Goal: Task Accomplishment & Management: Use online tool/utility

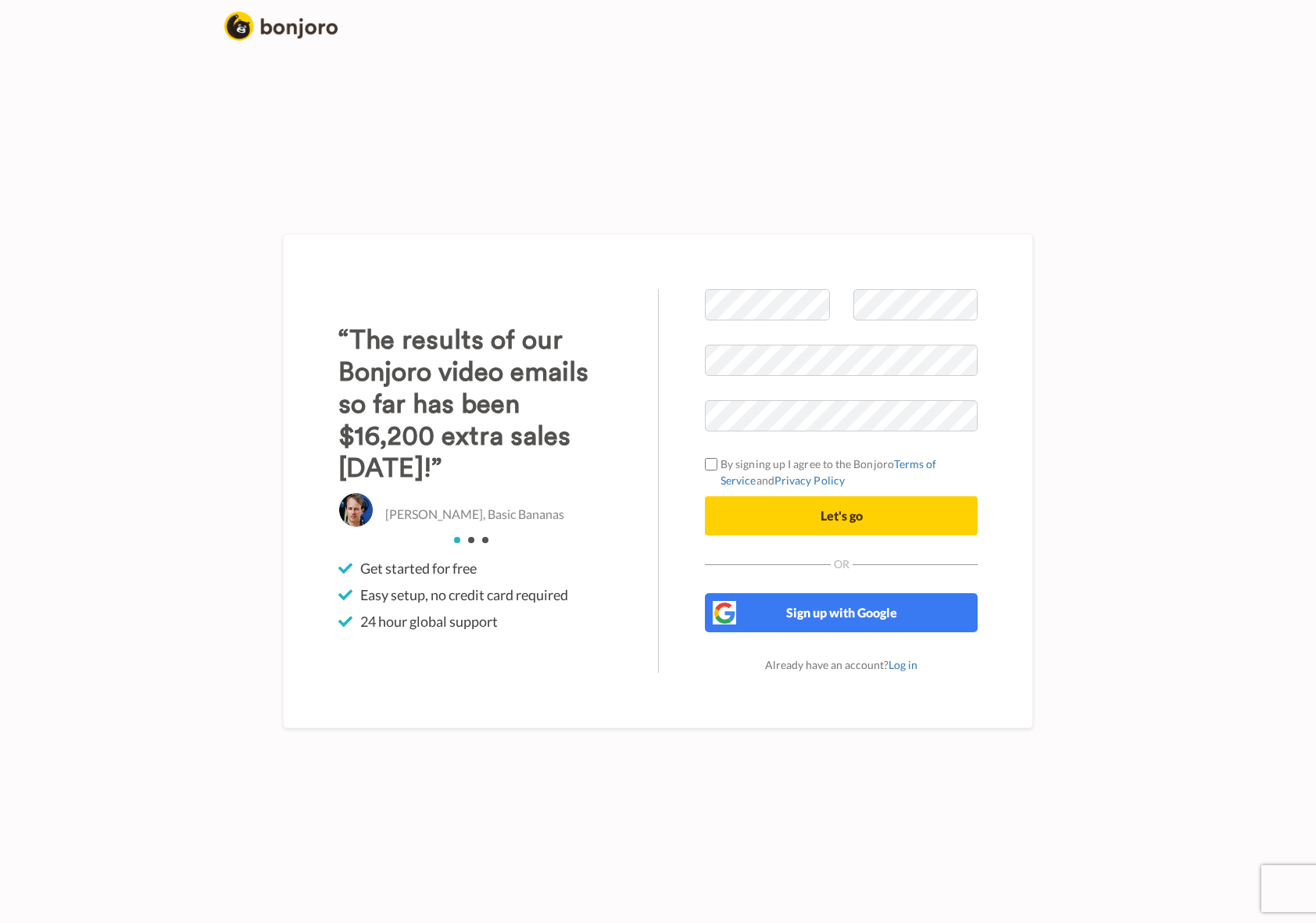
click at [736, 237] on div "Welcome to [PERSON_NAME] By signing up I agree to the Bonjoro Terms of Service …" at bounding box center [658, 481] width 750 height 495
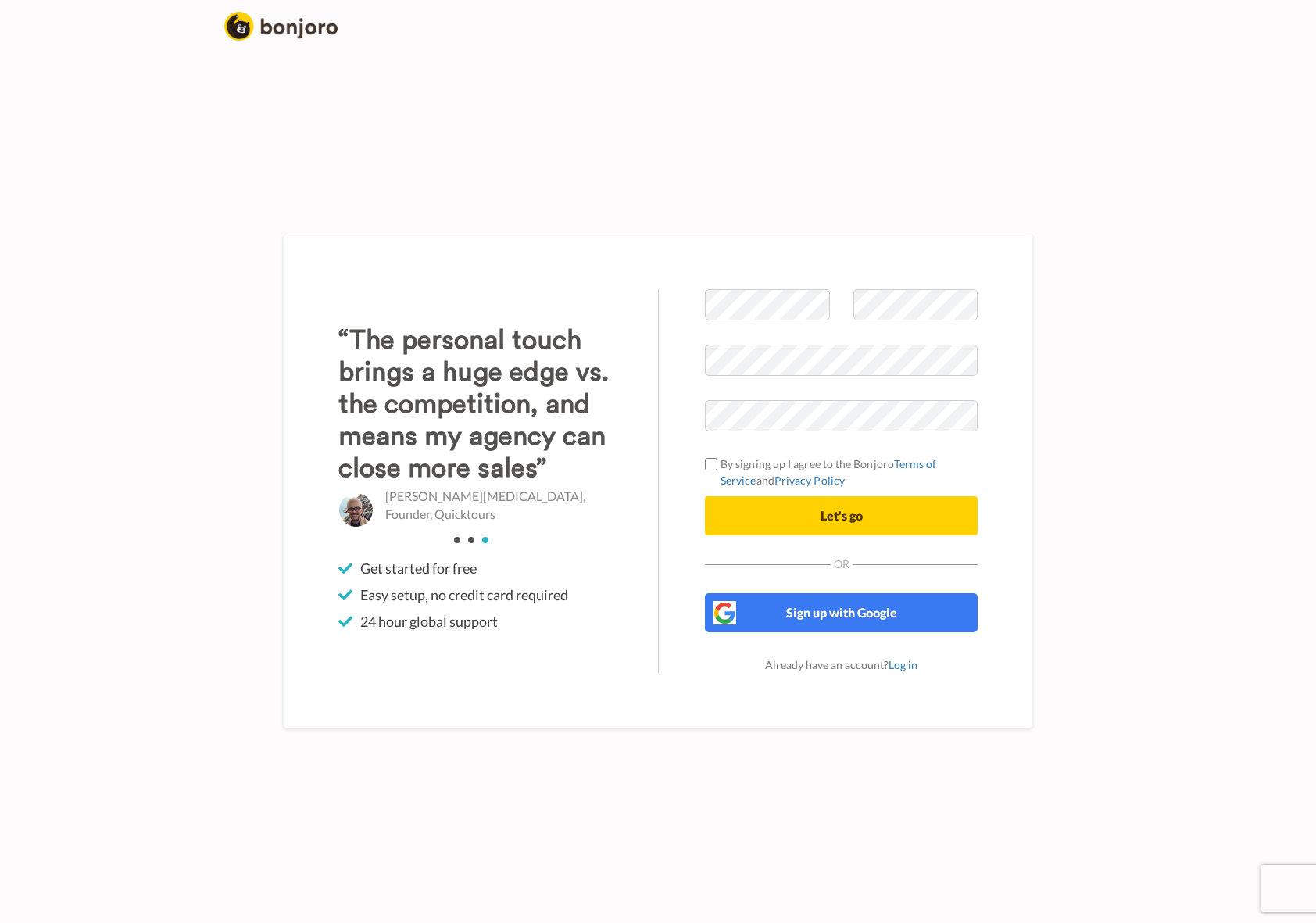
click at [1059, 392] on div "Welcome to [PERSON_NAME] By signing up I agree to the Bonjoro Terms of Service …" at bounding box center [658, 481] width 891 height 884
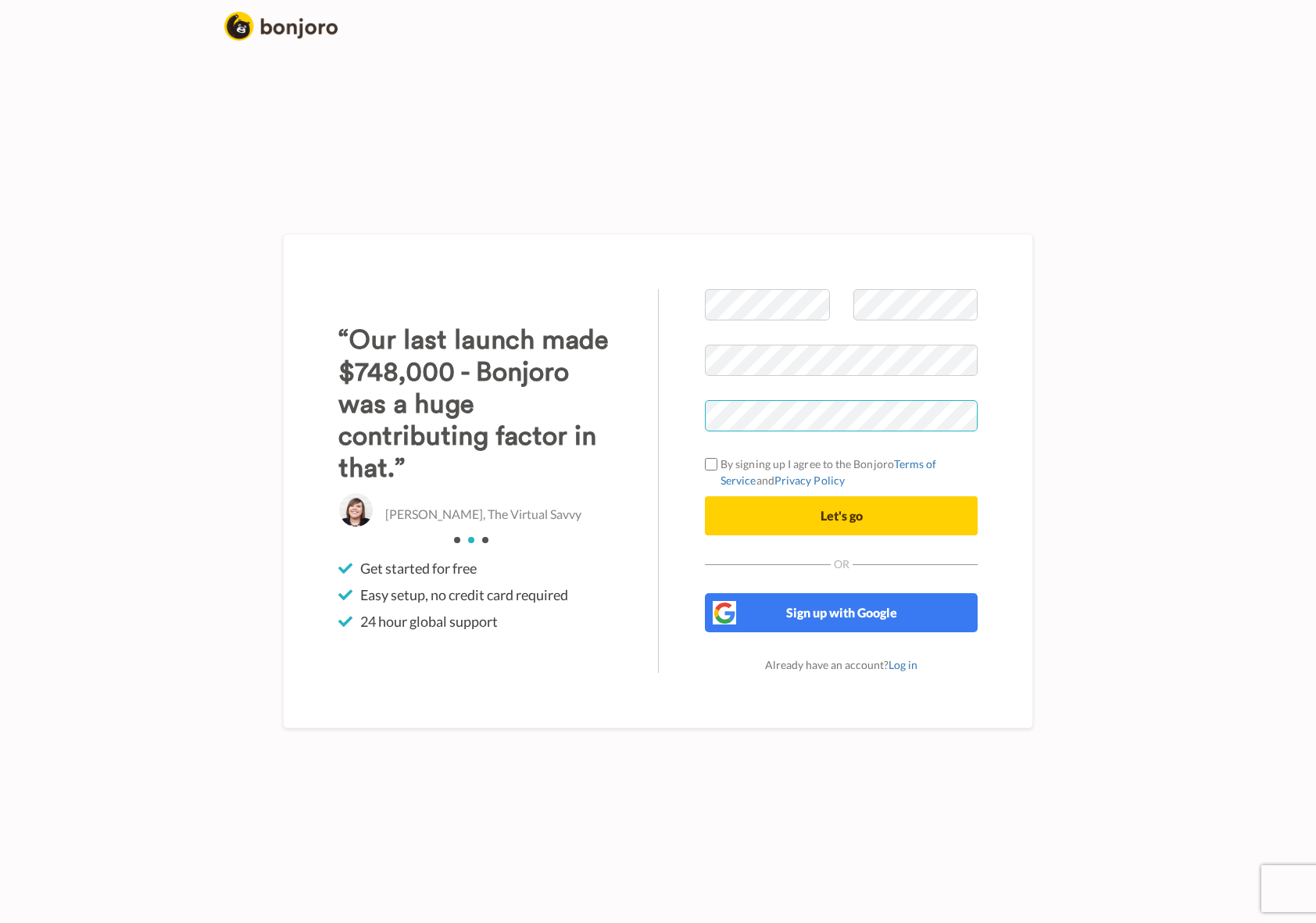
click at [664, 422] on div "Welcome to [PERSON_NAME] By signing up I agree to the Bonjoro Terms of Service …" at bounding box center [841, 481] width 366 height 384
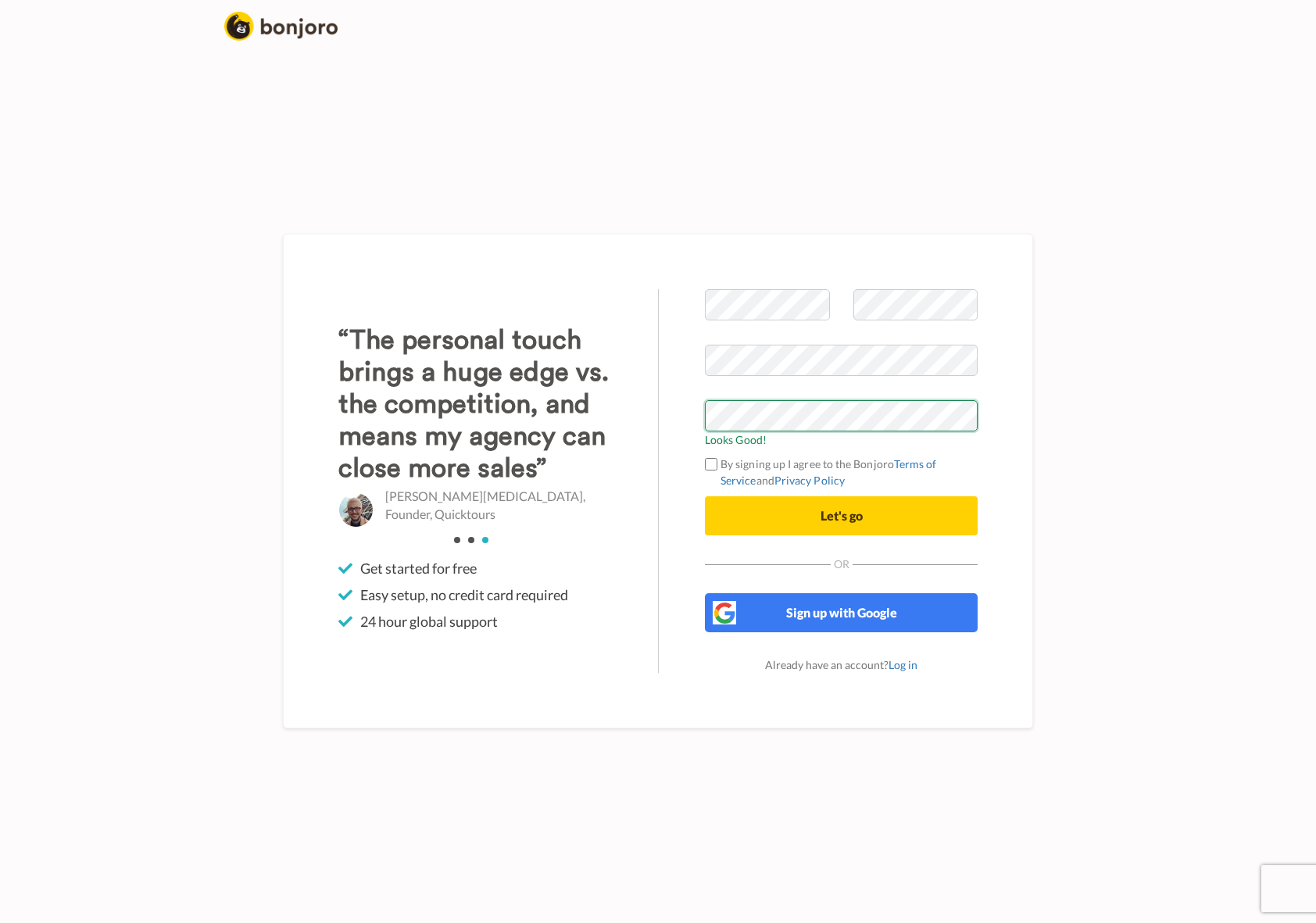
click at [704, 413] on div "Welcome to Bonjoro Looks Good! By signing up I agree to the Bonjoro Terms of Se…" at bounding box center [841, 481] width 366 height 384
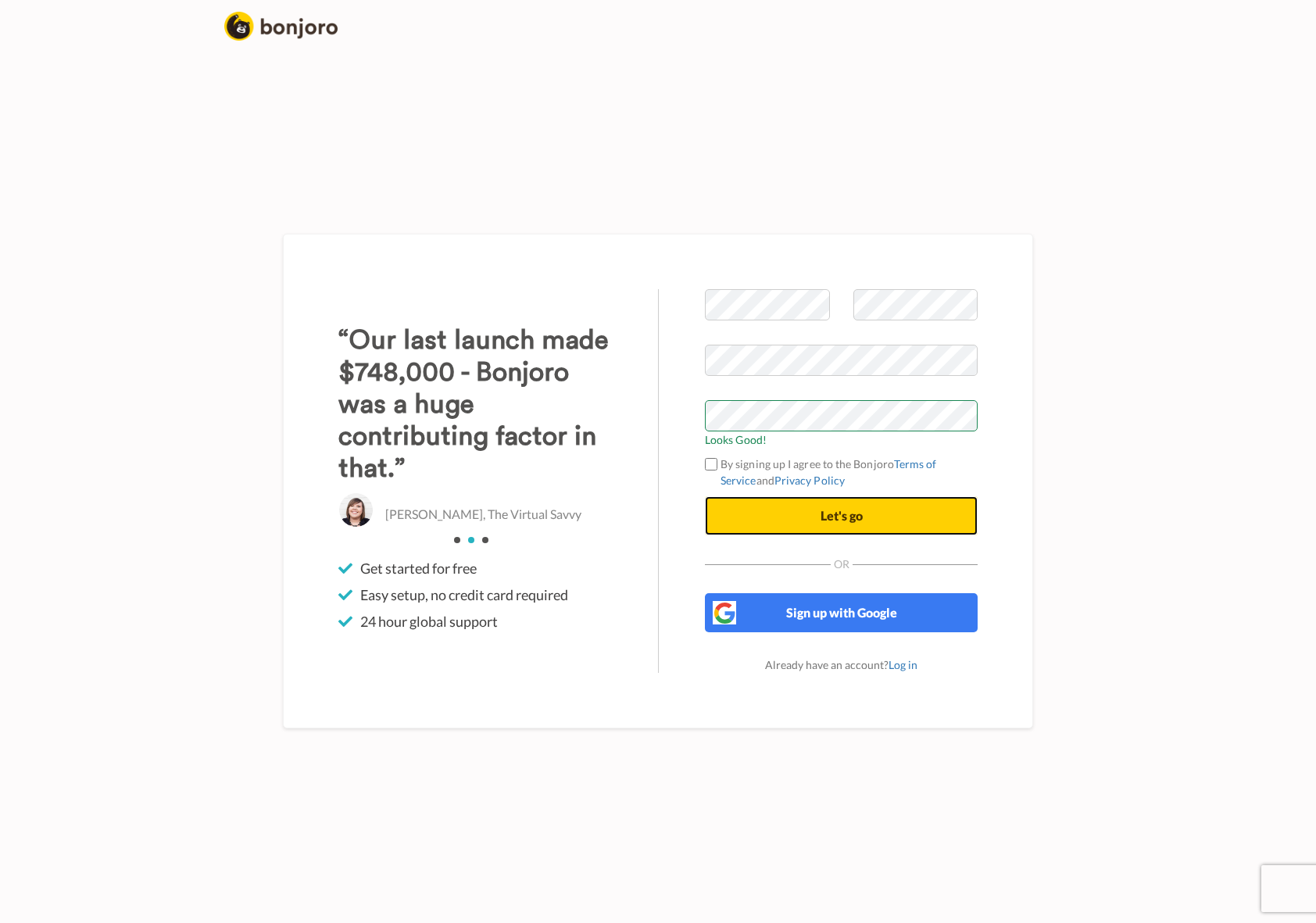
click at [840, 531] on button "Let's go" at bounding box center [841, 516] width 273 height 39
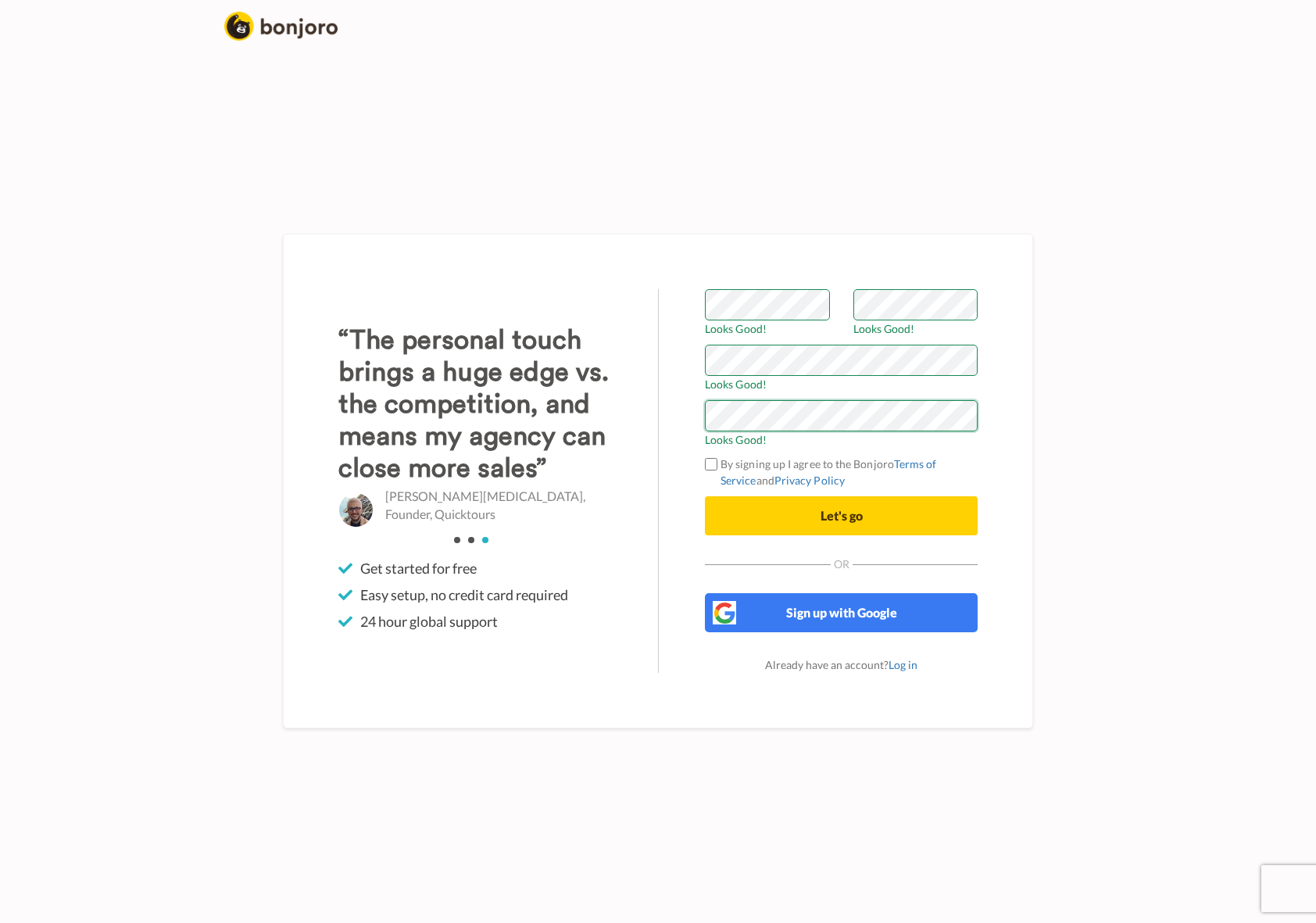
click at [705, 496] on button "Let's go" at bounding box center [841, 516] width 273 height 39
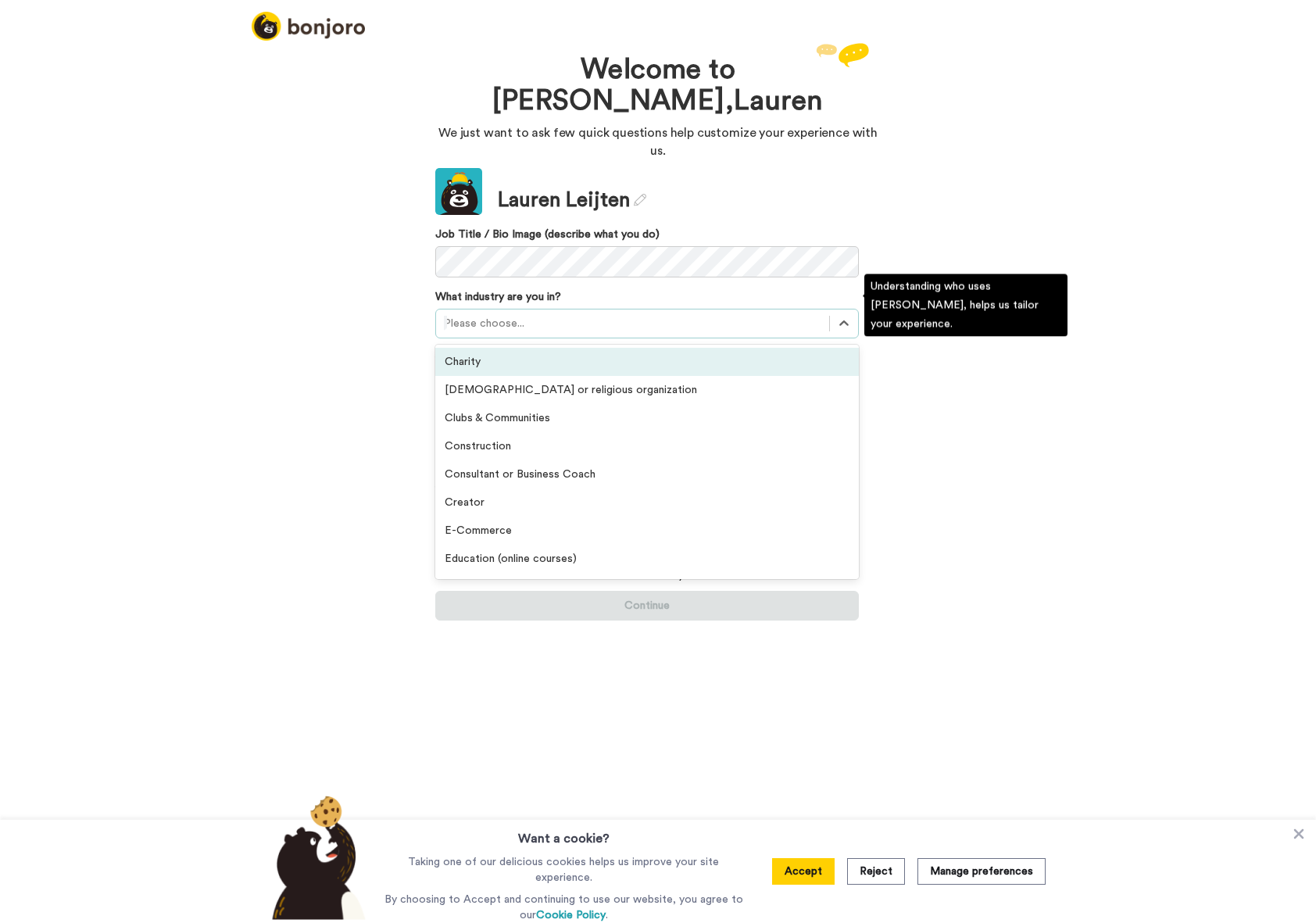
click at [601, 314] on div at bounding box center [632, 323] width 377 height 19
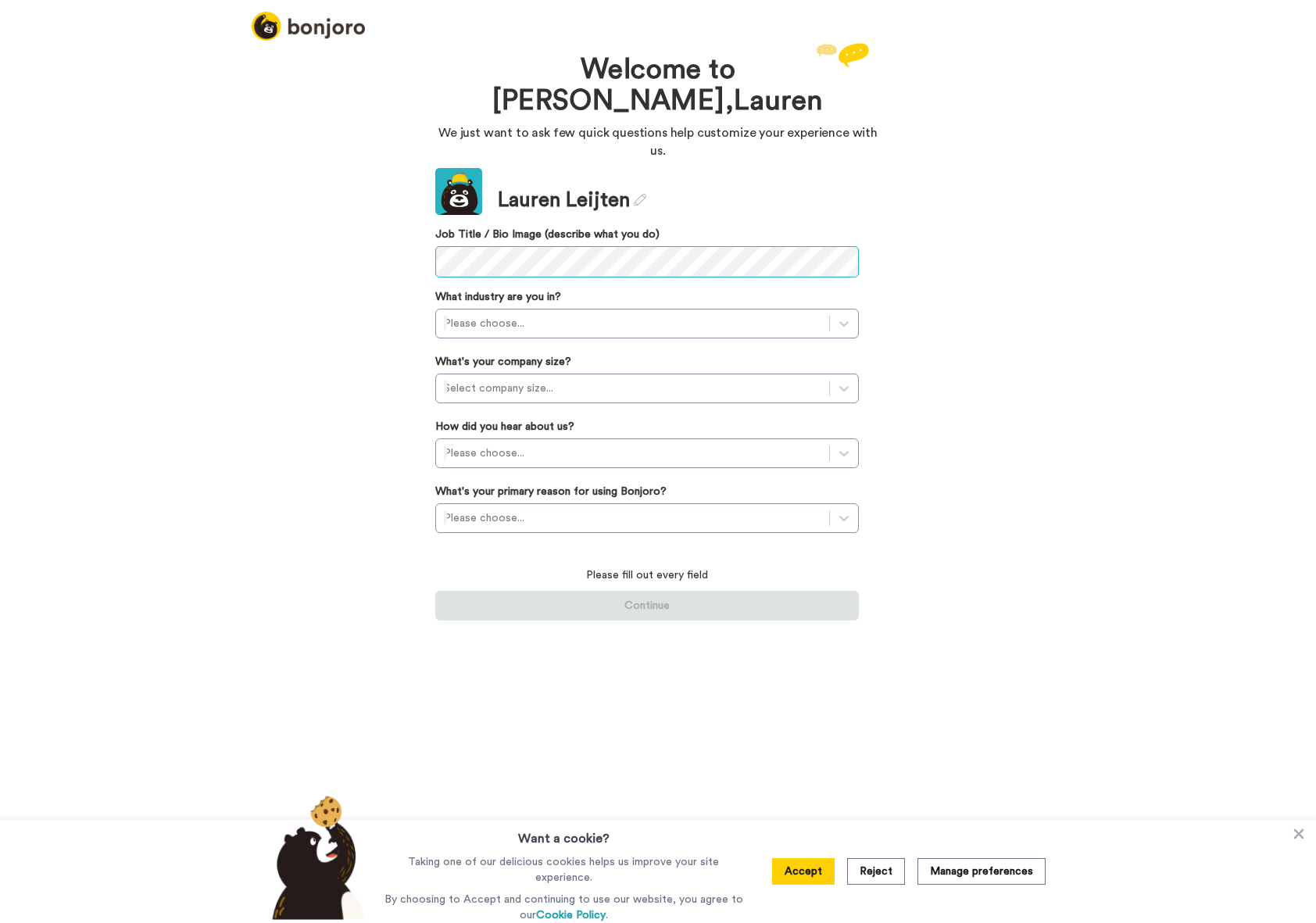
click at [434, 240] on div "Welcome to Bonjoro, Lauren We just want to ask few quick questions help customi…" at bounding box center [657, 332] width 469 height 585
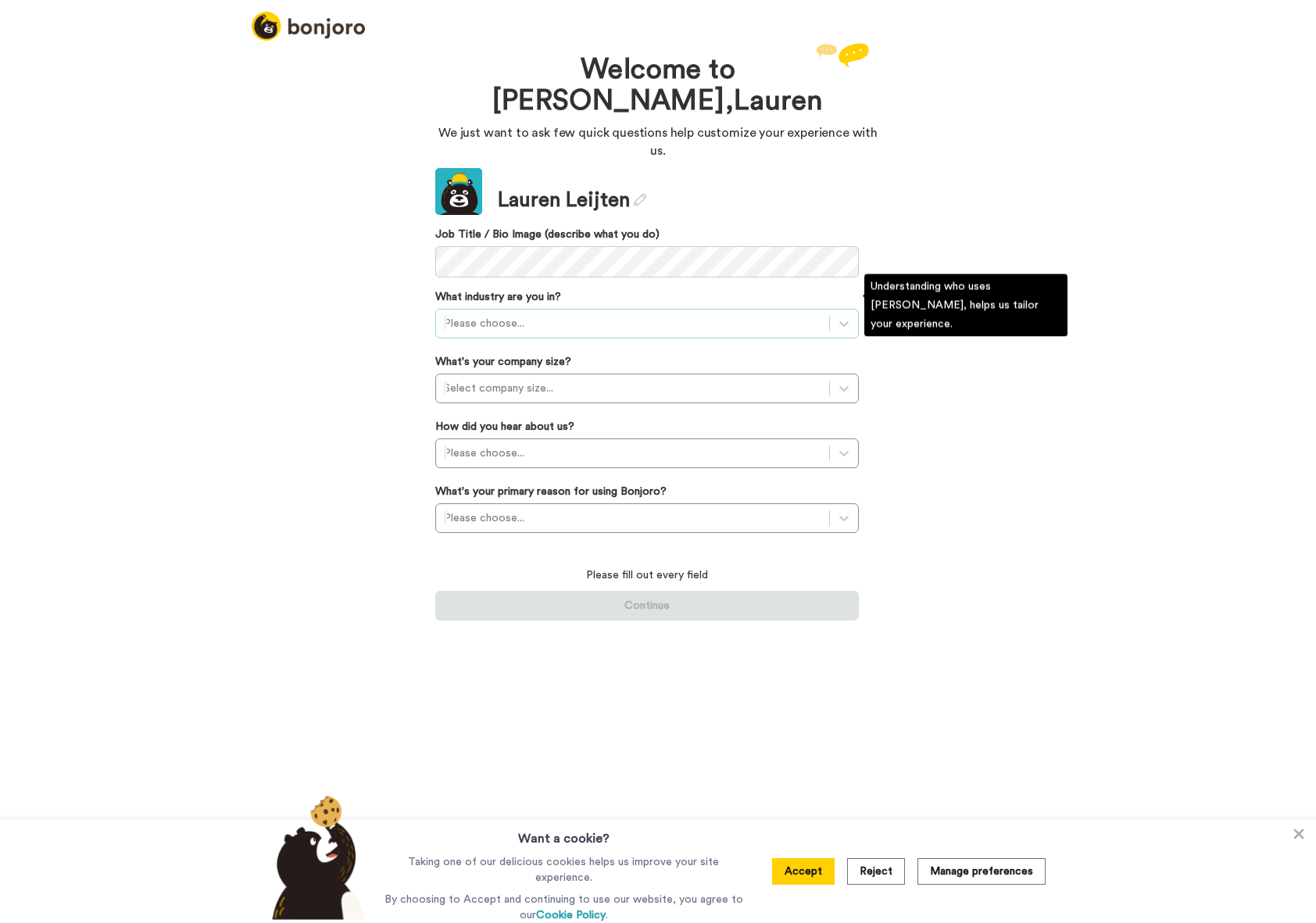
click at [503, 318] on div "Please choose..." at bounding box center [632, 322] width 393 height 25
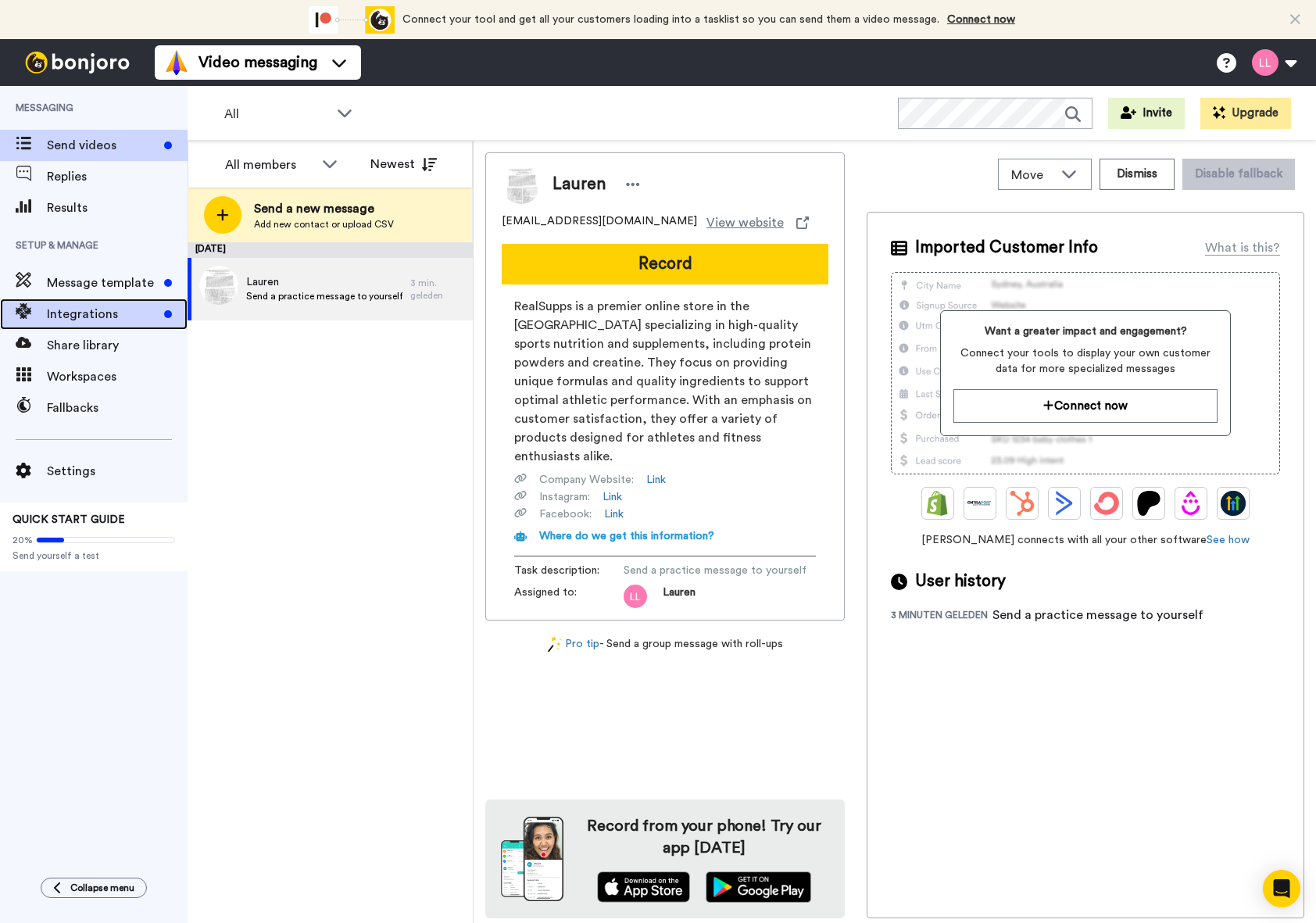
click at [137, 311] on span "Integrations" at bounding box center [102, 314] width 111 height 19
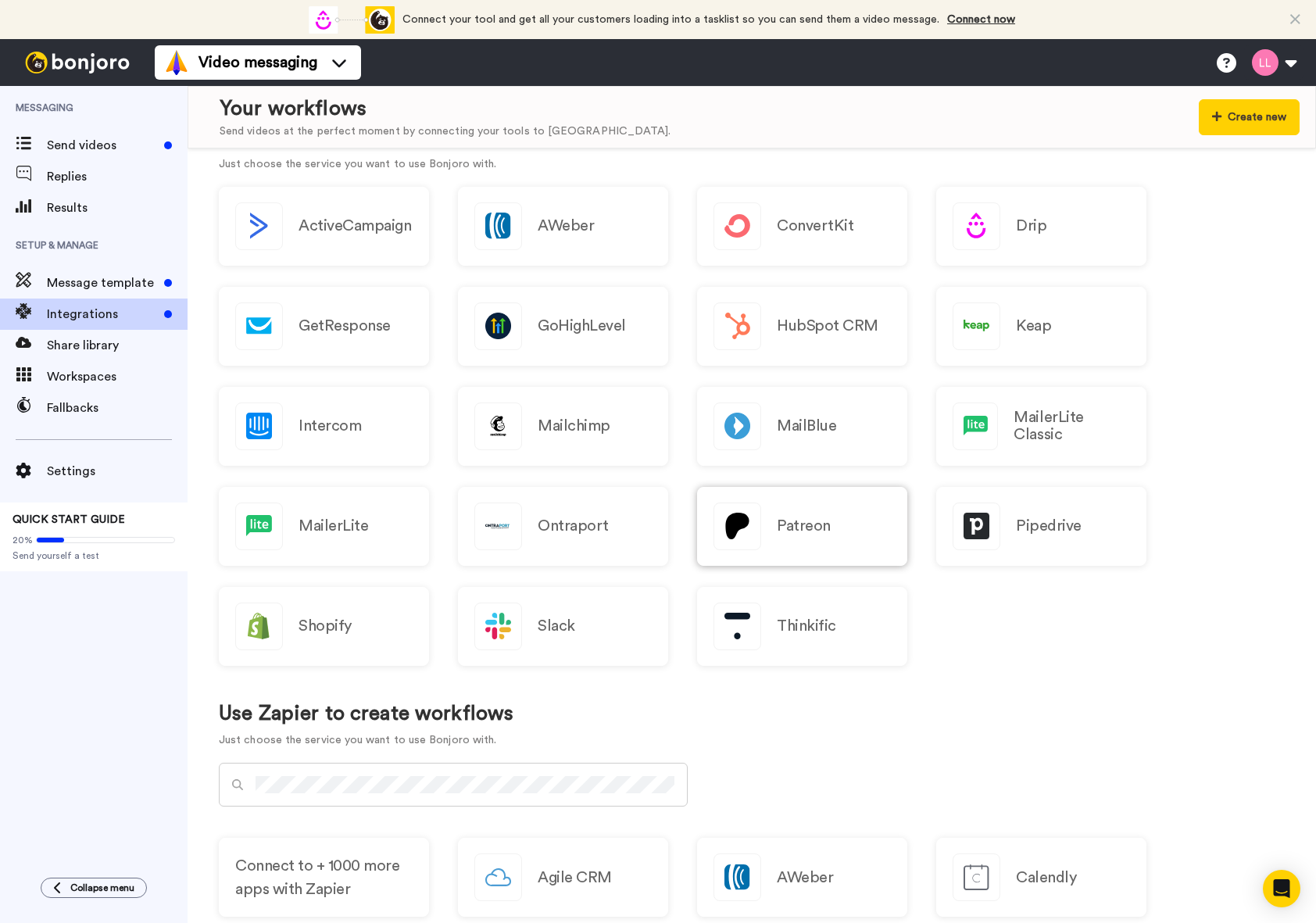
scroll to position [156, 0]
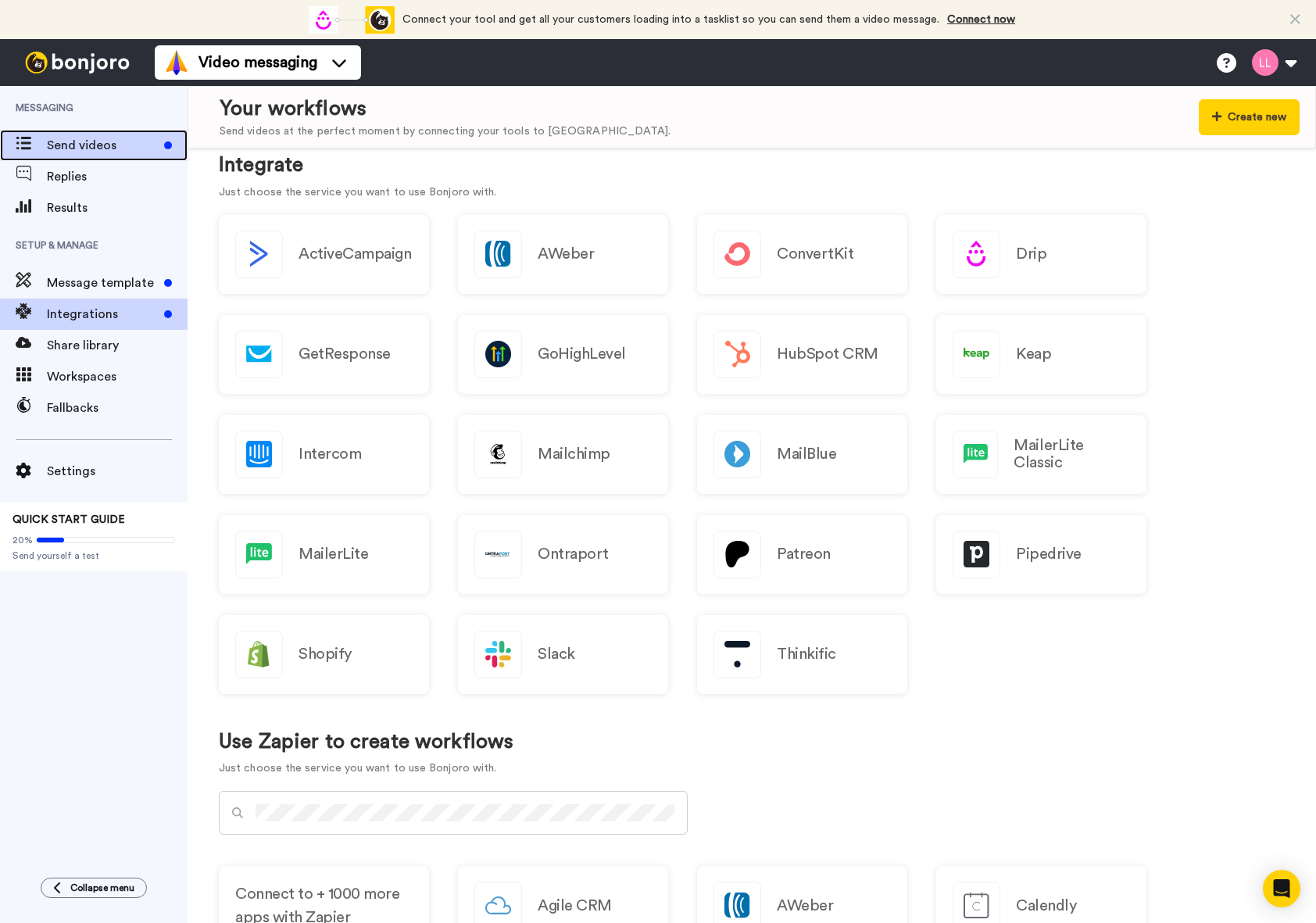
click at [102, 149] on span "Send videos" at bounding box center [102, 145] width 111 height 19
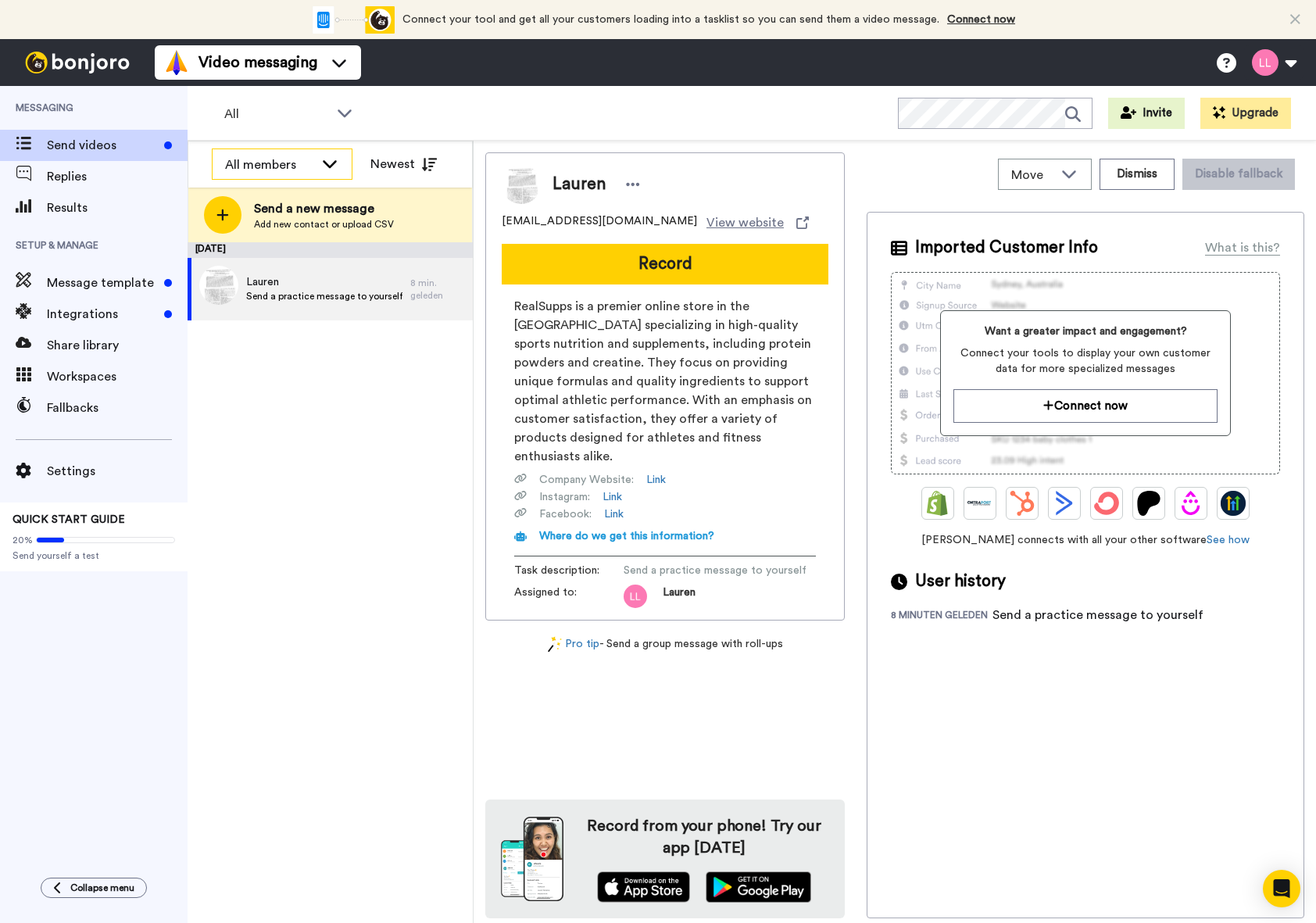
click at [317, 168] on div "All members" at bounding box center [282, 165] width 139 height 32
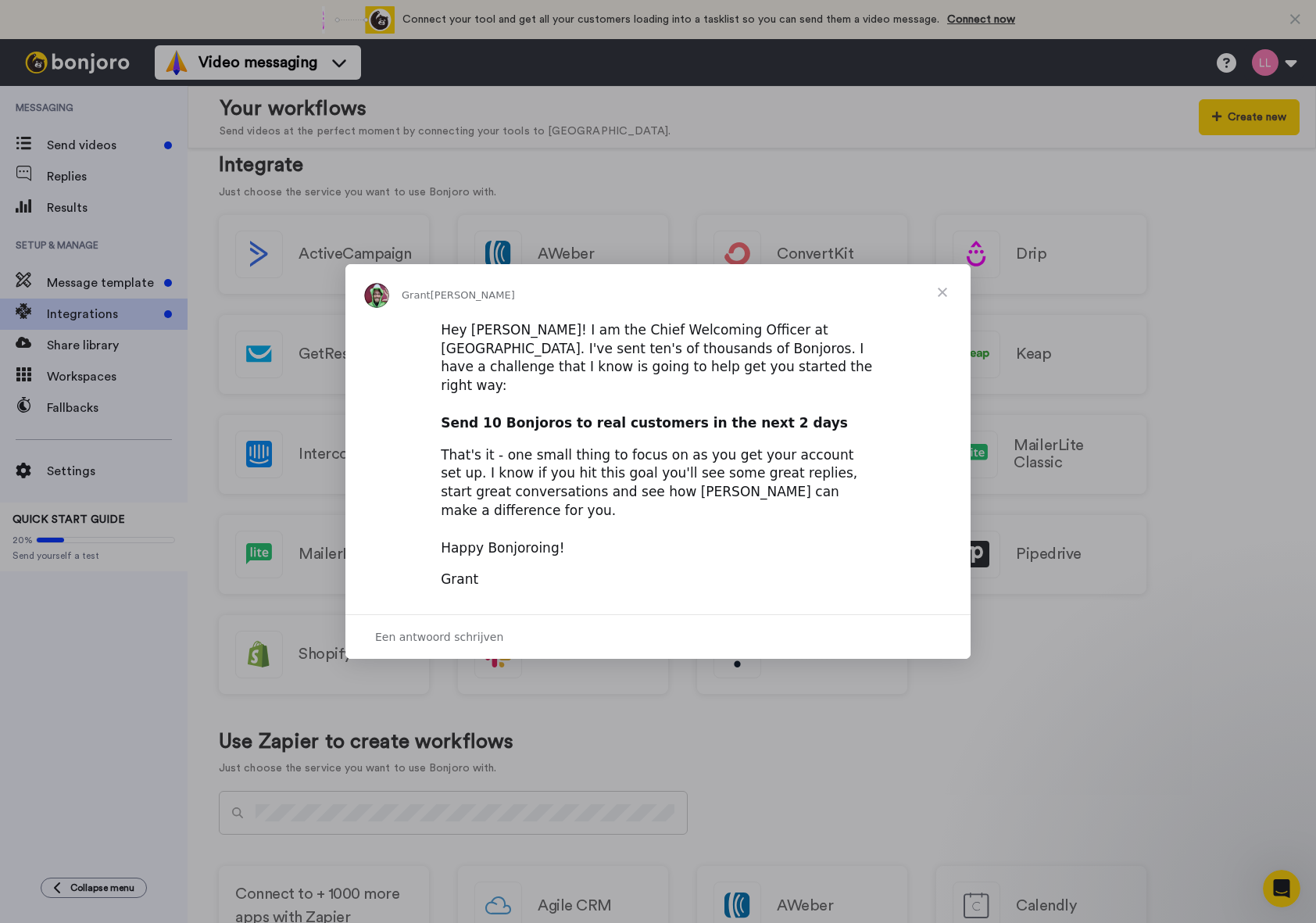
click at [928, 311] on span "Sluiten" at bounding box center [942, 293] width 56 height 56
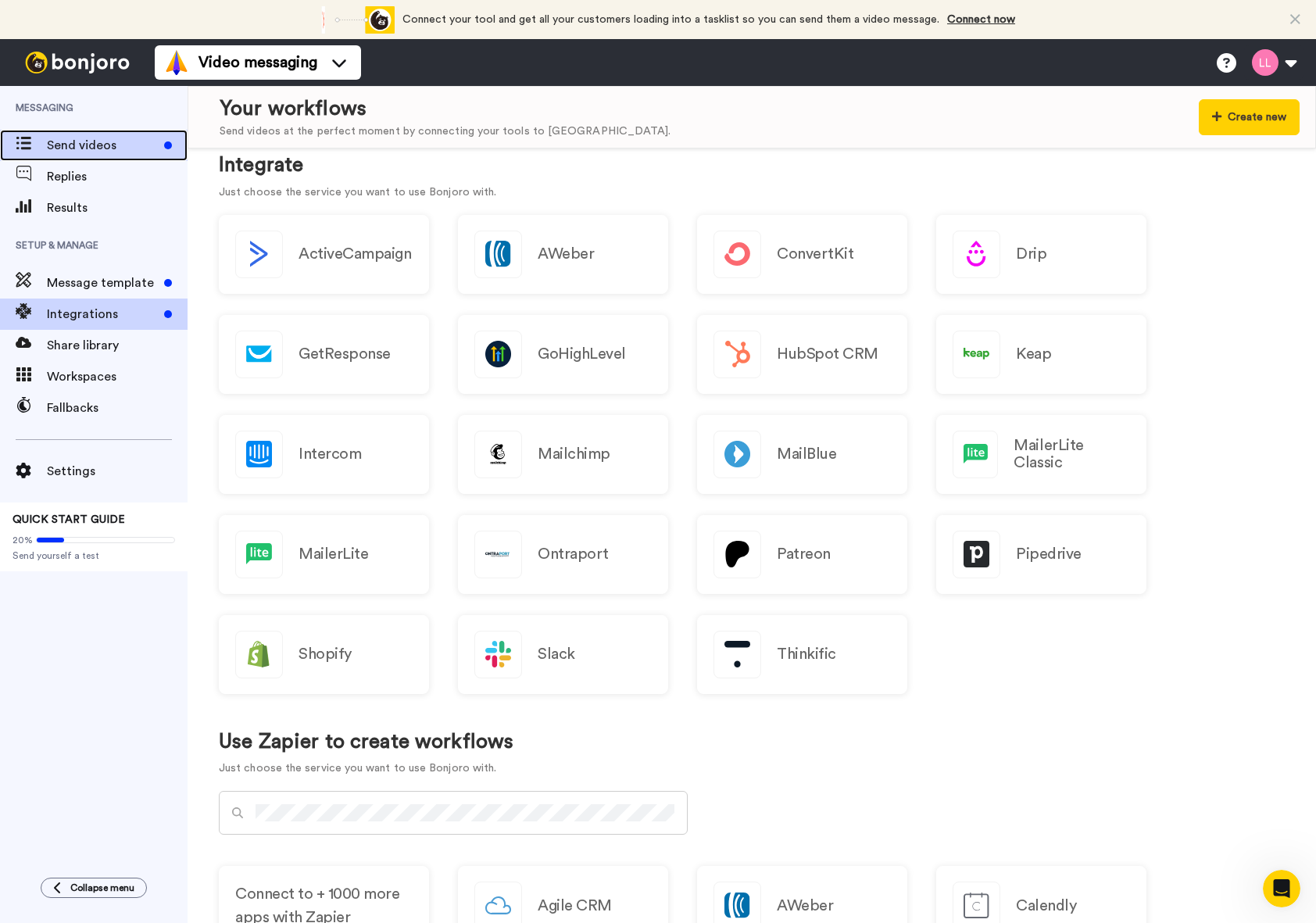
click at [93, 153] on span "Send videos" at bounding box center [102, 145] width 111 height 19
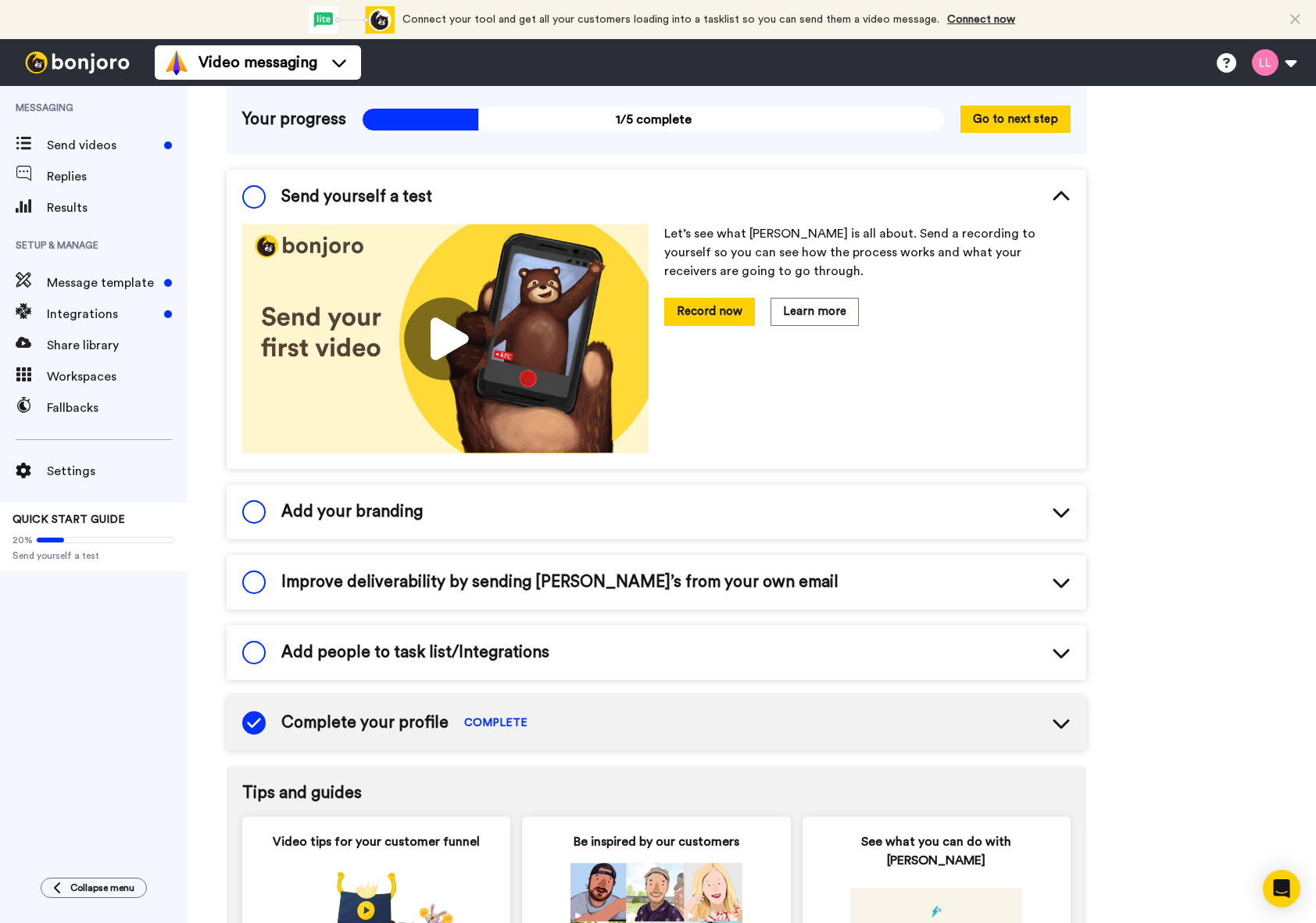
scroll to position [156, 0]
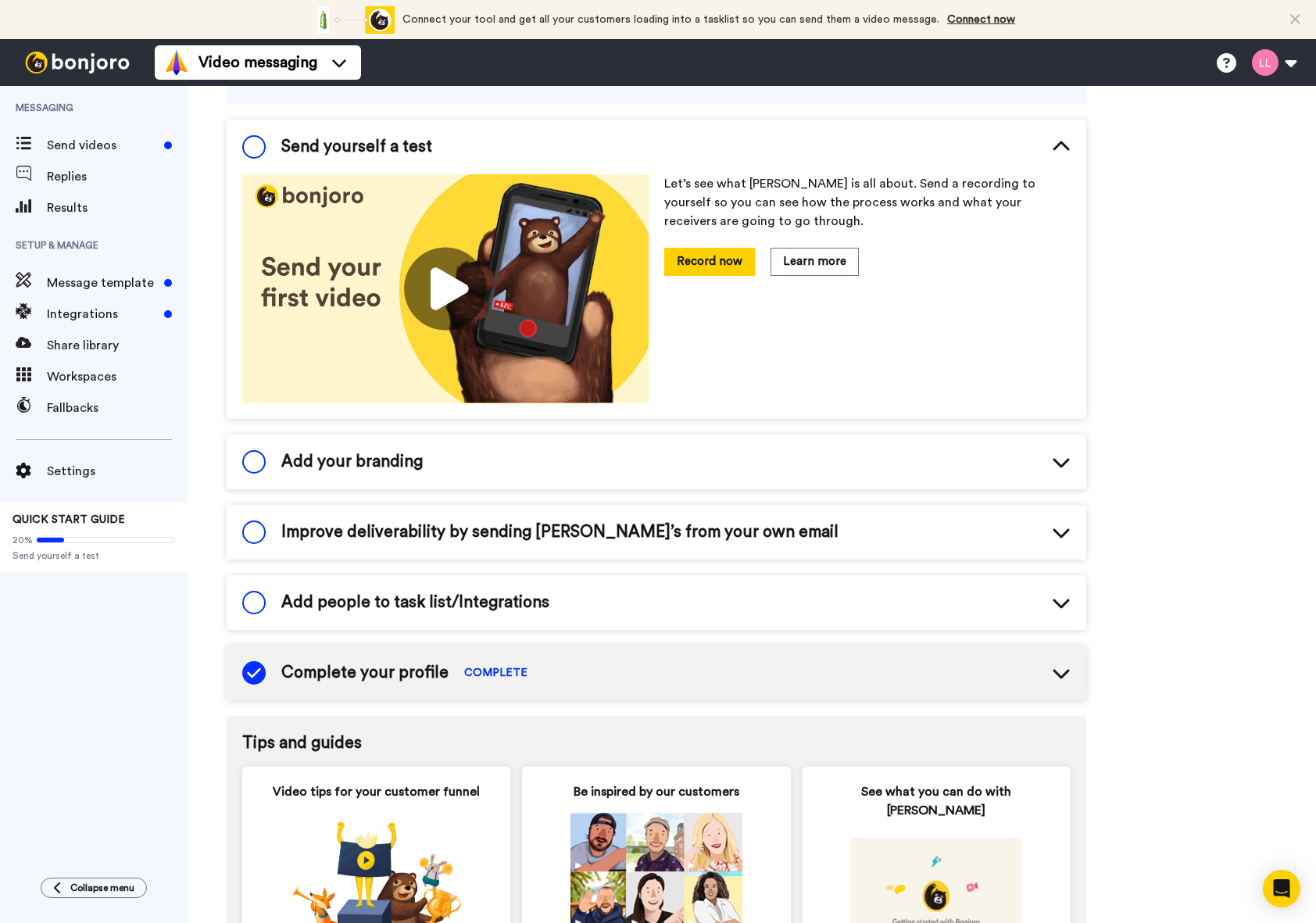
click at [469, 618] on div "Add people to task list/Integrations" at bounding box center [656, 602] width 859 height 55
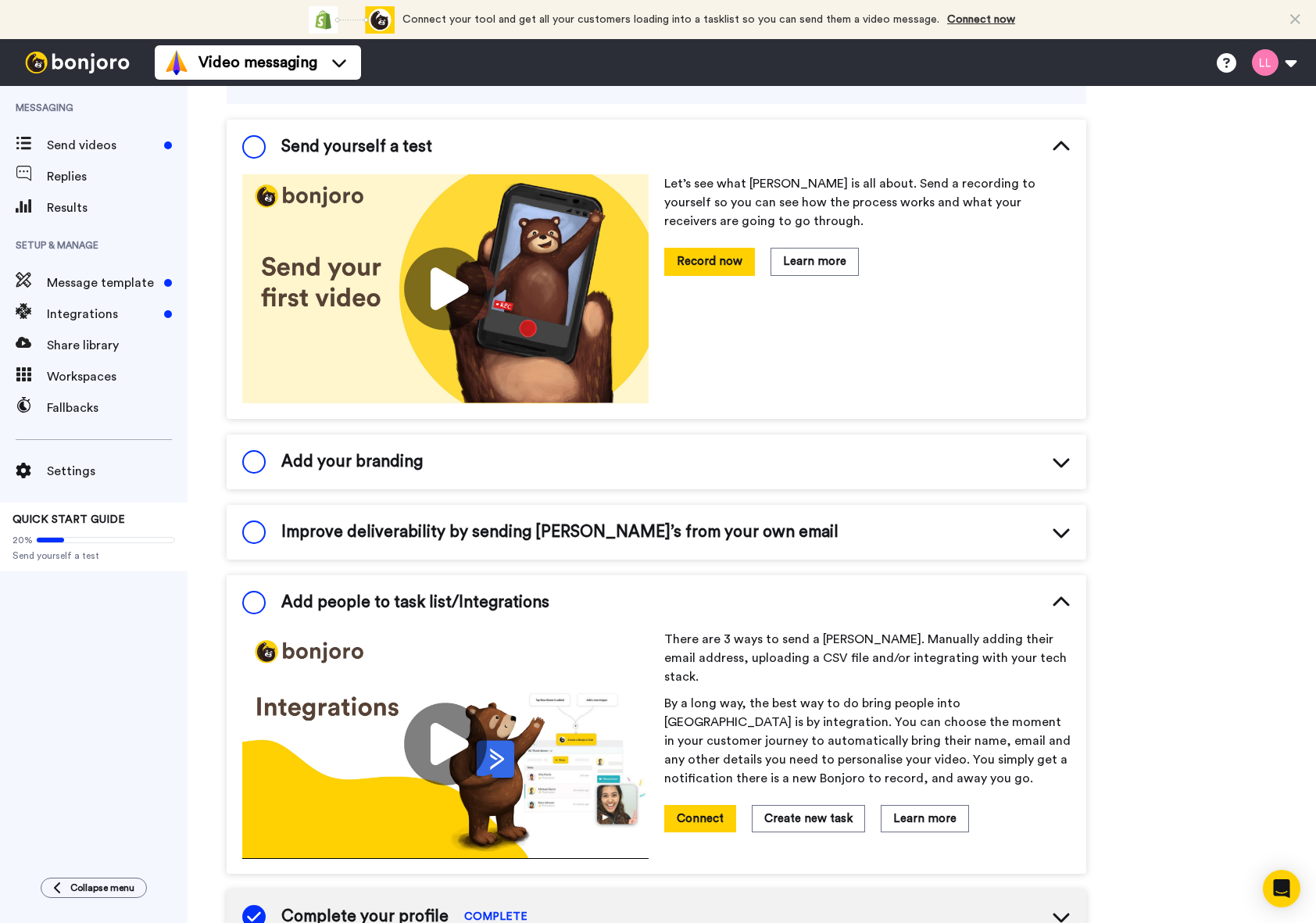
click at [469, 612] on span "Add people to task list/Integrations" at bounding box center [416, 601] width 268 height 23
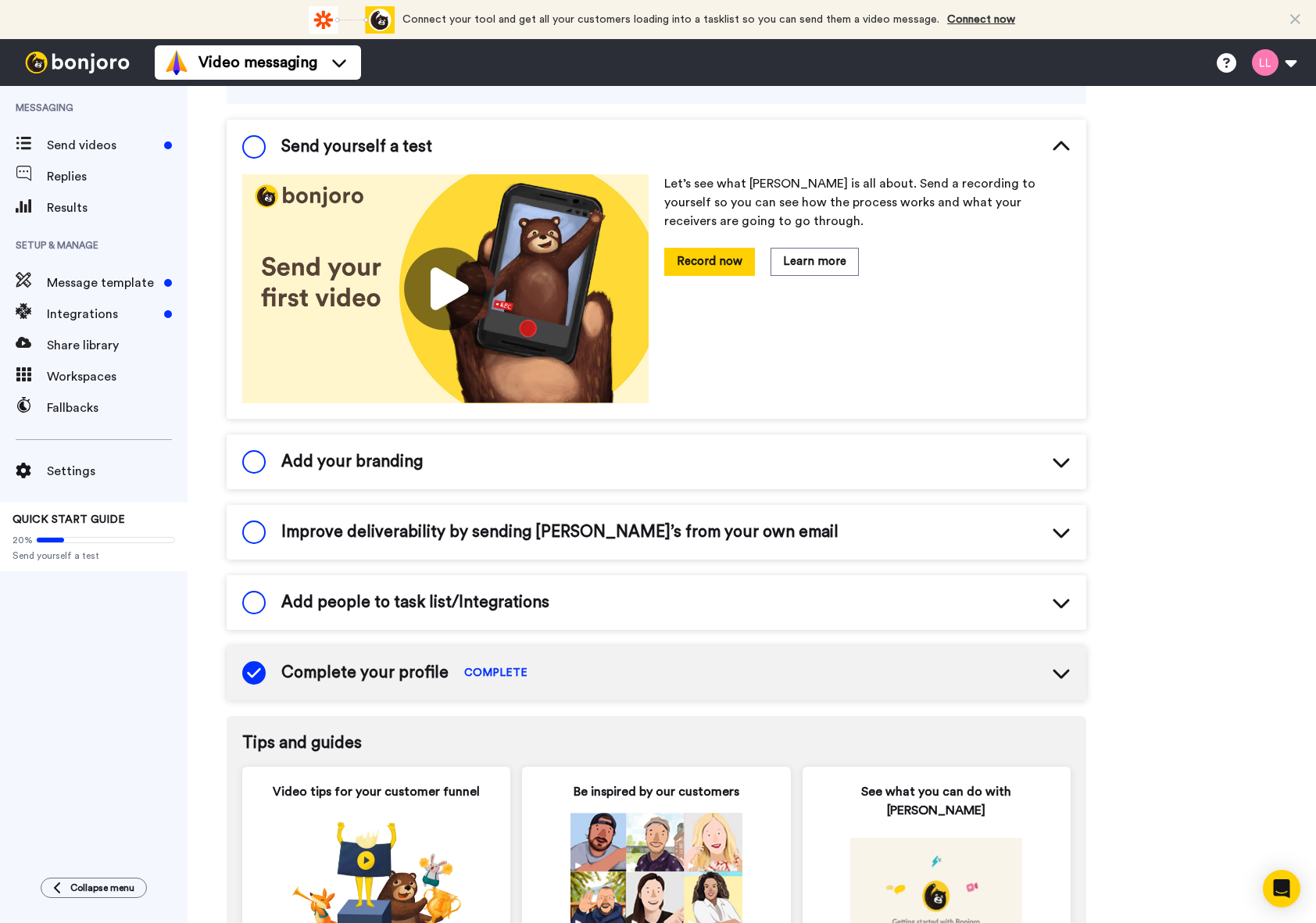
click at [453, 476] on div "Add your branding" at bounding box center [656, 462] width 859 height 55
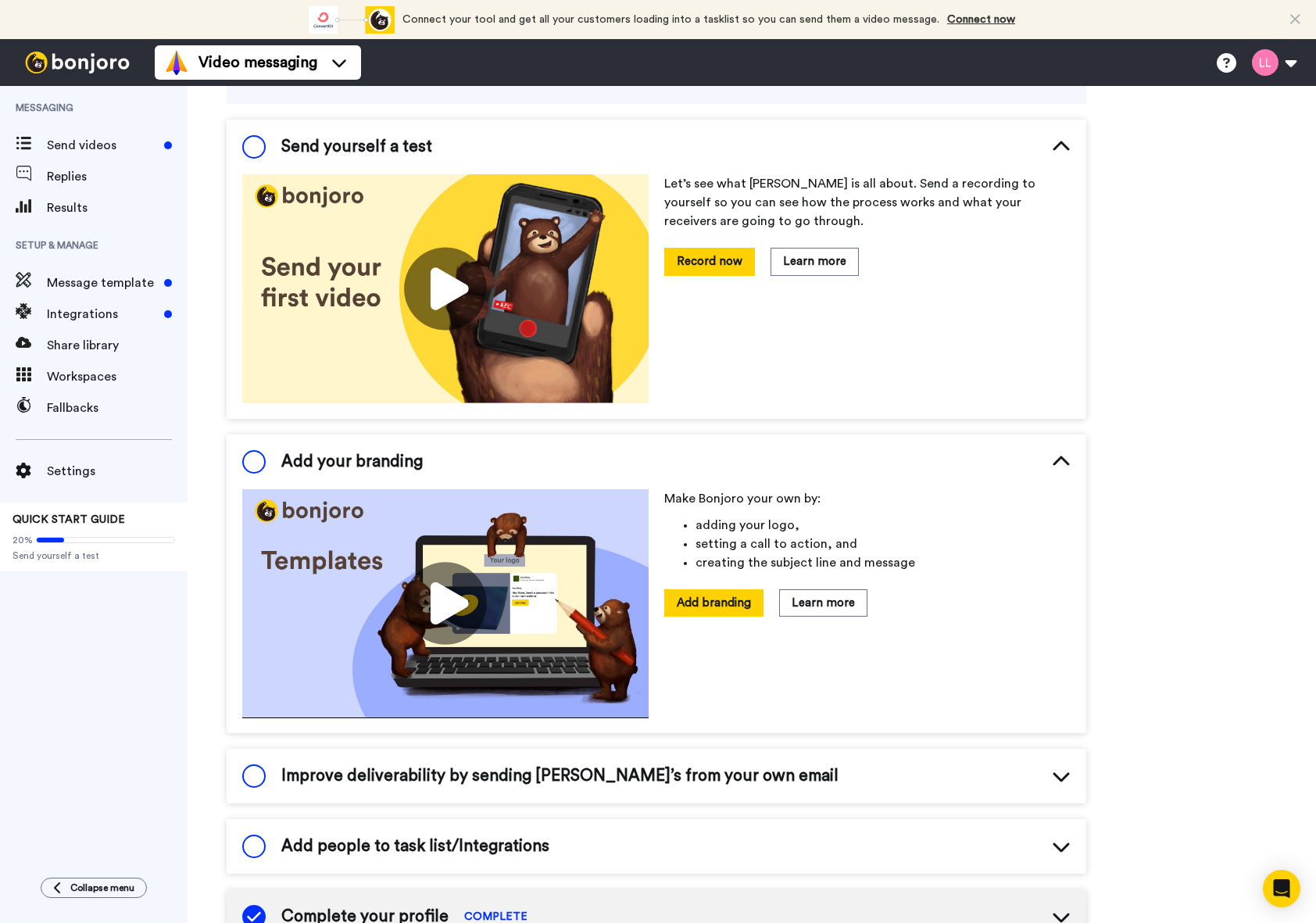
click at [457, 472] on div "Add your branding" at bounding box center [656, 462] width 859 height 55
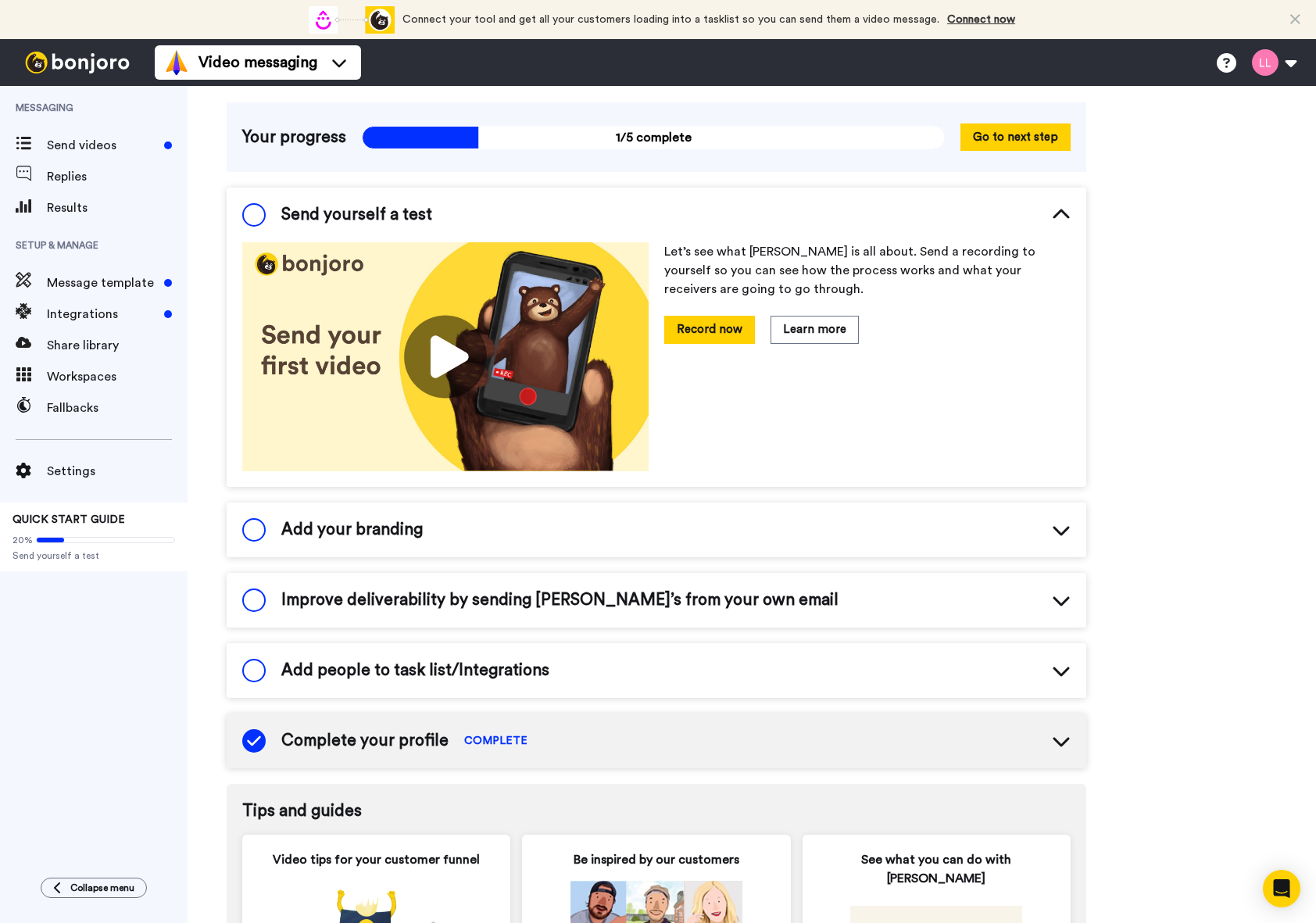
scroll to position [0, 0]
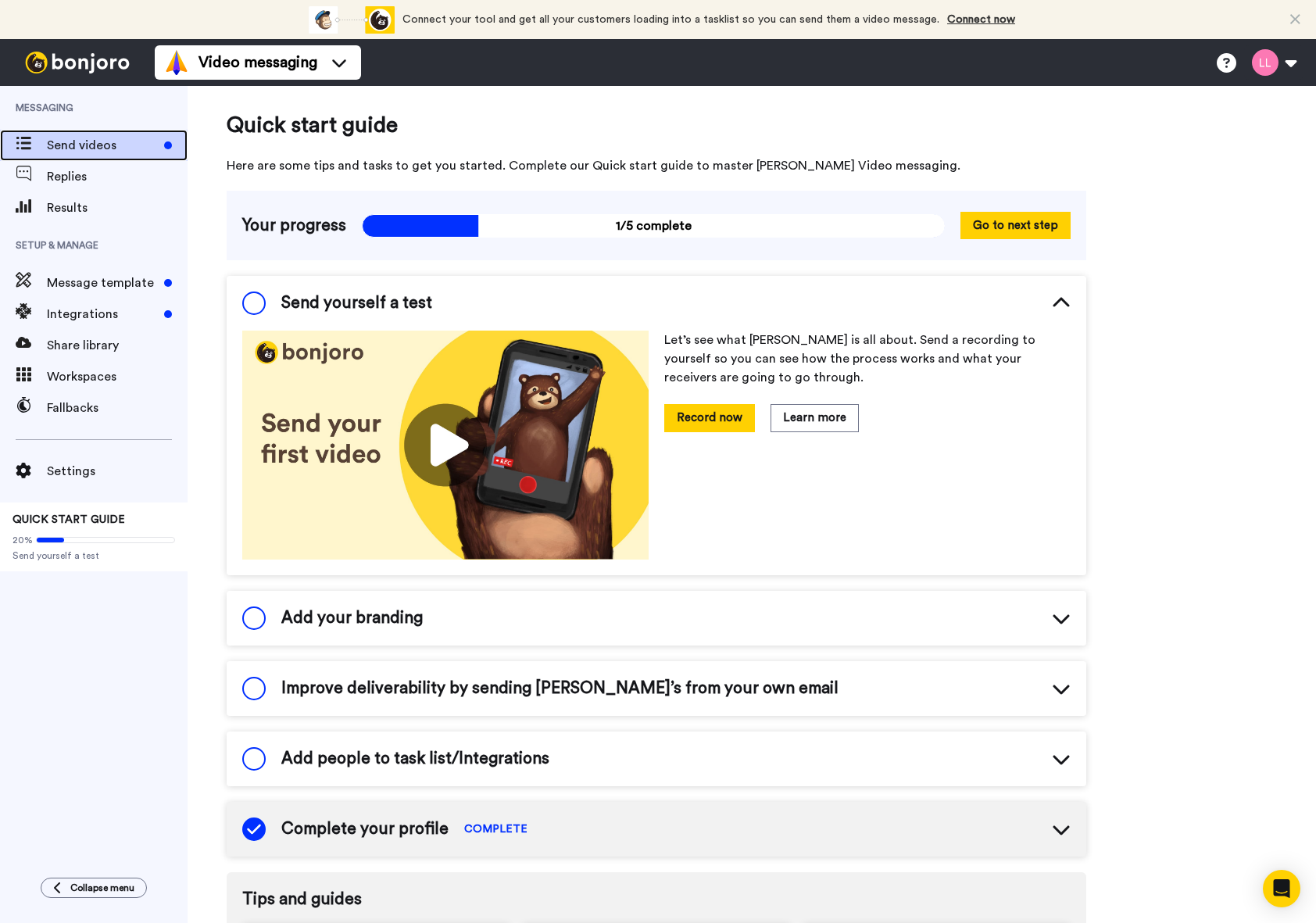
click at [130, 153] on span "Send videos" at bounding box center [102, 145] width 111 height 19
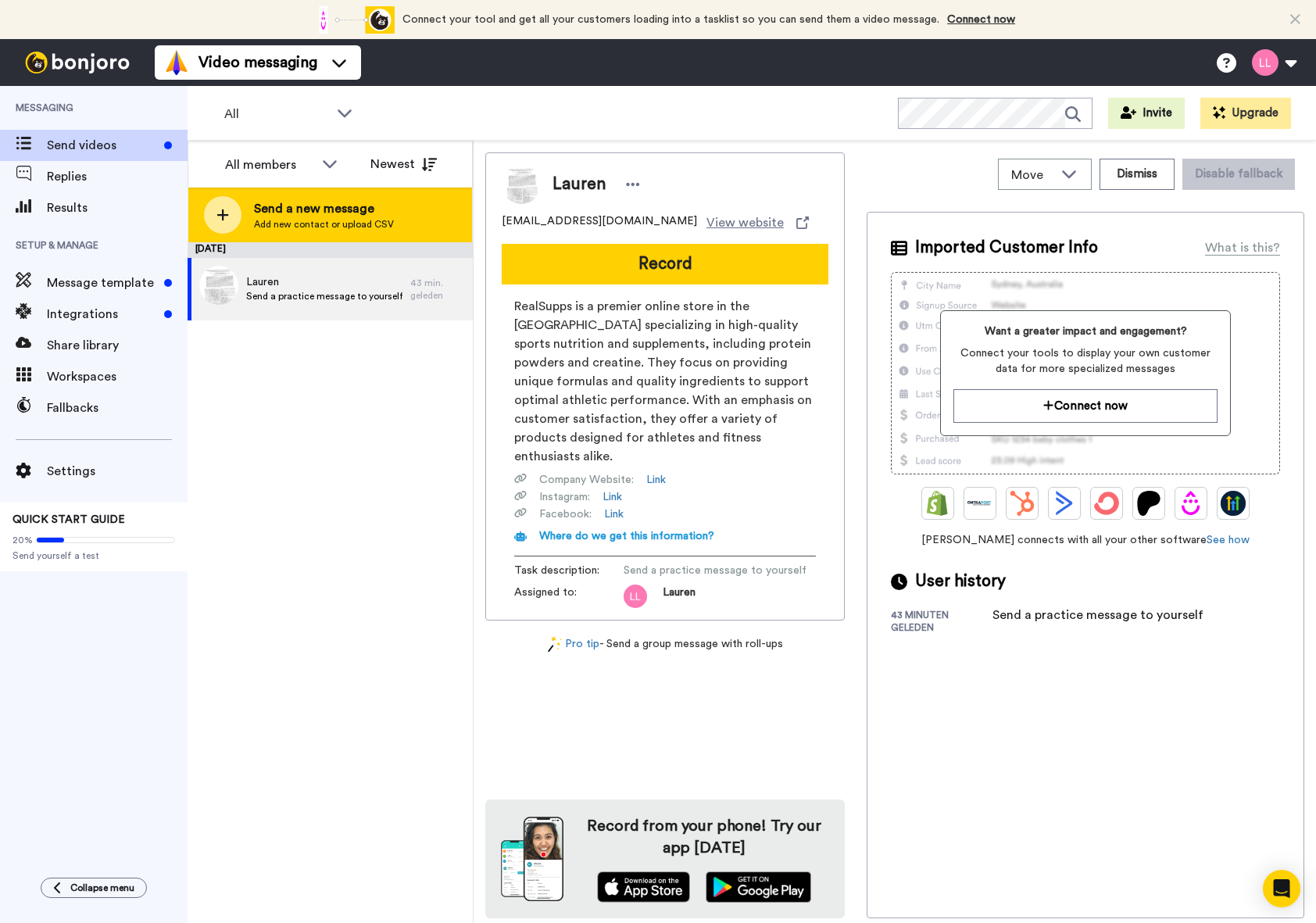
click at [325, 223] on span "Add new contact or upload CSV" at bounding box center [324, 223] width 140 height 13
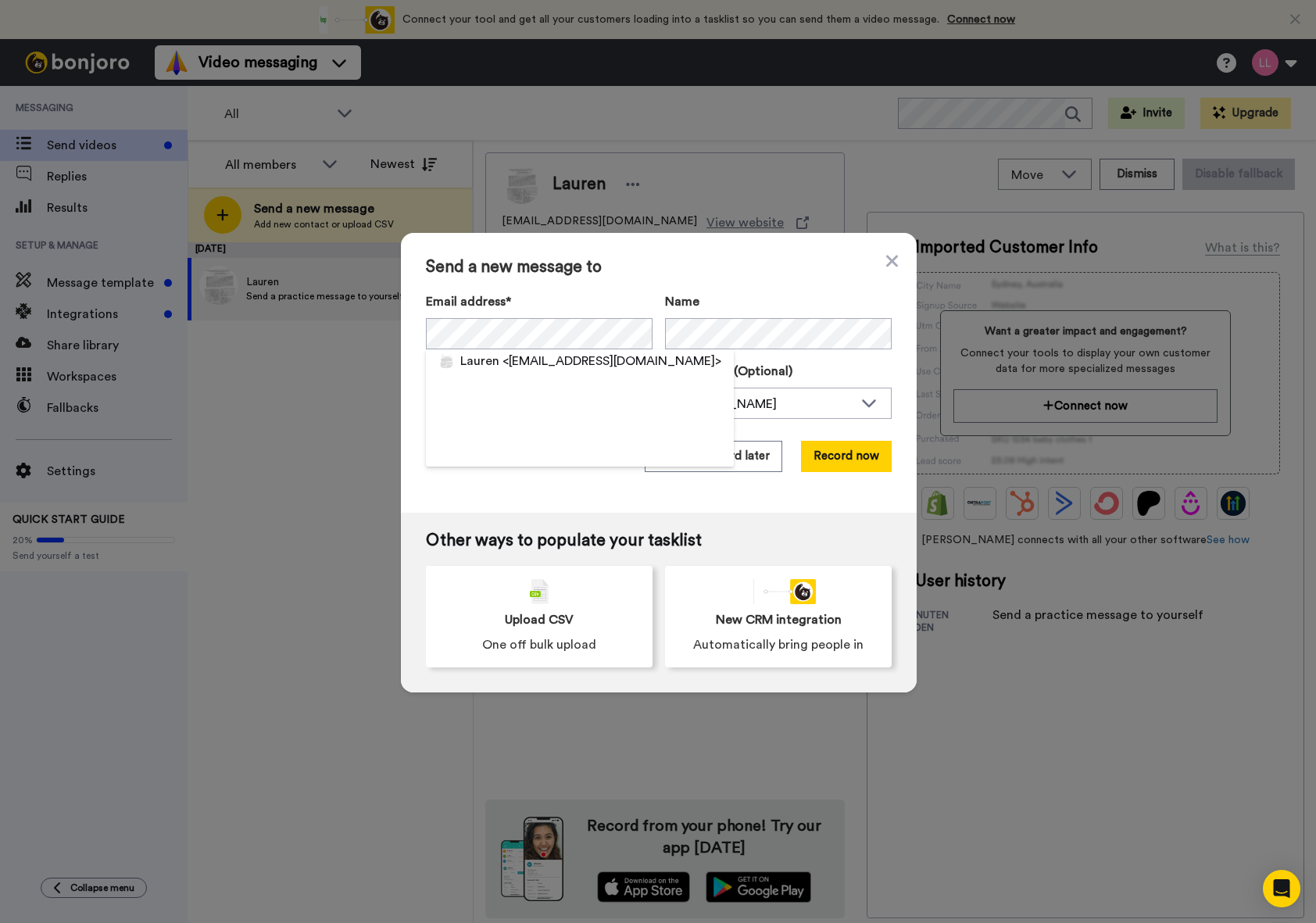
click at [644, 291] on div "Send a new message to Email address* [PERSON_NAME] <[PERSON_NAME][EMAIL_ADDRESS…" at bounding box center [659, 373] width 515 height 280
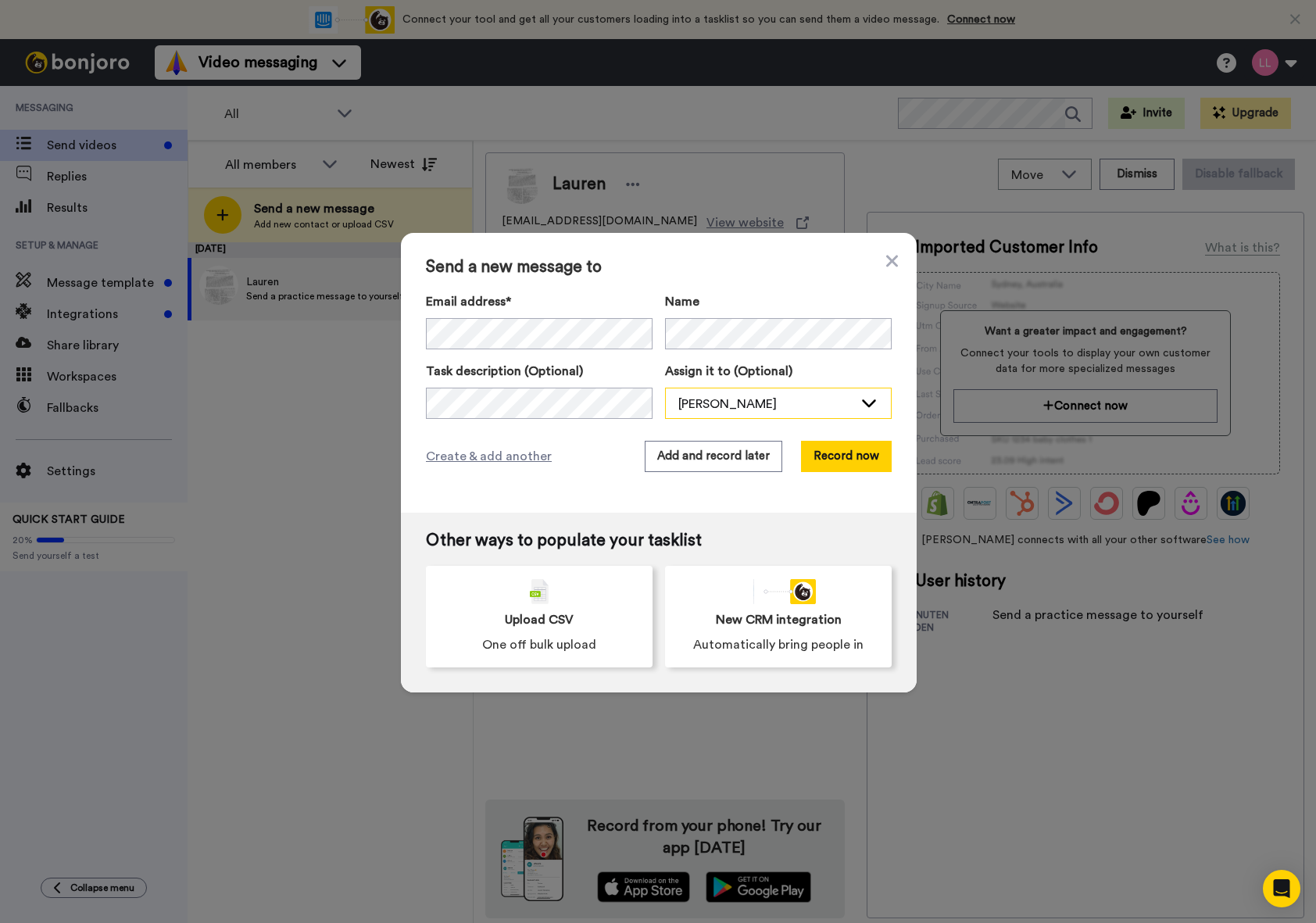
click at [743, 398] on div "[PERSON_NAME]" at bounding box center [766, 403] width 175 height 19
click at [684, 450] on button "Add and record later" at bounding box center [713, 456] width 137 height 32
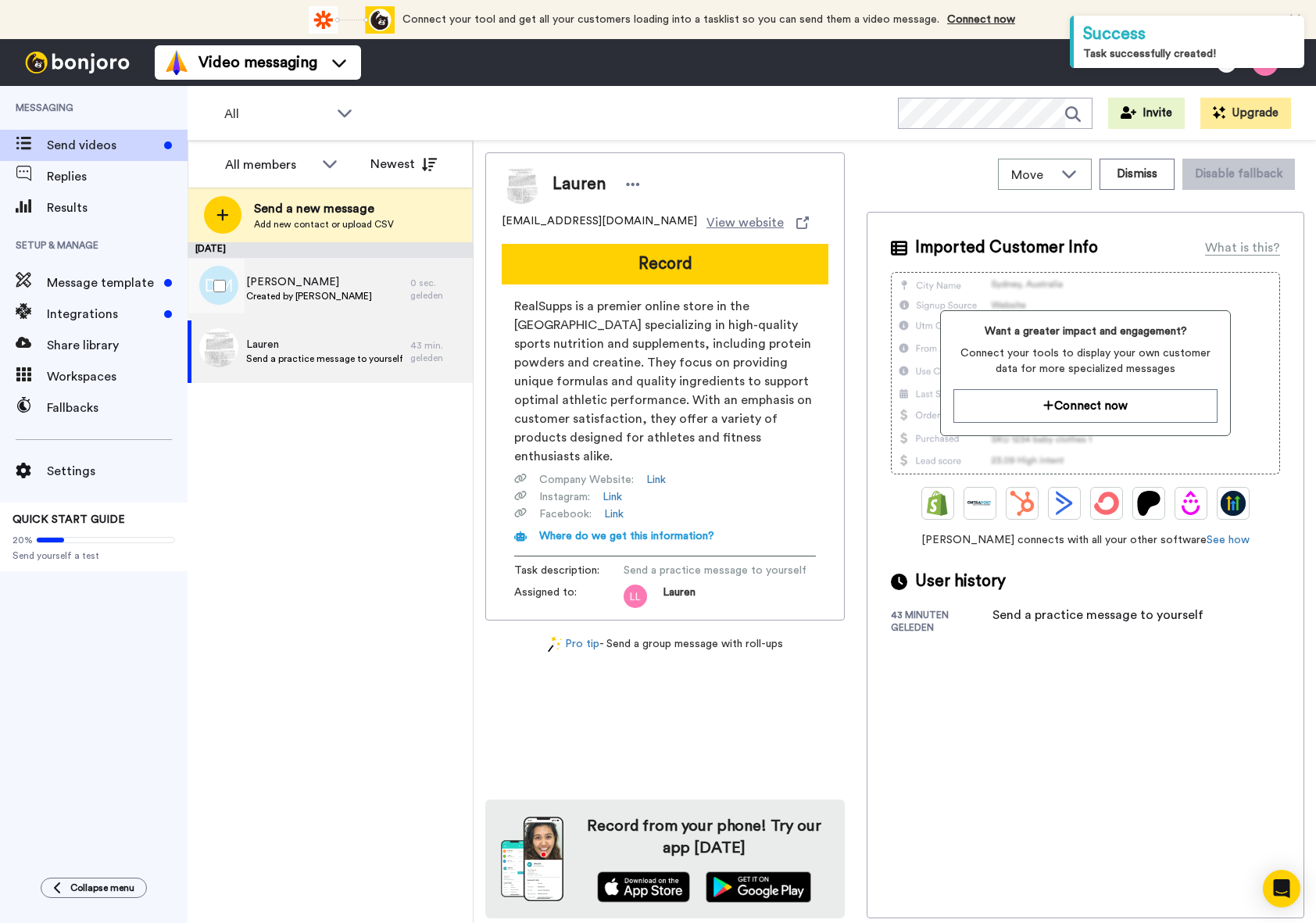
click at [330, 292] on span "Created by Lauren Leijten" at bounding box center [308, 296] width 125 height 13
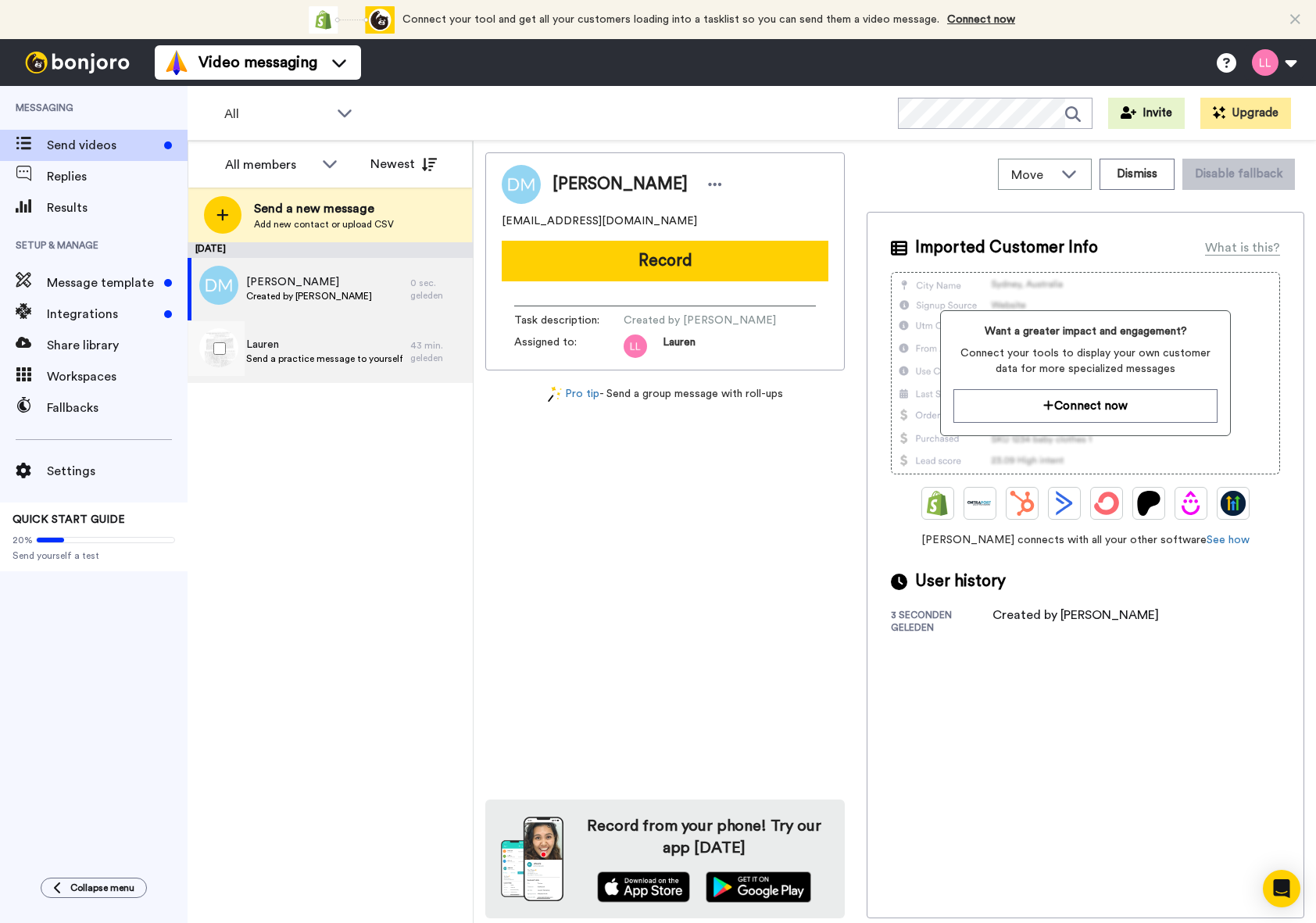
click at [397, 339] on span "Lauren" at bounding box center [323, 345] width 156 height 15
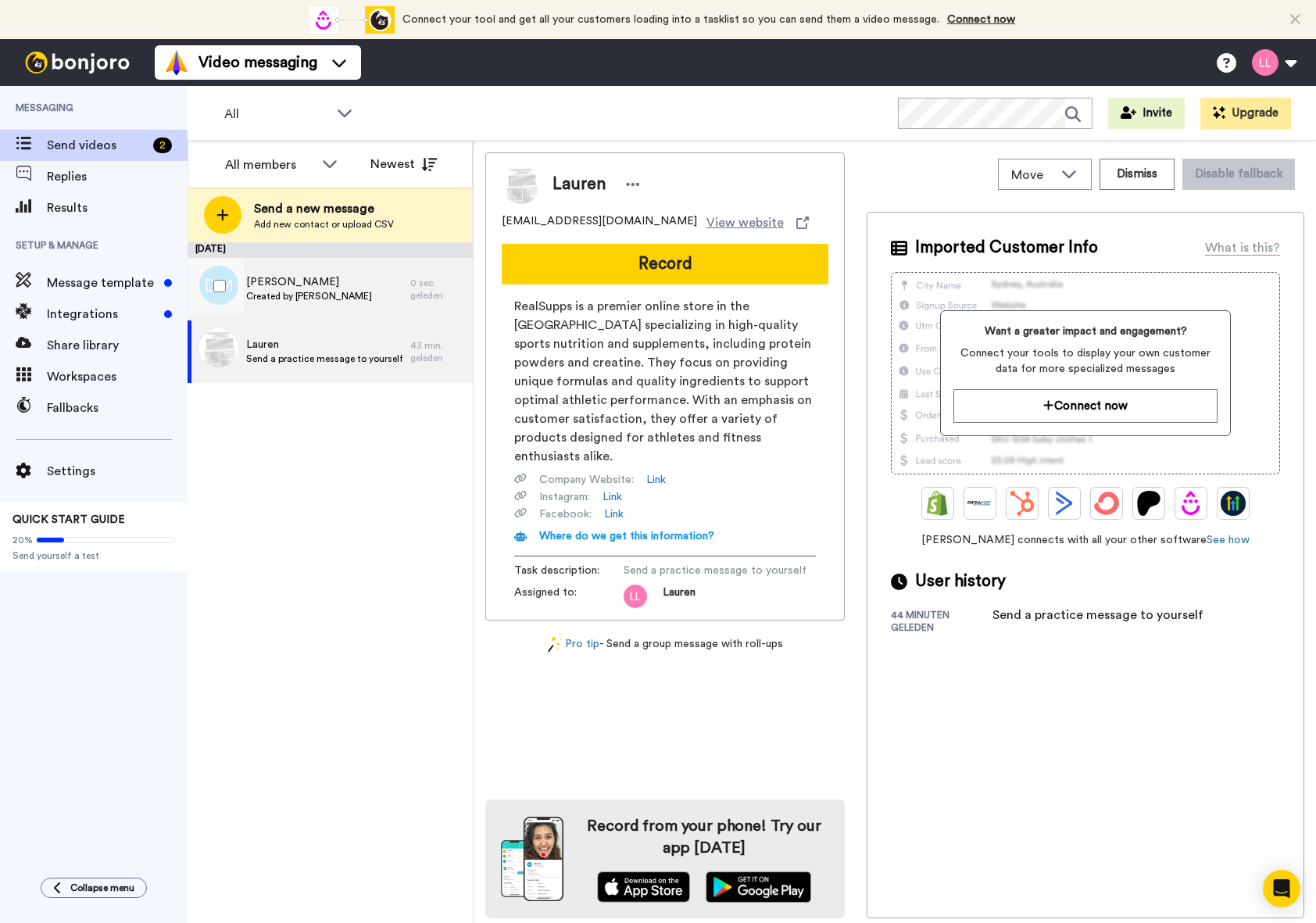
click at [365, 308] on div "Dario Moya Created by Lauren Leijten" at bounding box center [299, 288] width 223 height 62
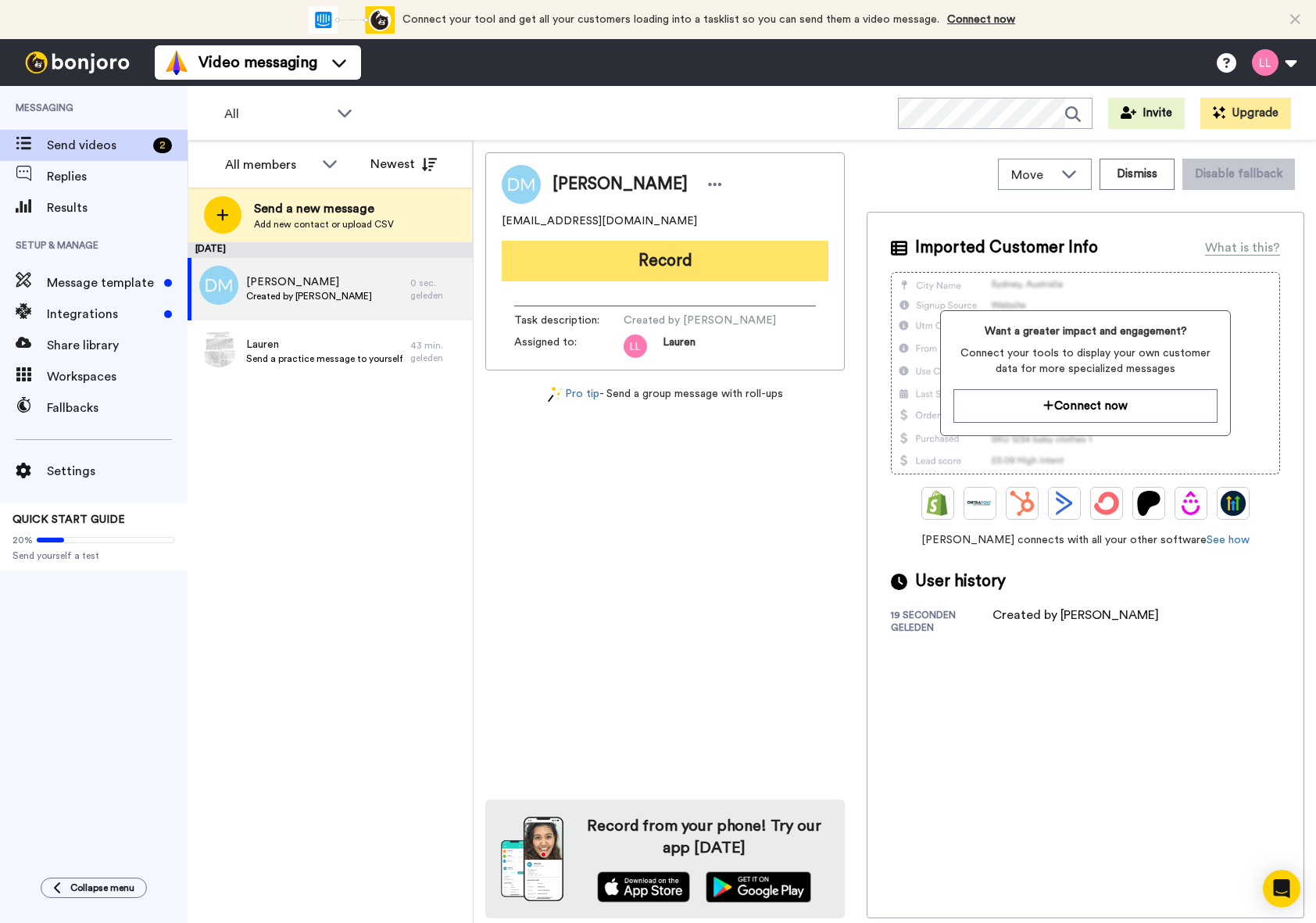
click at [663, 266] on button "Record" at bounding box center [665, 261] width 327 height 41
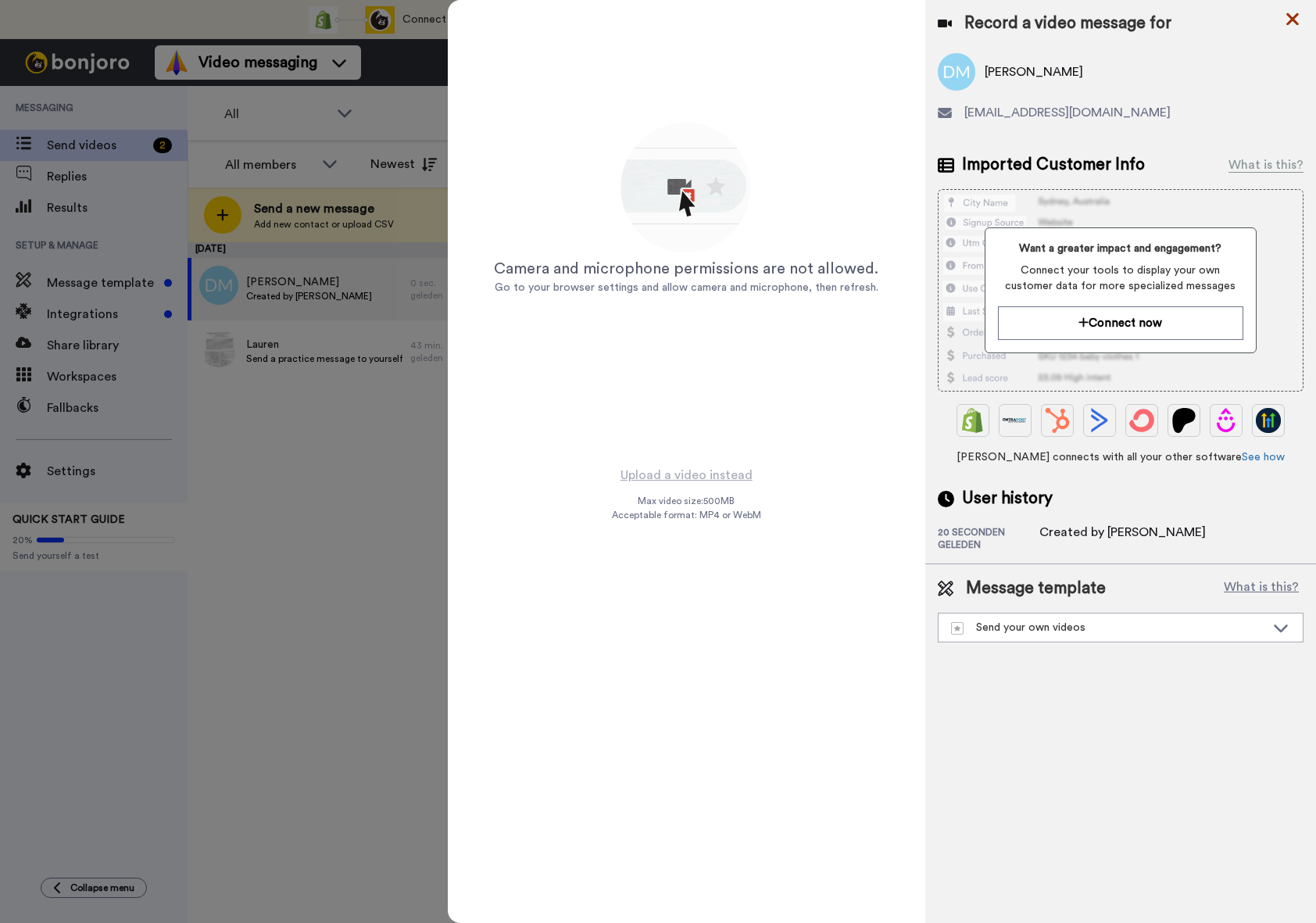
click at [1294, 16] on icon at bounding box center [1292, 19] width 15 height 20
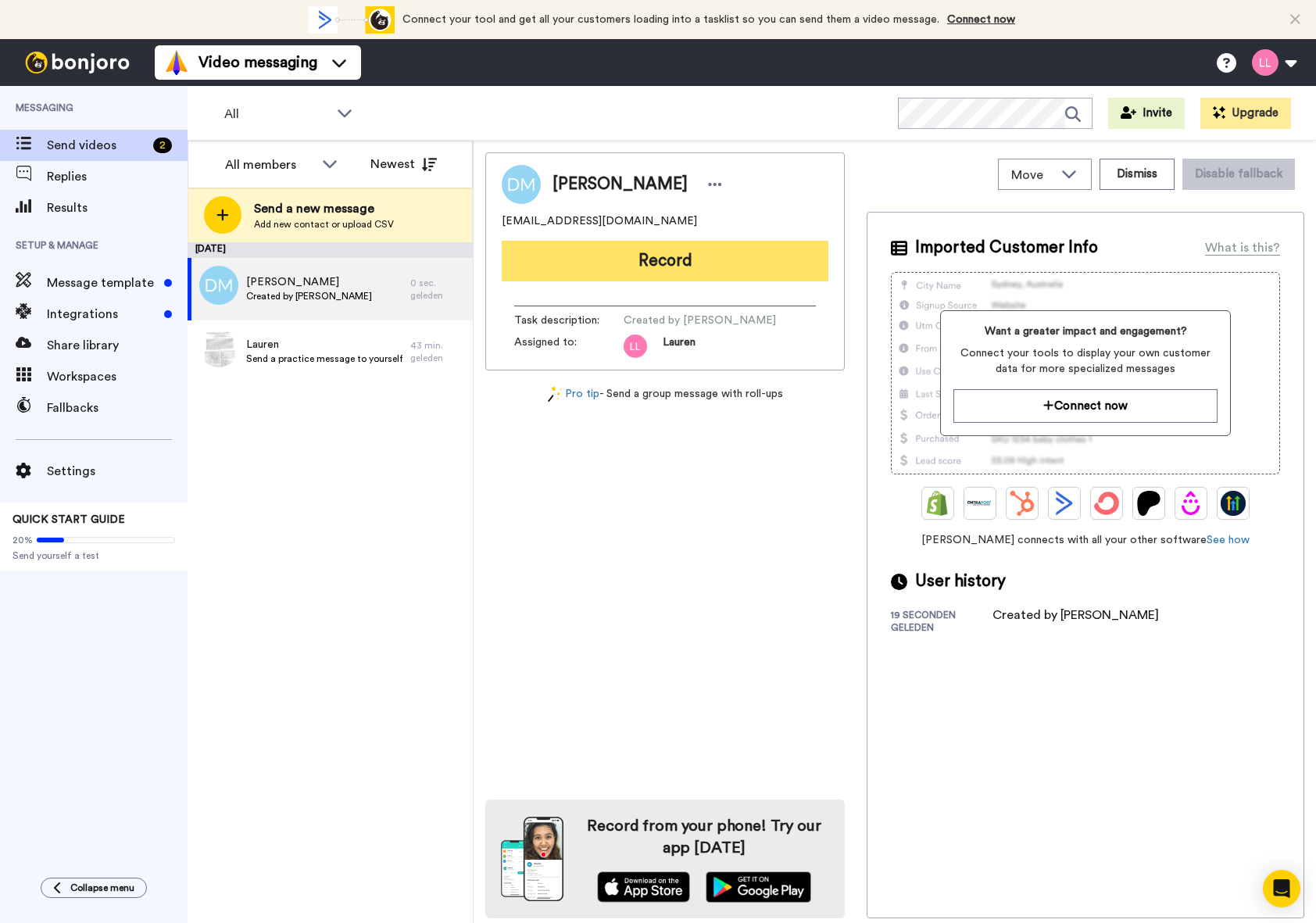
click at [579, 269] on button "Record" at bounding box center [665, 261] width 327 height 41
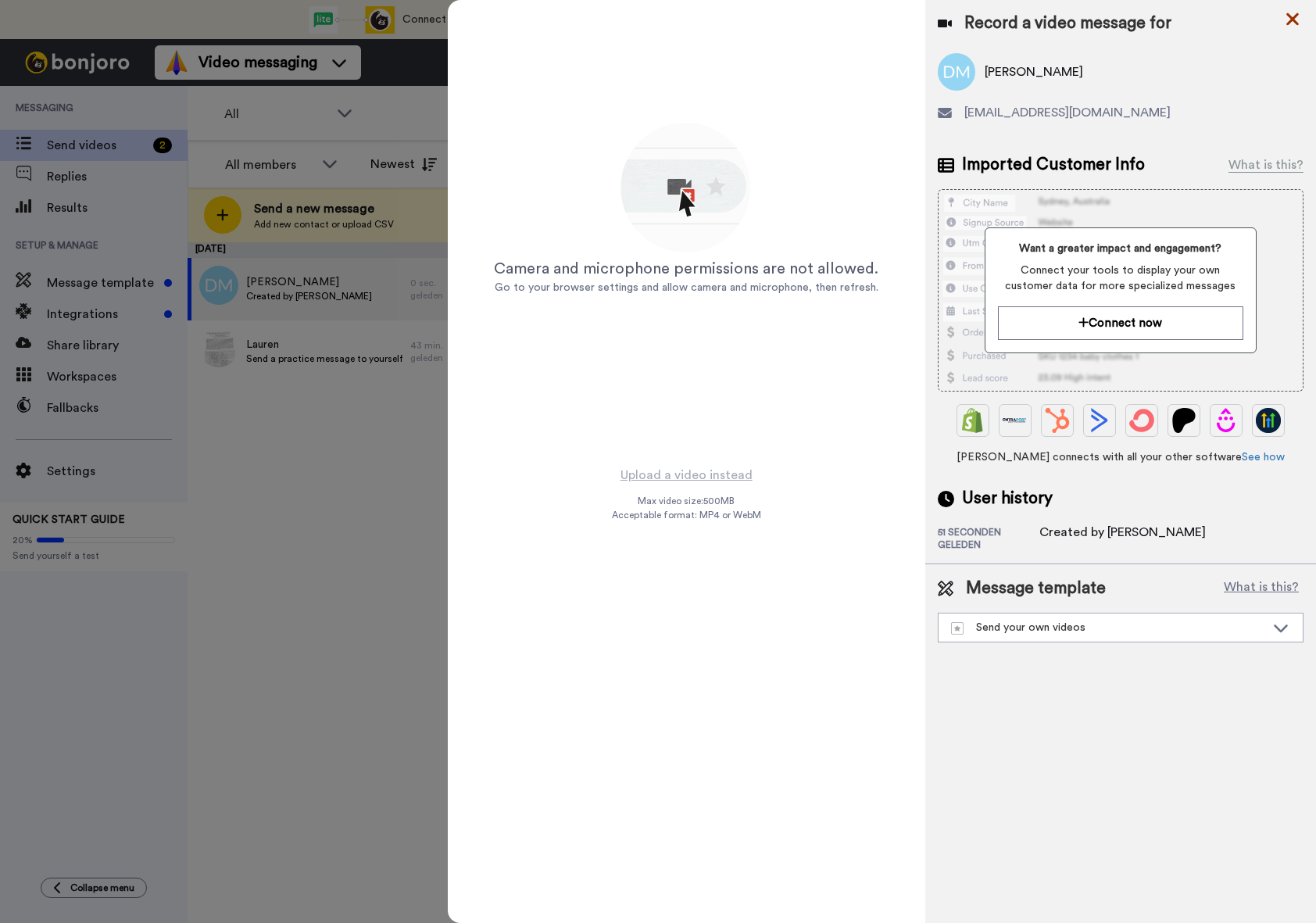
click at [1296, 20] on icon at bounding box center [1292, 19] width 15 height 20
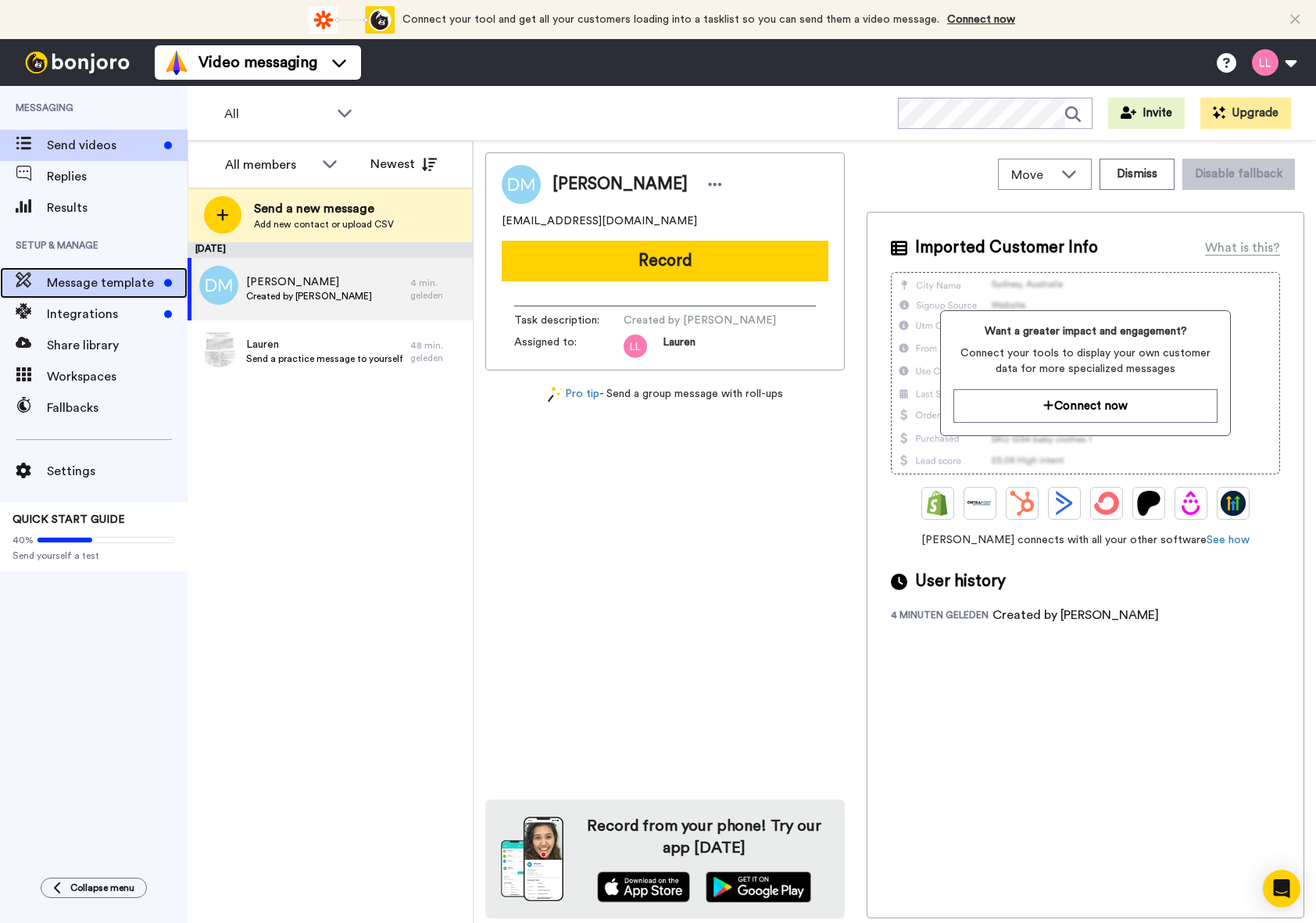
click at [105, 284] on span "Message template" at bounding box center [102, 283] width 111 height 19
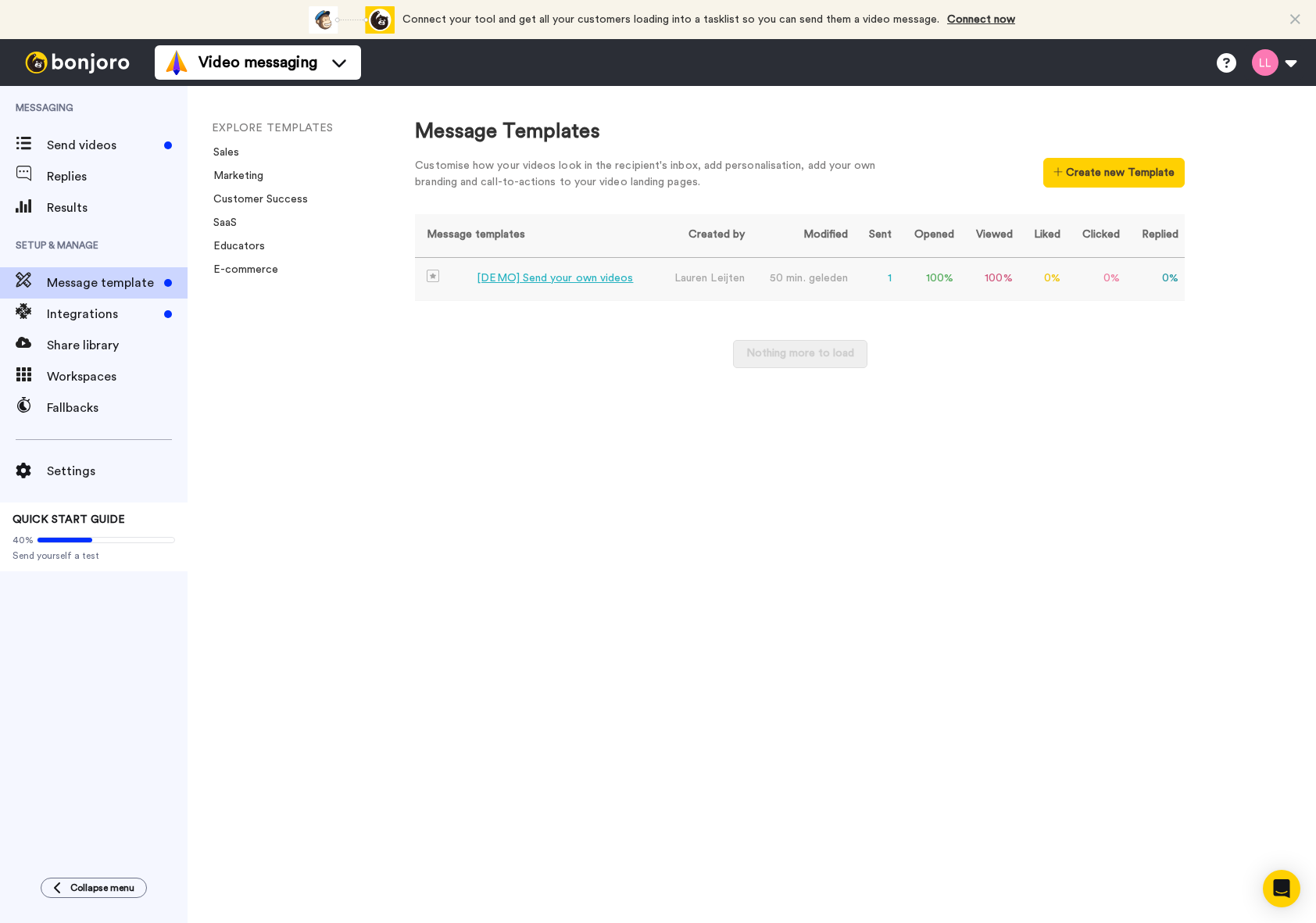
click at [668, 283] on td "[PERSON_NAME]" at bounding box center [703, 278] width 95 height 44
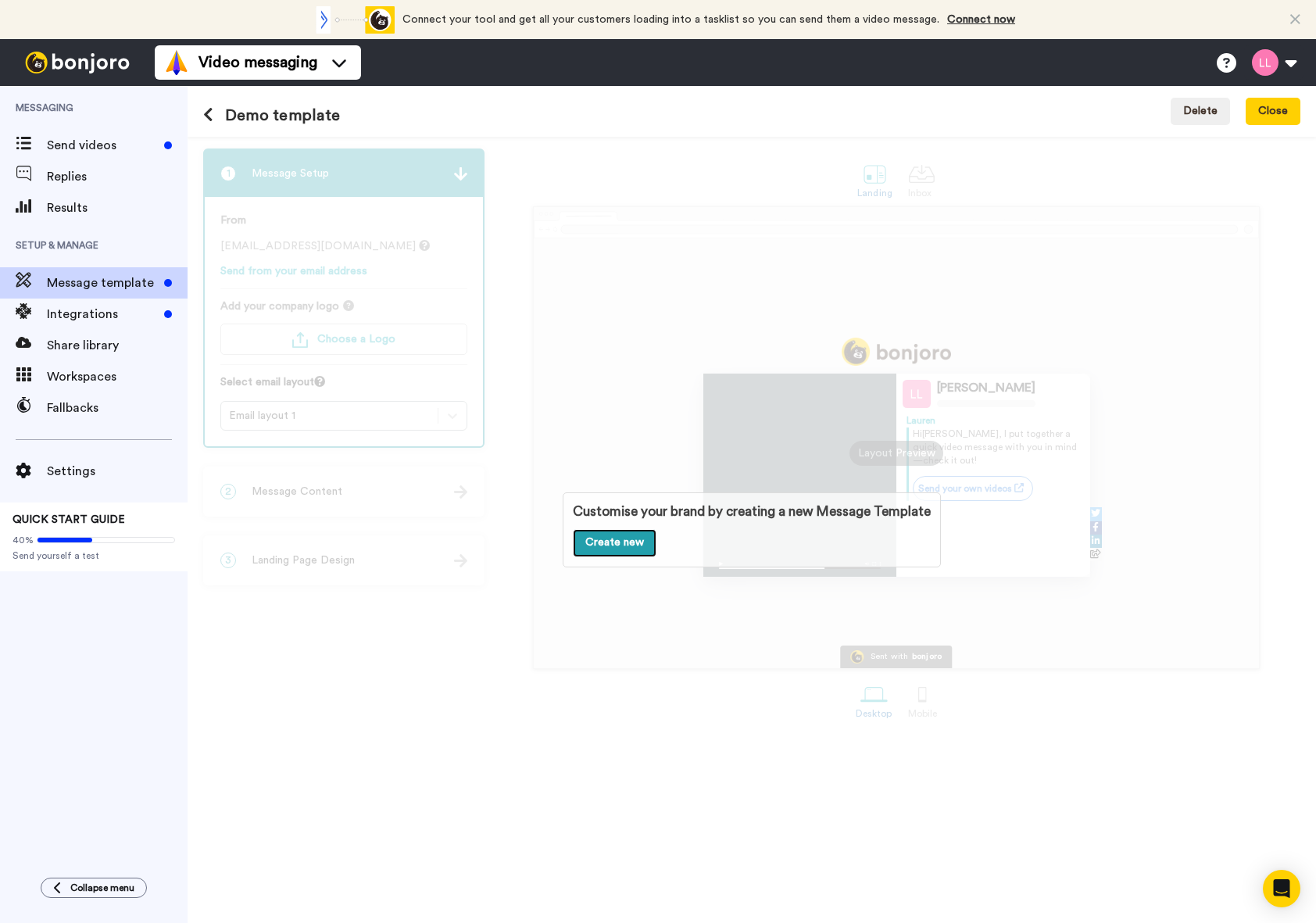
click at [637, 549] on link "Create new" at bounding box center [614, 543] width 84 height 28
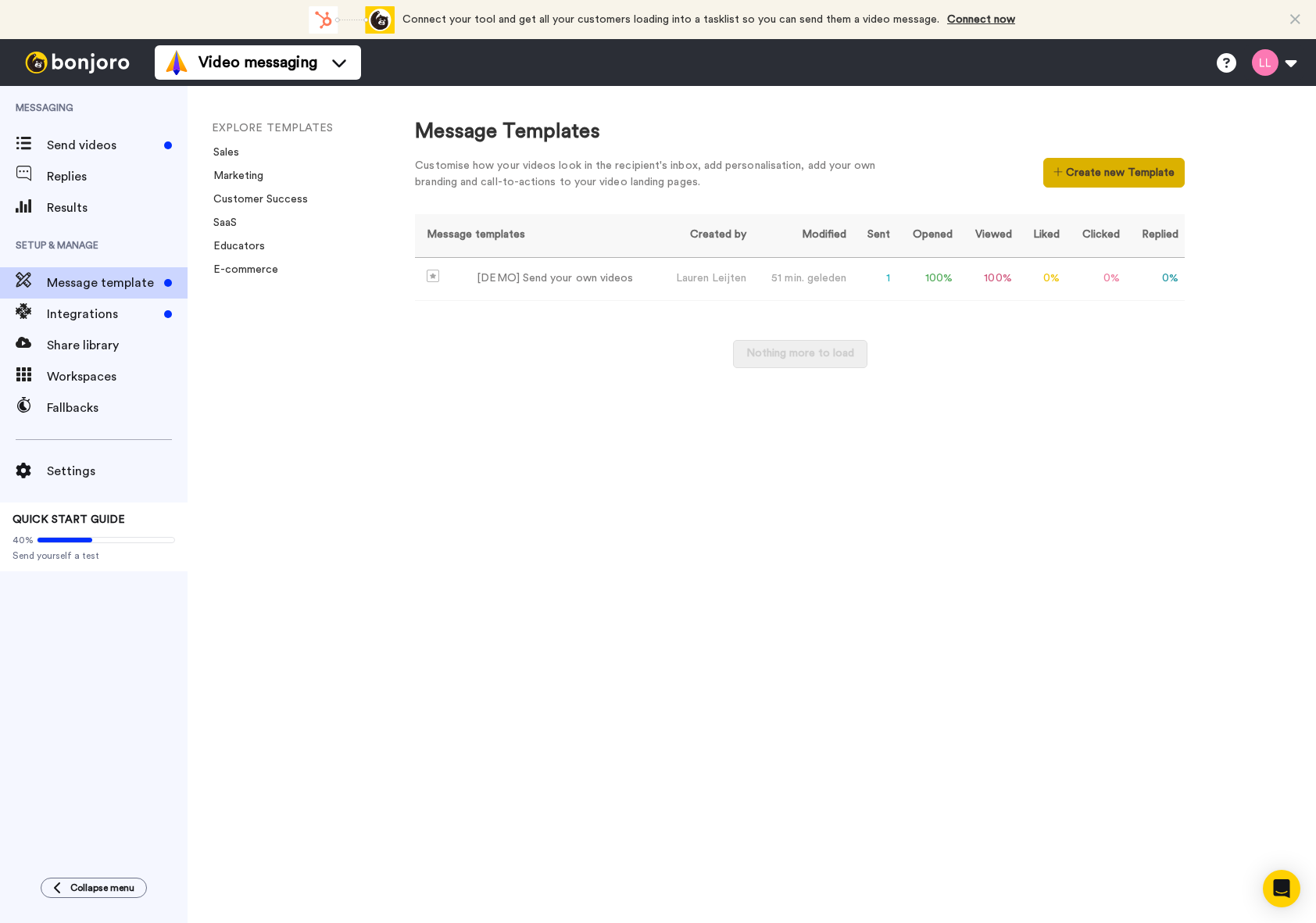
click at [1081, 160] on button "Create new Template" at bounding box center [1115, 172] width 142 height 30
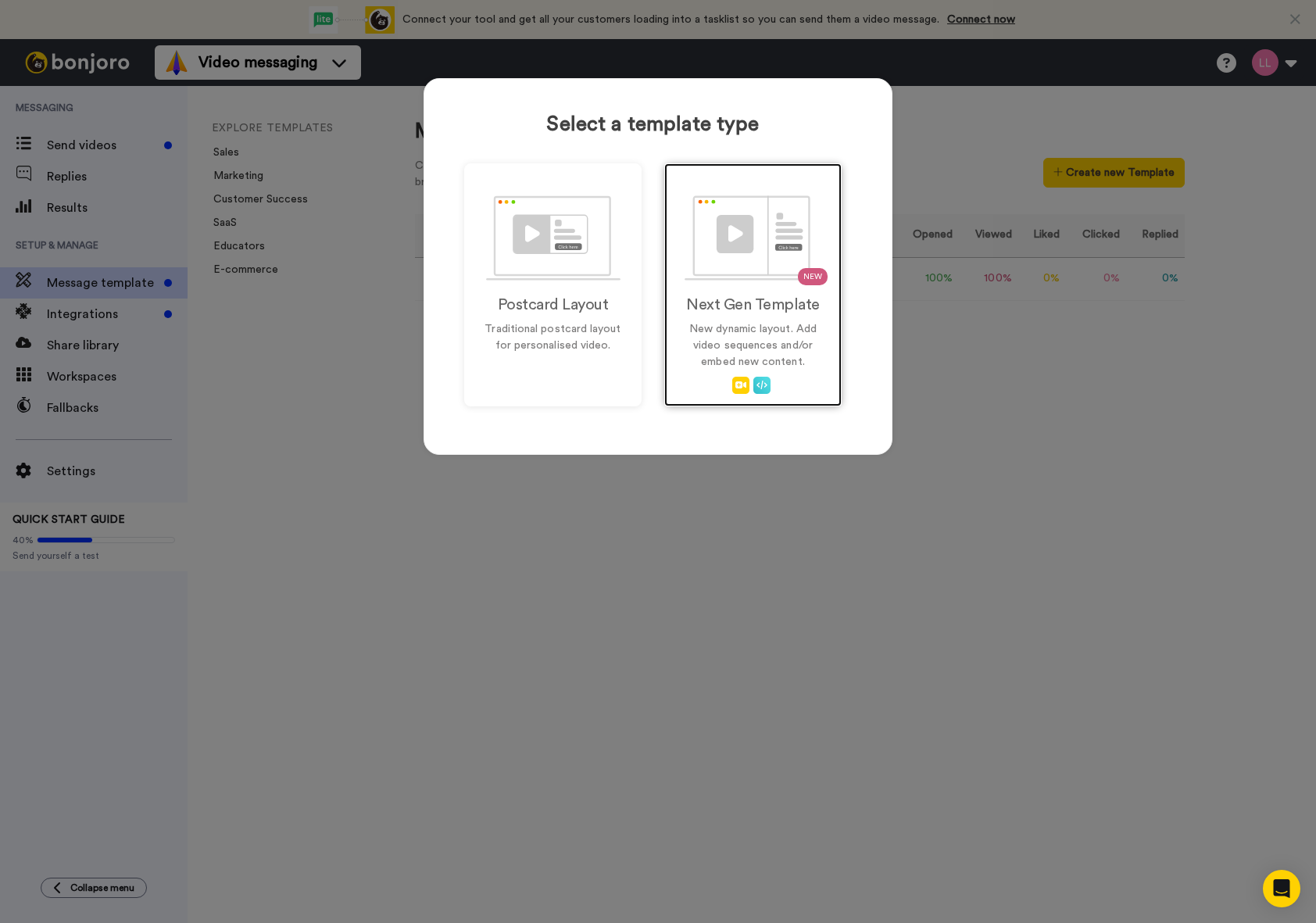
click at [681, 380] on div at bounding box center [753, 385] width 144 height 17
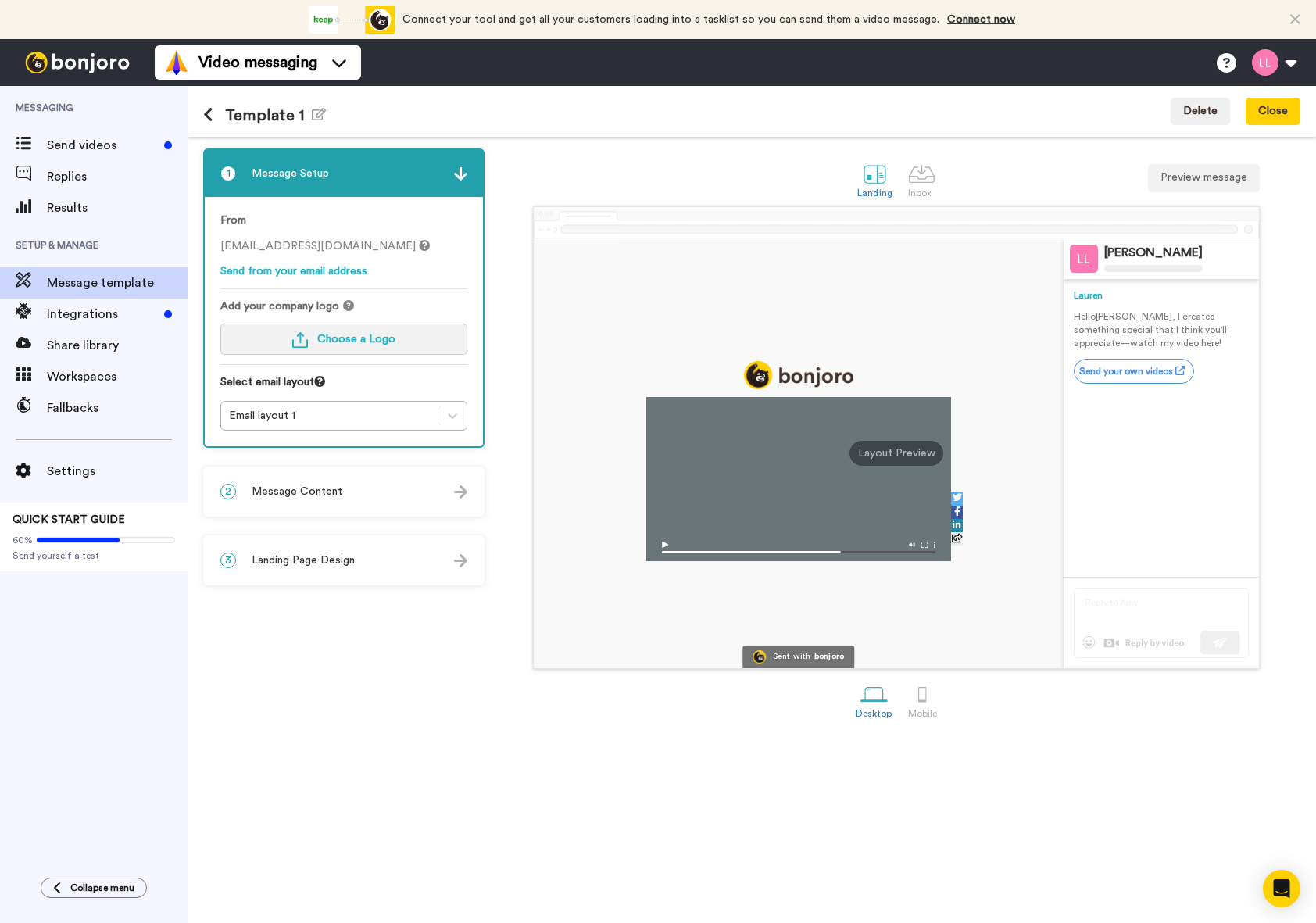
click at [367, 341] on span "Choose a Logo" at bounding box center [357, 339] width 79 height 11
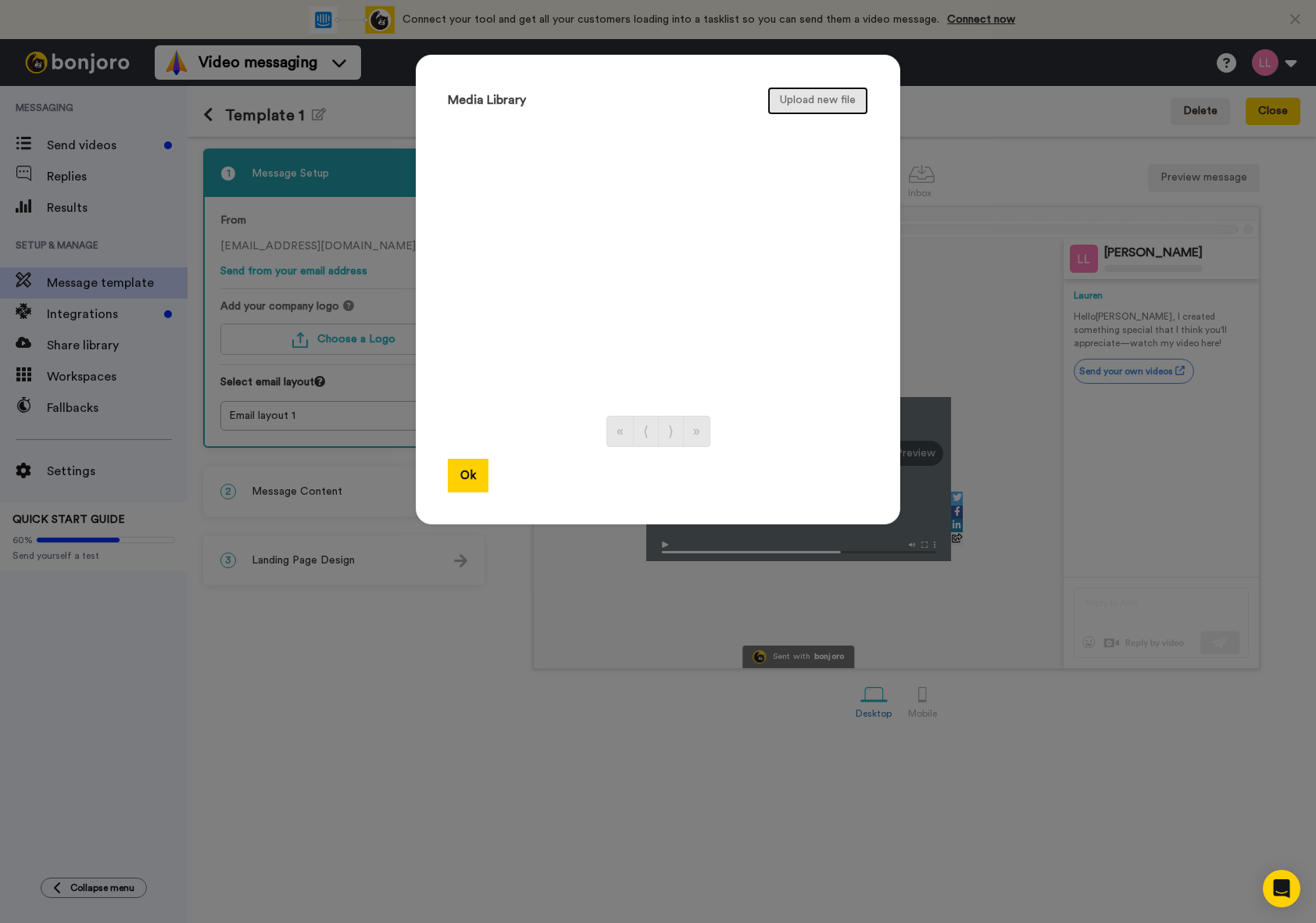
click at [852, 104] on button "Upload new file" at bounding box center [818, 101] width 101 height 28
click at [468, 479] on button "Ok" at bounding box center [469, 475] width 41 height 33
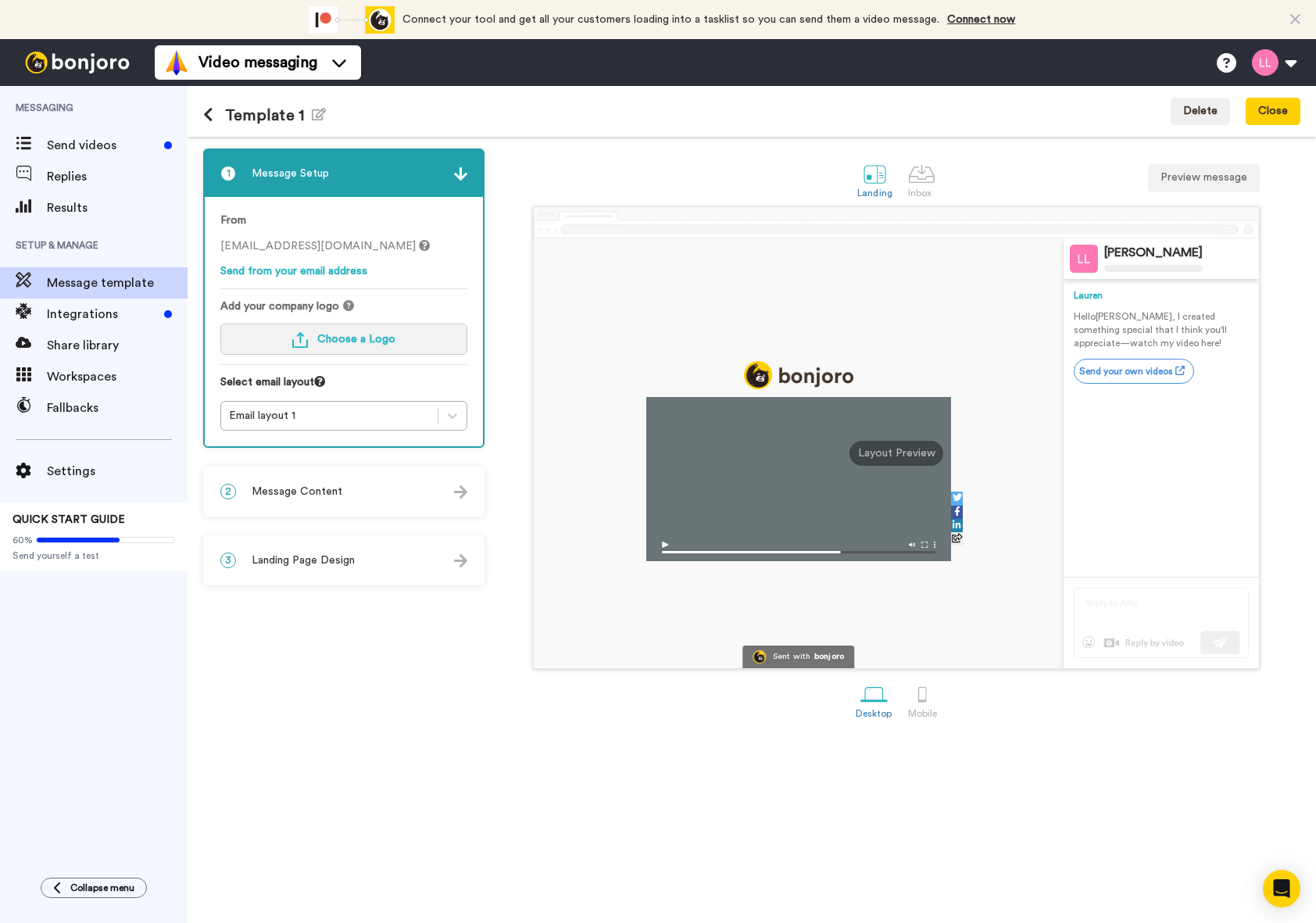
click at [440, 344] on button "Choose a Logo" at bounding box center [343, 339] width 247 height 32
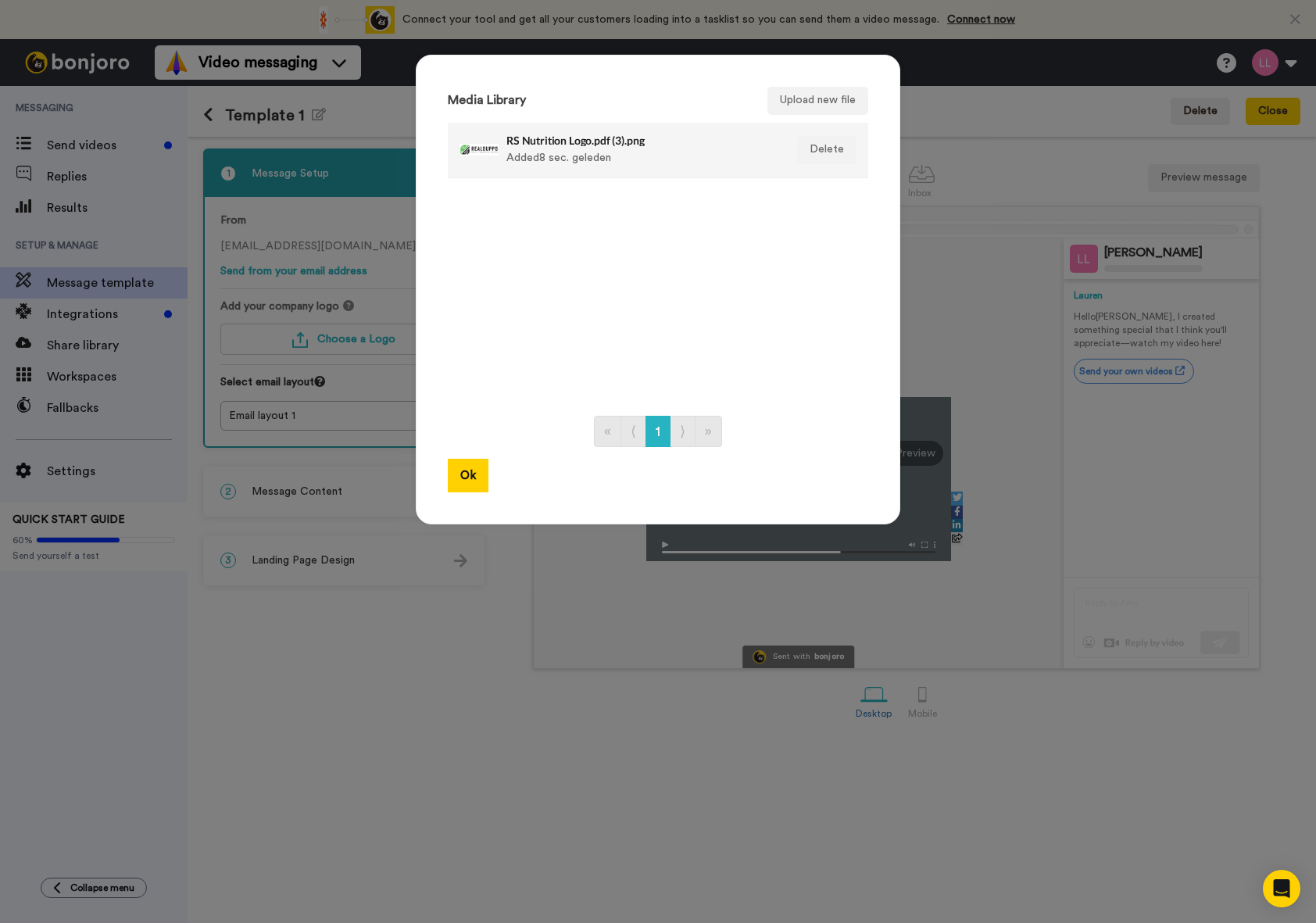
click at [515, 171] on li "RS Nutrition Logo.pdf (3).png Added 8 sec. geleden Delete" at bounding box center [658, 150] width 421 height 55
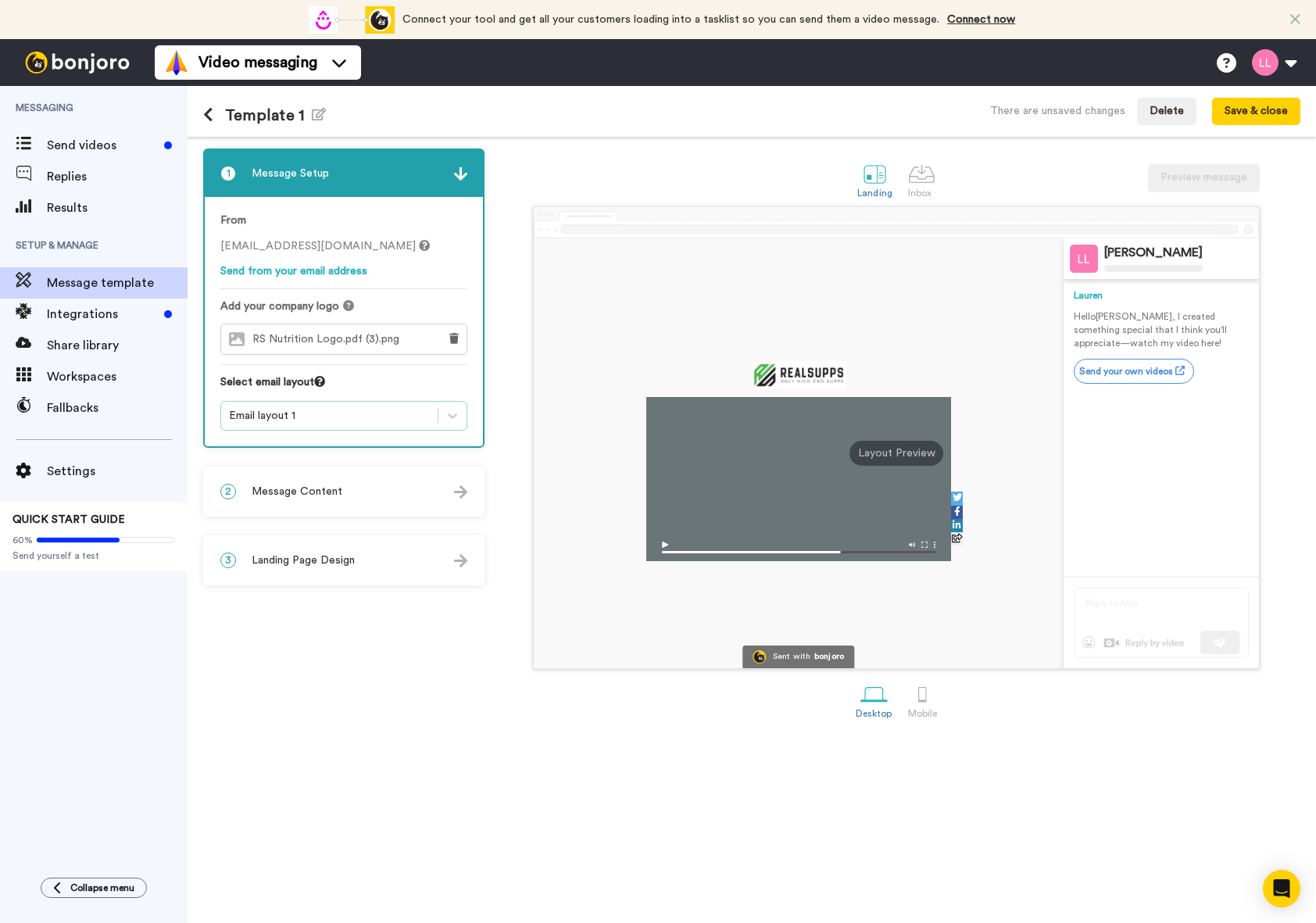
click at [381, 427] on div "Email layout 1" at bounding box center [343, 415] width 247 height 30
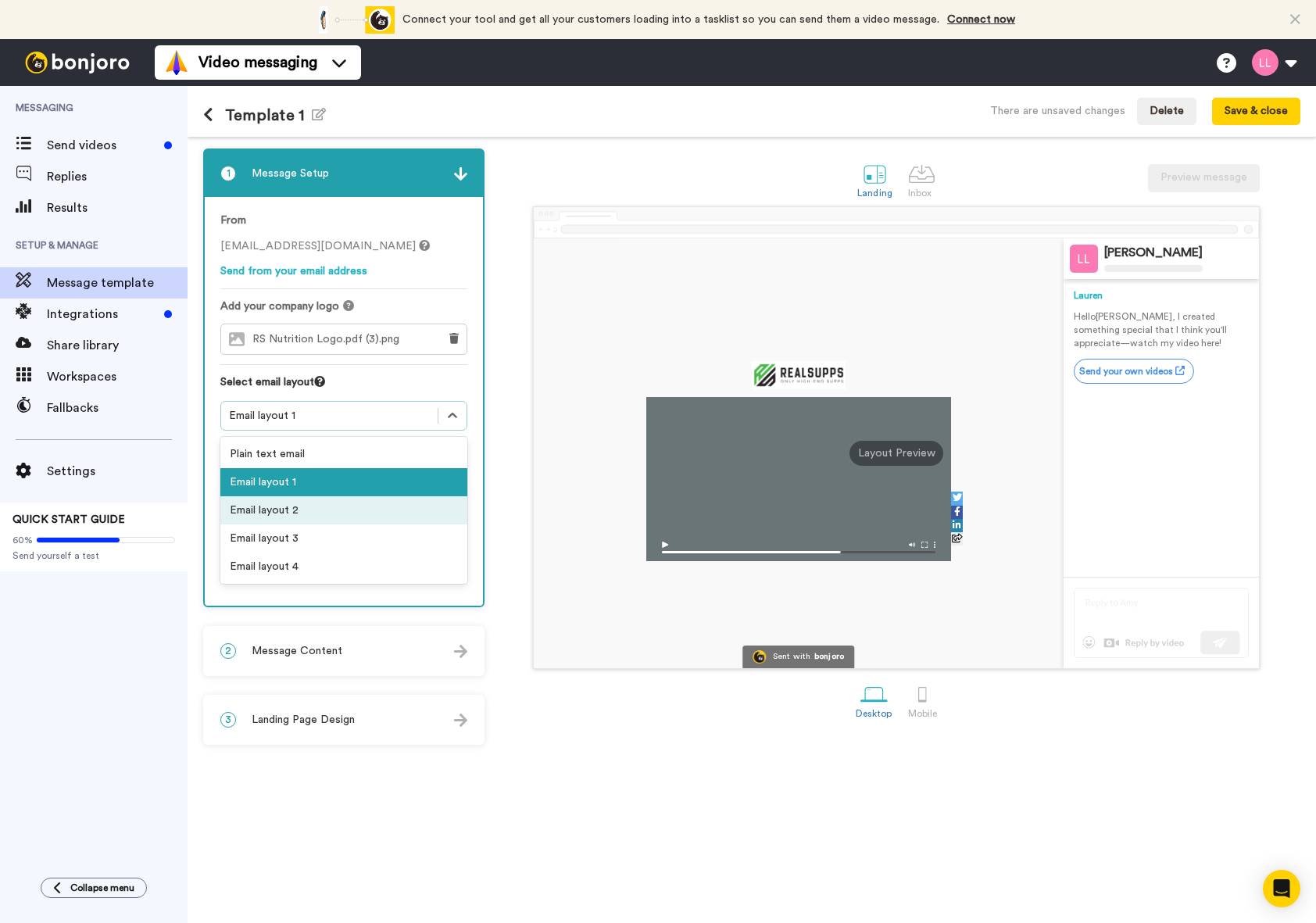
click at [364, 505] on div "Email layout 2" at bounding box center [343, 510] width 247 height 28
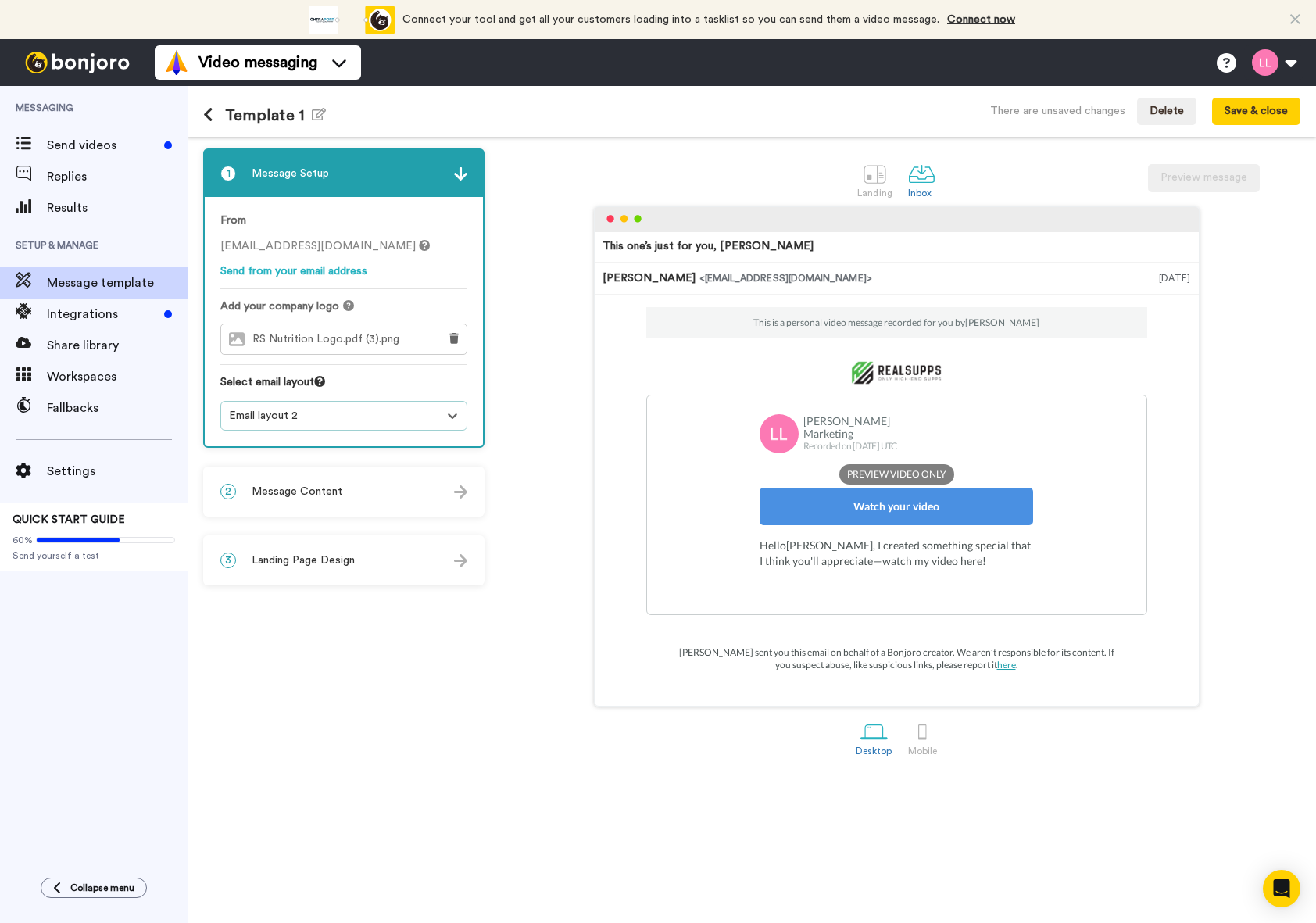
scroll to position [78, 0]
click at [306, 416] on div "Email layout 2" at bounding box center [329, 415] width 201 height 15
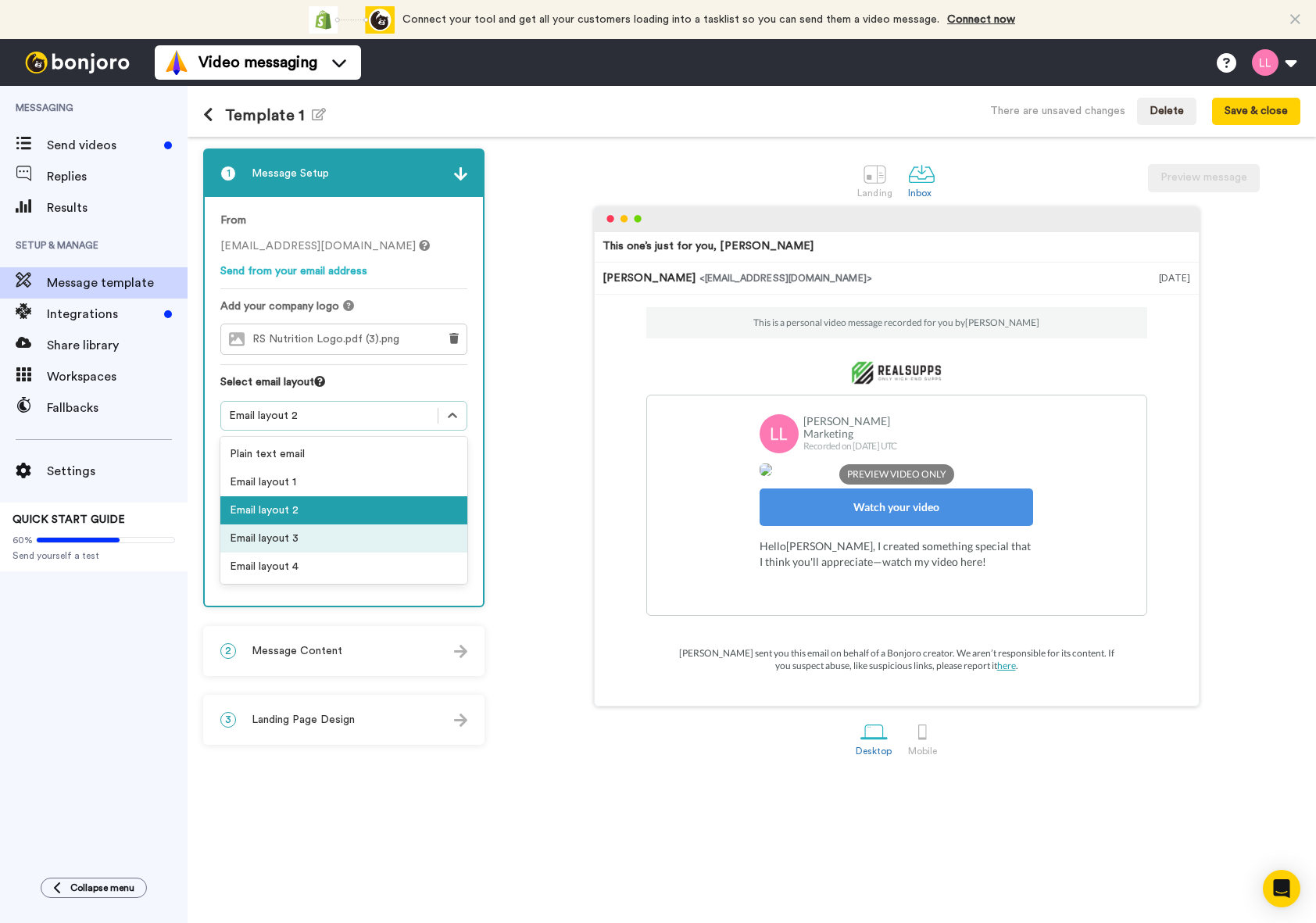
click at [320, 546] on div "Email layout 3" at bounding box center [343, 537] width 247 height 28
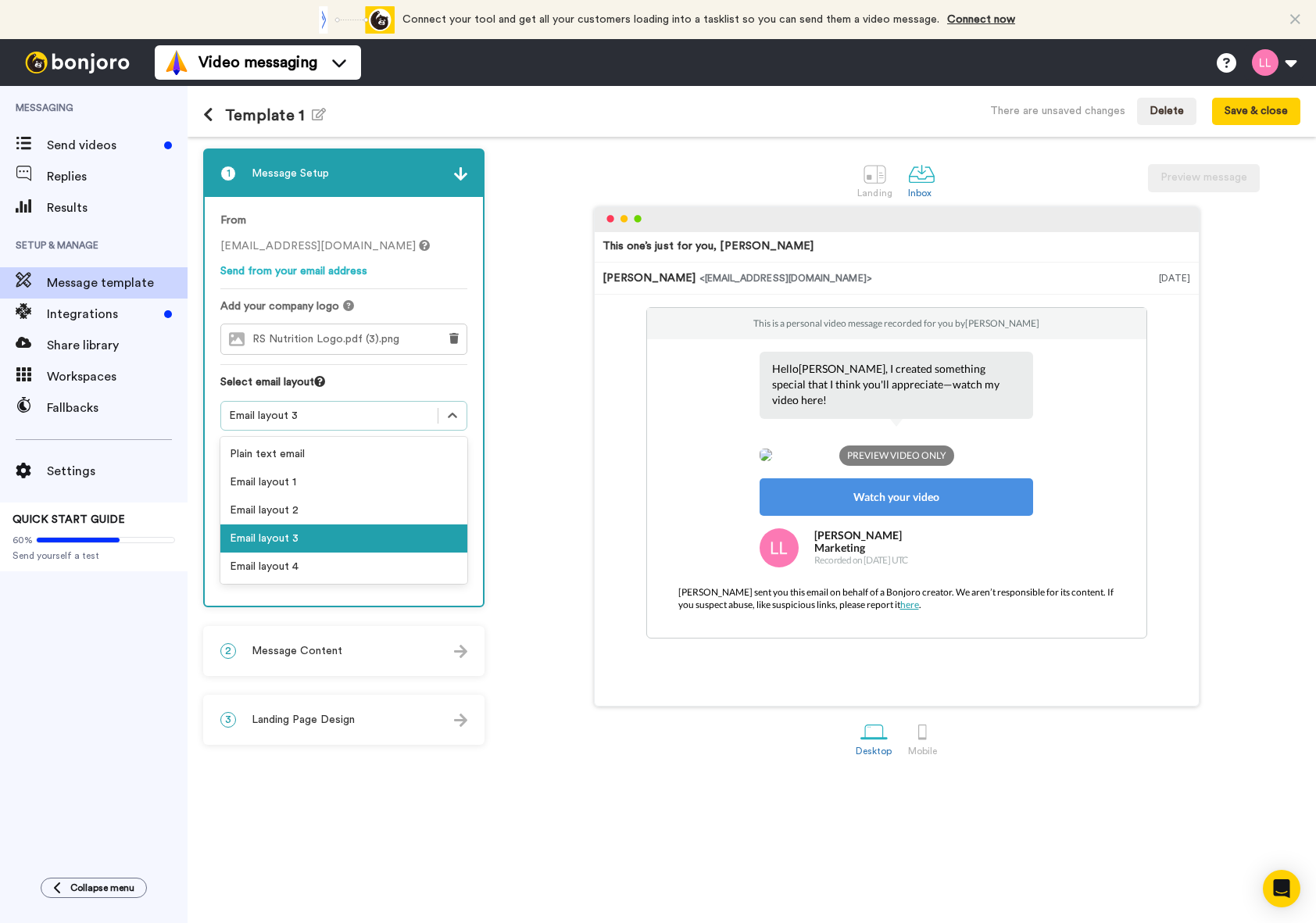
click at [334, 421] on div "Email layout 3" at bounding box center [329, 415] width 201 height 15
click at [340, 493] on div "Email layout 1" at bounding box center [343, 482] width 247 height 28
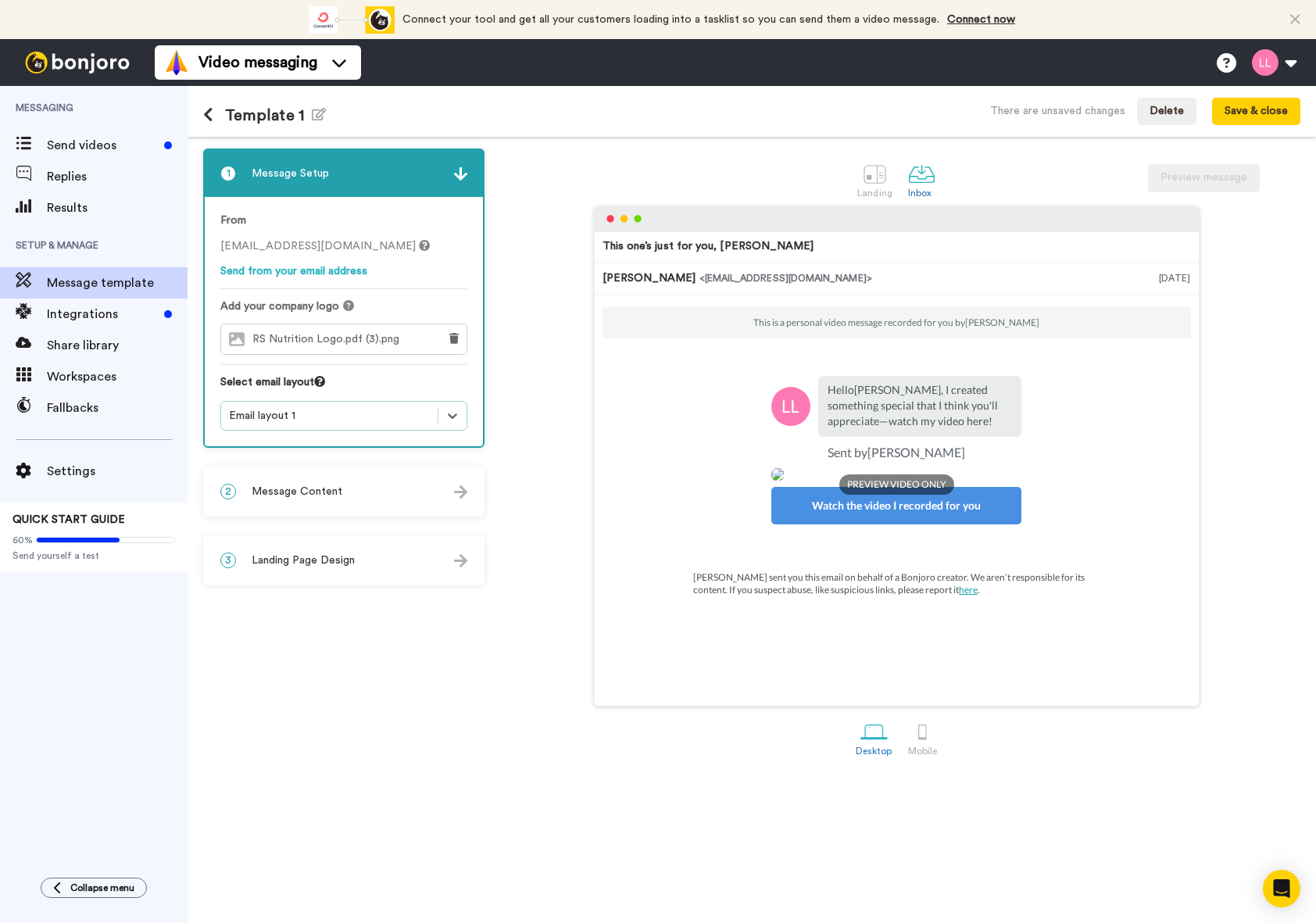
click at [329, 415] on div "Email layout 1" at bounding box center [329, 415] width 201 height 15
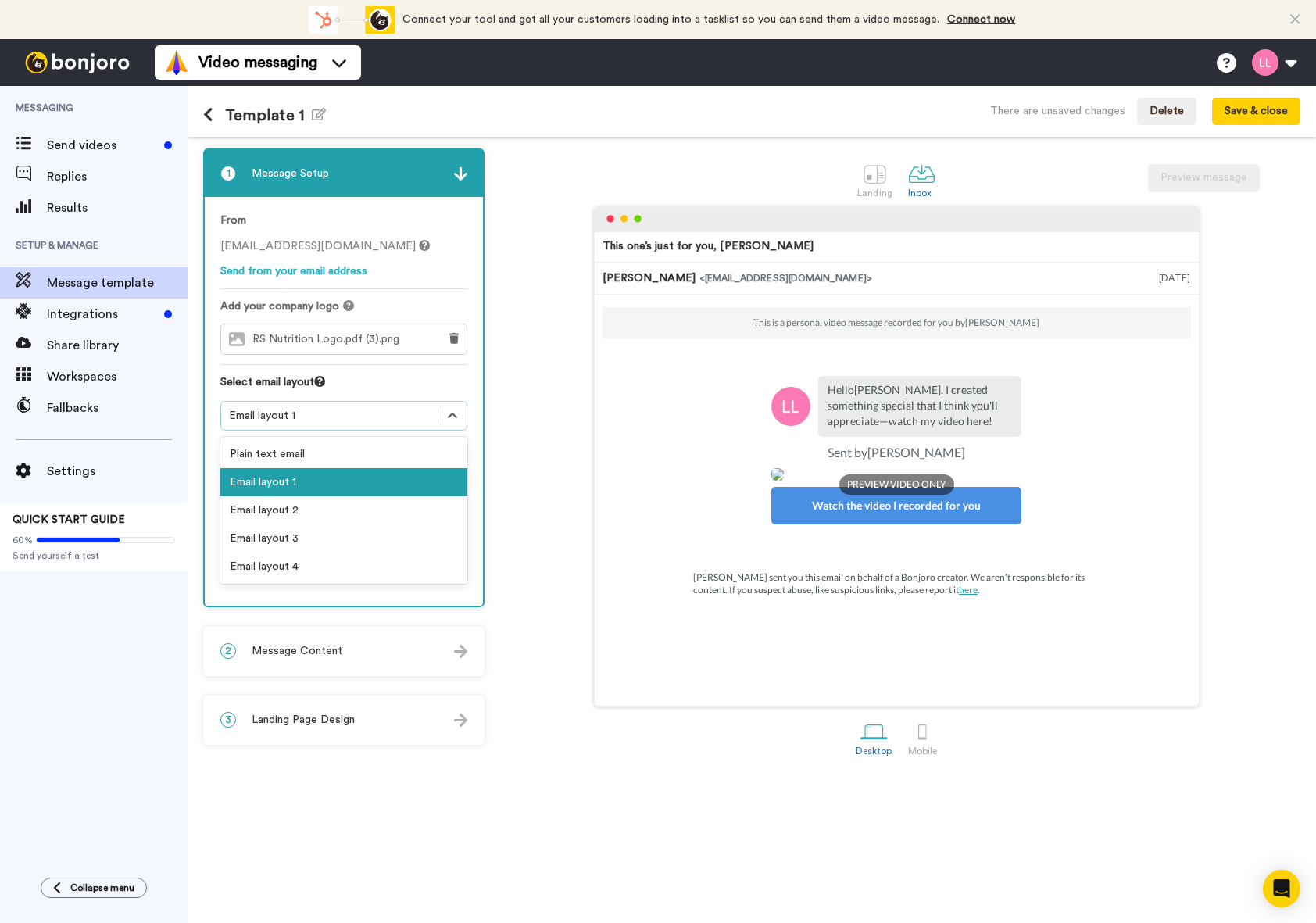
click at [333, 475] on div "Email layout 1" at bounding box center [343, 482] width 247 height 28
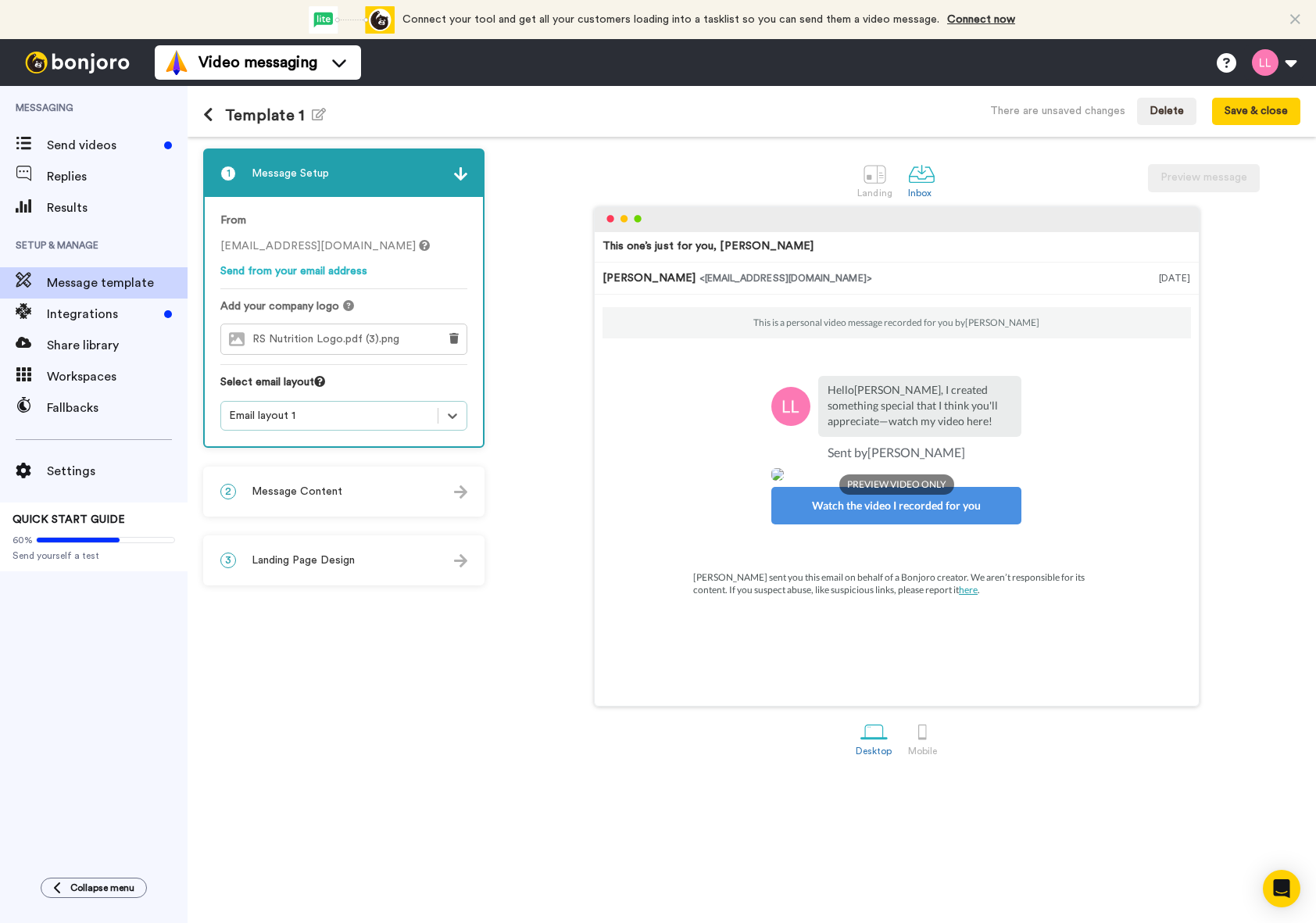
click at [882, 382] on p "Hello Tom , I created something special that I think you'll appreciate—watch my…" at bounding box center [920, 405] width 184 height 47
click at [905, 382] on p "Hello Tom , I created something special that I think you'll appreciate—watch my…" at bounding box center [920, 405] width 184 height 47
click at [399, 506] on div "2 Message Content" at bounding box center [344, 491] width 278 height 47
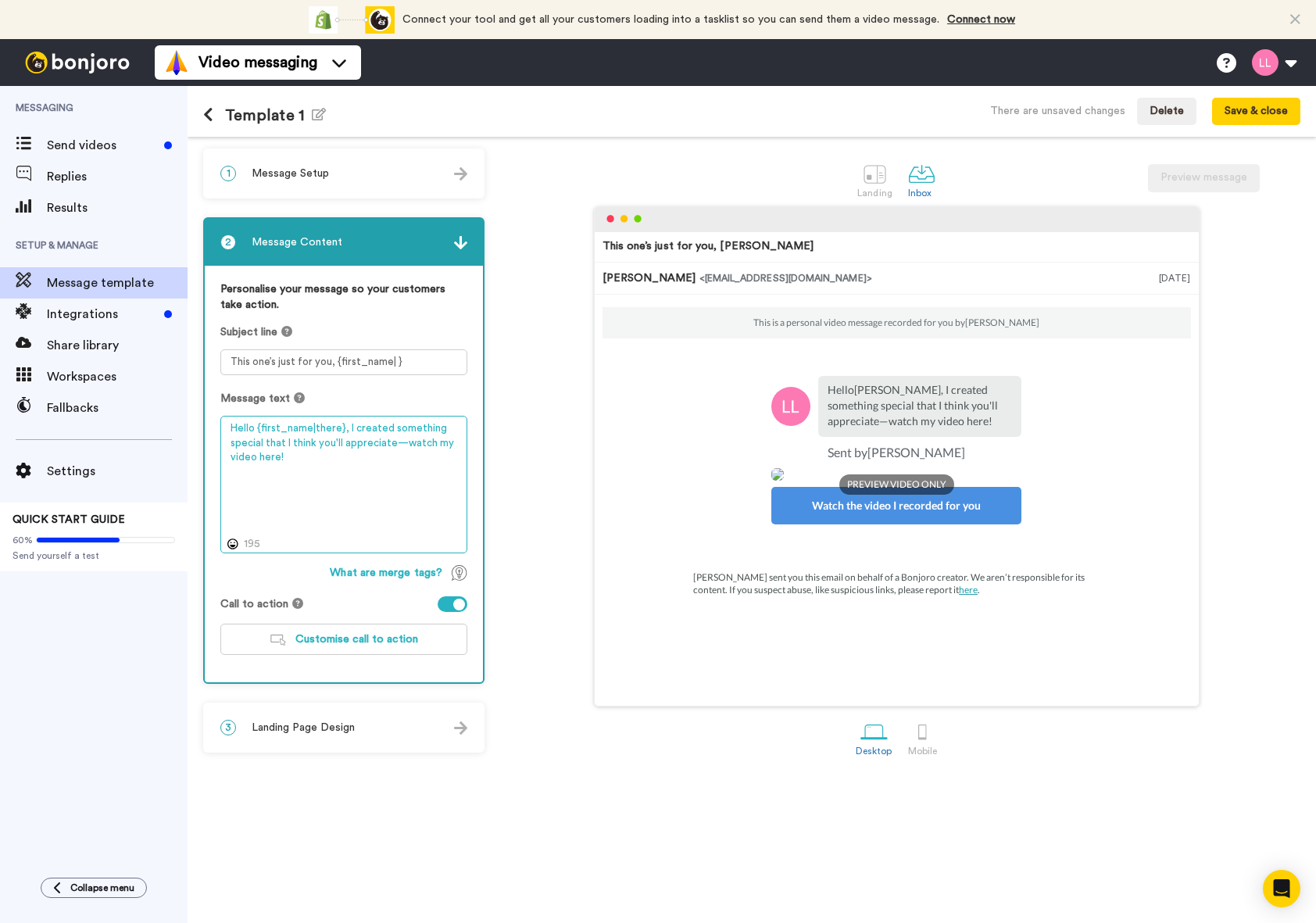
click at [340, 459] on textarea "Hello {first_name|there}, I created something special that I think you'll appre…" at bounding box center [343, 484] width 247 height 137
click at [251, 428] on textarea "Hello {first_name|there}, I created something special that I think you'll appre…" at bounding box center [343, 484] width 247 height 137
drag, startPoint x: 254, startPoint y: 431, endPoint x: 238, endPoint y: 429, distance: 16.1
click at [238, 429] on textarea "Hello {first_name|there}, I created something special that I think you'll appre…" at bounding box center [343, 484] width 247 height 137
drag, startPoint x: 339, startPoint y: 423, endPoint x: 343, endPoint y: 464, distance: 41.2
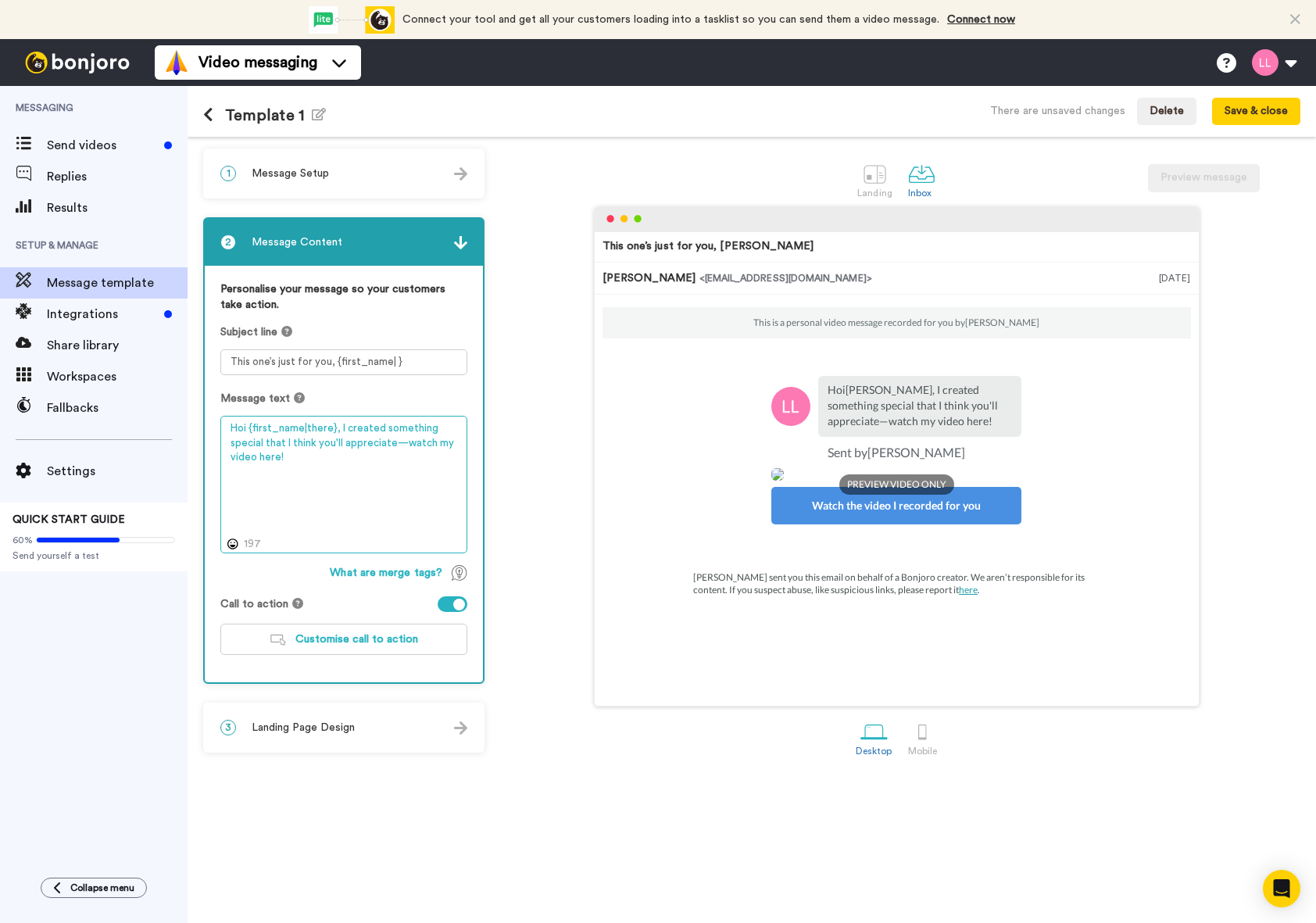
click at [343, 464] on textarea "Hoi {first_name|there}, I created something special that I think you'll appreci…" at bounding box center [343, 484] width 247 height 137
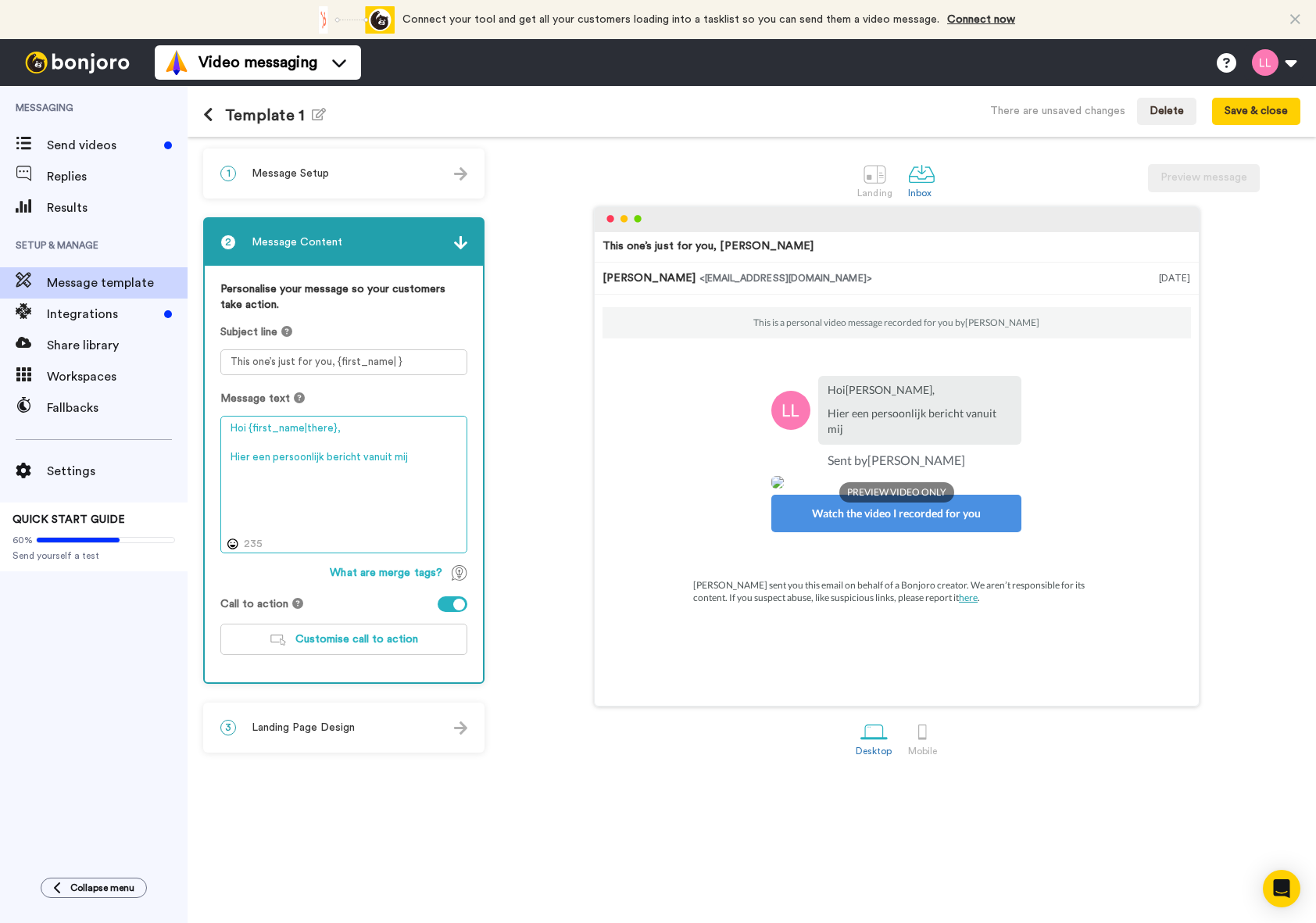
type textarea "Hoi {first_name|there}, Hier een persoonlijk bericht vanuit mij"
click at [362, 254] on div "2 Message Content" at bounding box center [344, 241] width 278 height 47
click at [337, 191] on div "1 Message Setup" at bounding box center [344, 173] width 278 height 47
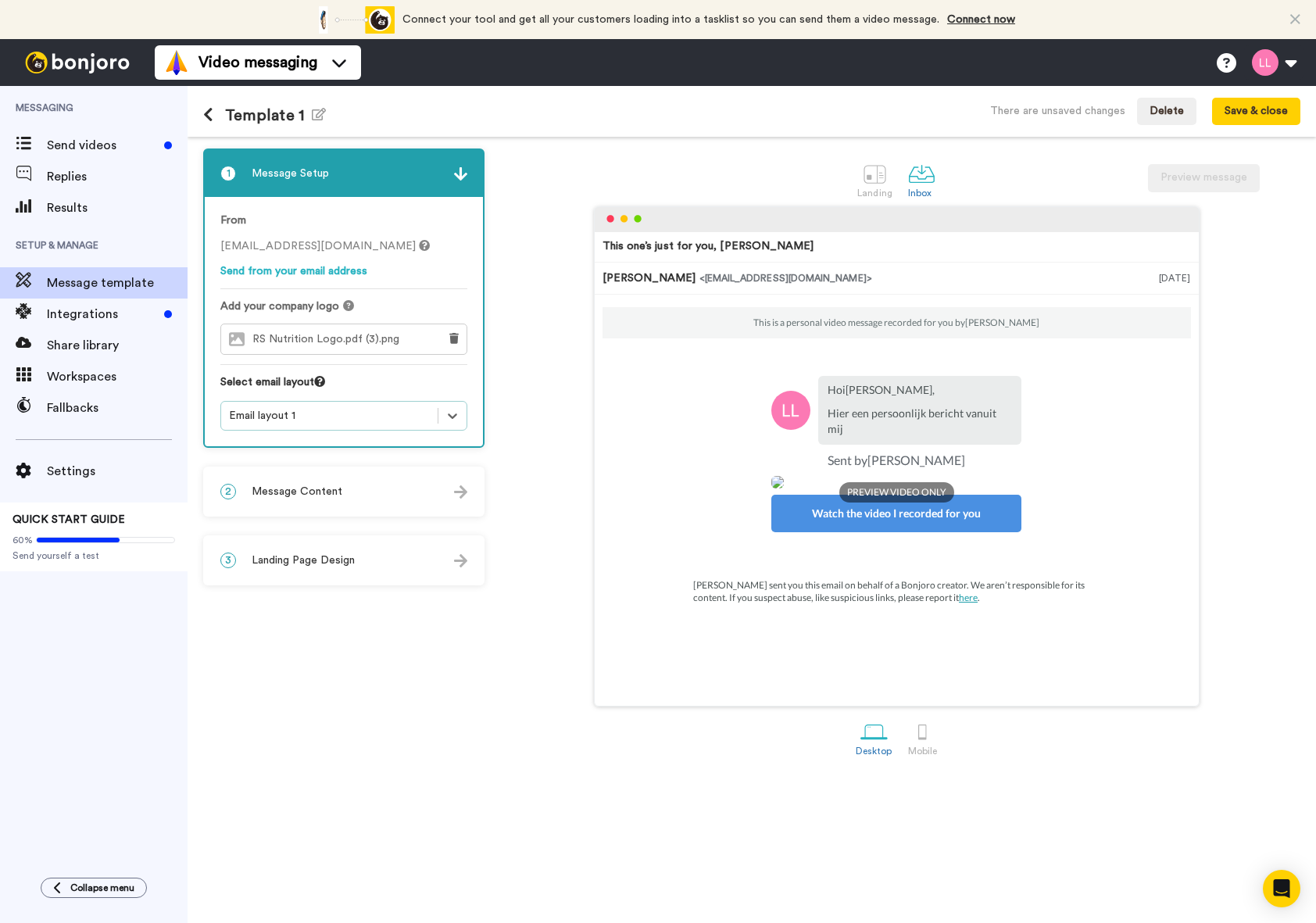
click at [783, 391] on img at bounding box center [791, 410] width 39 height 39
click at [366, 548] on div "3 Landing Page Design" at bounding box center [344, 560] width 278 height 47
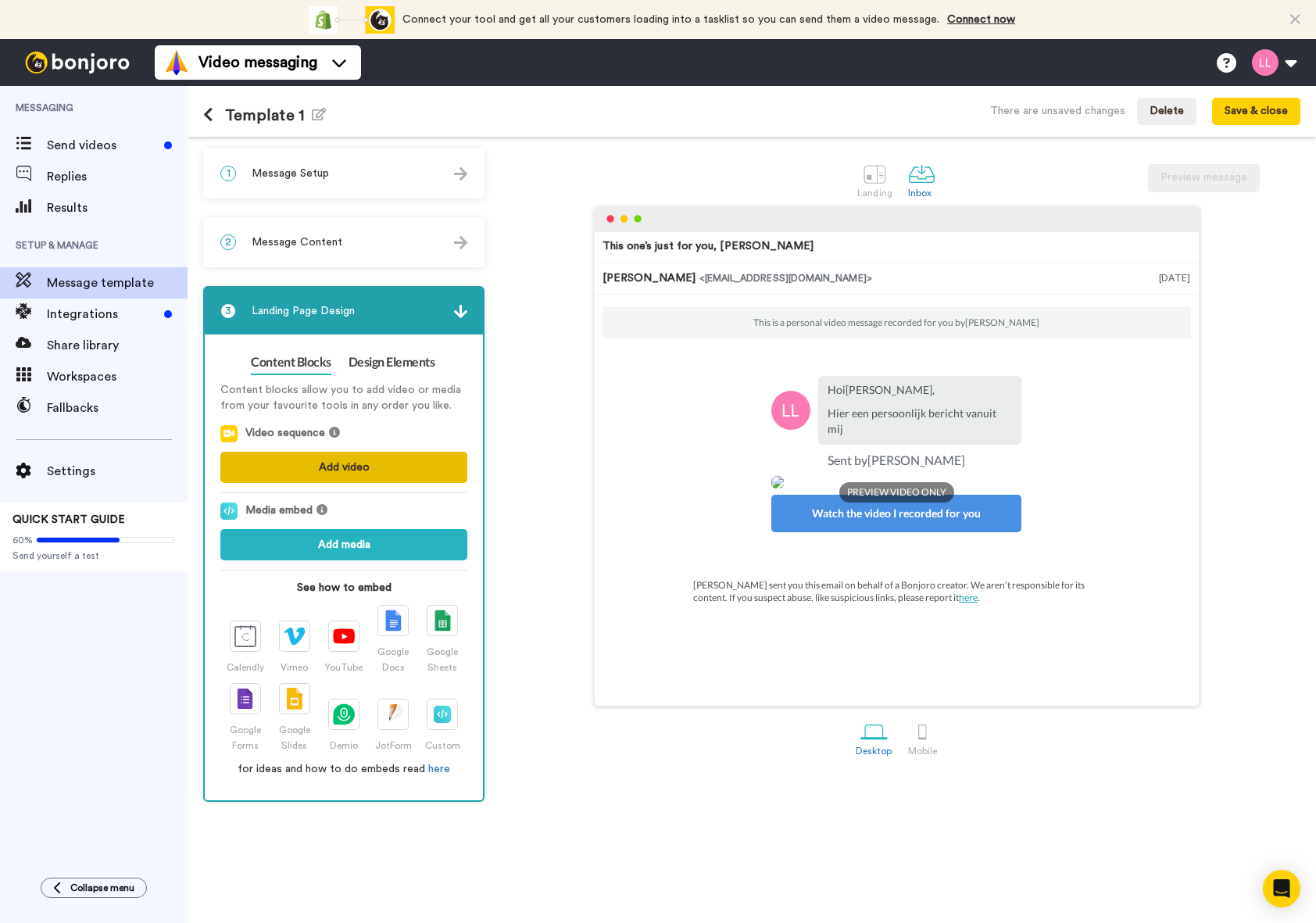
click at [361, 465] on button "Add video" at bounding box center [343, 467] width 247 height 32
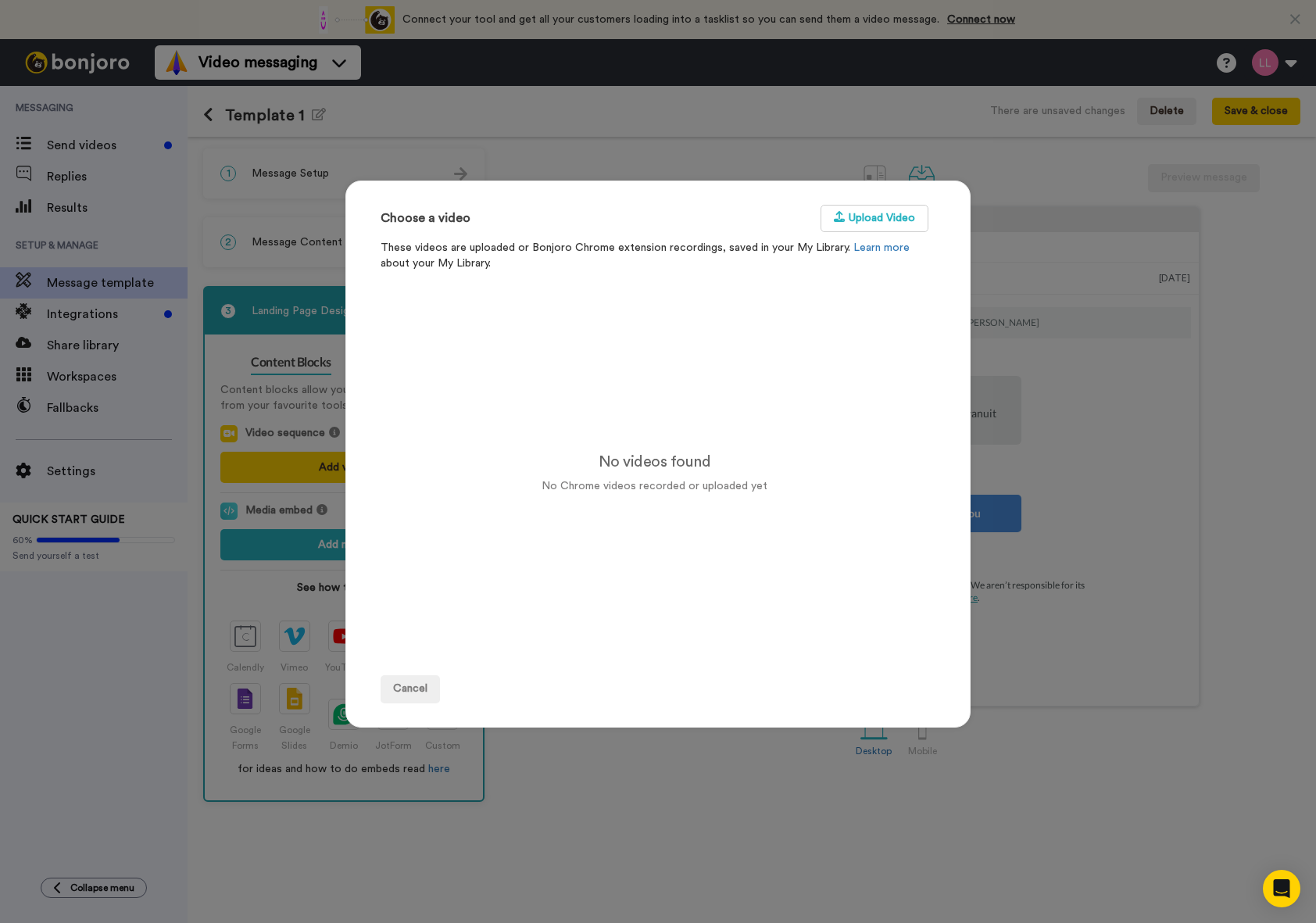
click at [1082, 334] on div "Choose a video Upload Video These videos are uploaded or Bonjoro Chrome extensi…" at bounding box center [658, 462] width 1316 height 923
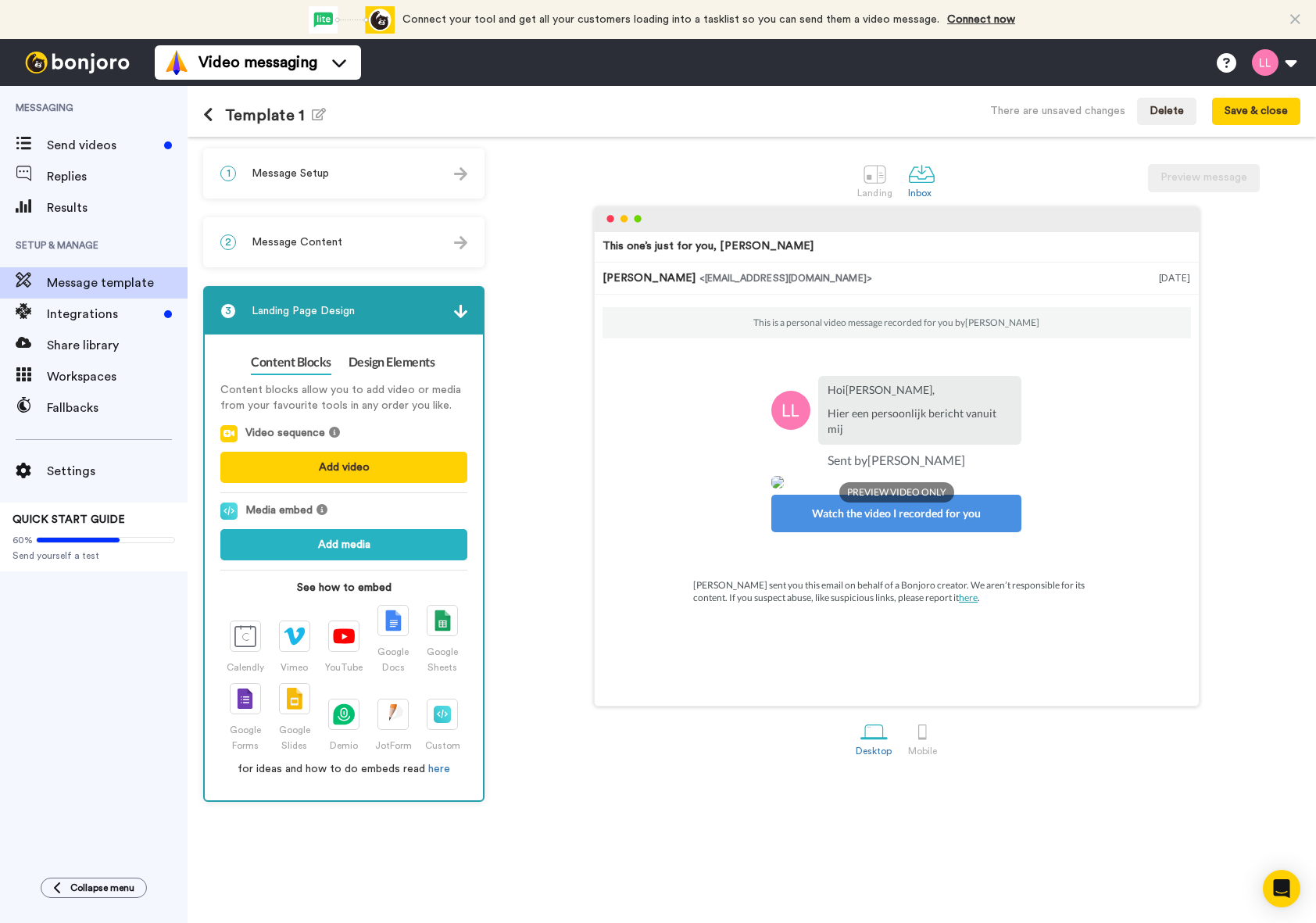
click at [435, 303] on div "3 Landing Page Design" at bounding box center [344, 311] width 278 height 47
click at [396, 264] on div "2 Message Content" at bounding box center [344, 241] width 278 height 47
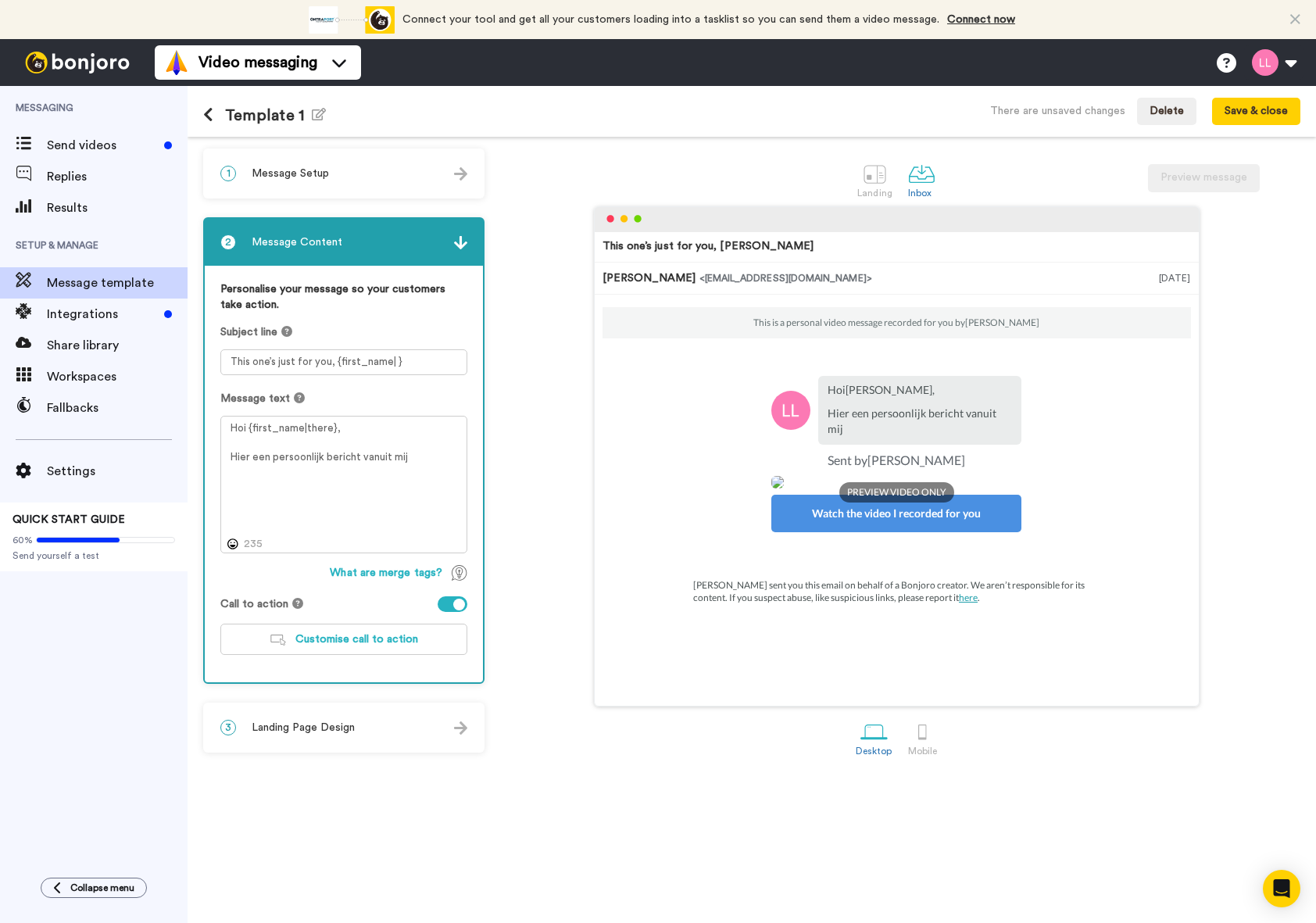
click at [396, 240] on div "2 Message Content" at bounding box center [344, 241] width 278 height 47
click at [326, 636] on span "Customise call to action" at bounding box center [357, 639] width 123 height 11
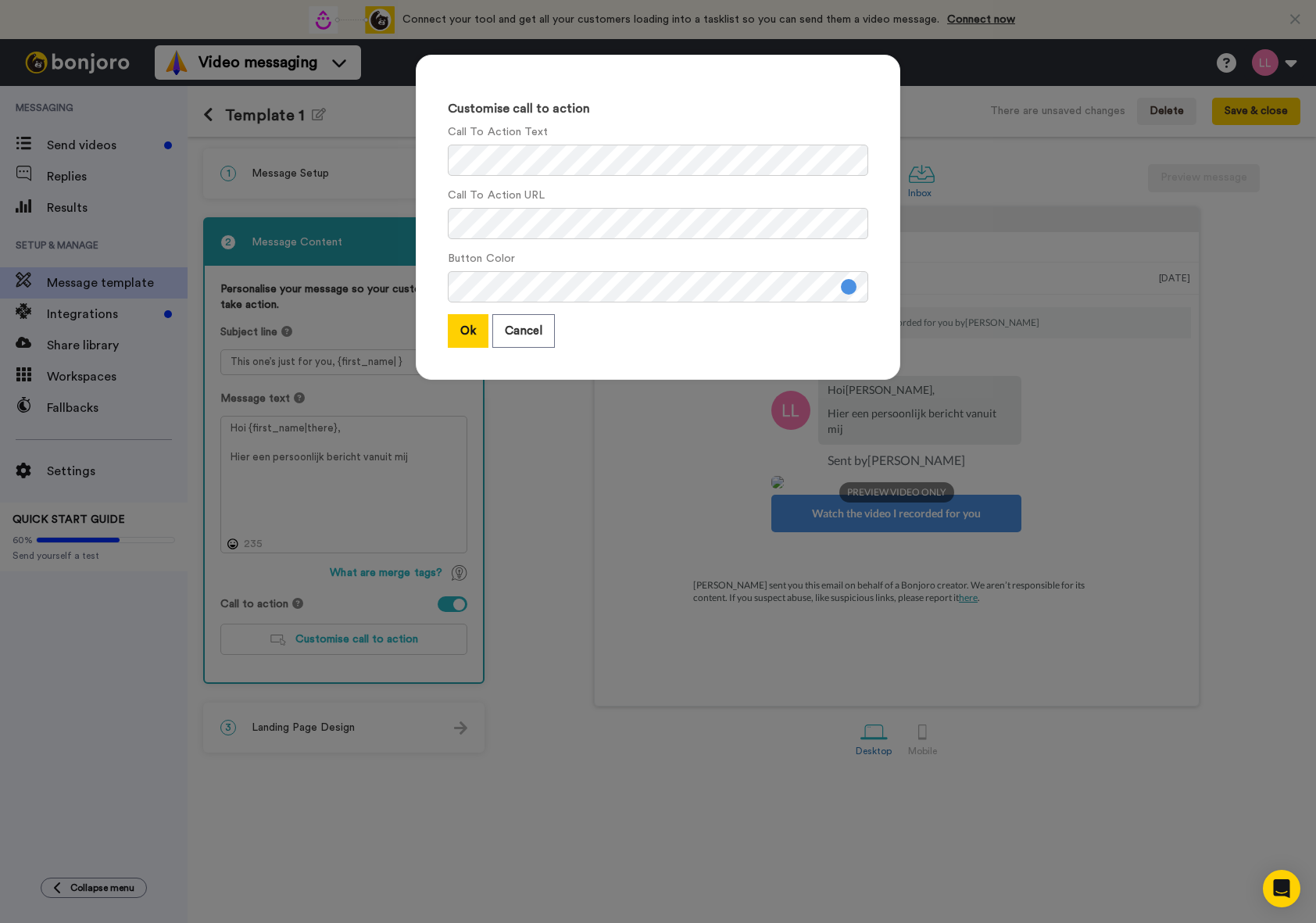
click at [590, 442] on div "Customise call to action Call To Action Text Call To Action URL Button Color Ok…" at bounding box center [658, 462] width 1316 height 923
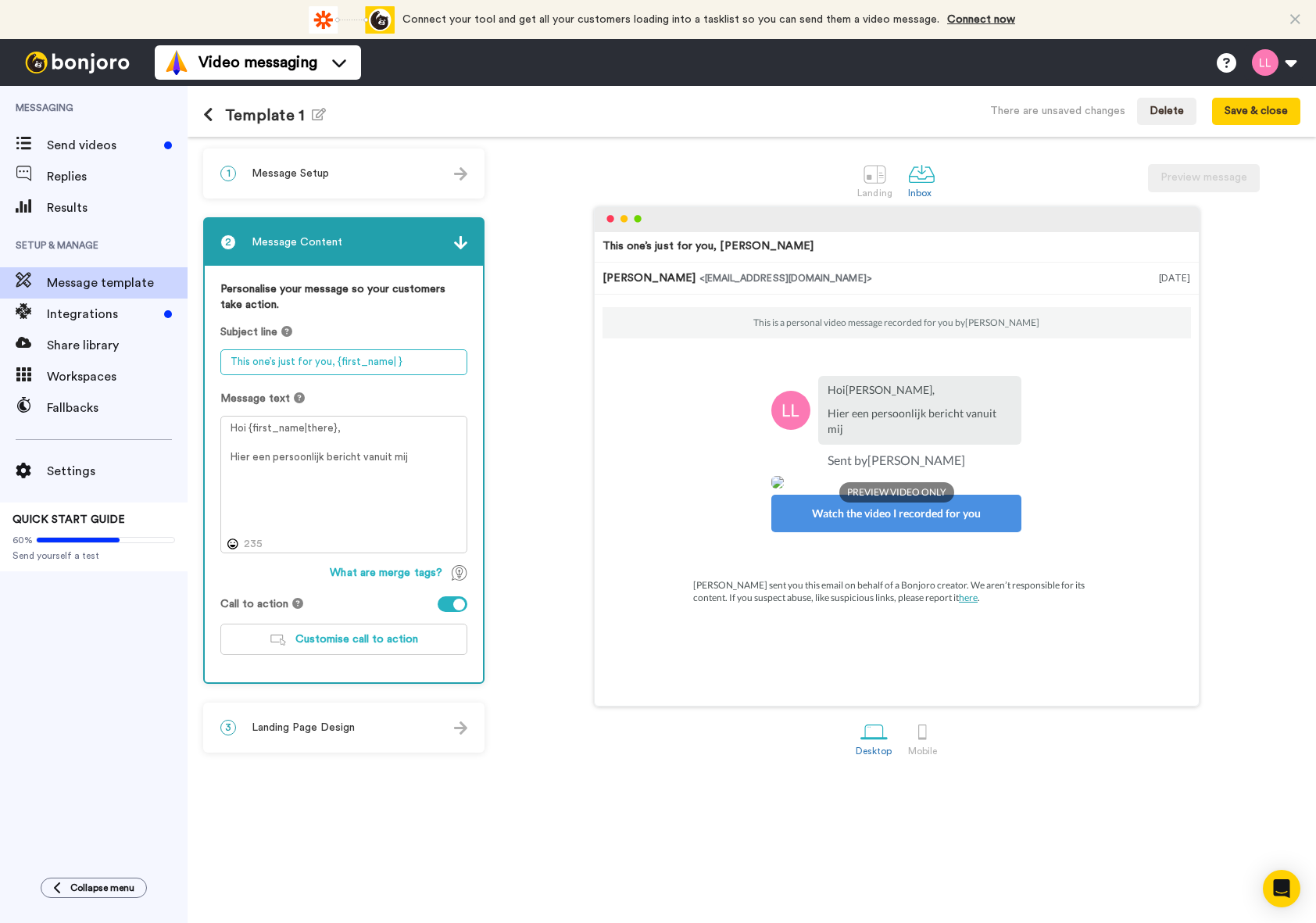
drag, startPoint x: 329, startPoint y: 363, endPoint x: 203, endPoint y: 361, distance: 126.0
click at [203, 361] on div "2 Message Content Personalise your message so your customers take action. Subje…" at bounding box center [344, 450] width 282 height 467
type textarea "Deze is speciaal voor jouw, {first_name| }"
click at [365, 722] on div "3 Landing Page Design" at bounding box center [344, 727] width 278 height 47
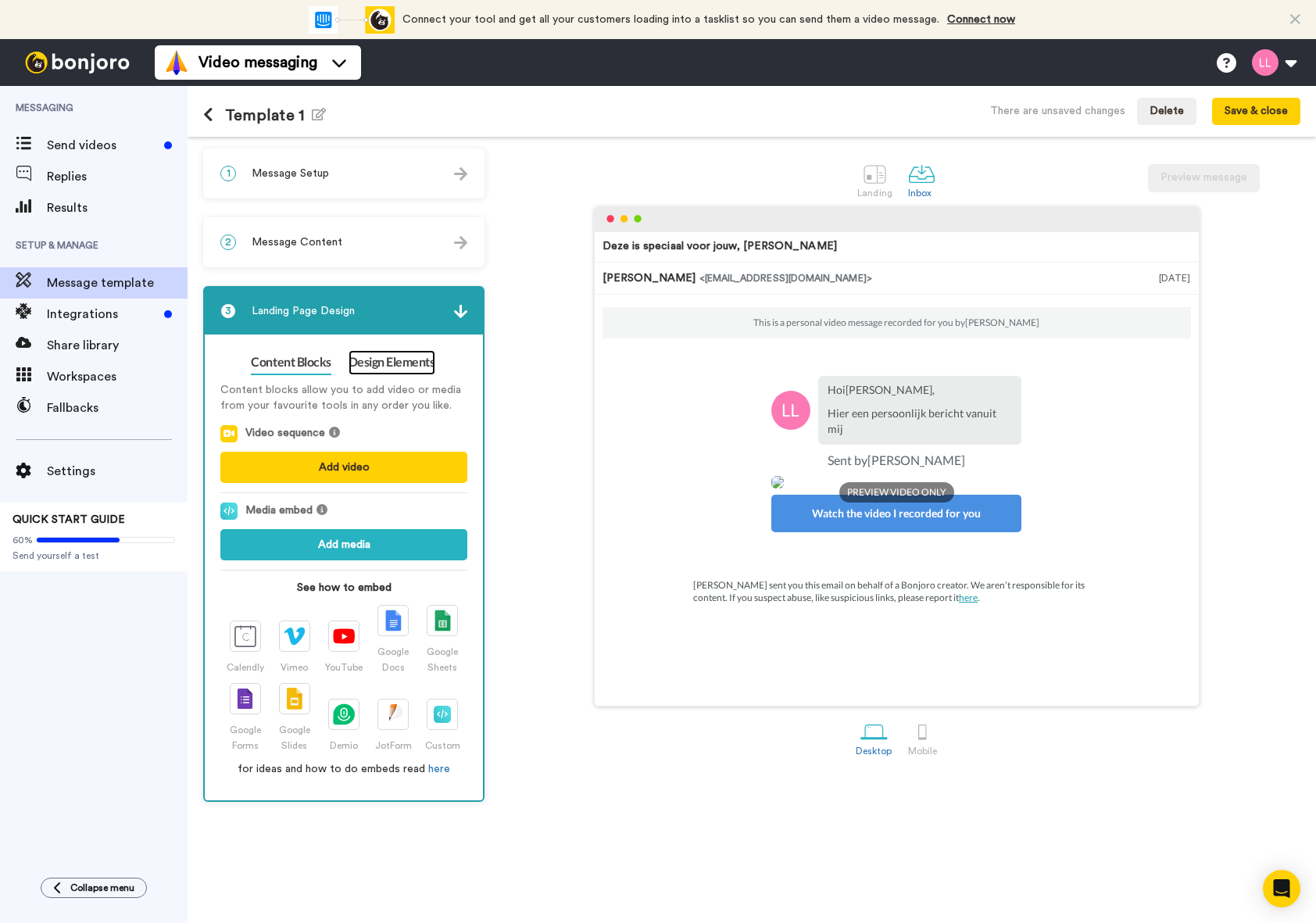
click at [358, 364] on link "Design Elements" at bounding box center [392, 362] width 87 height 25
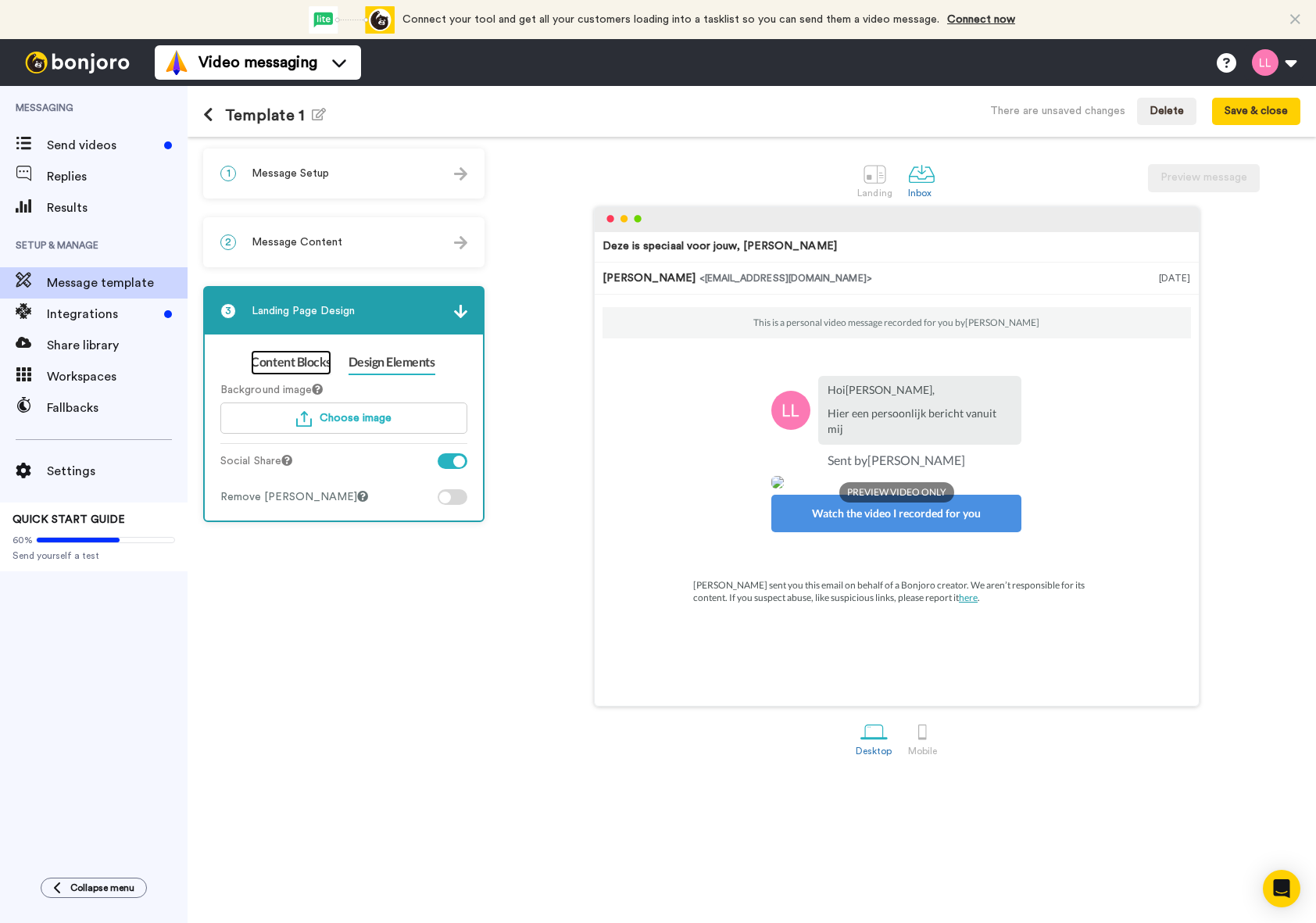
click at [308, 361] on link "Content Blocks" at bounding box center [290, 362] width 79 height 25
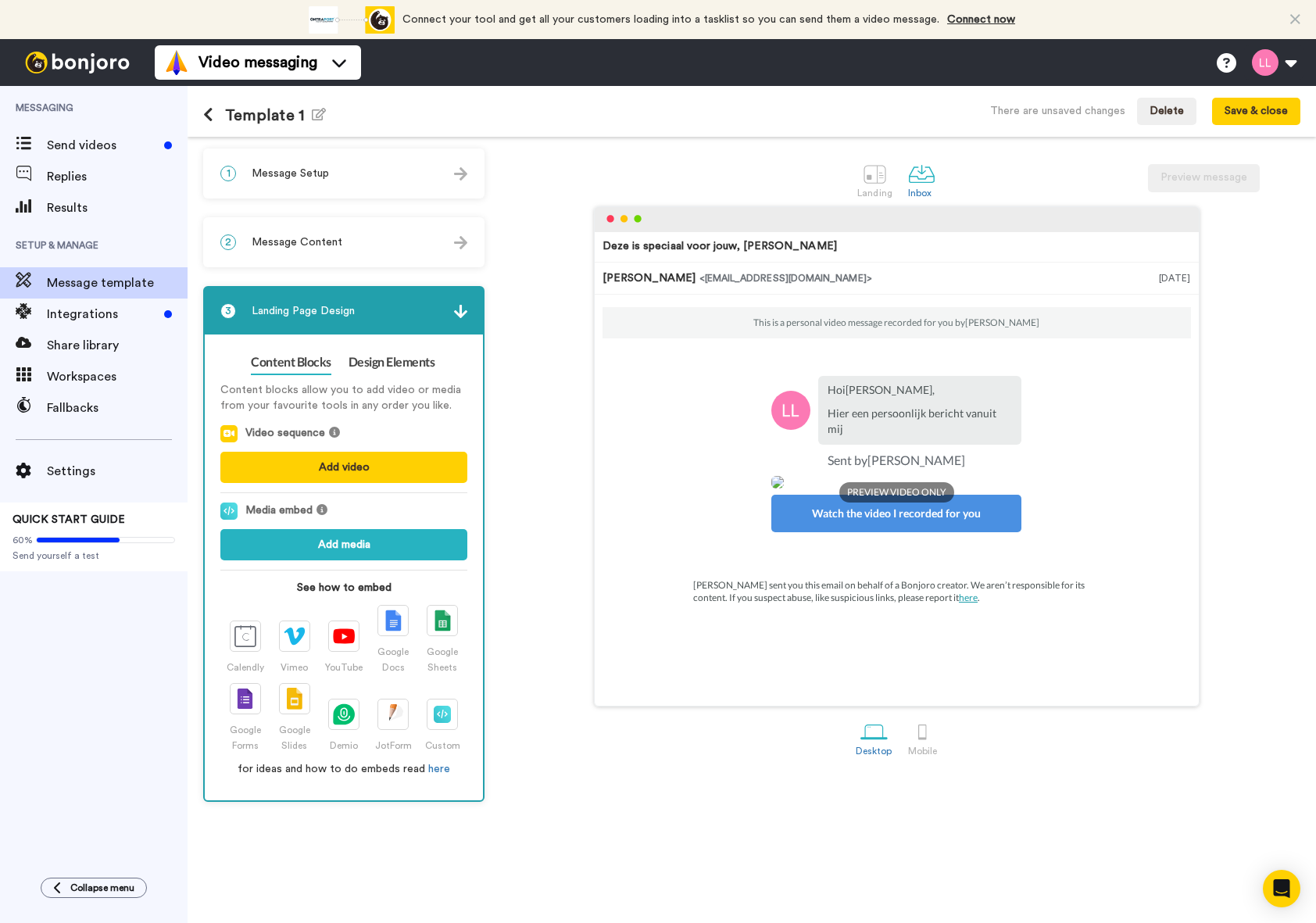
click at [539, 347] on div "Deze is speciaal voor jouw, Tom Lauren Leijten <senderfrom@email.com> 14 aug 20…" at bounding box center [896, 456] width 808 height 500
click at [889, 502] on span "PREVIEW VIDEO ONLY" at bounding box center [897, 492] width 115 height 20
click at [862, 170] on div at bounding box center [875, 174] width 27 height 27
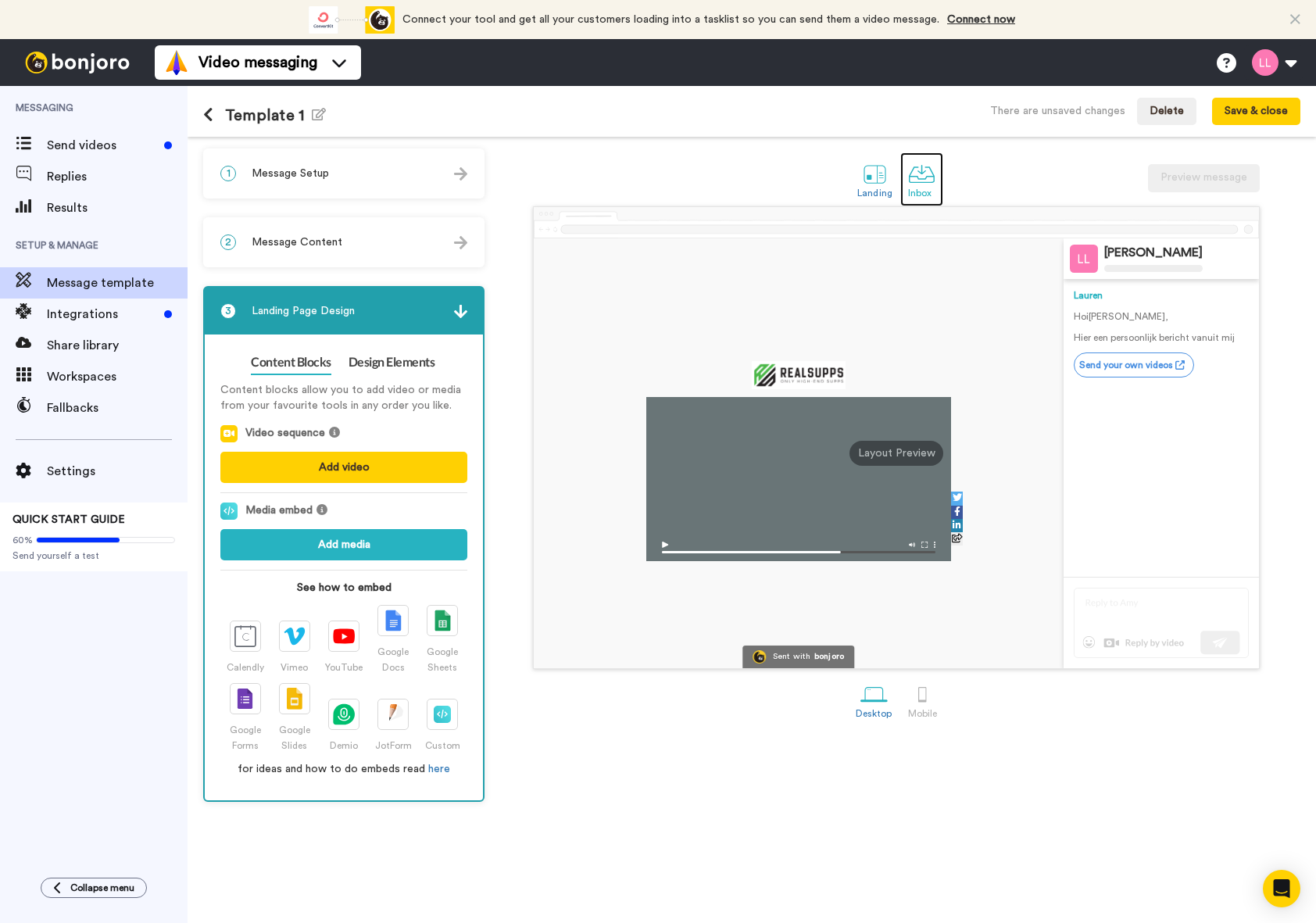
click at [911, 181] on div at bounding box center [922, 174] width 27 height 27
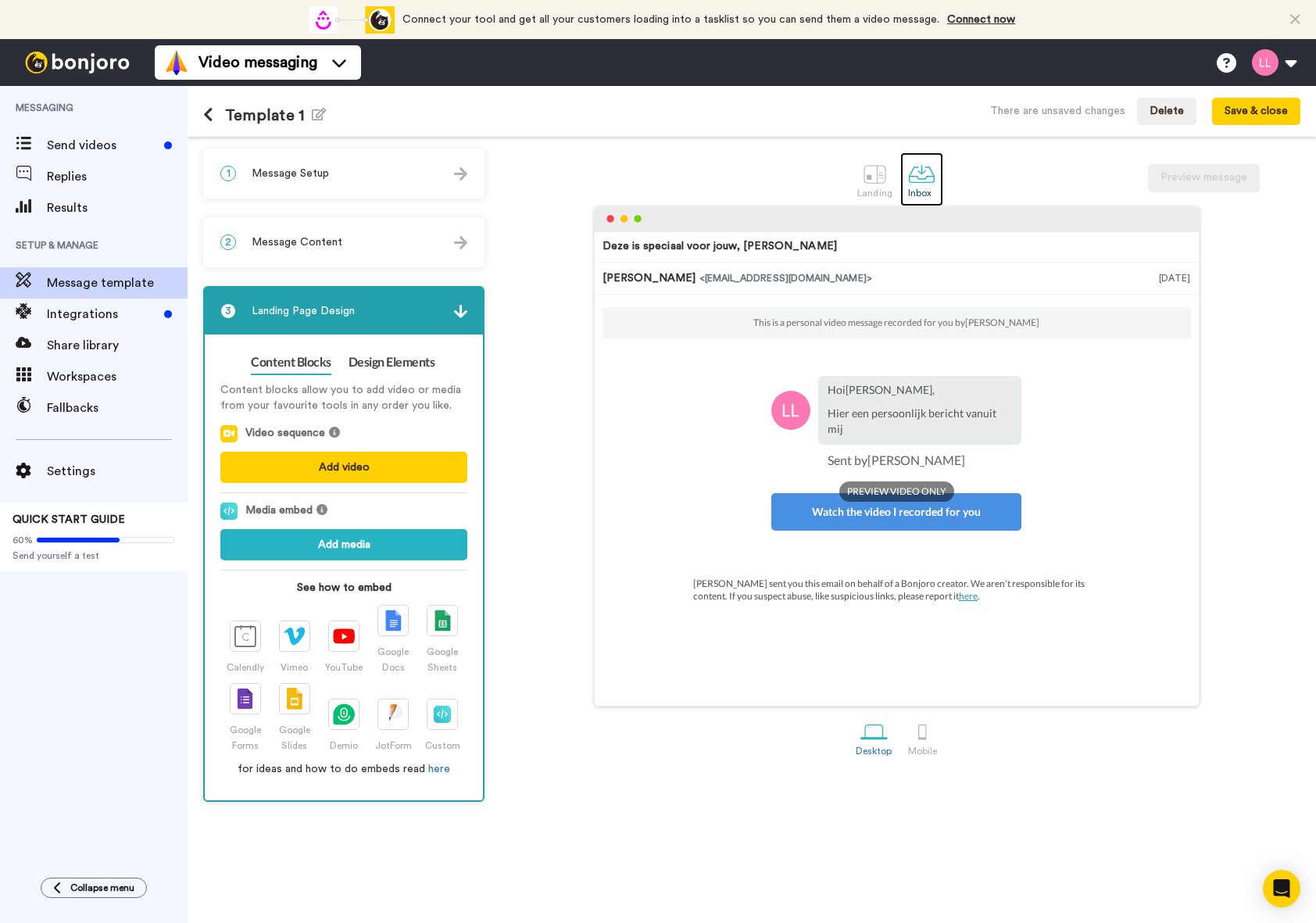
scroll to position [134, 0]
click at [442, 255] on div "2 Message Content" at bounding box center [344, 241] width 278 height 47
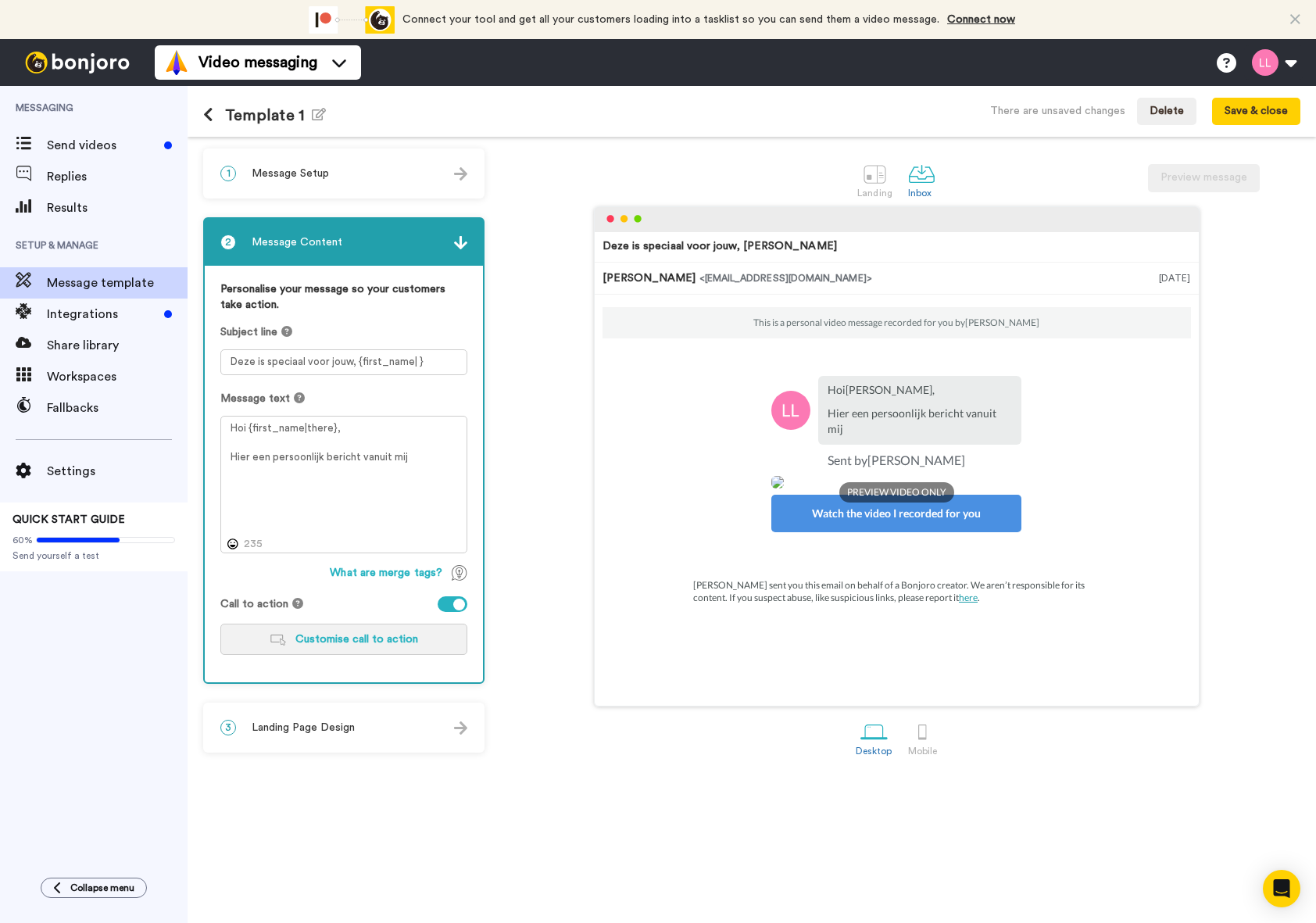
click at [254, 646] on button "Customise call to action" at bounding box center [343, 639] width 247 height 32
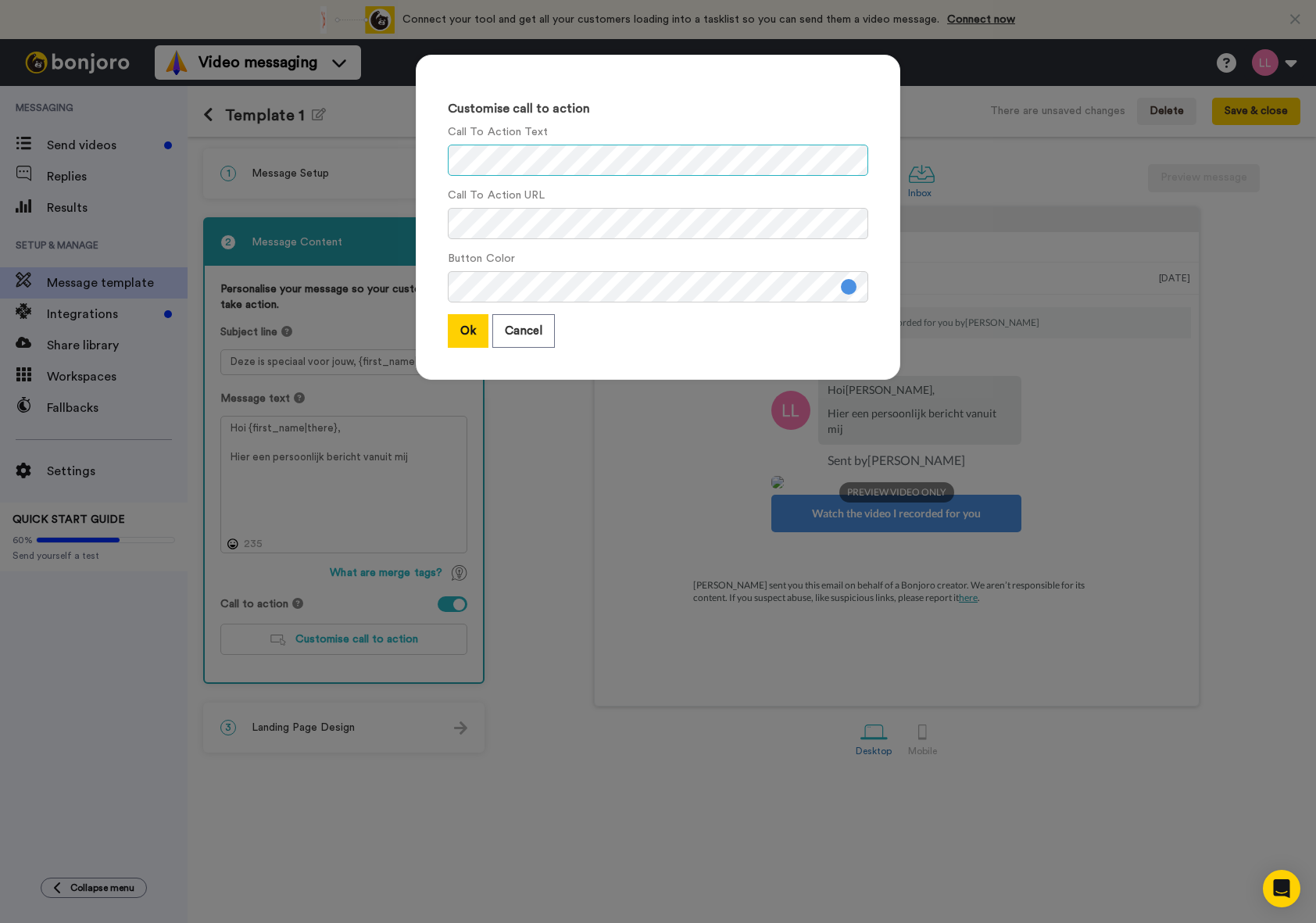
click at [422, 162] on div "Customise call to action Call To Action Text Call To Action URL Button Color Ok…" at bounding box center [658, 217] width 485 height 325
click at [533, 331] on button "Cancel" at bounding box center [523, 330] width 62 height 33
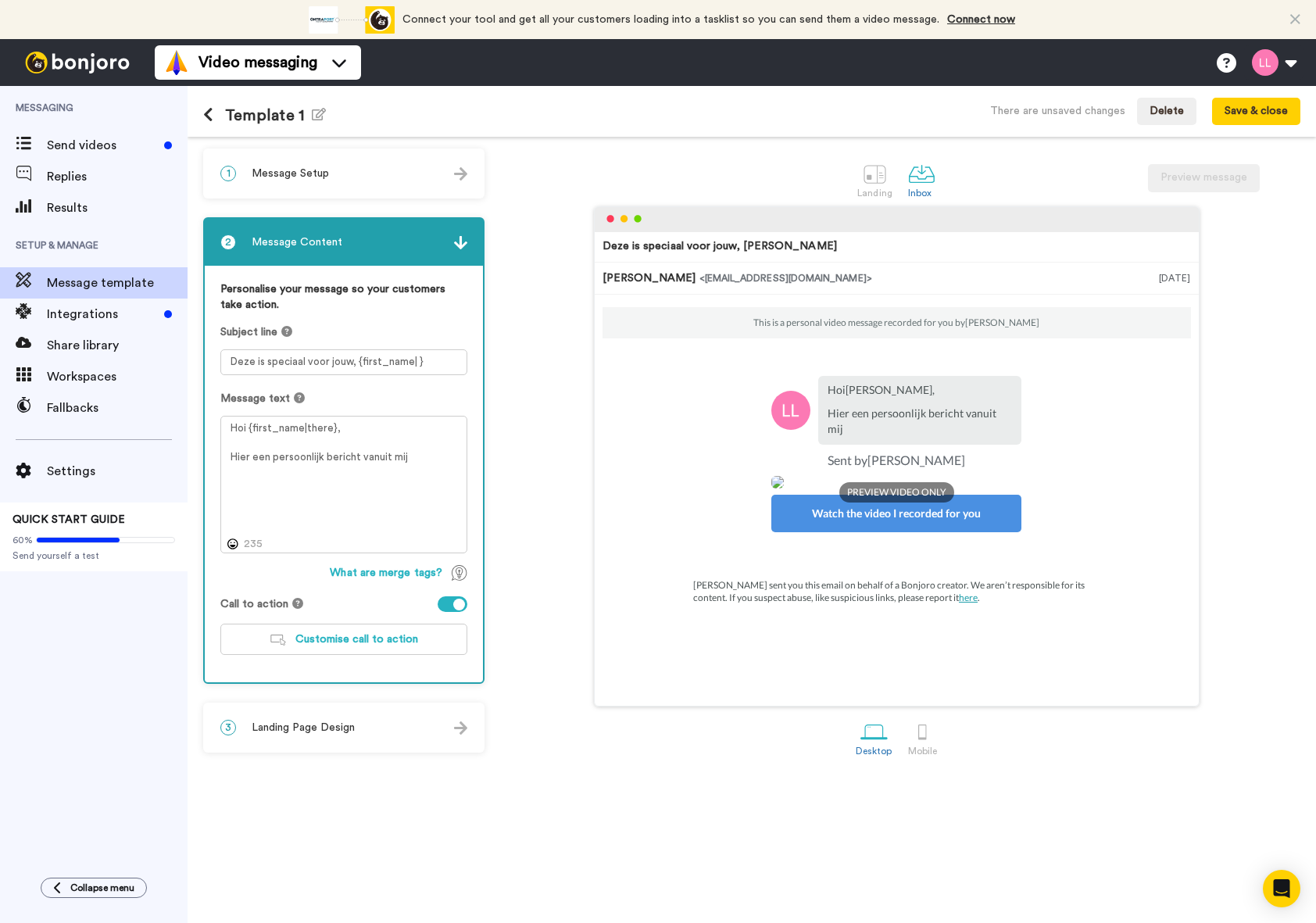
click at [456, 234] on div "2 Message Content" at bounding box center [344, 241] width 278 height 47
click at [422, 175] on div "1 Message Setup" at bounding box center [344, 173] width 278 height 47
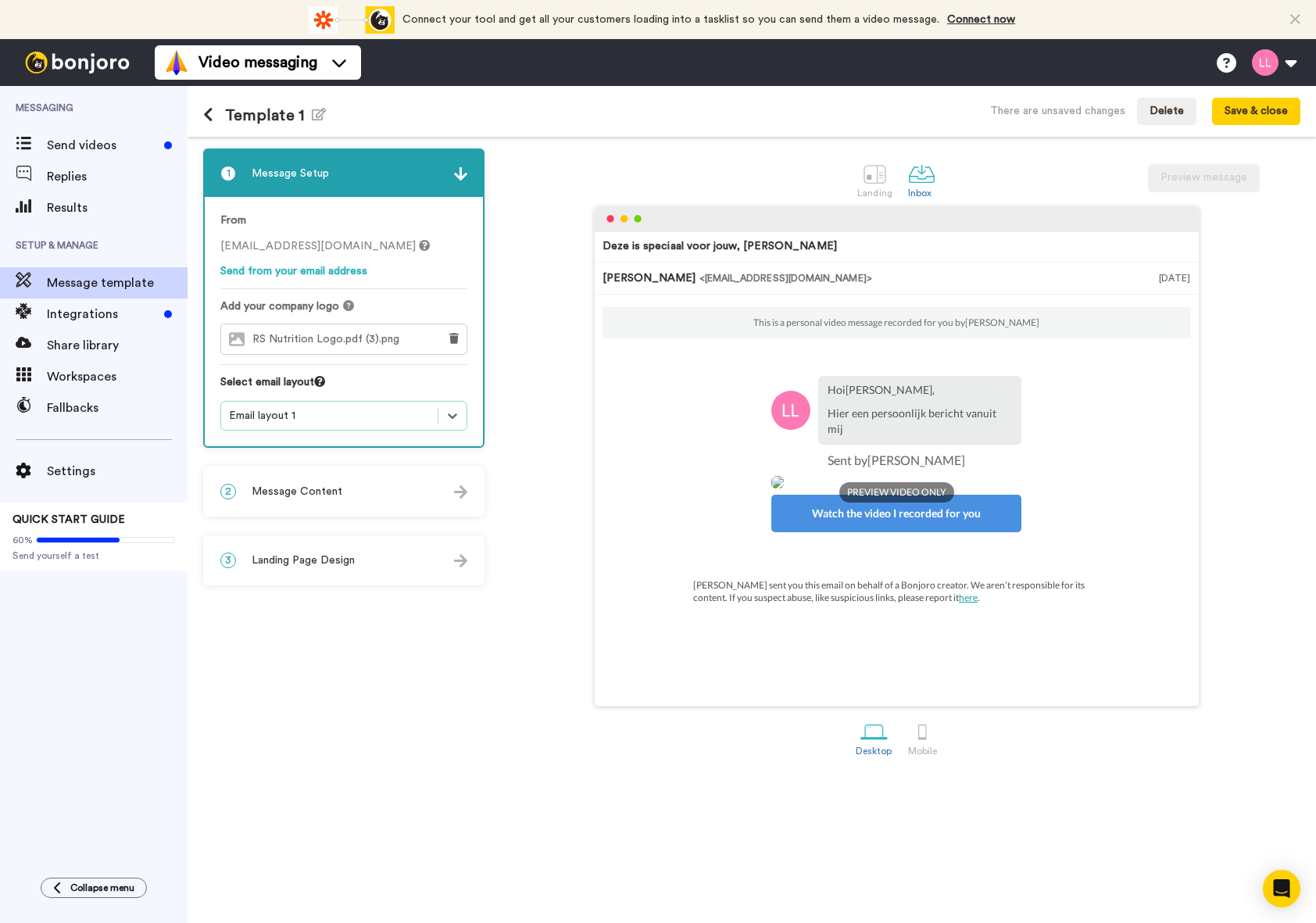
click at [374, 416] on div "Email layout 1" at bounding box center [329, 415] width 201 height 15
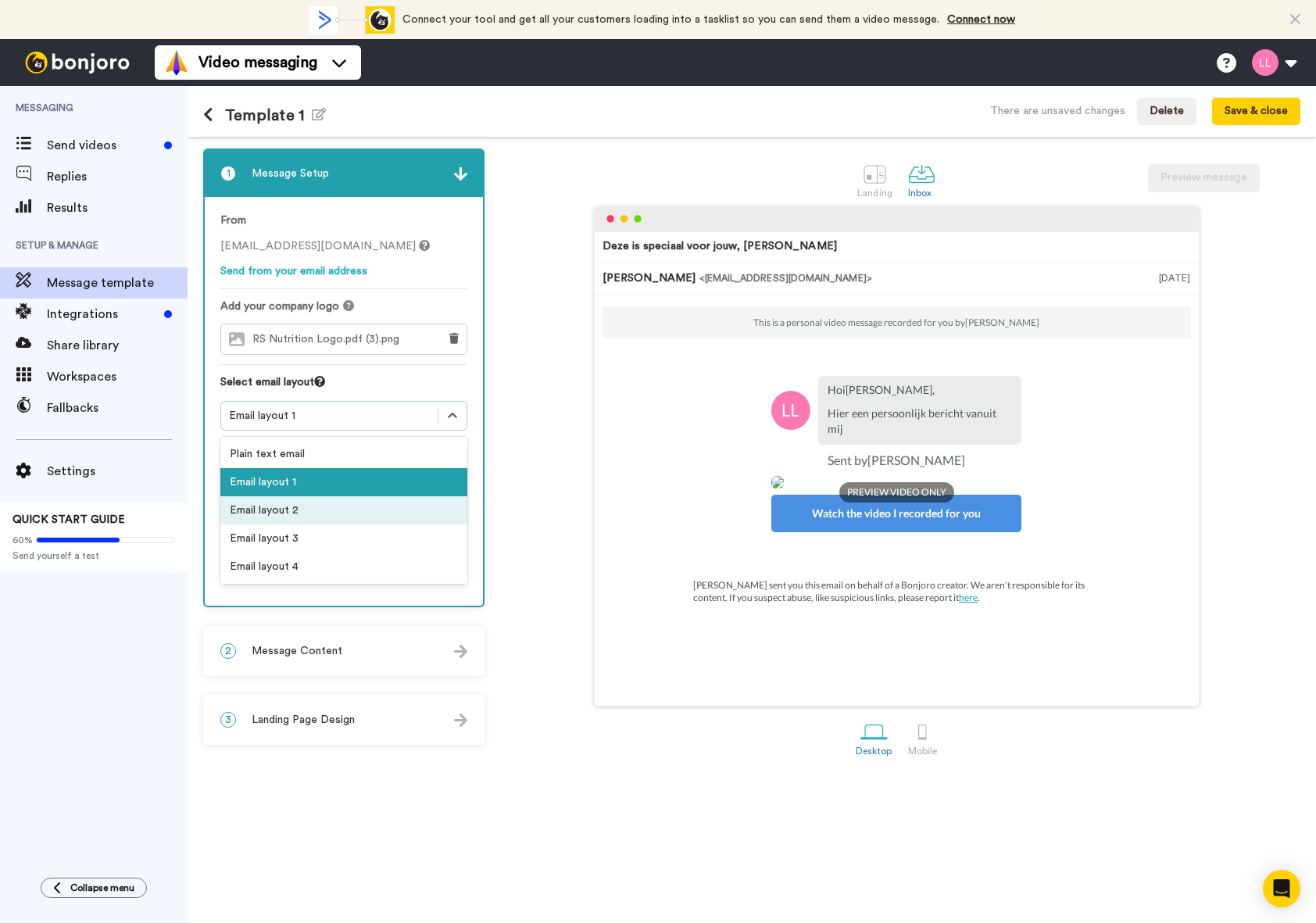
click at [365, 520] on div "Email layout 2" at bounding box center [343, 510] width 247 height 28
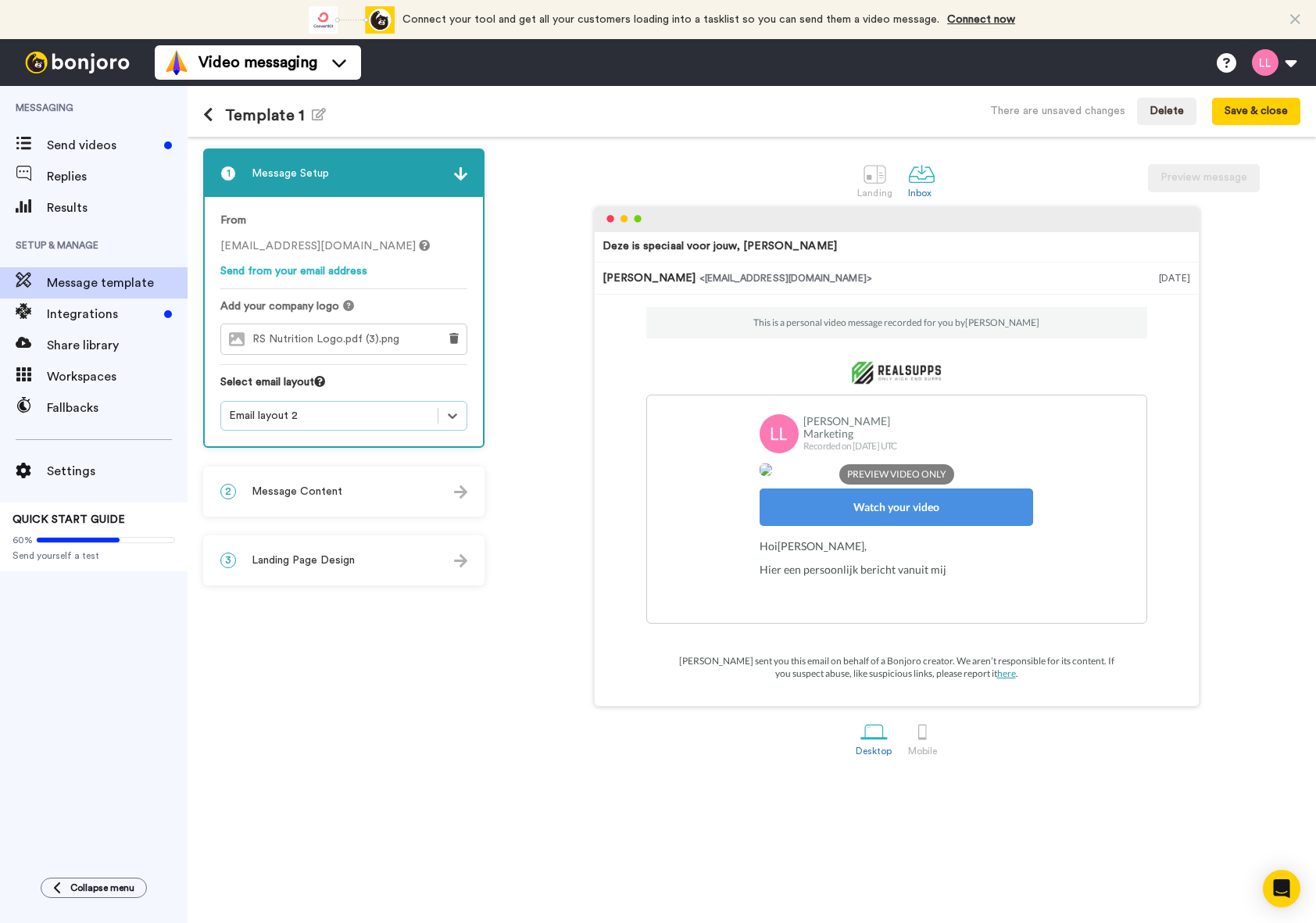
click at [357, 430] on div "Email layout 2" at bounding box center [343, 415] width 247 height 30
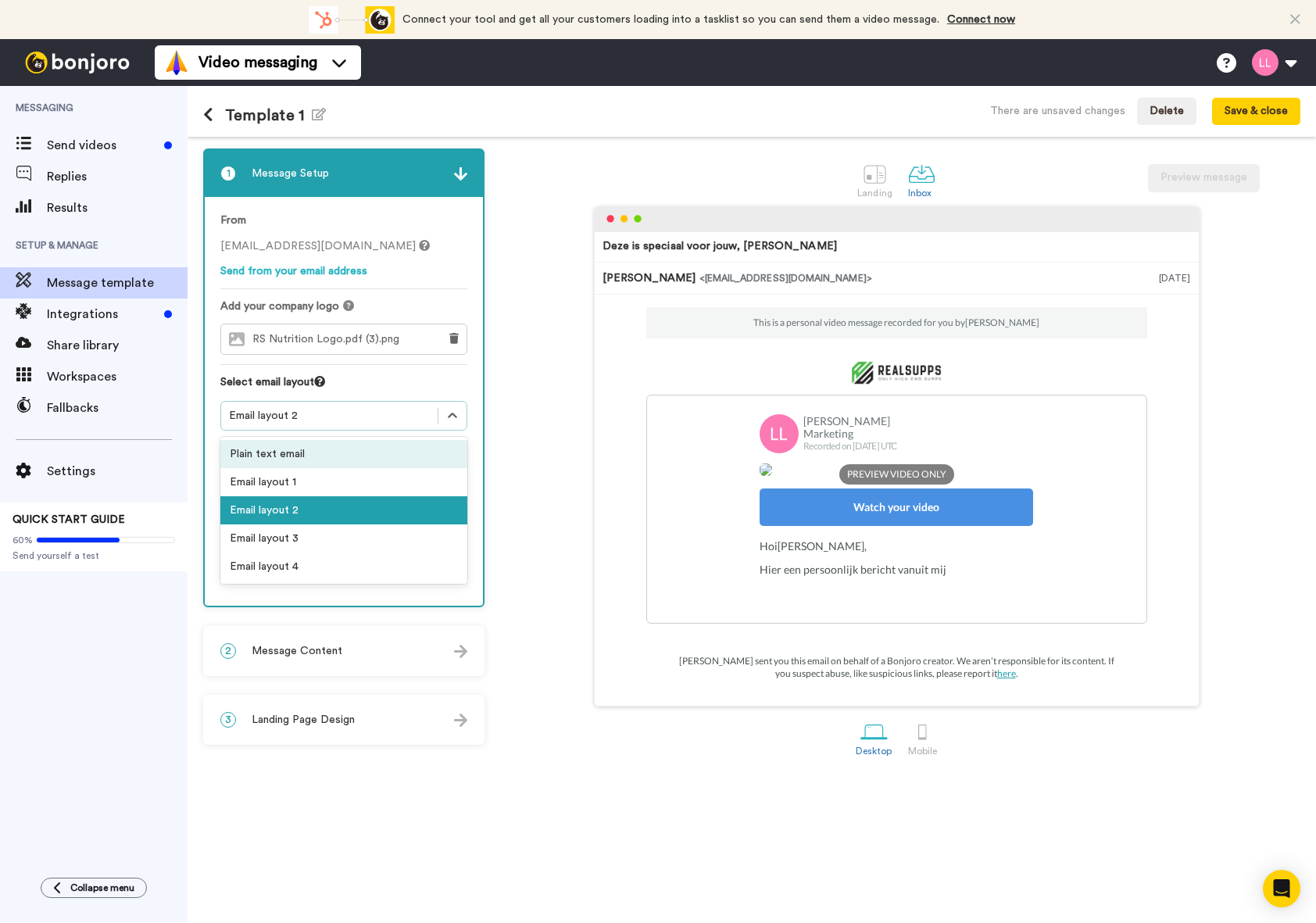
click at [356, 459] on div "Plain text email" at bounding box center [343, 454] width 247 height 28
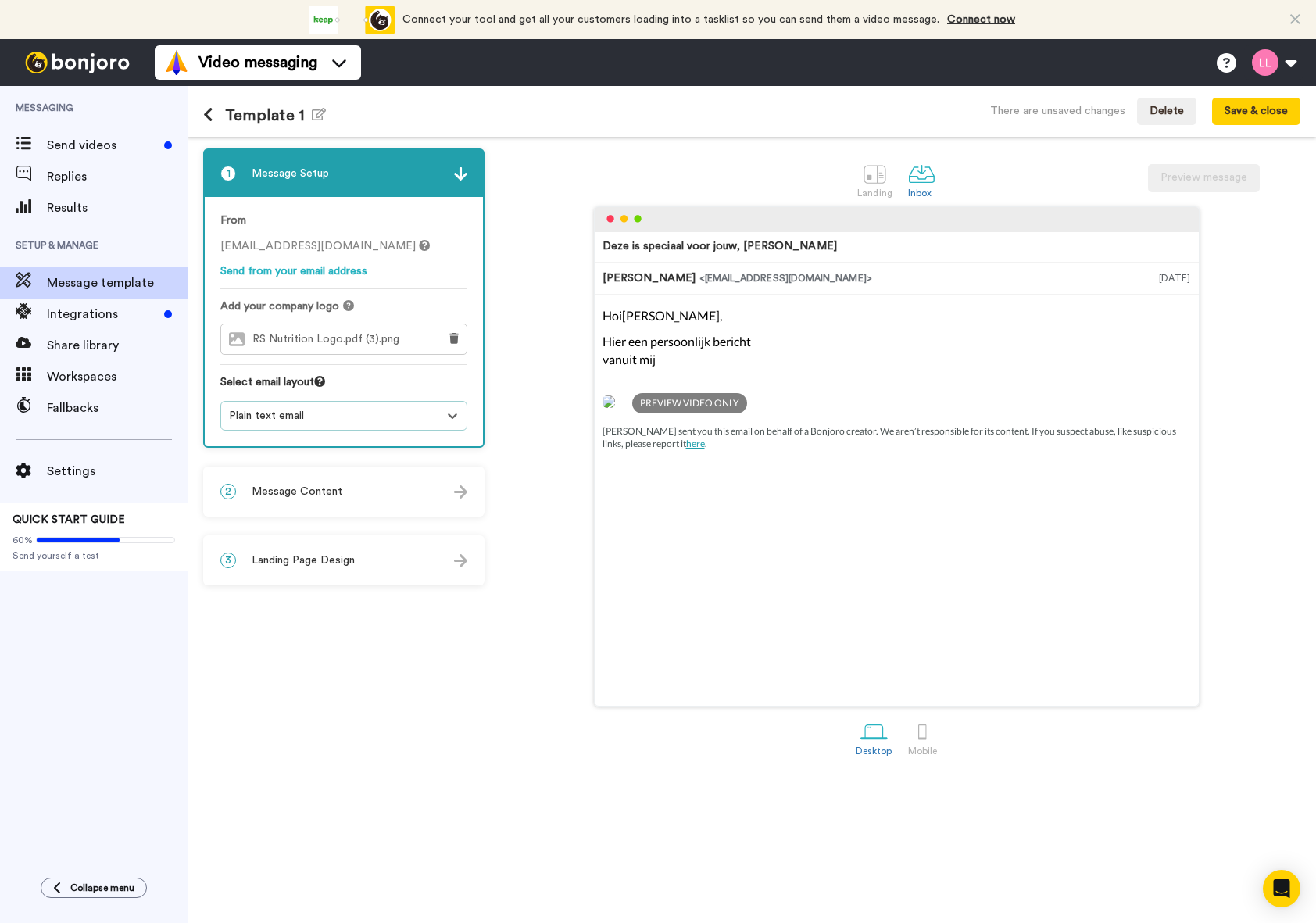
click at [361, 413] on div "Plain text email" at bounding box center [329, 415] width 201 height 15
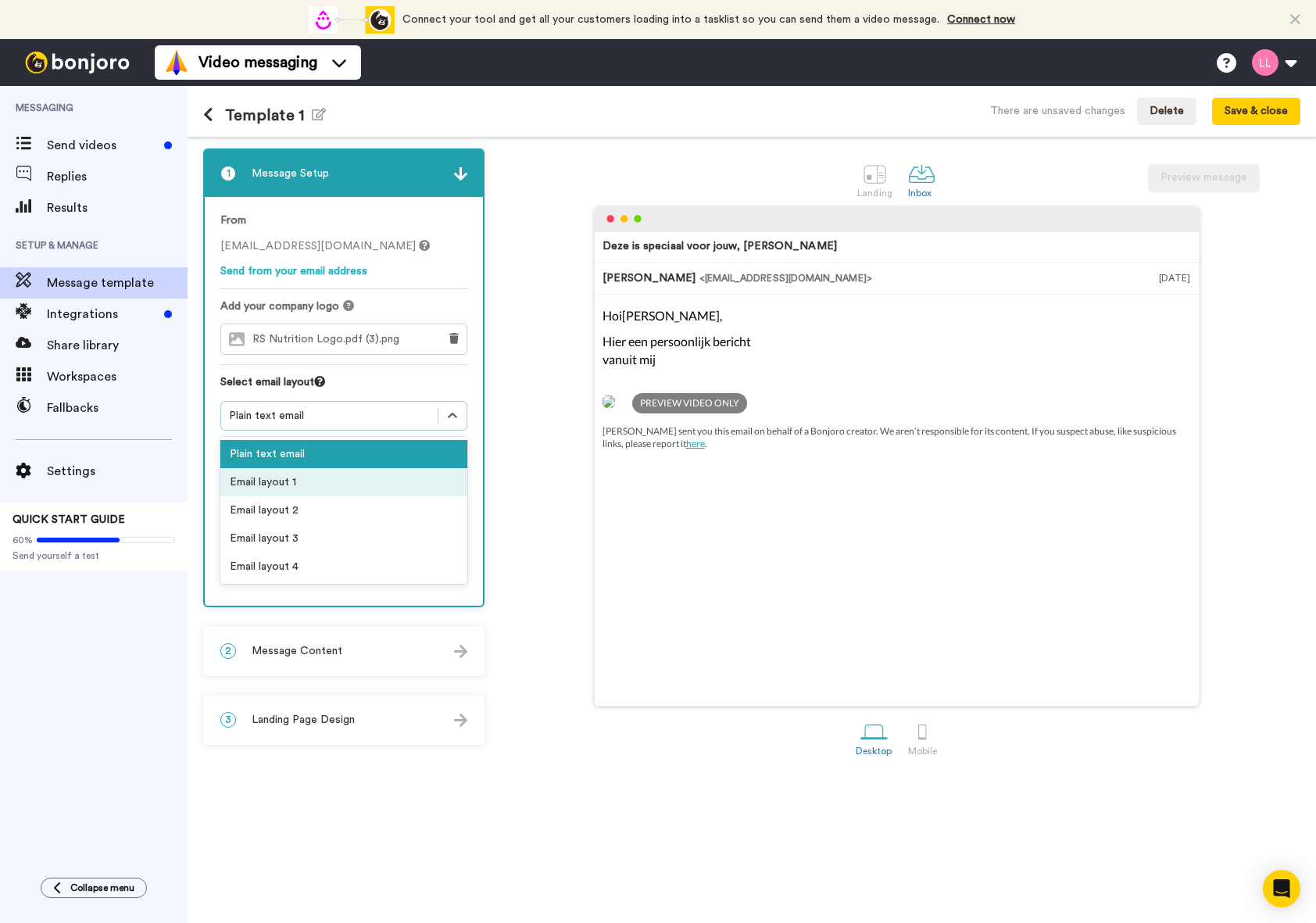
click at [354, 491] on div "Email layout 1" at bounding box center [343, 482] width 247 height 28
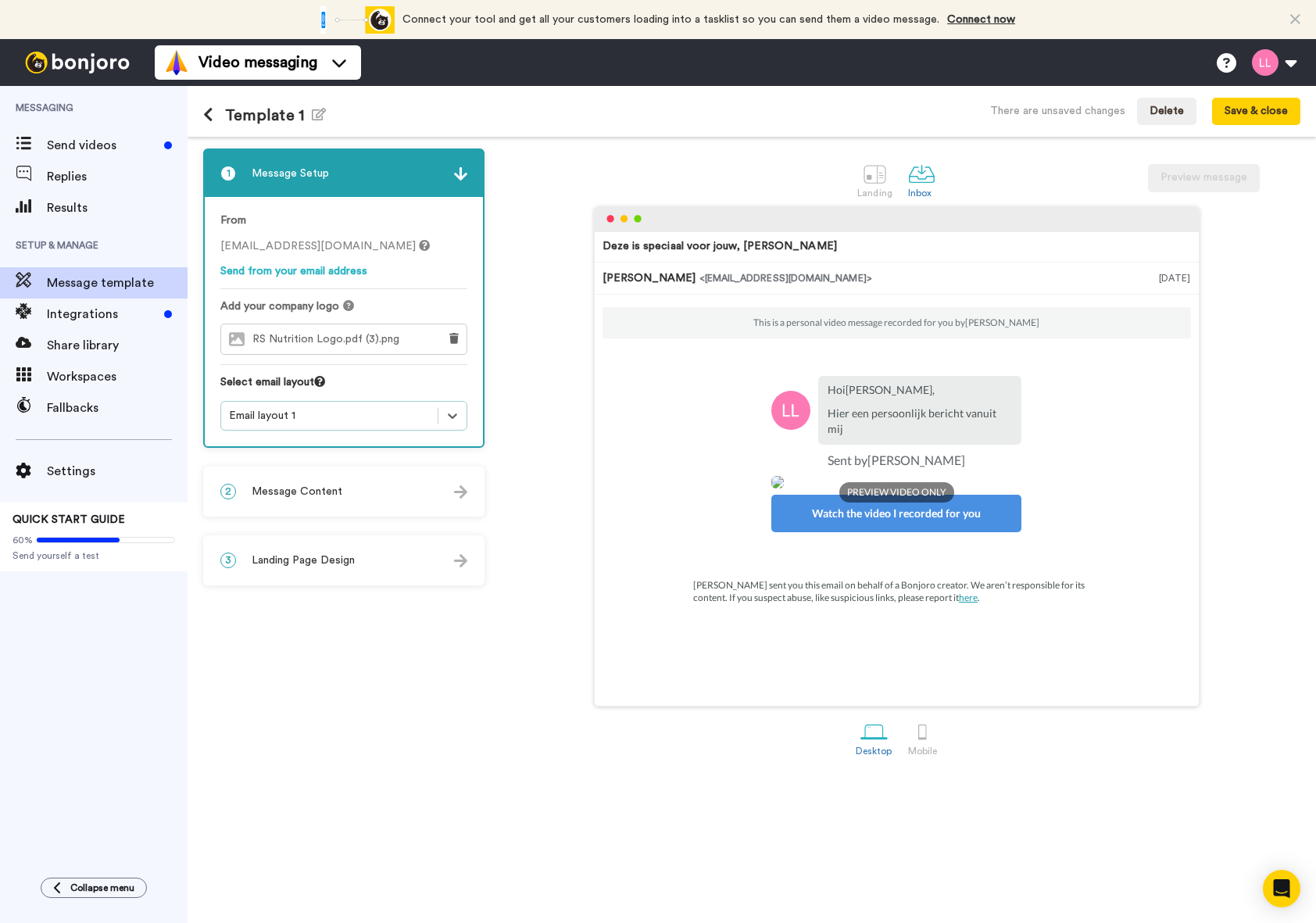
click at [356, 502] on div "2 Message Content" at bounding box center [344, 491] width 278 height 47
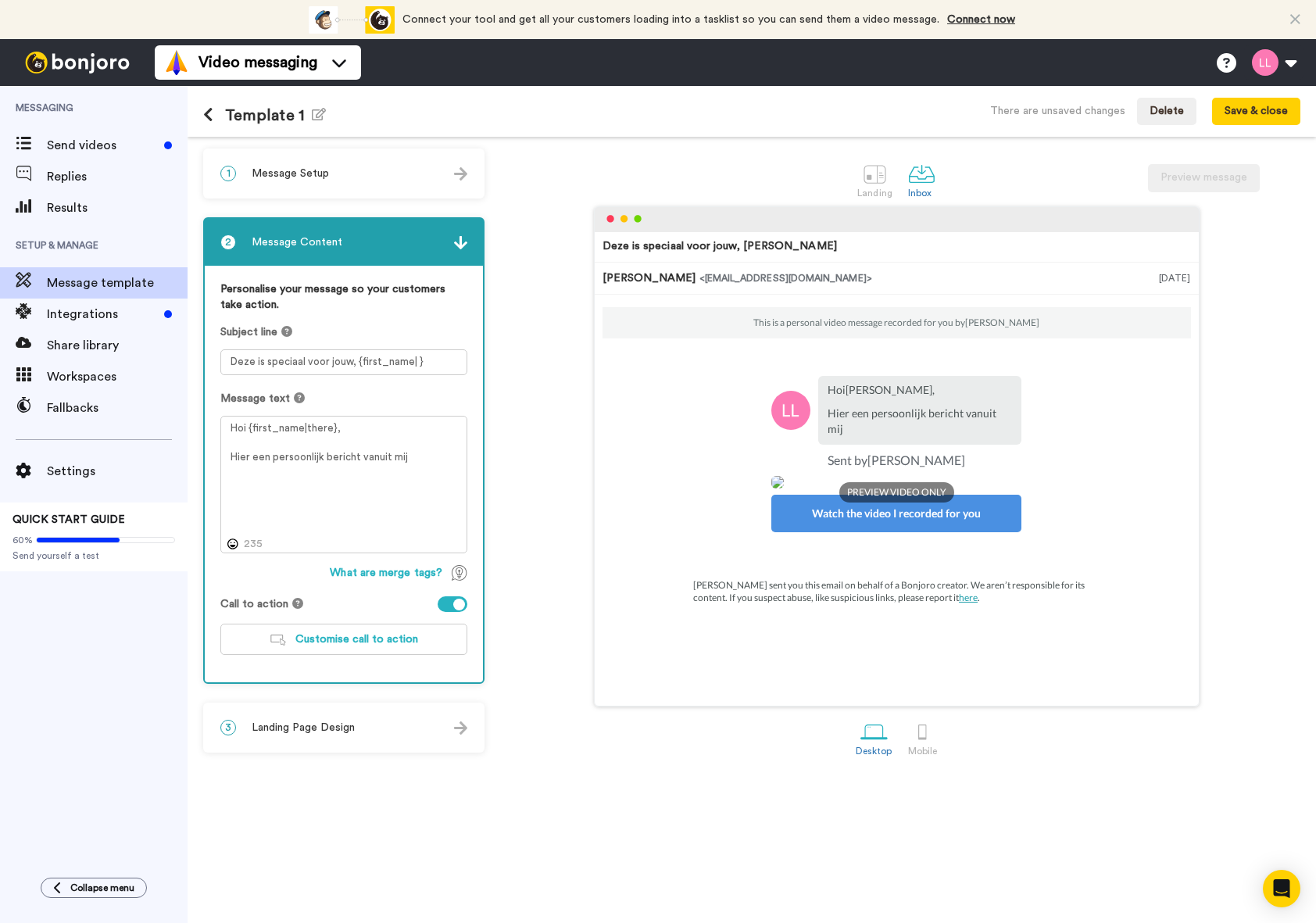
click at [462, 190] on div "1 Message Setup" at bounding box center [344, 173] width 278 height 47
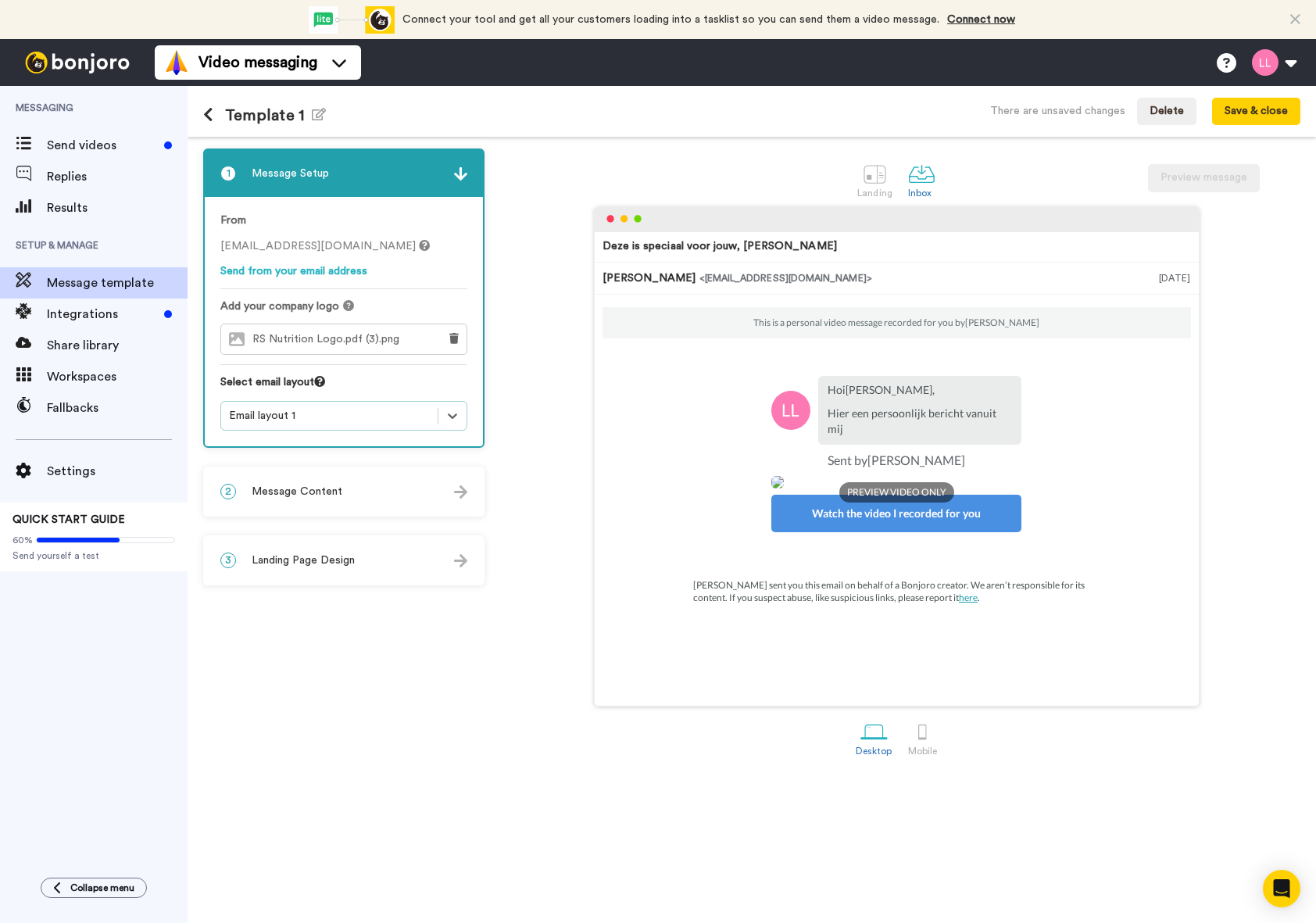
drag, startPoint x: 358, startPoint y: 408, endPoint x: 358, endPoint y: 419, distance: 11.0
click at [358, 409] on div "Email layout 1" at bounding box center [329, 415] width 201 height 15
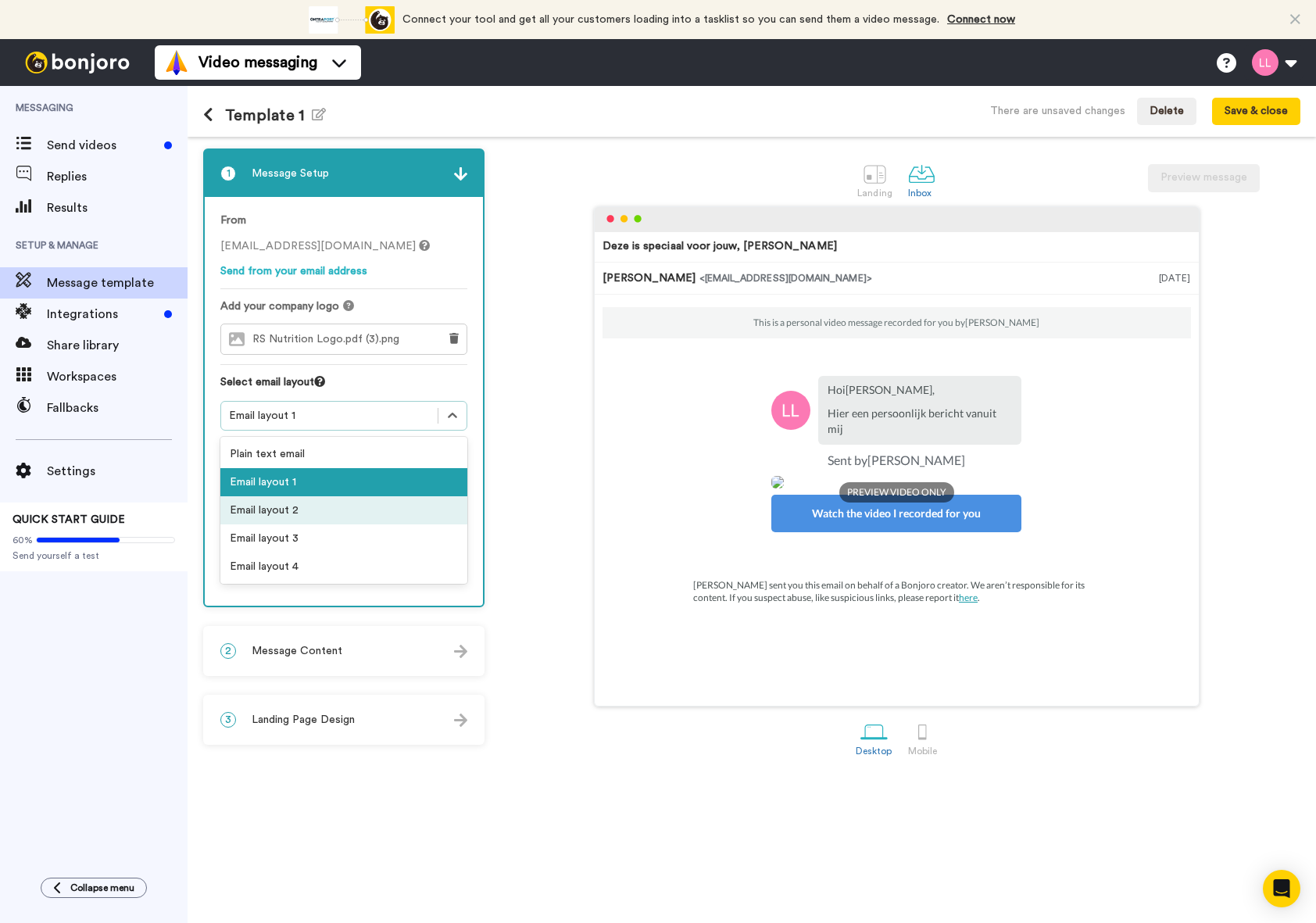
click at [338, 504] on div "Email layout 2" at bounding box center [343, 510] width 247 height 28
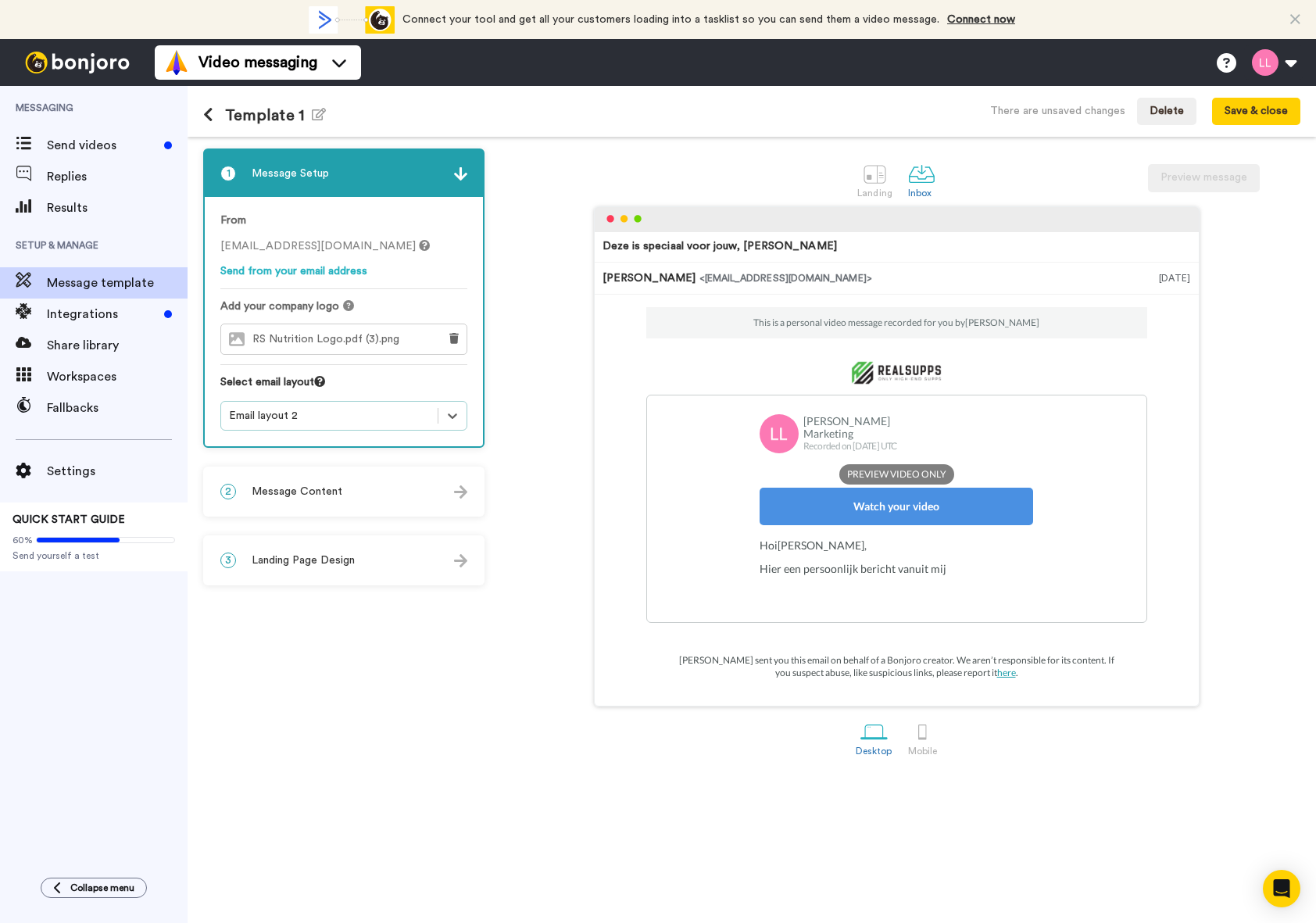
scroll to position [78, 0]
click at [372, 418] on div "Email layout 2" at bounding box center [329, 415] width 201 height 15
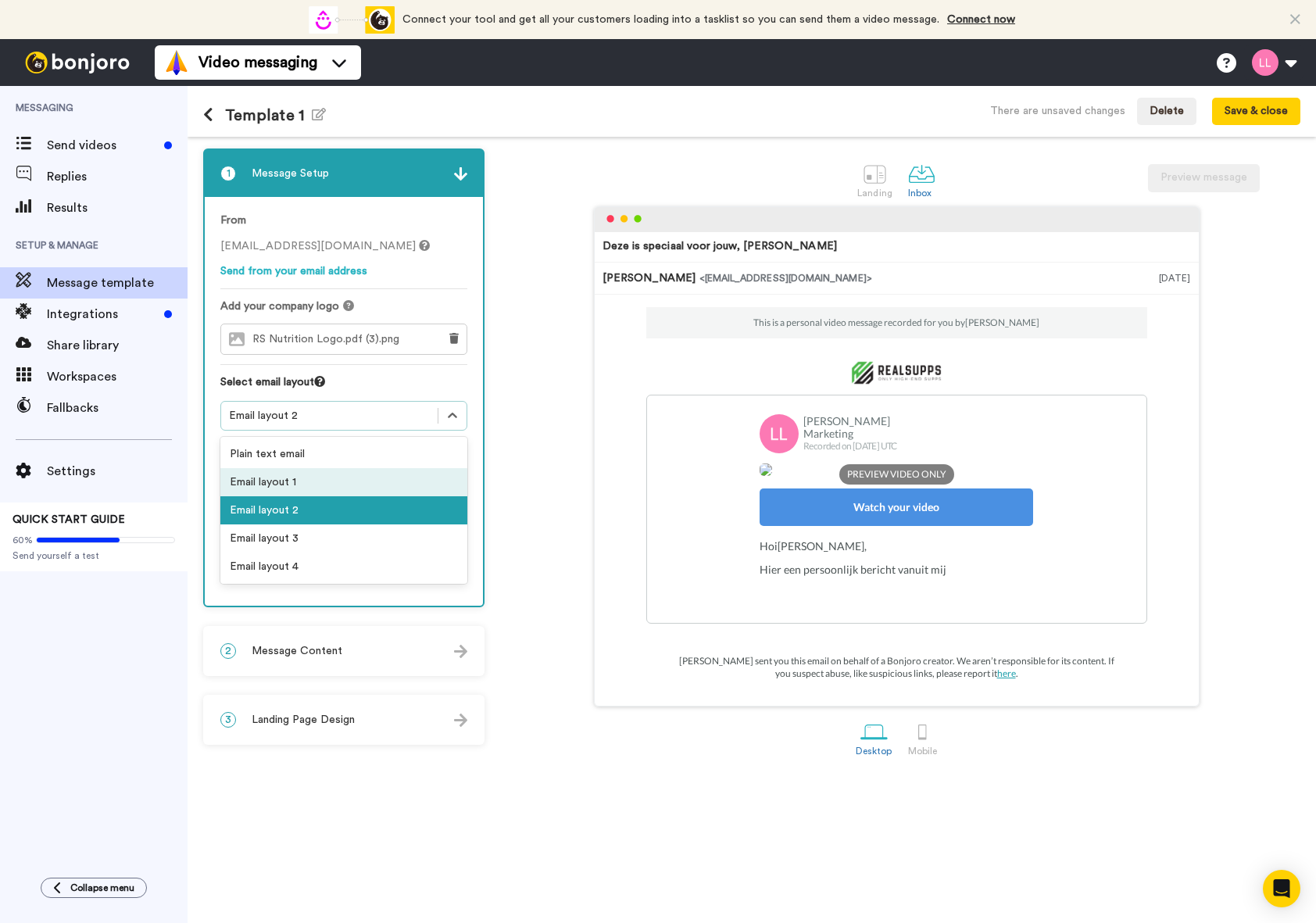
click at [344, 488] on div "Email layout 1" at bounding box center [343, 482] width 247 height 28
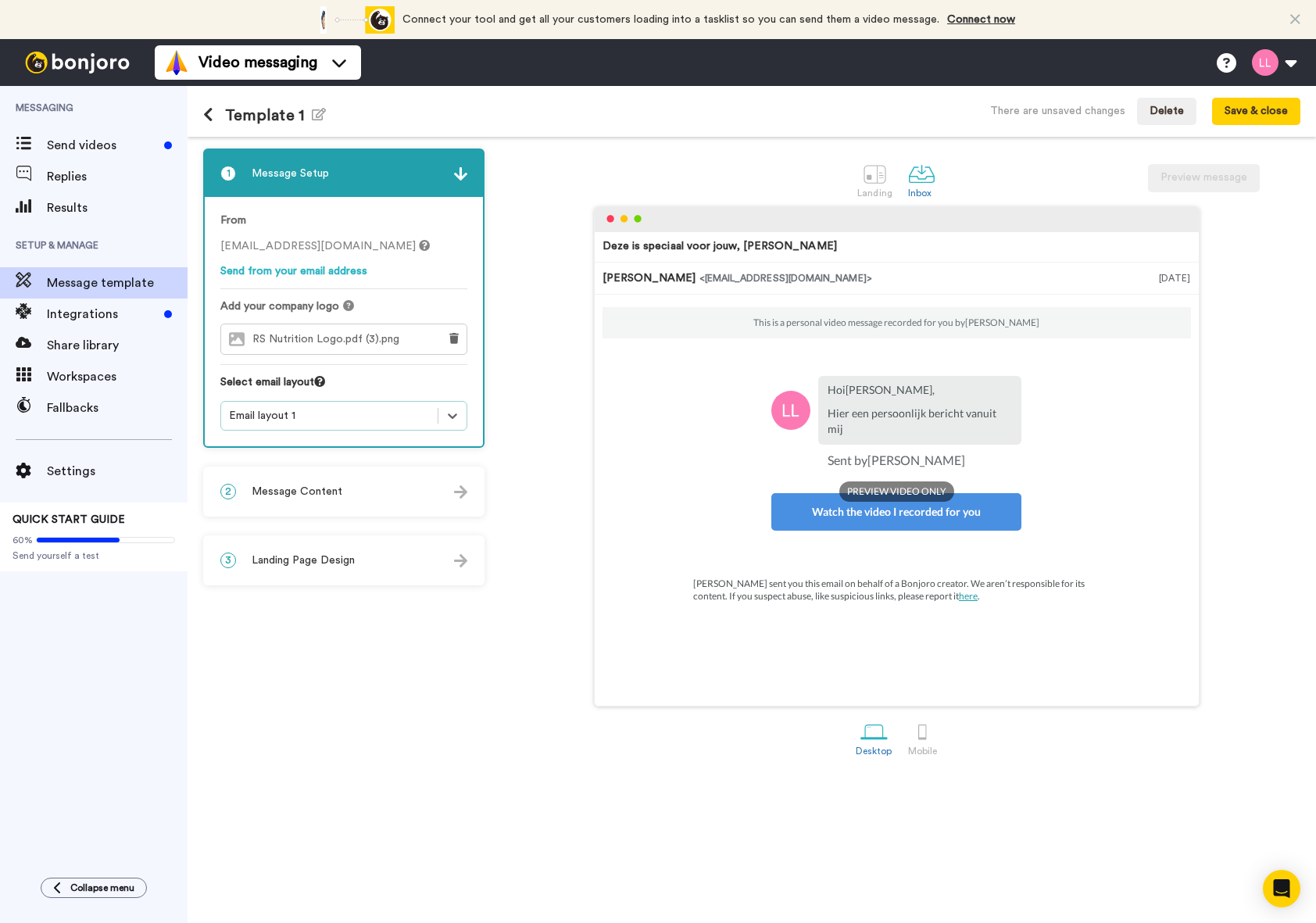
scroll to position [134, 0]
click at [359, 561] on div "3 Landing Page Design" at bounding box center [344, 560] width 278 height 47
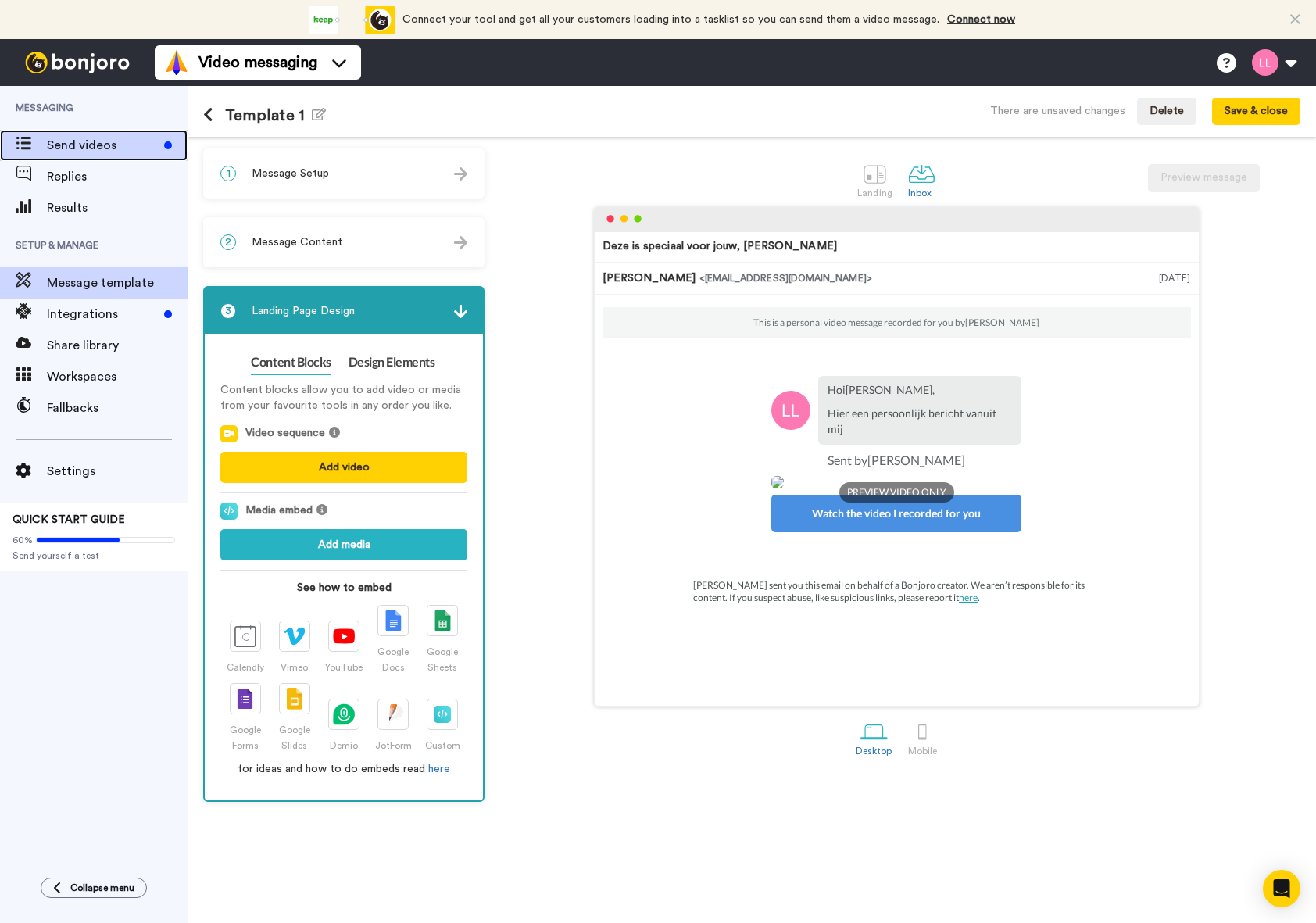
click at [84, 153] on span "Send videos" at bounding box center [102, 145] width 111 height 19
click at [232, 117] on h1 "Template 1 Edit name" at bounding box center [265, 115] width 123 height 18
click at [203, 114] on icon at bounding box center [208, 114] width 10 height 15
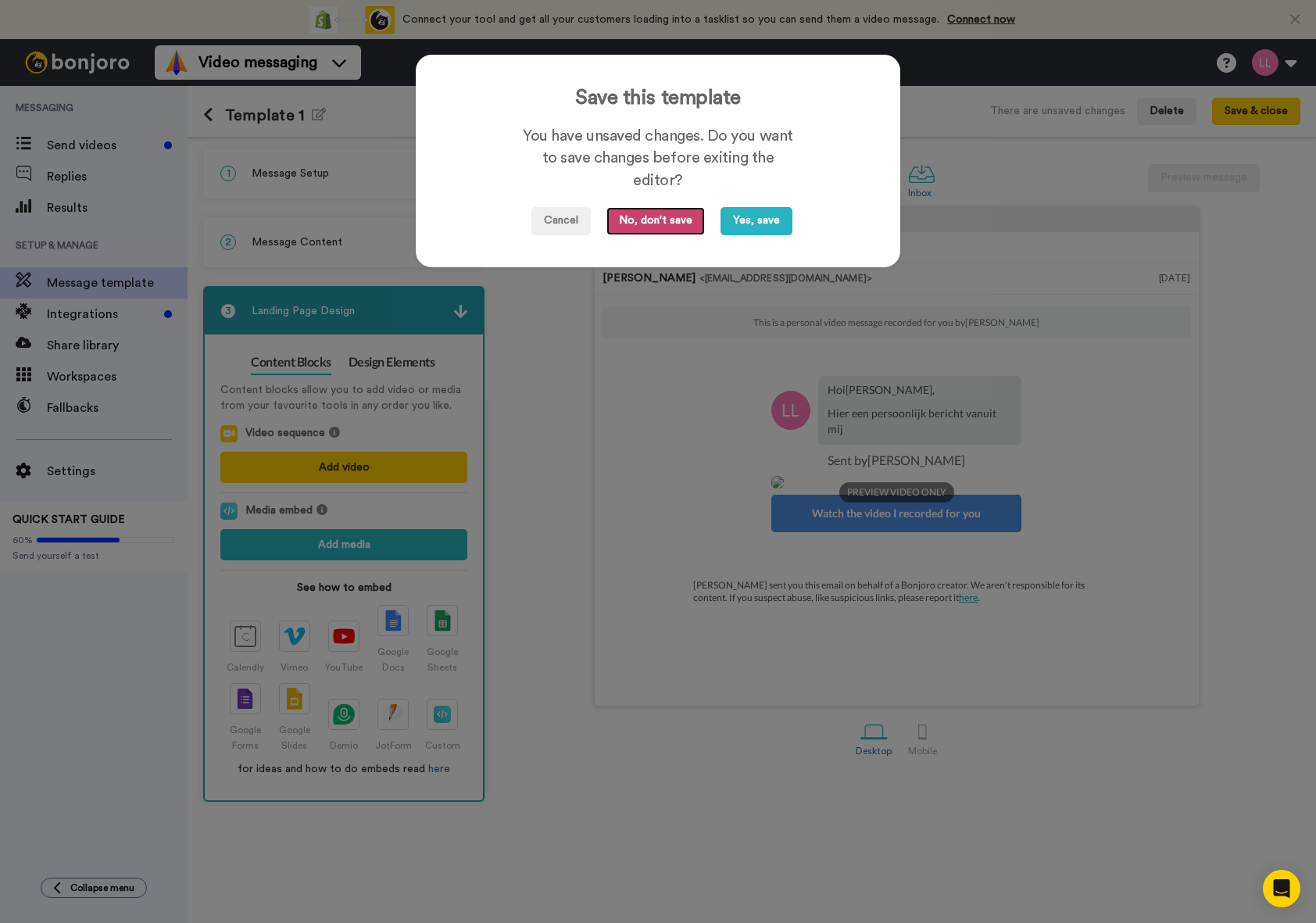
click at [661, 228] on button "No, don't save" at bounding box center [655, 221] width 98 height 28
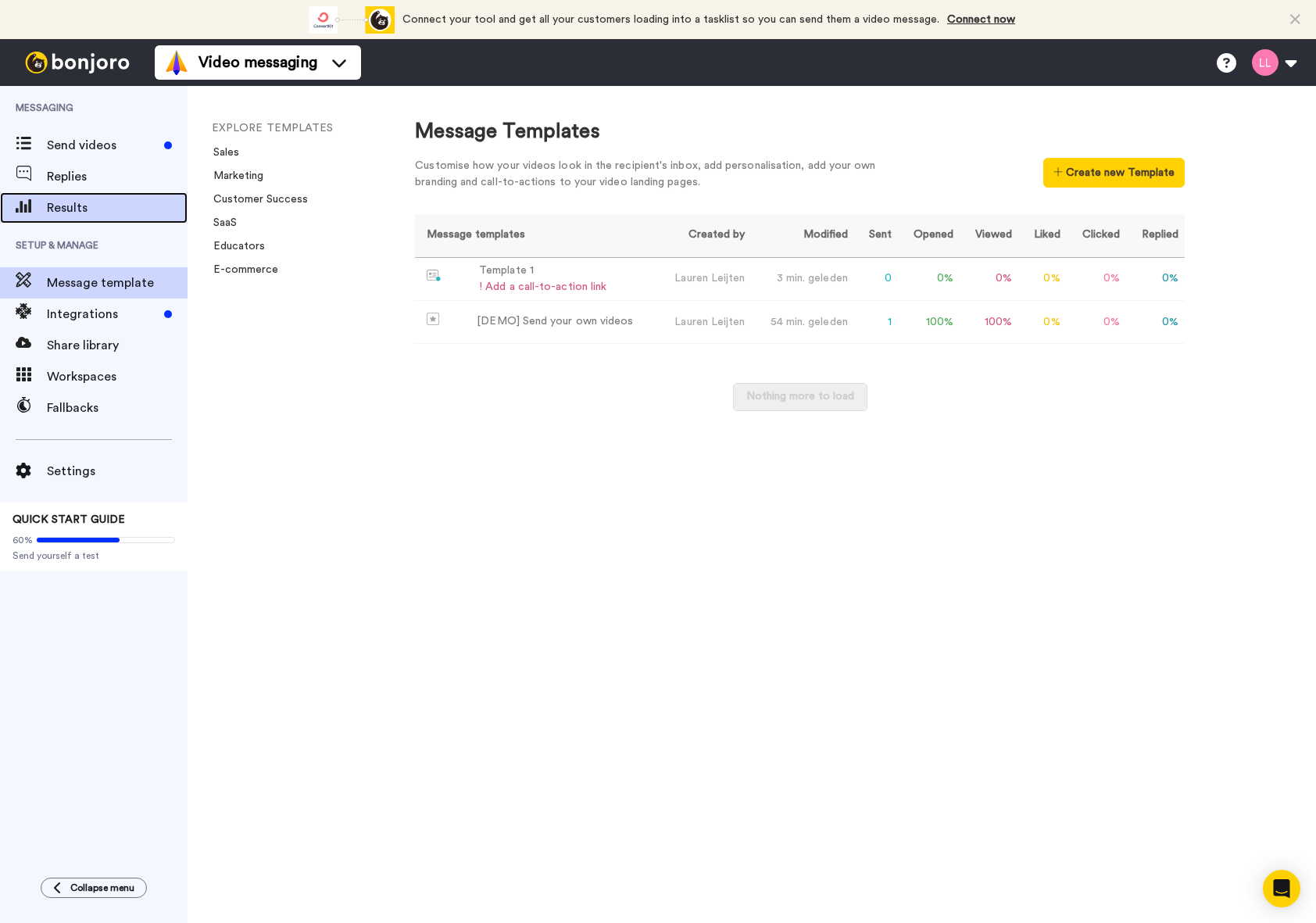
click at [121, 199] on span "Results" at bounding box center [117, 208] width 141 height 19
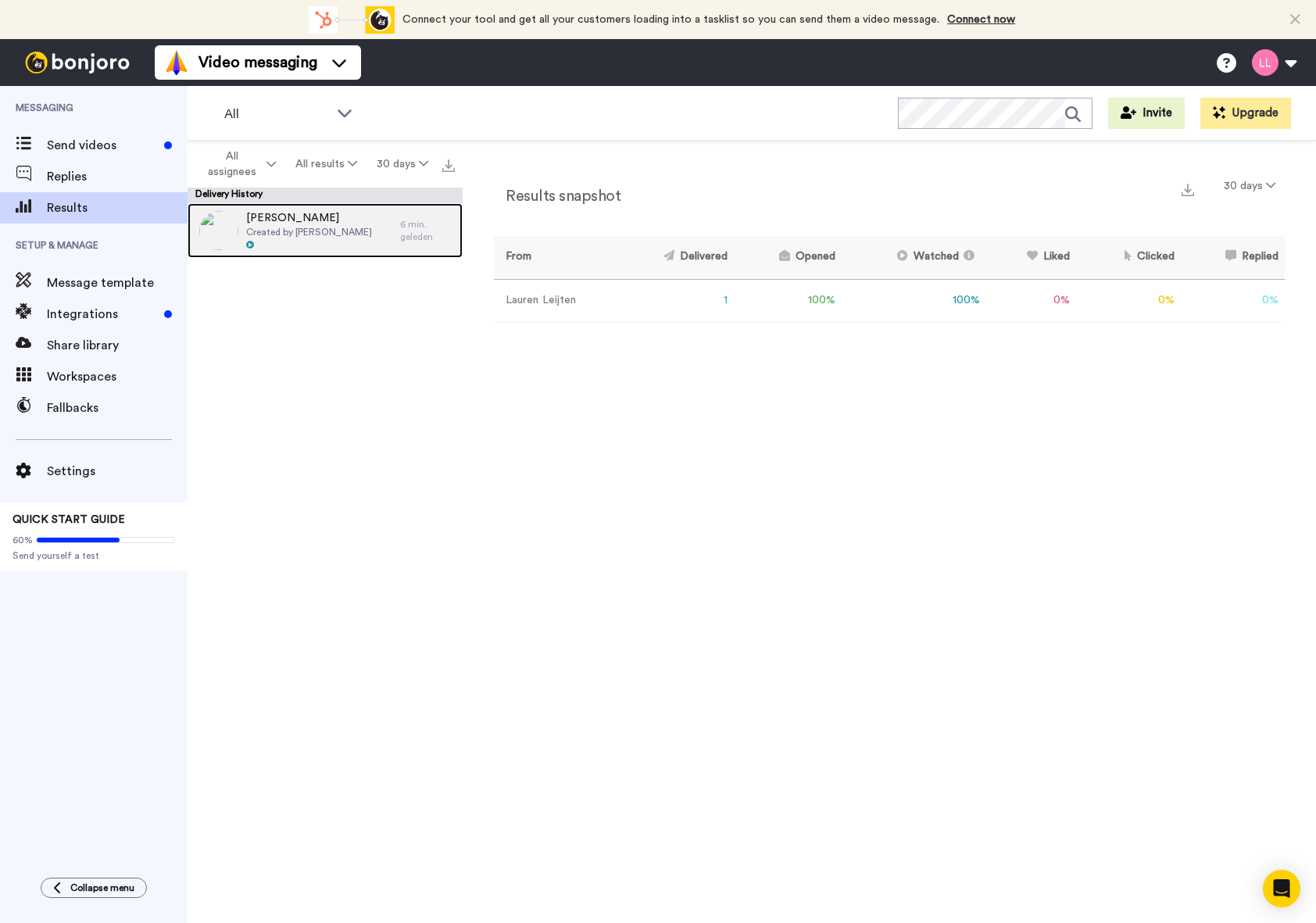
click at [357, 242] on div "Dario Moya Created by Lauren Leijten" at bounding box center [294, 230] width 213 height 55
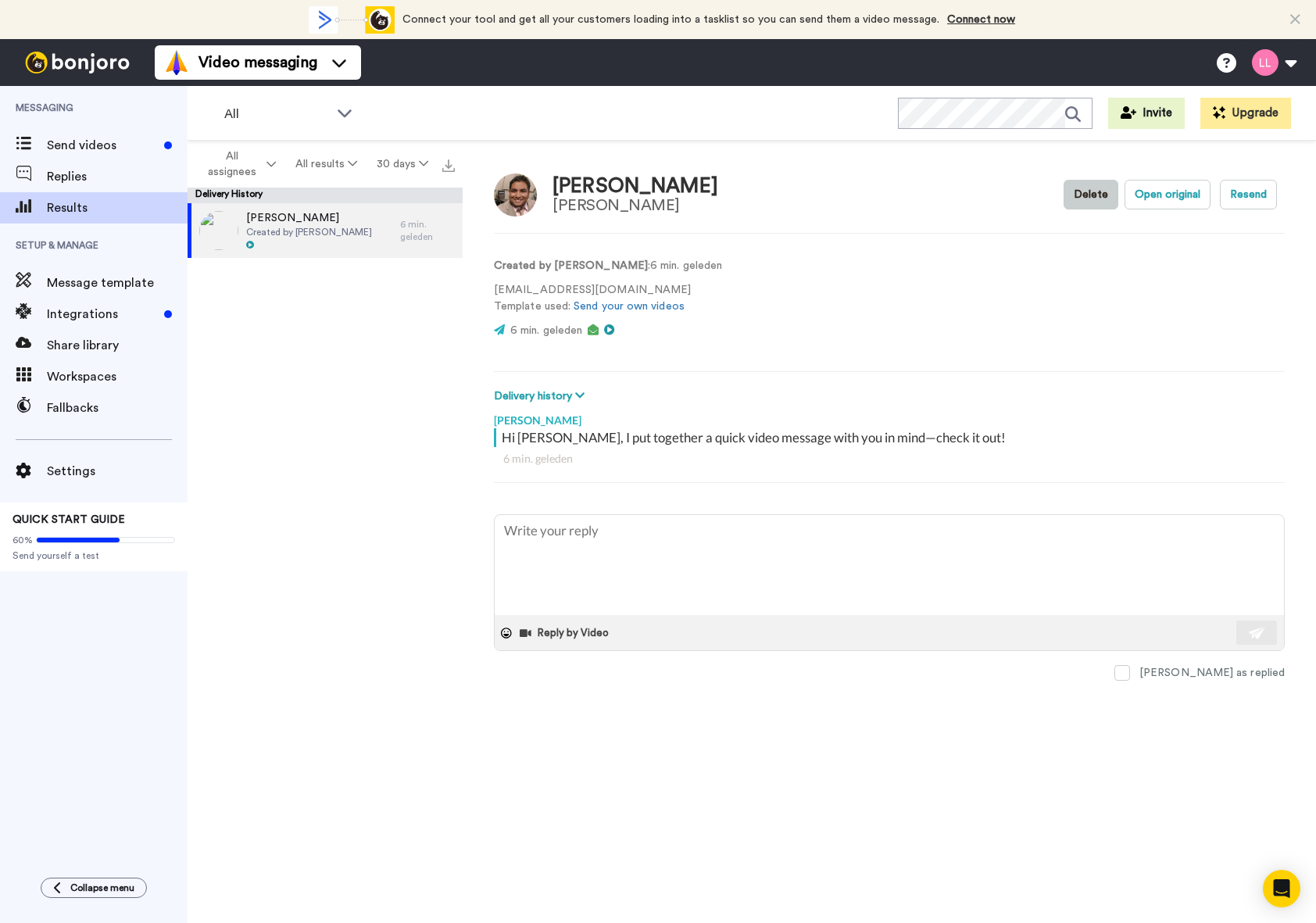
click at [1085, 192] on button "Delete" at bounding box center [1091, 194] width 55 height 30
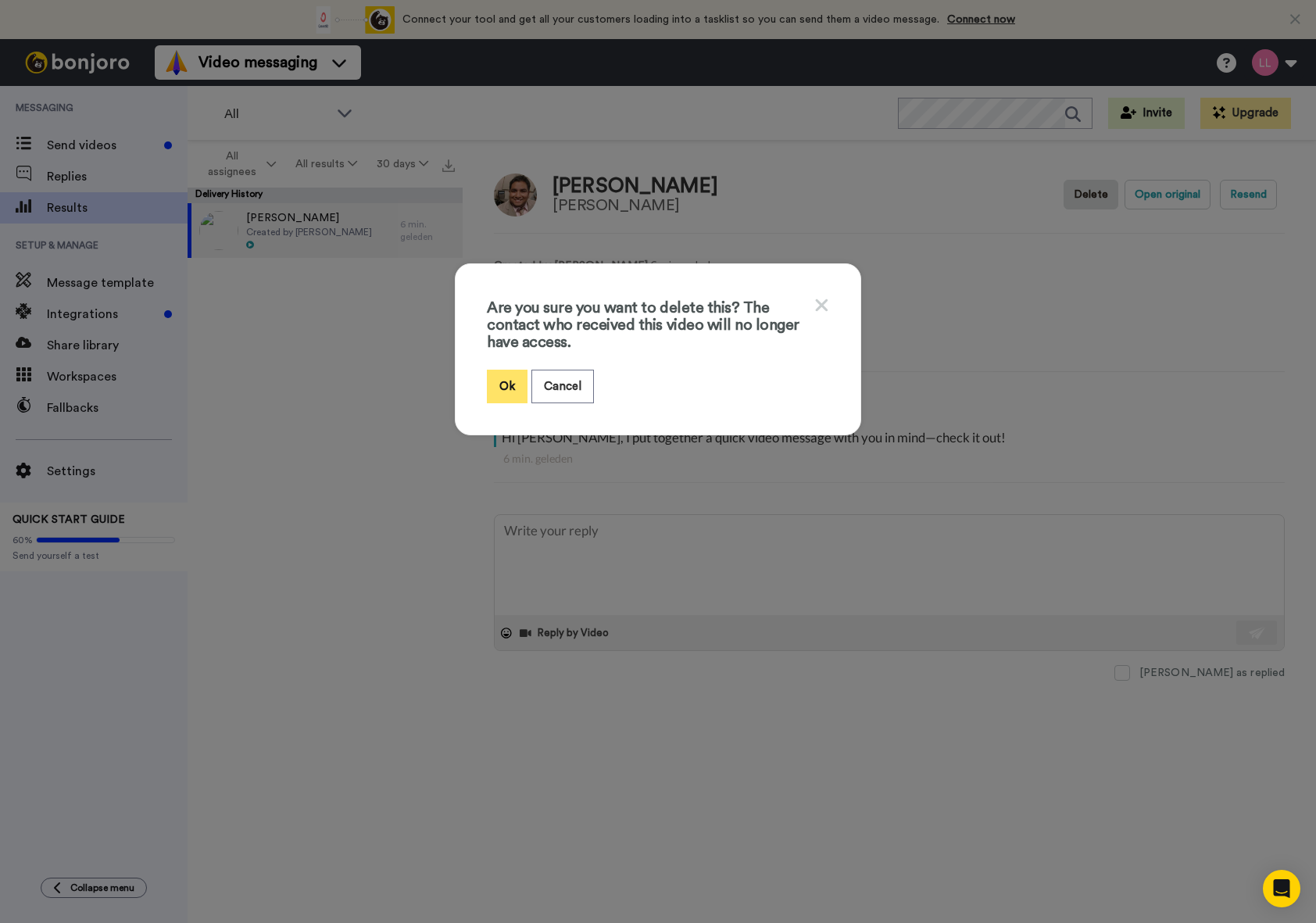
click at [490, 379] on button "Ok" at bounding box center [508, 386] width 41 height 33
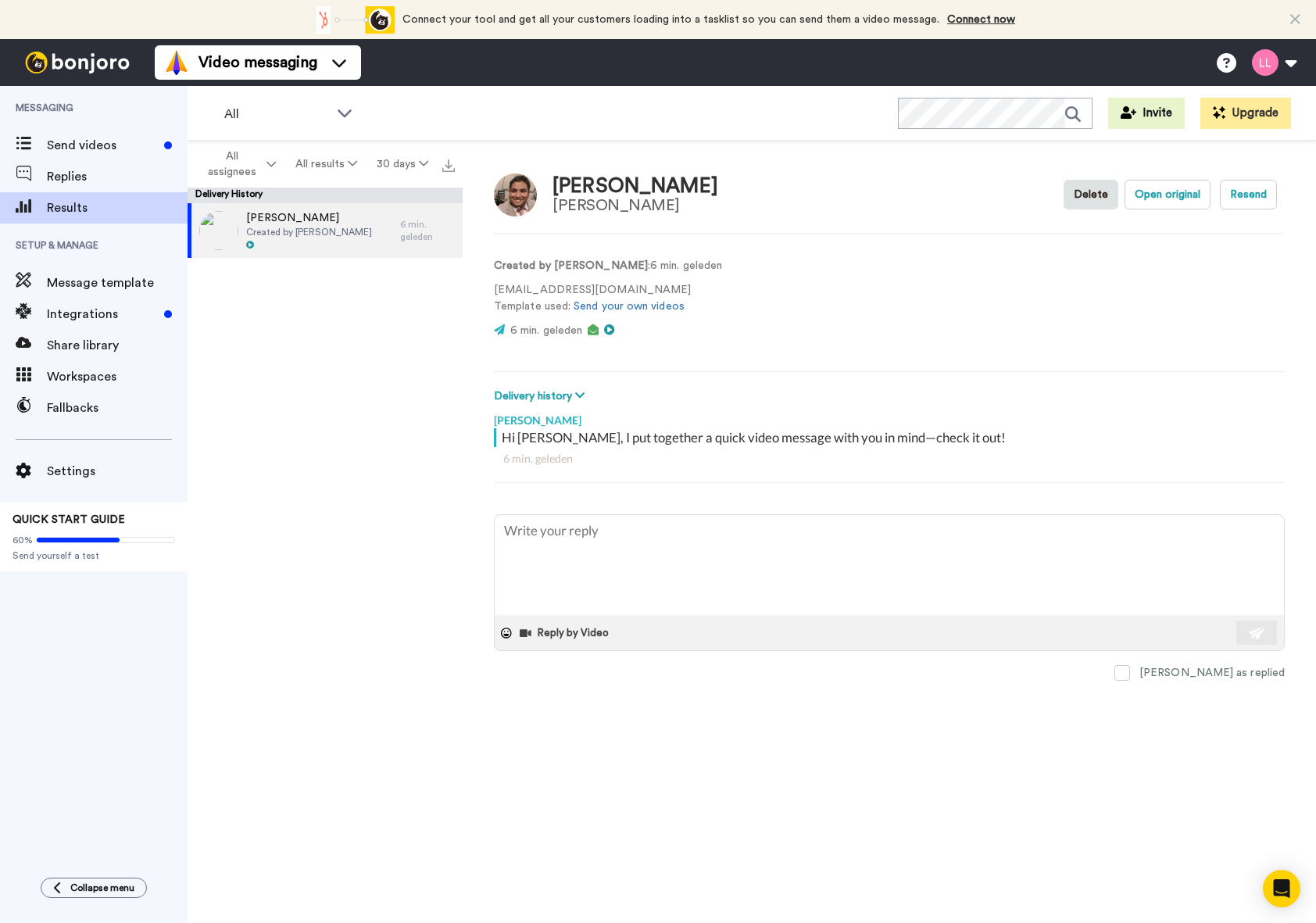
type textarea "x"
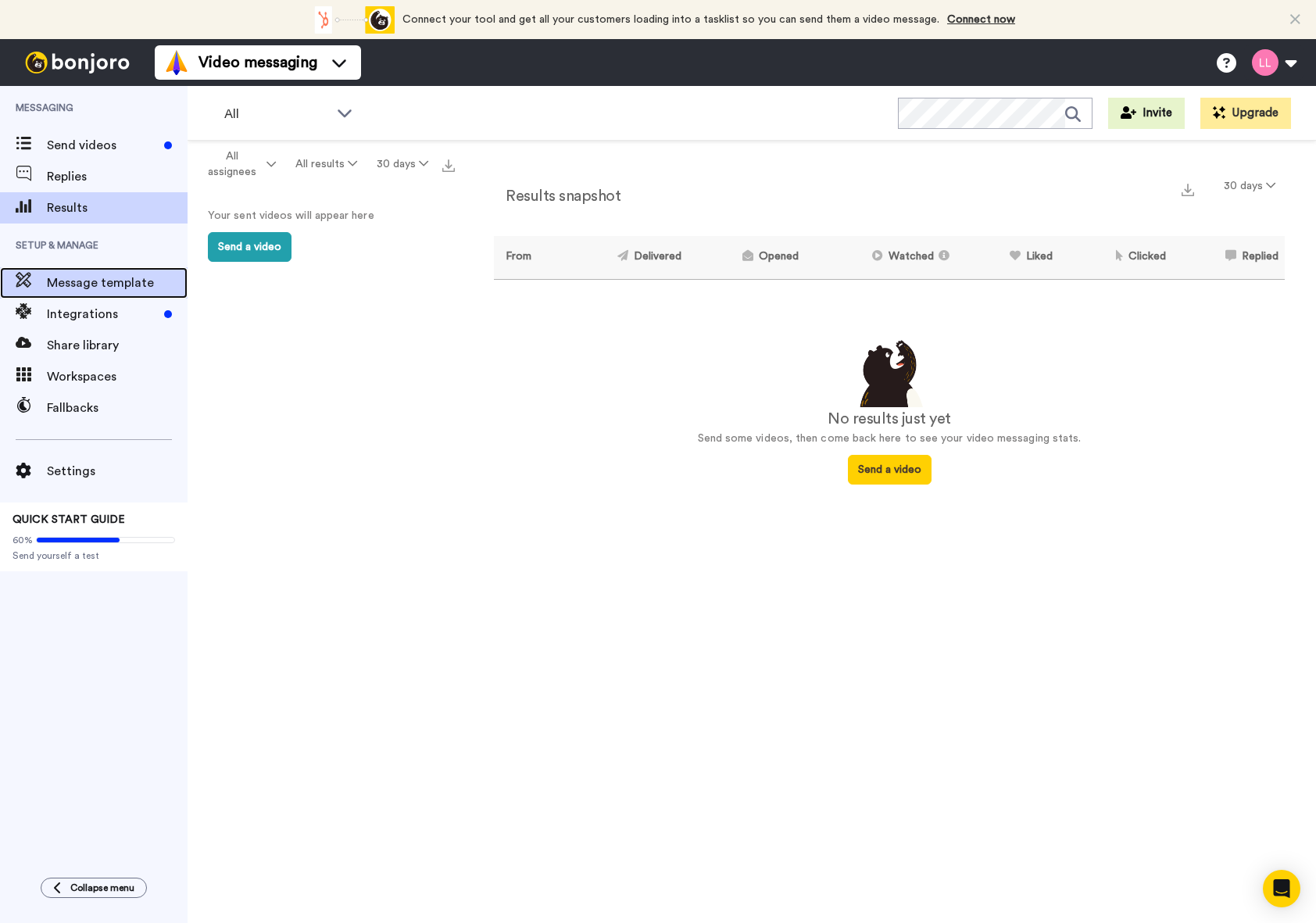
click at [105, 283] on span "Message template" at bounding box center [117, 283] width 141 height 19
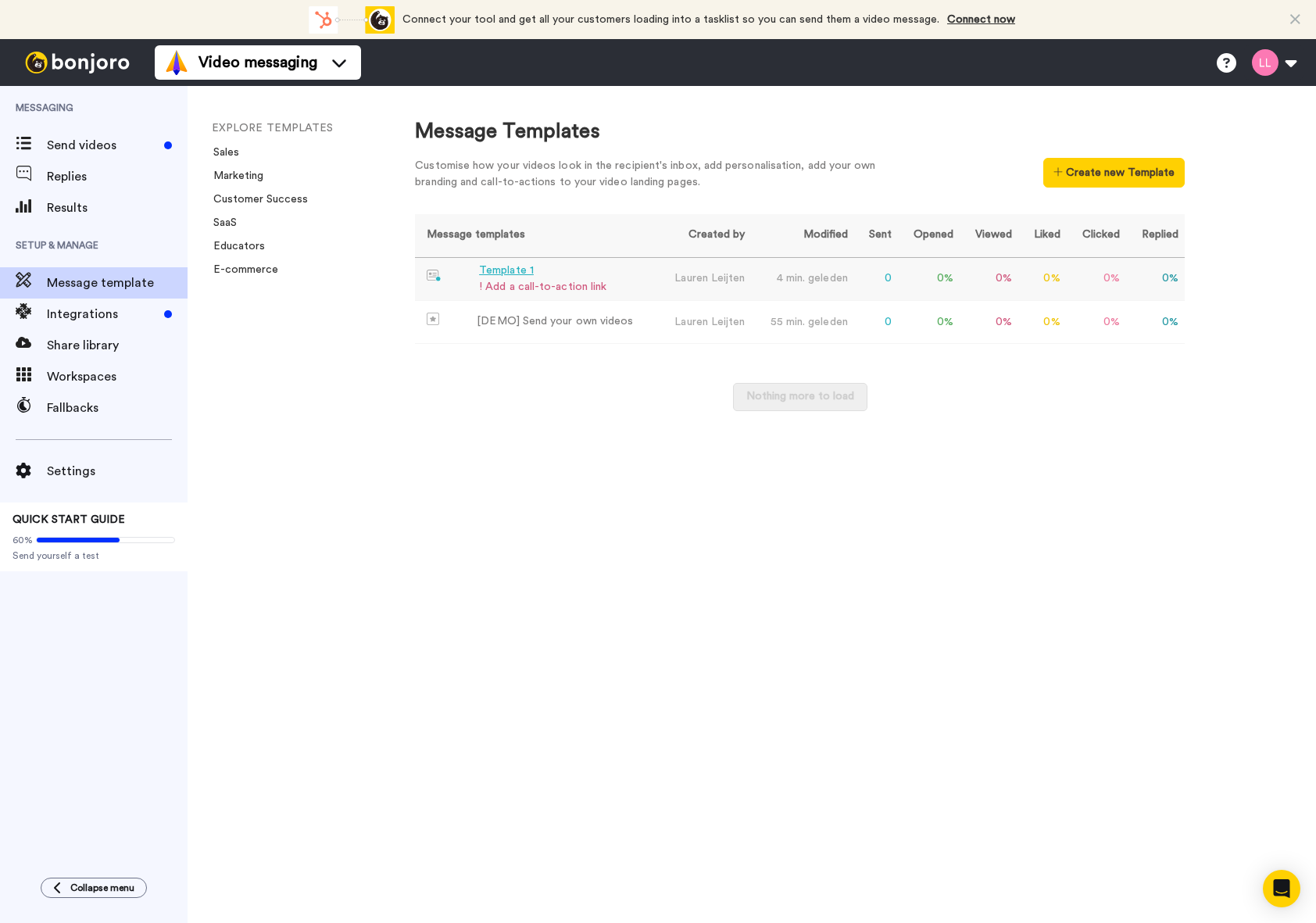
click at [558, 283] on div "! Add a call-to-action link" at bounding box center [542, 287] width 127 height 16
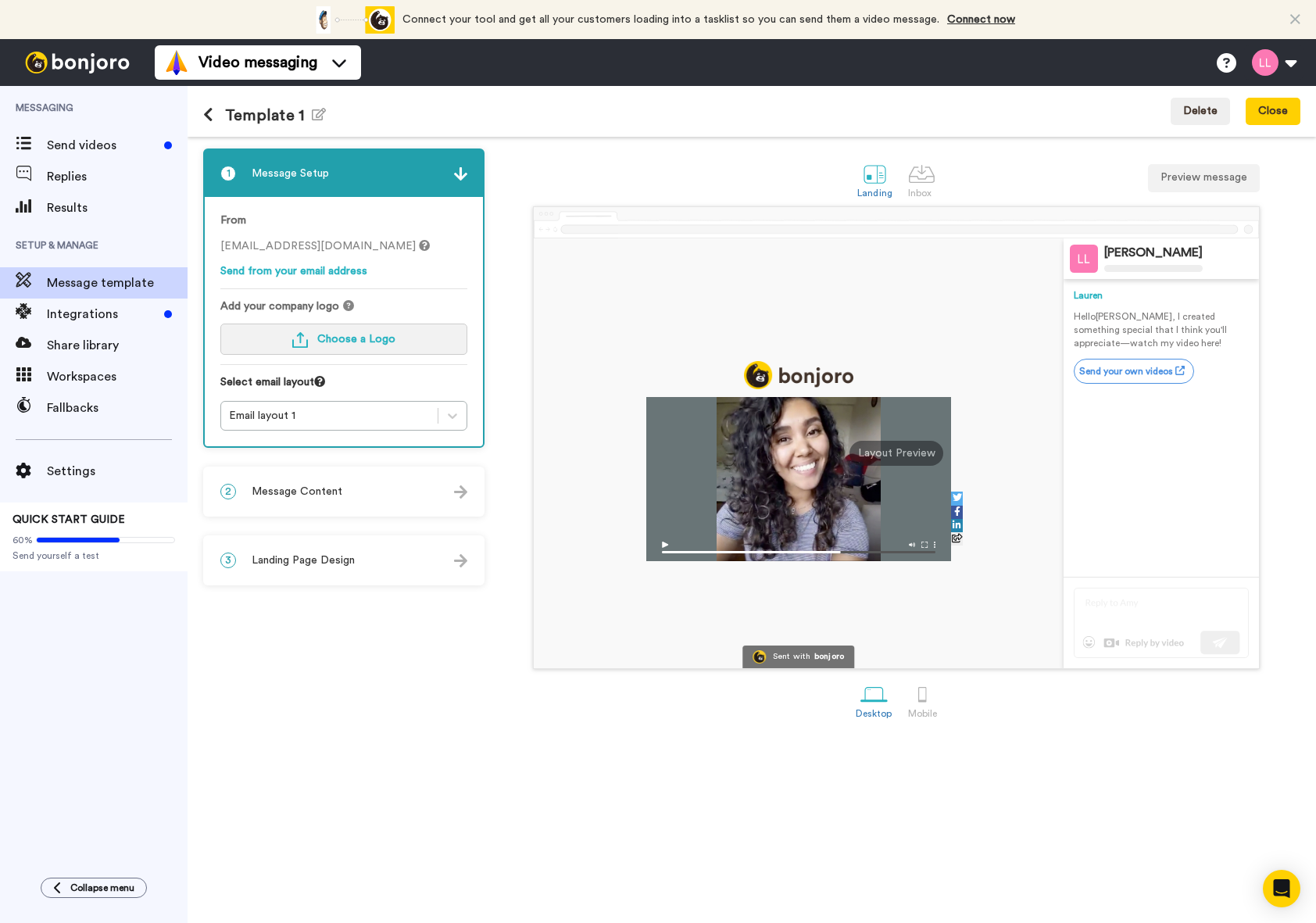
click at [355, 339] on span "Choose a Logo" at bounding box center [357, 339] width 79 height 11
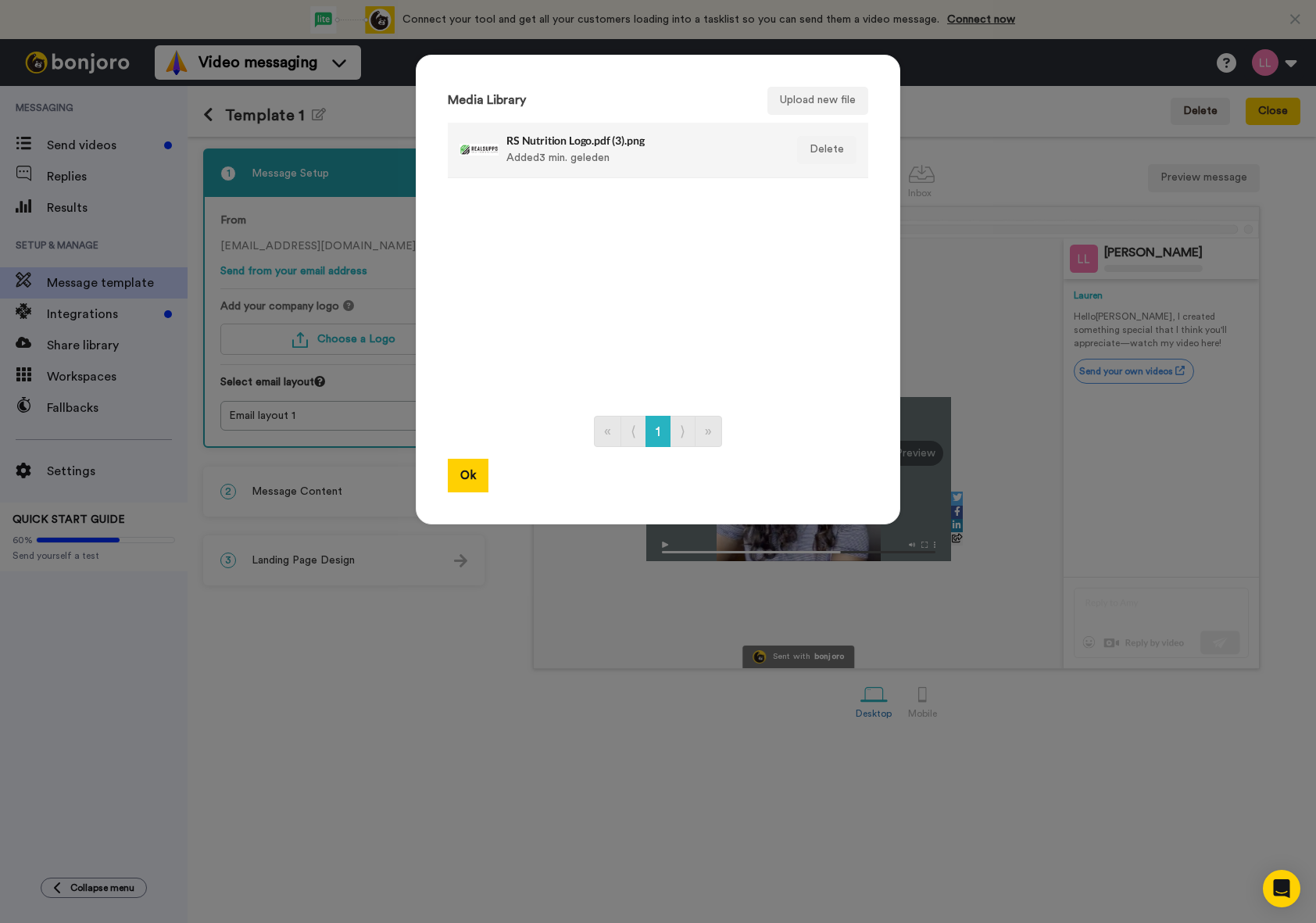
click at [544, 159] on div "RS Nutrition Logo.pdf (3).png Added 3 min. geleden" at bounding box center [641, 150] width 270 height 39
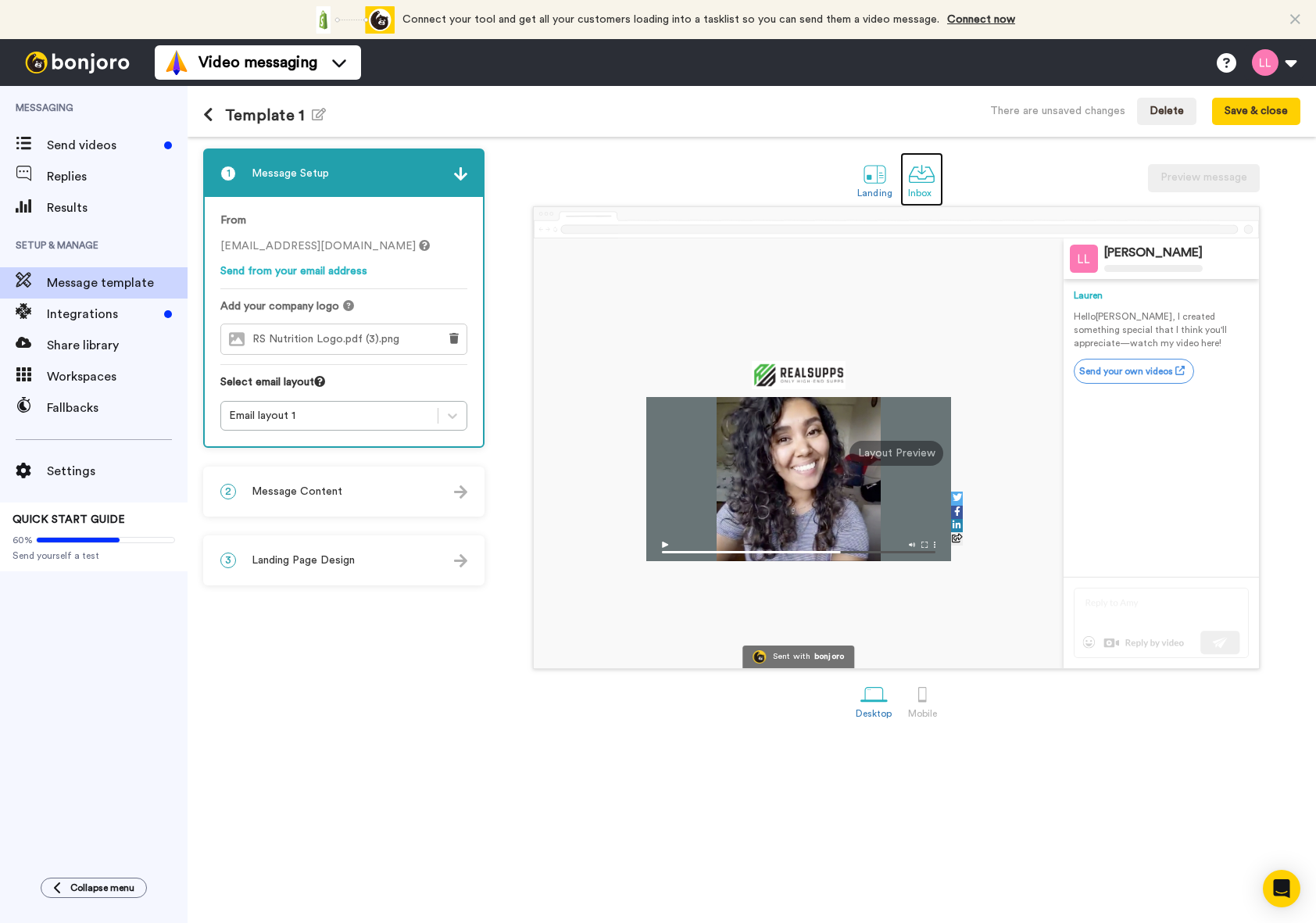
click at [911, 171] on div at bounding box center [922, 174] width 27 height 27
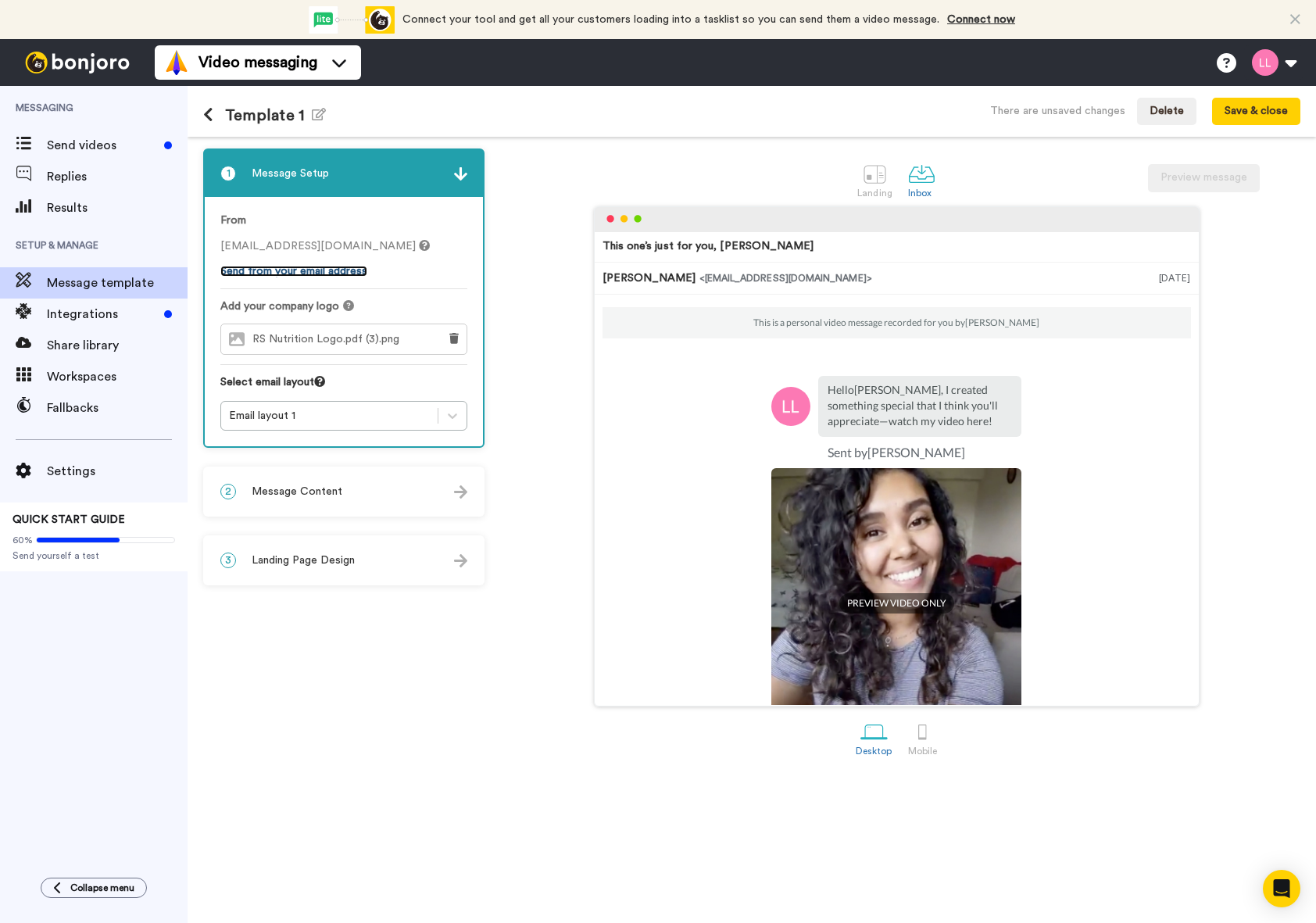
click at [315, 276] on link "Send from your email address" at bounding box center [294, 270] width 147 height 11
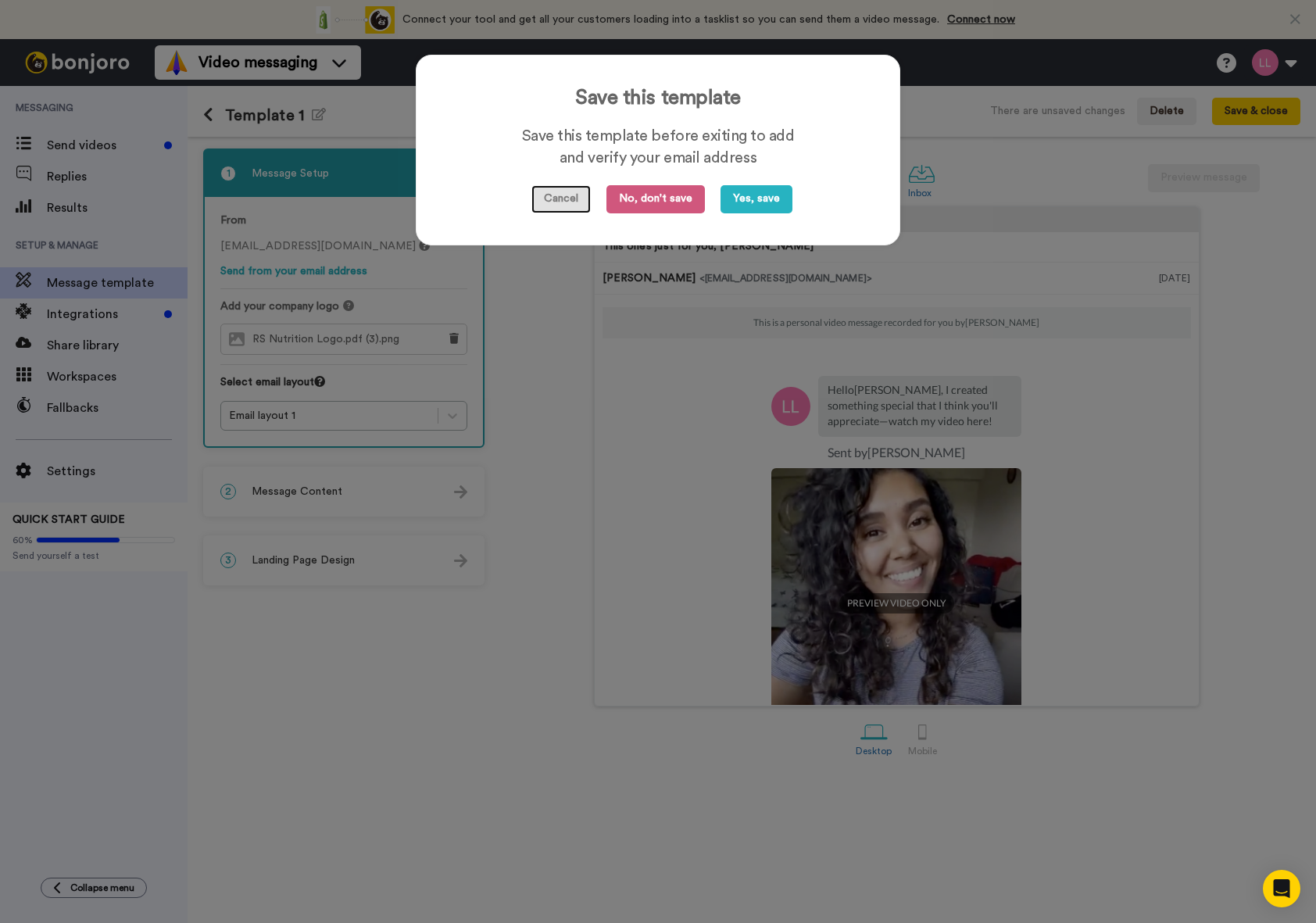
click at [568, 205] on button "Cancel" at bounding box center [562, 199] width 60 height 28
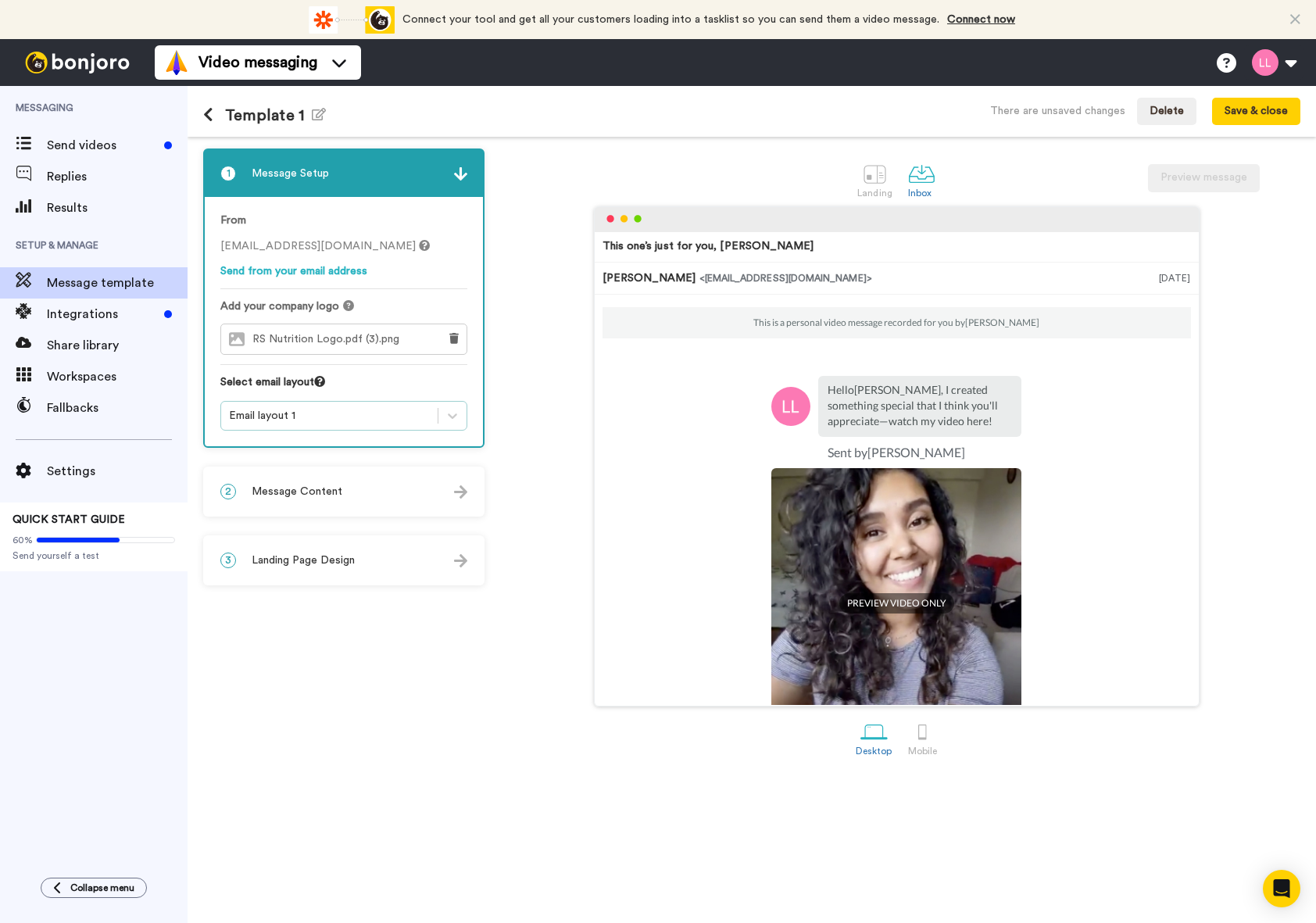
click at [392, 410] on div "Email layout 1" at bounding box center [329, 415] width 201 height 15
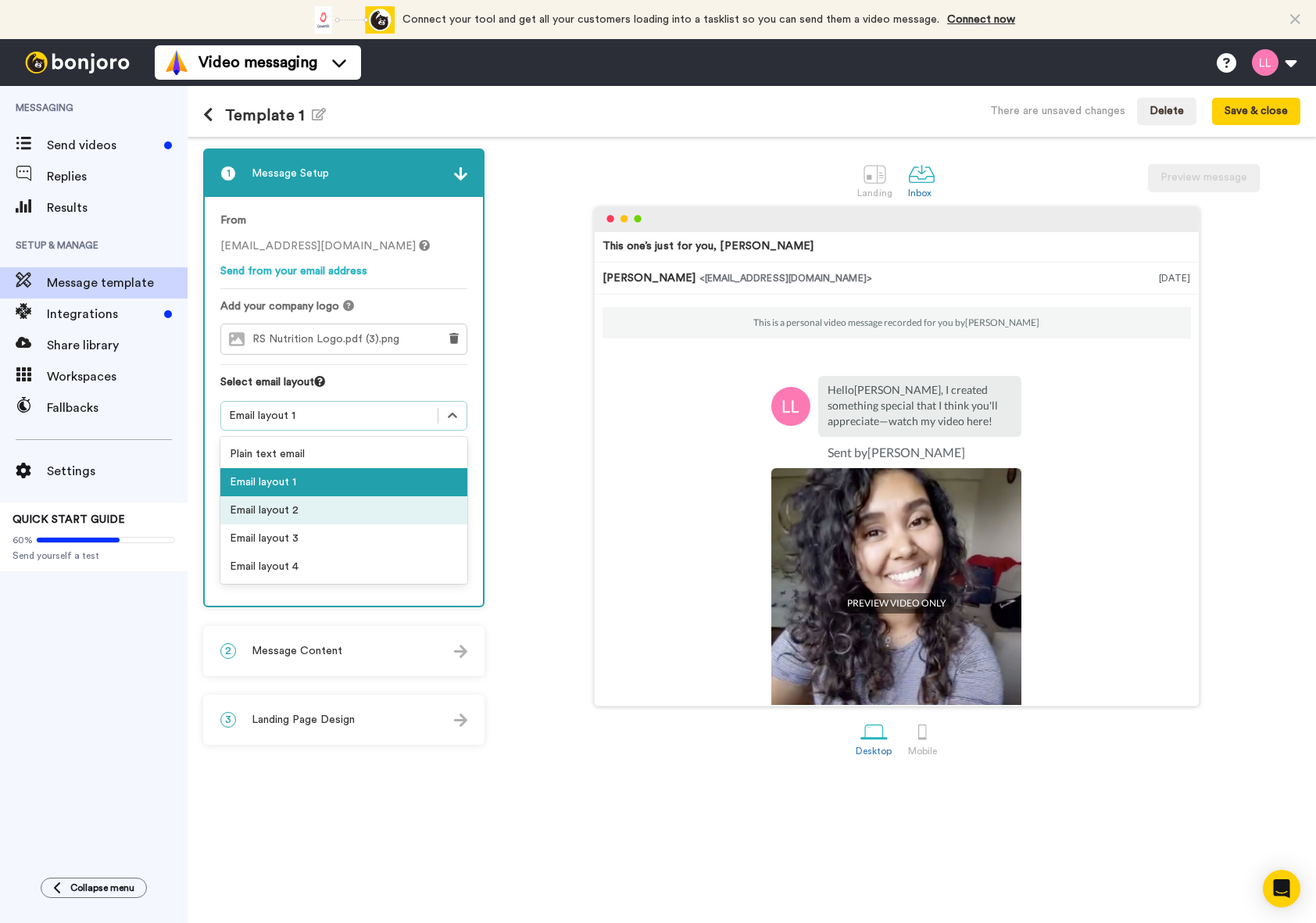
click at [385, 506] on div "Email layout 2" at bounding box center [343, 510] width 247 height 28
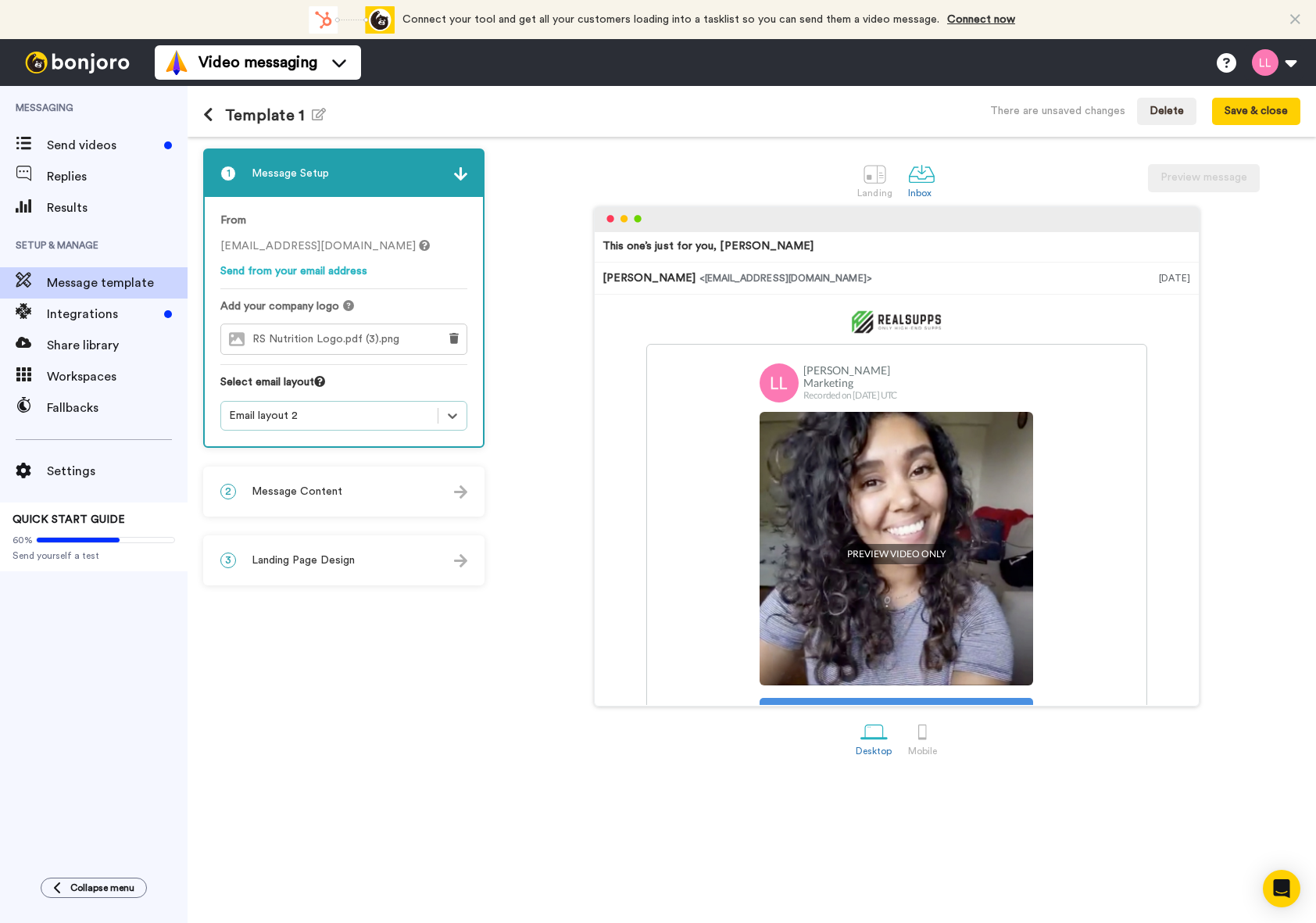
scroll to position [78, 0]
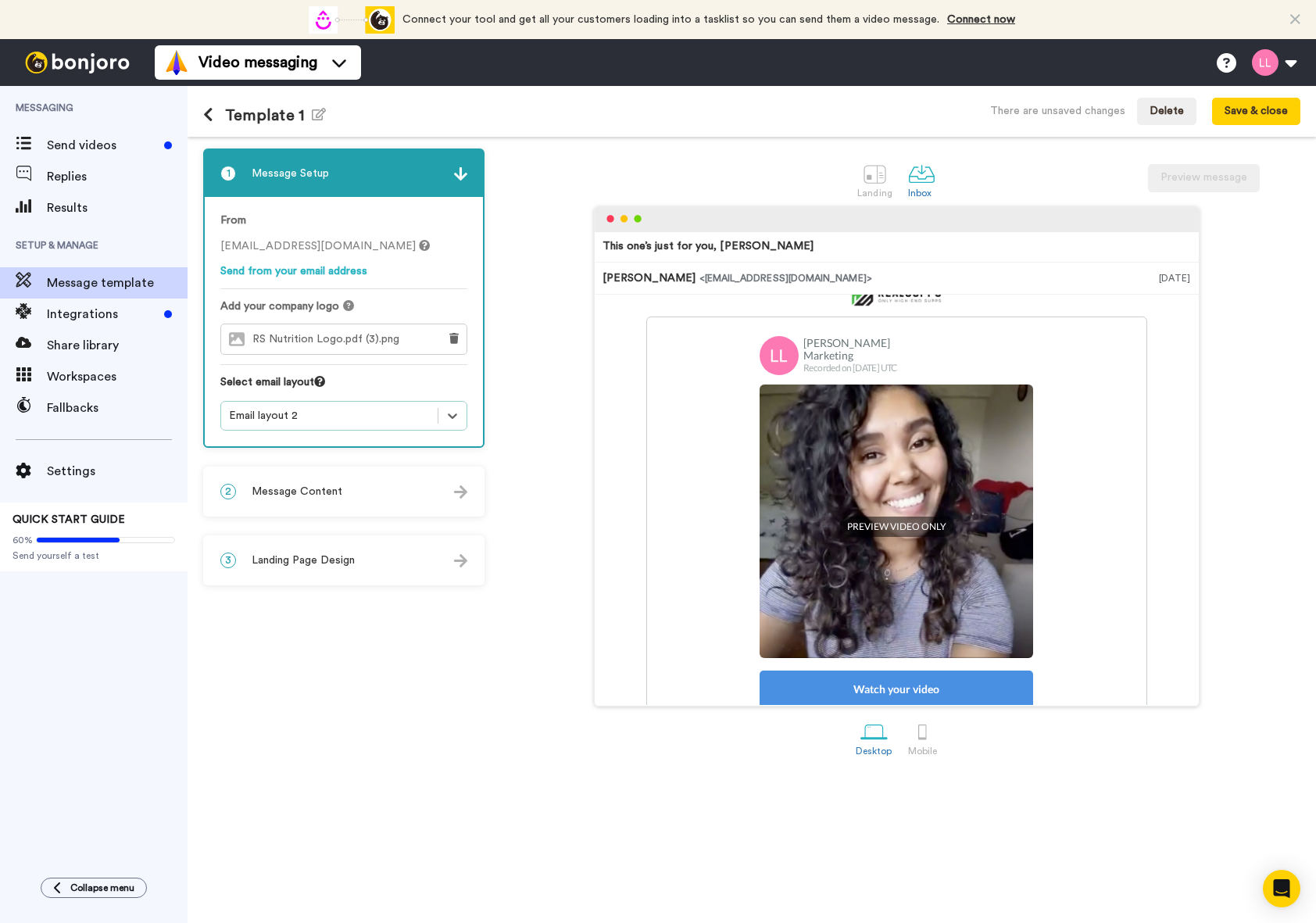
click at [410, 492] on div "2 Message Content" at bounding box center [344, 491] width 278 height 47
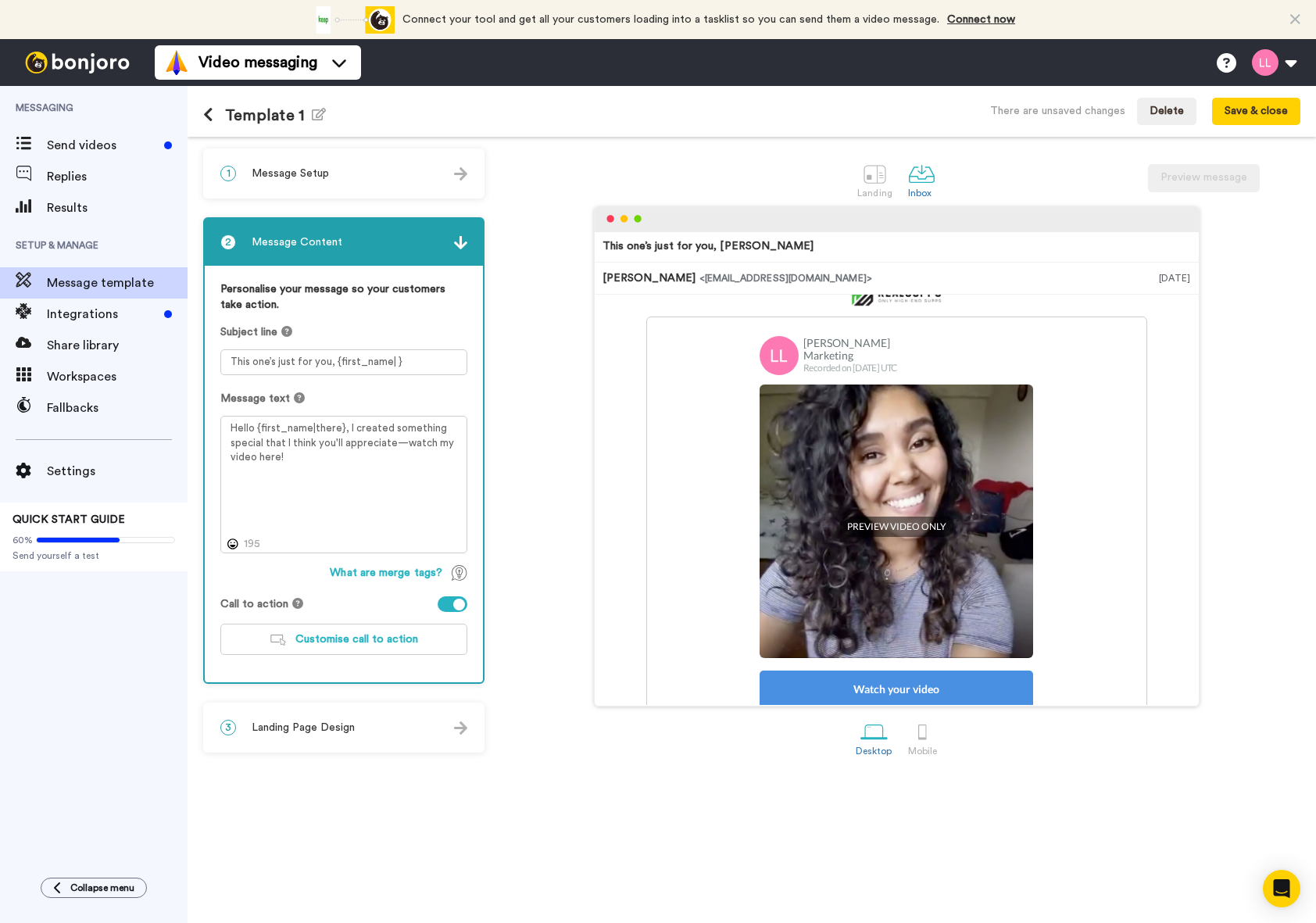
click at [479, 471] on div "Personalise your message so your customers take action. Subject line This one’s…" at bounding box center [344, 473] width 278 height 416
click at [495, 456] on div "This one’s just for you, Tom Lauren Leijten <senderfrom@email.com> 14 aug 2025 …" at bounding box center [896, 456] width 808 height 500
click at [411, 715] on div "3 Landing Page Design" at bounding box center [344, 727] width 278 height 47
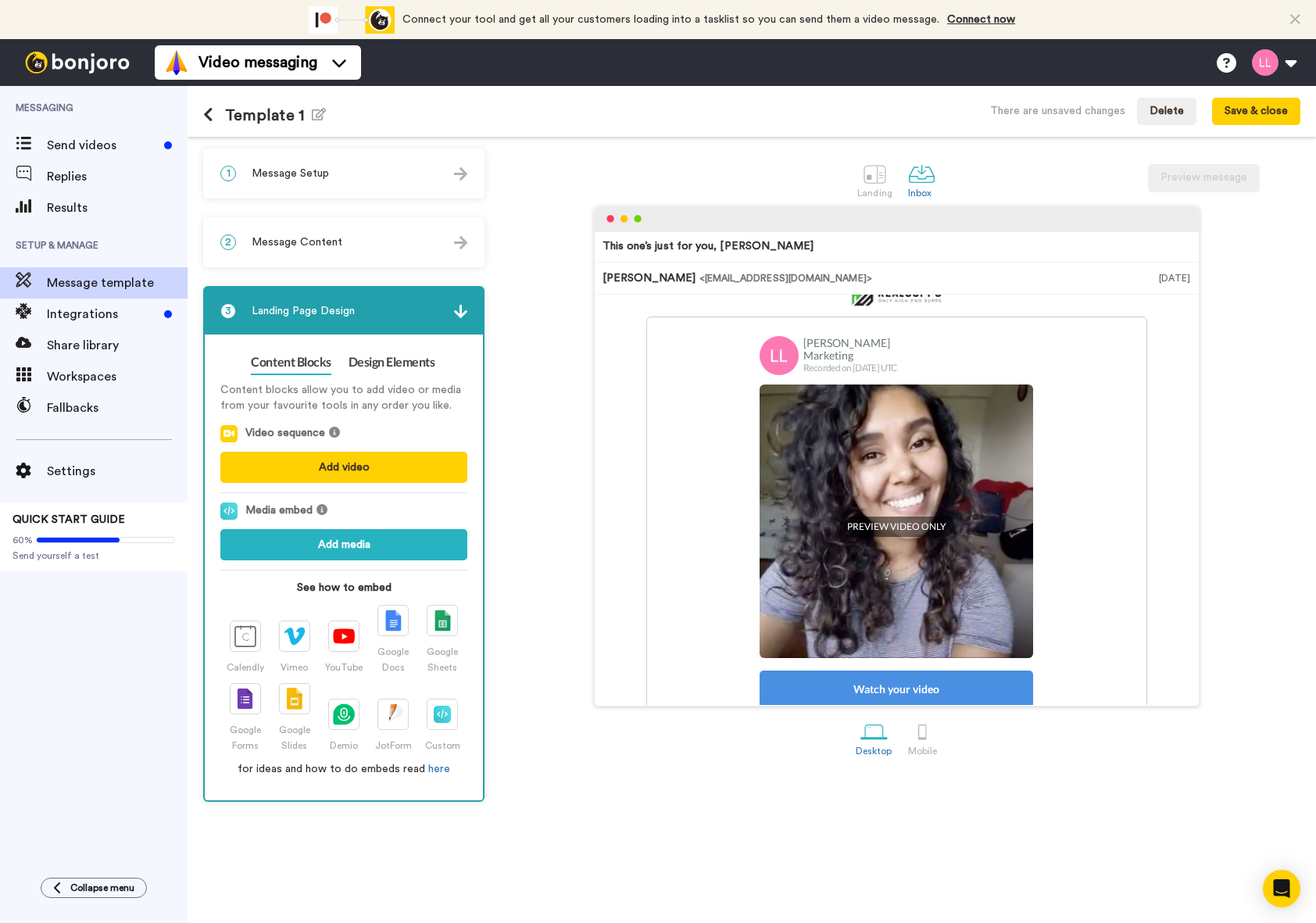
click at [417, 348] on div "Content Blocks Design Elements Content blocks allow you to add video or media f…" at bounding box center [344, 567] width 278 height 466
click at [408, 367] on link "Design Elements" at bounding box center [392, 362] width 87 height 25
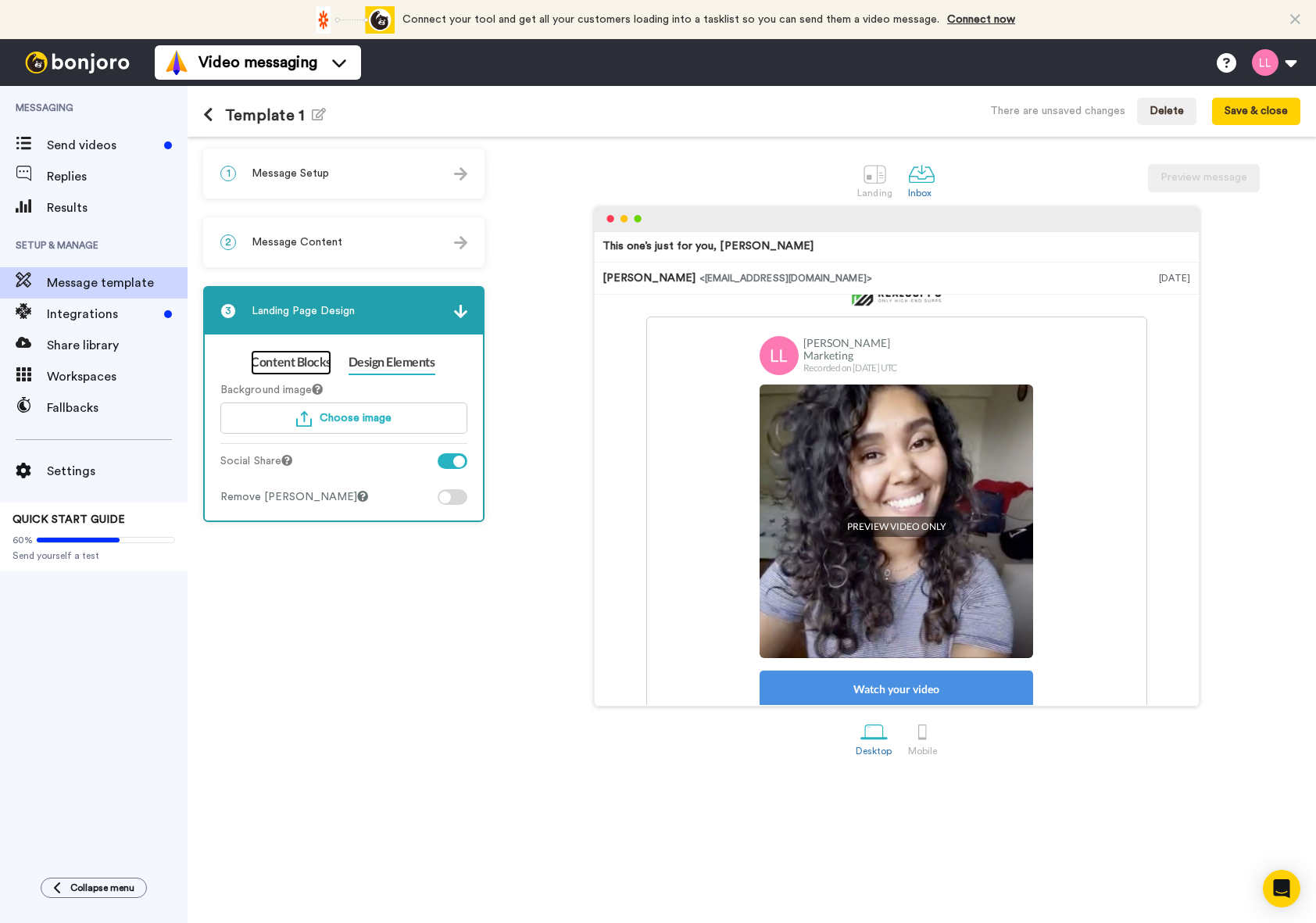
click at [326, 359] on link "Content Blocks" at bounding box center [290, 362] width 79 height 25
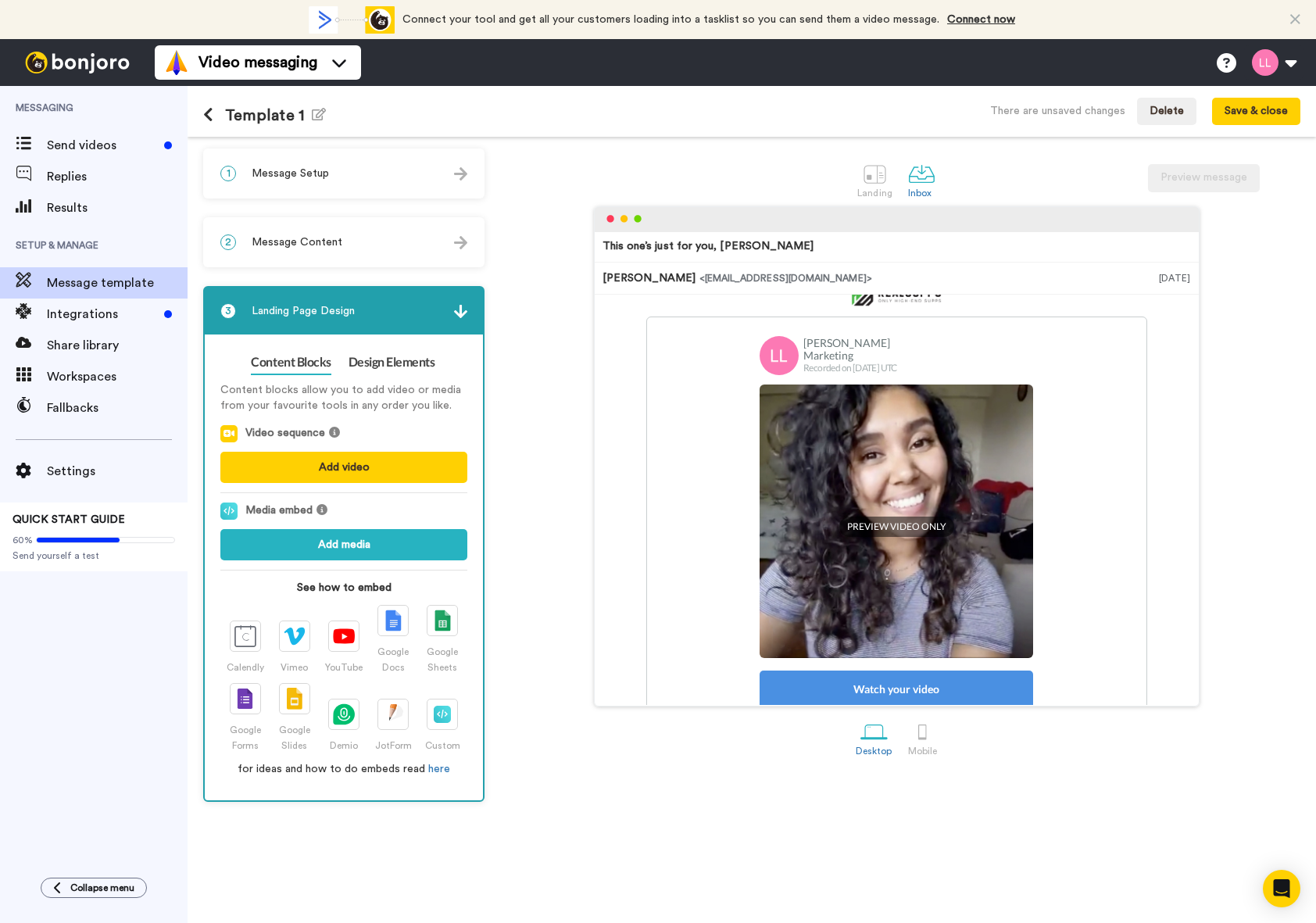
click at [352, 375] on div "Content blocks allow you to add video or media from your favourite tools in any…" at bounding box center [343, 576] width 247 height 403
click at [355, 370] on link "Design Elements" at bounding box center [392, 362] width 87 height 25
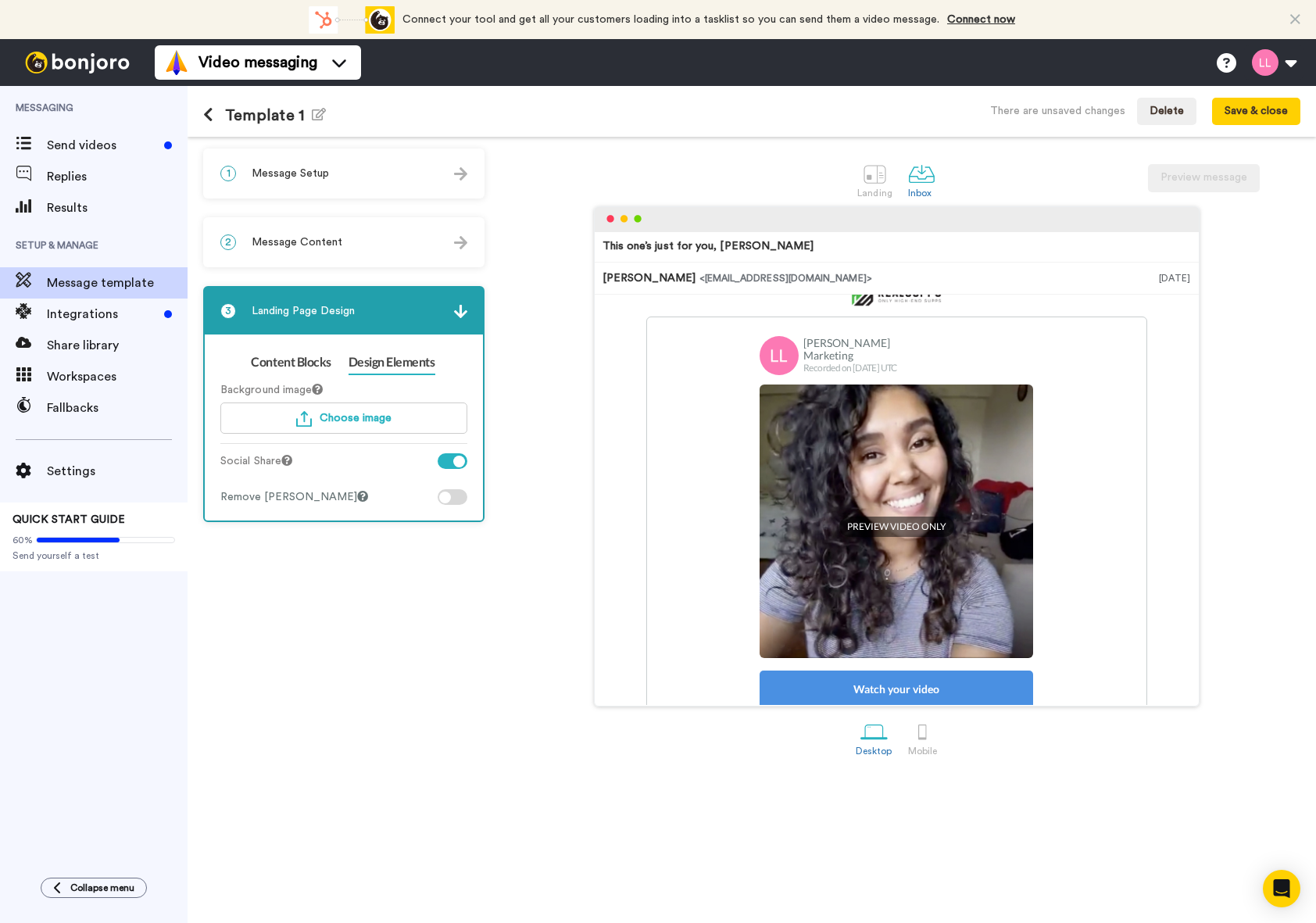
click at [442, 496] on div at bounding box center [445, 497] width 12 height 12
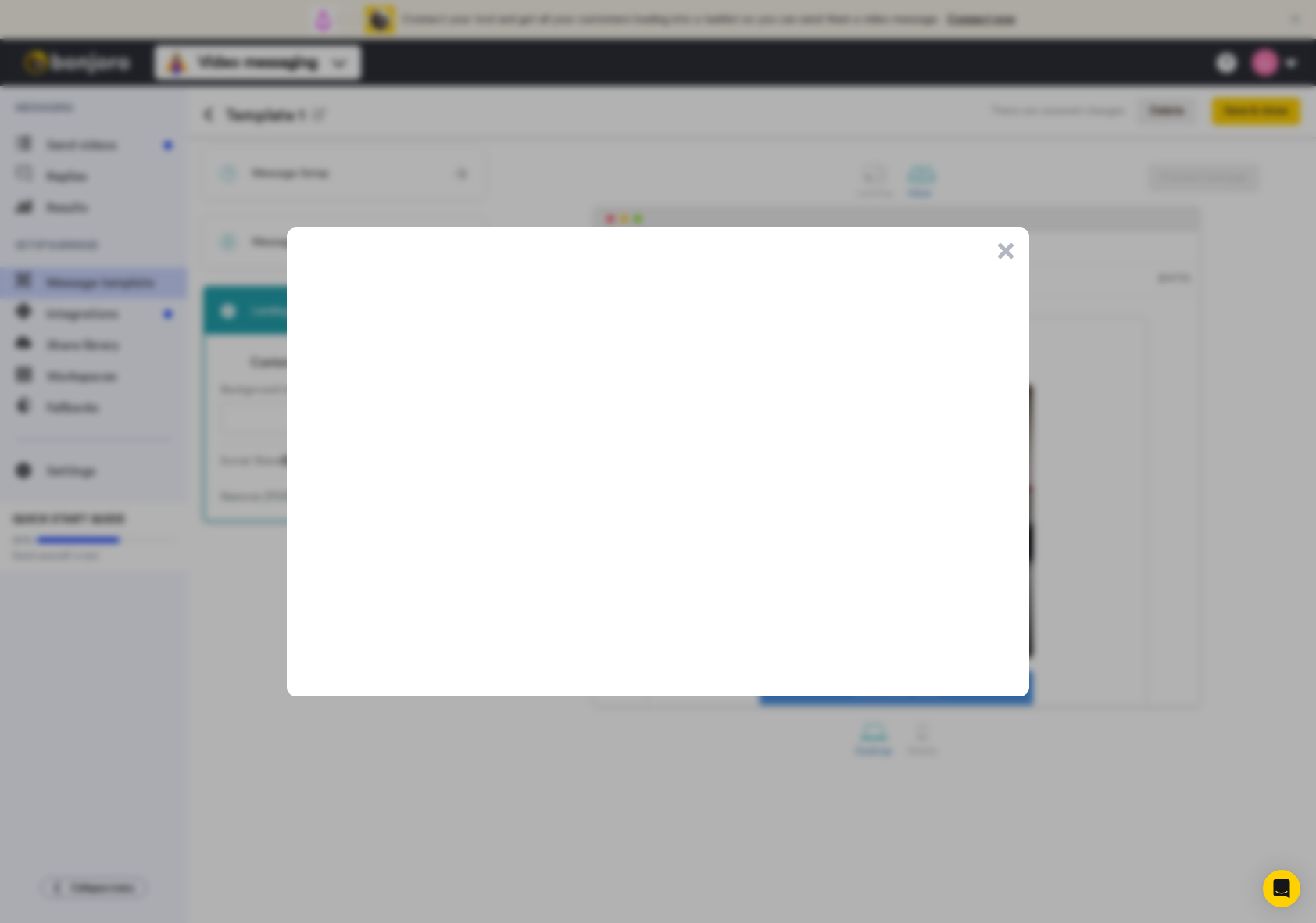
click at [1002, 249] on button ".cls-1{stroke-width:0px;}" at bounding box center [1005, 251] width 15 height 15
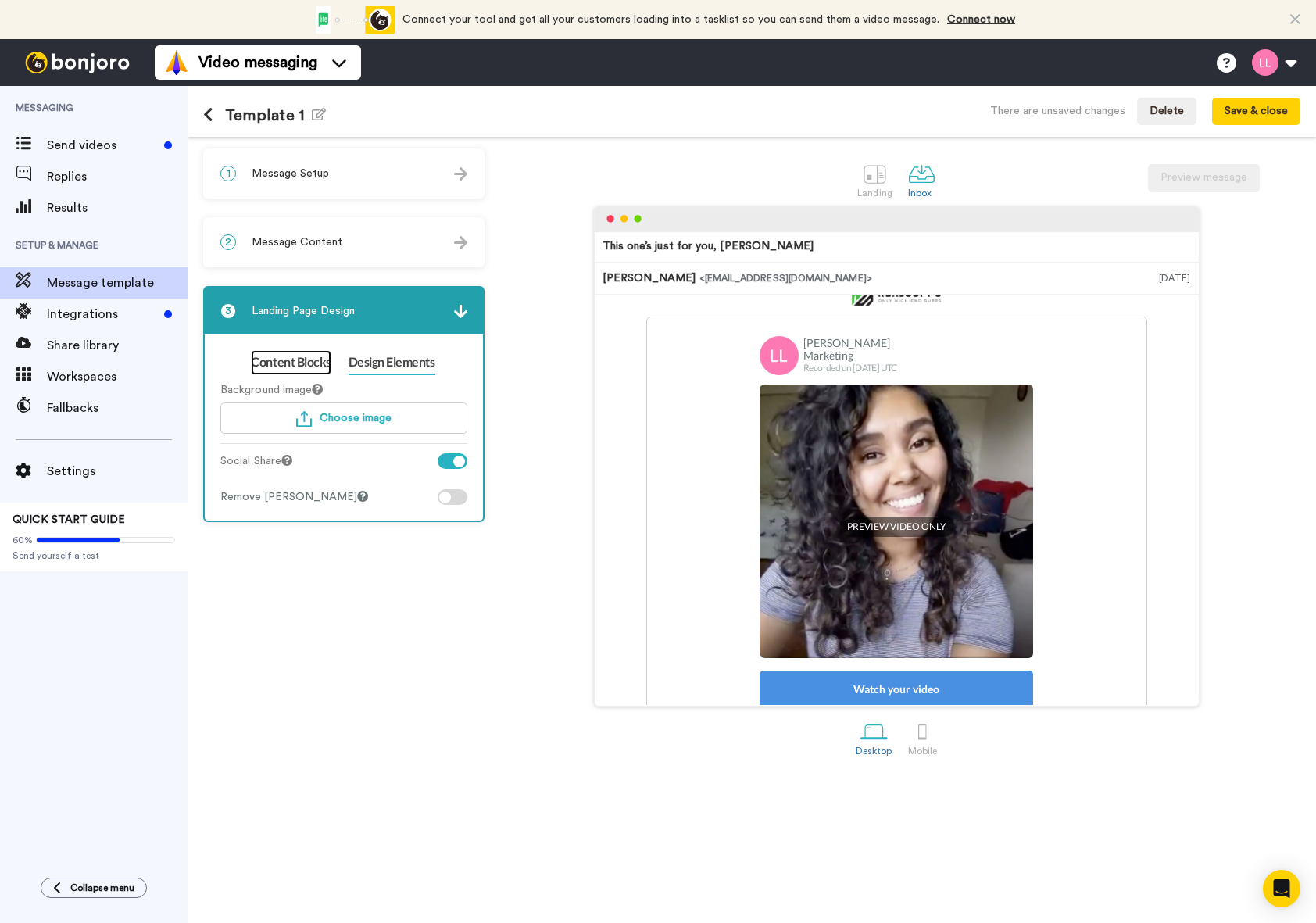
click at [325, 360] on link "Content Blocks" at bounding box center [290, 362] width 79 height 25
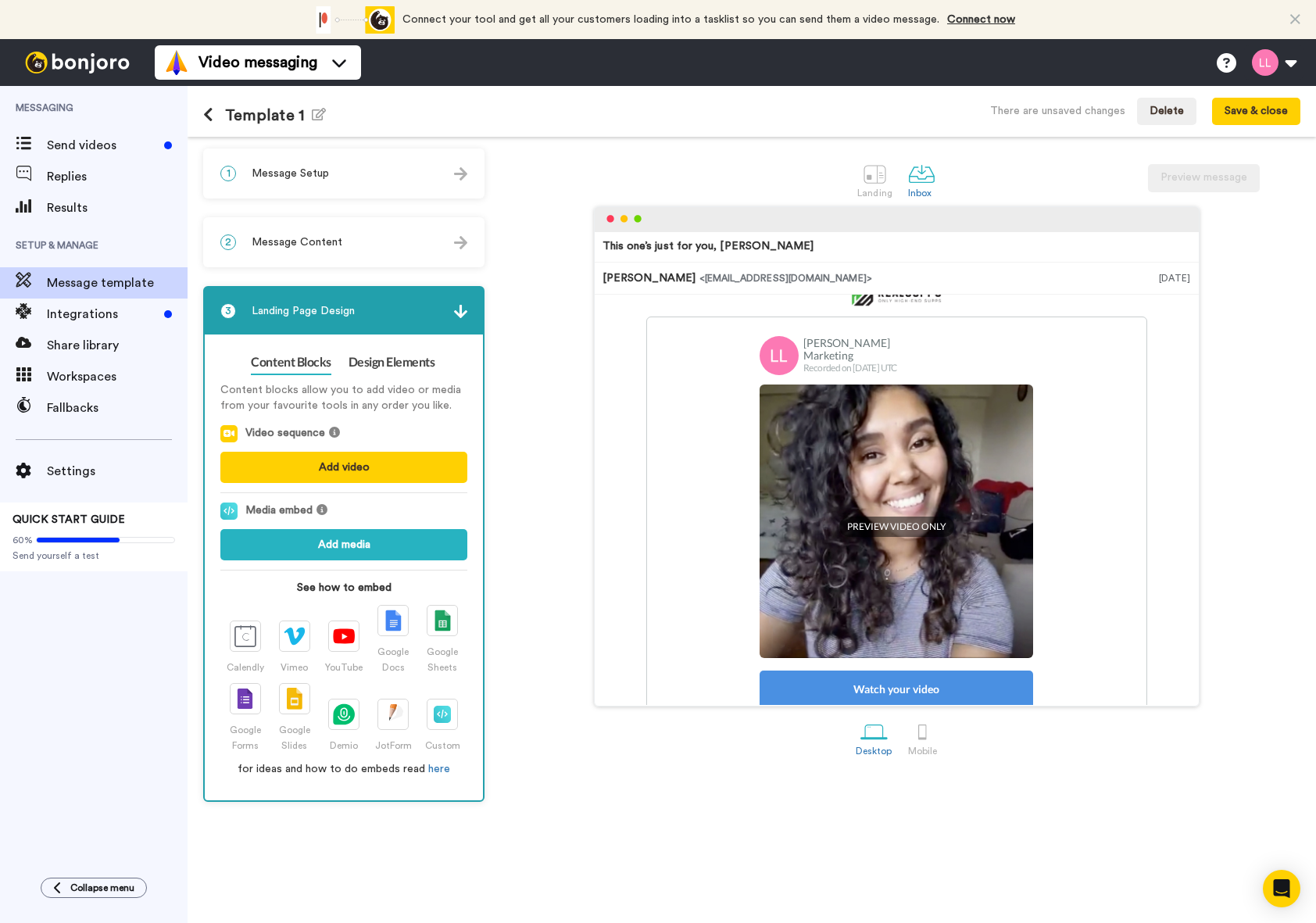
click at [354, 237] on div "2 Message Content" at bounding box center [344, 241] width 278 height 47
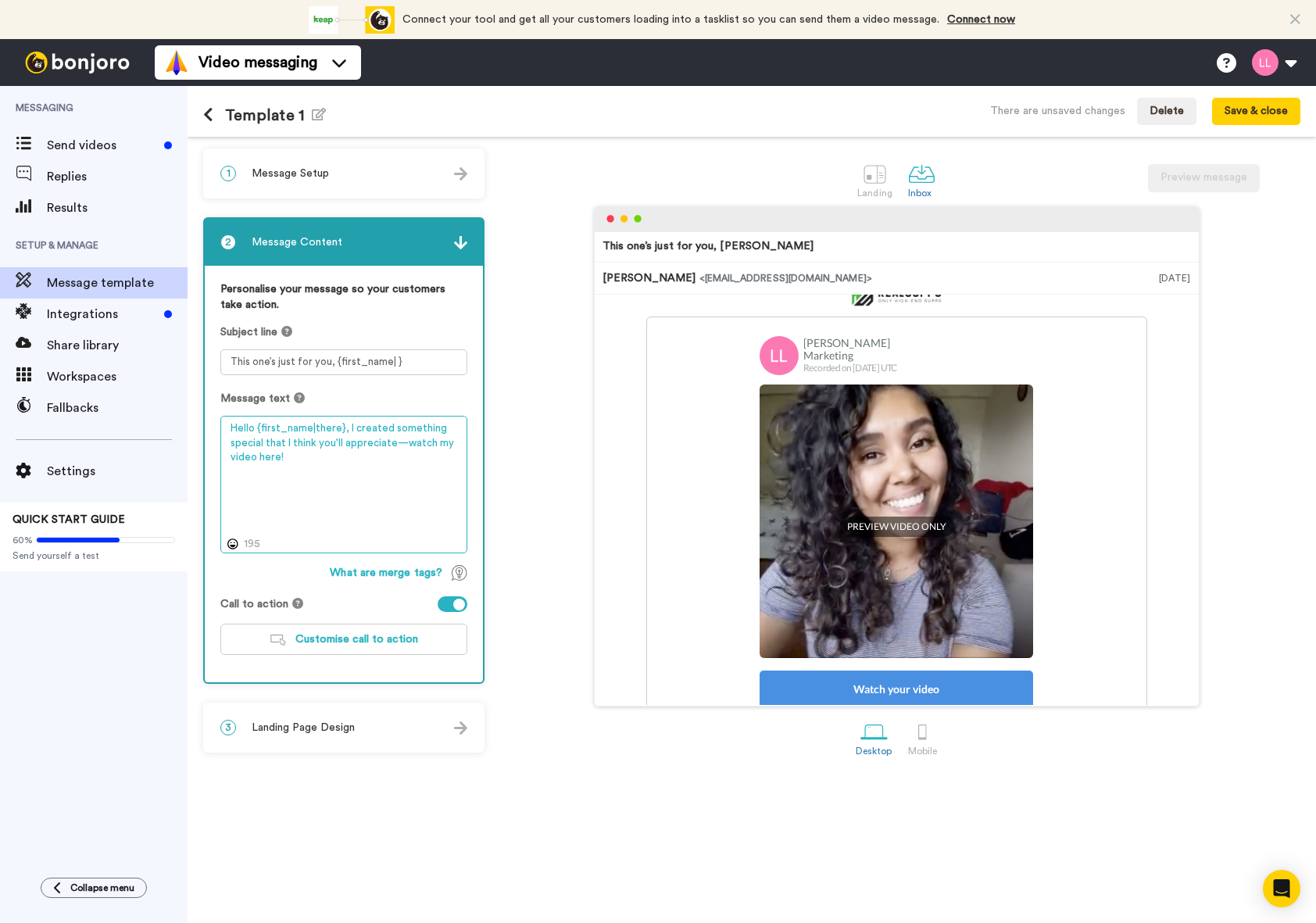
drag, startPoint x: 255, startPoint y: 431, endPoint x: 228, endPoint y: 428, distance: 27.2
click at [228, 428] on textarea "Hello {first_name|there}, I created something special that I think you'll appre…" at bounding box center [343, 484] width 247 height 137
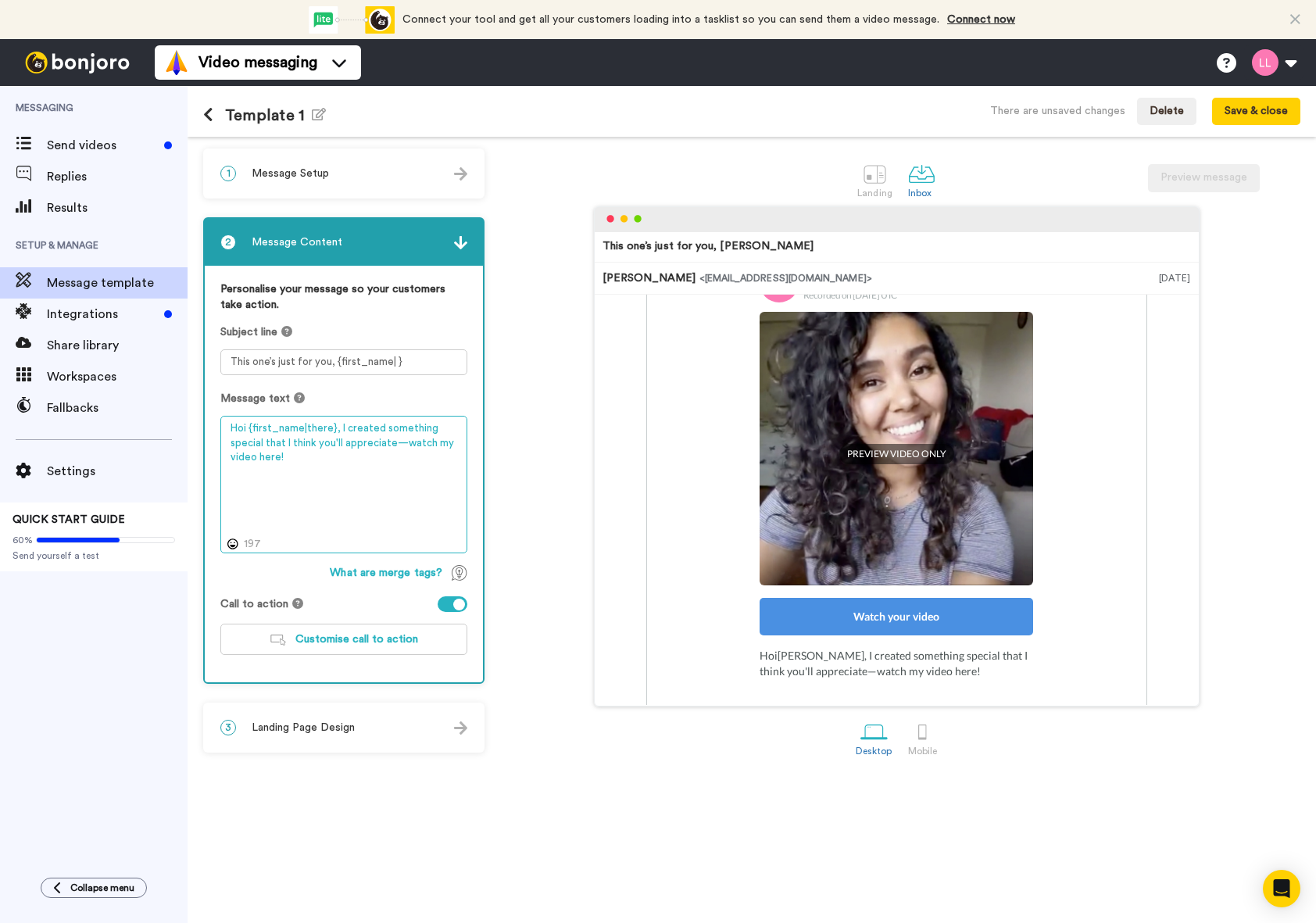
scroll to position [240, 0]
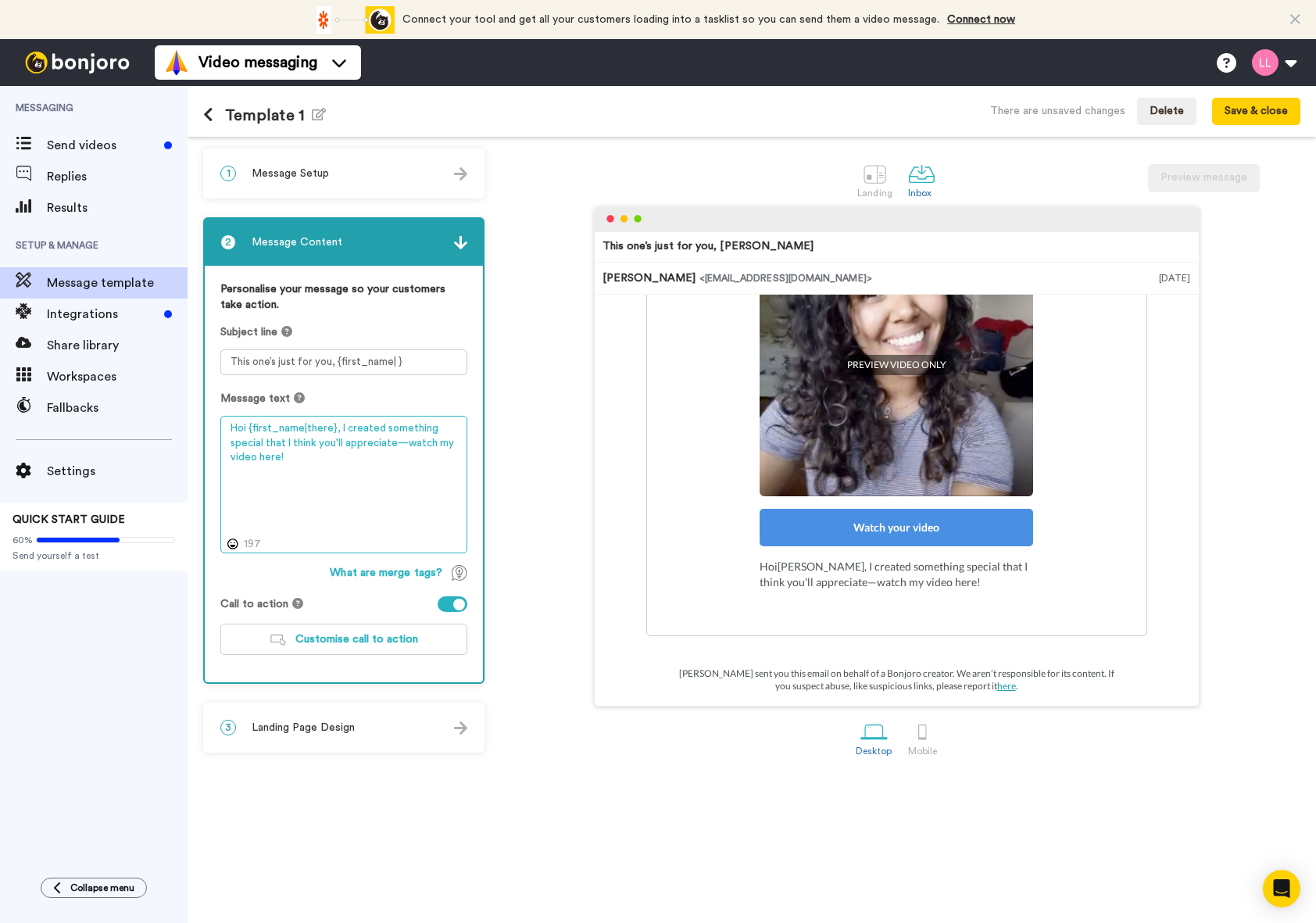
drag, startPoint x: 357, startPoint y: 463, endPoint x: 344, endPoint y: 430, distance: 35.5
click at [344, 430] on textarea "Hoi {first_name|there}, I created something special that I think you'll appreci…" at bounding box center [343, 484] width 247 height 137
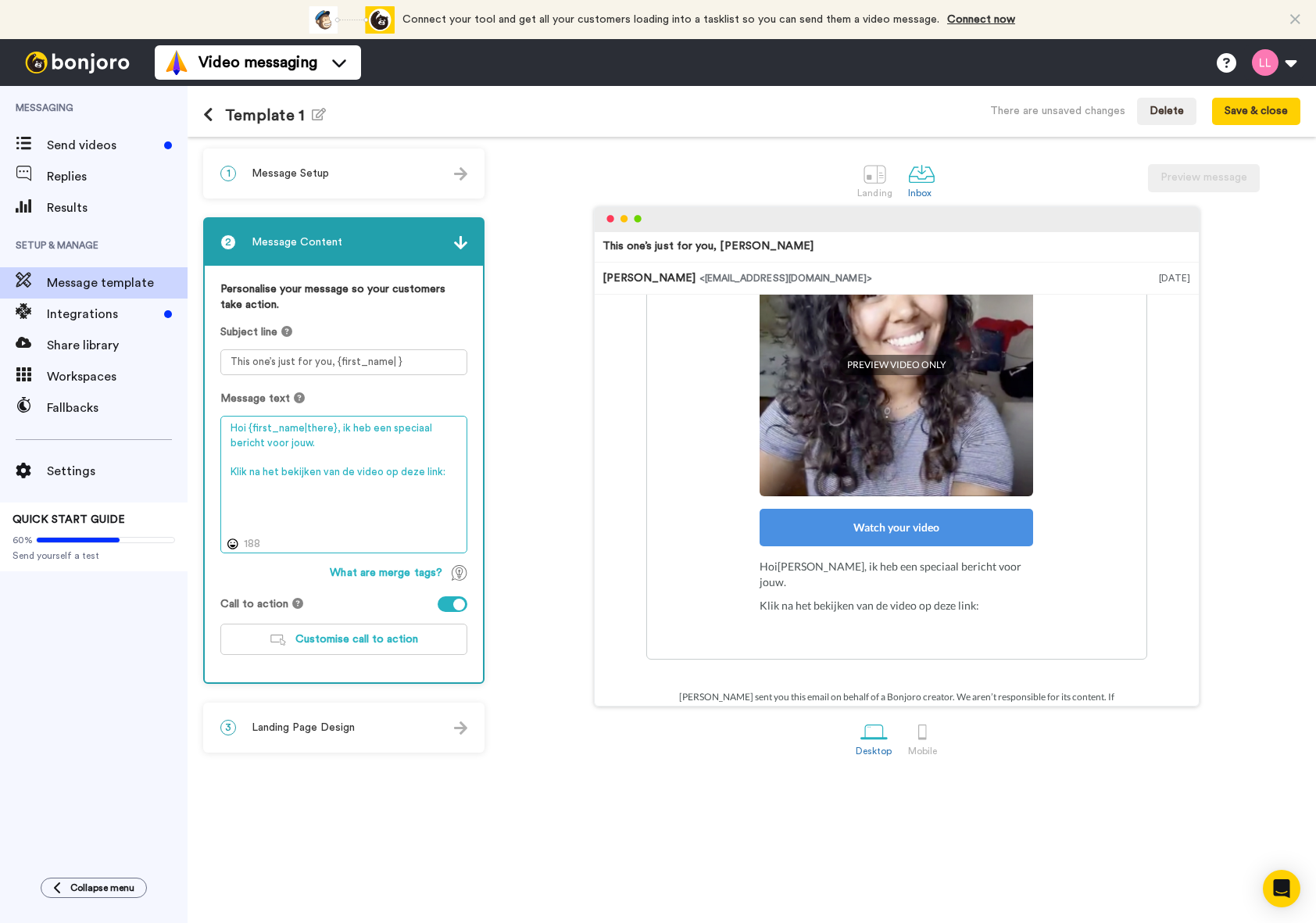
paste textarea "https://www.realsupps.nl/pages/dream-built-blueprint"
type textarea "Hoi {first_name|there}, ik heb een speciaal bericht voor jouw. Klik na het beki…"
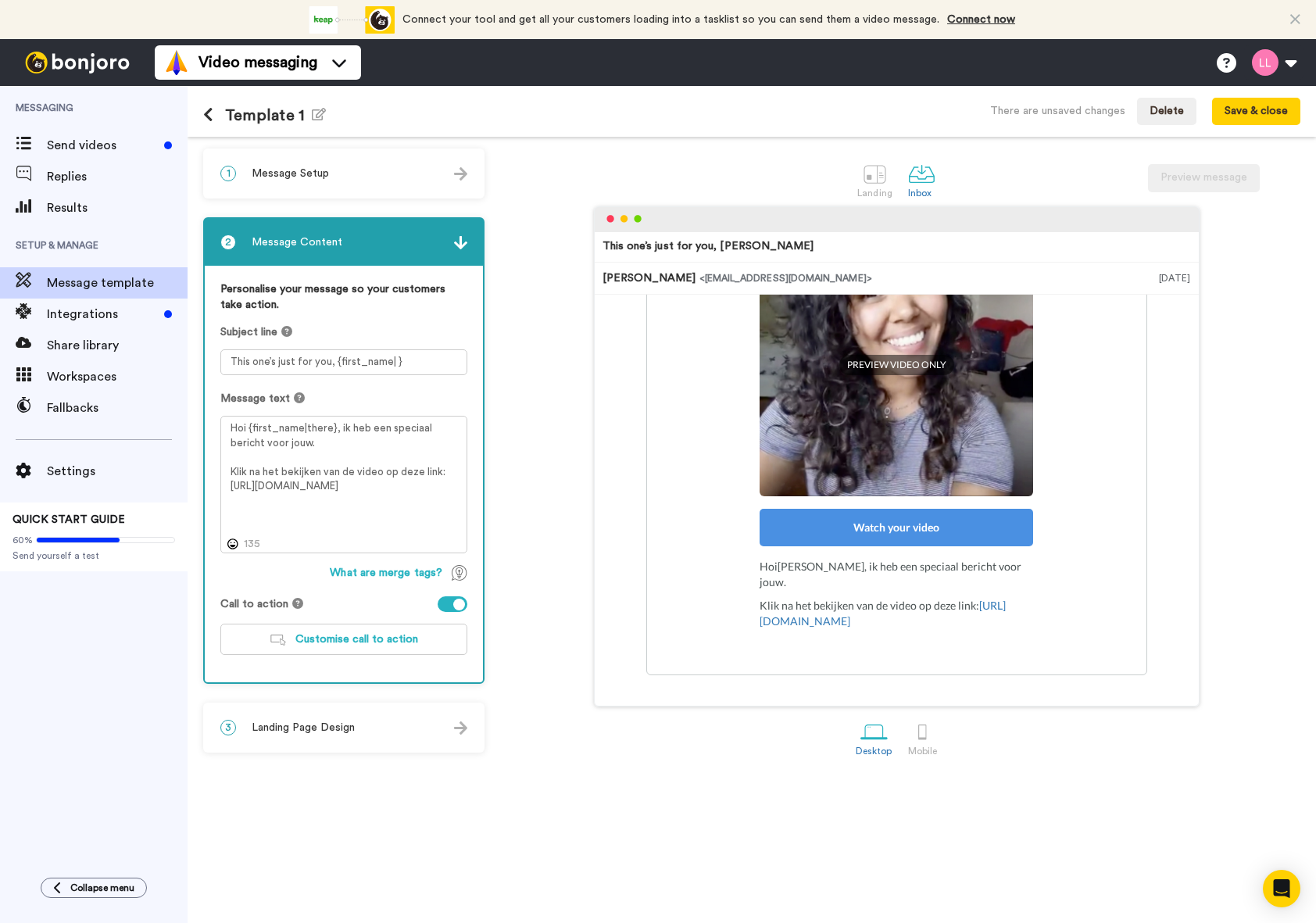
click at [457, 241] on img at bounding box center [461, 243] width 14 height 14
click at [544, 262] on div "This one’s just for you, Tom Lauren Leijten <senderfrom@email.com> 14 aug 2025 …" at bounding box center [896, 456] width 808 height 500
click at [914, 534] on div "Watch your video" at bounding box center [896, 527] width 274 height 38
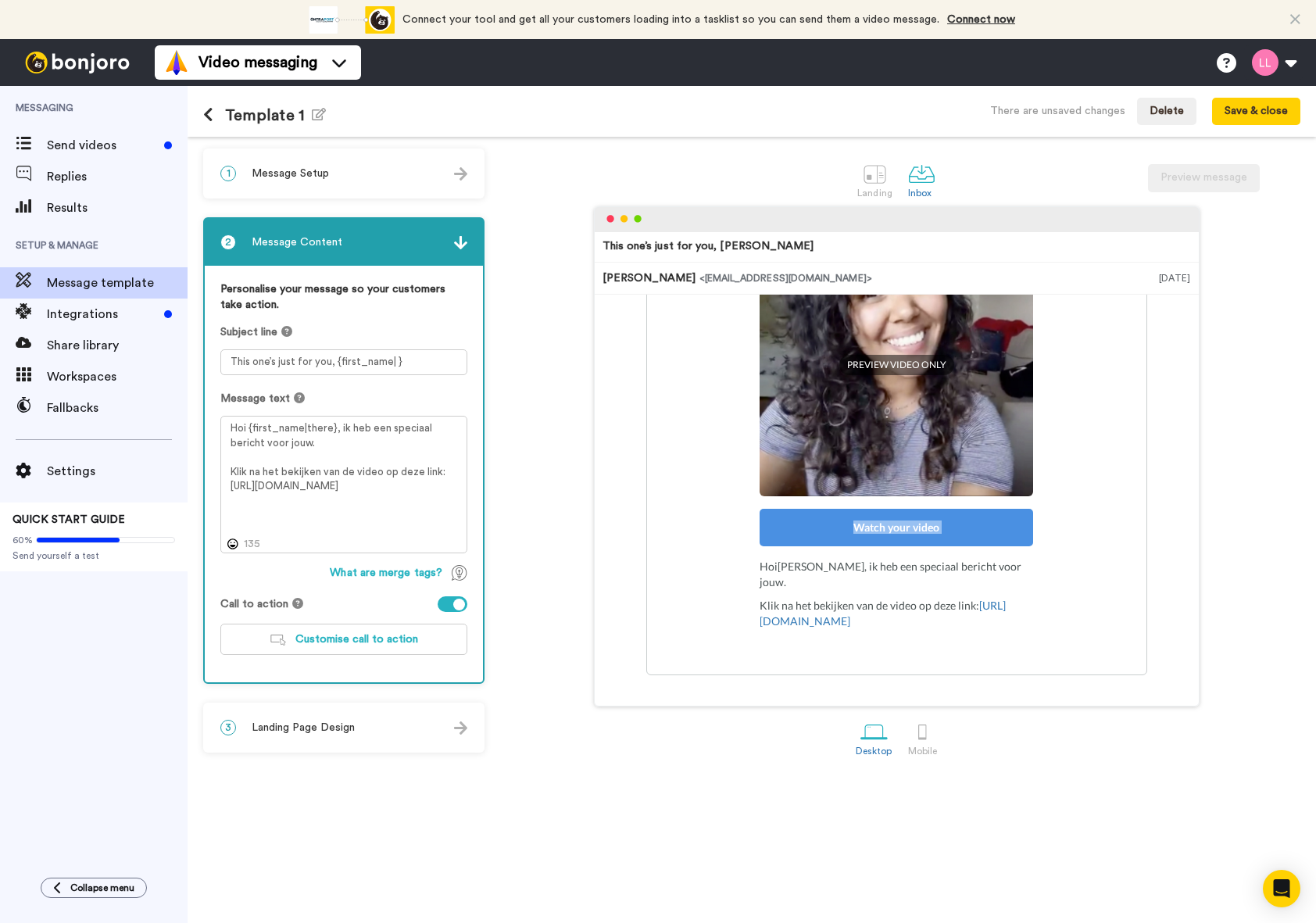
click at [914, 534] on div "Watch your video" at bounding box center [896, 527] width 274 height 38
click at [925, 736] on div at bounding box center [923, 732] width 27 height 27
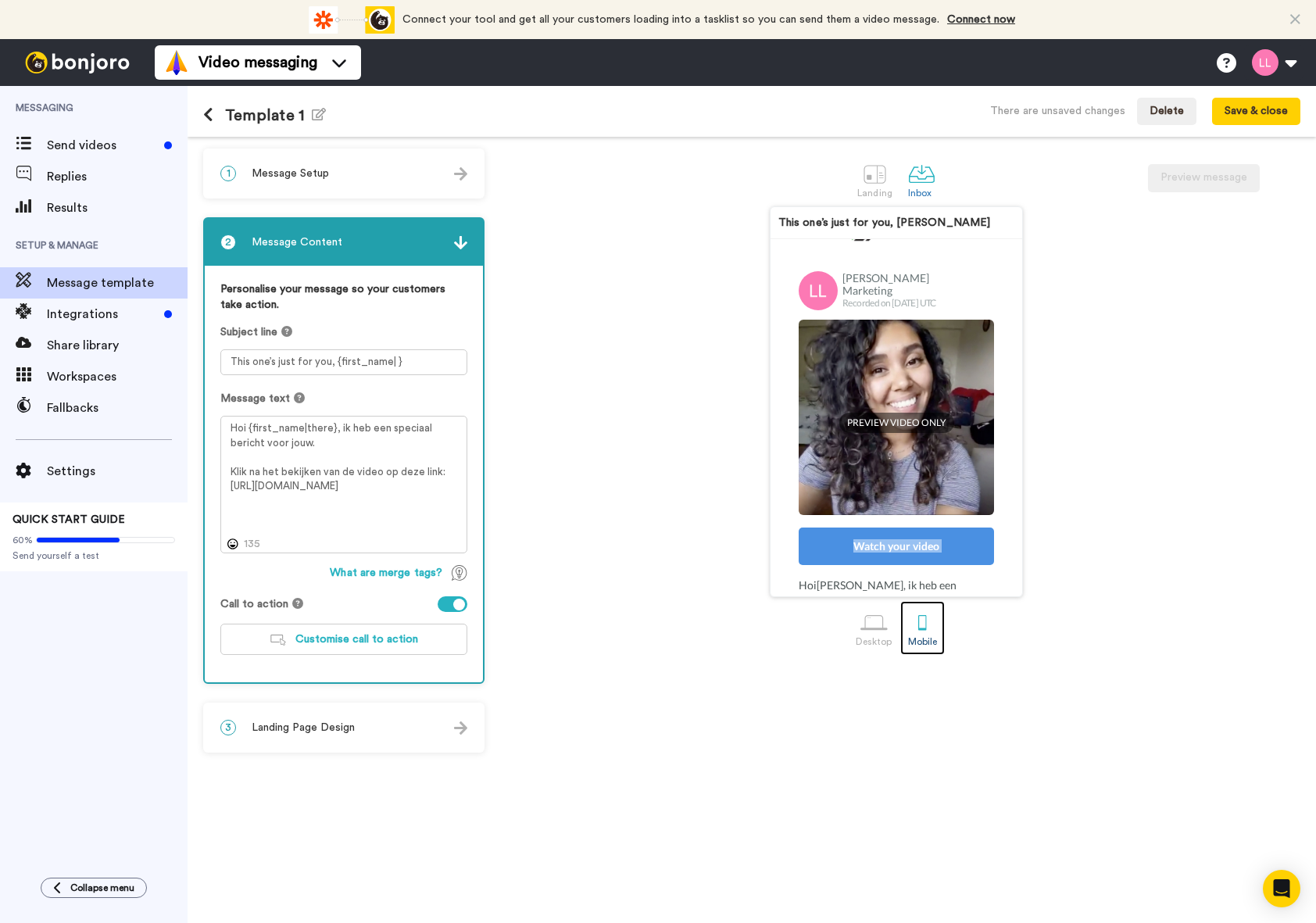
scroll to position [84, 0]
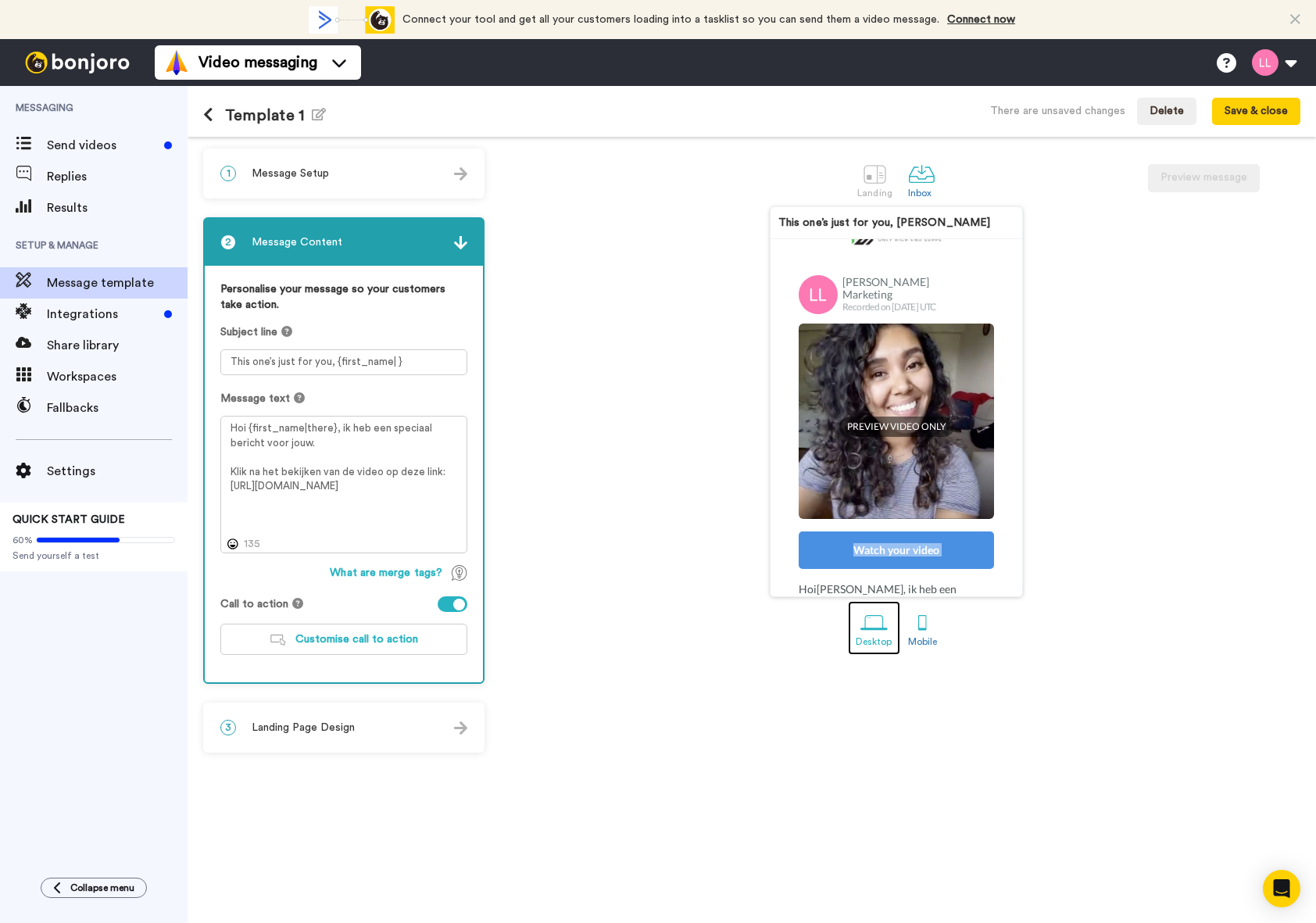
click at [895, 633] on link "Desktop" at bounding box center [874, 627] width 52 height 54
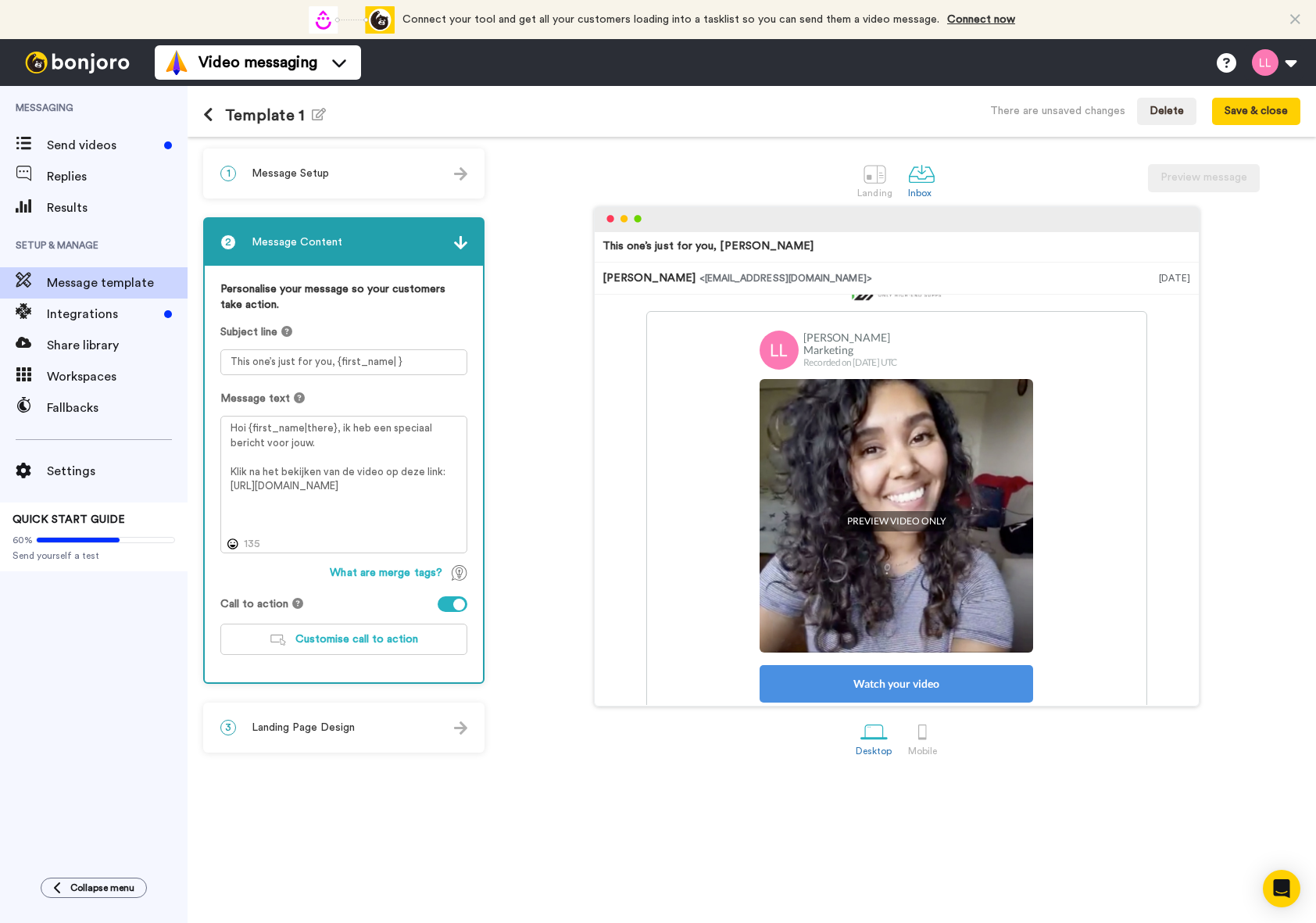
click at [299, 258] on div "2 Message Content" at bounding box center [344, 241] width 278 height 47
click at [373, 248] on div "2 Message Content" at bounding box center [344, 241] width 278 height 47
click at [380, 176] on div "1 Message Setup" at bounding box center [344, 173] width 278 height 47
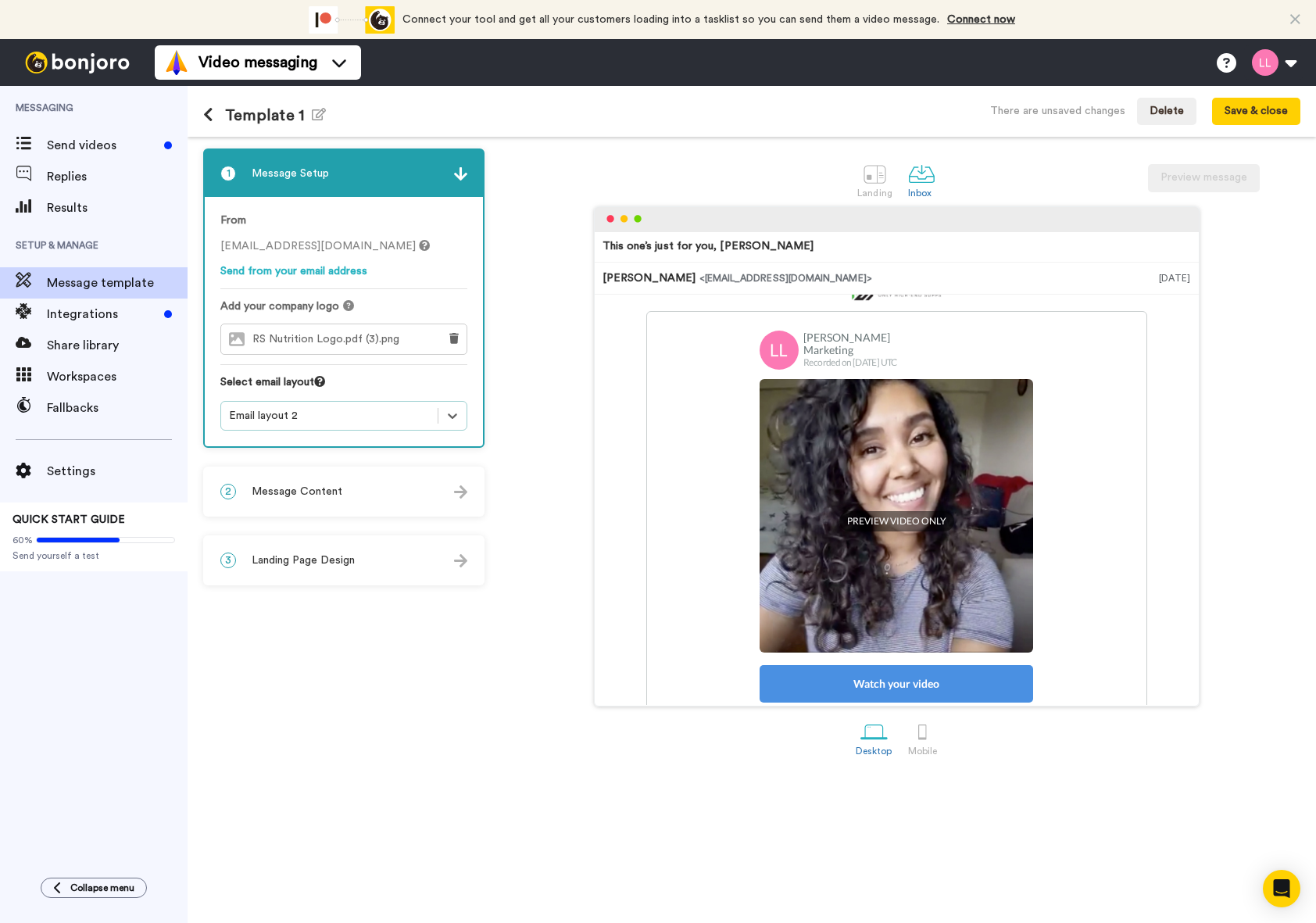
click at [327, 386] on div "Select email layout" at bounding box center [343, 387] width 247 height 26
click at [327, 374] on div "From lauren.leijten@inbound.bonjoromail.com Send from your email address Add yo…" at bounding box center [344, 322] width 278 height 249
click at [325, 380] on icon at bounding box center [319, 380] width 11 height 11
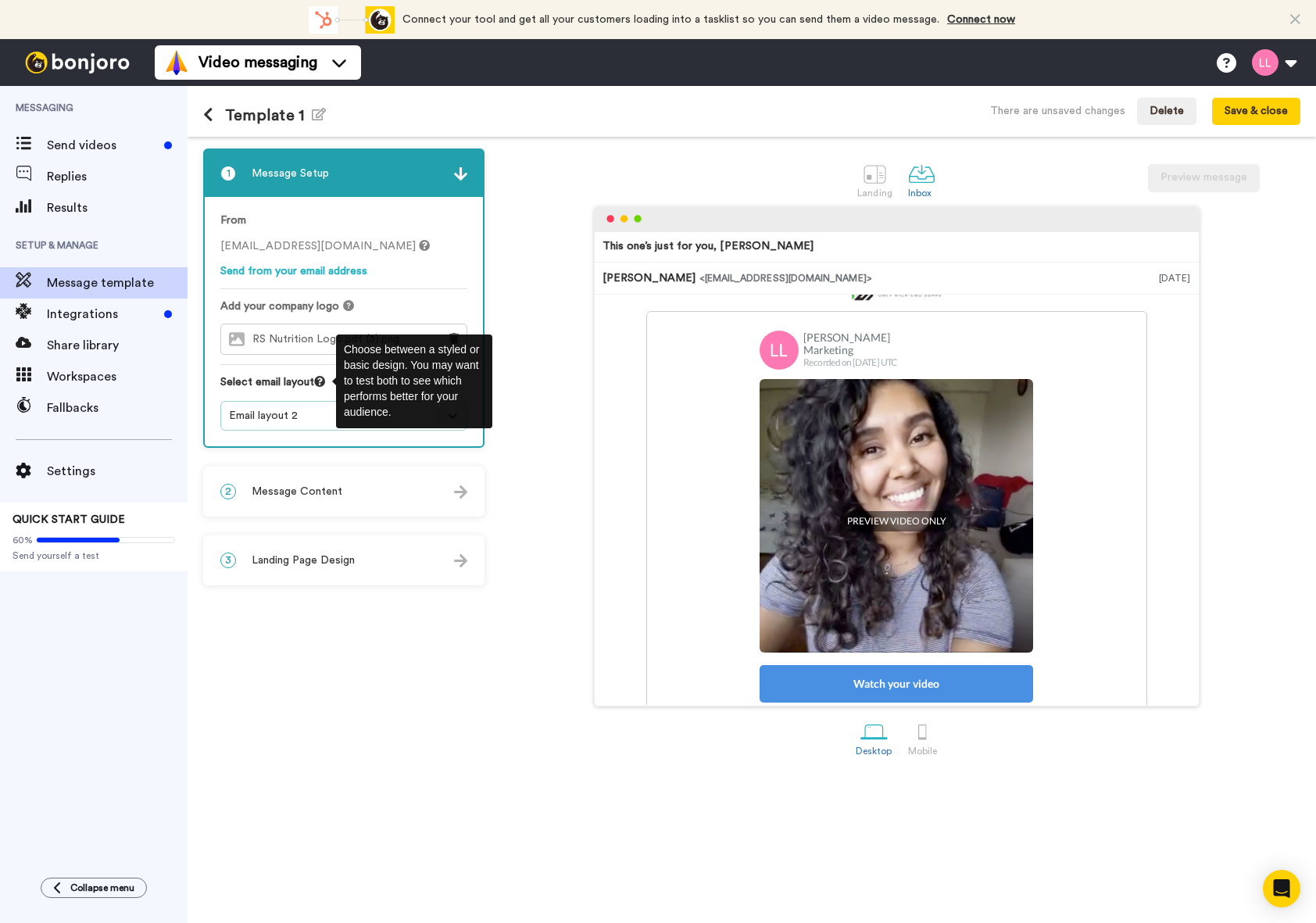
click at [325, 380] on icon at bounding box center [319, 380] width 11 height 11
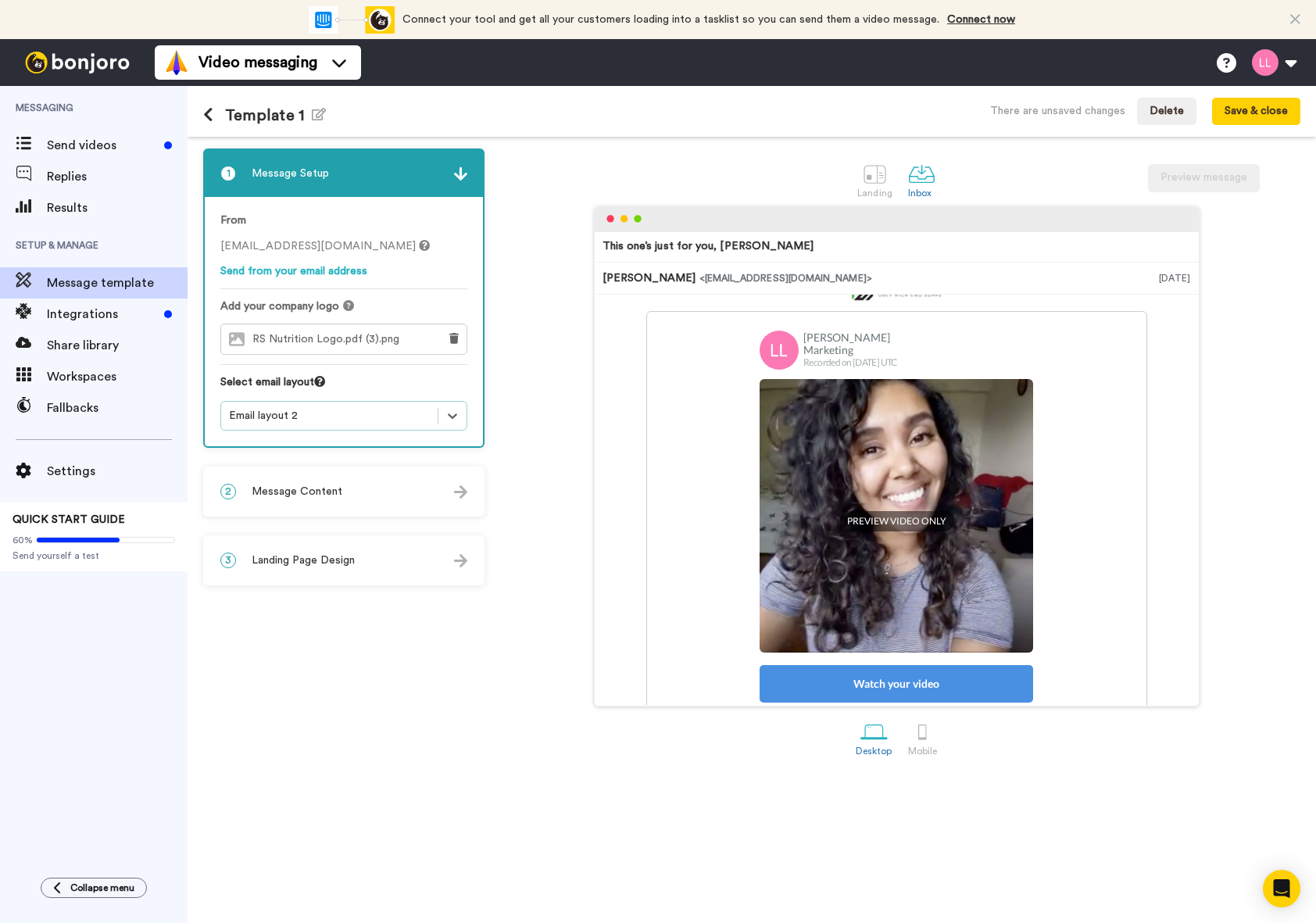
click at [364, 543] on div "3 Landing Page Design" at bounding box center [344, 560] width 278 height 47
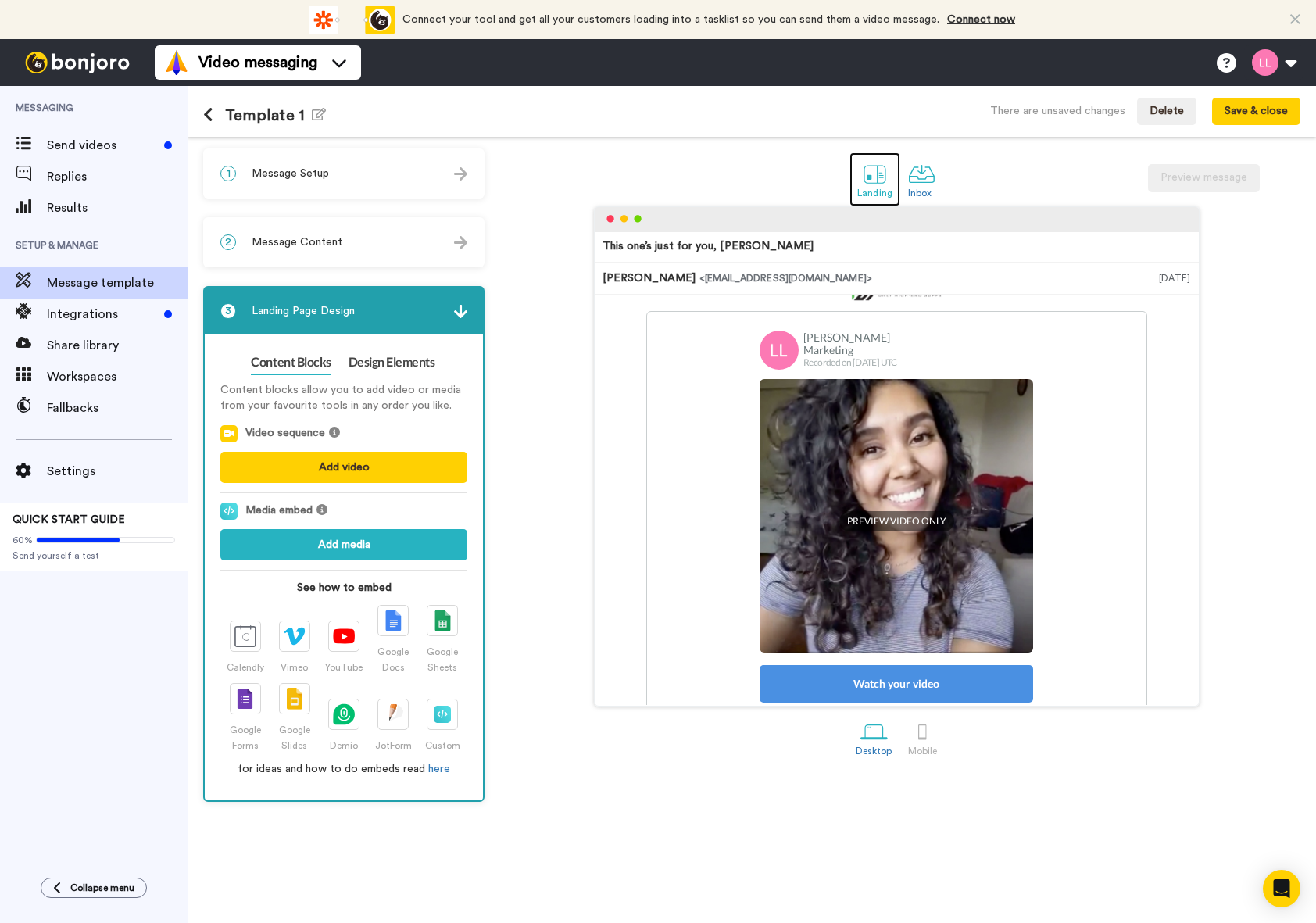
click at [860, 183] on link "Landing" at bounding box center [875, 179] width 51 height 54
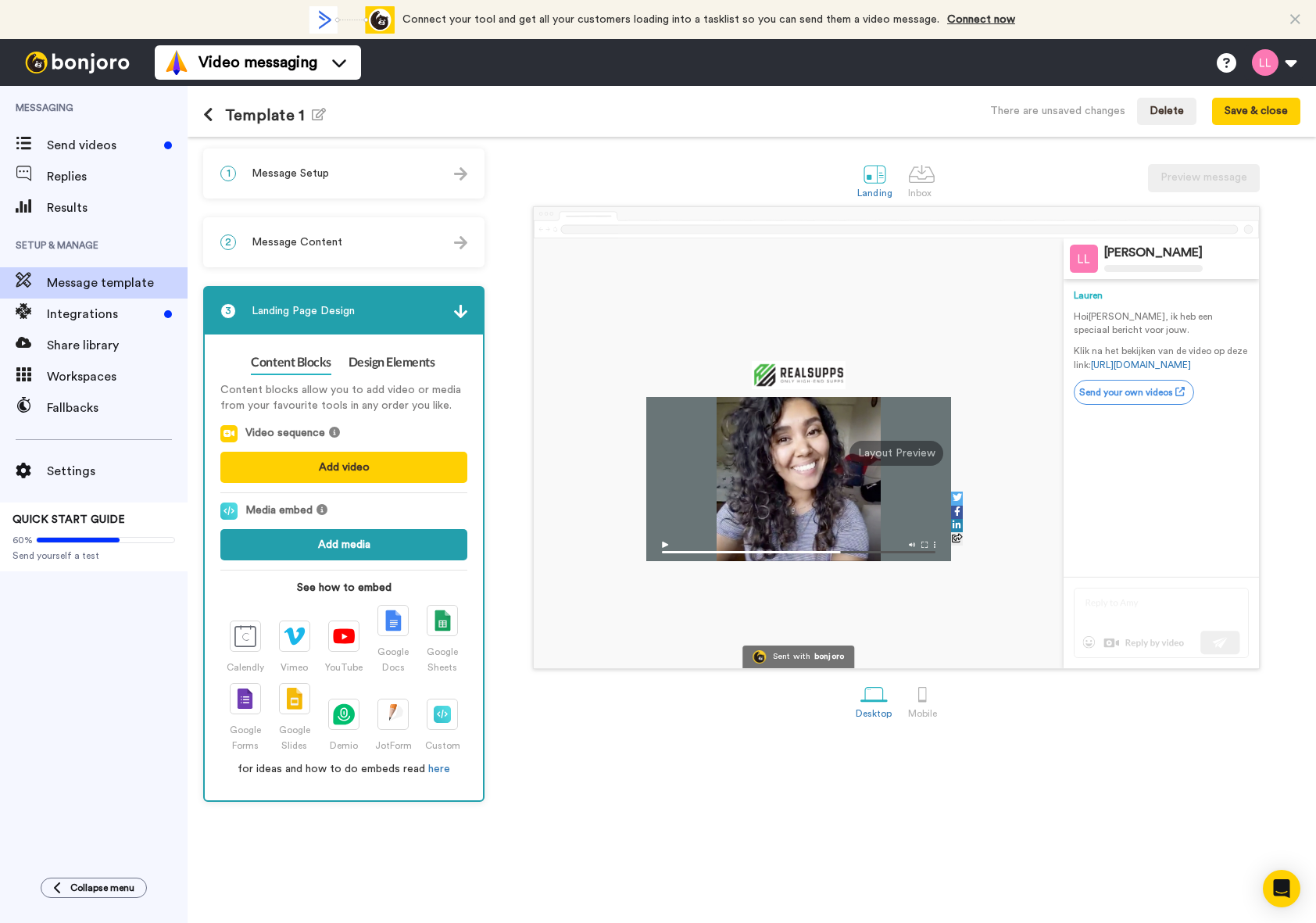
click at [379, 540] on button "Add media" at bounding box center [343, 544] width 247 height 32
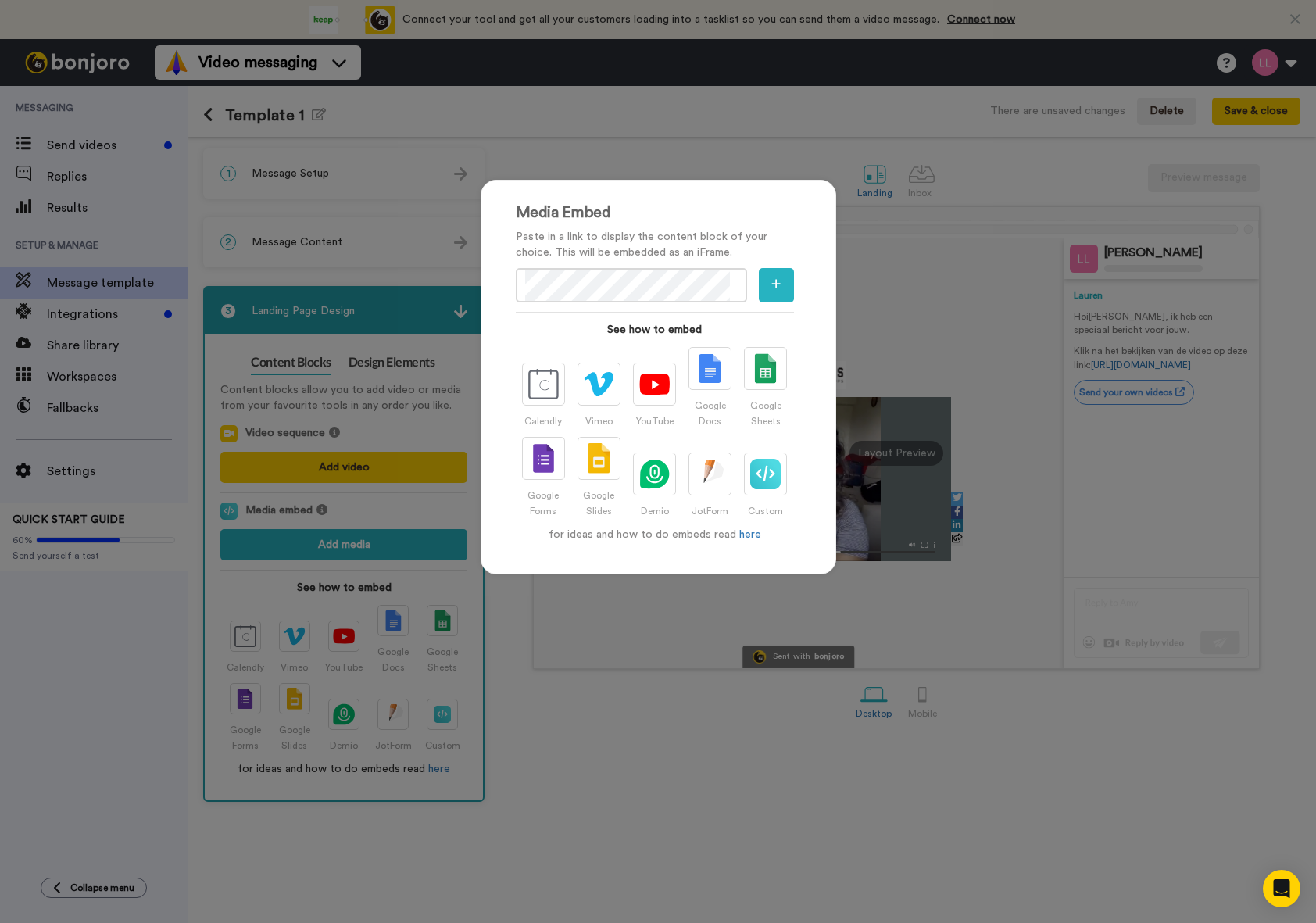
click at [878, 320] on div "Media Embed Paste in a link to display the content block of your choice. This w…" at bounding box center [658, 462] width 1316 height 923
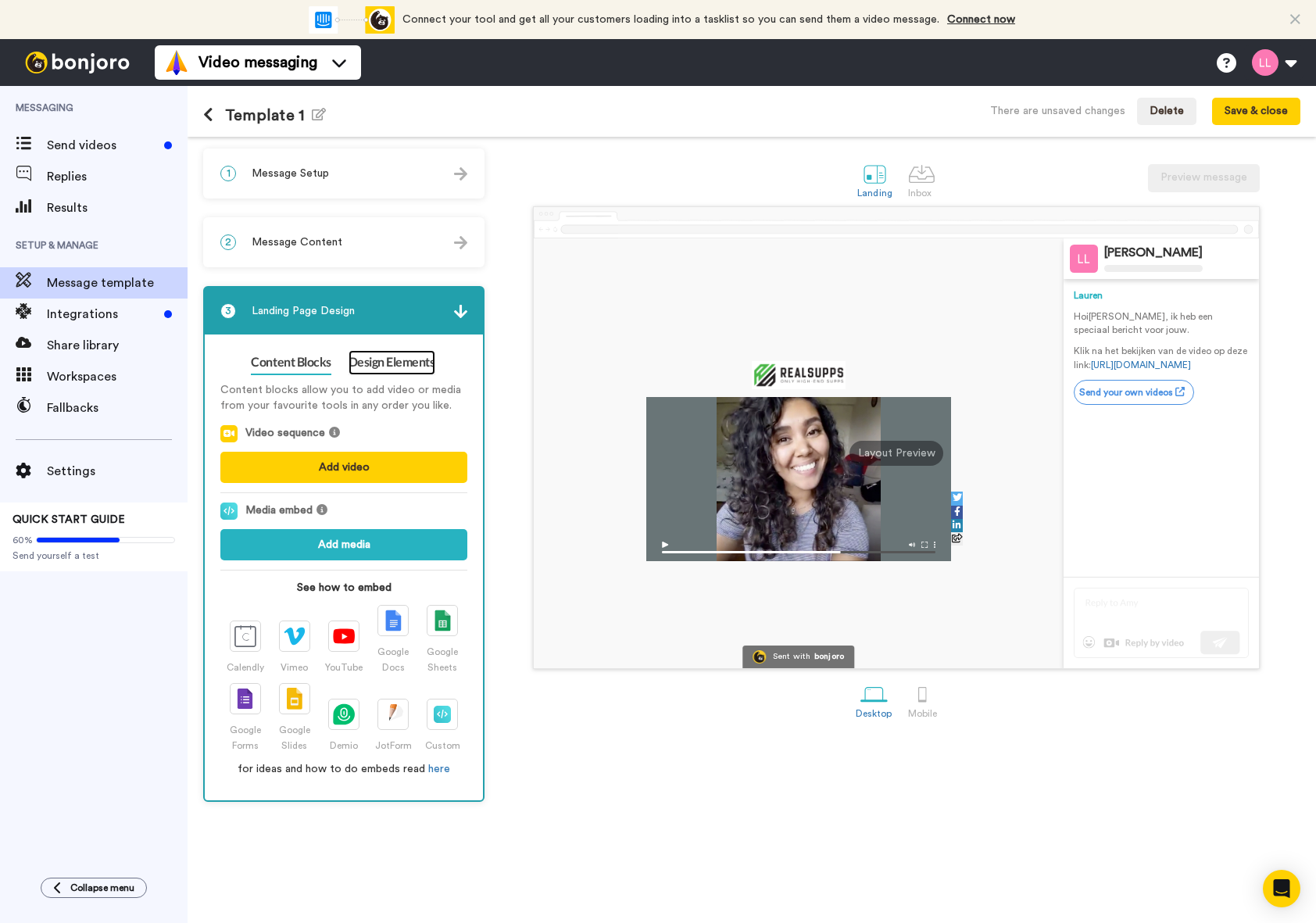
click at [367, 370] on link "Design Elements" at bounding box center [392, 362] width 87 height 25
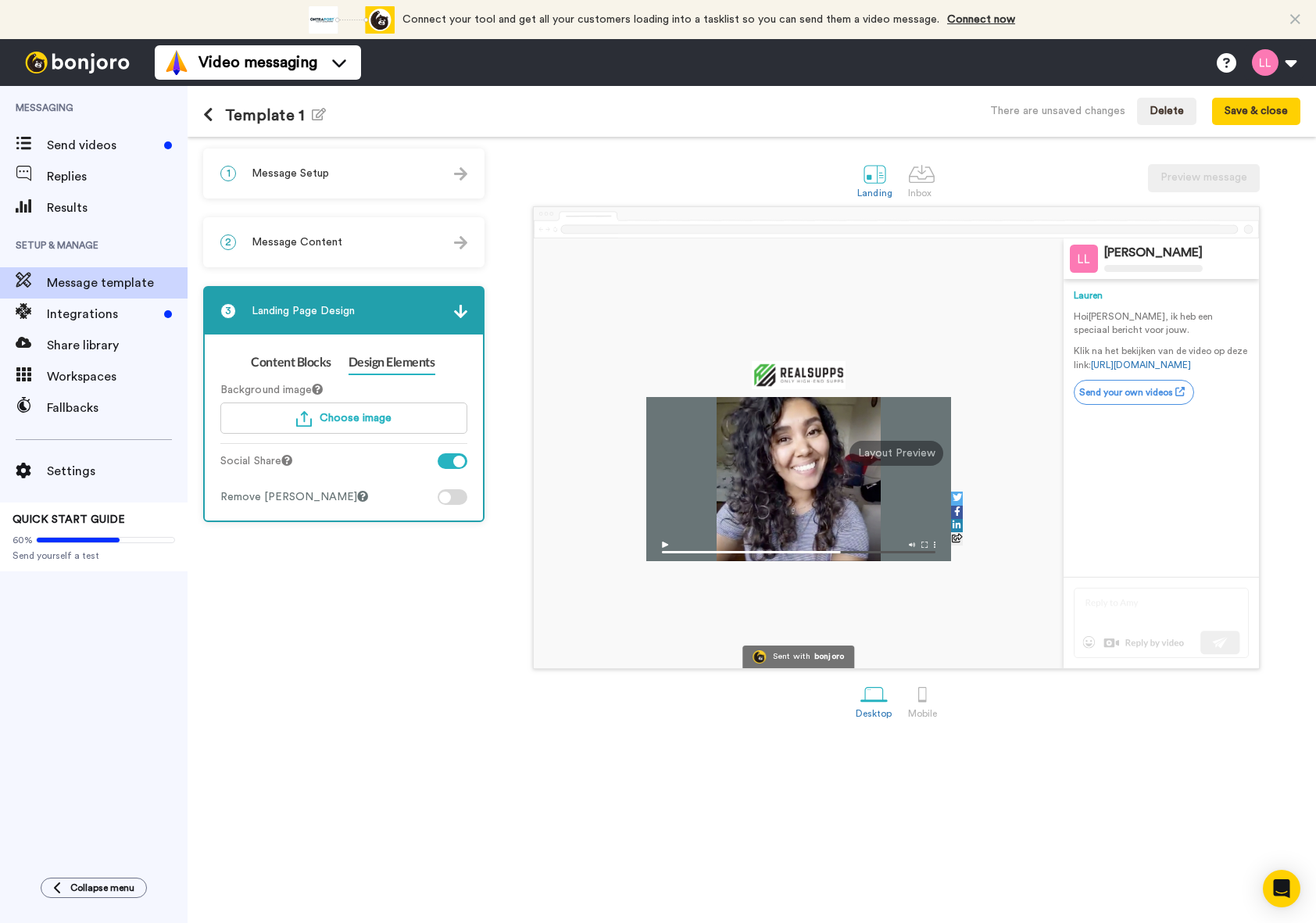
click at [460, 467] on div at bounding box center [452, 461] width 30 height 15
click at [394, 251] on div "2 Message Content" at bounding box center [344, 241] width 278 height 47
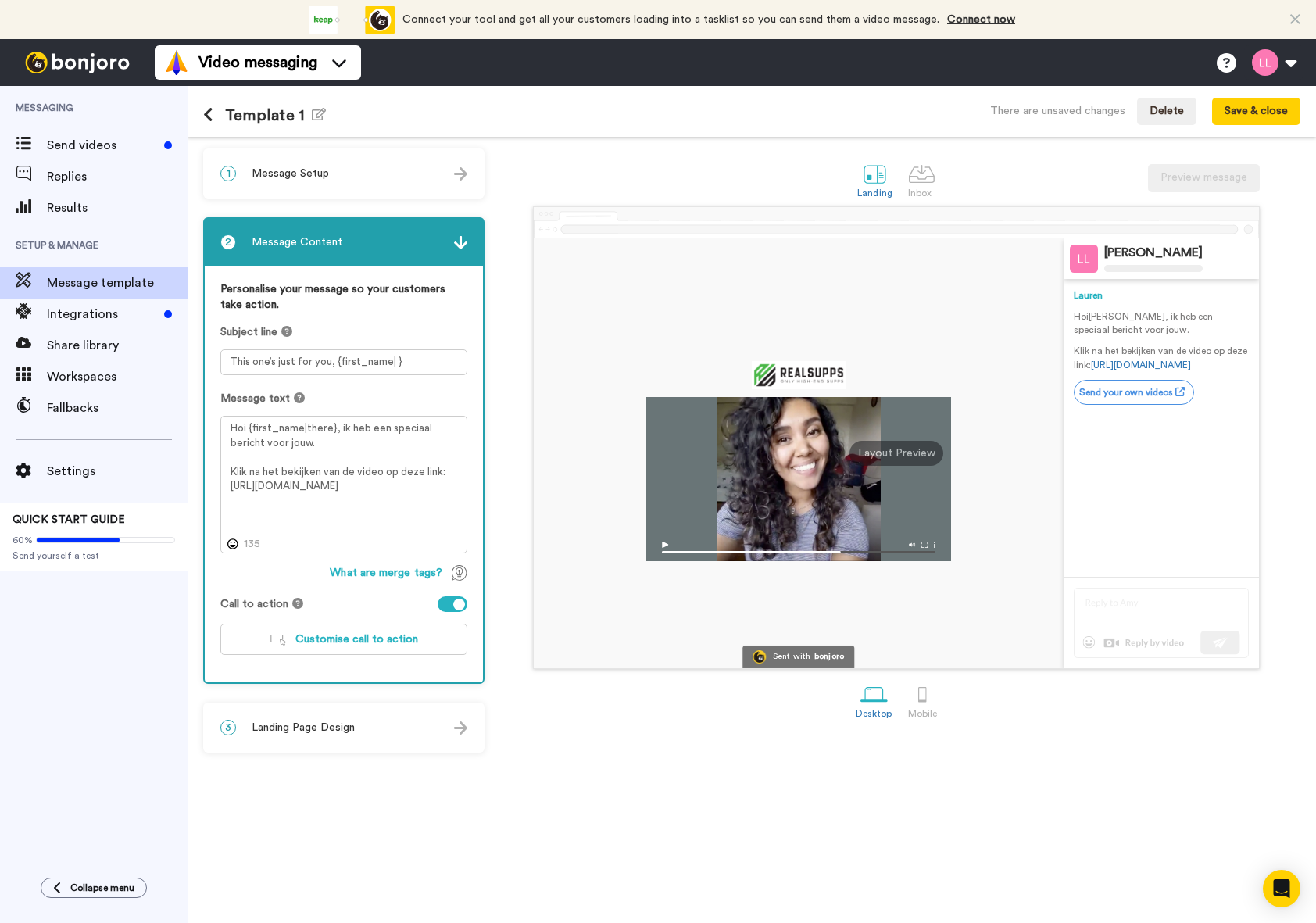
click at [407, 180] on div "1 Message Setup" at bounding box center [344, 173] width 278 height 47
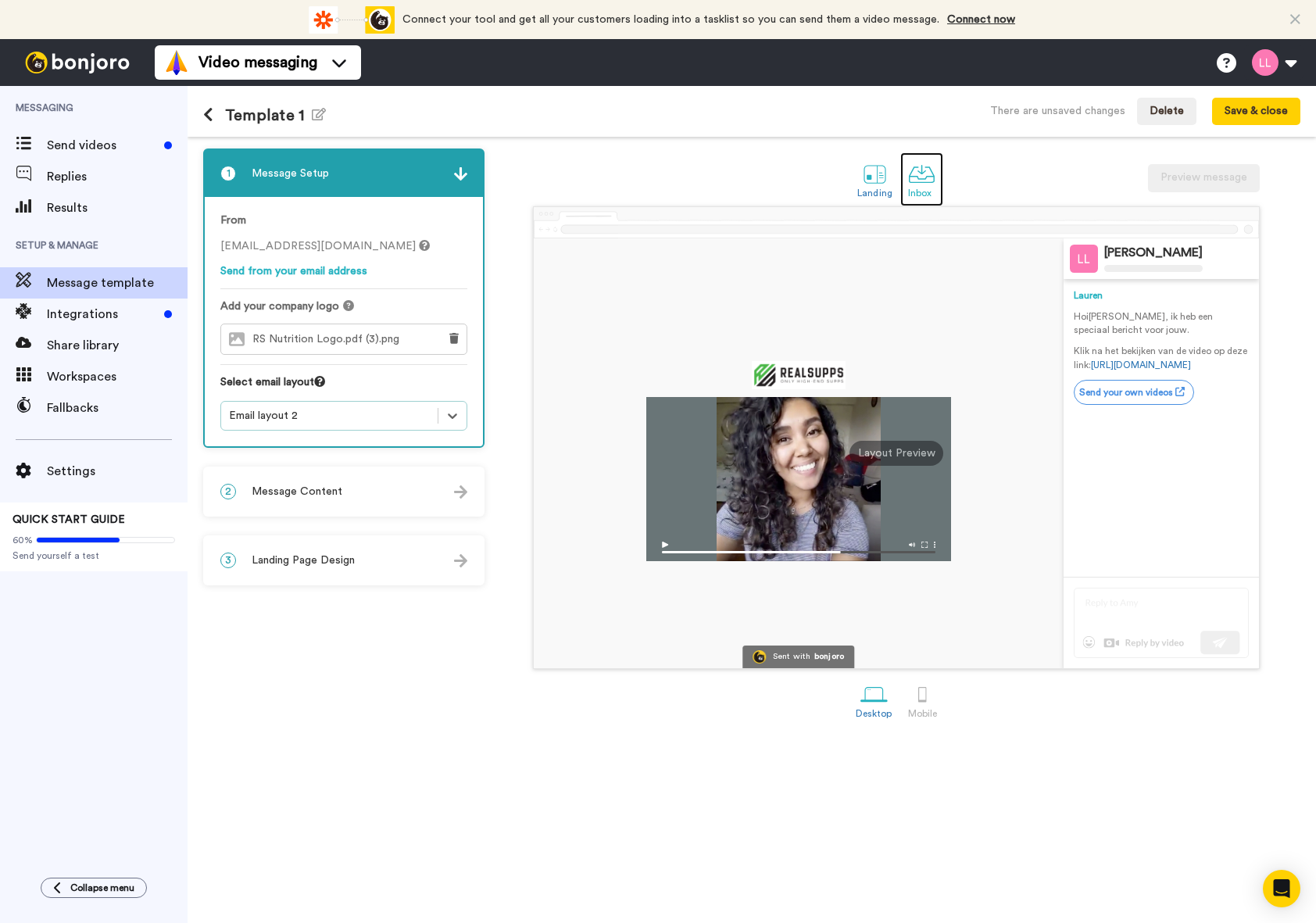
click at [940, 194] on link "Inbox" at bounding box center [922, 179] width 43 height 54
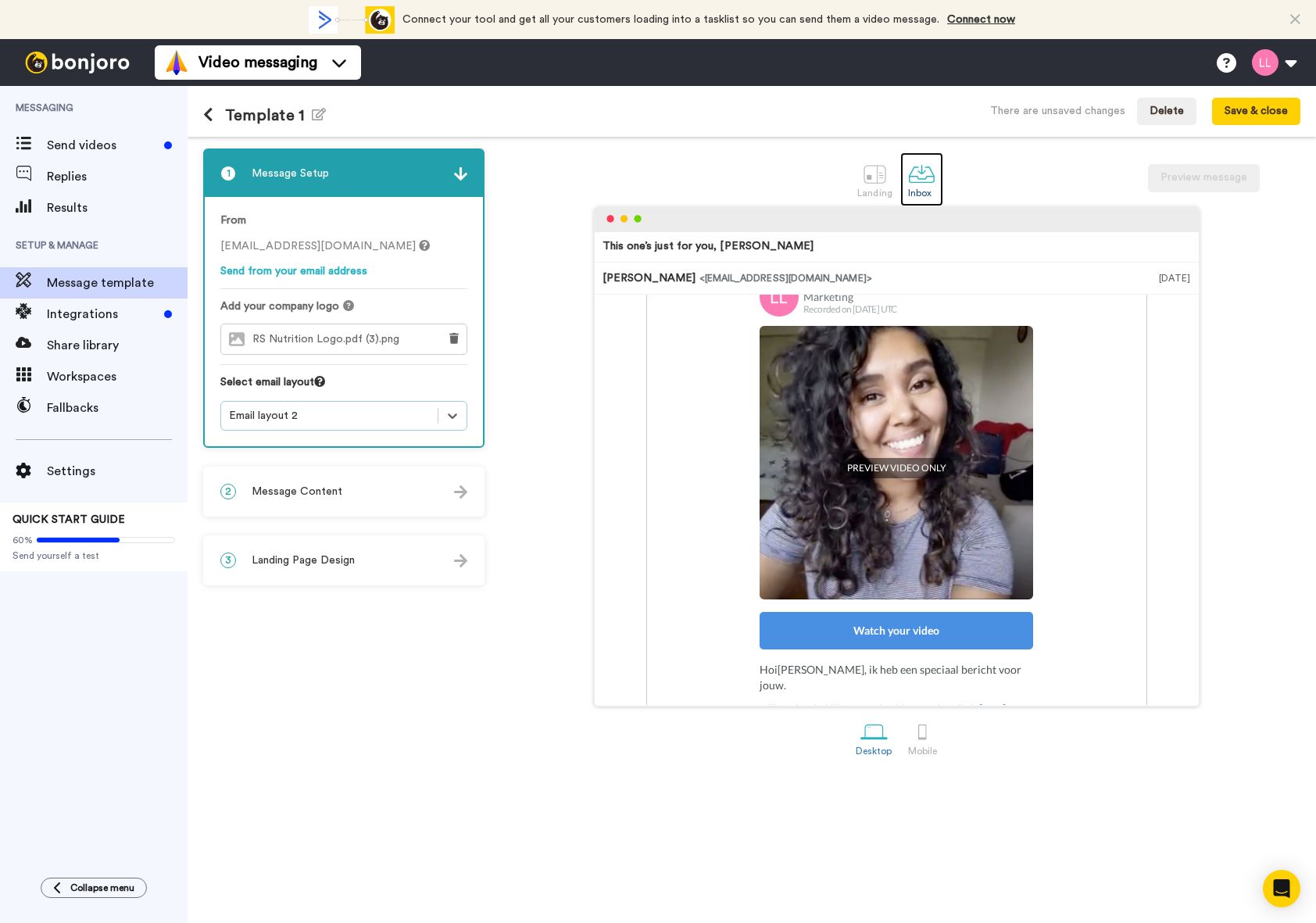
scroll to position [264, 0]
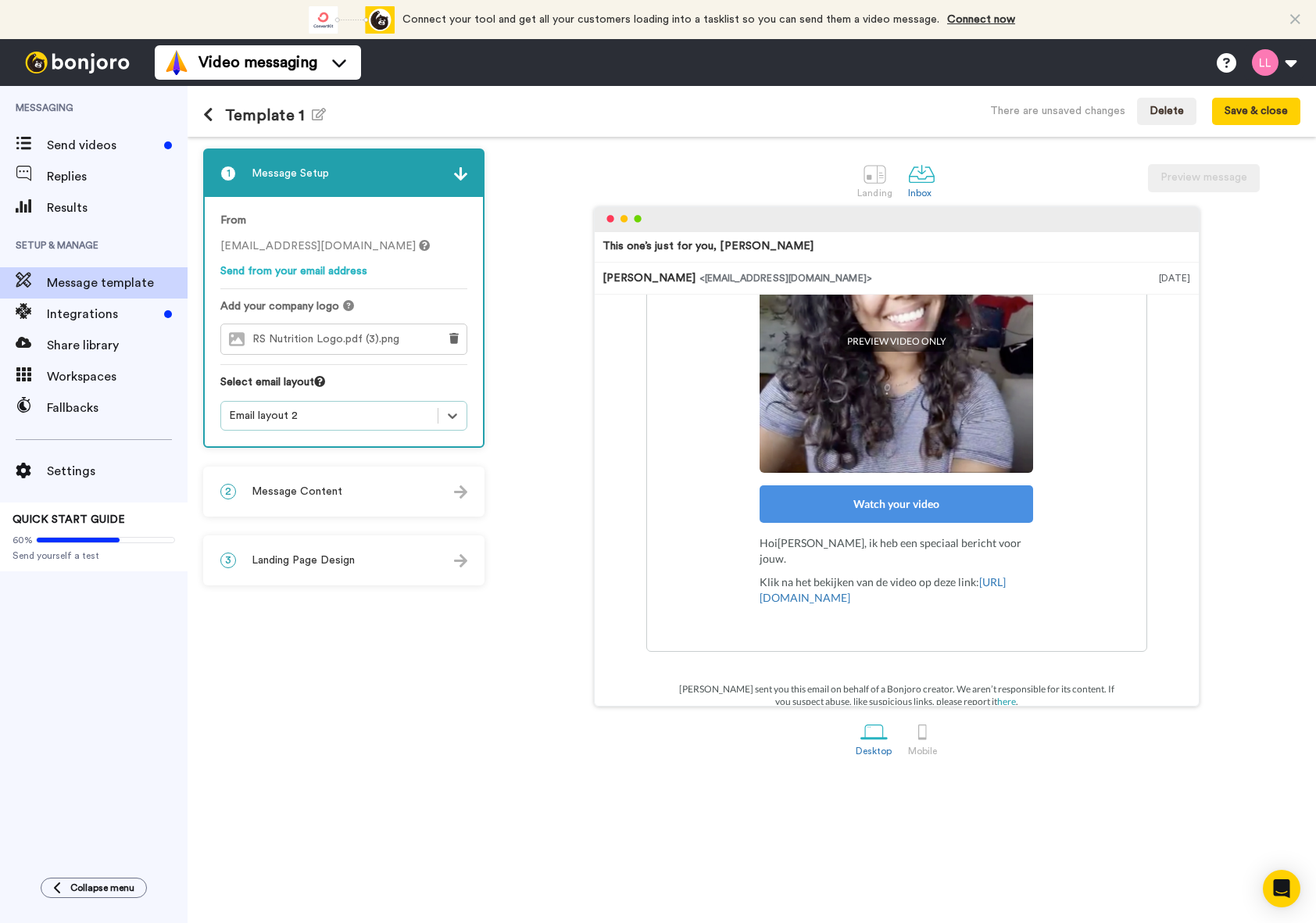
click at [929, 491] on div "Watch your video" at bounding box center [896, 504] width 274 height 38
click at [917, 431] on img at bounding box center [896, 336] width 274 height 274
drag, startPoint x: 900, startPoint y: 516, endPoint x: 900, endPoint y: 538, distance: 22.0
click at [900, 519] on div "Watch your video" at bounding box center [896, 504] width 274 height 38
click at [897, 554] on div "Hoi Tom , ik heb een speciaal bericht voor jouw. Klik na het bekijken van de vi…" at bounding box center [896, 574] width 274 height 78
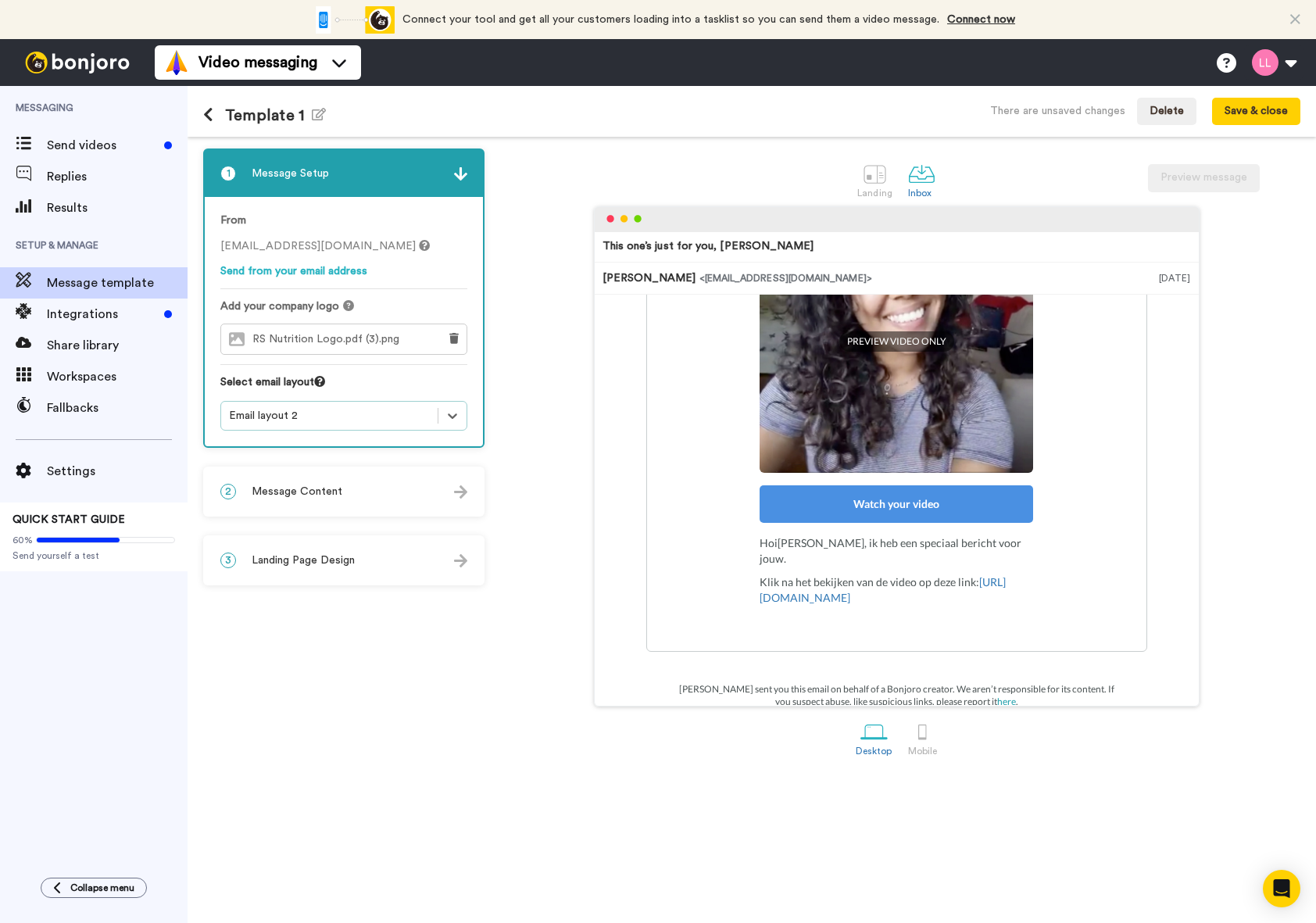
click at [355, 501] on div "2 Message Content" at bounding box center [344, 491] width 278 height 47
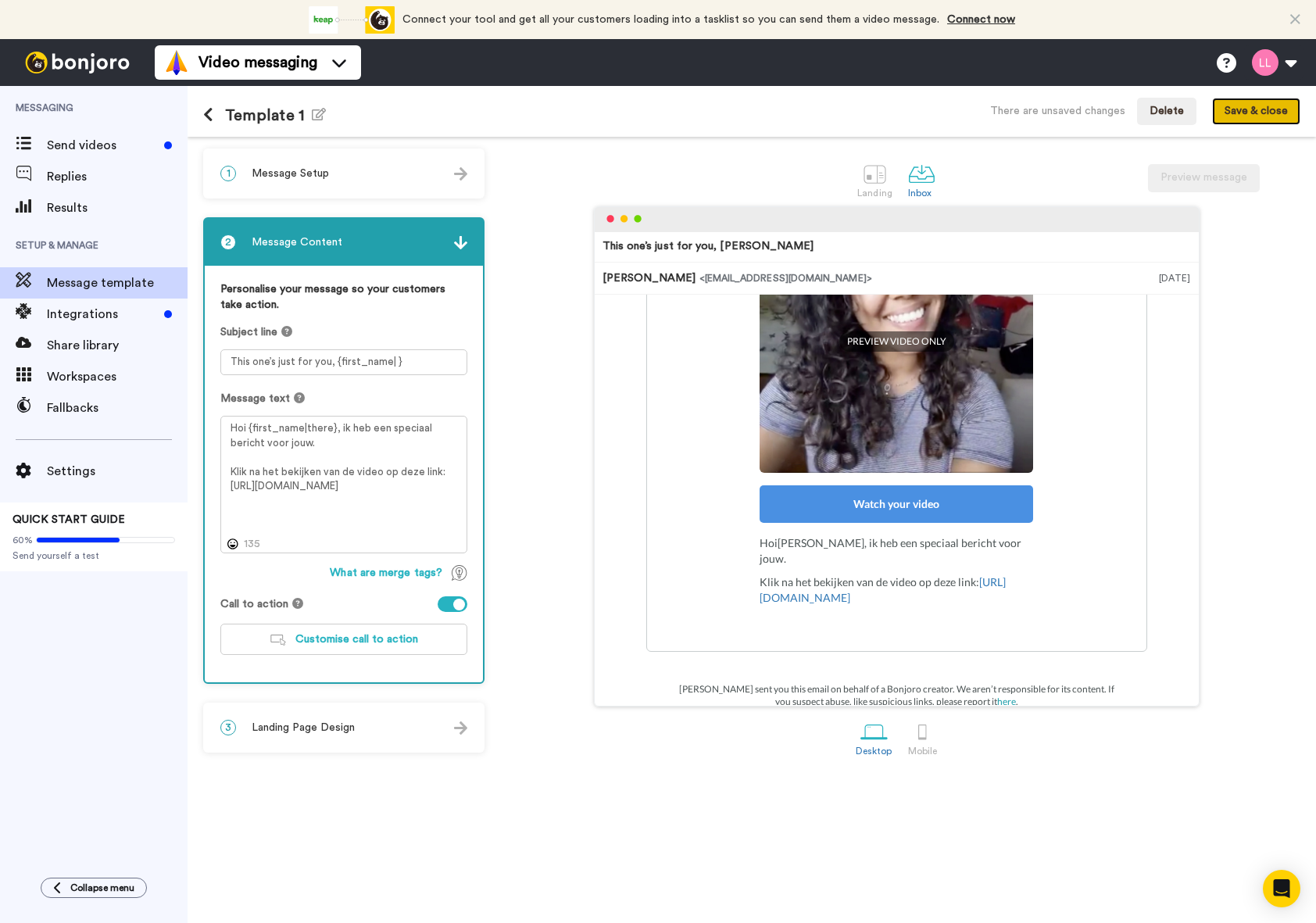
click at [1278, 114] on button "Save & close" at bounding box center [1255, 111] width 88 height 28
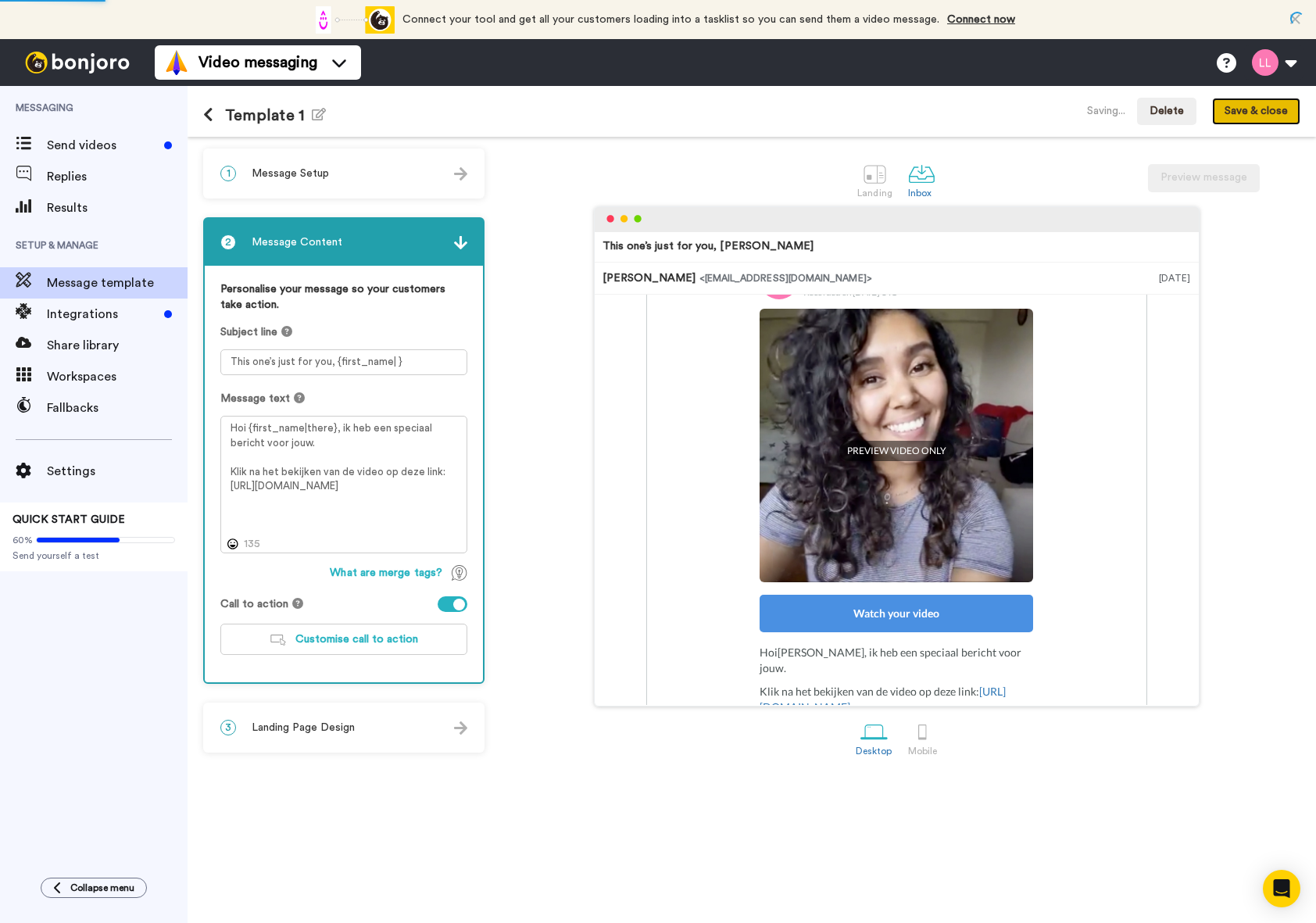
scroll to position [29, 0]
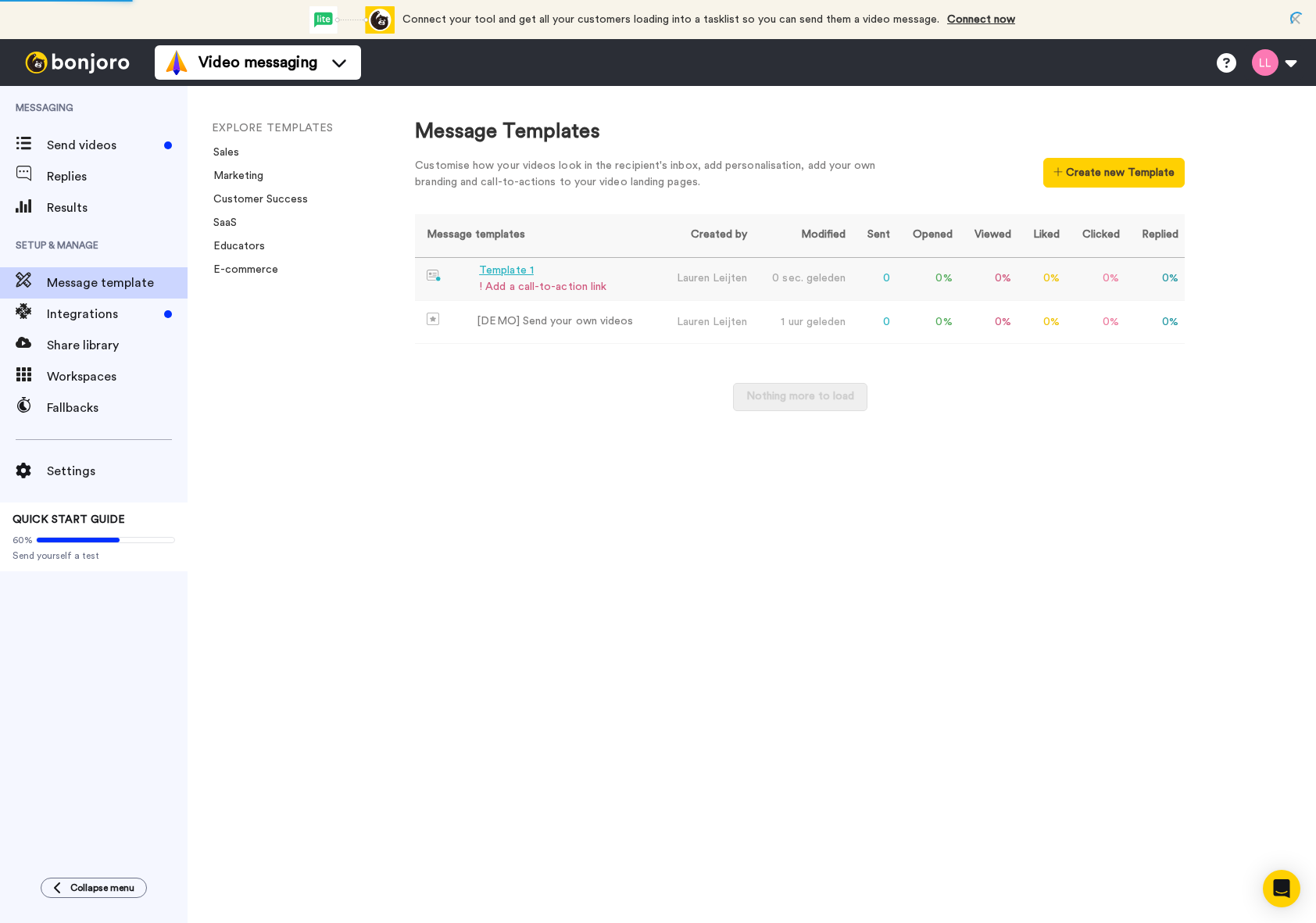
click at [587, 287] on div "! Add a call-to-action link" at bounding box center [542, 287] width 127 height 16
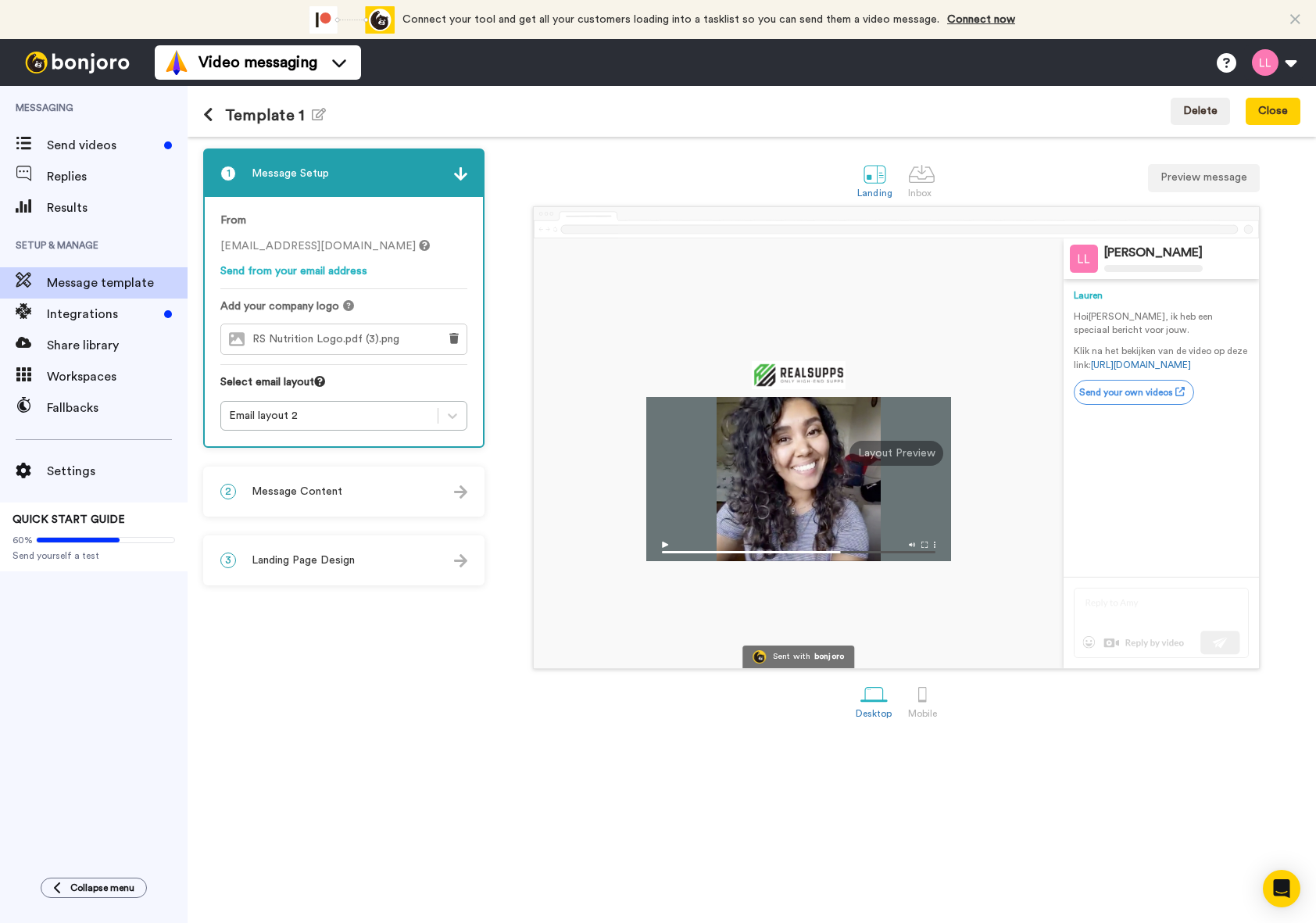
click at [408, 493] on div "2 Message Content" at bounding box center [344, 491] width 278 height 47
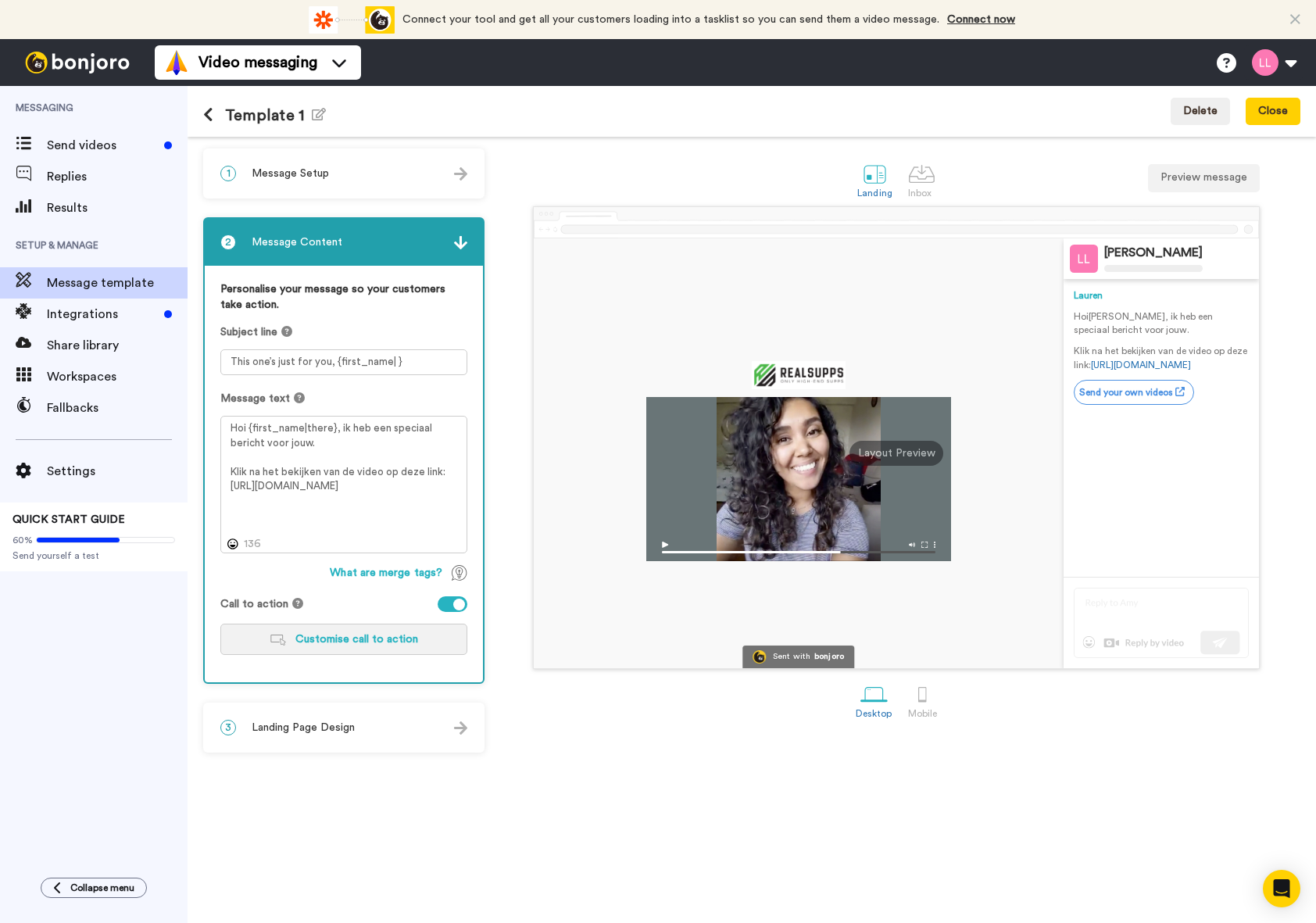
click at [397, 641] on span "Customise call to action" at bounding box center [357, 639] width 123 height 11
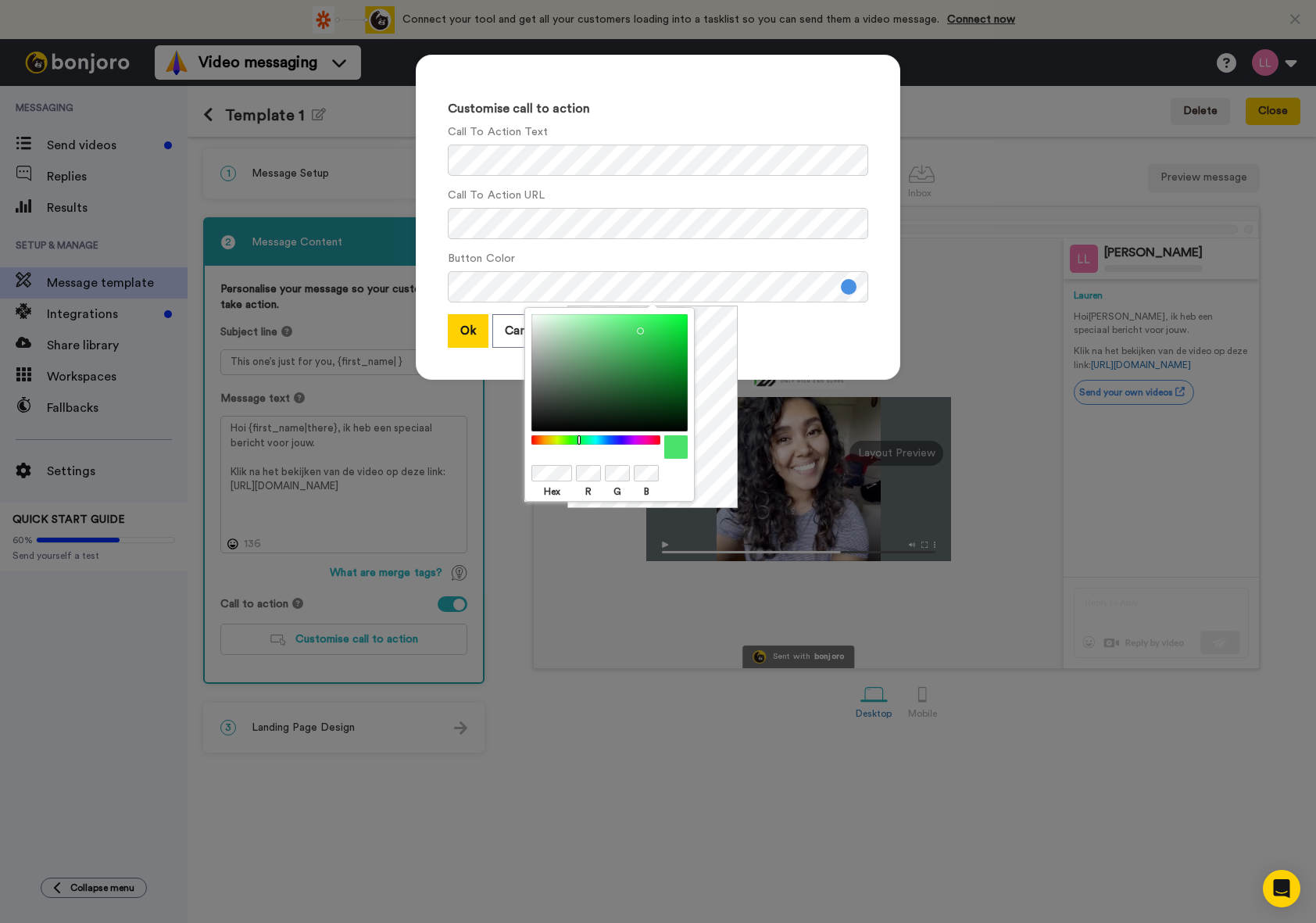
click at [579, 440] on div at bounding box center [597, 440] width 135 height 10
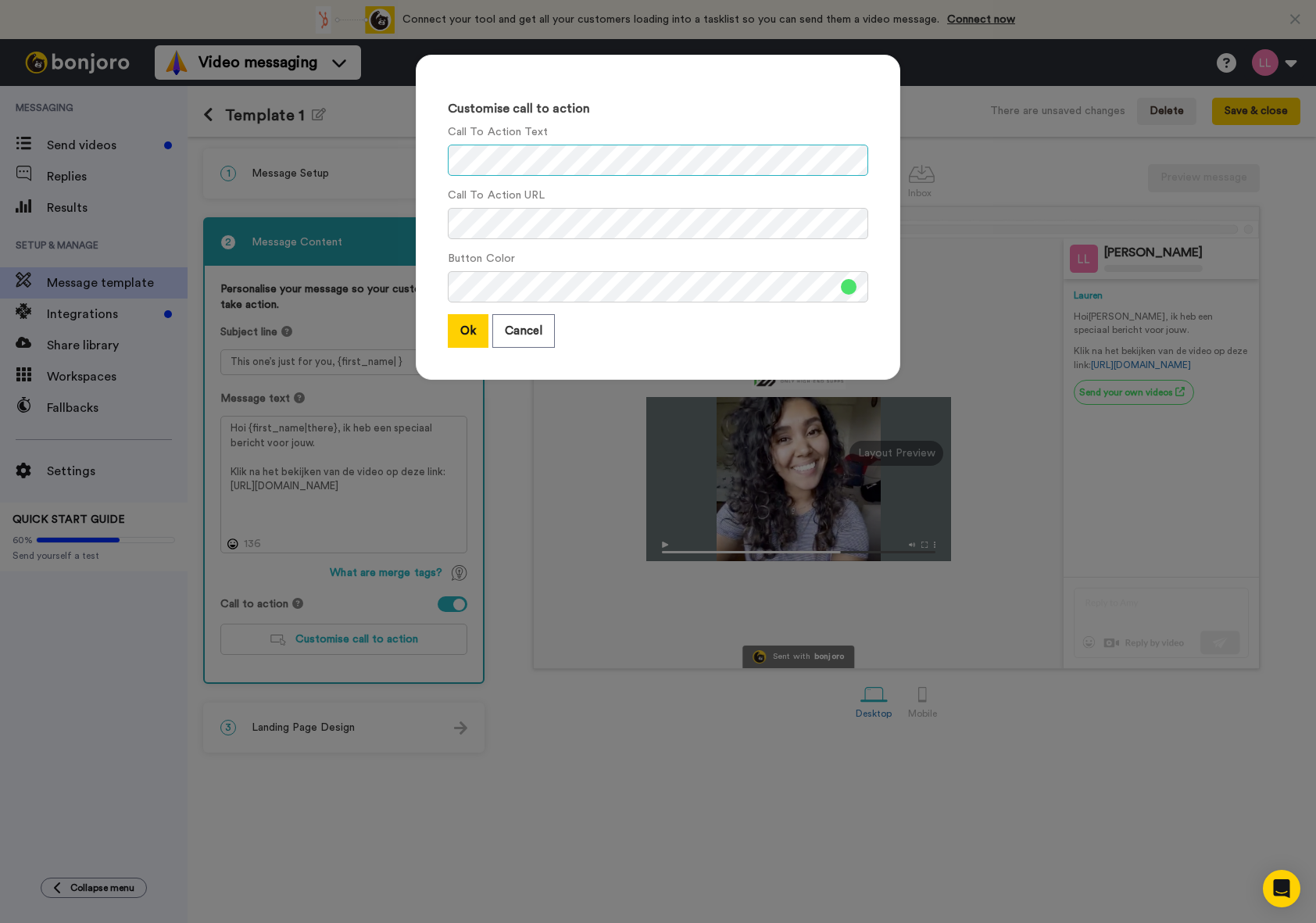
click at [439, 165] on div "Customise call to action Call To Action Text Call To Action URL Button Color Ok…" at bounding box center [658, 217] width 485 height 325
click at [481, 333] on button "Ok" at bounding box center [469, 330] width 41 height 33
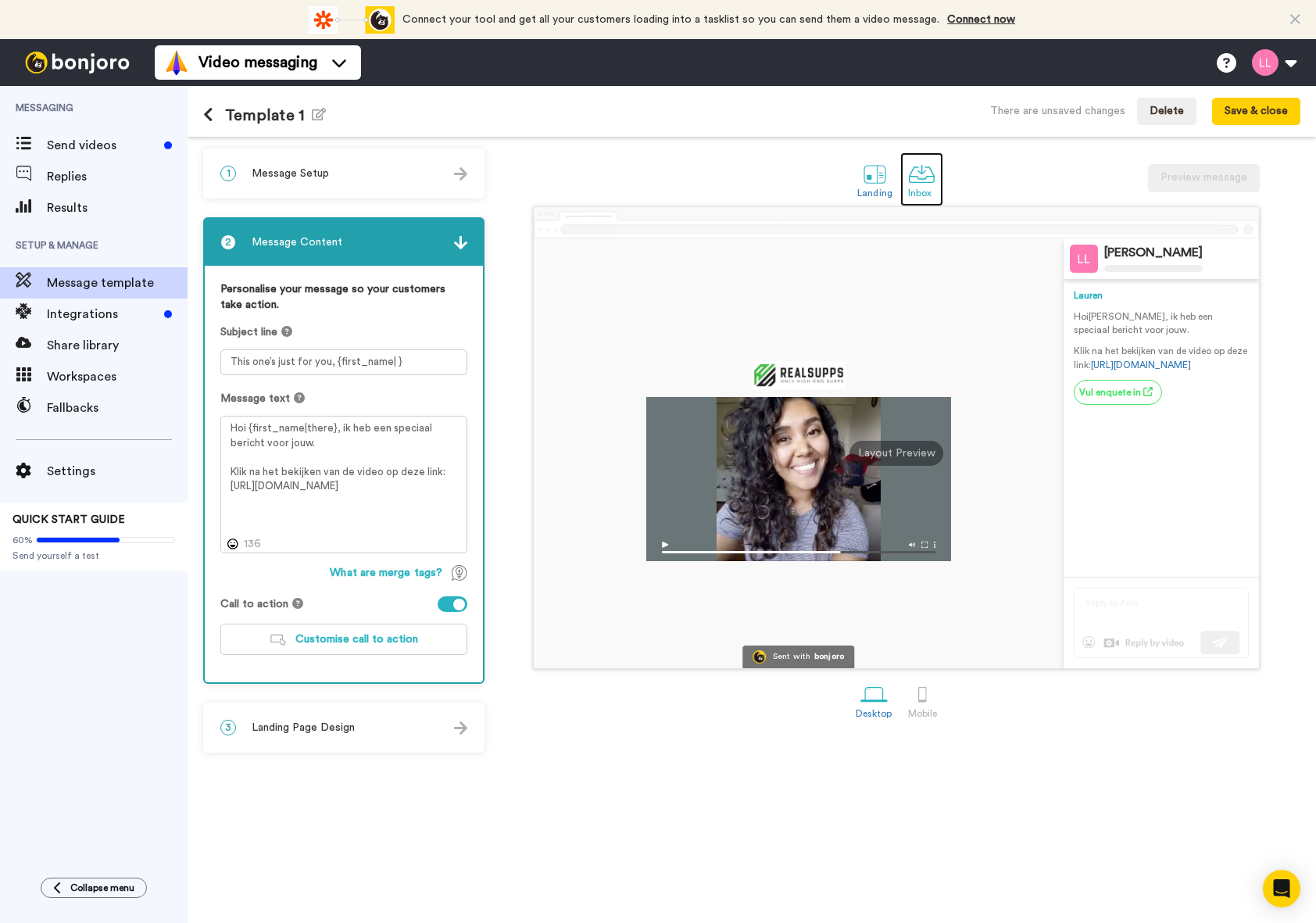
click at [922, 183] on div at bounding box center [922, 174] width 27 height 27
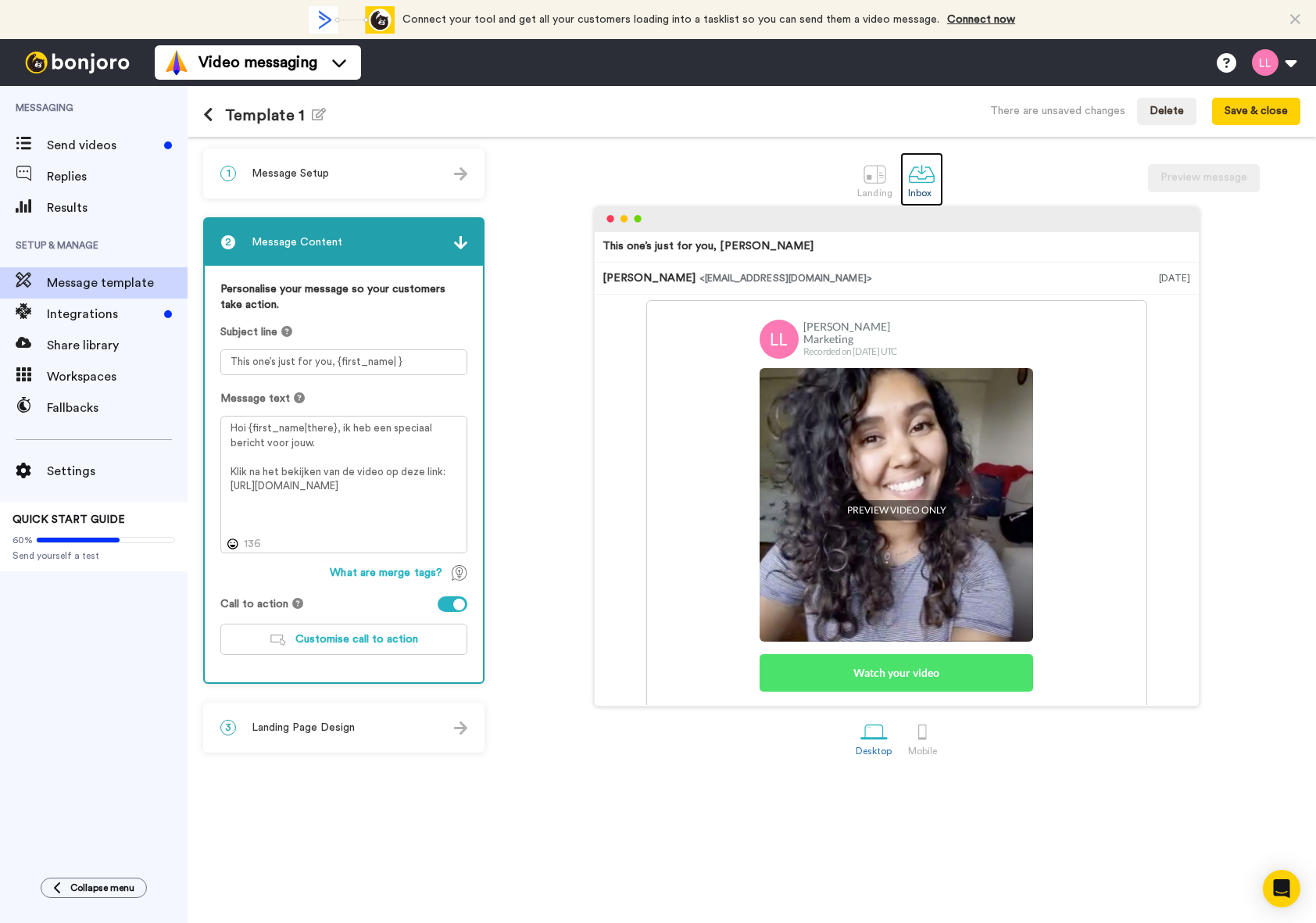
scroll to position [264, 0]
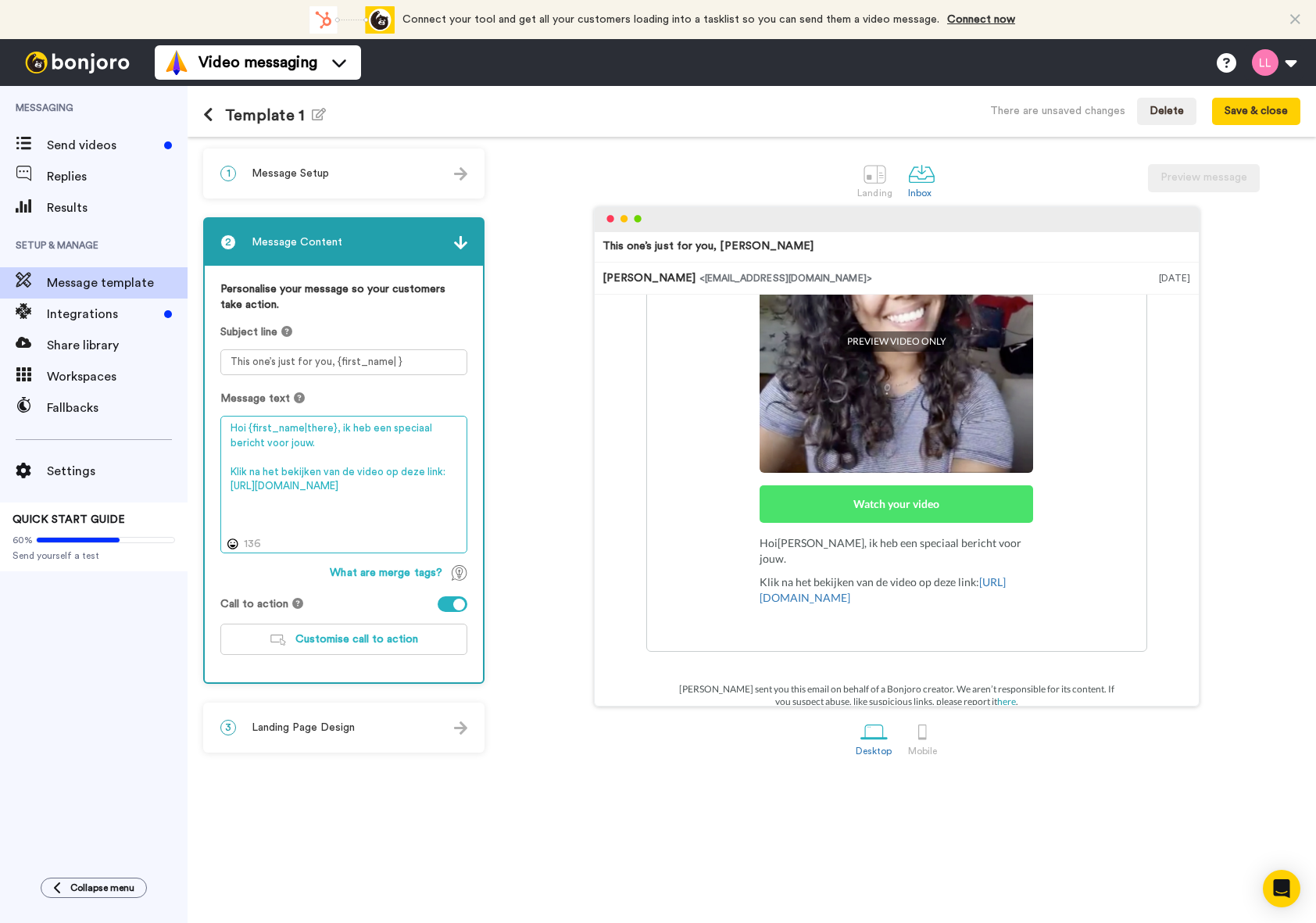
drag, startPoint x: 353, startPoint y: 502, endPoint x: 231, endPoint y: 462, distance: 128.4
click at [231, 462] on textarea "Hoi {first_name|there}, ik heb een speciaal bericht voor jouw. Klik na het beki…" at bounding box center [343, 484] width 247 height 137
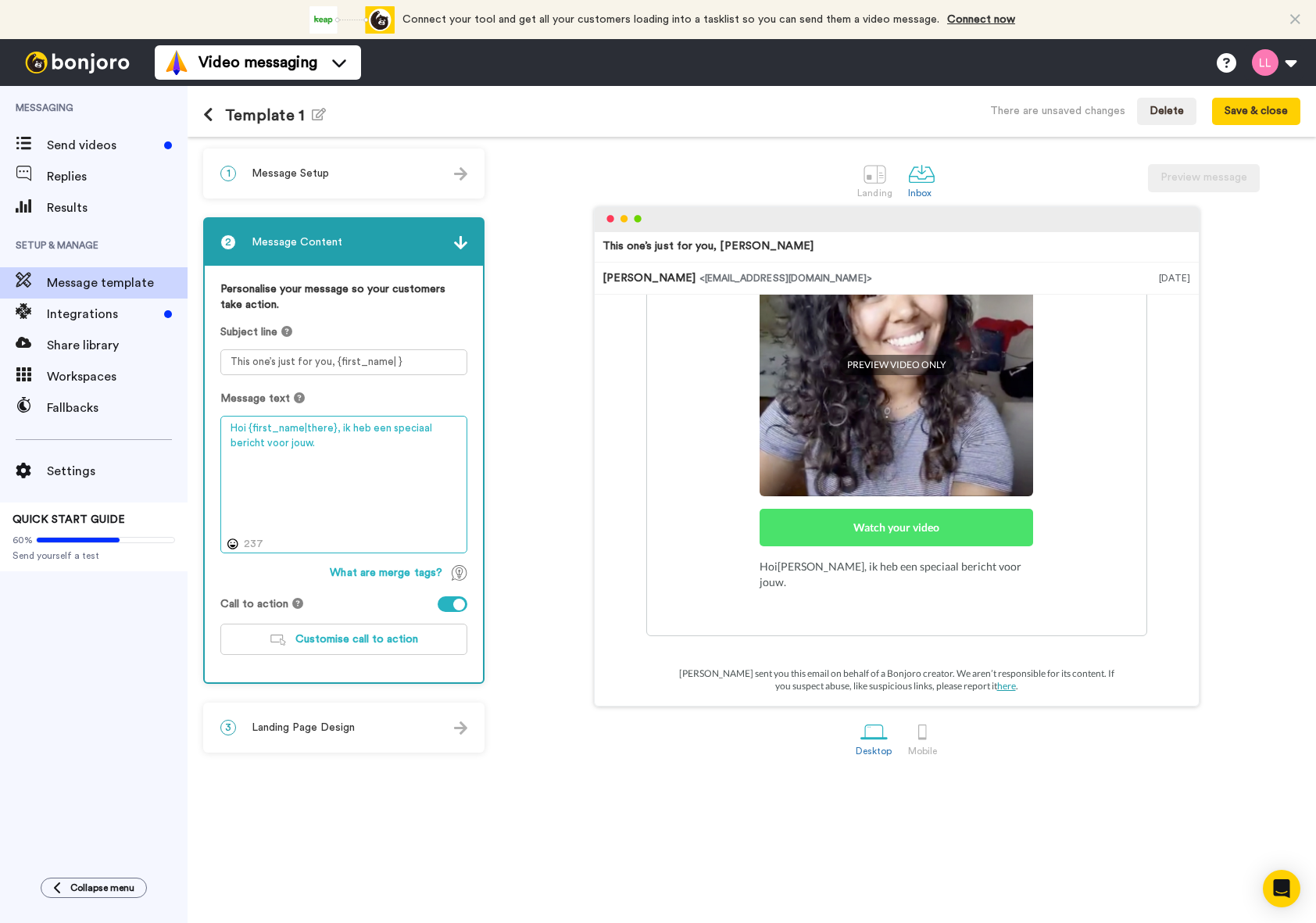
scroll to position [224, 0]
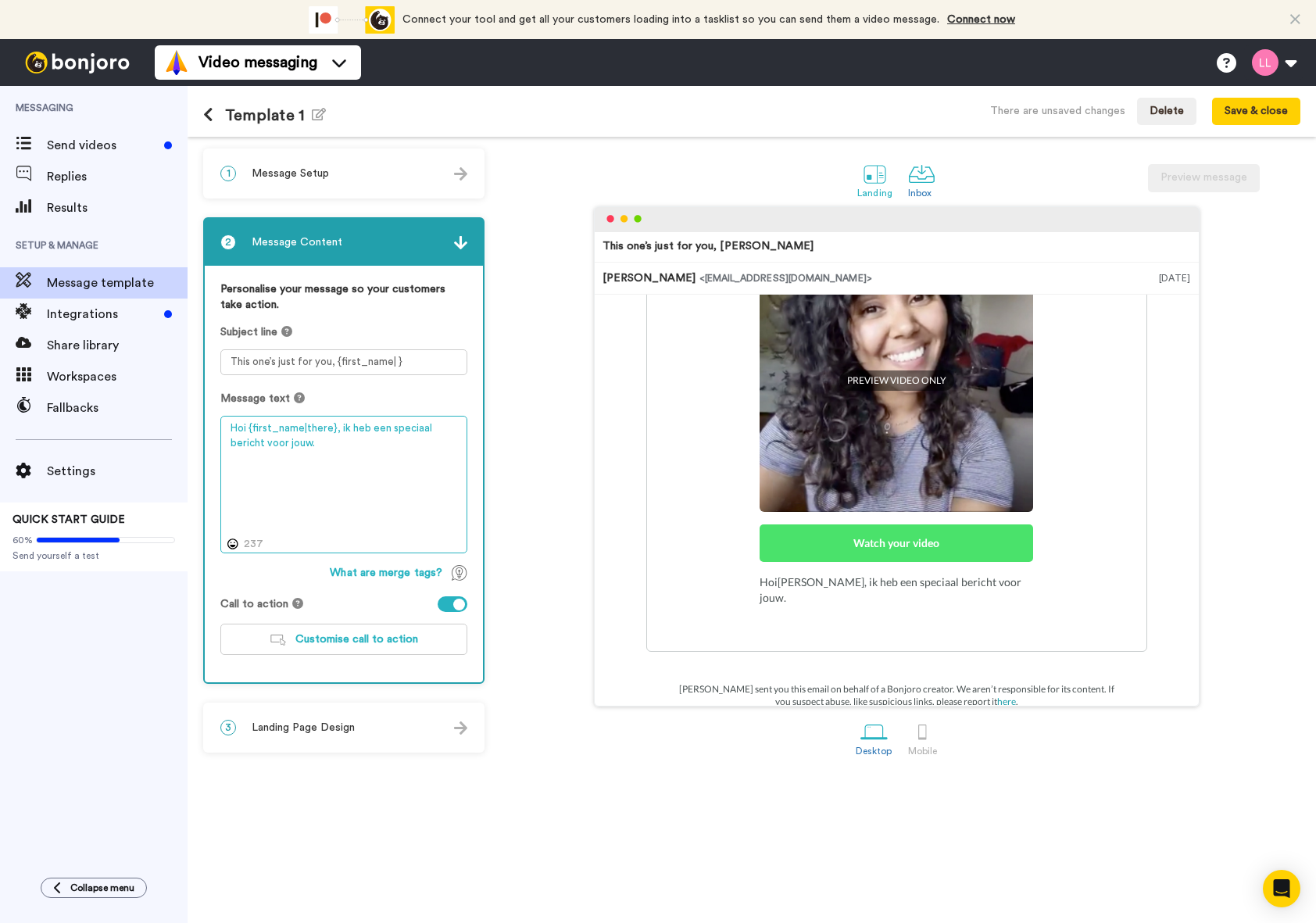
type textarea "Hoi {first_name|there}, ik heb een speciaal bericht voor jouw."
click at [875, 184] on div at bounding box center [875, 174] width 27 height 27
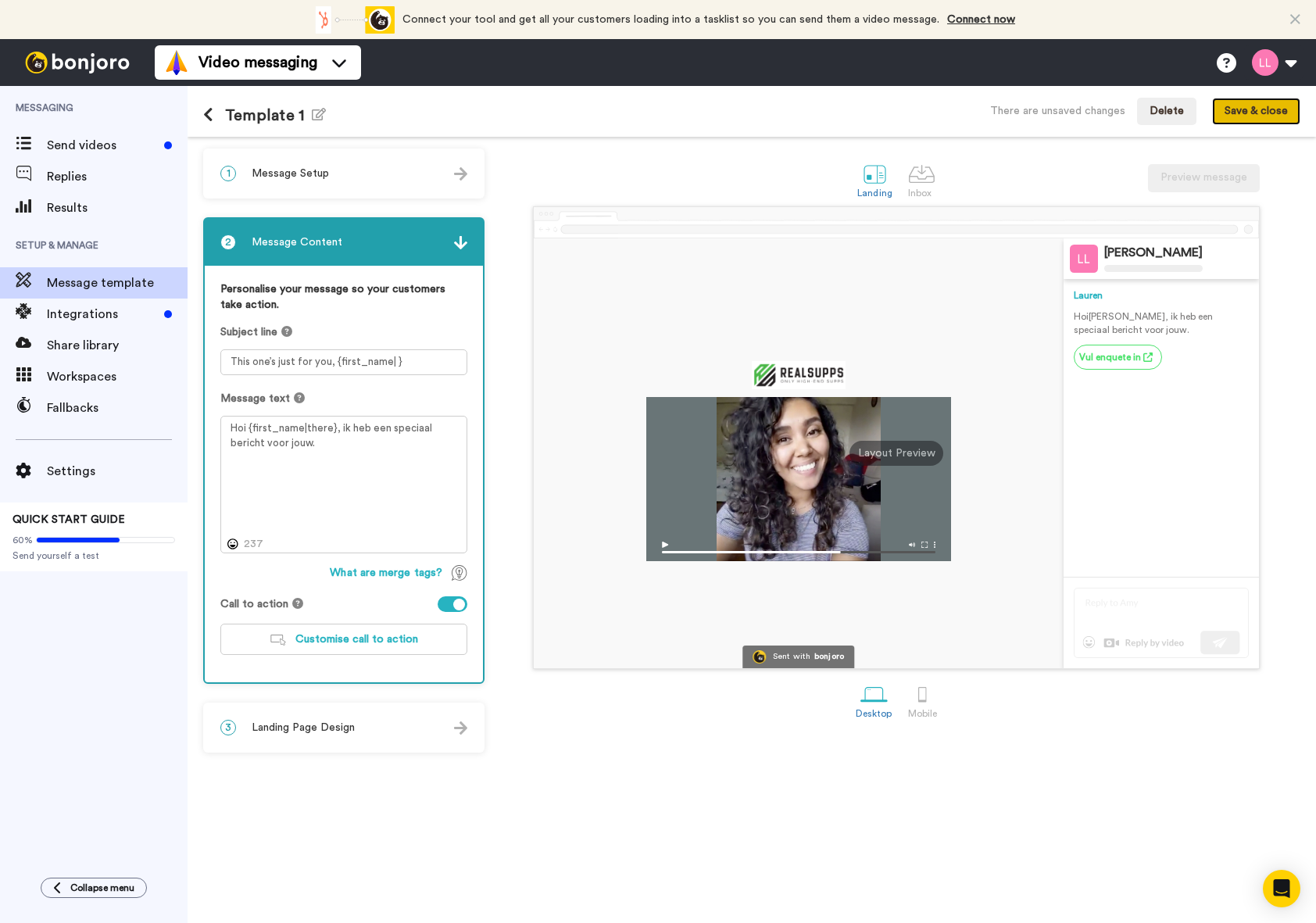
click at [1242, 115] on button "Save & close" at bounding box center [1255, 111] width 88 height 28
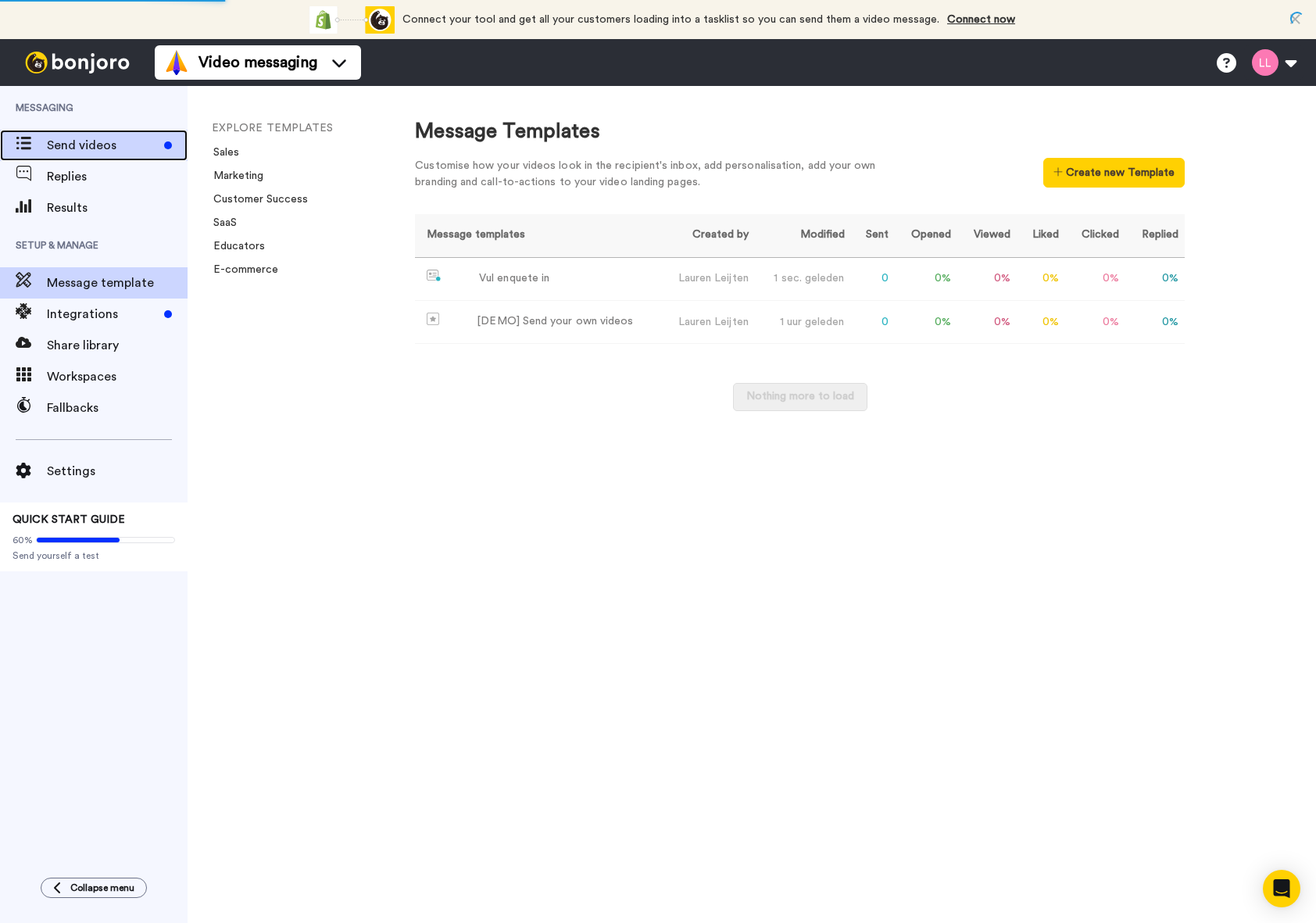
click at [70, 150] on span "Send videos" at bounding box center [102, 145] width 111 height 19
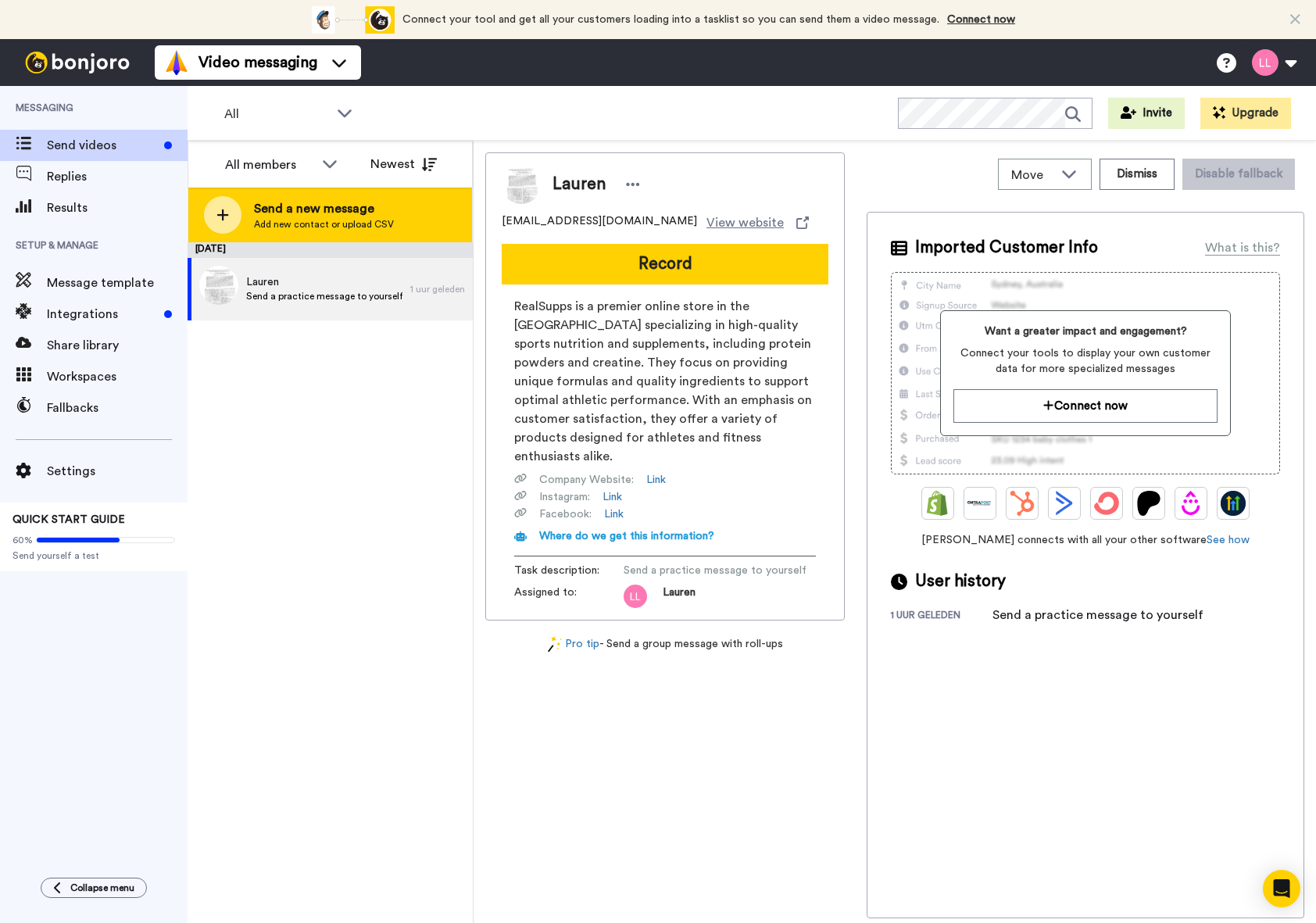
click at [238, 222] on div at bounding box center [223, 215] width 38 height 38
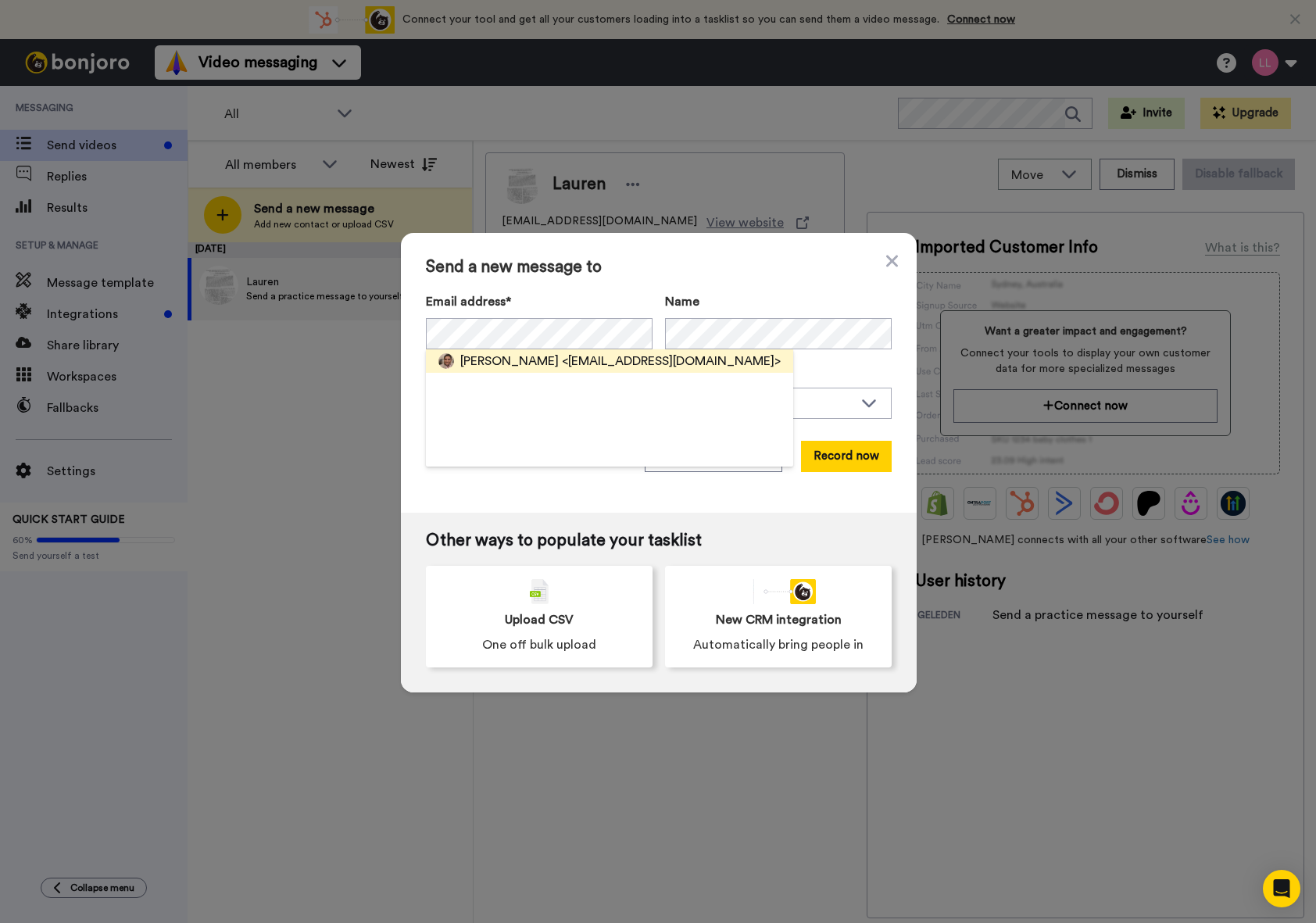
click at [562, 363] on span "<dariomoyagil@hotmail.com>" at bounding box center [671, 361] width 218 height 19
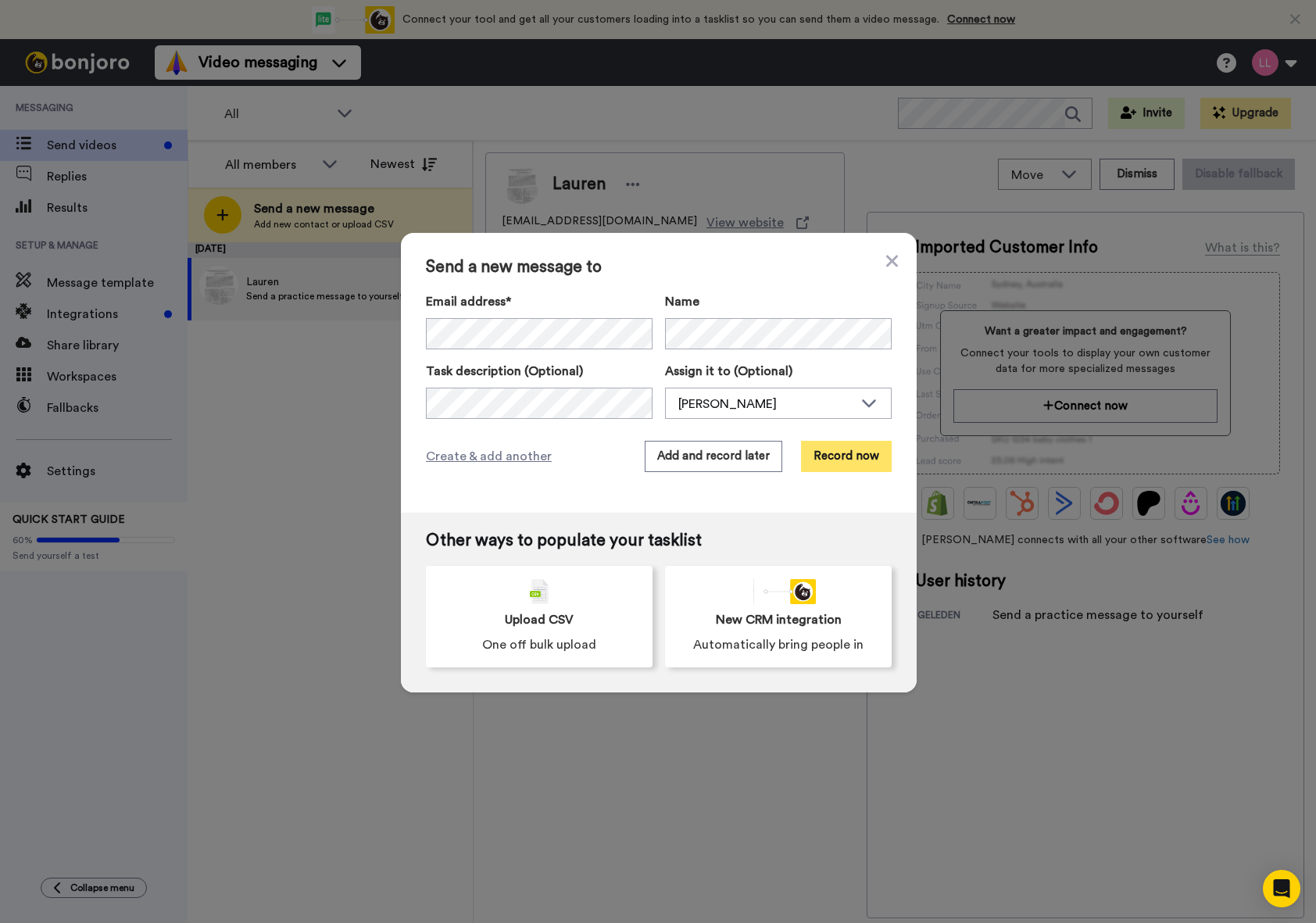
click at [809, 460] on button "Record now" at bounding box center [847, 456] width 90 height 32
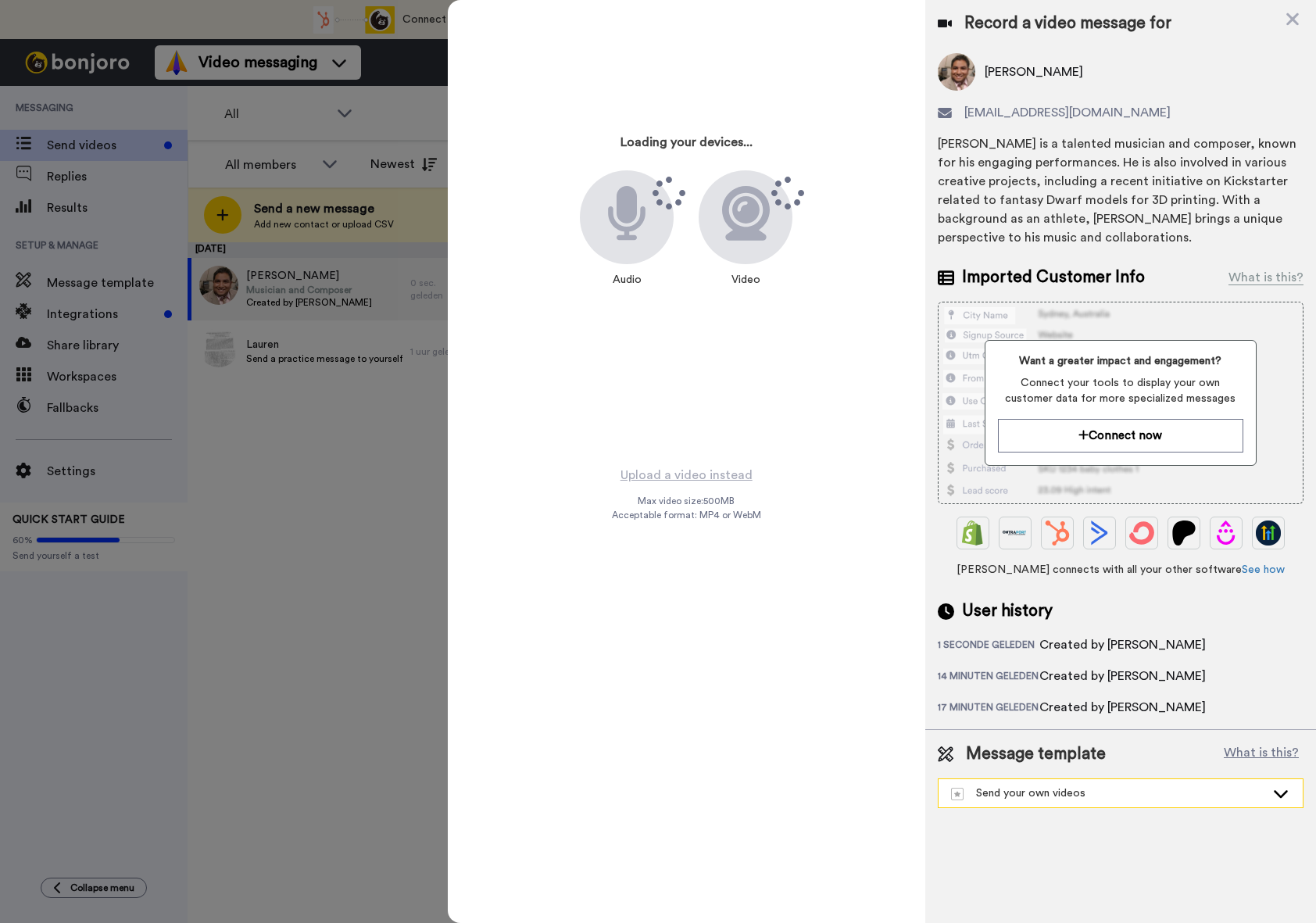
click at [1033, 790] on div "Send your own videos" at bounding box center [1108, 792] width 314 height 15
click at [1034, 763] on div "Vul enquete in" at bounding box center [996, 759] width 97 height 15
click at [1243, 276] on div "What is this?" at bounding box center [1267, 277] width 75 height 19
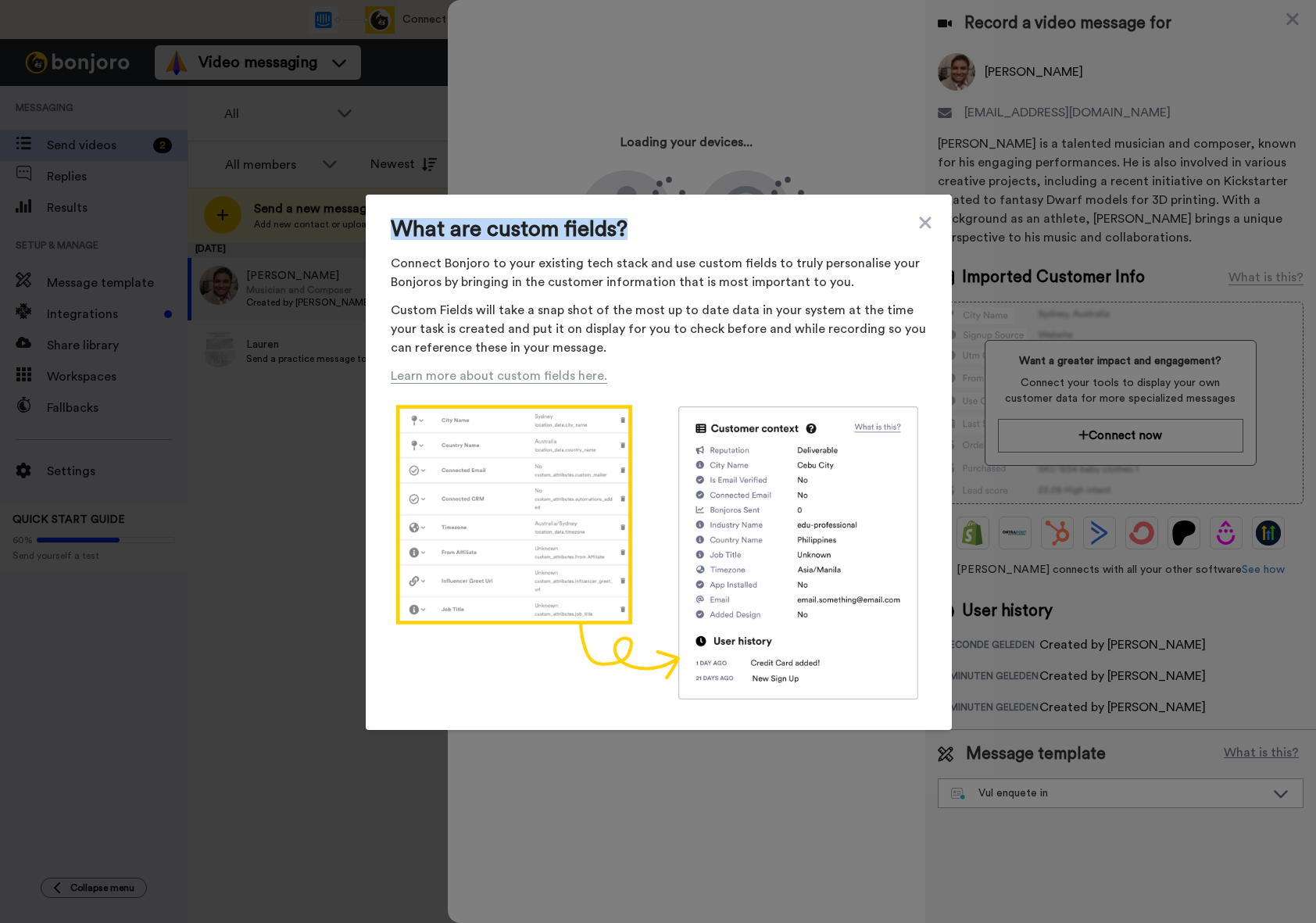
click at [929, 224] on div "What are custom fields? Connect Bonjoro to your existing tech stack and use cus…" at bounding box center [659, 462] width 586 height 536
click at [928, 223] on div "What are custom fields? Connect Bonjoro to your existing tech stack and use cus…" at bounding box center [659, 462] width 586 height 536
click at [926, 222] on icon at bounding box center [925, 223] width 15 height 19
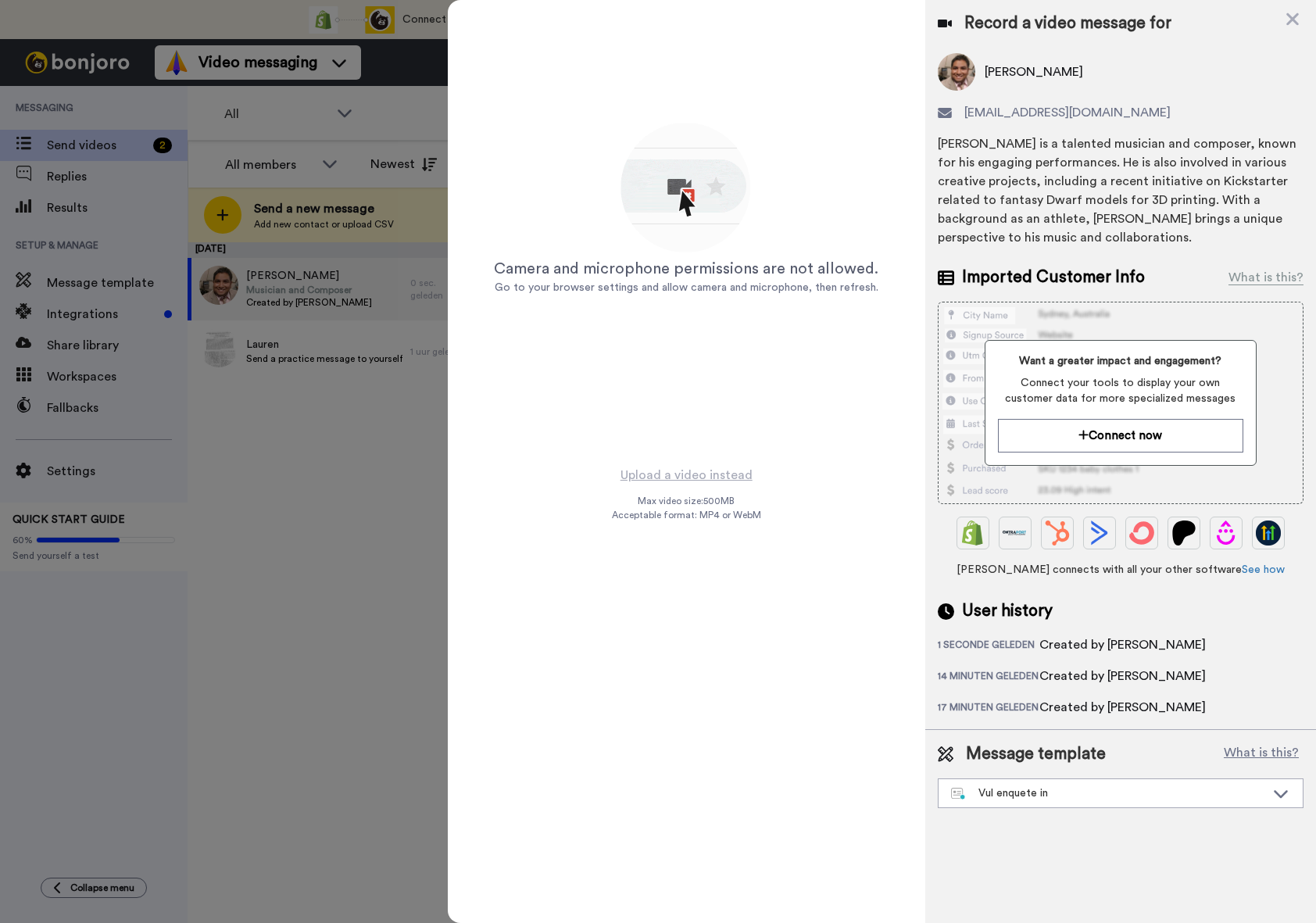
click at [1284, 15] on div "Record a video message for" at bounding box center [1121, 24] width 366 height 22
click at [1287, 16] on icon at bounding box center [1292, 19] width 15 height 20
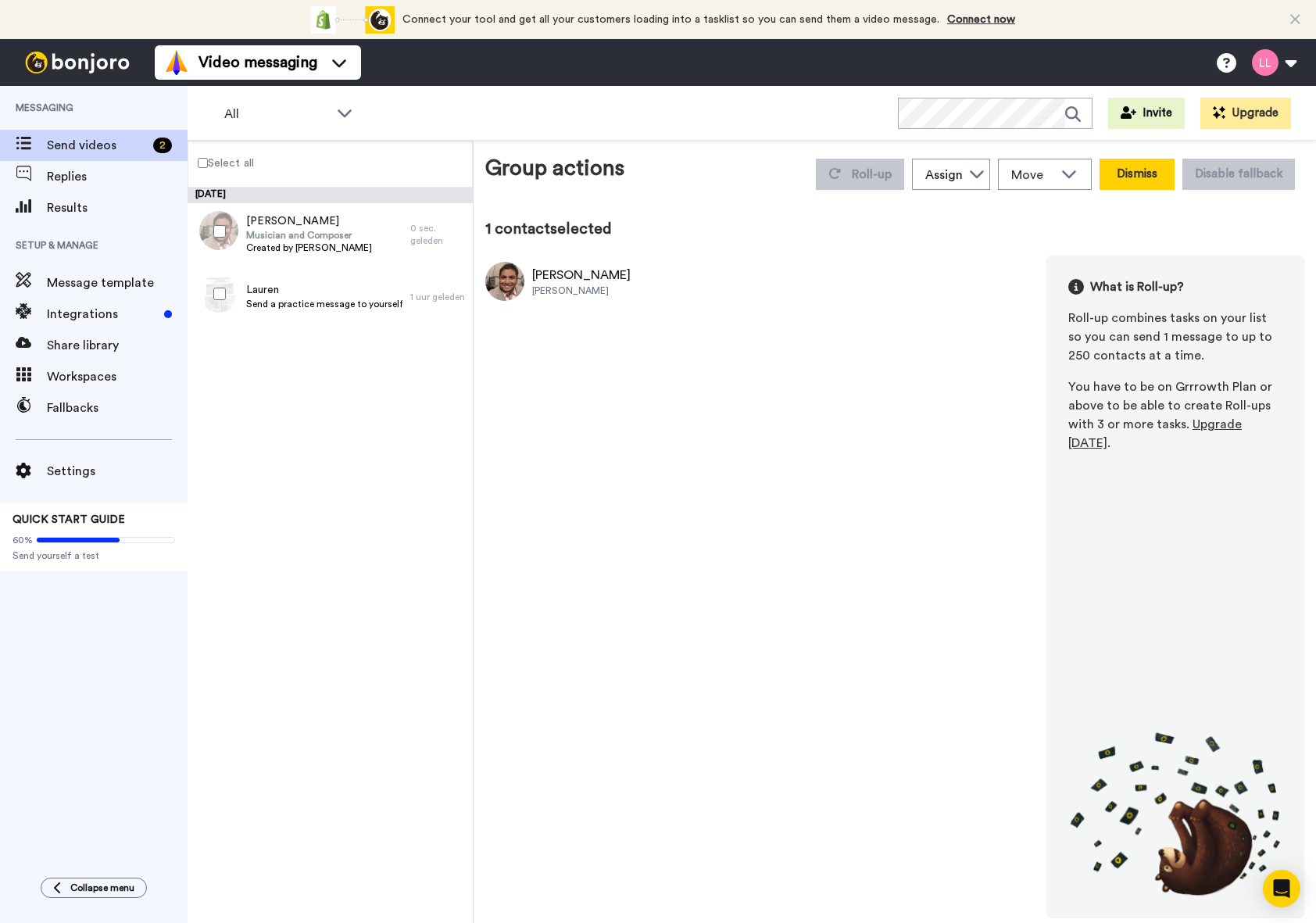
click at [1126, 178] on button "Dismiss" at bounding box center [1137, 174] width 75 height 32
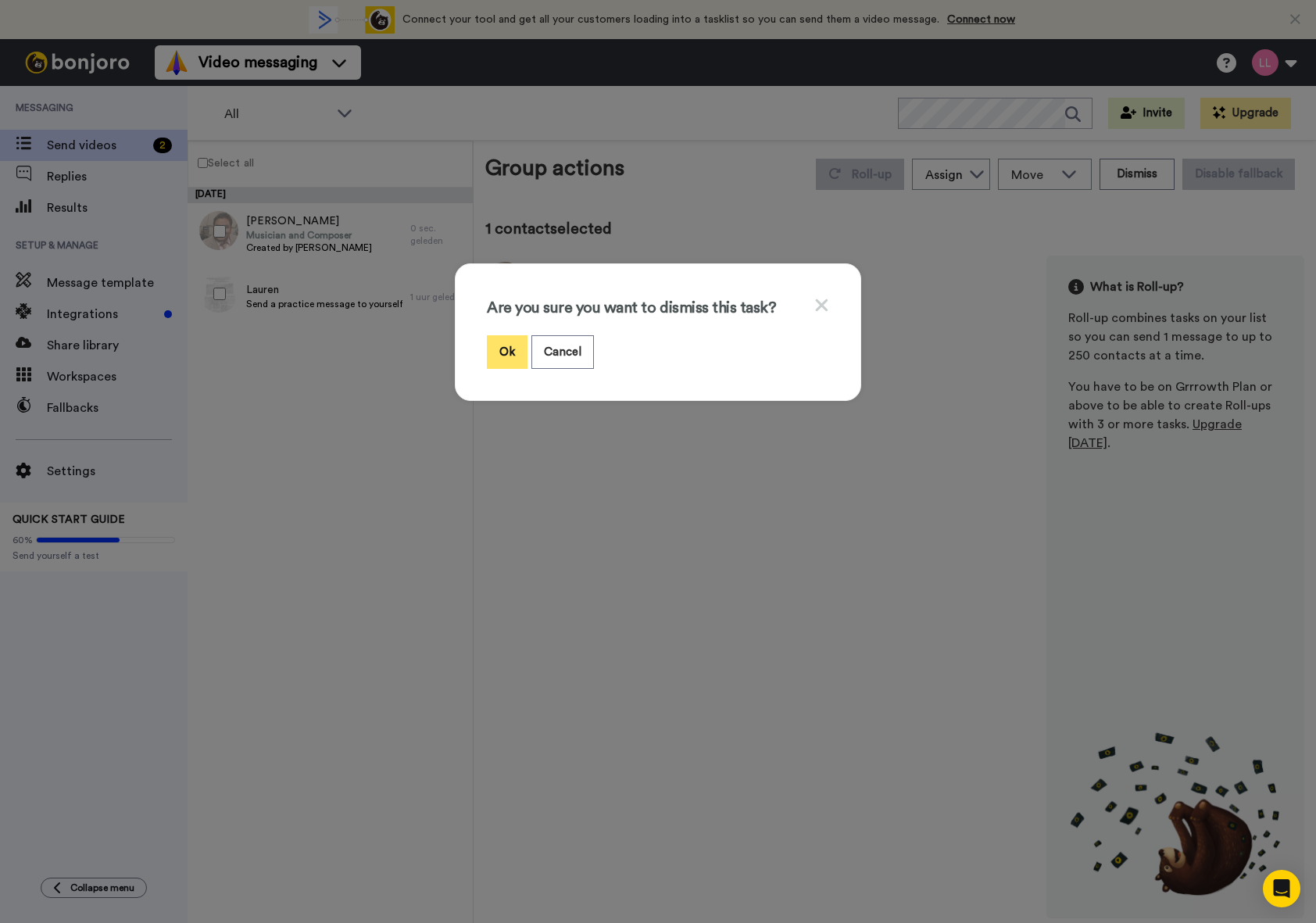
click at [517, 349] on button "Ok" at bounding box center [508, 351] width 41 height 33
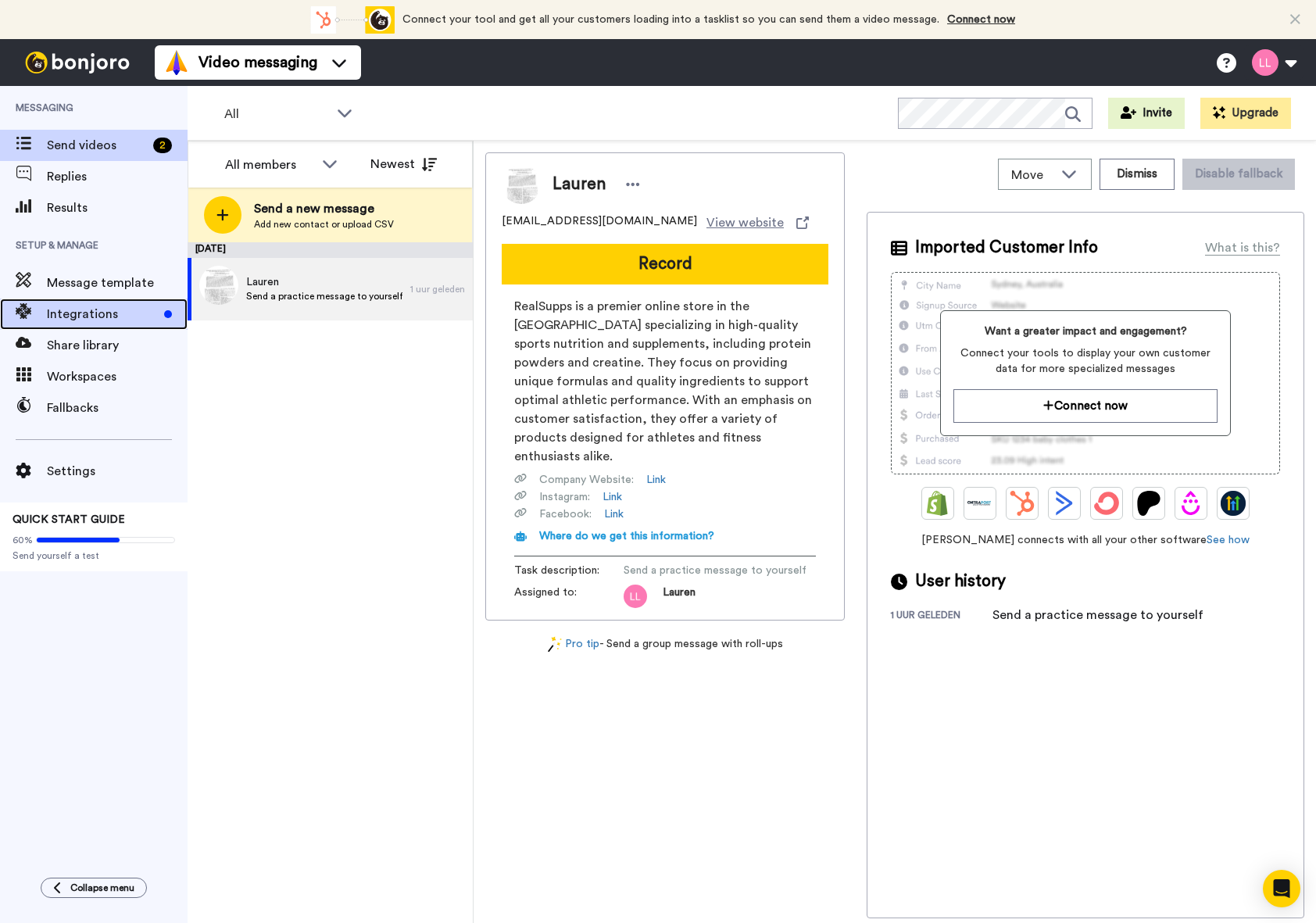
click at [59, 313] on span "Integrations" at bounding box center [102, 314] width 111 height 19
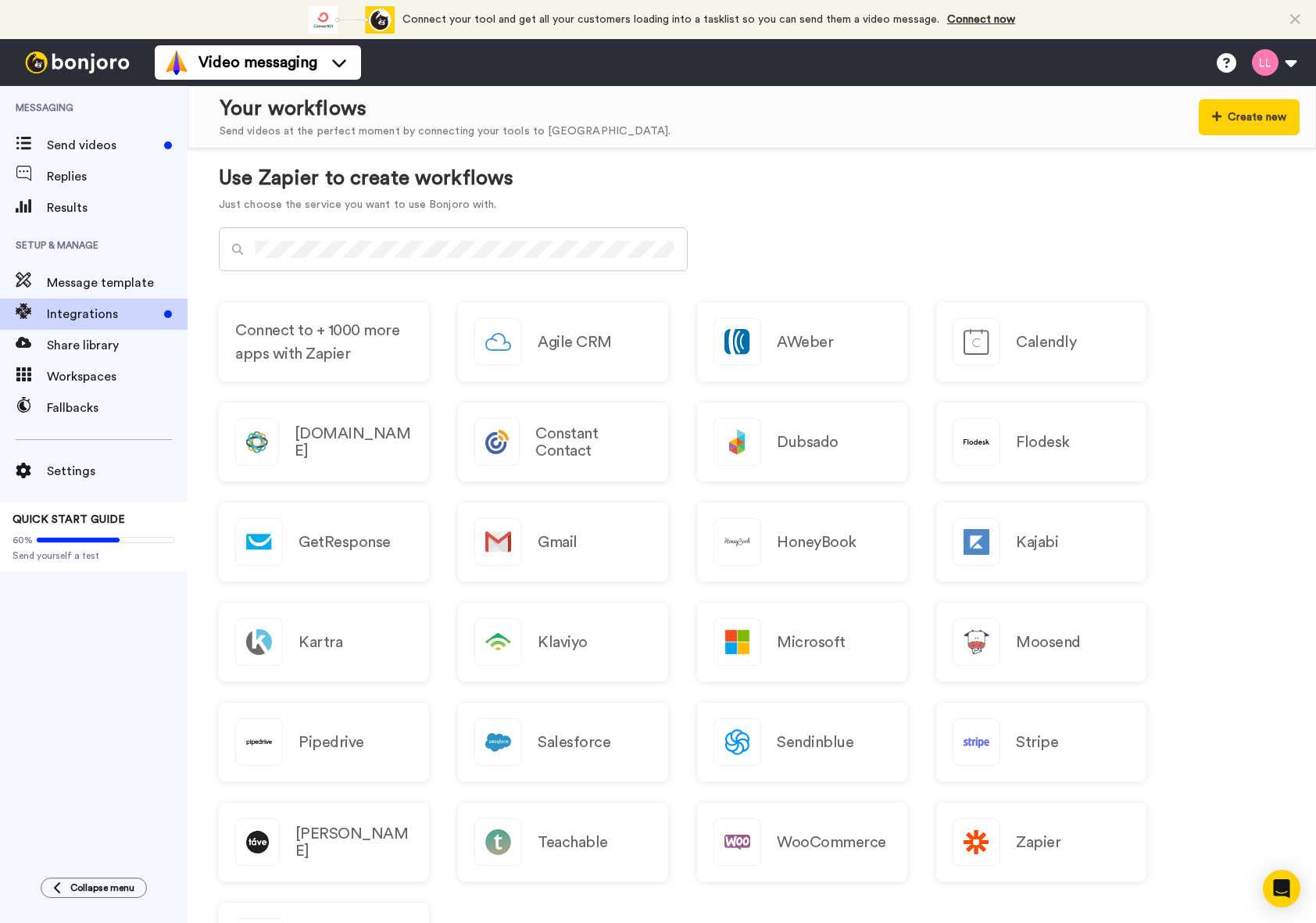
scroll to position [596, 0]
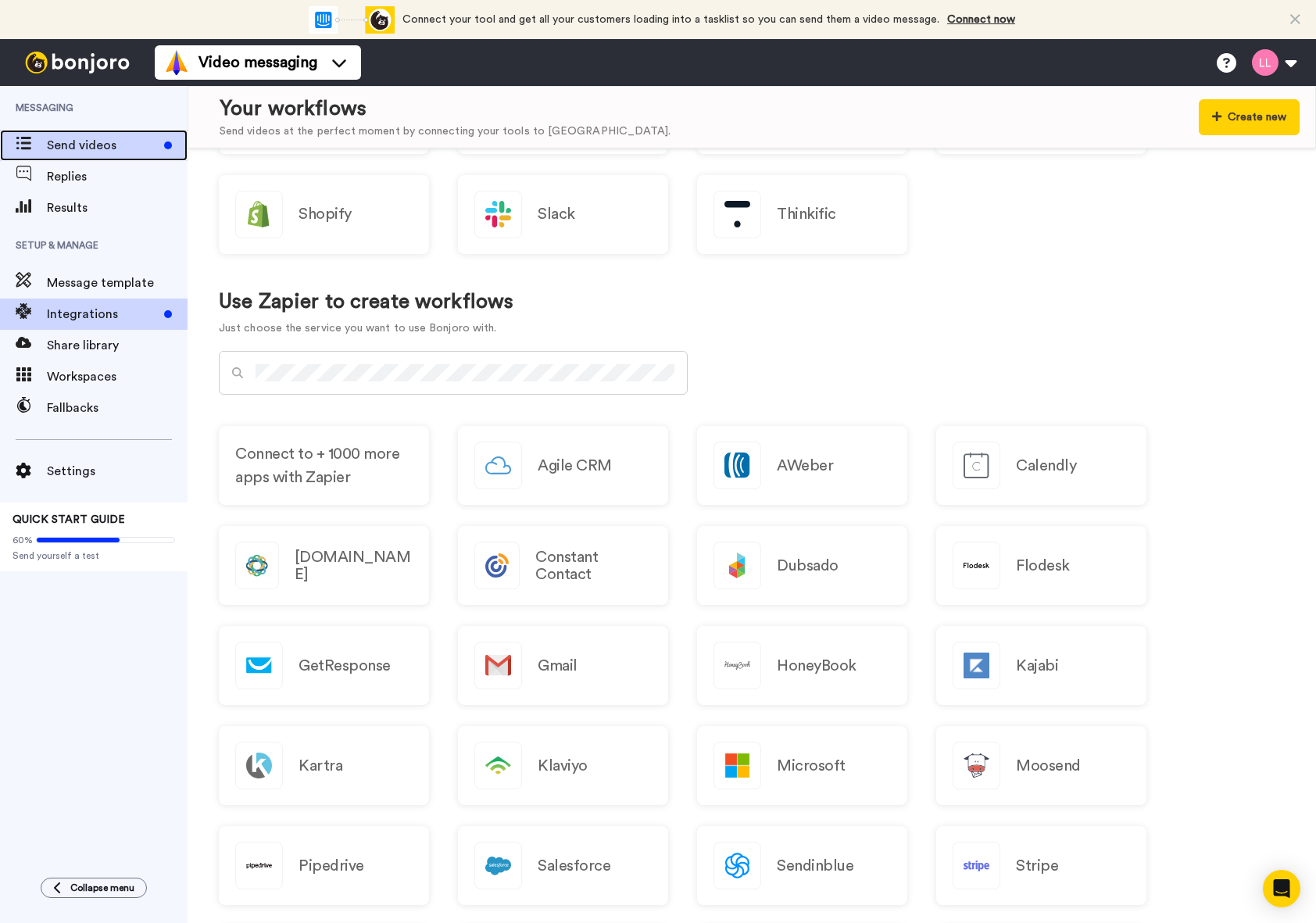
click at [93, 154] on span "Send videos" at bounding box center [102, 145] width 111 height 19
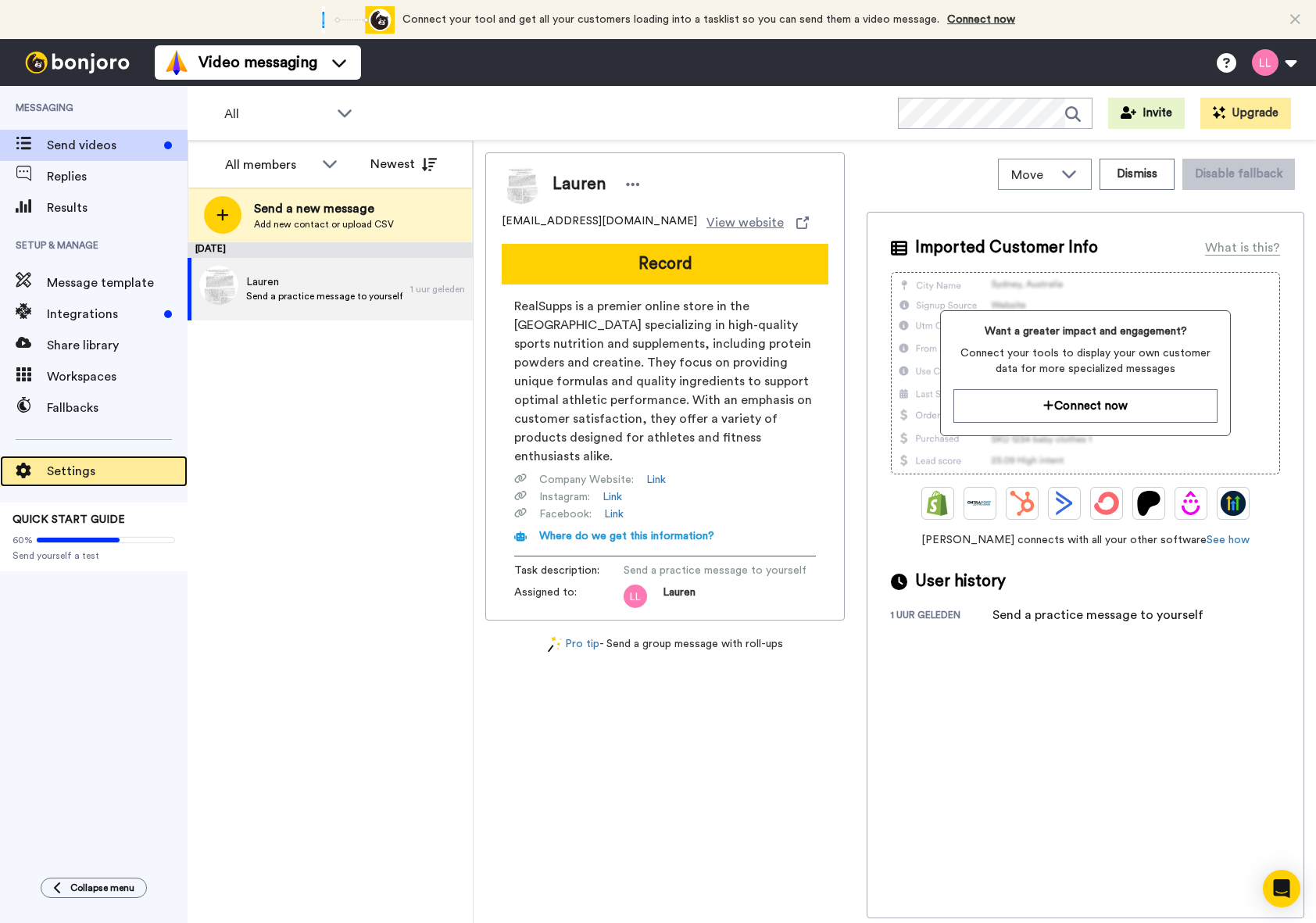
click at [53, 476] on span "Settings" at bounding box center [117, 471] width 141 height 19
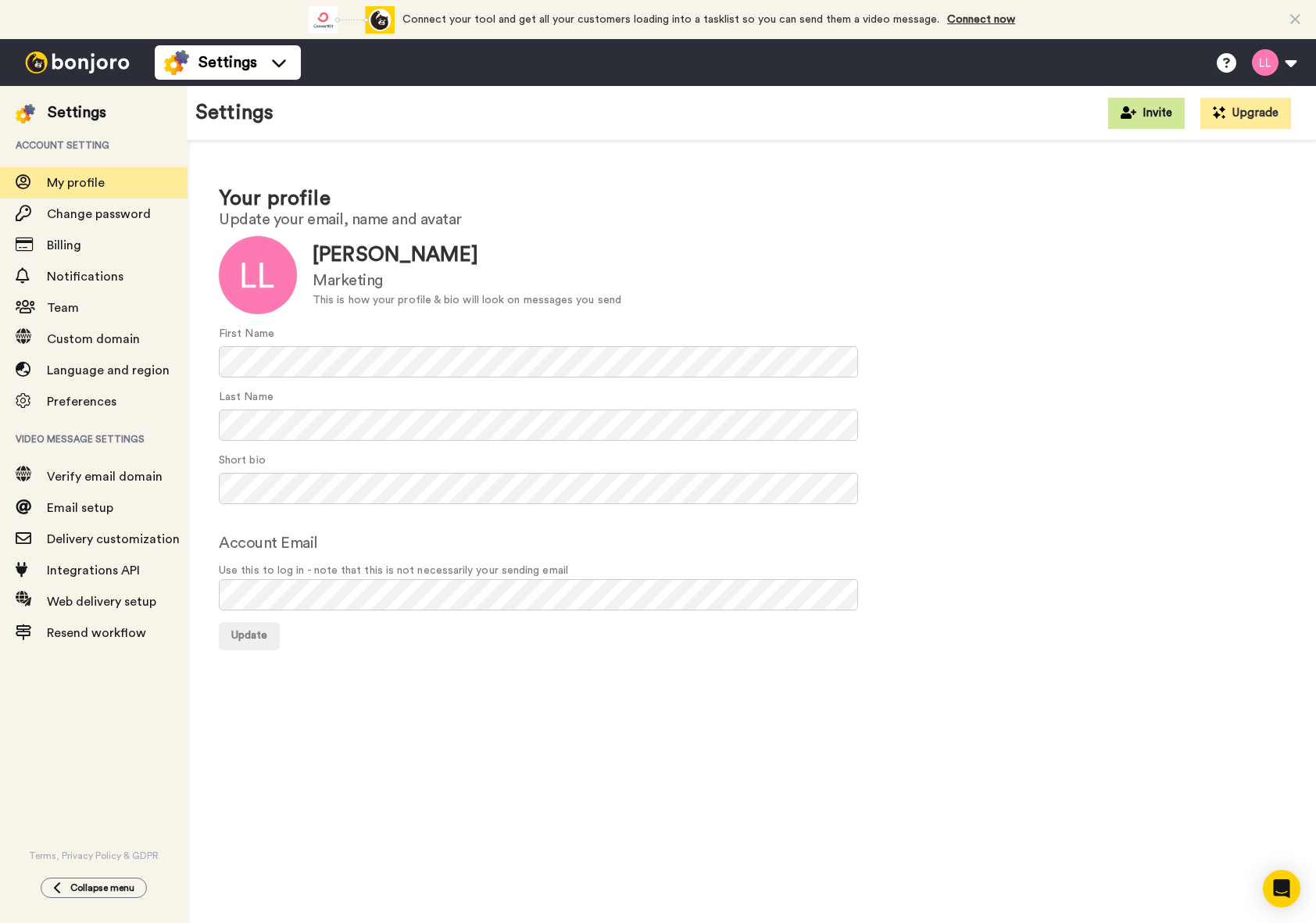
click at [1168, 107] on button "Invite" at bounding box center [1147, 113] width 77 height 32
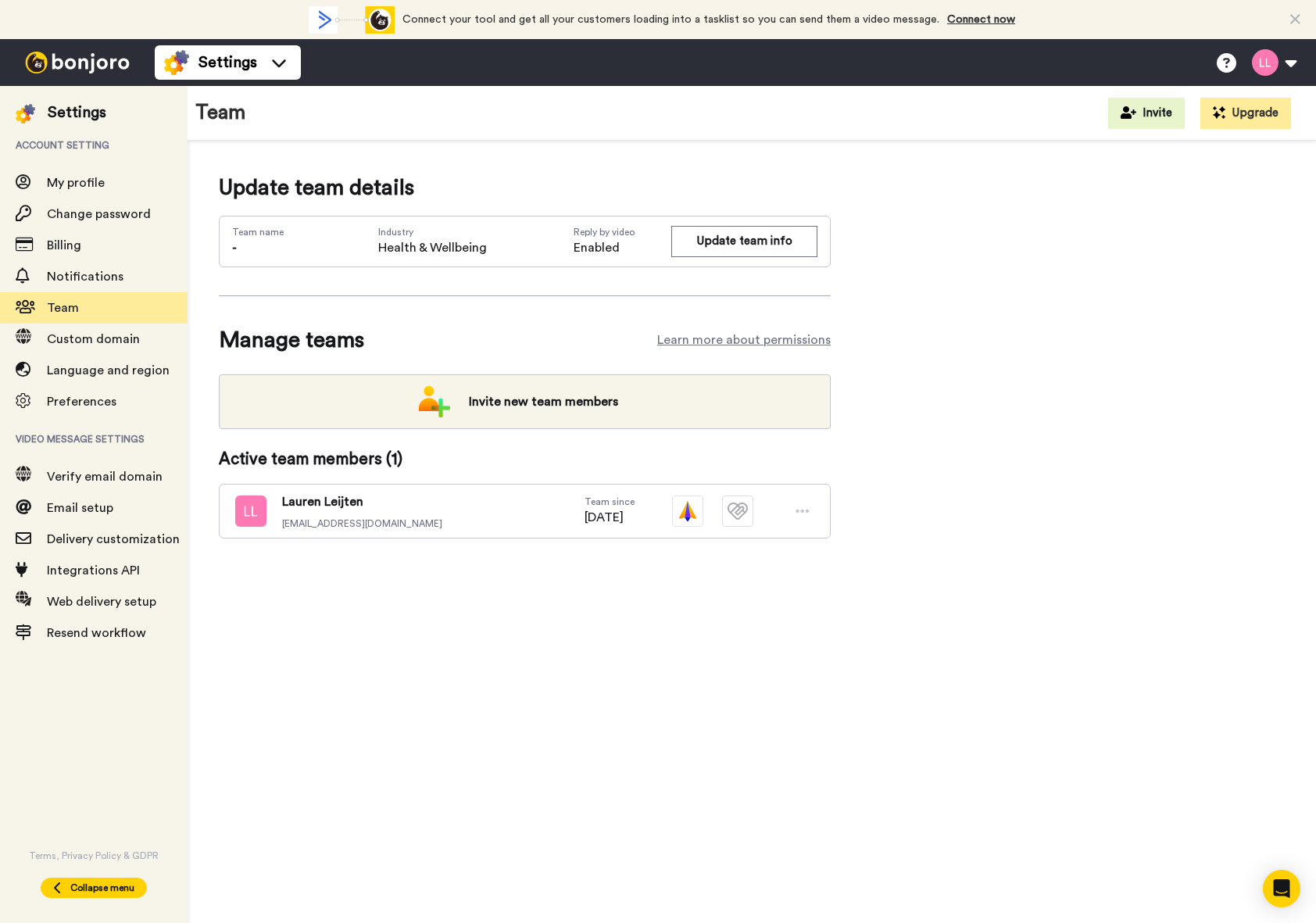
click at [96, 896] on button "Collapse menu" at bounding box center [94, 887] width 107 height 20
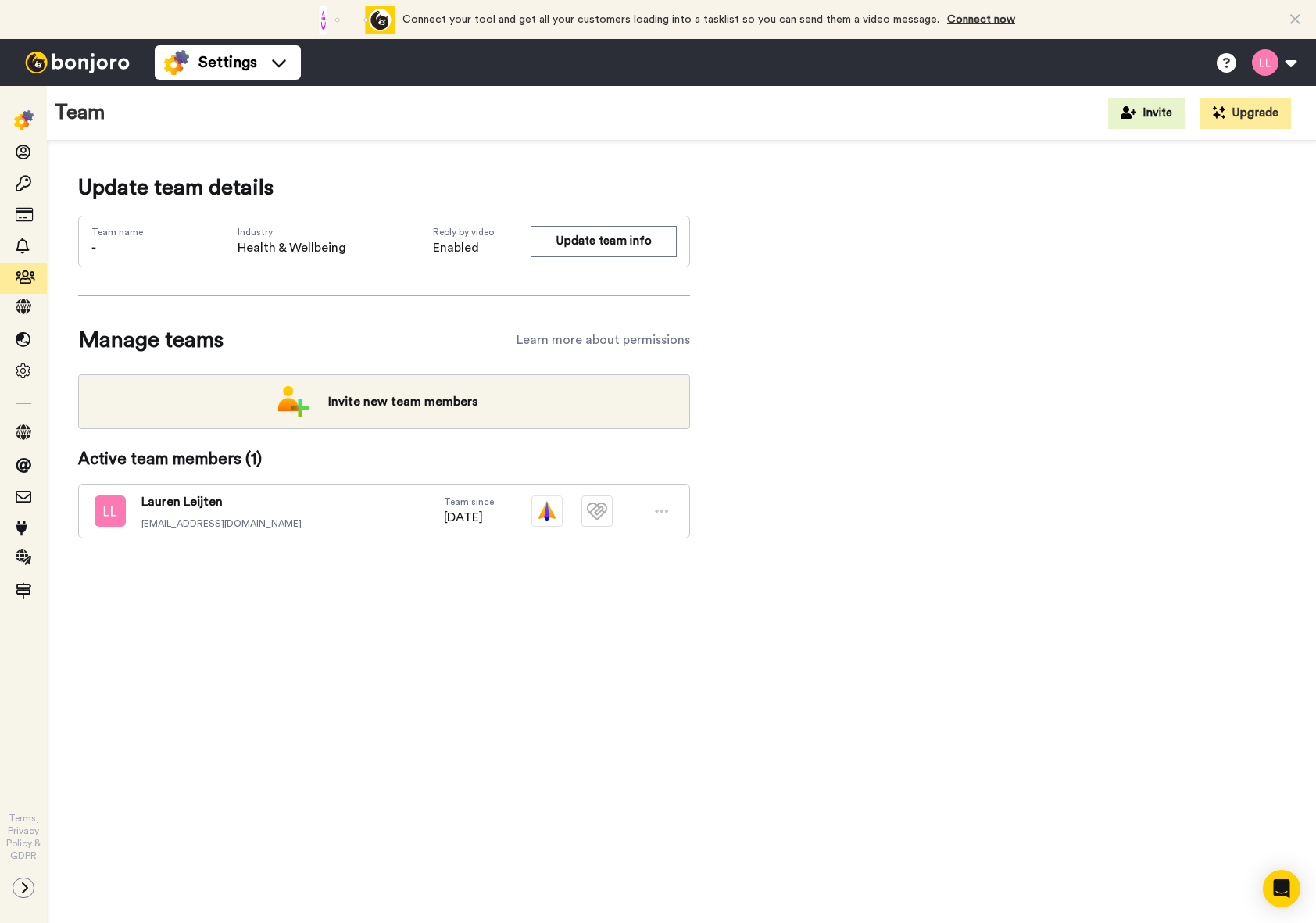
click at [22, 119] on img at bounding box center [23, 119] width 20 height 20
click at [26, 882] on icon at bounding box center [24, 887] width 9 height 13
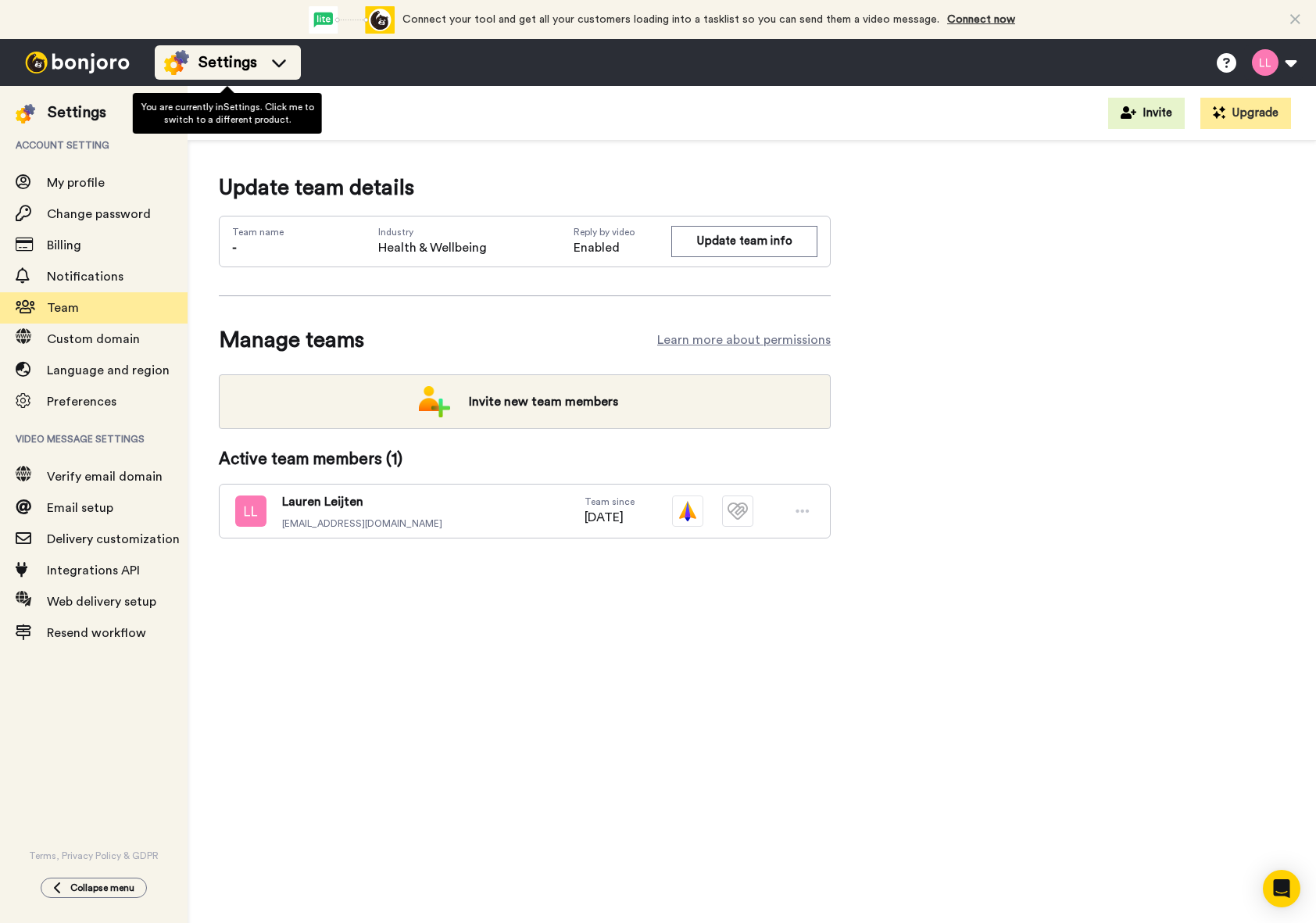
click at [199, 61] on span "Settings" at bounding box center [228, 62] width 59 height 22
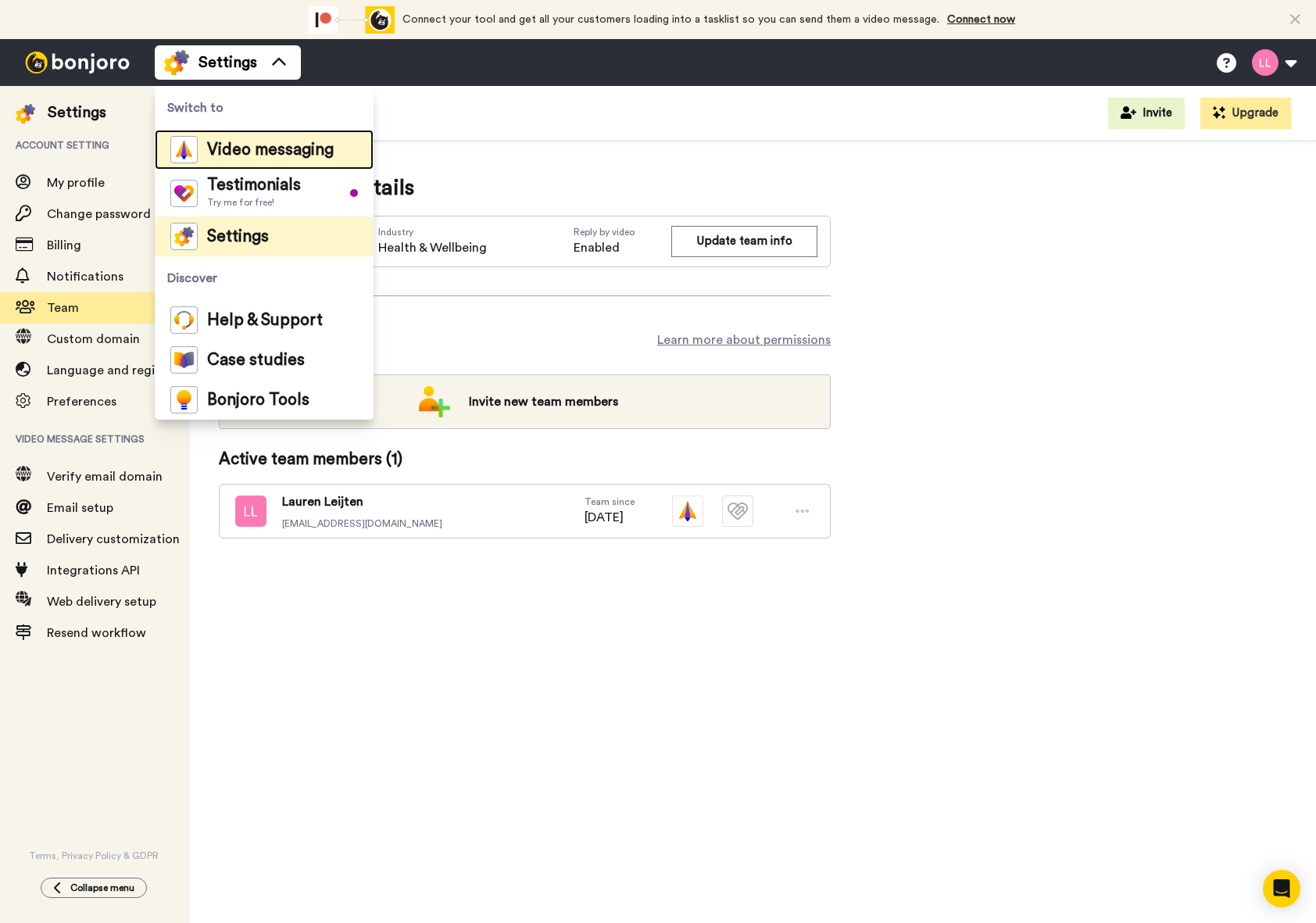
click at [248, 153] on span "Video messaging" at bounding box center [271, 150] width 126 height 15
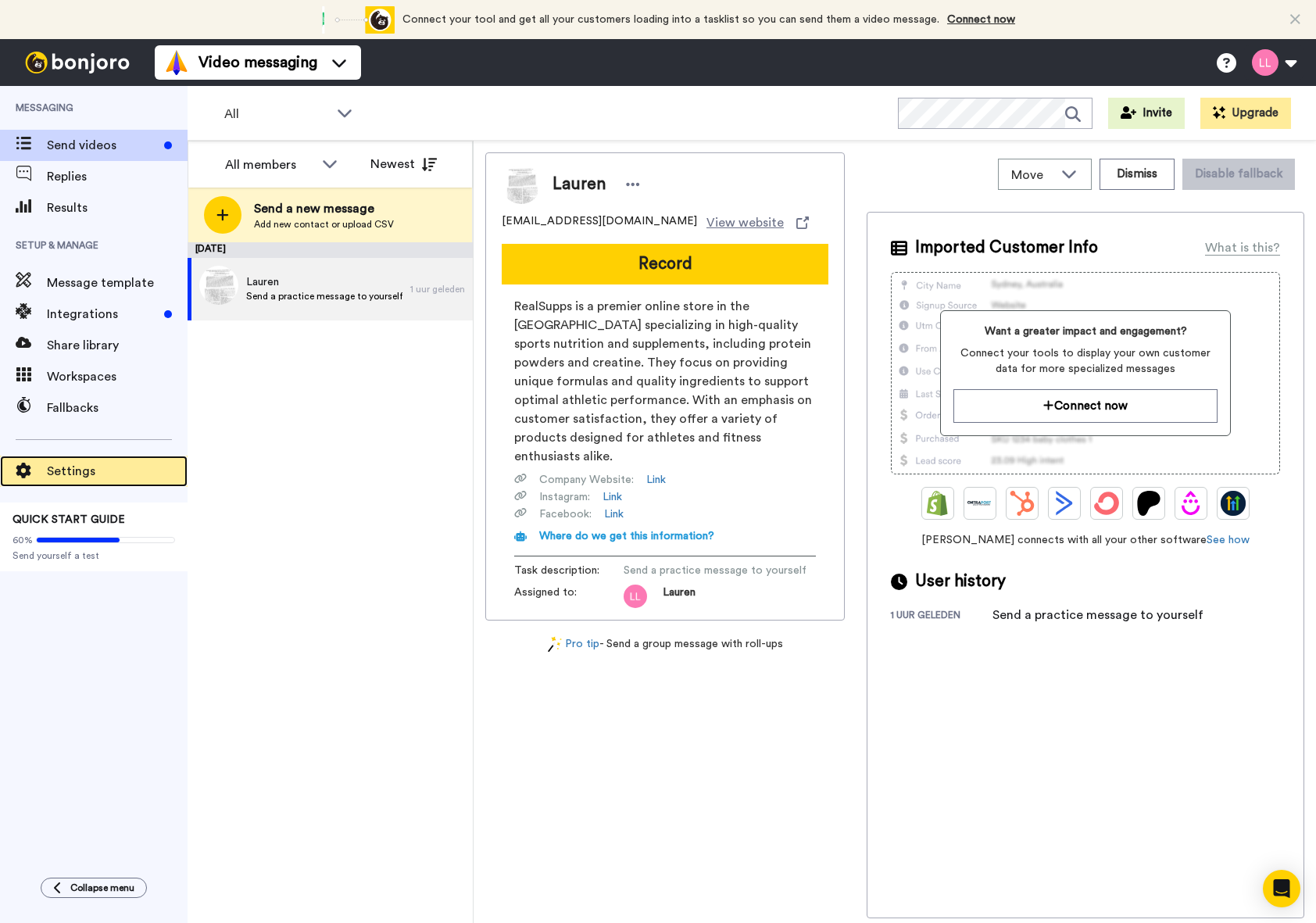
click at [154, 470] on span "Settings" at bounding box center [117, 471] width 141 height 19
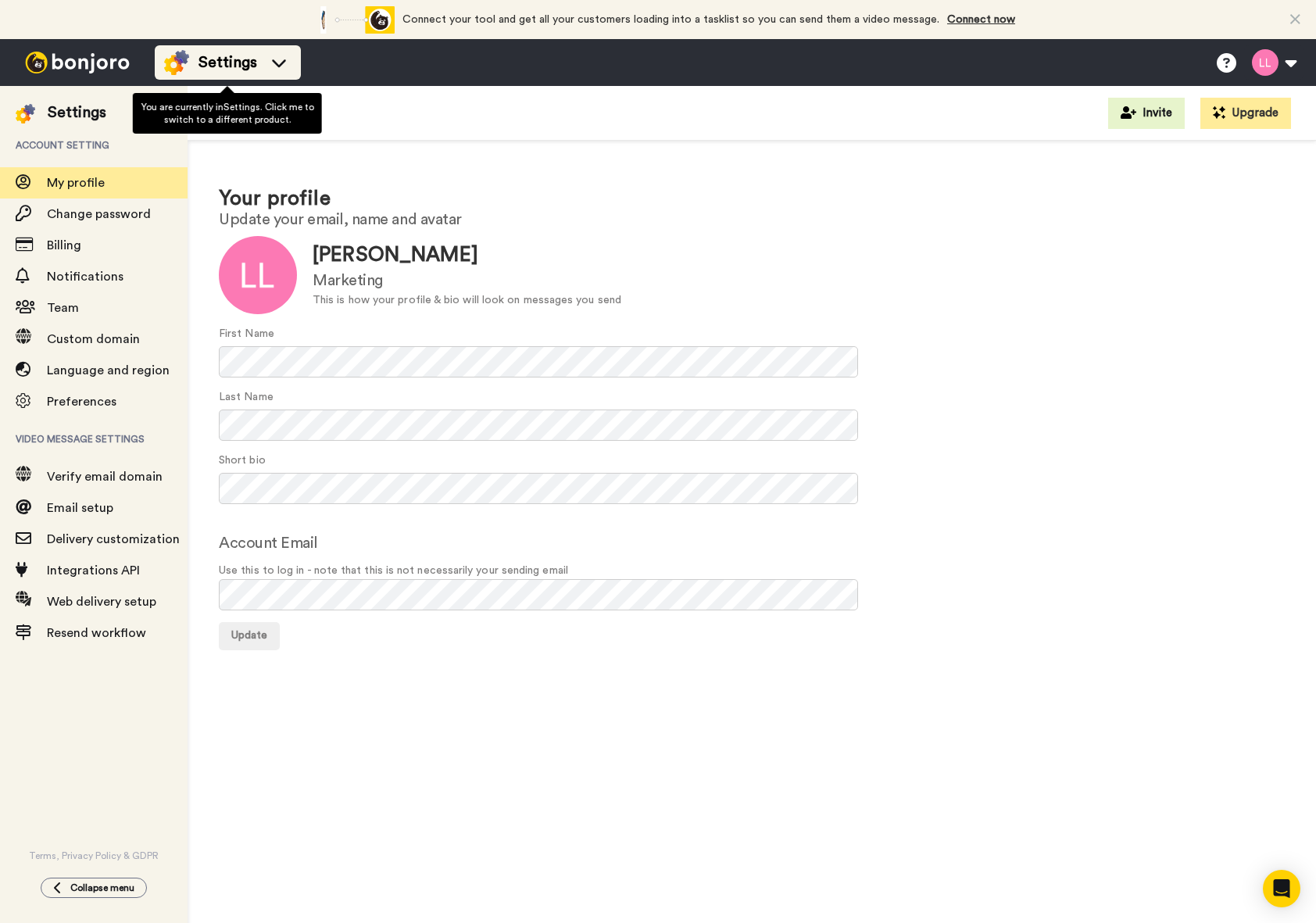
click at [165, 67] on img at bounding box center [176, 62] width 25 height 25
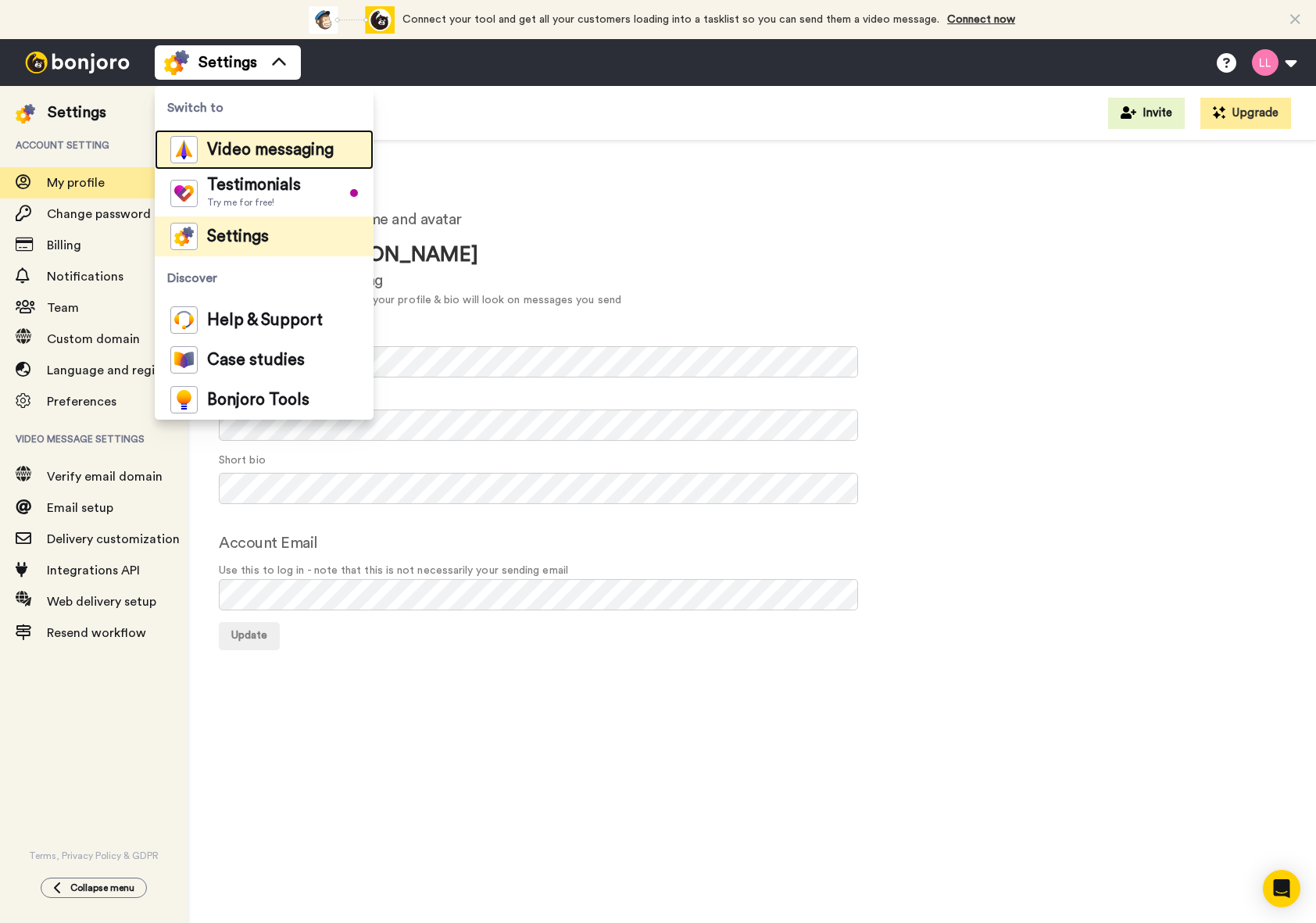
click at [207, 162] on div "Video messaging" at bounding box center [252, 149] width 163 height 27
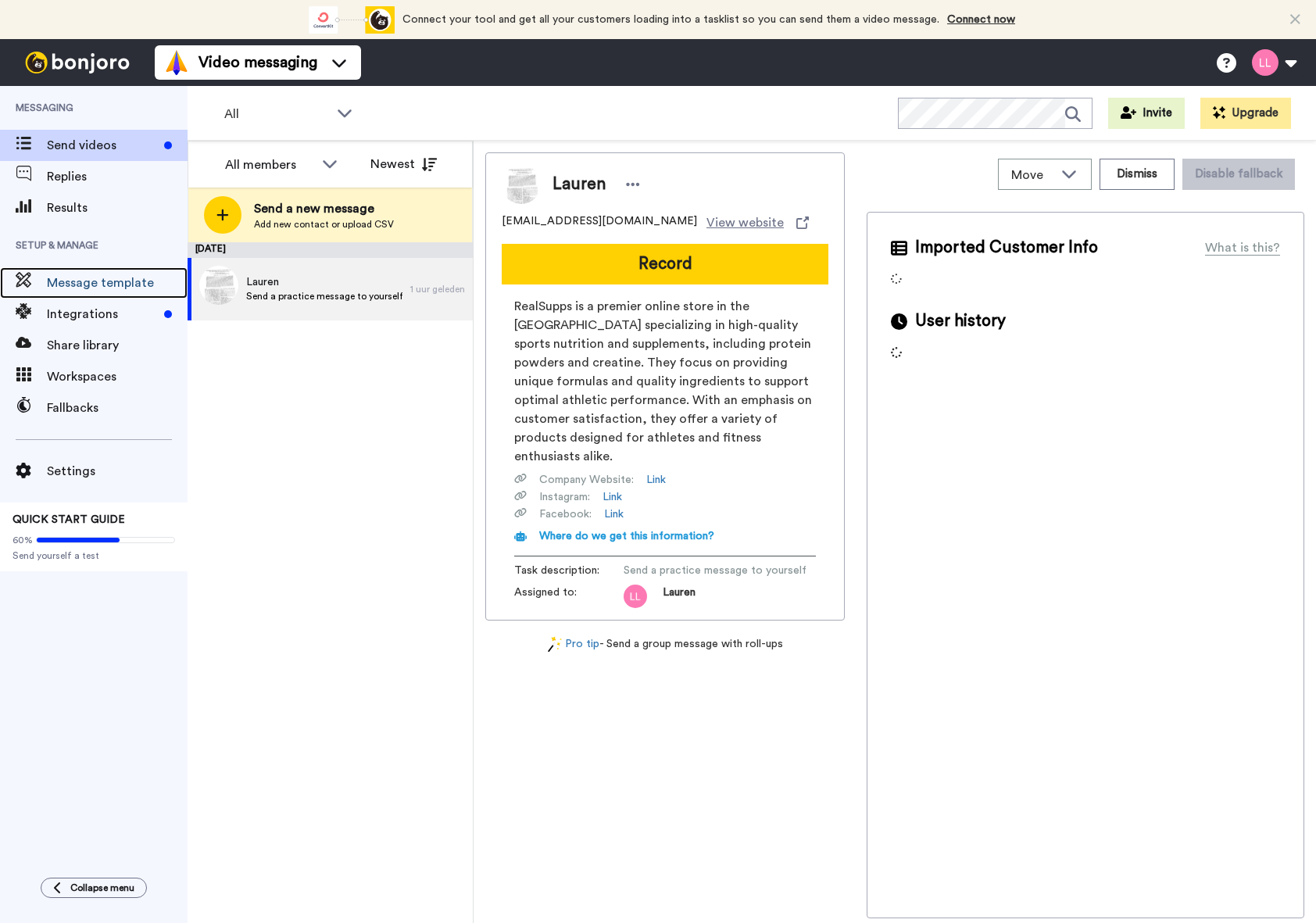
click at [143, 290] on span "Message template" at bounding box center [117, 283] width 141 height 19
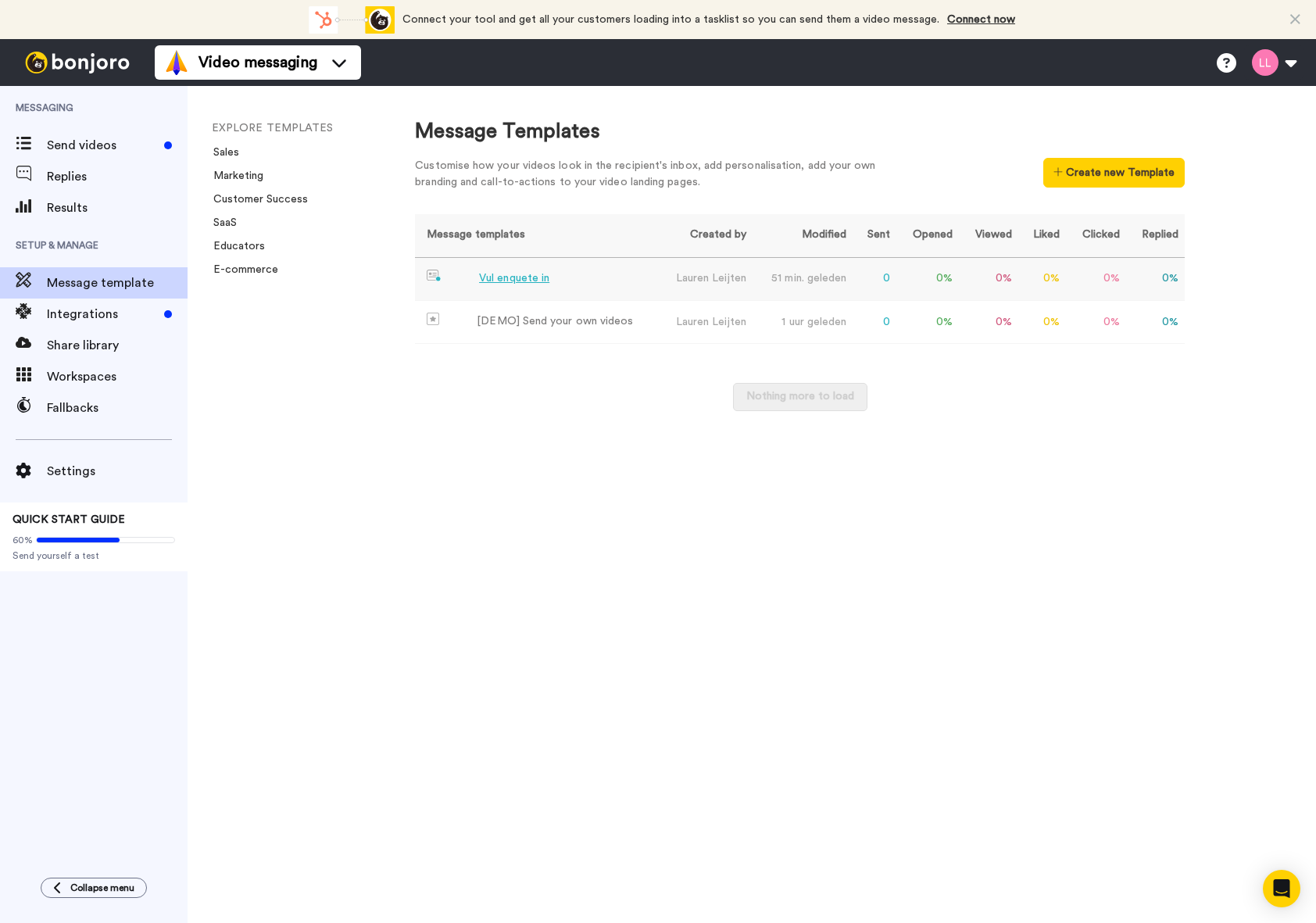
click at [564, 283] on td "Vul enquete in" at bounding box center [536, 279] width 242 height 43
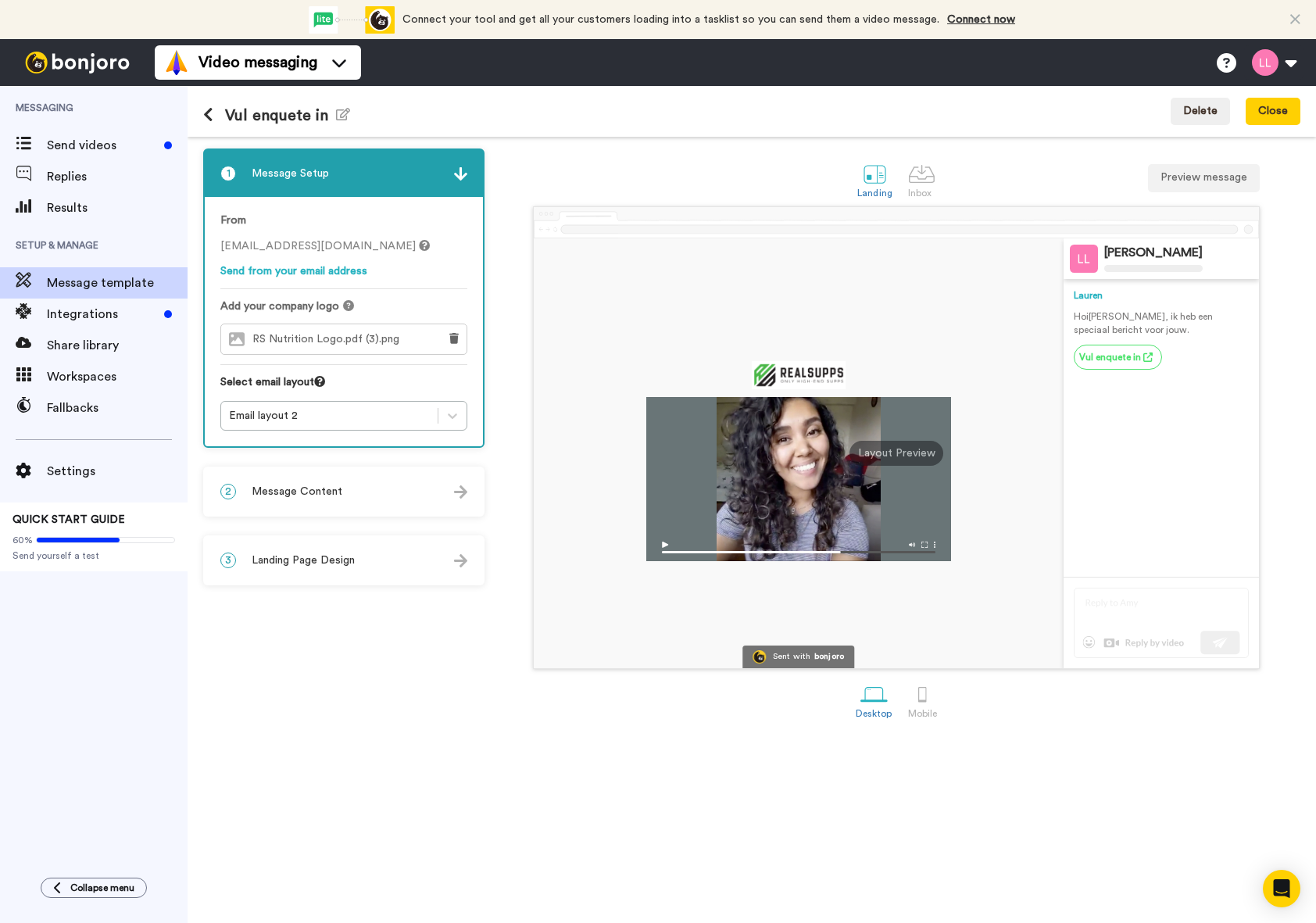
click at [360, 506] on div "2 Message Content" at bounding box center [344, 491] width 278 height 47
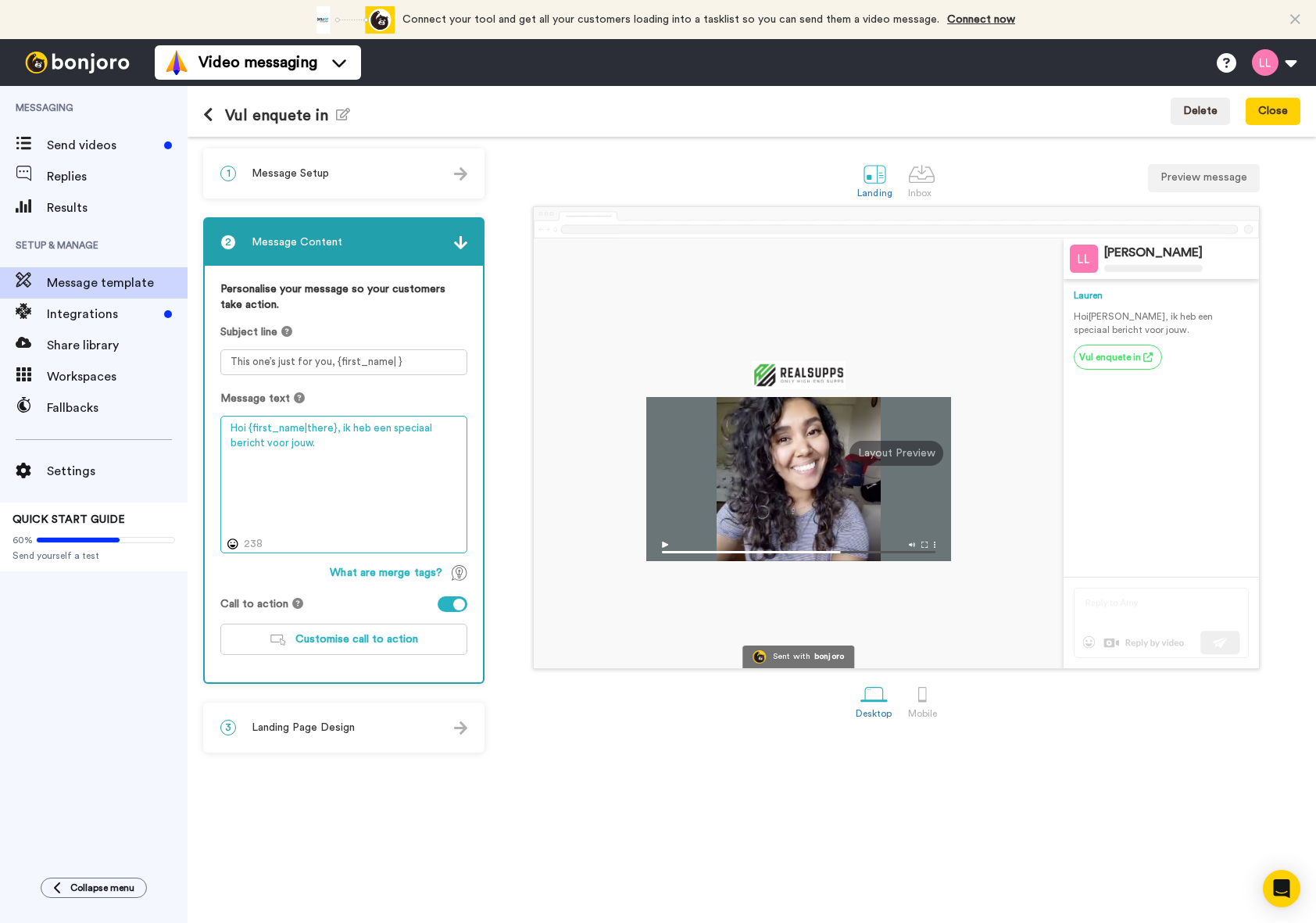
click at [376, 466] on textarea "Hoi {first_name|there}, ik heb een speciaal bericht voor jouw." at bounding box center [343, 484] width 247 height 137
drag, startPoint x: 248, startPoint y: 430, endPoint x: 196, endPoint y: 434, distance: 52.2
click at [196, 434] on div "1 Message Setup From [EMAIL_ADDRESS][DOMAIN_NAME] Send from your email address …" at bounding box center [752, 529] width 1128 height 786
drag, startPoint x: 323, startPoint y: 443, endPoint x: 343, endPoint y: 431, distance: 23.3
click at [343, 431] on textarea "Hoi {first_name|there}, ik heb een speciaal bericht voor jouw." at bounding box center [343, 484] width 247 height 137
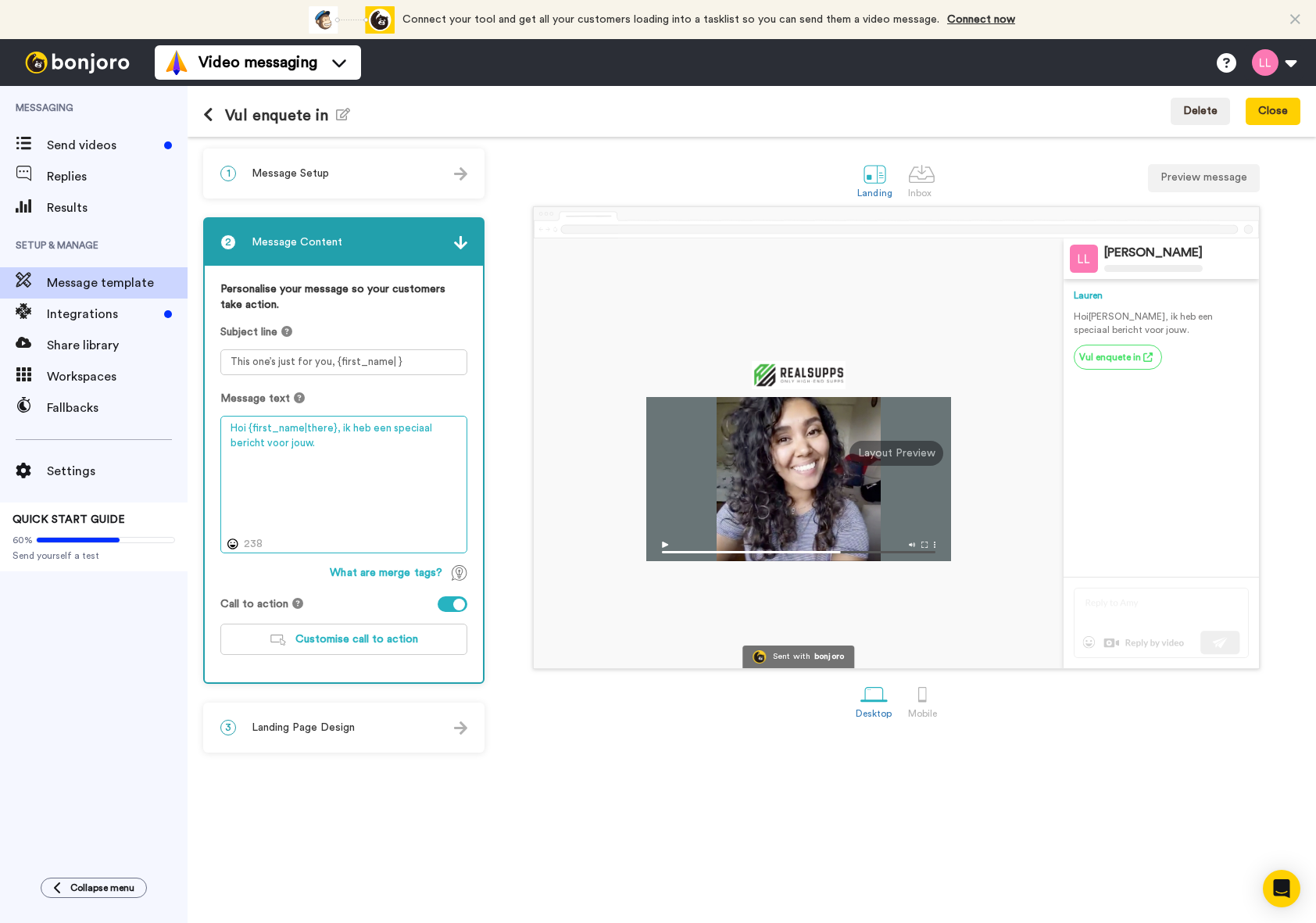
click at [408, 447] on textarea "Hoi {first_name|there}, ik heb een speciaal bericht voor jouw." at bounding box center [343, 484] width 247 height 137
drag, startPoint x: 408, startPoint y: 447, endPoint x: 366, endPoint y: 427, distance: 46.5
click at [366, 427] on textarea "Hoi {first_name|there}, ik heb een speciaal bericht voor jouw." at bounding box center [343, 484] width 247 height 137
paste textarea "ik heb je aanvraag voor de gratis trainingscheck ontvangen. In deze video verte…"
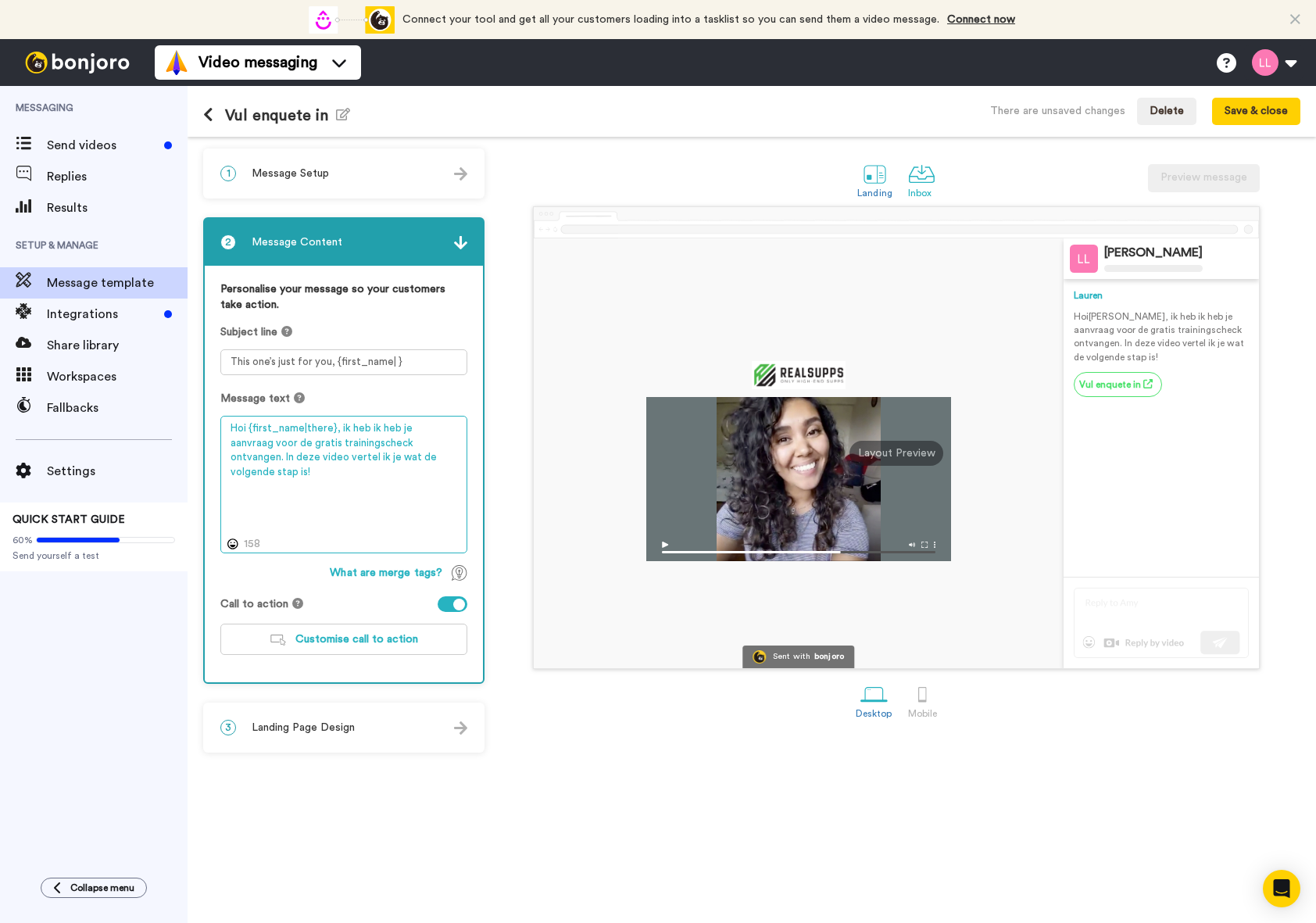
type textarea "Hoi {first_name|there}, ik heb ik heb je aanvraag voor de gratis trainingscheck…"
click at [933, 167] on div at bounding box center [922, 174] width 27 height 27
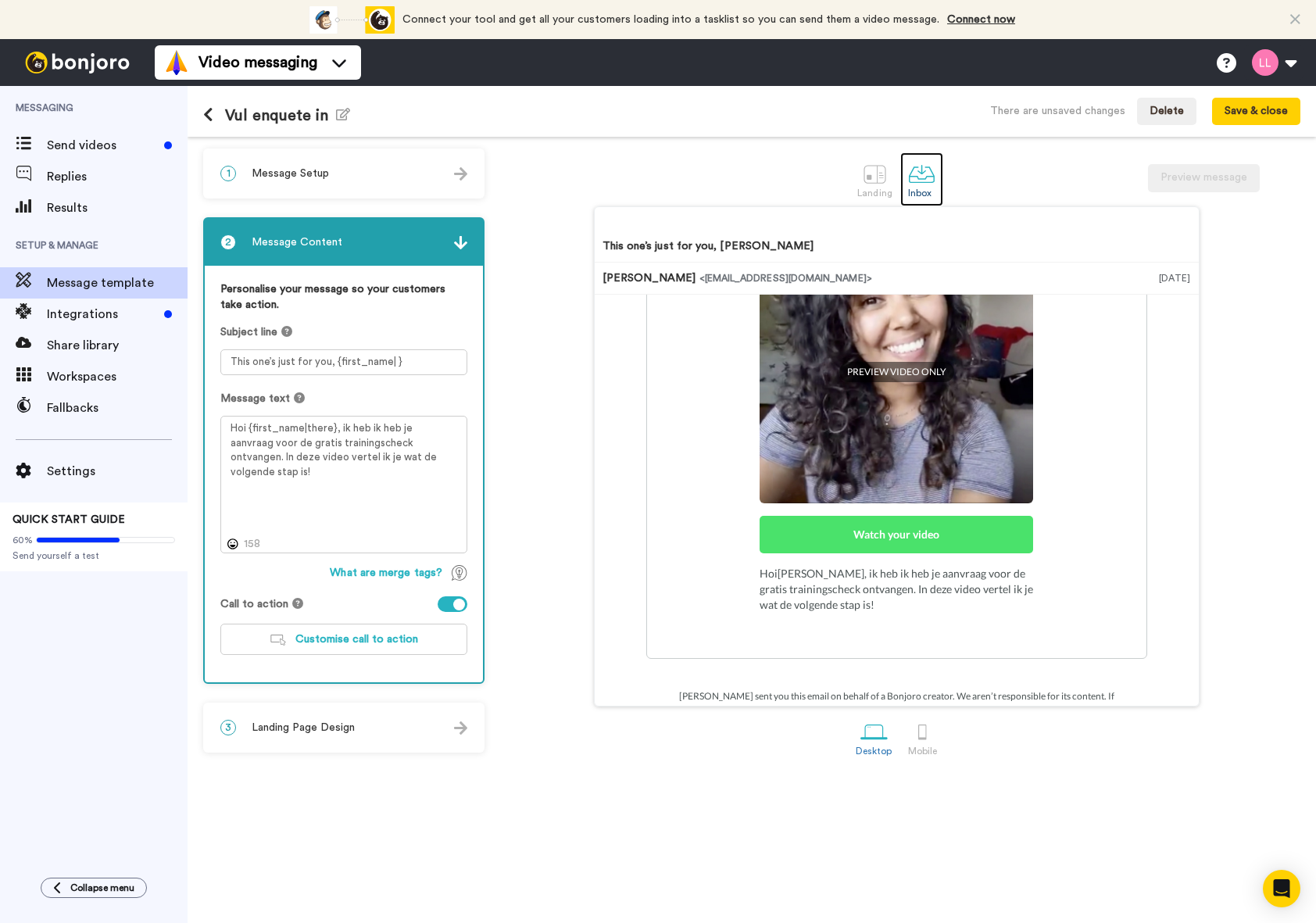
scroll to position [235, 0]
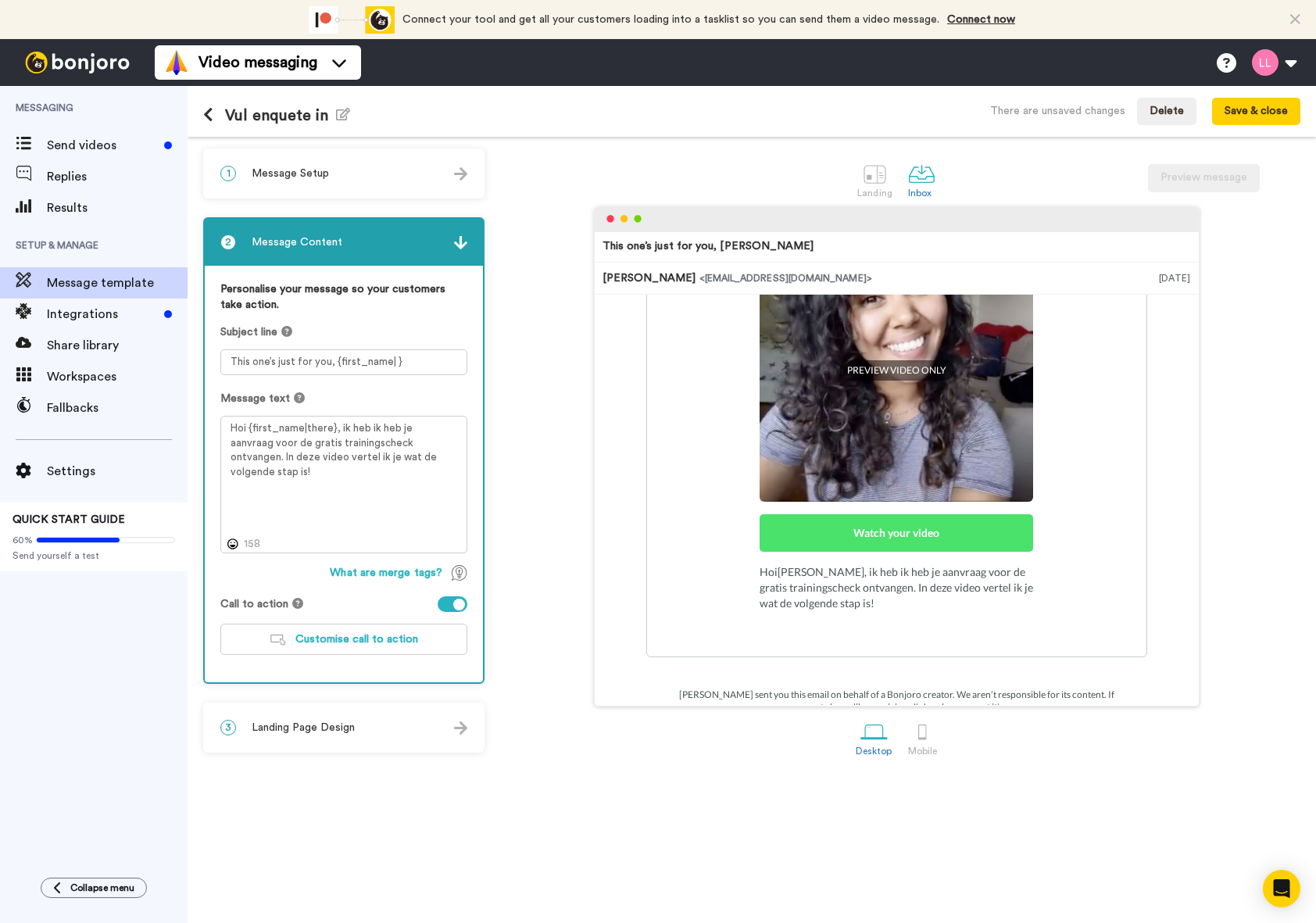
click at [351, 188] on div "1 Message Setup" at bounding box center [344, 173] width 278 height 47
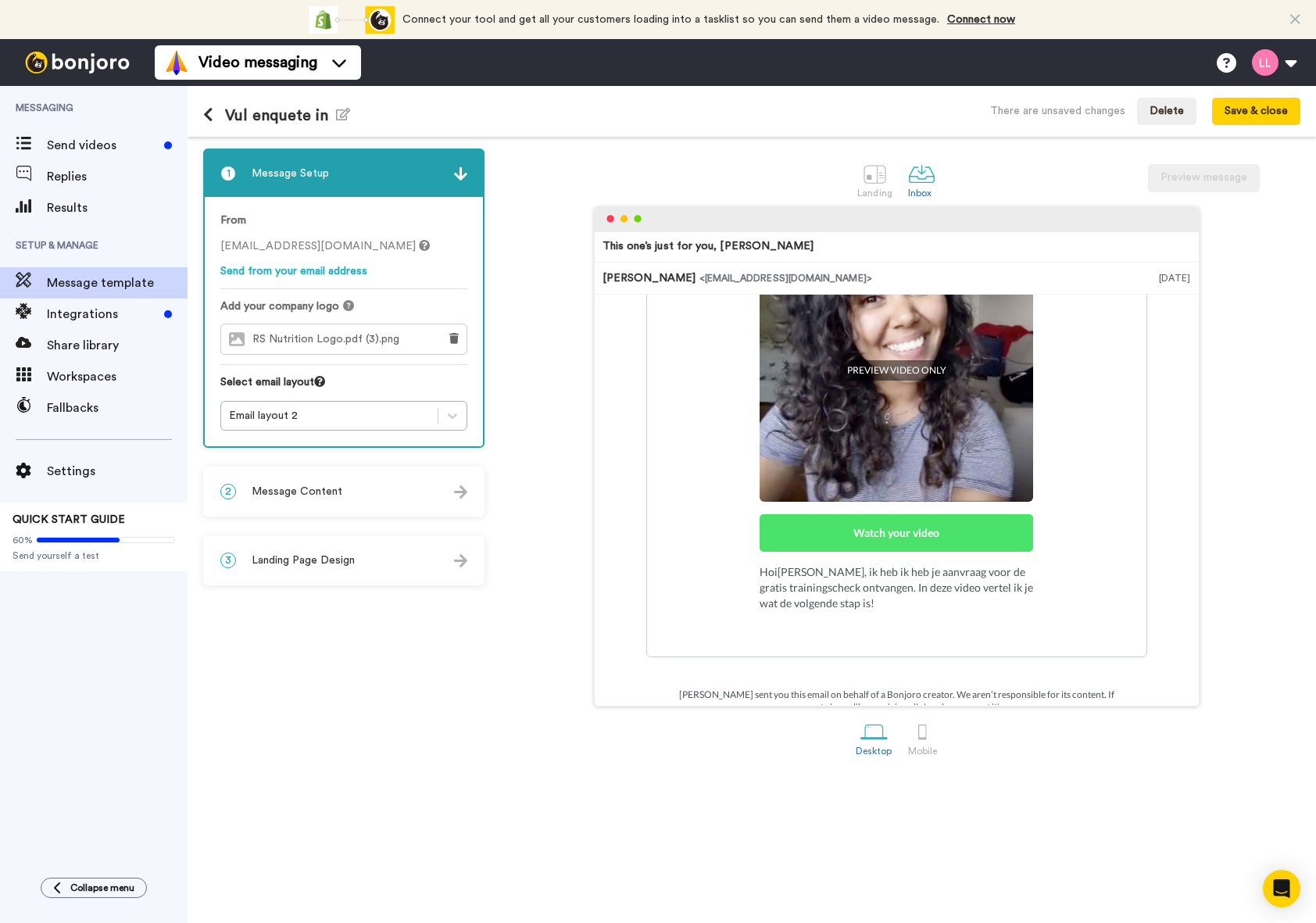
click at [341, 344] on span "RS Nutrition Logo.pdf (3).png" at bounding box center [329, 340] width 154 height 14
click at [351, 399] on div "Select email layout" at bounding box center [343, 387] width 247 height 26
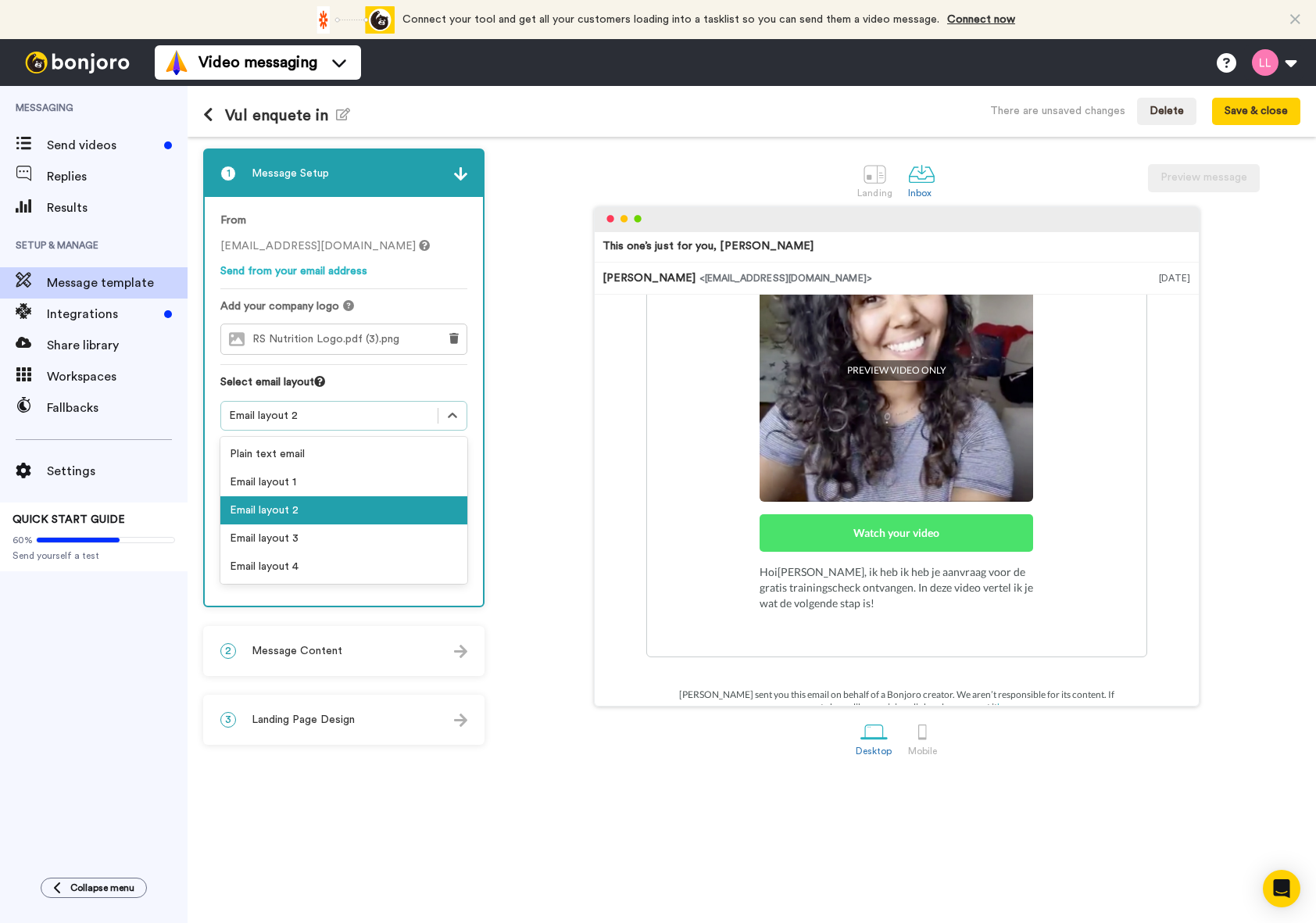
click at [359, 415] on div "Email layout 2" at bounding box center [329, 415] width 201 height 15
click at [348, 482] on div "Email layout 1" at bounding box center [343, 482] width 247 height 28
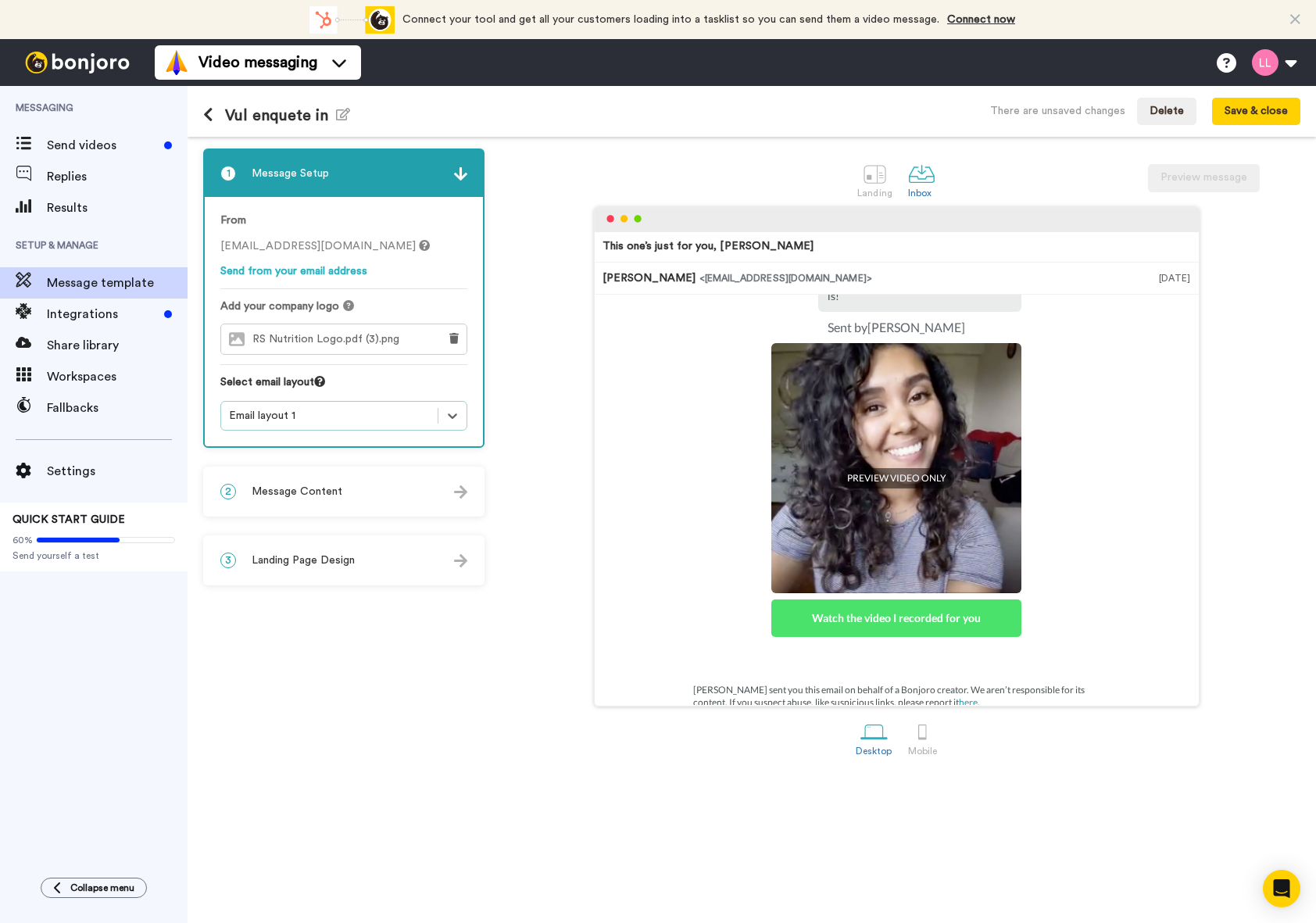
scroll to position [0, 0]
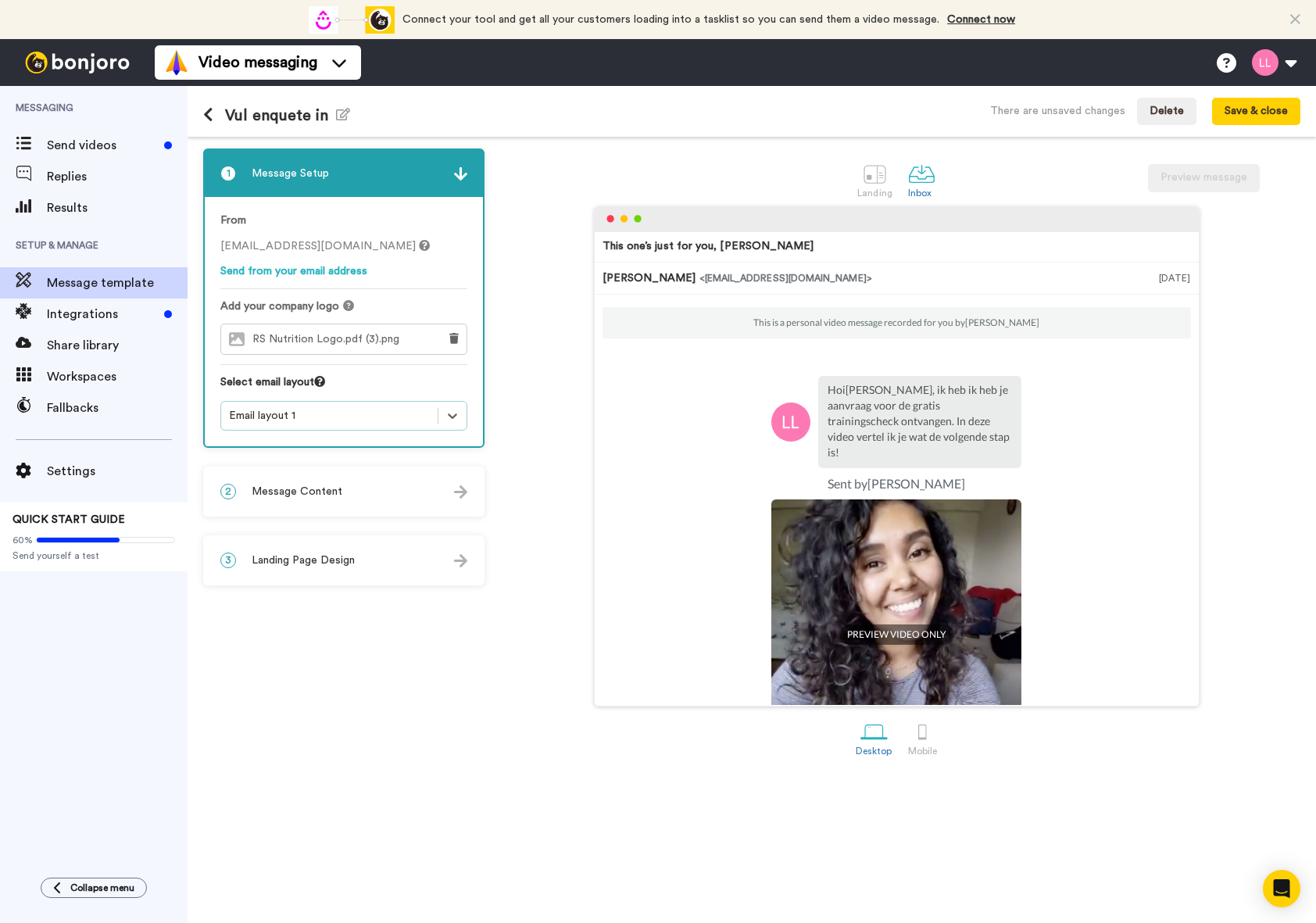
click at [387, 421] on div "Email layout 1" at bounding box center [329, 415] width 201 height 15
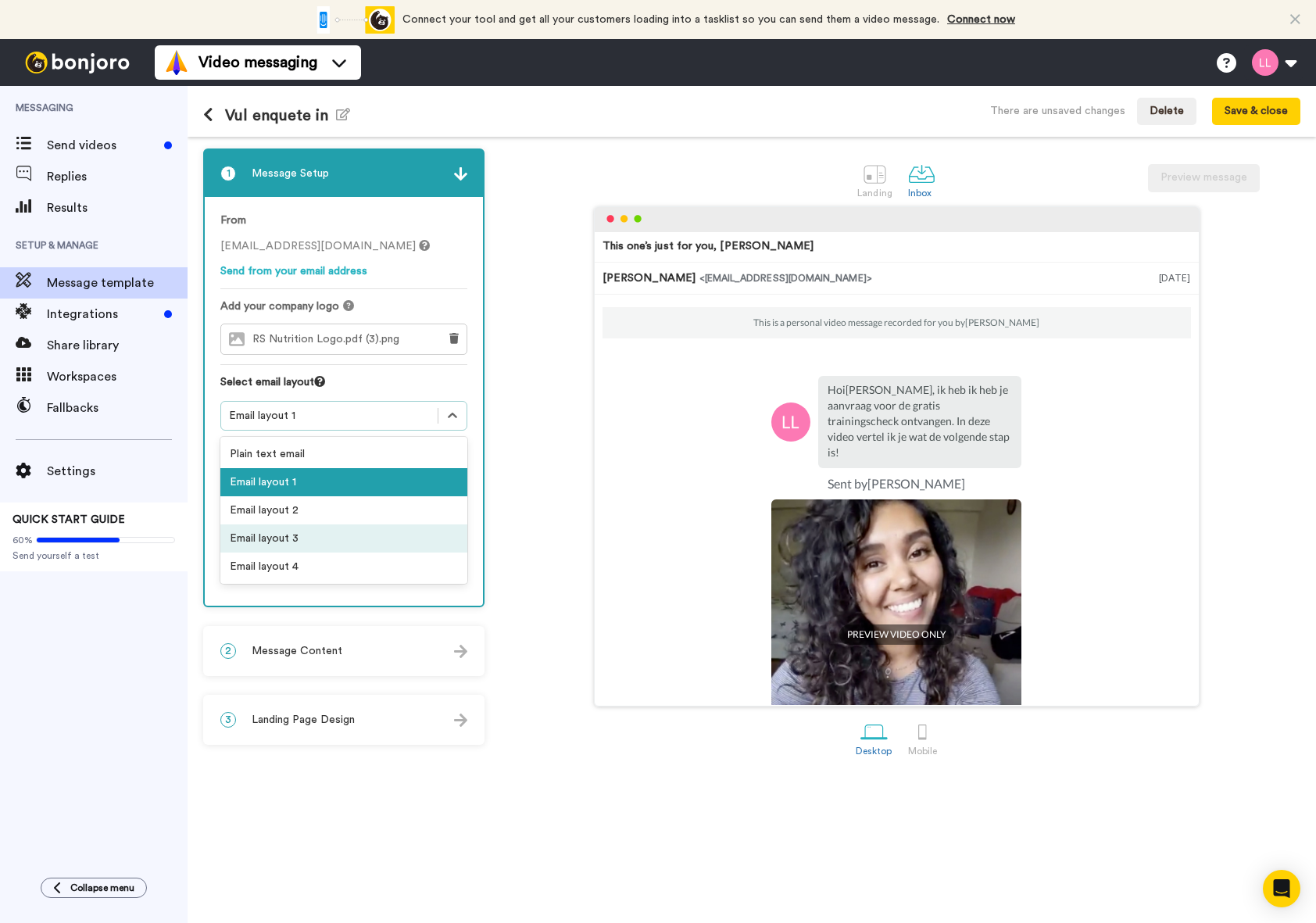
click at [364, 538] on div "Email layout 3" at bounding box center [343, 537] width 247 height 28
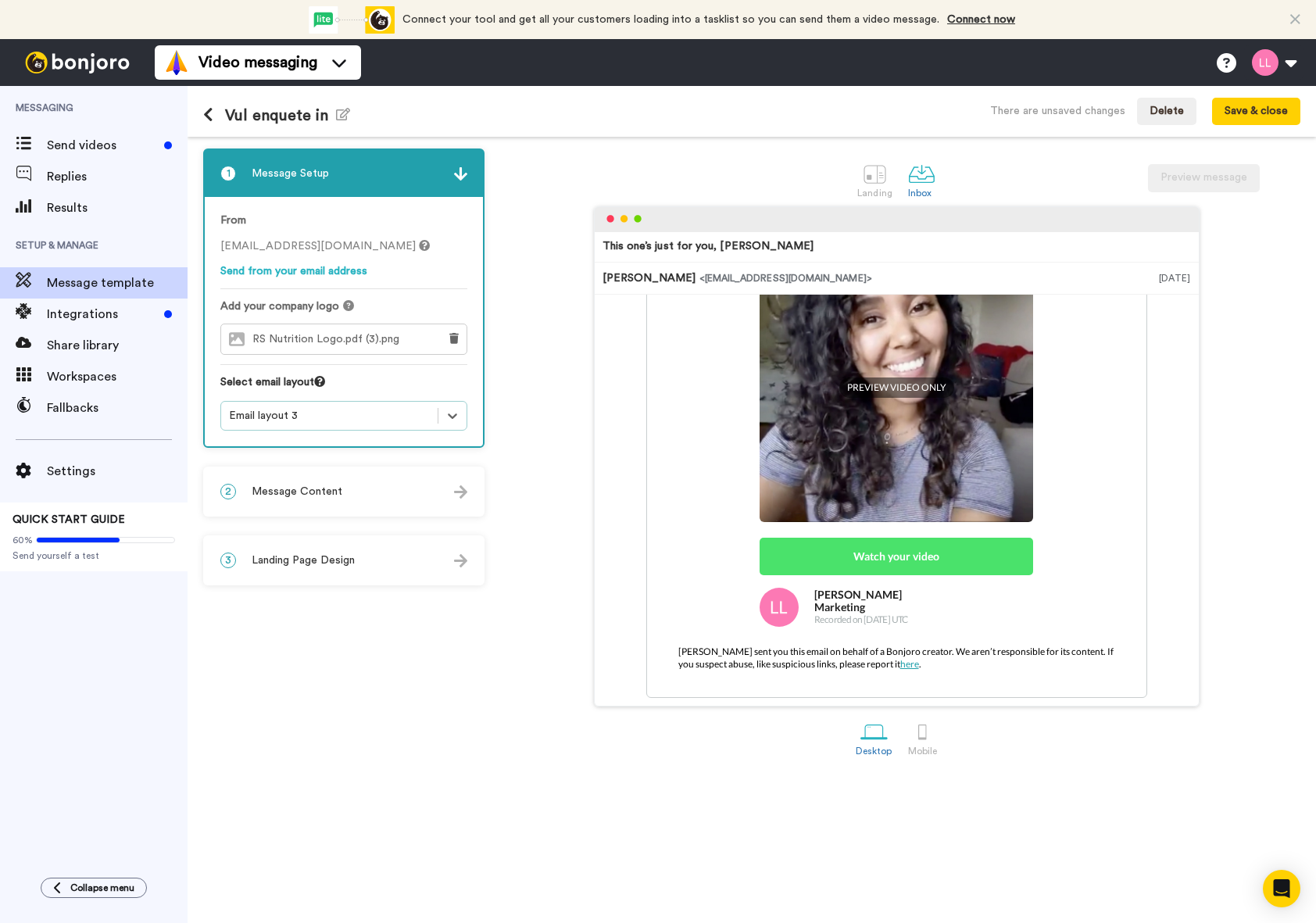
scroll to position [201, 0]
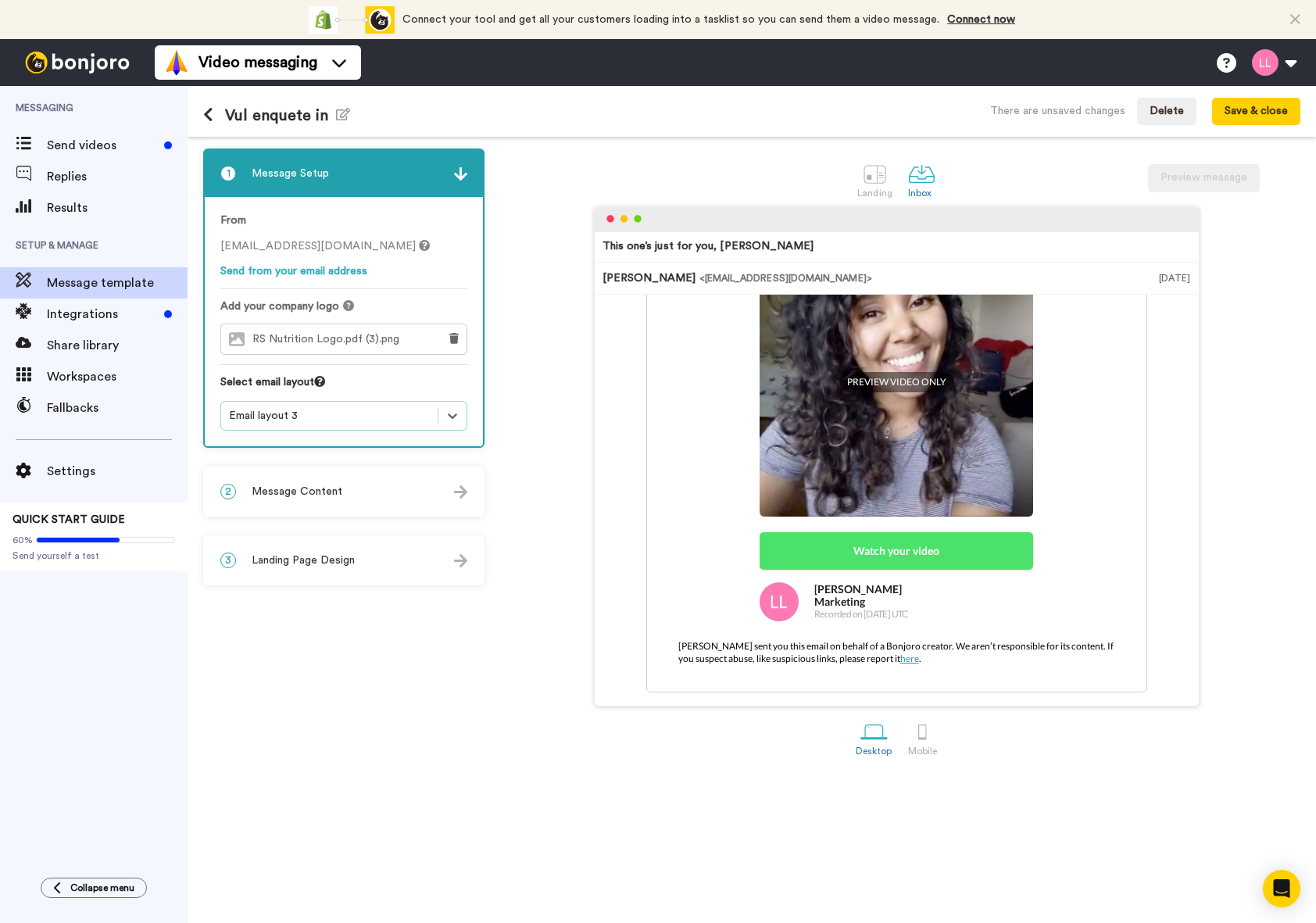
click at [404, 184] on div "1 Message Setup" at bounding box center [344, 173] width 278 height 47
click at [421, 515] on div "2 Message Content Personalise your message so your customers take action. Subje…" at bounding box center [344, 491] width 282 height 50
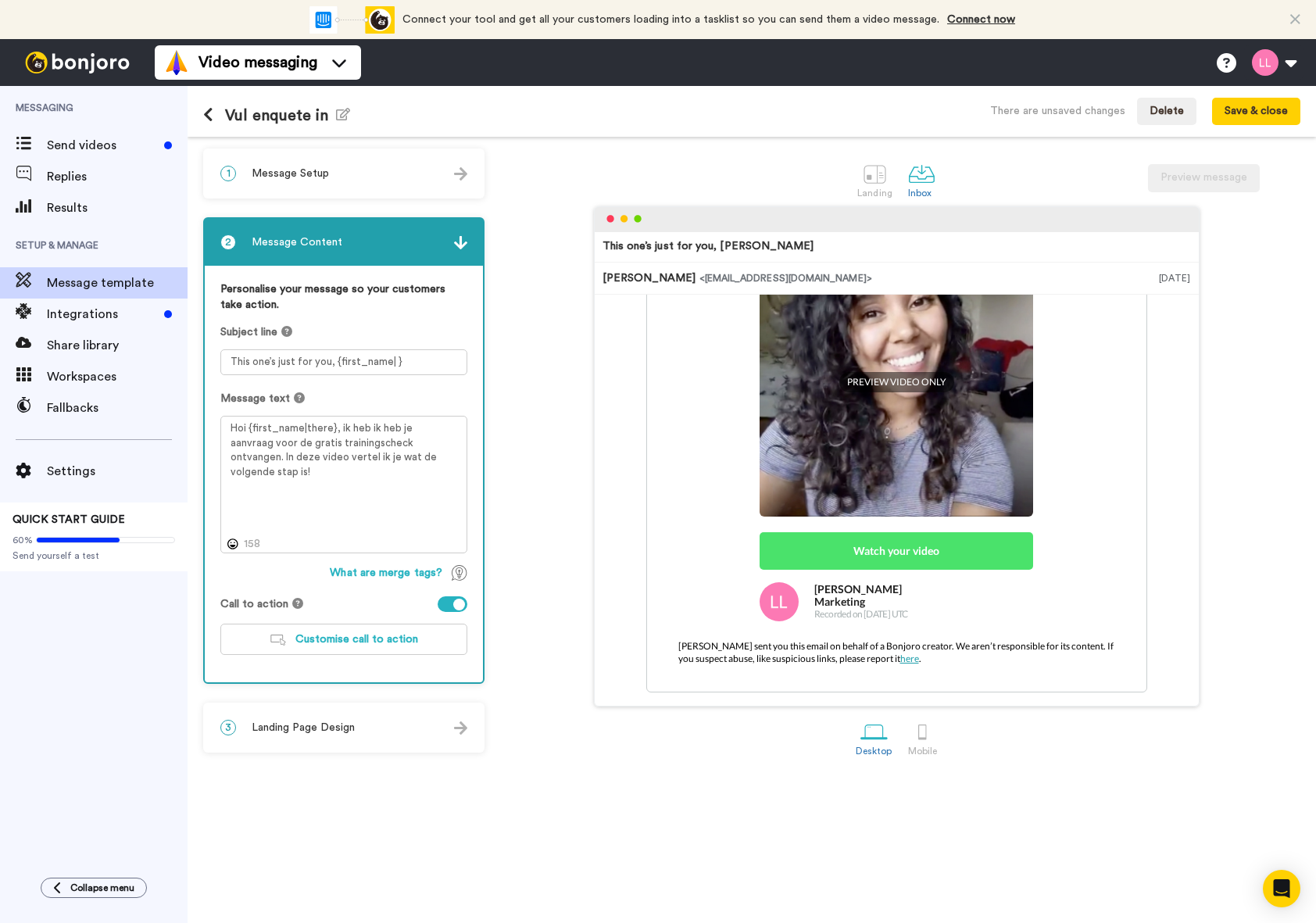
scroll to position [45, 0]
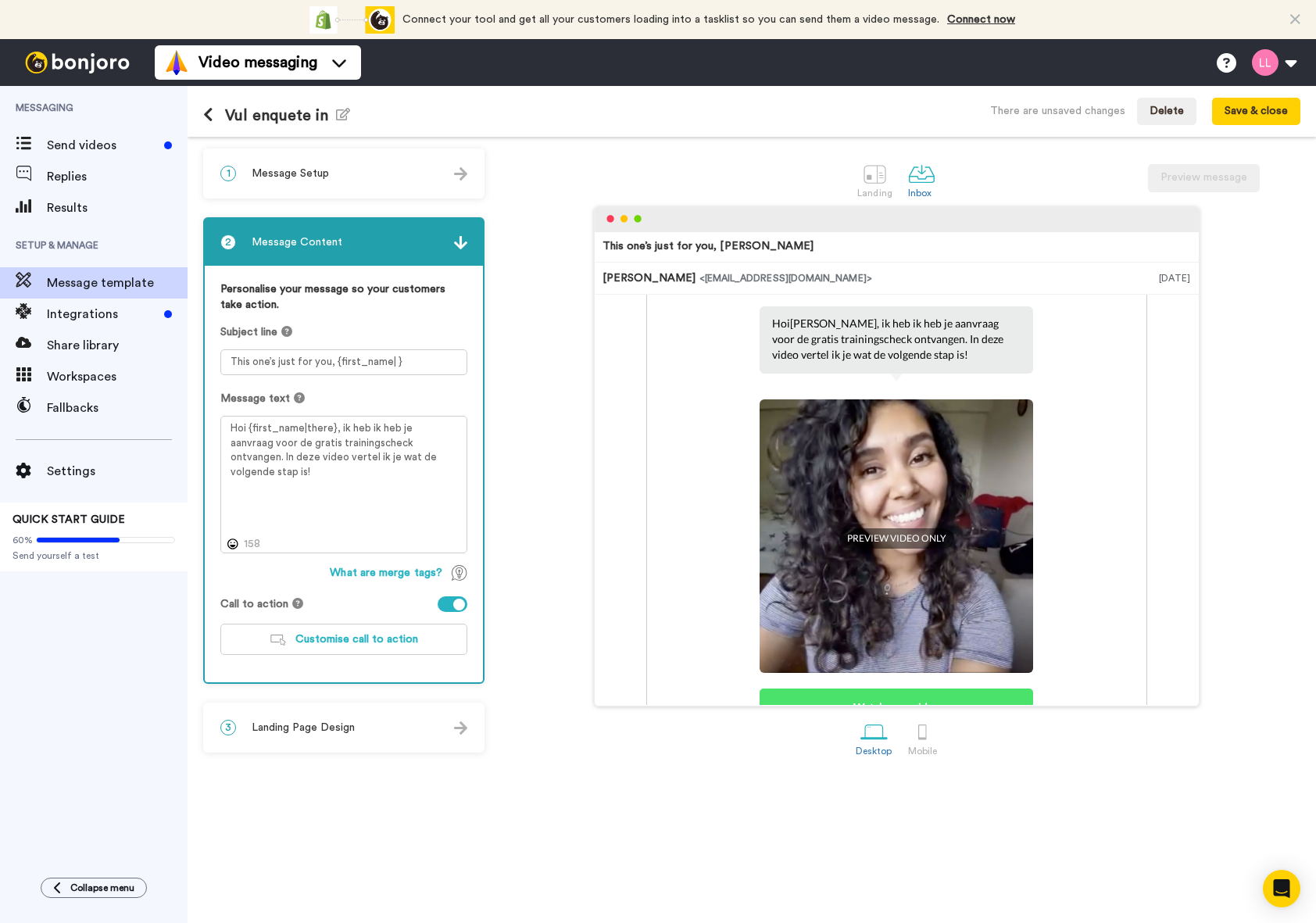
click at [399, 184] on div "1 Message Setup" at bounding box center [344, 173] width 278 height 47
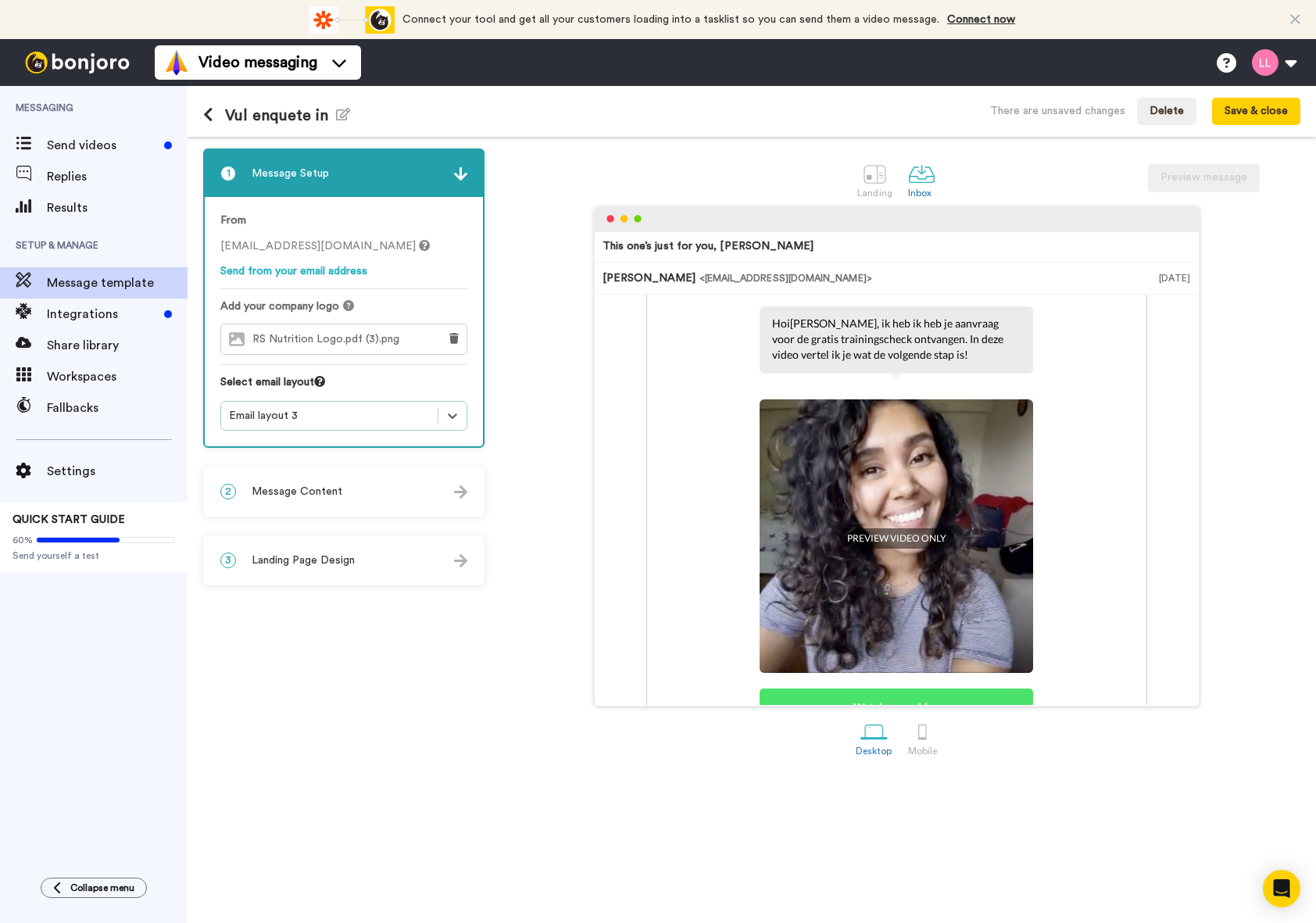
click at [369, 554] on div "3 Landing Page Design" at bounding box center [344, 560] width 278 height 47
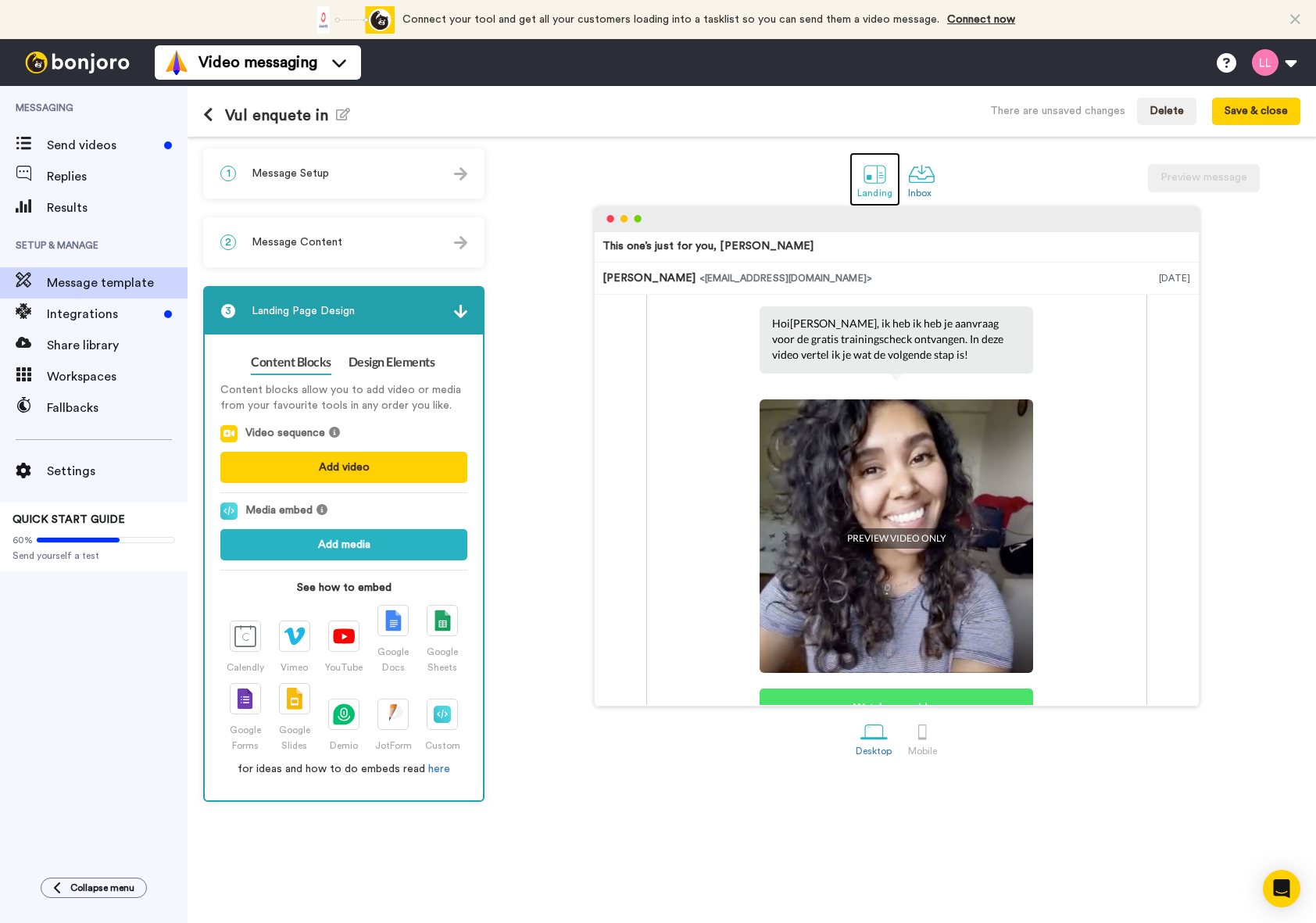
click at [849, 193] on link "Landing" at bounding box center [875, 179] width 51 height 54
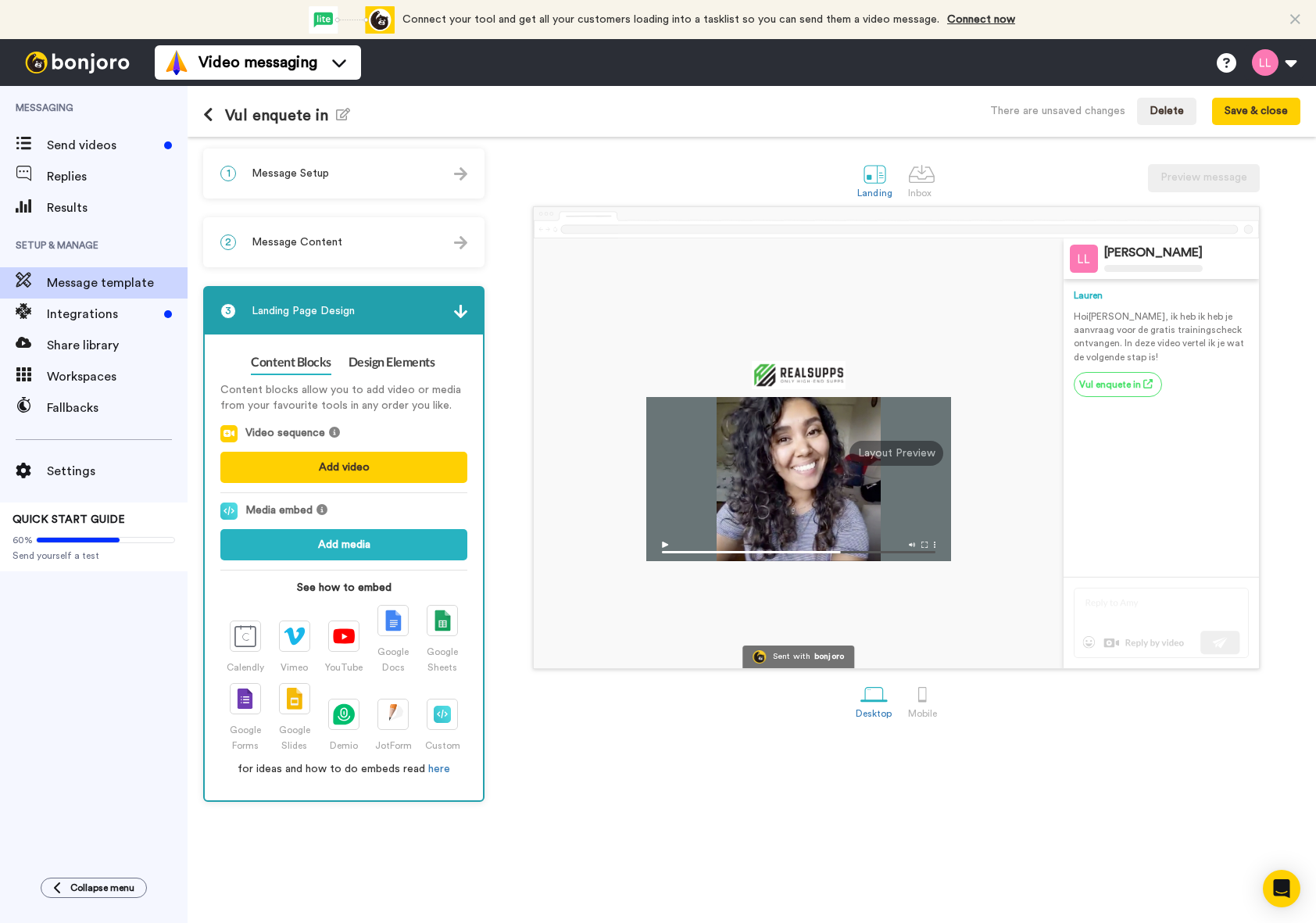
click at [1150, 430] on div "Lauren Hoi Tom , ik heb ik heb je aanvraag voor de gratis trainingscheck ontvan…" at bounding box center [1161, 427] width 175 height 298
click at [346, 247] on div "2 Message Content" at bounding box center [344, 241] width 278 height 47
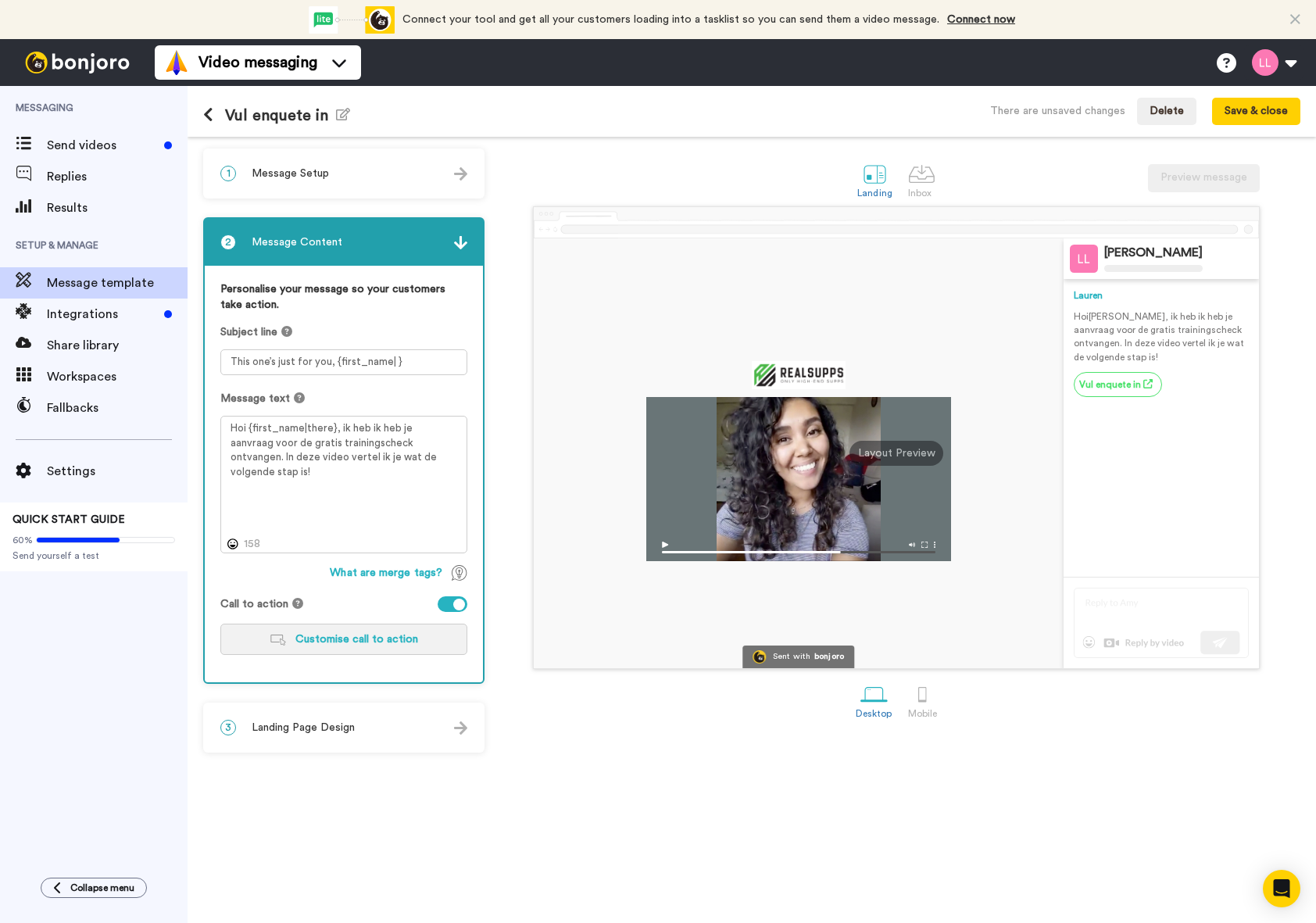
click at [300, 653] on button "Customise call to action" at bounding box center [343, 639] width 247 height 32
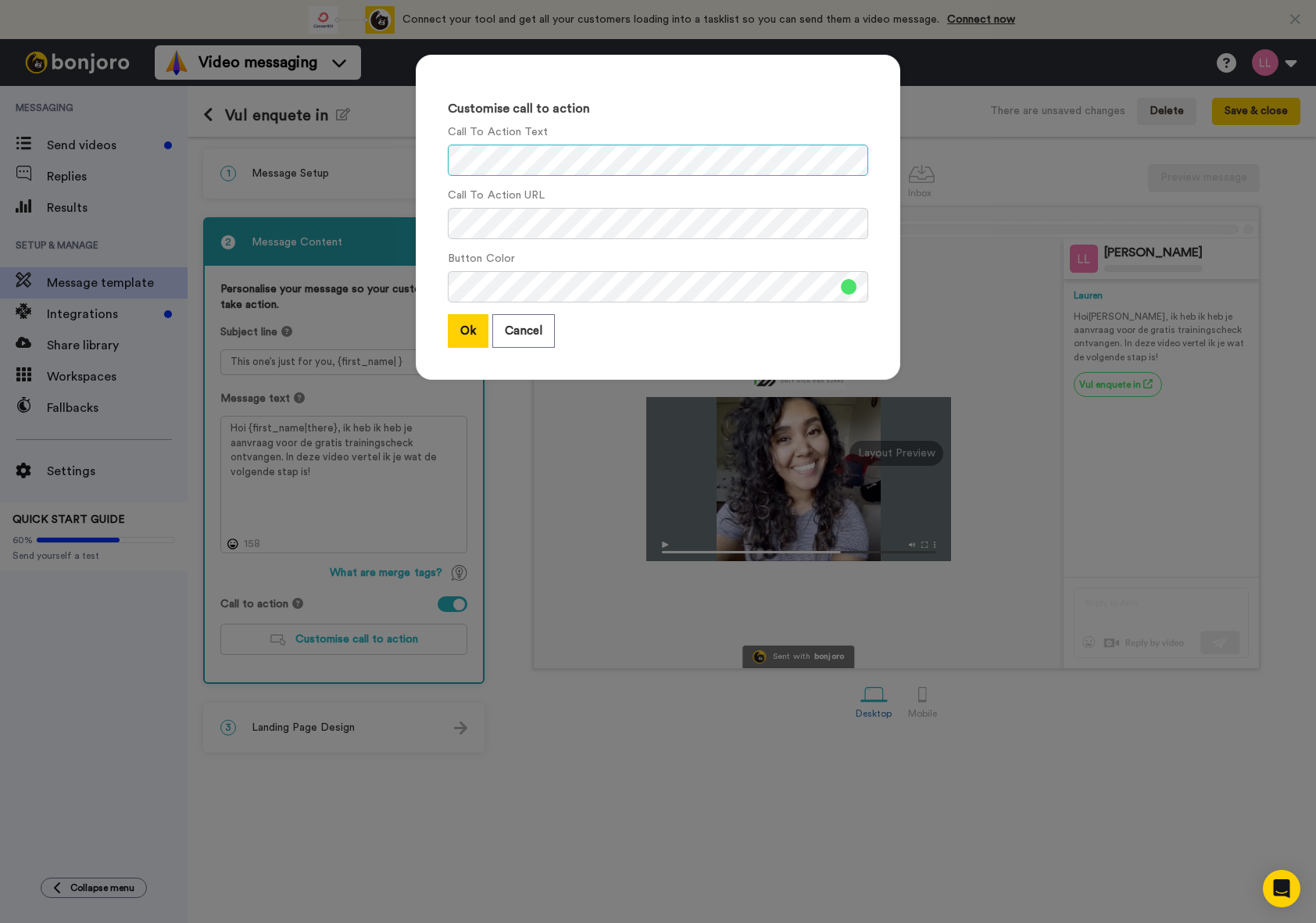
click at [434, 162] on div "Customise call to action Call To Action Text Call To Action URL Button Color Ok…" at bounding box center [658, 217] width 485 height 325
click at [471, 337] on button "Ok" at bounding box center [469, 330] width 41 height 33
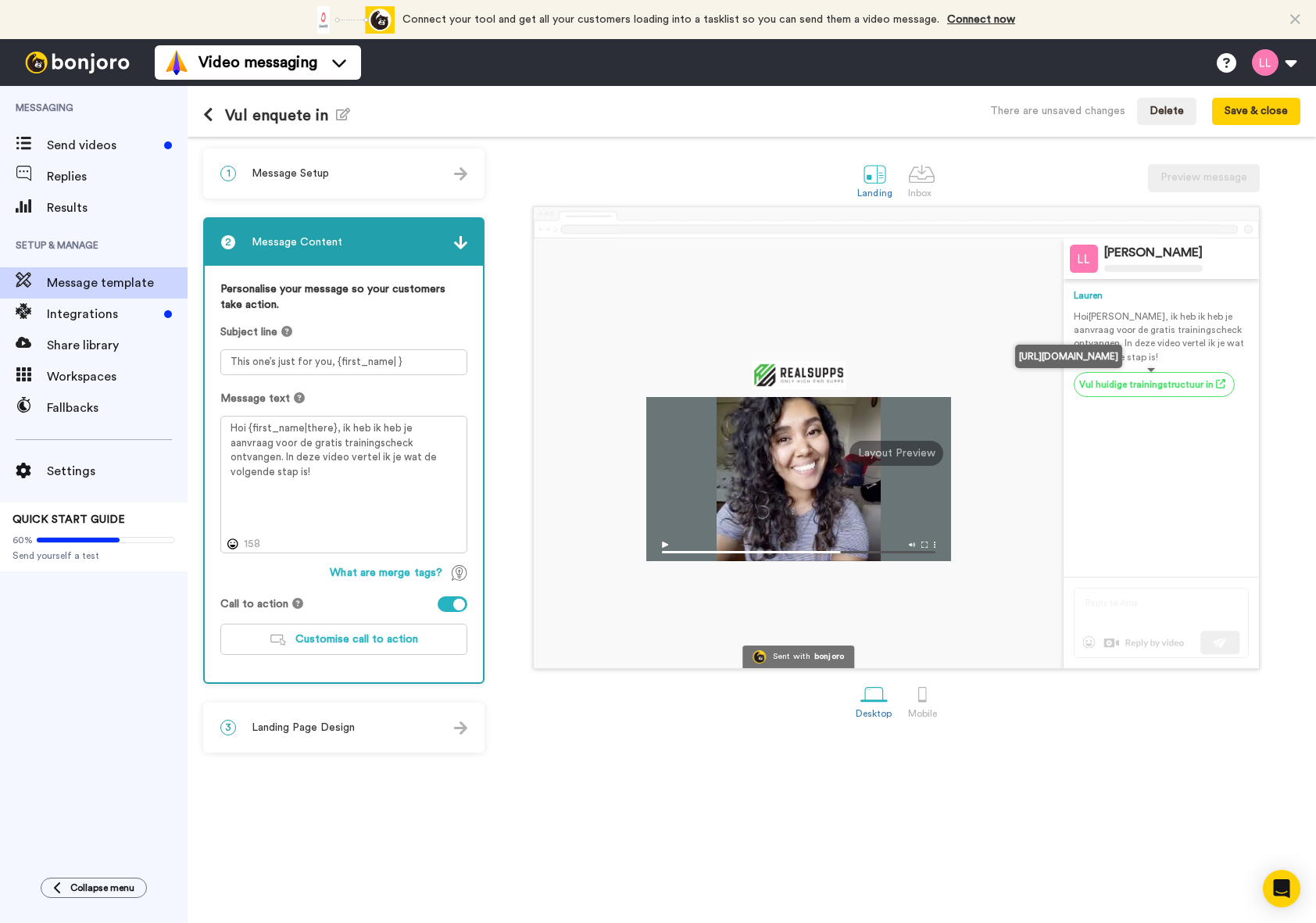
click at [1106, 385] on link "Vul huidige trainingstructuur in" at bounding box center [1154, 384] width 161 height 25
click at [405, 631] on button "Customise call to action" at bounding box center [343, 639] width 247 height 32
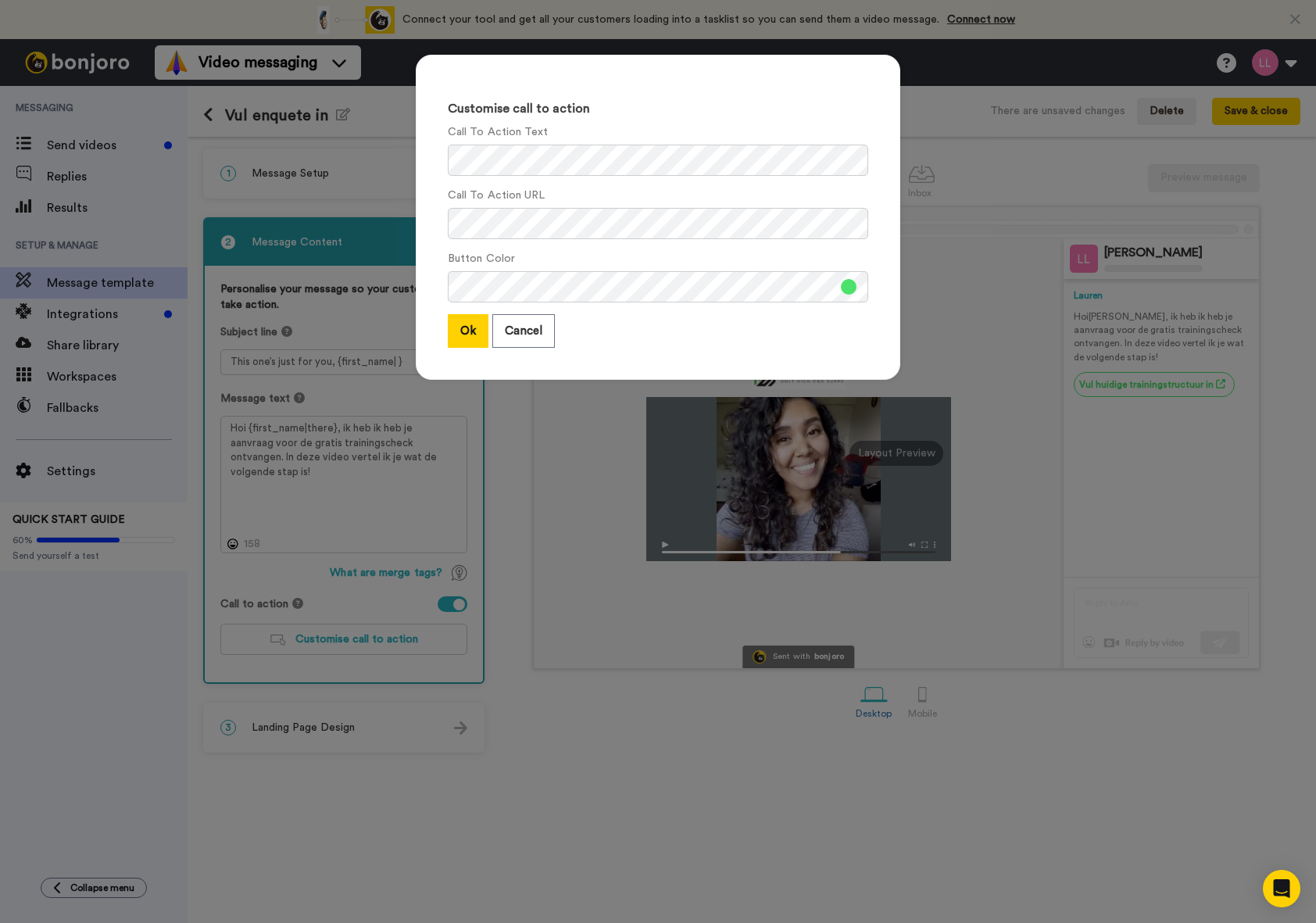
click at [848, 283] on button at bounding box center [848, 287] width 15 height 15
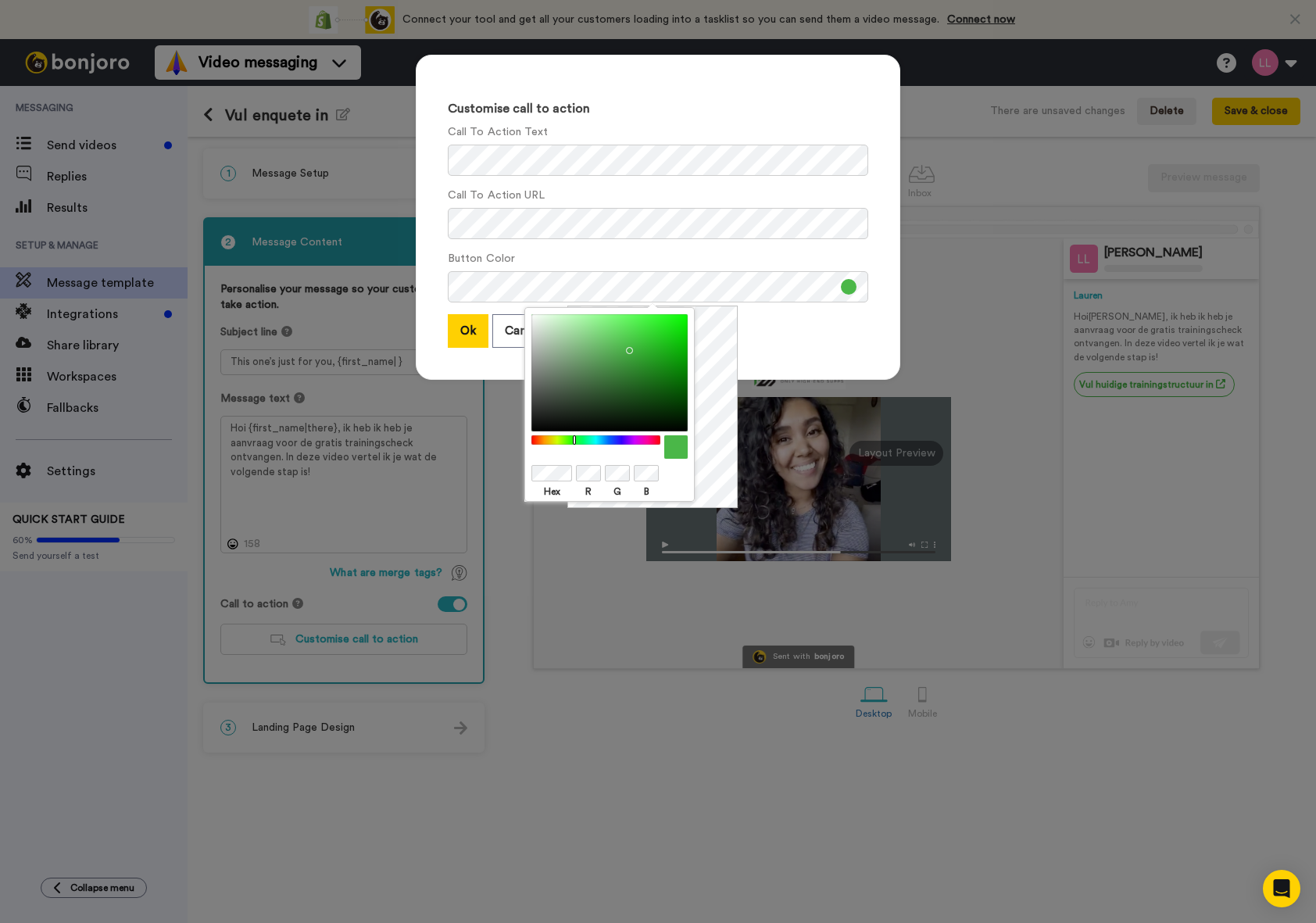
click at [662, 483] on div "Hex R G B" at bounding box center [609, 491] width 156 height 17
click at [742, 362] on div "Customise call to action Call To Action Text Call To Action URL Button Color Ok…" at bounding box center [658, 217] width 485 height 325
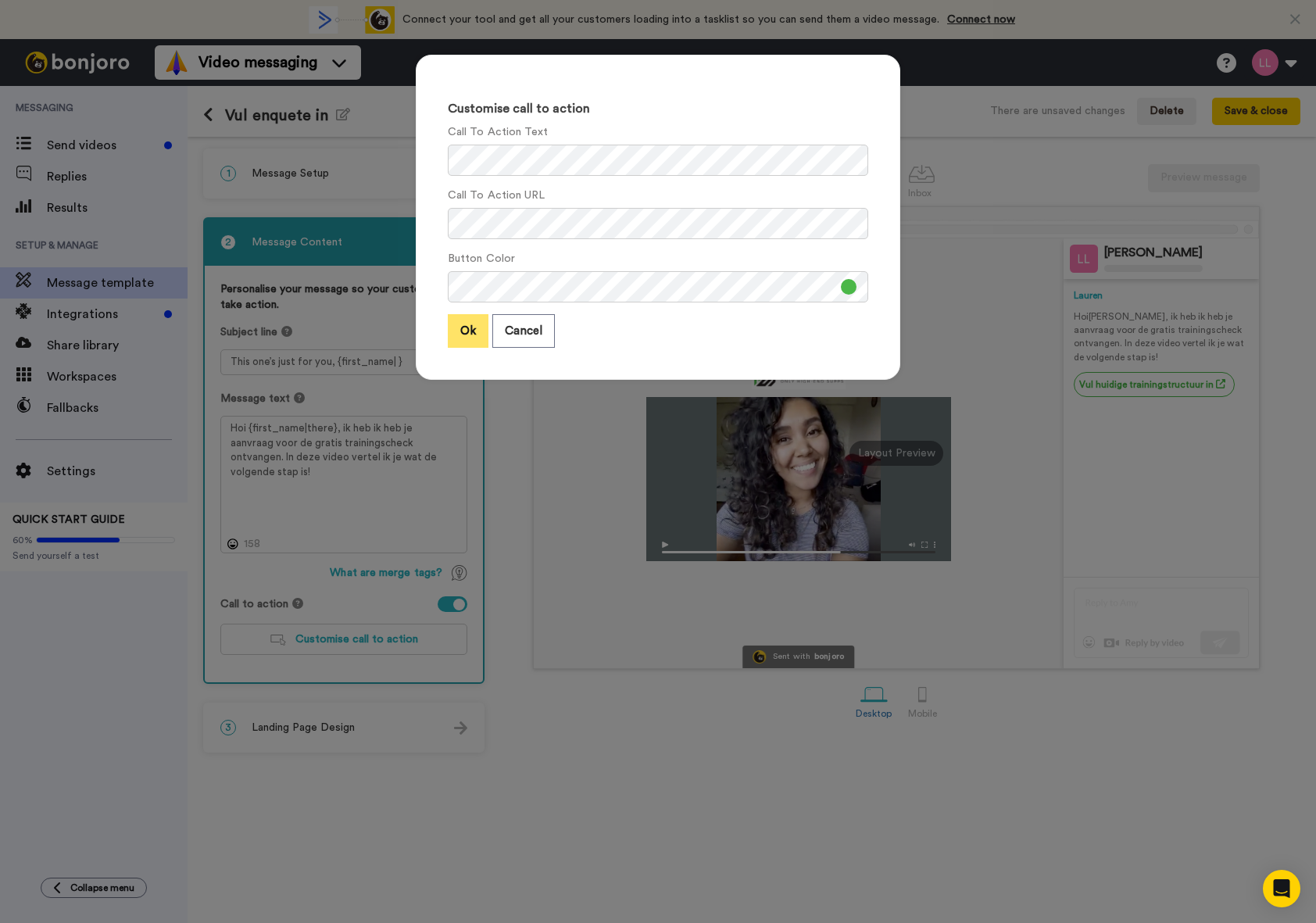
click at [459, 332] on button "Ok" at bounding box center [469, 330] width 41 height 33
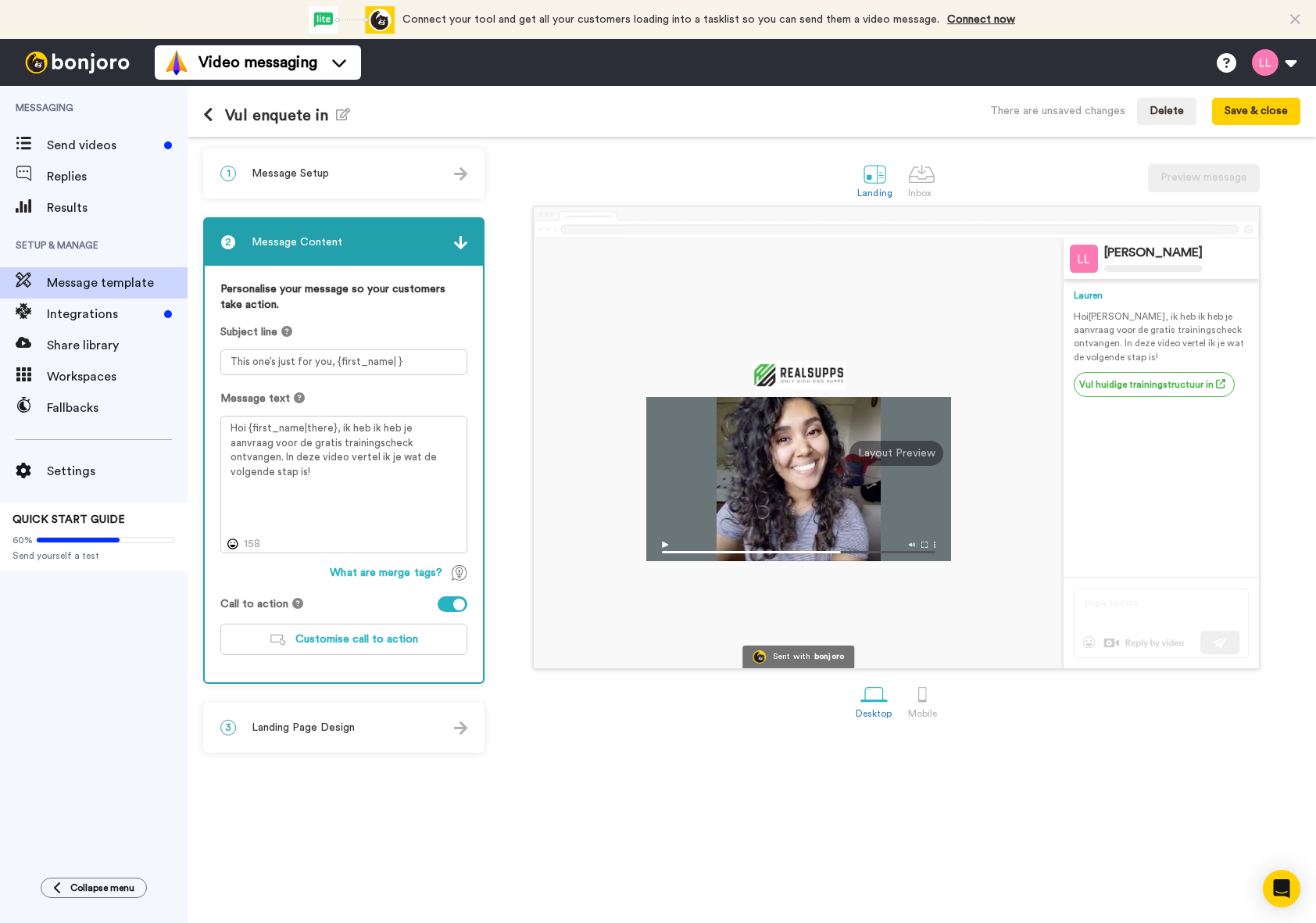
click at [313, 236] on span "Message Content" at bounding box center [297, 242] width 90 height 15
click at [332, 178] on div "1 Message Setup" at bounding box center [344, 173] width 278 height 47
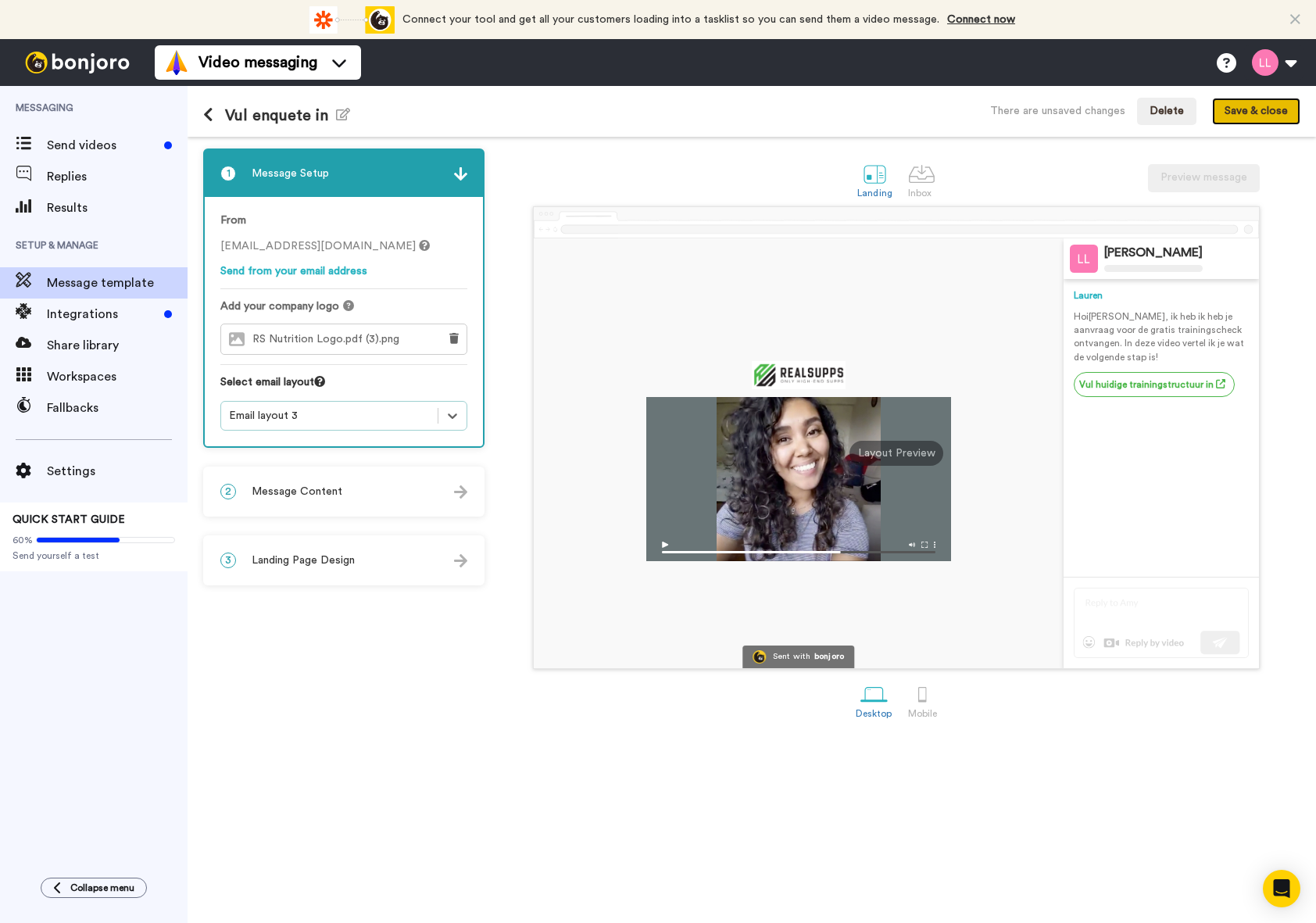
click at [1286, 104] on button "Save & close" at bounding box center [1255, 111] width 88 height 28
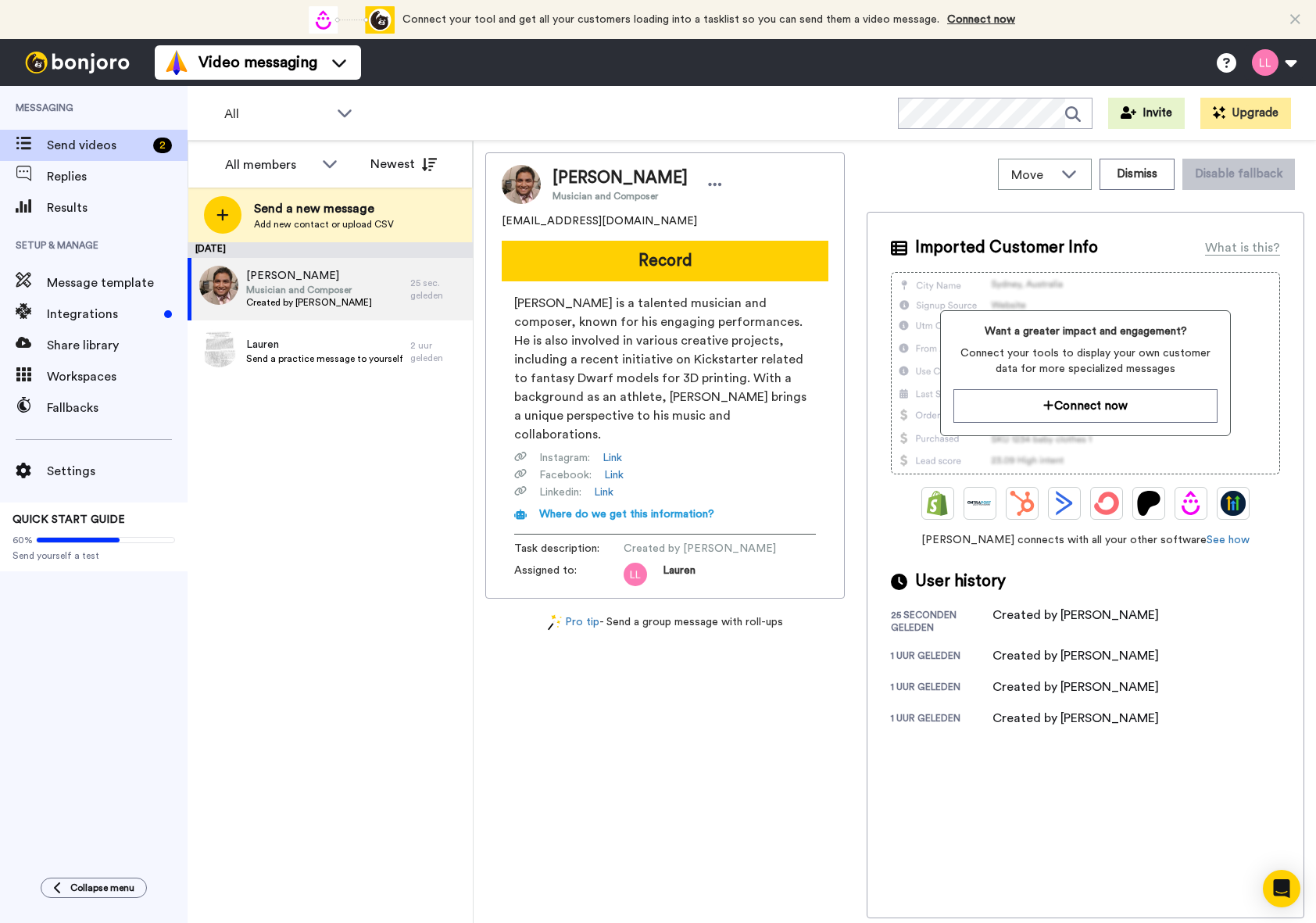
click at [286, 219] on span "Add new contact or upload CSV" at bounding box center [324, 223] width 140 height 13
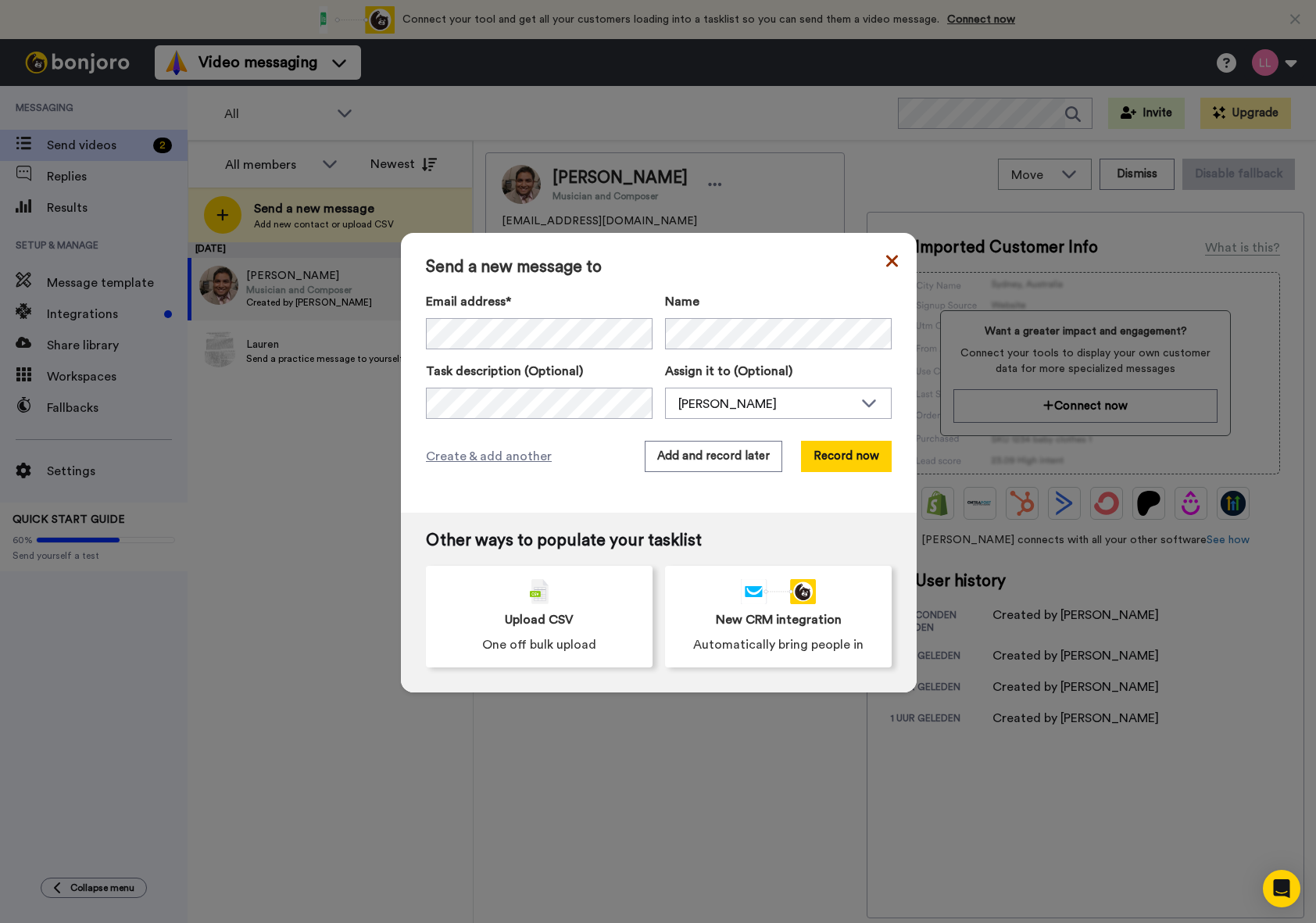
click at [886, 268] on icon at bounding box center [892, 261] width 12 height 19
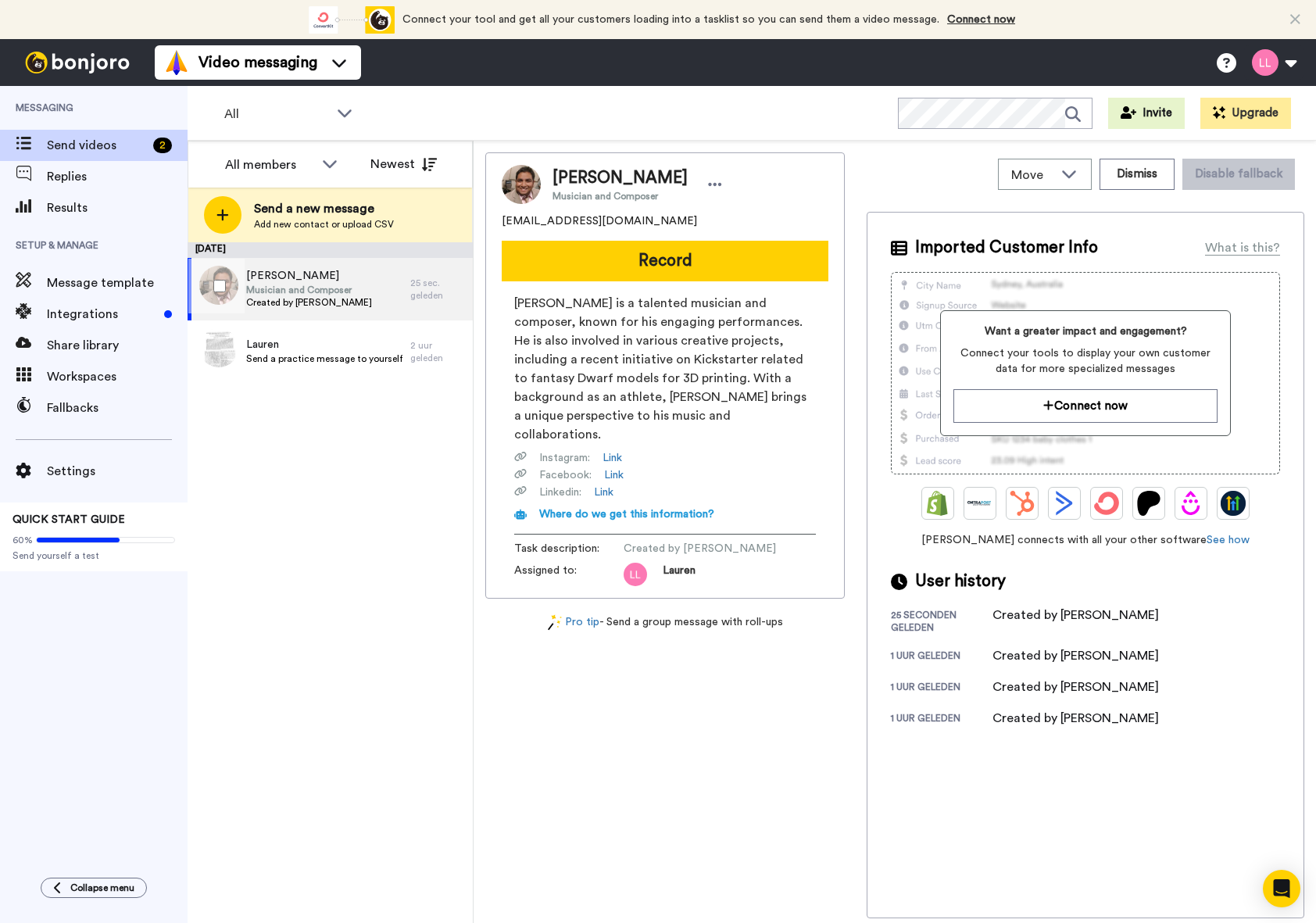
click at [332, 294] on span "Musician and Composer" at bounding box center [308, 289] width 125 height 13
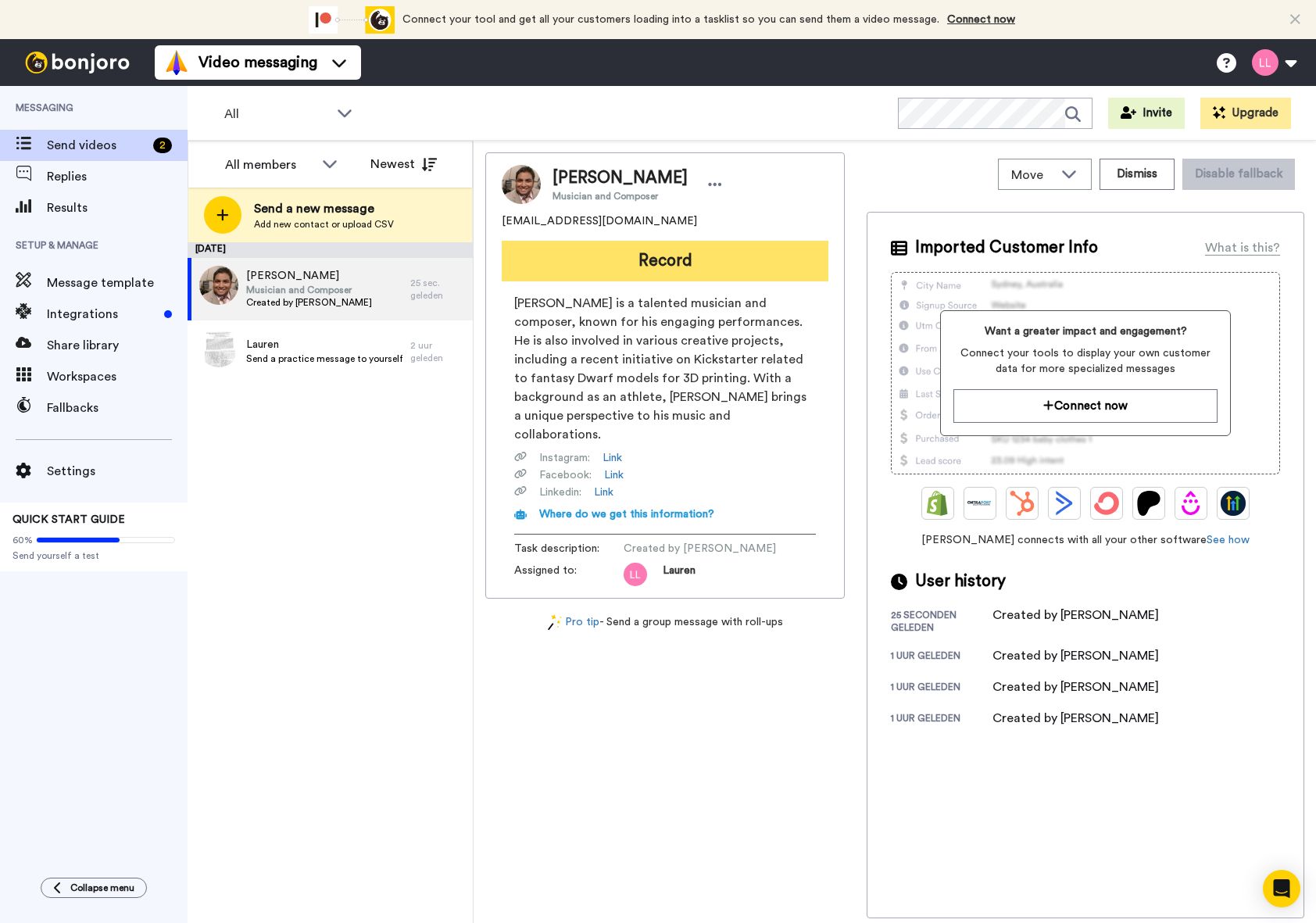
click at [581, 264] on button "Record" at bounding box center [665, 261] width 327 height 41
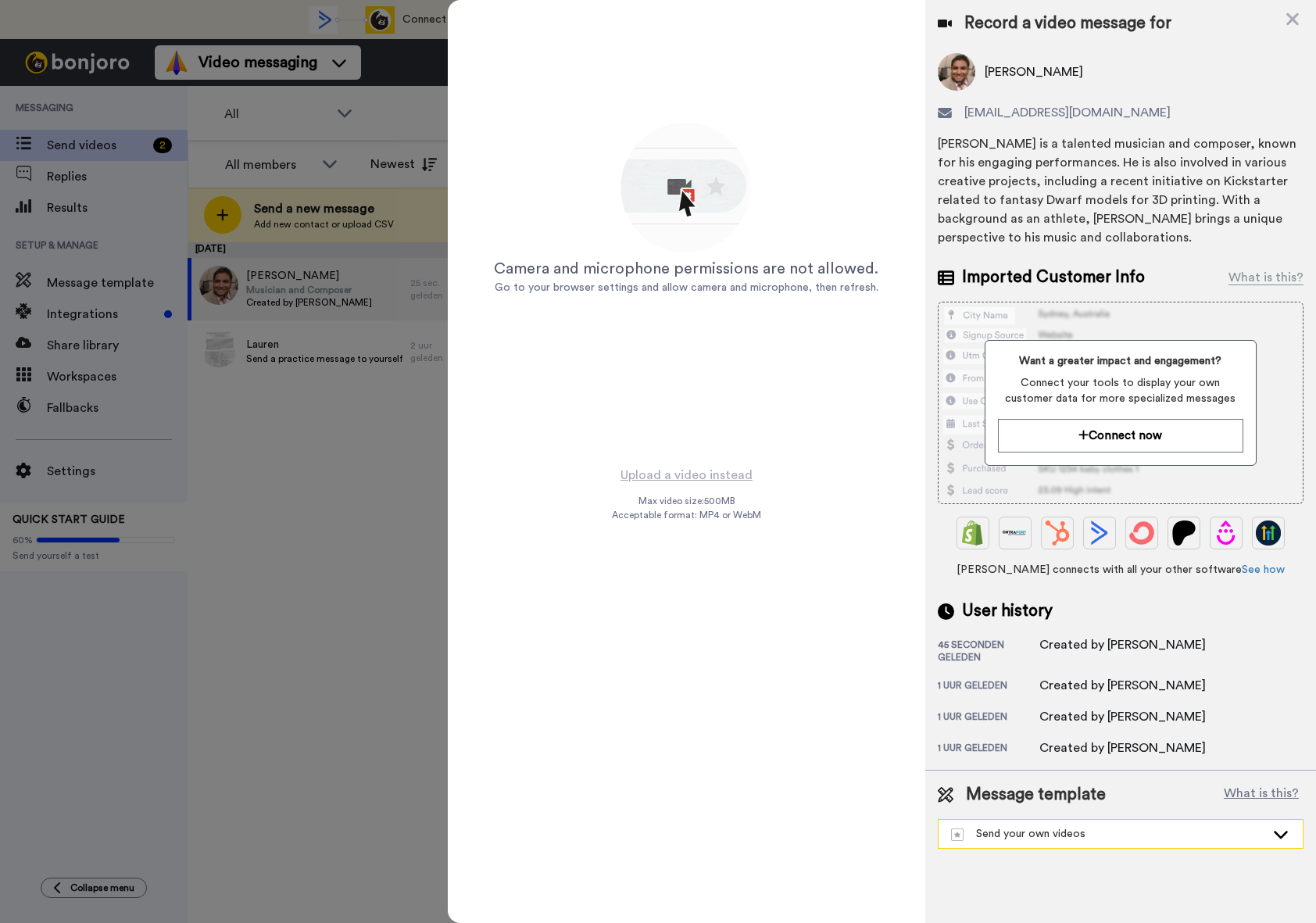
click at [1110, 837] on div "Send your own videos" at bounding box center [1108, 833] width 314 height 15
click at [1085, 796] on li "Vul enquete in" at bounding box center [1121, 799] width 366 height 25
click at [1286, 21] on icon at bounding box center [1292, 19] width 15 height 20
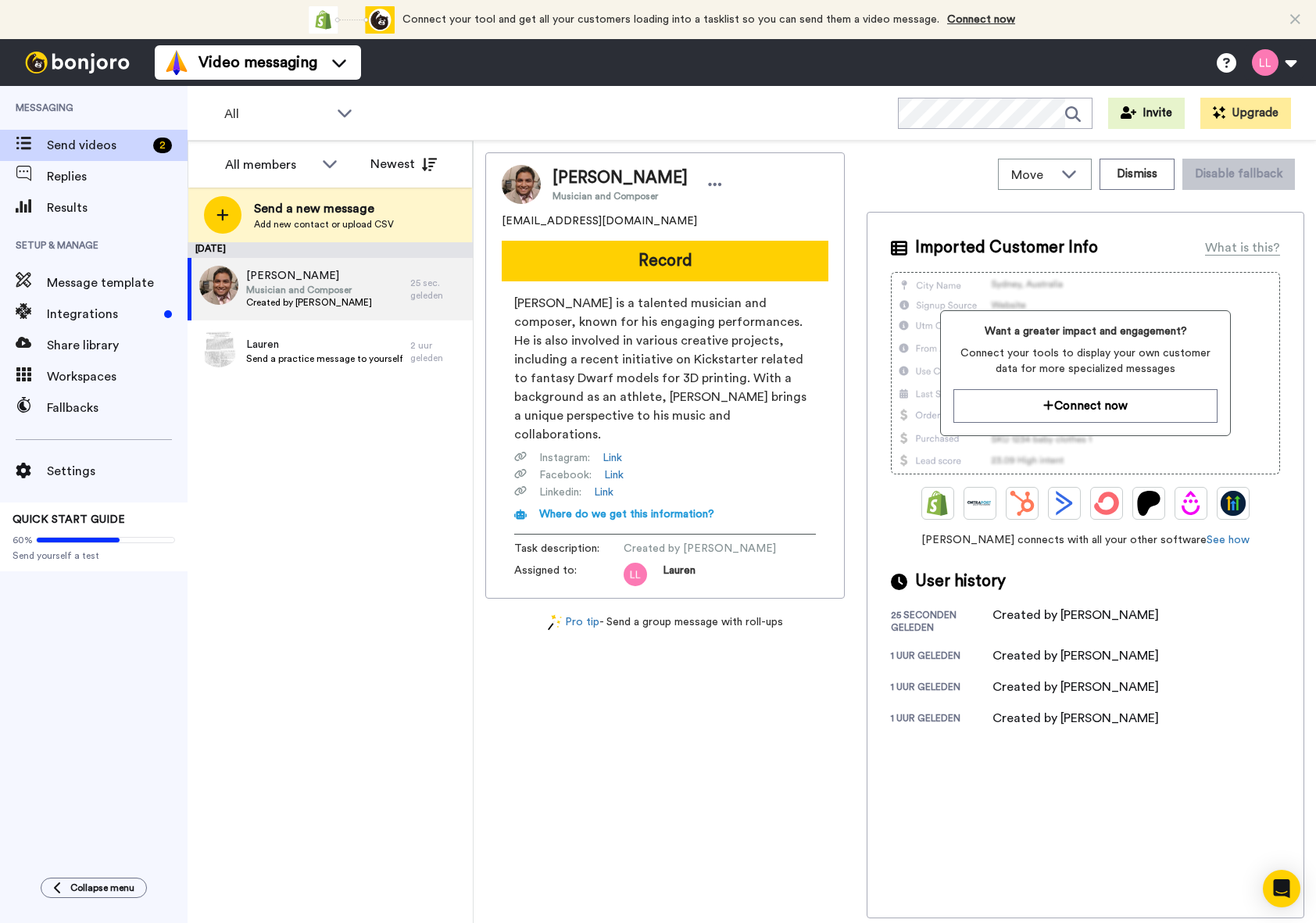
click at [785, 230] on div "[PERSON_NAME] Musician and Composer [EMAIL_ADDRESS][DOMAIN_NAME] Record [PERSON…" at bounding box center [665, 375] width 359 height 446
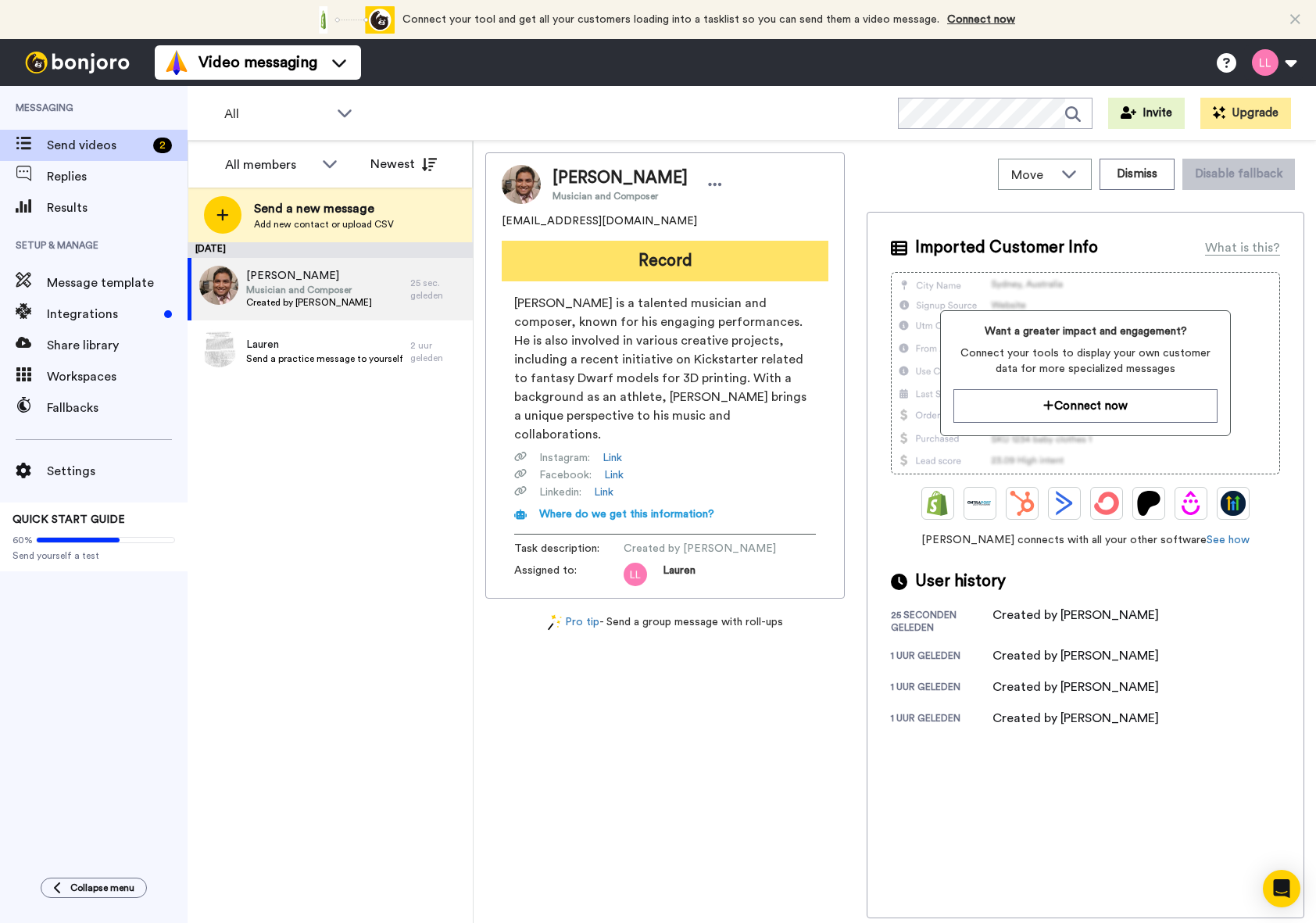
click at [779, 245] on button "Record" at bounding box center [665, 261] width 327 height 41
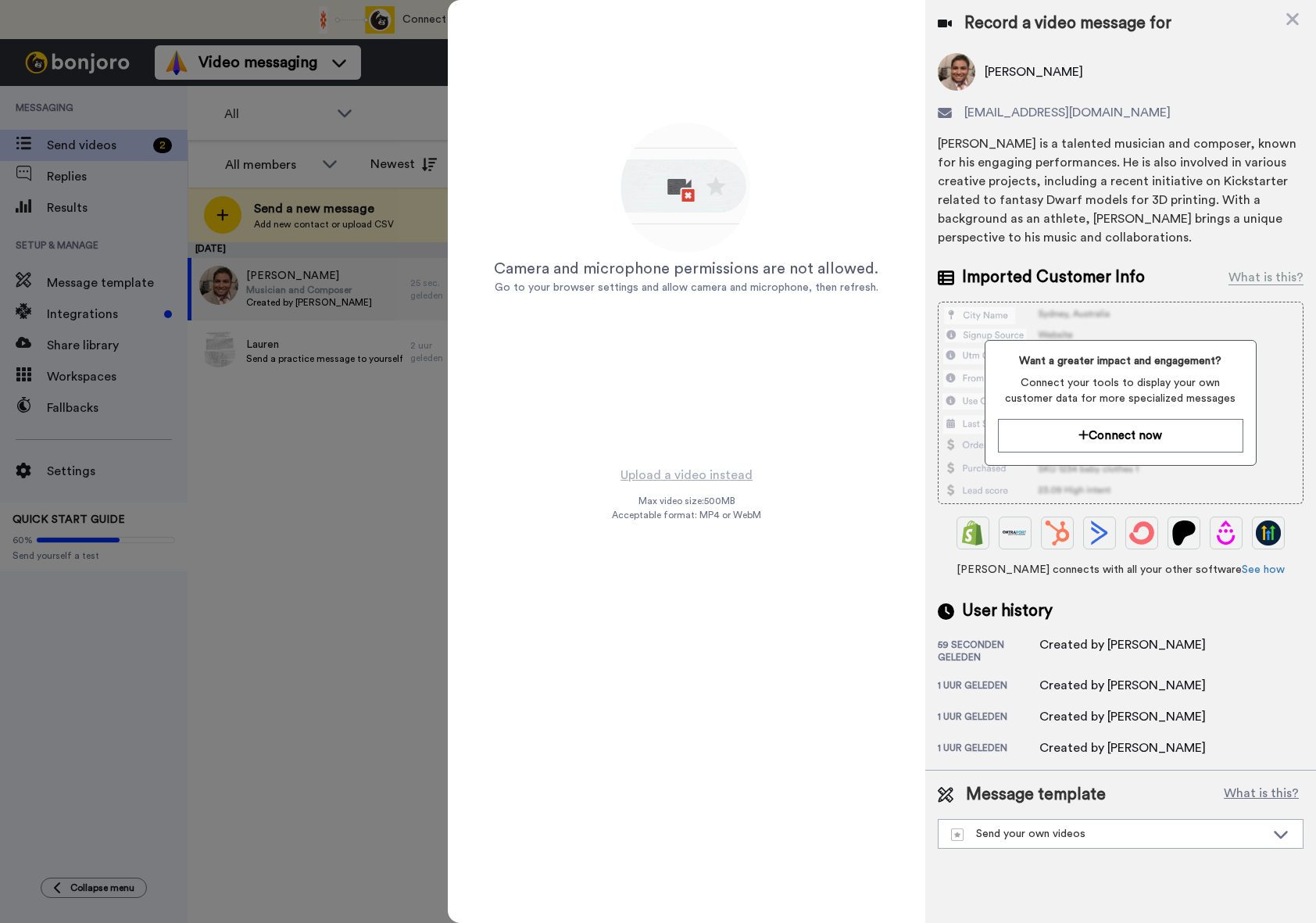
click at [694, 207] on img at bounding box center [685, 189] width 137 height 137
click at [689, 193] on img at bounding box center [685, 189] width 137 height 137
click at [1289, 14] on icon at bounding box center [1292, 19] width 15 height 20
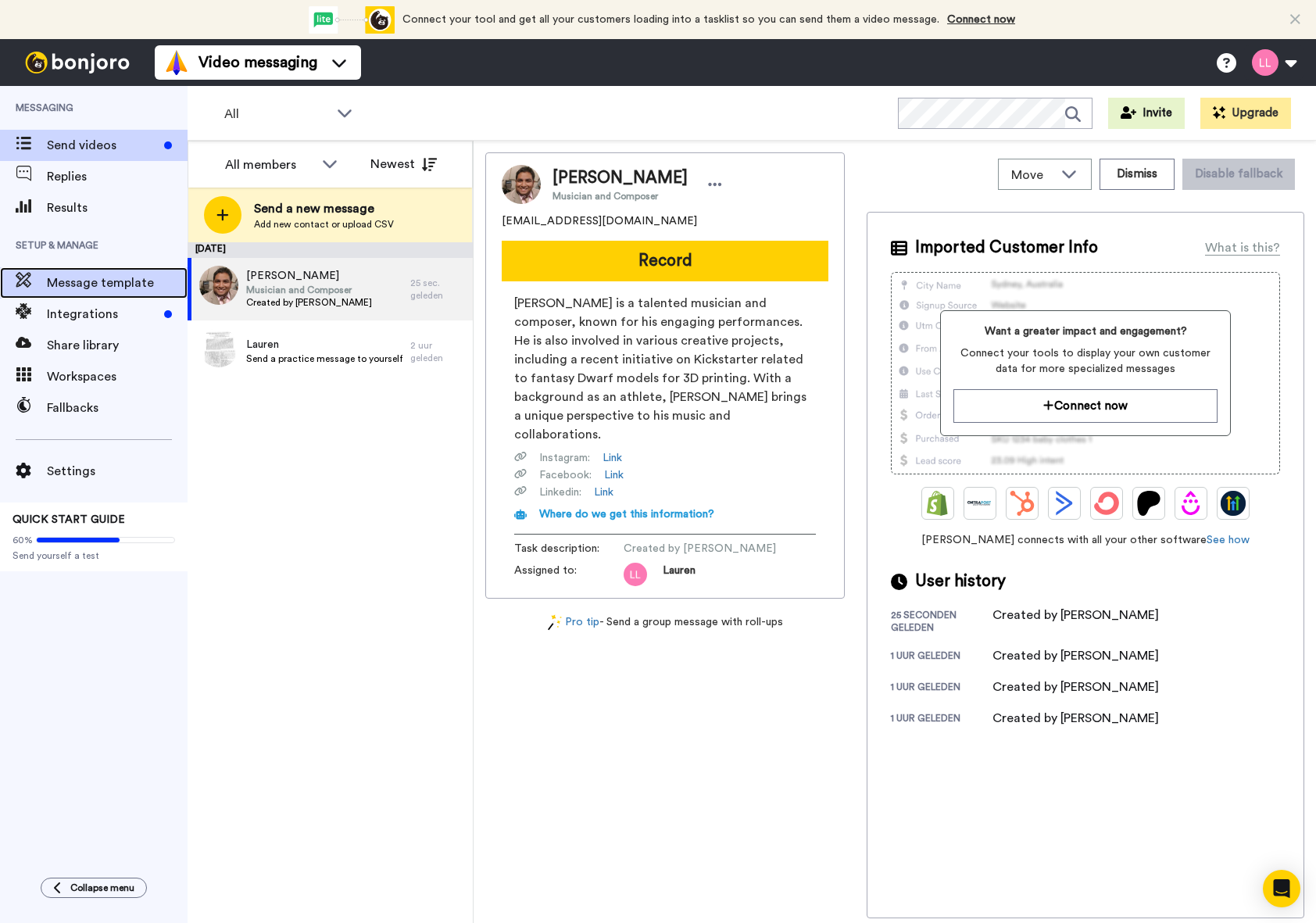
click at [97, 276] on span "Message template" at bounding box center [117, 283] width 141 height 19
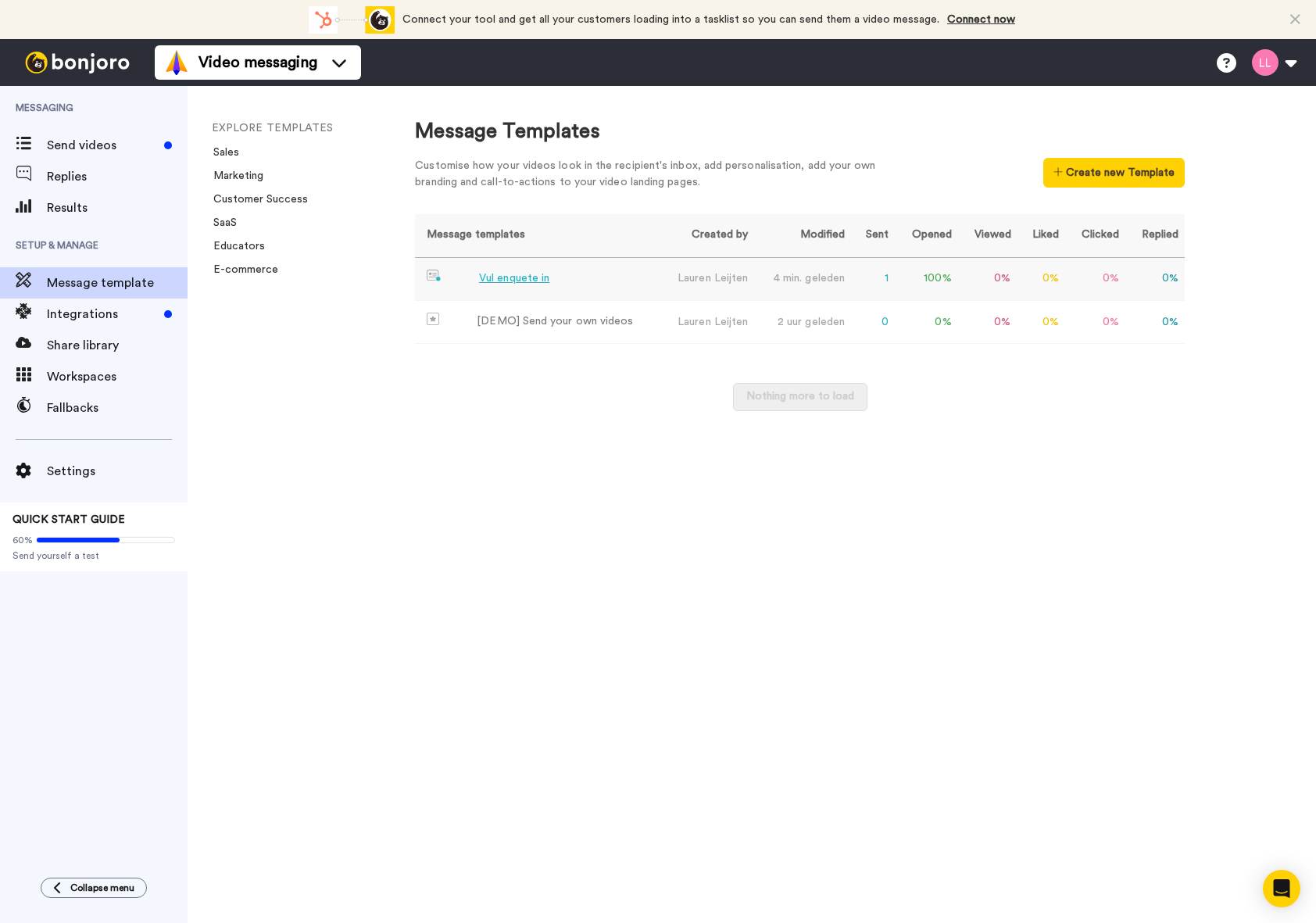
click at [509, 278] on div "Vul enquete in" at bounding box center [514, 278] width 70 height 16
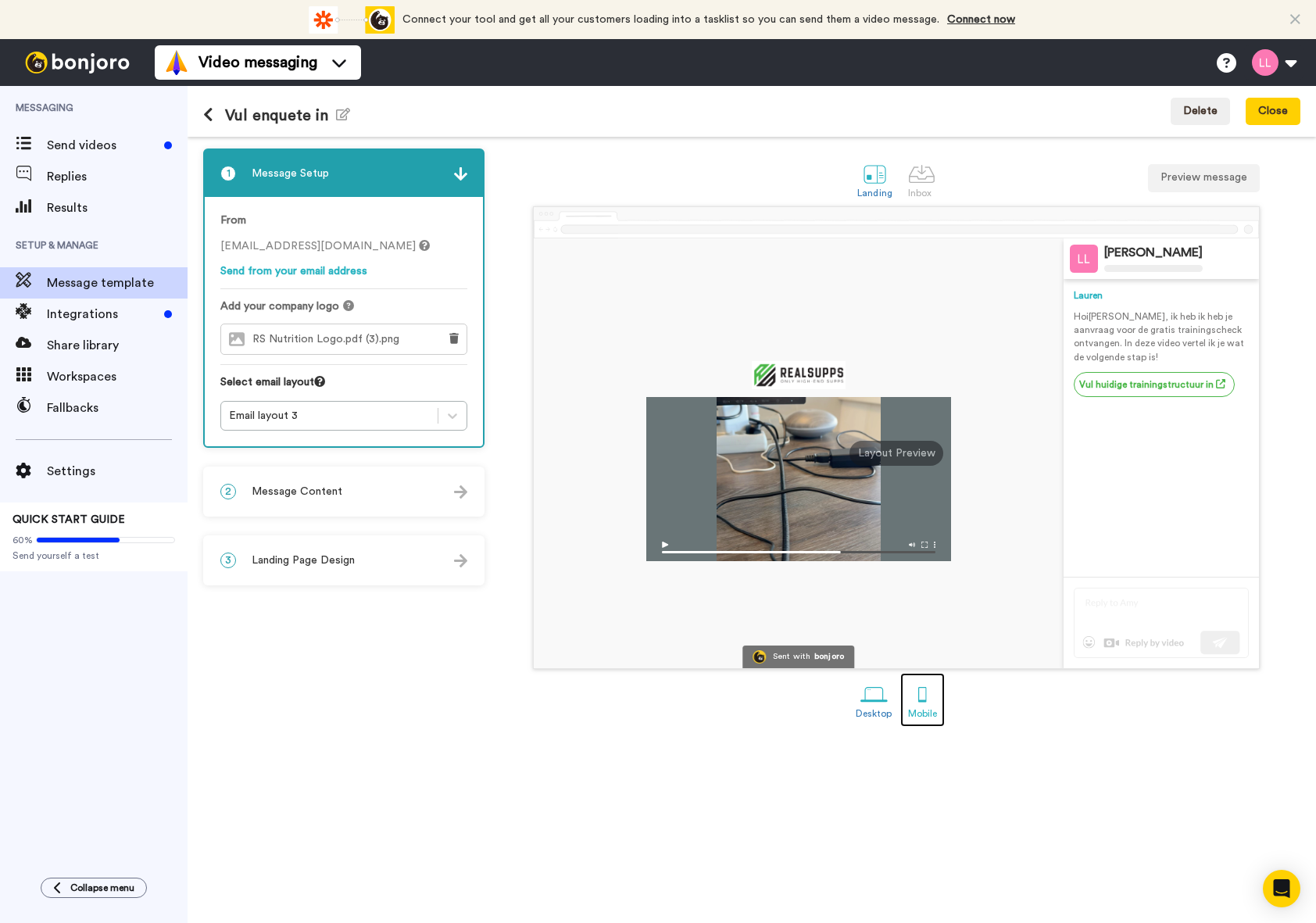
drag, startPoint x: 904, startPoint y: 681, endPoint x: 909, endPoint y: 690, distance: 10.3
click at [904, 682] on link "Mobile" at bounding box center [923, 699] width 44 height 54
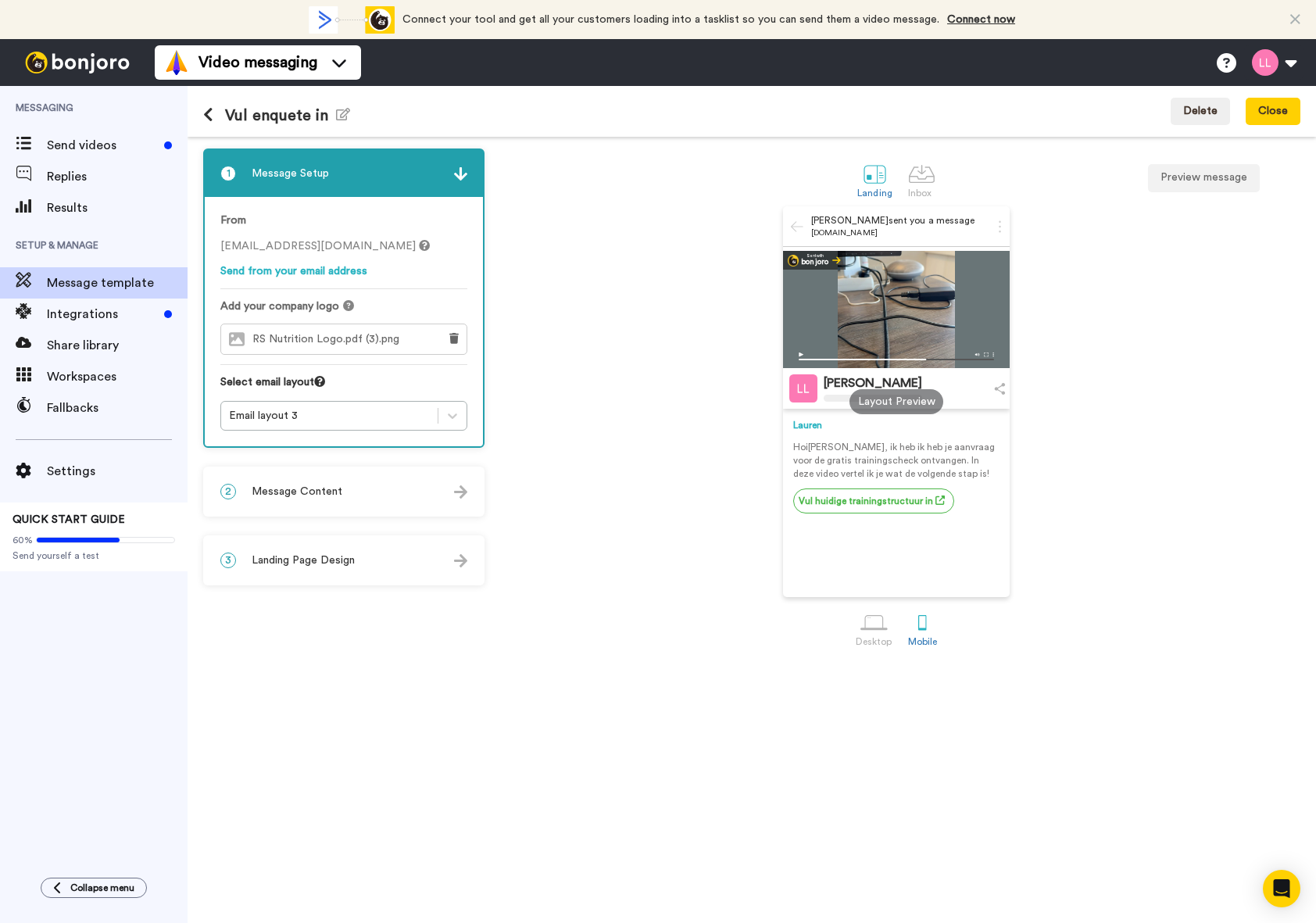
click at [890, 691] on div "Landing Inbox Preview message [PERSON_NAME] sent you a message [DOMAIN_NAME] Se…" at bounding box center [896, 530] width 808 height 763
click at [871, 636] on div "Desktop" at bounding box center [874, 641] width 37 height 11
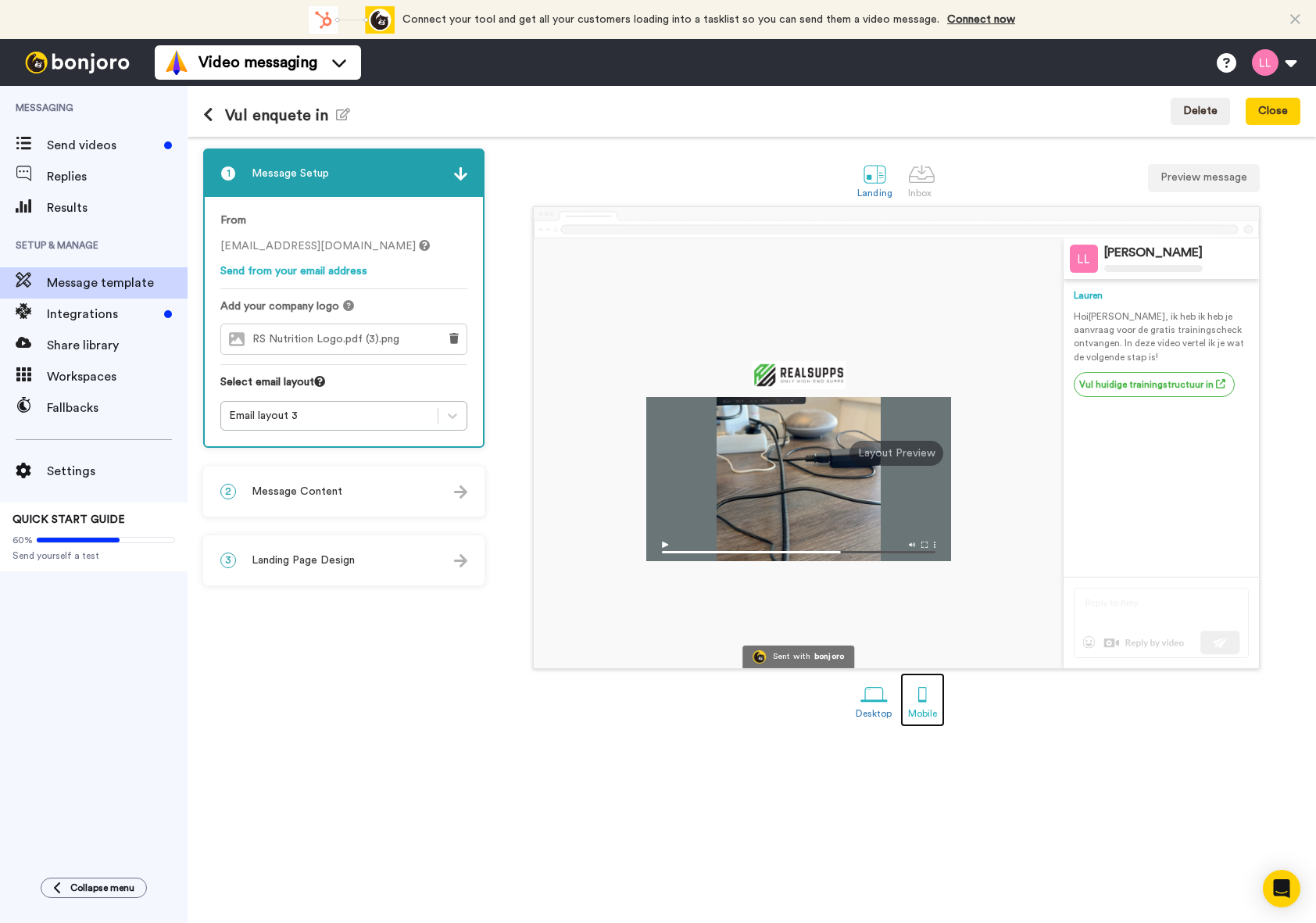
click at [912, 694] on div at bounding box center [923, 694] width 27 height 27
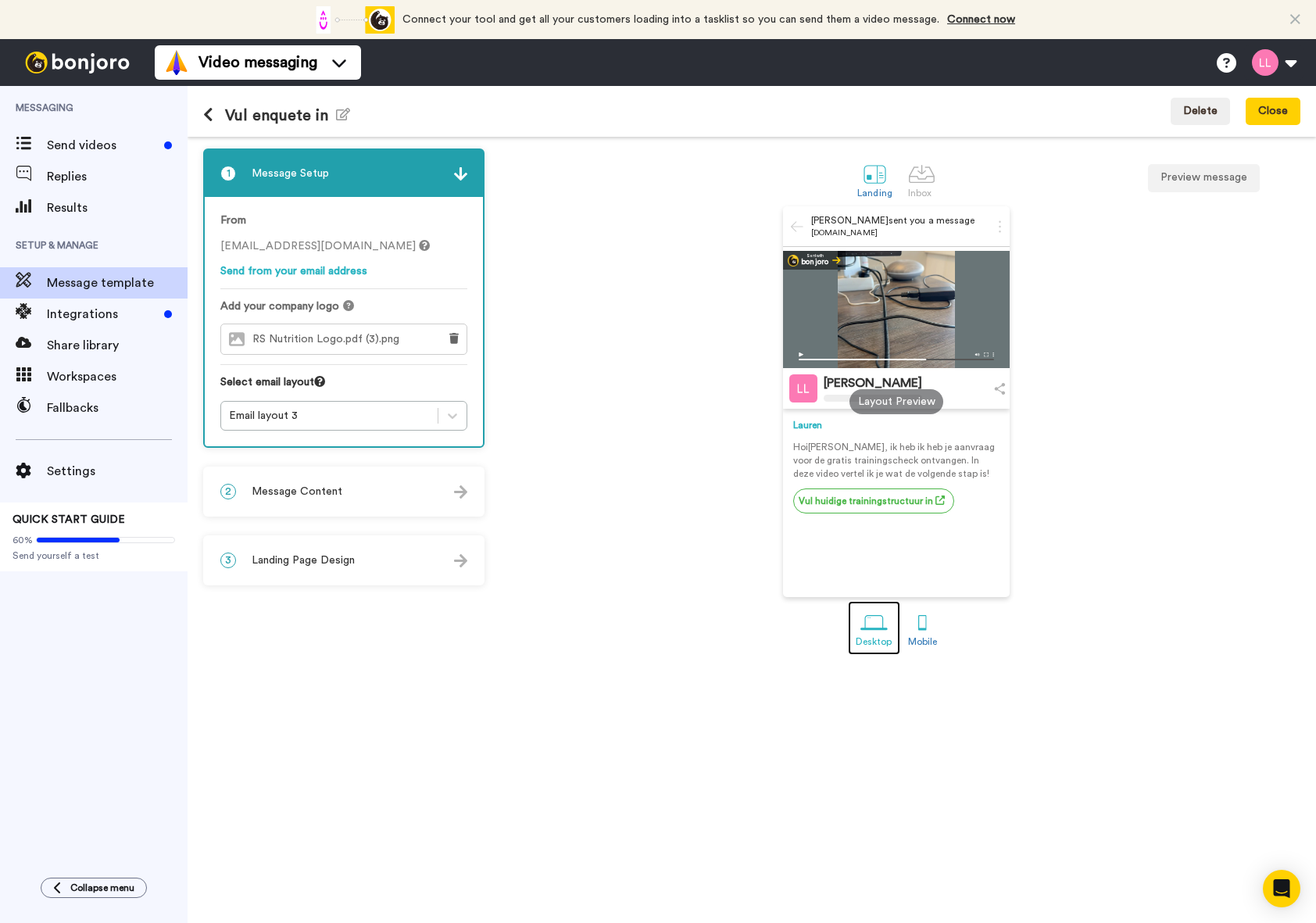
click at [885, 632] on div at bounding box center [874, 622] width 27 height 27
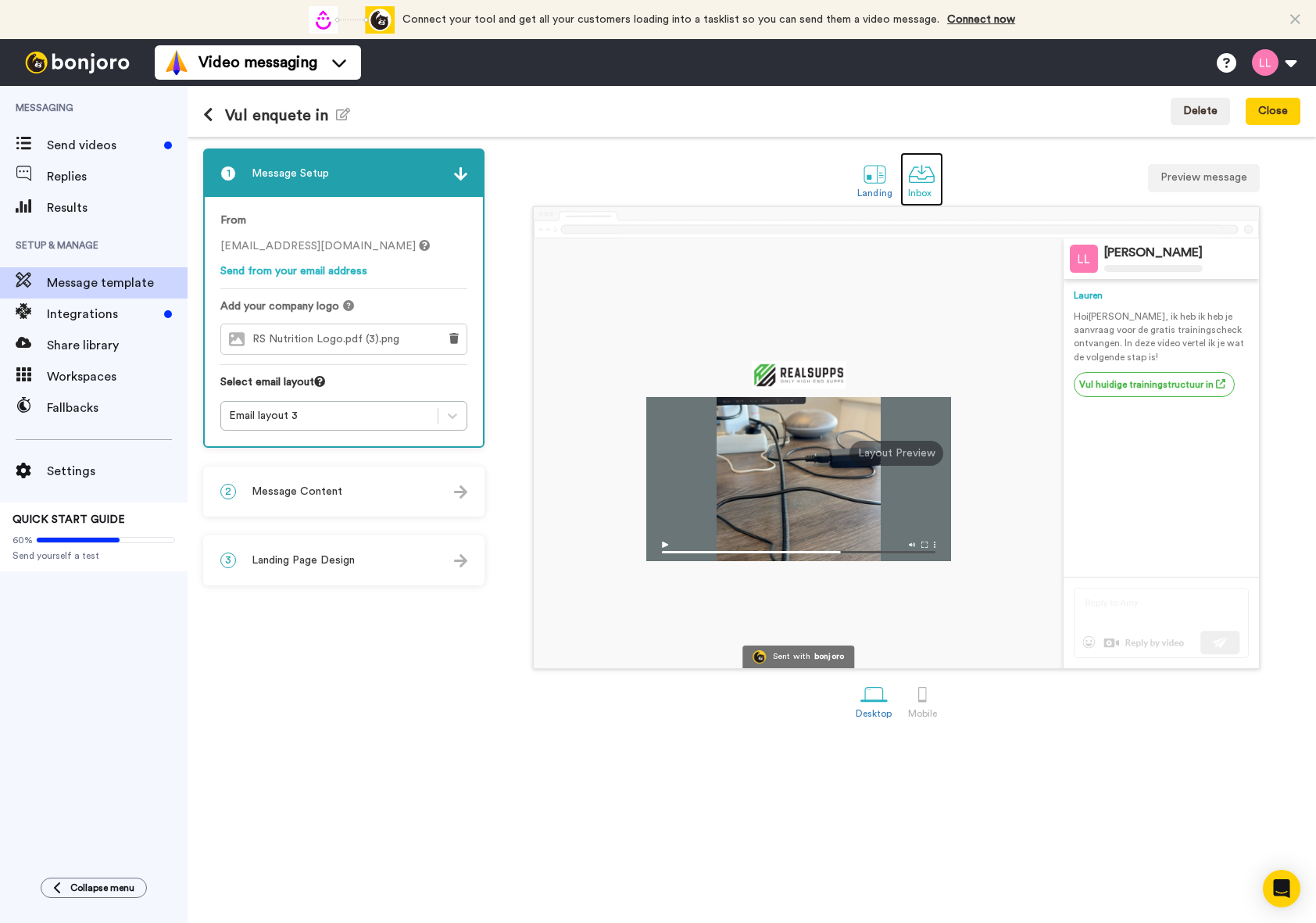
click at [922, 185] on div at bounding box center [922, 174] width 27 height 27
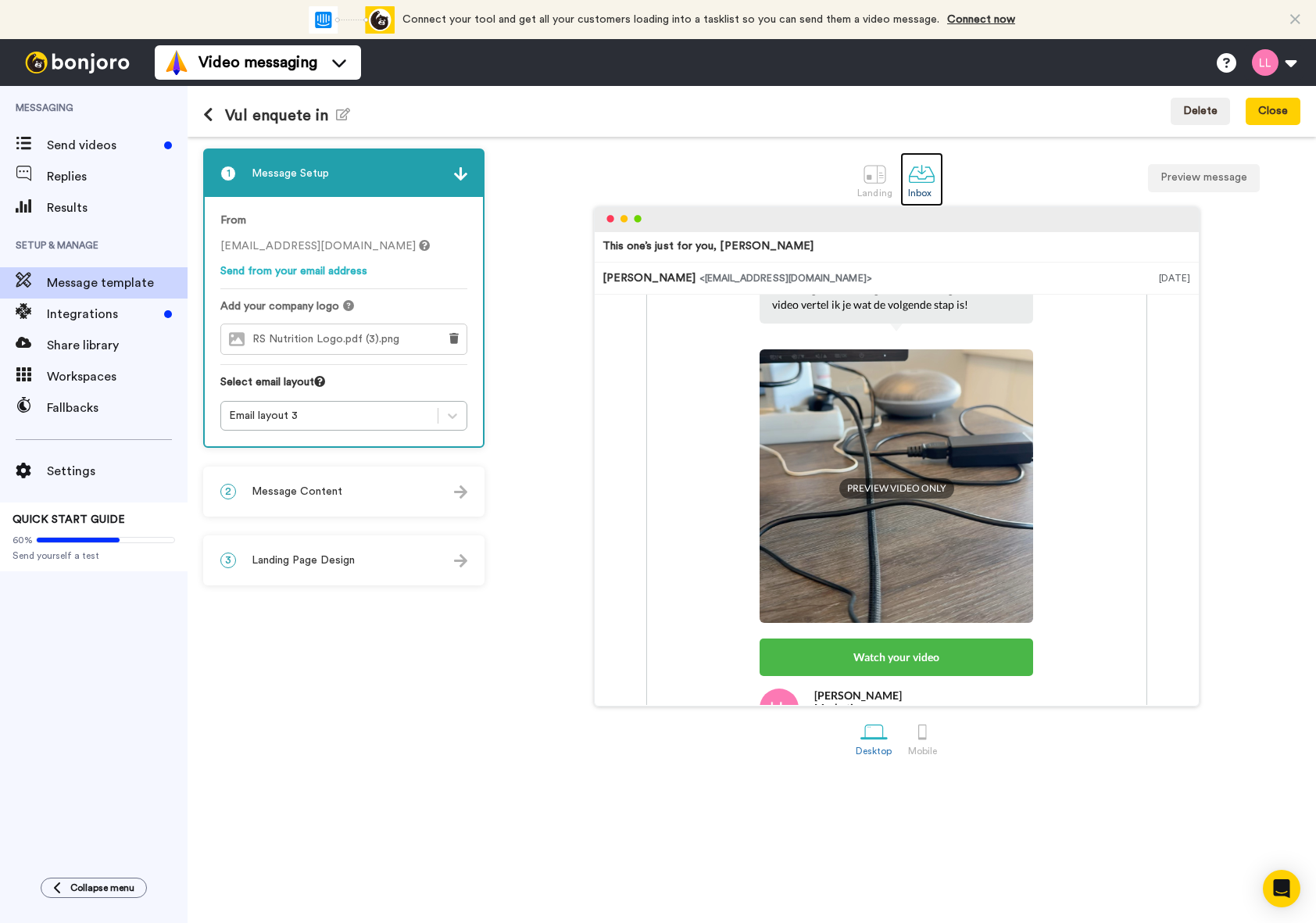
scroll to position [201, 0]
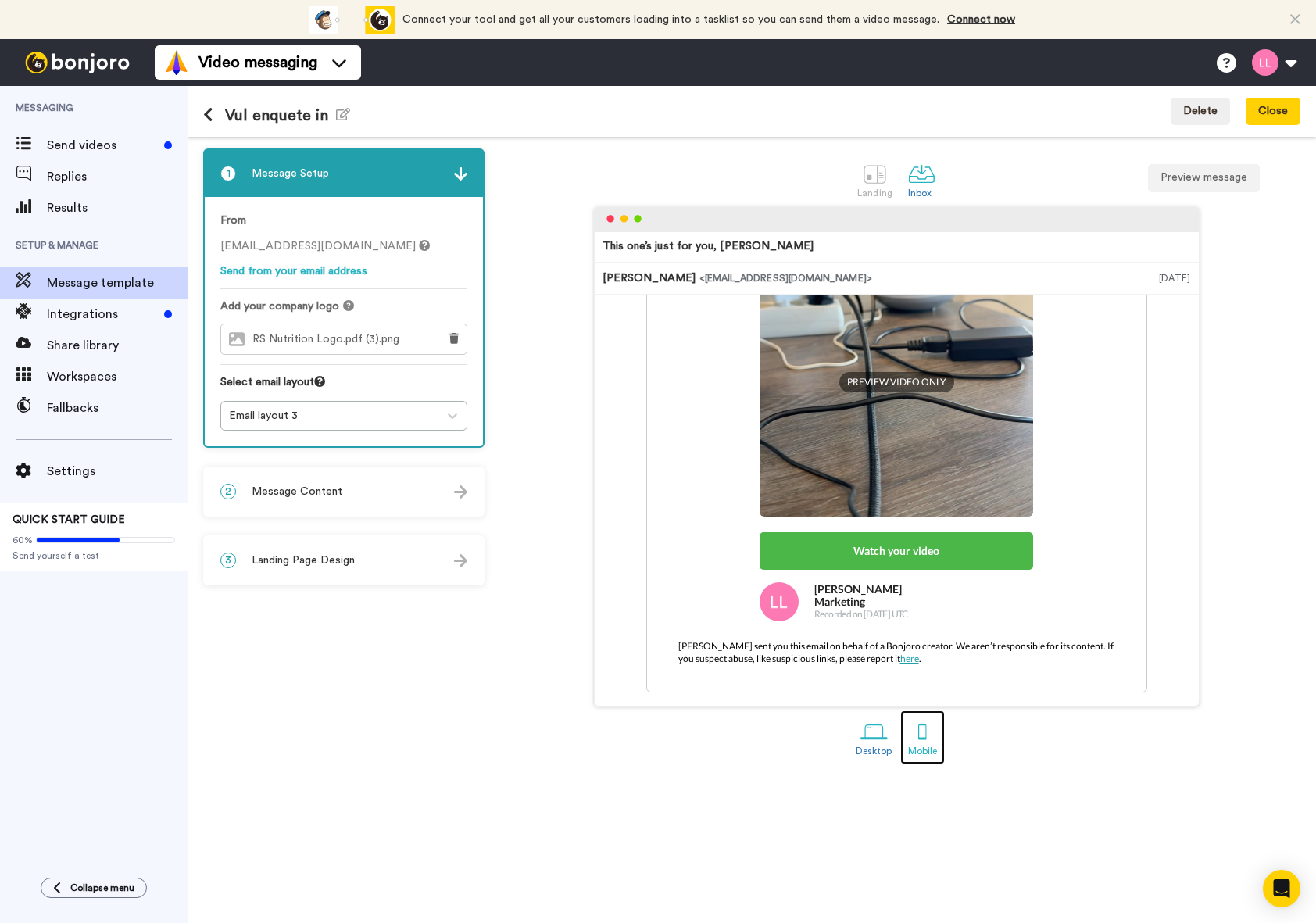
click at [909, 737] on div at bounding box center [923, 732] width 27 height 27
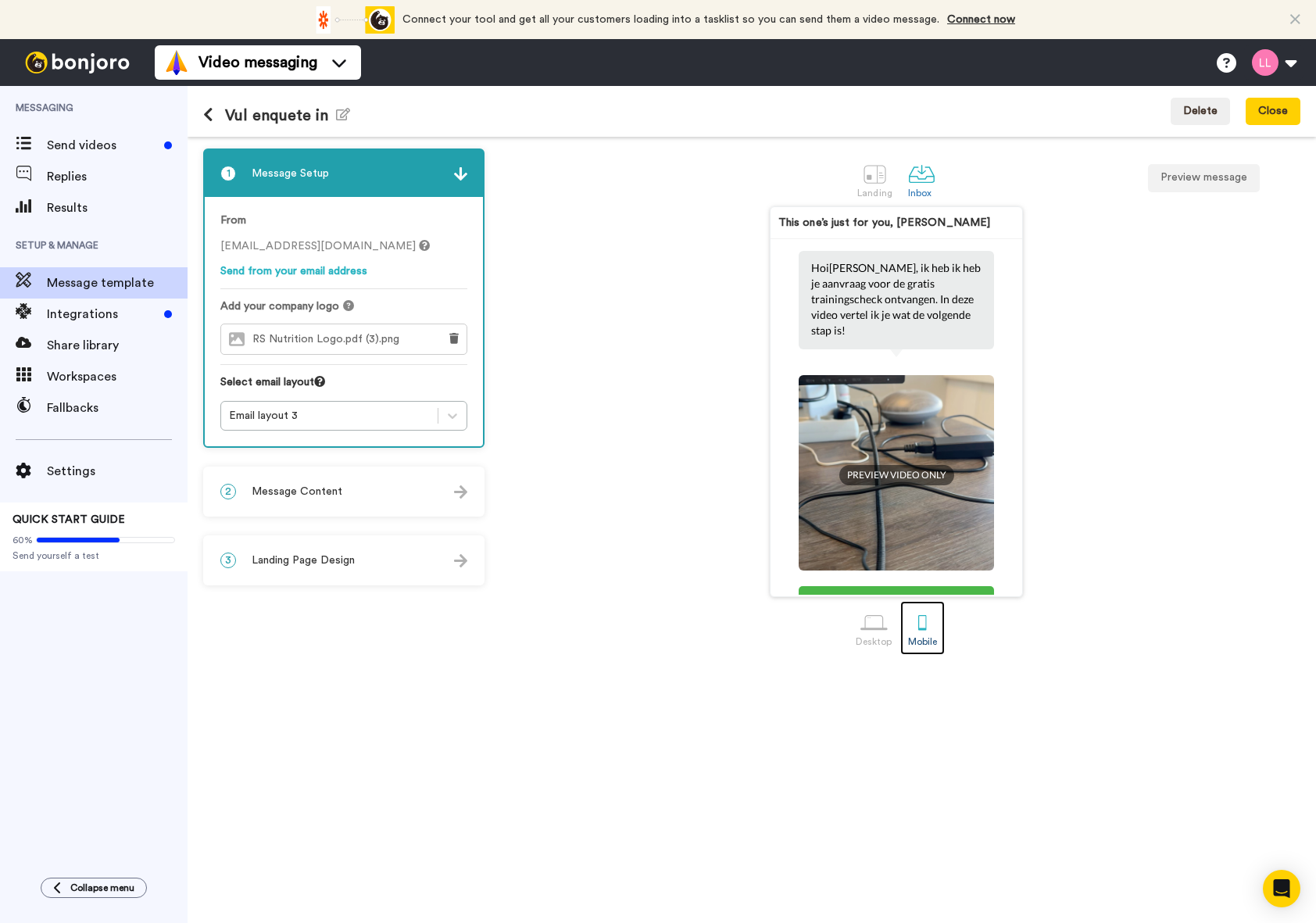
scroll to position [201, 0]
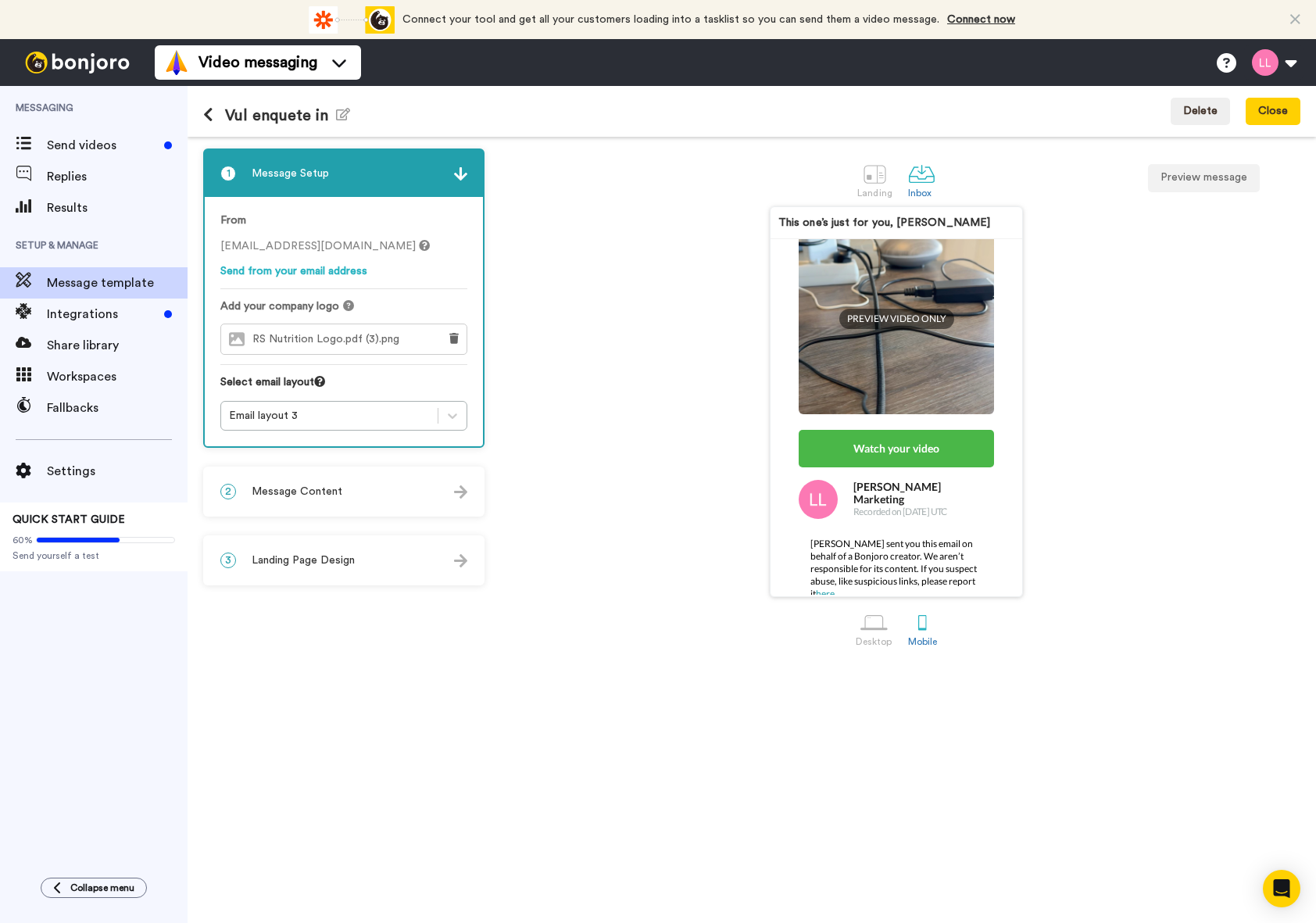
click at [853, 440] on div "Watch your video" at bounding box center [896, 449] width 195 height 38
click at [350, 487] on div "2 Message Content" at bounding box center [344, 491] width 278 height 47
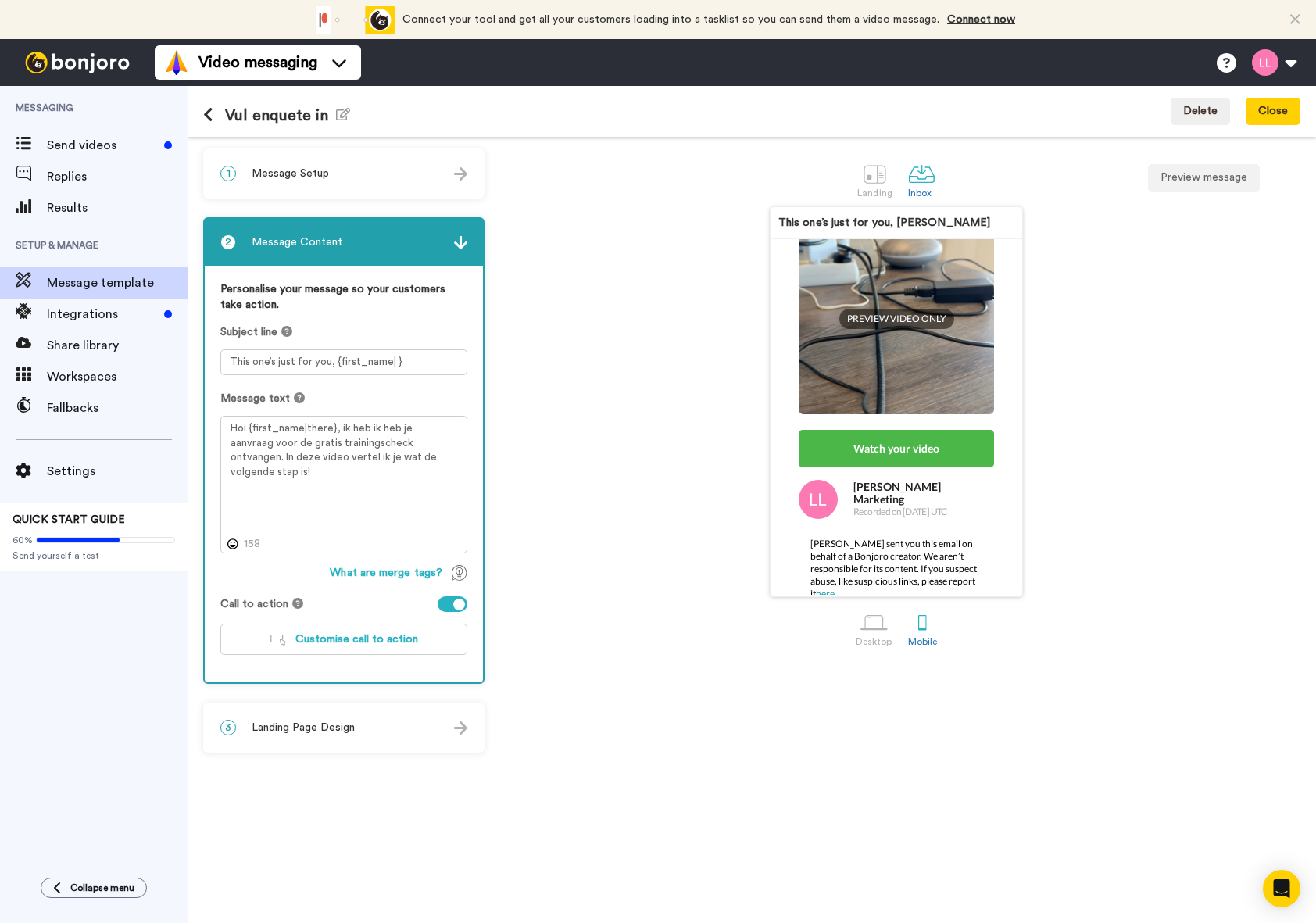
click at [457, 606] on div at bounding box center [459, 604] width 12 height 12
click at [457, 606] on div at bounding box center [452, 604] width 30 height 15
click at [457, 606] on div at bounding box center [459, 604] width 12 height 12
click at [872, 193] on div "Landing" at bounding box center [875, 193] width 35 height 11
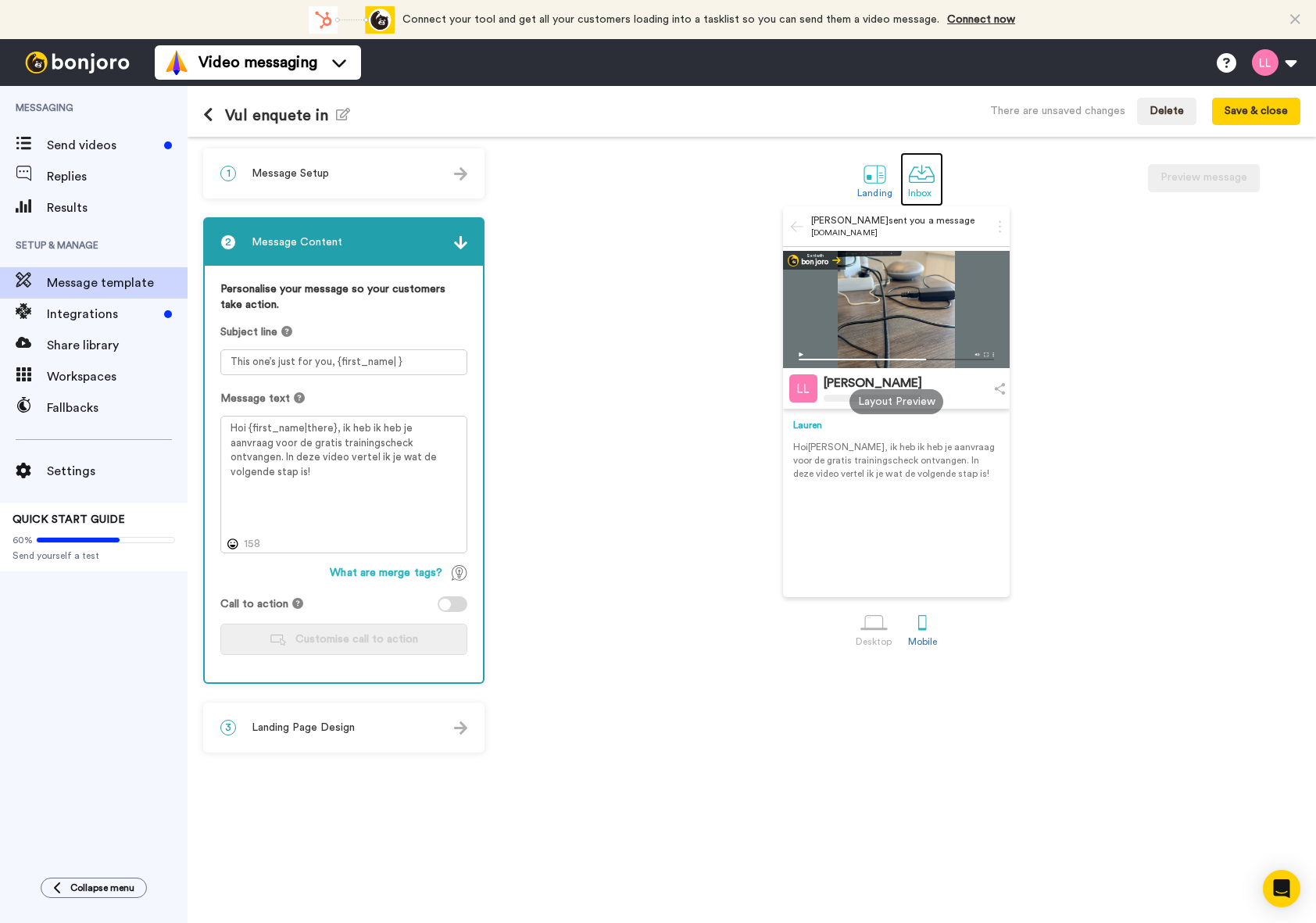
click at [905, 187] on link "Inbox" at bounding box center [922, 179] width 43 height 54
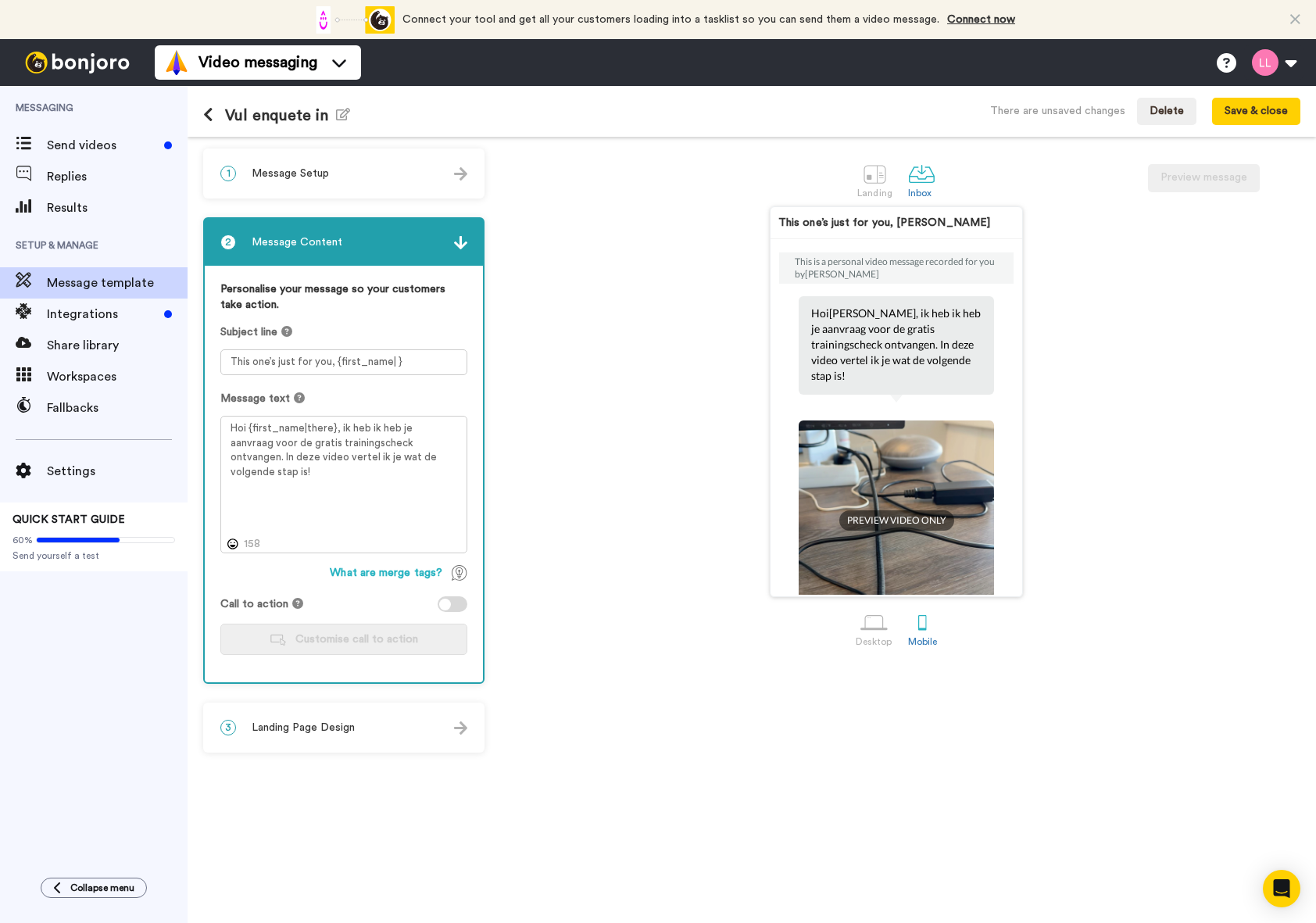
click at [450, 604] on div at bounding box center [445, 604] width 12 height 12
click at [374, 636] on span "Customise call to action" at bounding box center [357, 639] width 123 height 11
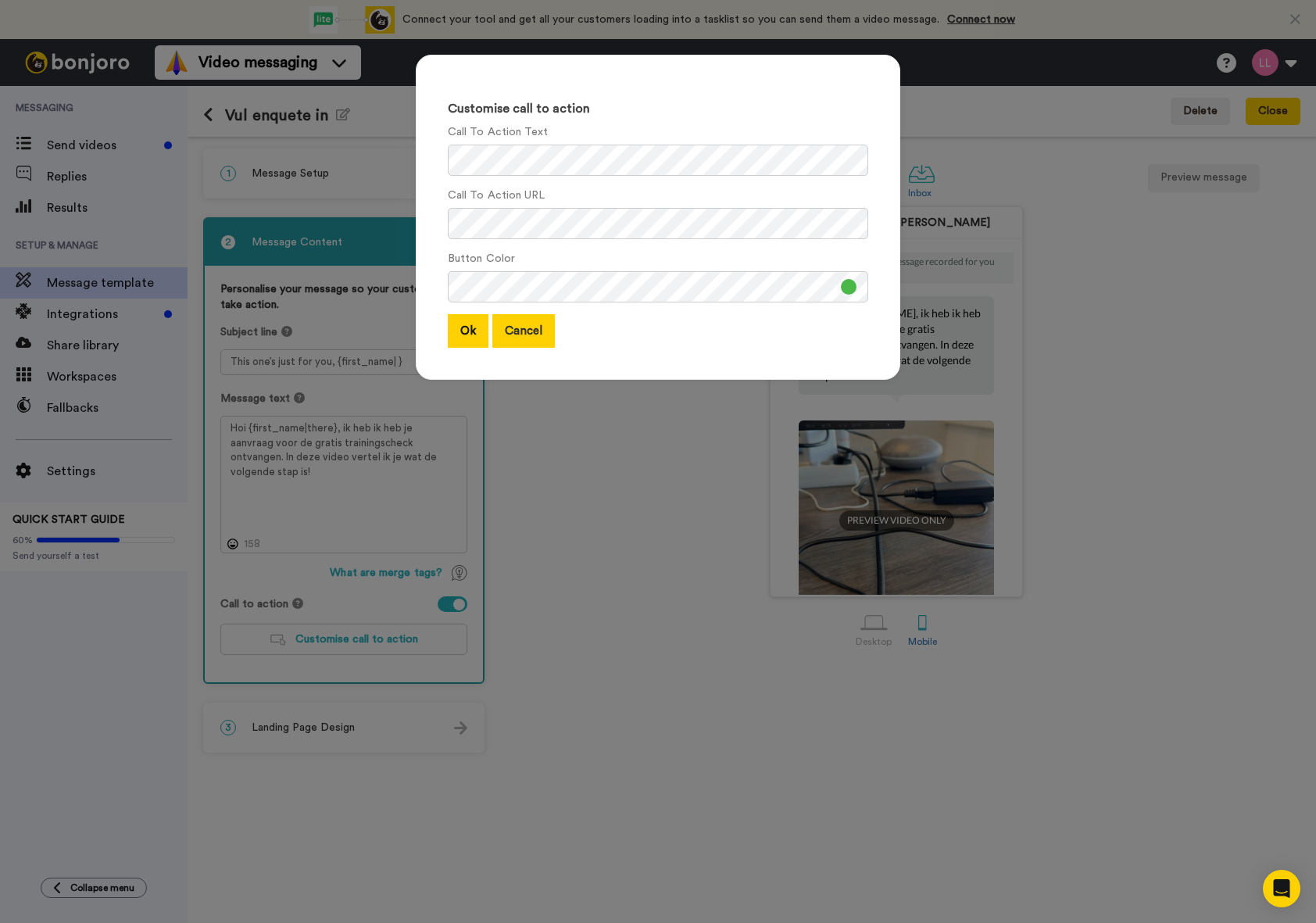
click at [530, 328] on button "Cancel" at bounding box center [523, 330] width 62 height 33
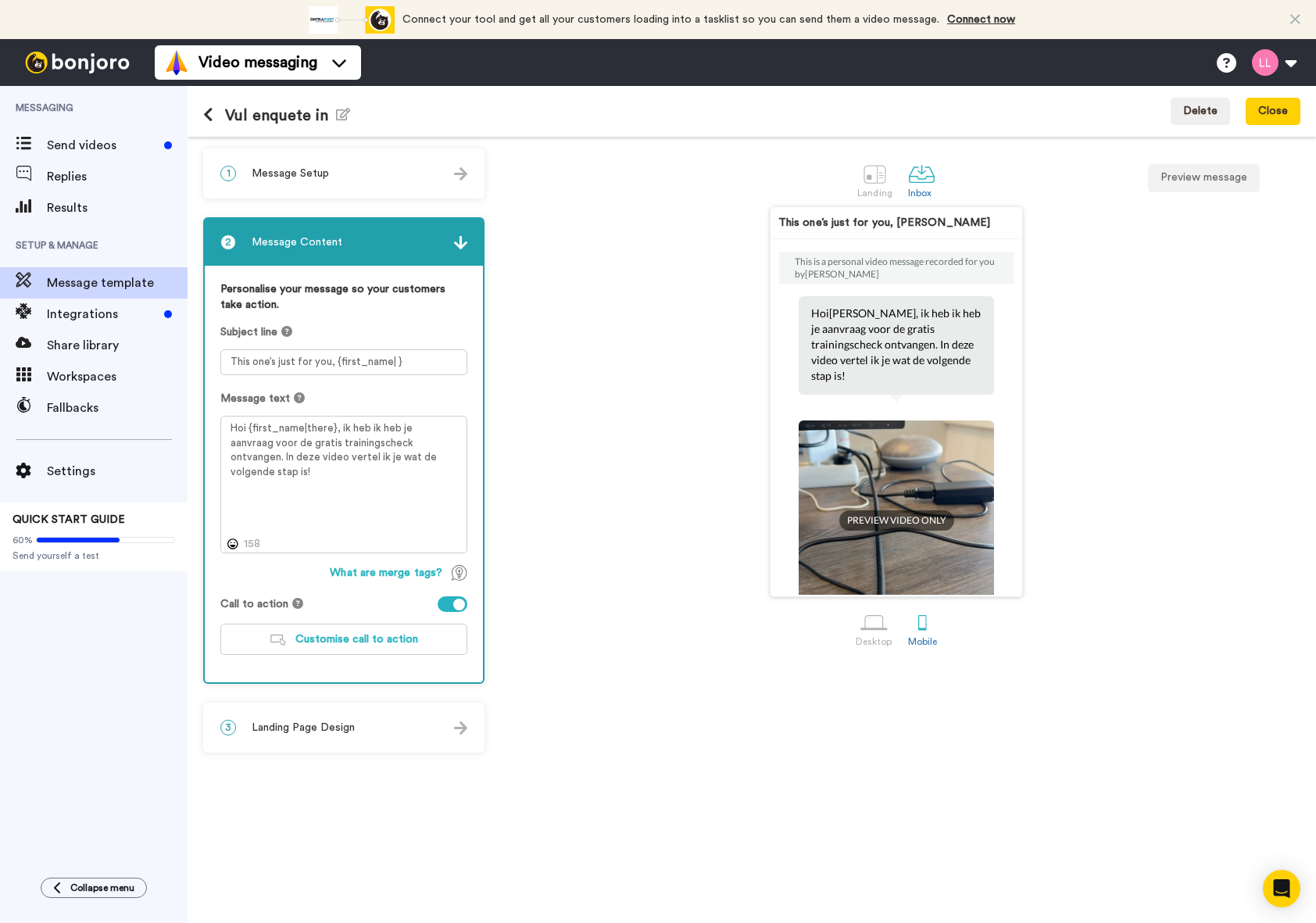
click at [347, 731] on span "Landing Page Design" at bounding box center [303, 727] width 103 height 15
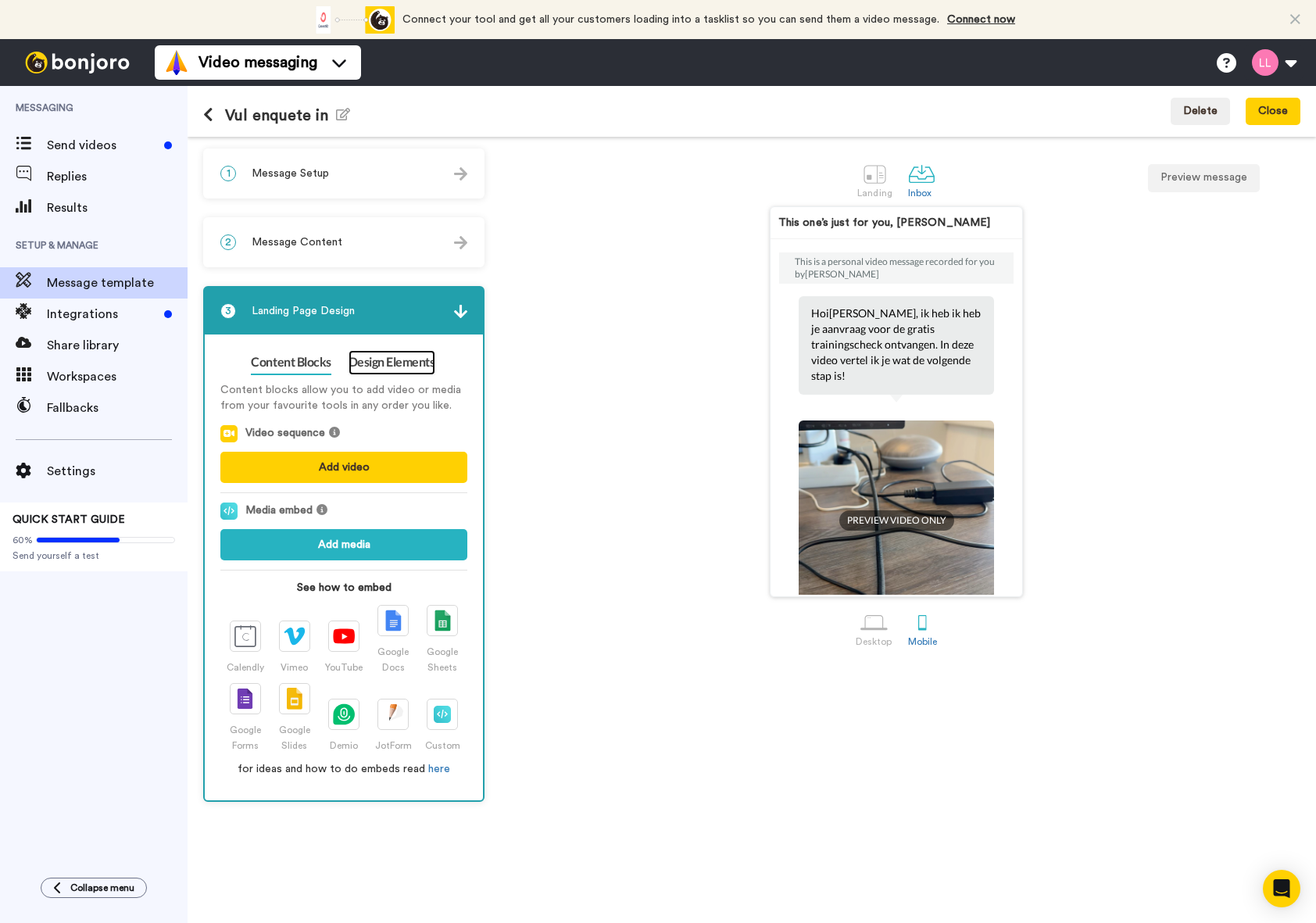
click at [364, 366] on link "Design Elements" at bounding box center [392, 362] width 87 height 25
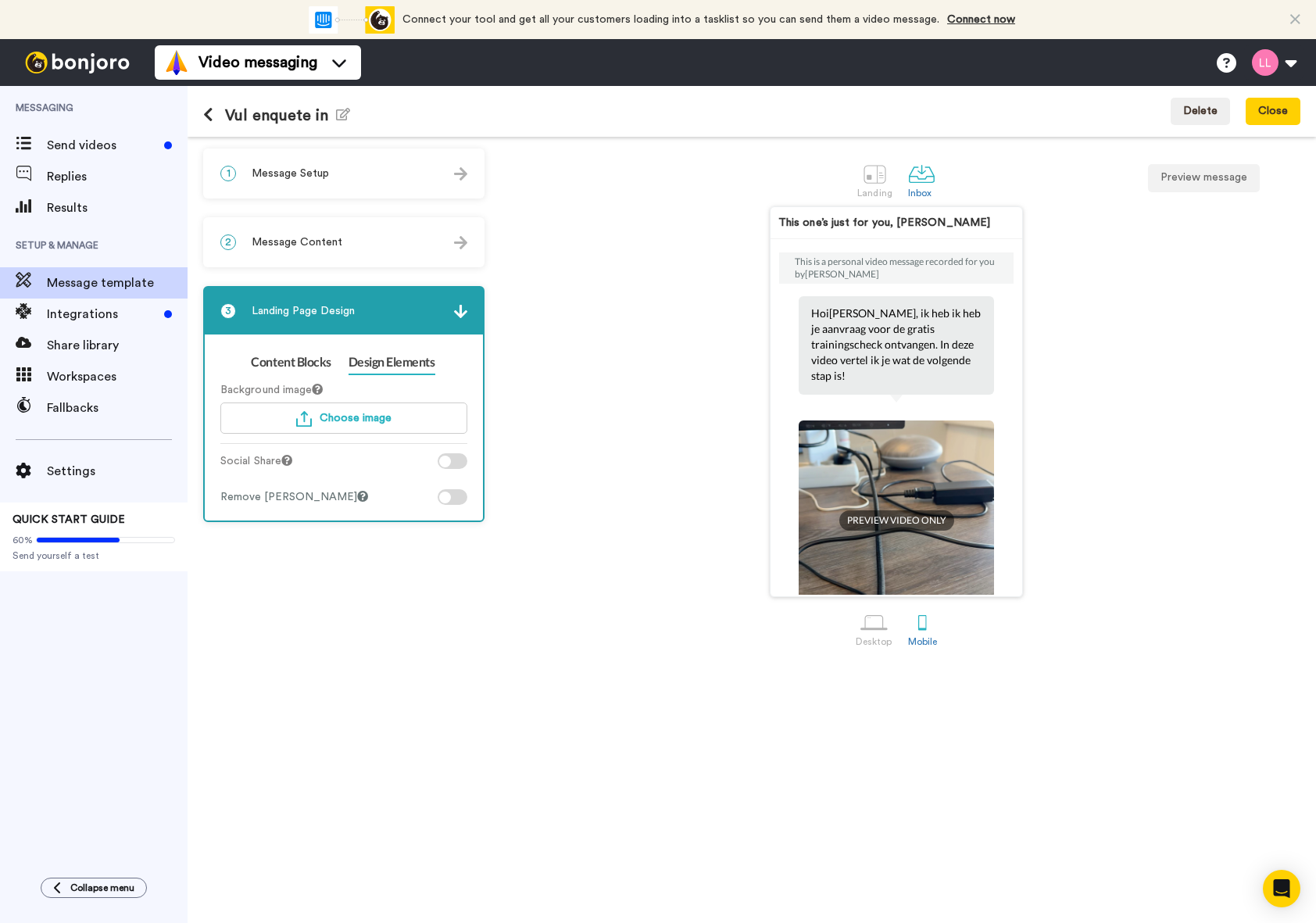
click at [368, 249] on div "2 Message Content" at bounding box center [344, 241] width 278 height 47
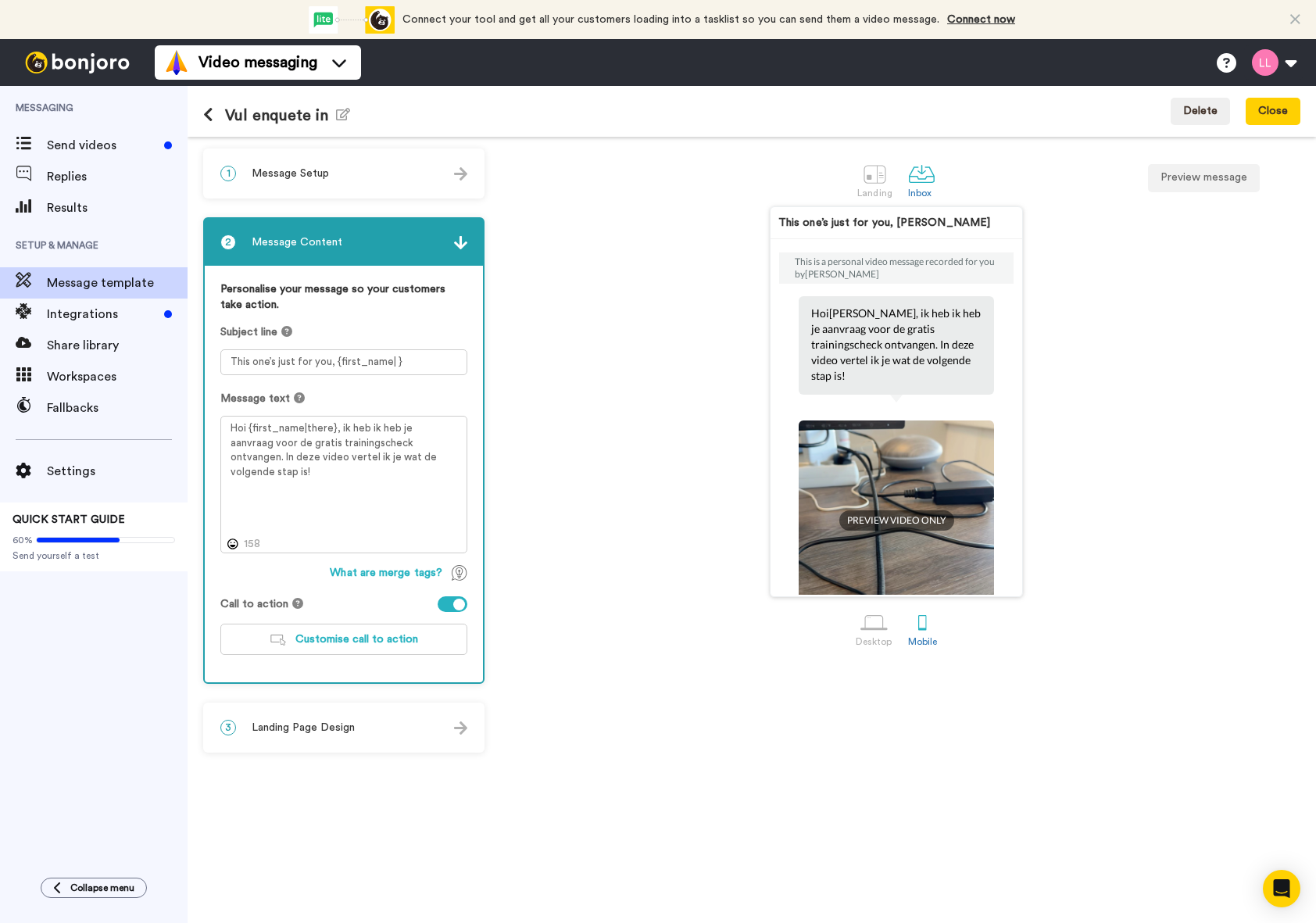
click at [927, 404] on div "PREVIEW VIDEO ONLY" at bounding box center [896, 509] width 195 height 211
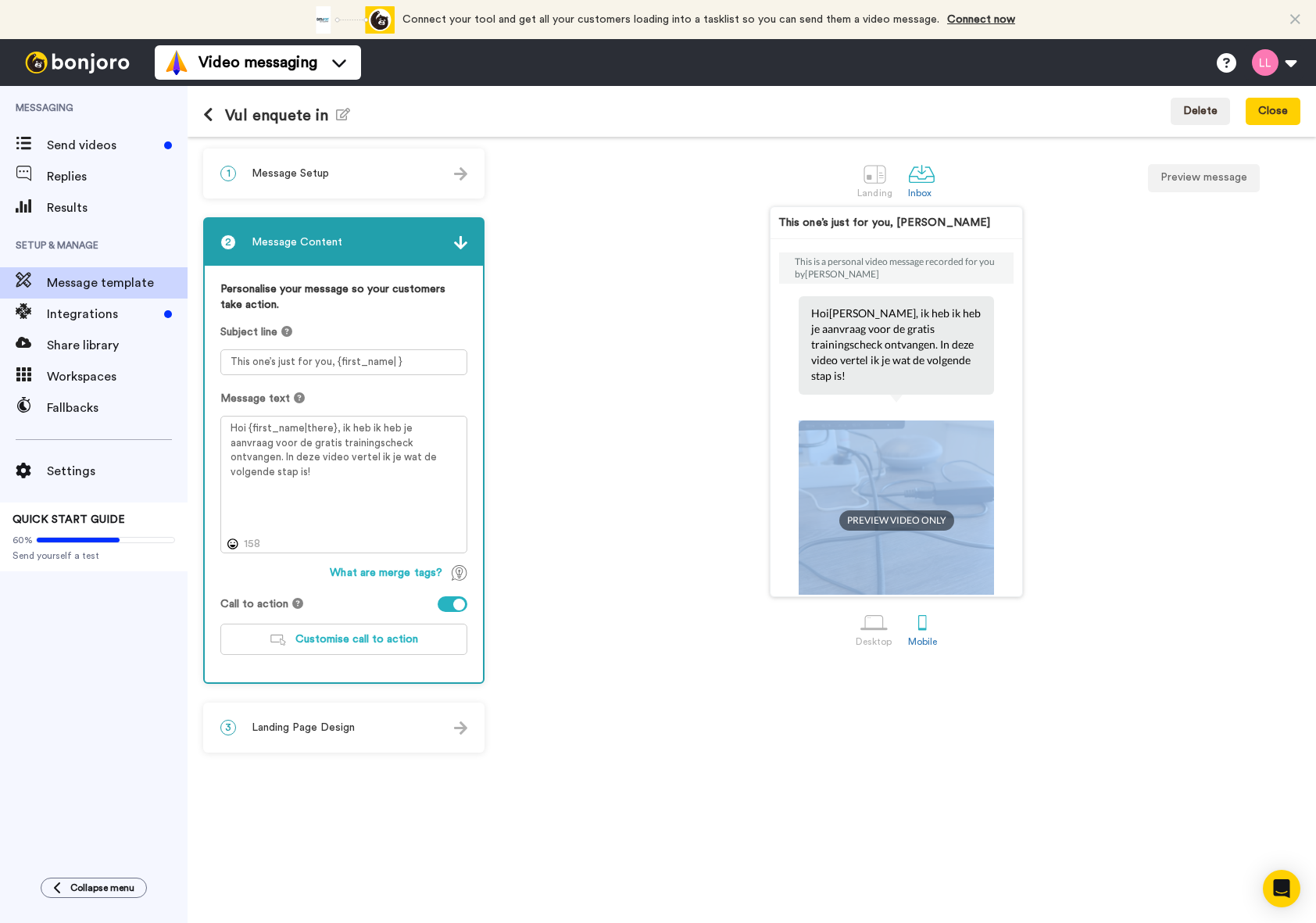
click at [927, 404] on div "PREVIEW VIDEO ONLY" at bounding box center [896, 509] width 195 height 211
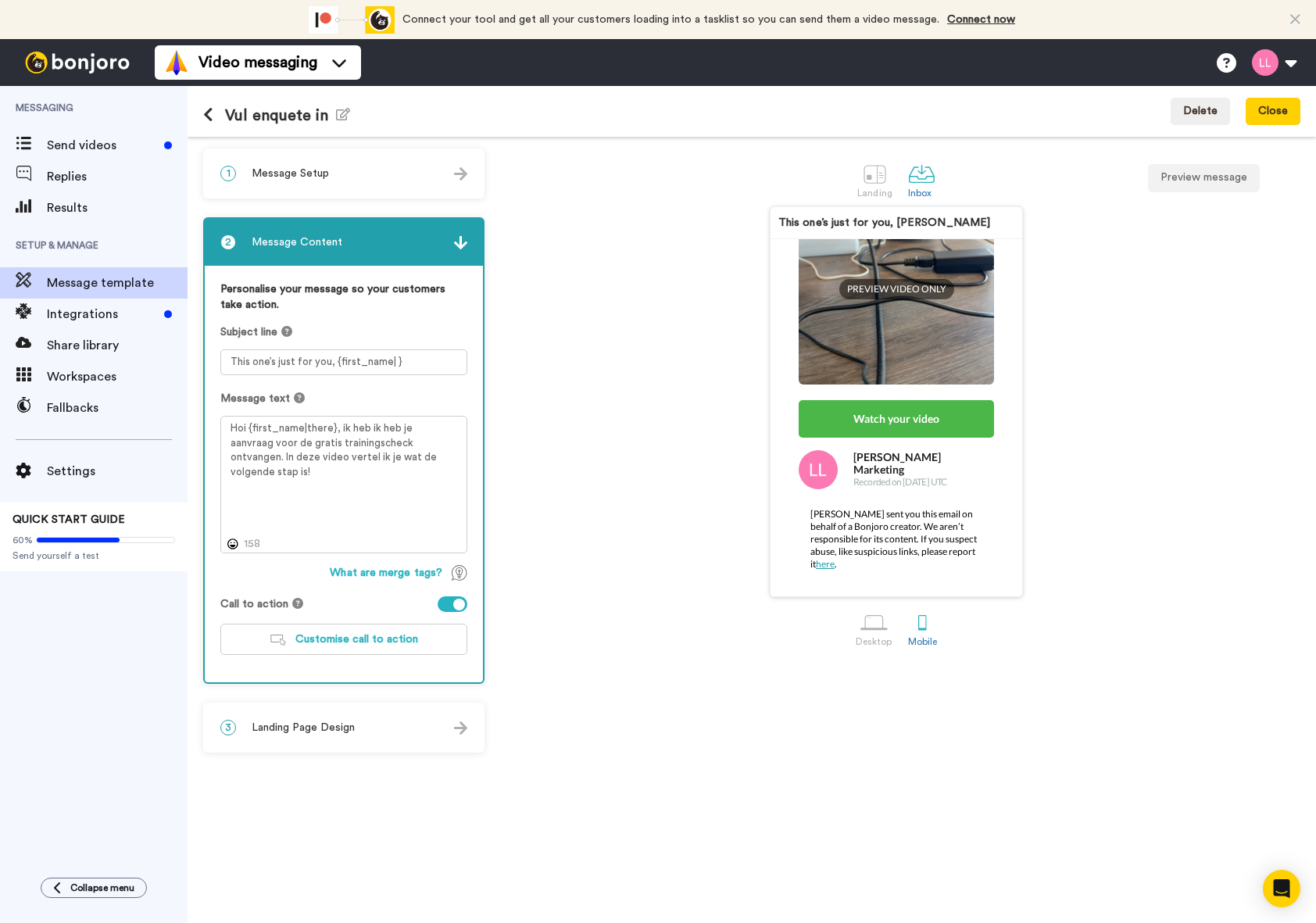
click at [882, 400] on div "Watch your video" at bounding box center [896, 419] width 195 height 38
click at [878, 400] on div "Watch your video" at bounding box center [896, 419] width 195 height 38
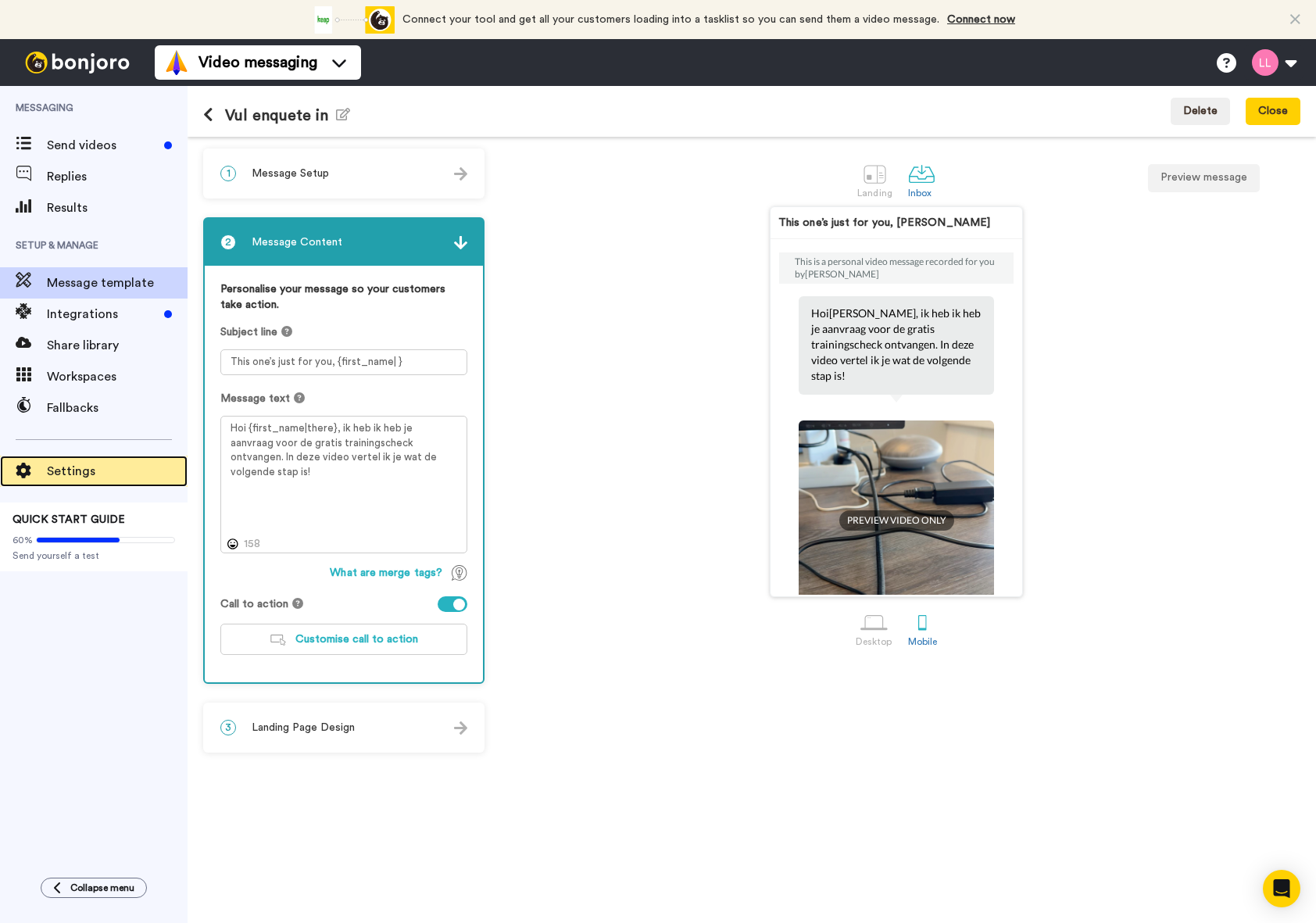
click at [147, 465] on span "Settings" at bounding box center [117, 471] width 141 height 19
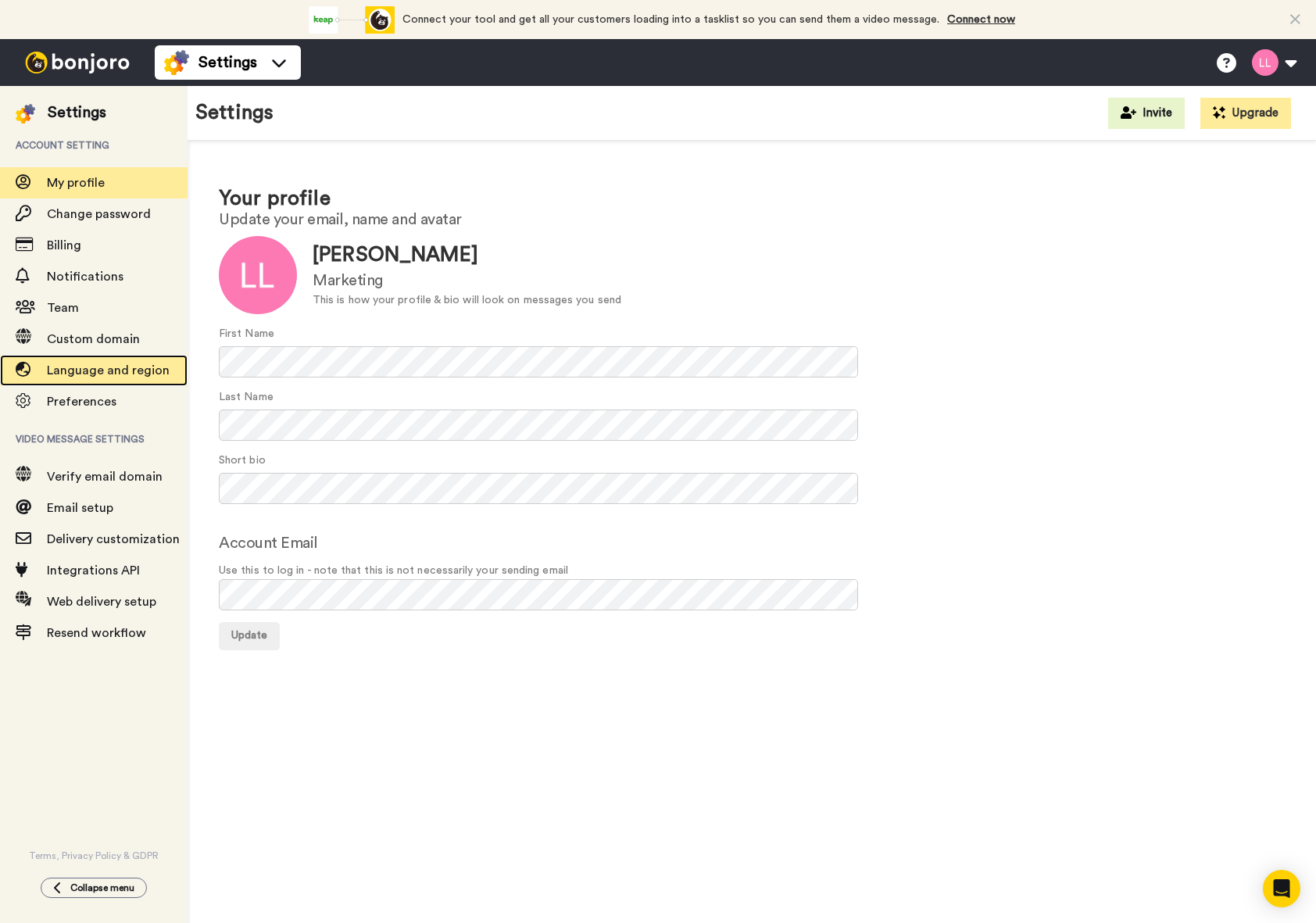
click at [148, 369] on span "Language and region" at bounding box center [108, 370] width 123 height 13
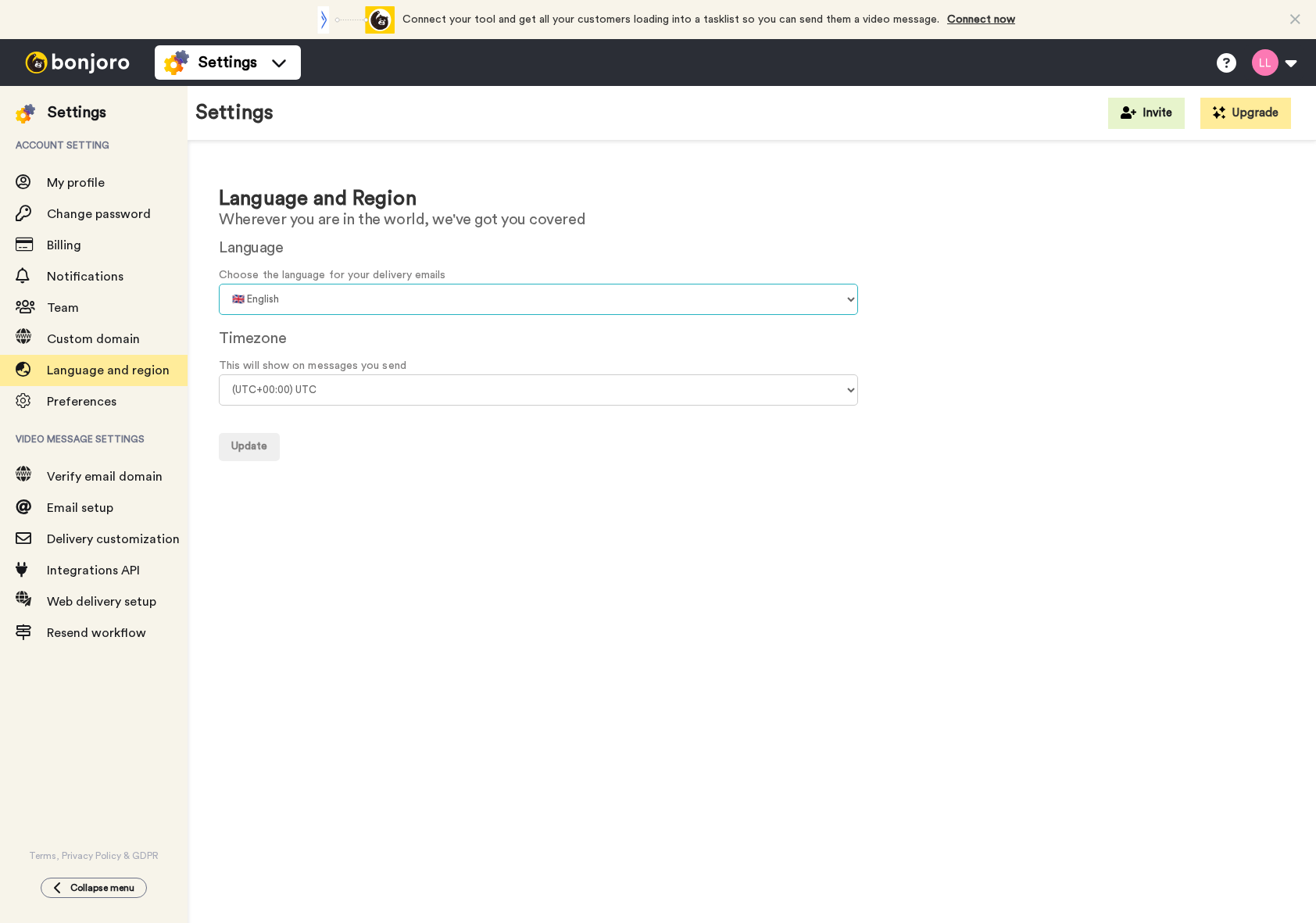
click at [323, 297] on select "🇨🇳 Chinese 🇨🇿 Czech 🇩🇰 Danish 🇳🇱 Dutch 🇬🇧 English 🇫🇮 Finnish 🇫🇷 French 🇩🇪 Germa…" at bounding box center [538, 299] width 639 height 32
click at [321, 231] on div "Language and Region Wherever you are in the world, we've got you covered Langua…" at bounding box center [752, 322] width 1128 height 363
drag, startPoint x: 332, startPoint y: 298, endPoint x: 332, endPoint y: 311, distance: 13.0
click at [332, 298] on select "🇨🇳 Chinese 🇨🇿 Czech 🇩🇰 Danish 🇳🇱 Dutch 🇬🇧 English 🇫🇮 Finnish 🇫🇷 French 🇩🇪 Germa…" at bounding box center [538, 299] width 639 height 32
select select "nl"
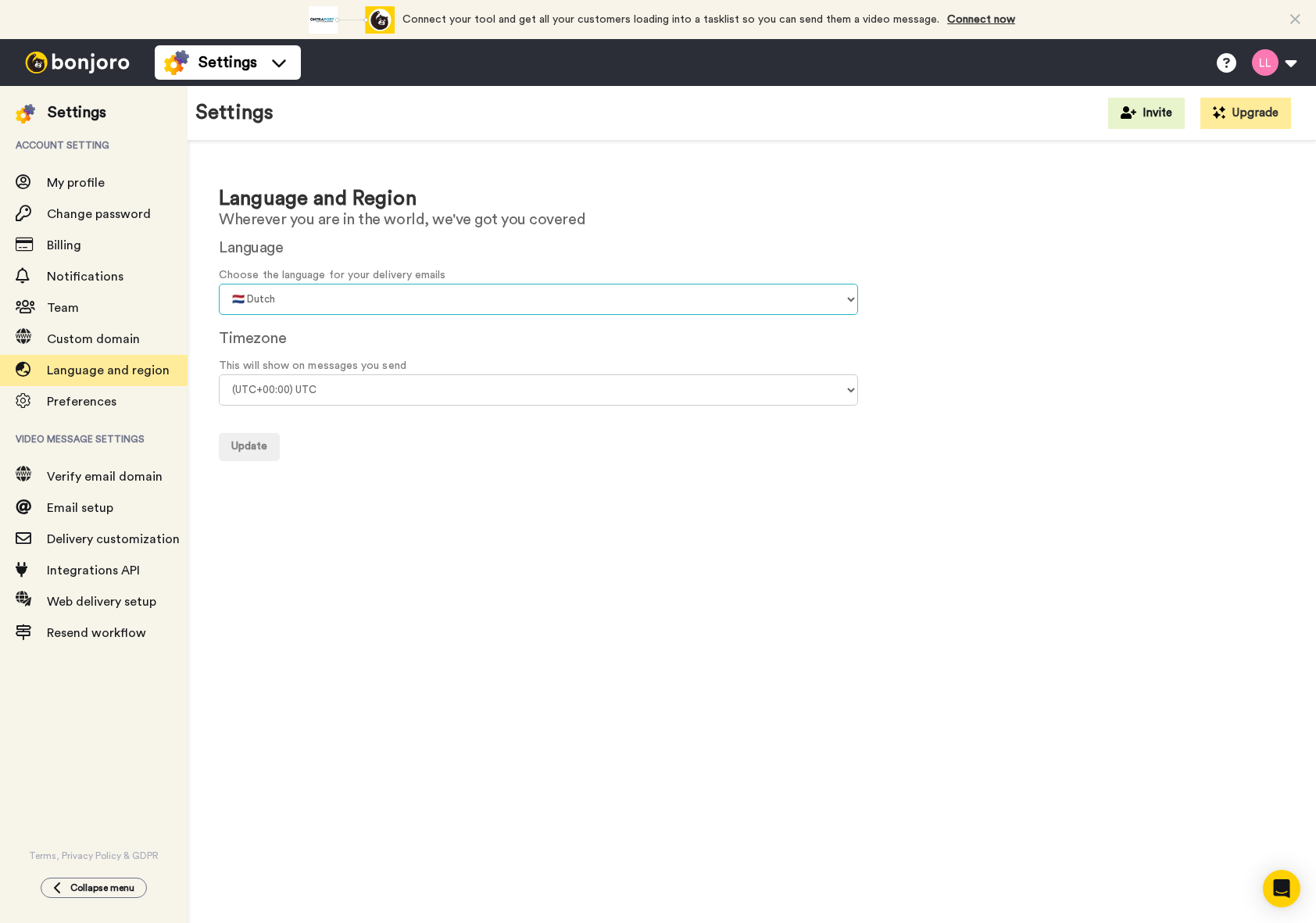
click at [218, 283] on select "🇨🇳 Chinese 🇨🇿 Czech 🇩🇰 Danish 🇳🇱 Dutch 🇬🇧 English 🇫🇮 Finnish 🇫🇷 French 🇩🇪 Germa…" at bounding box center [538, 299] width 639 height 32
click at [264, 443] on span "Update" at bounding box center [249, 445] width 36 height 11
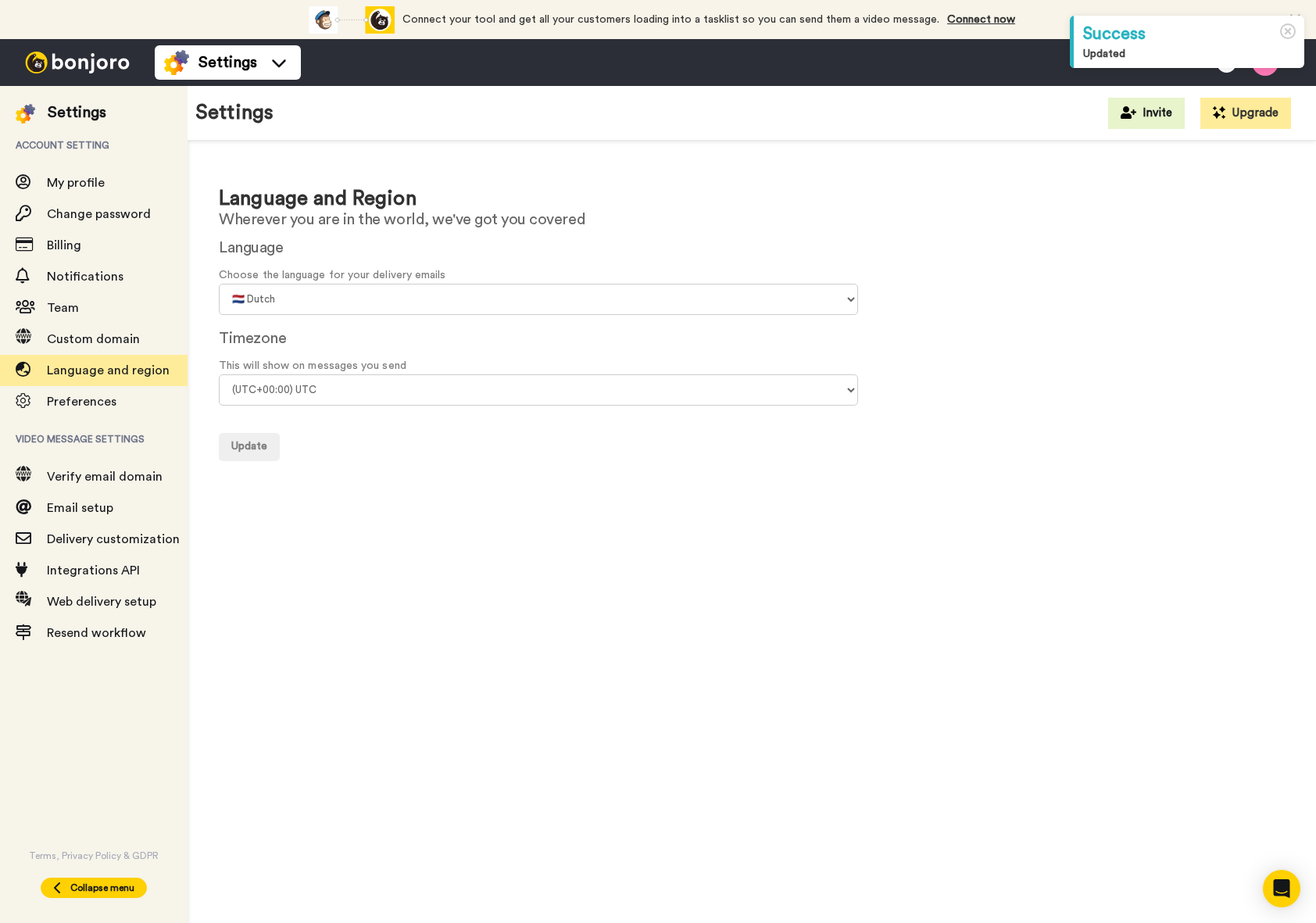
click at [113, 879] on button "Collapse menu" at bounding box center [94, 887] width 107 height 20
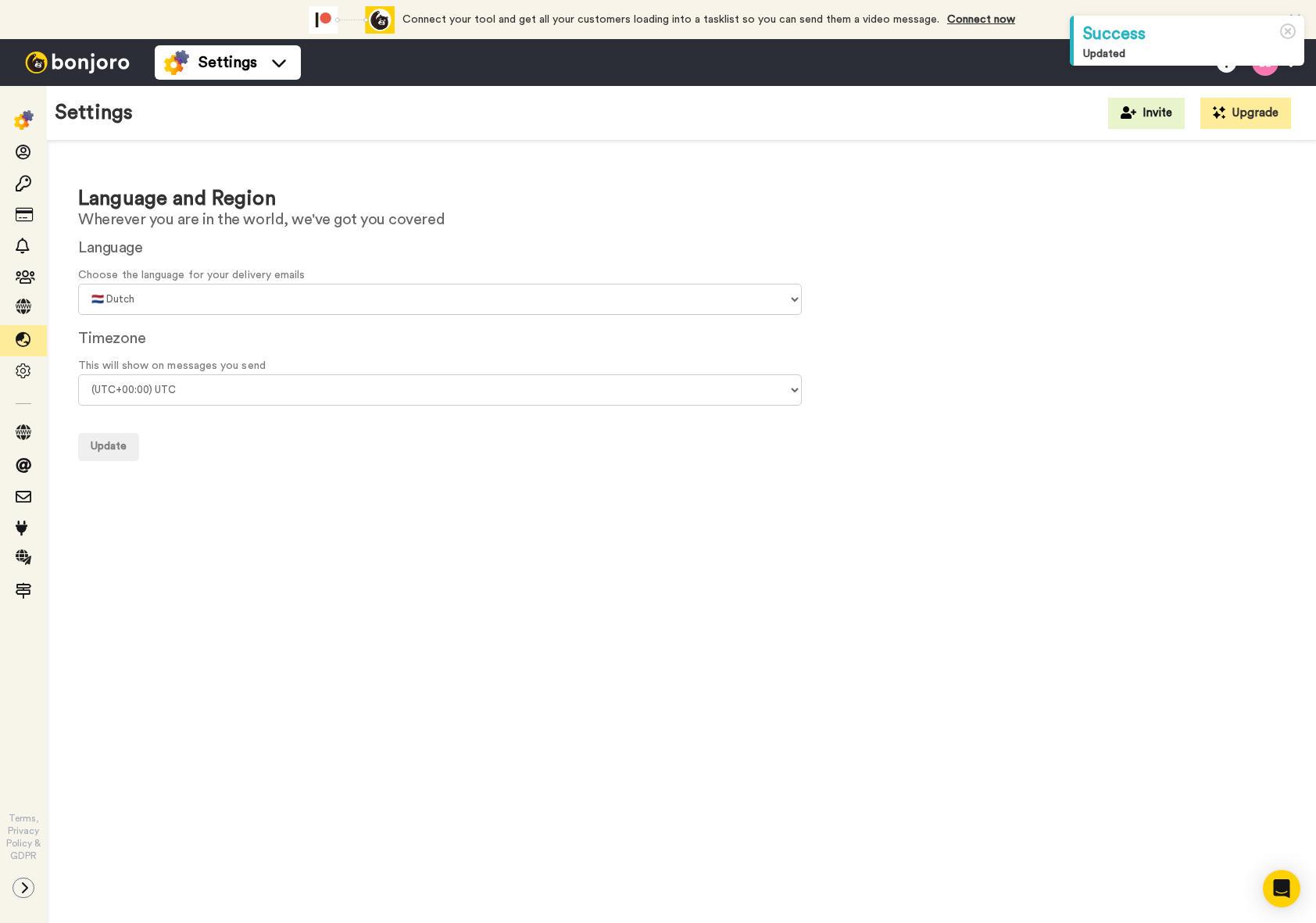
click at [173, 79] on ul "Settings" at bounding box center [227, 62] width 146 height 47
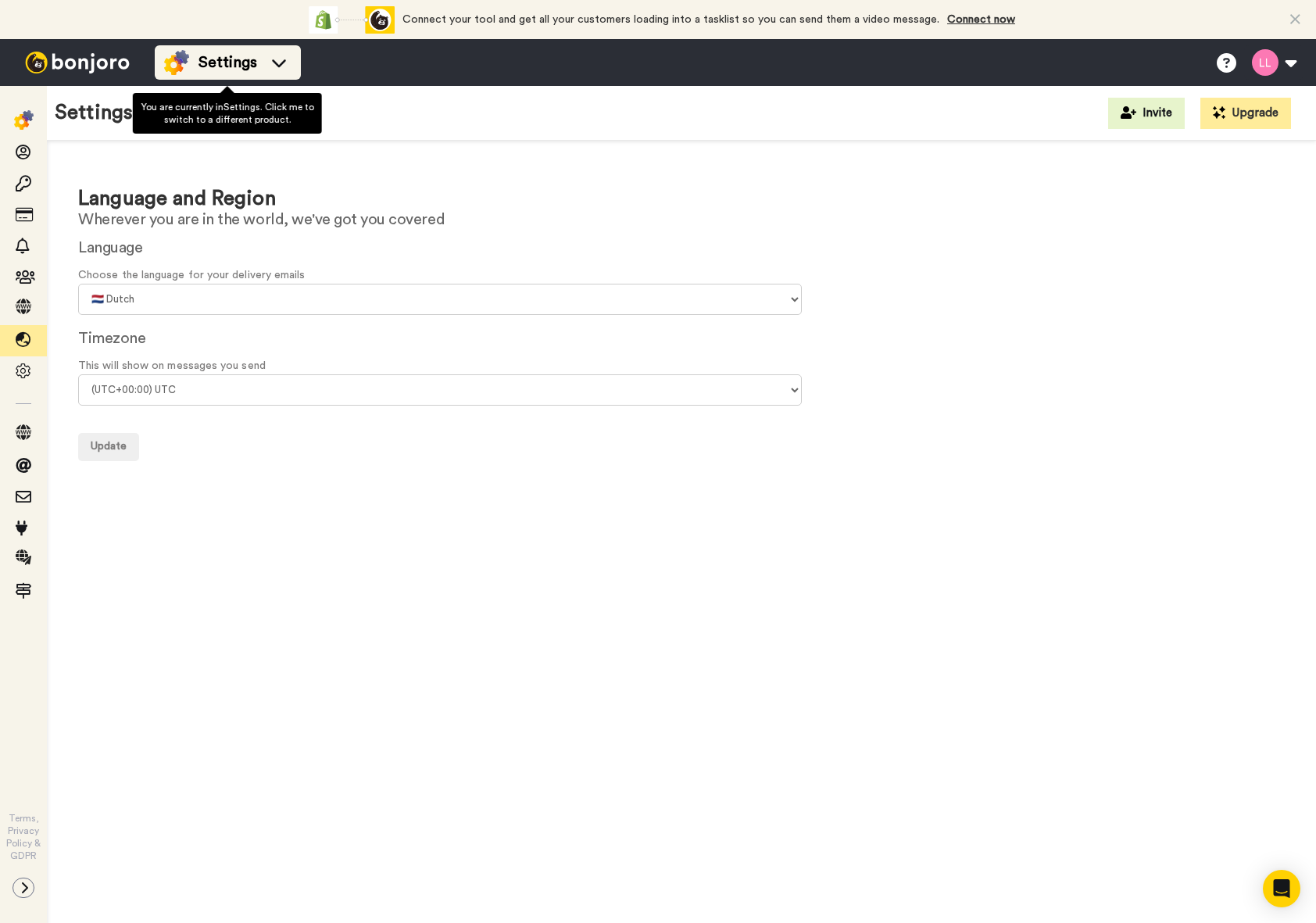
click at [178, 74] on img at bounding box center [176, 62] width 25 height 25
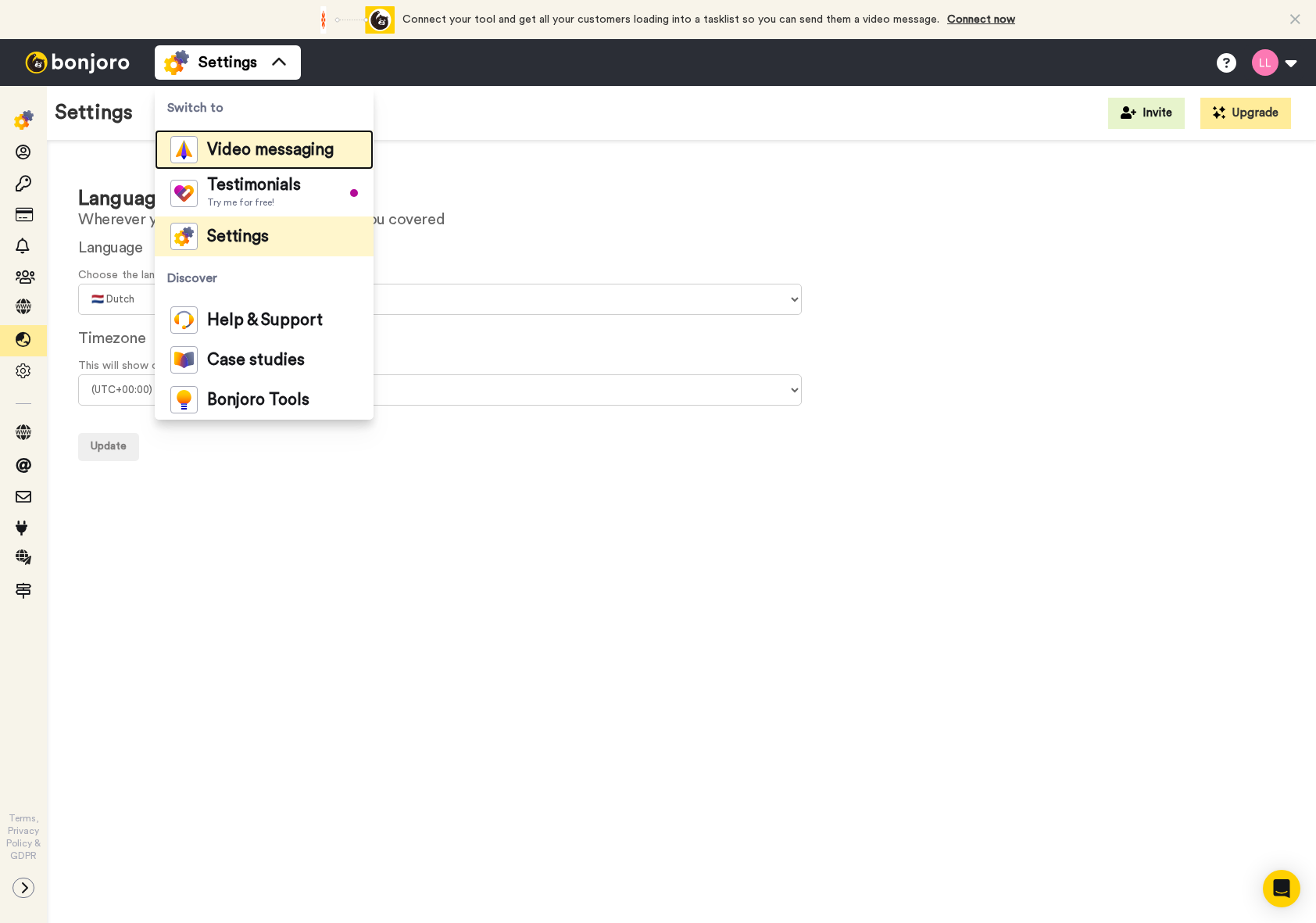
click at [226, 157] on span "Video messaging" at bounding box center [271, 150] width 126 height 15
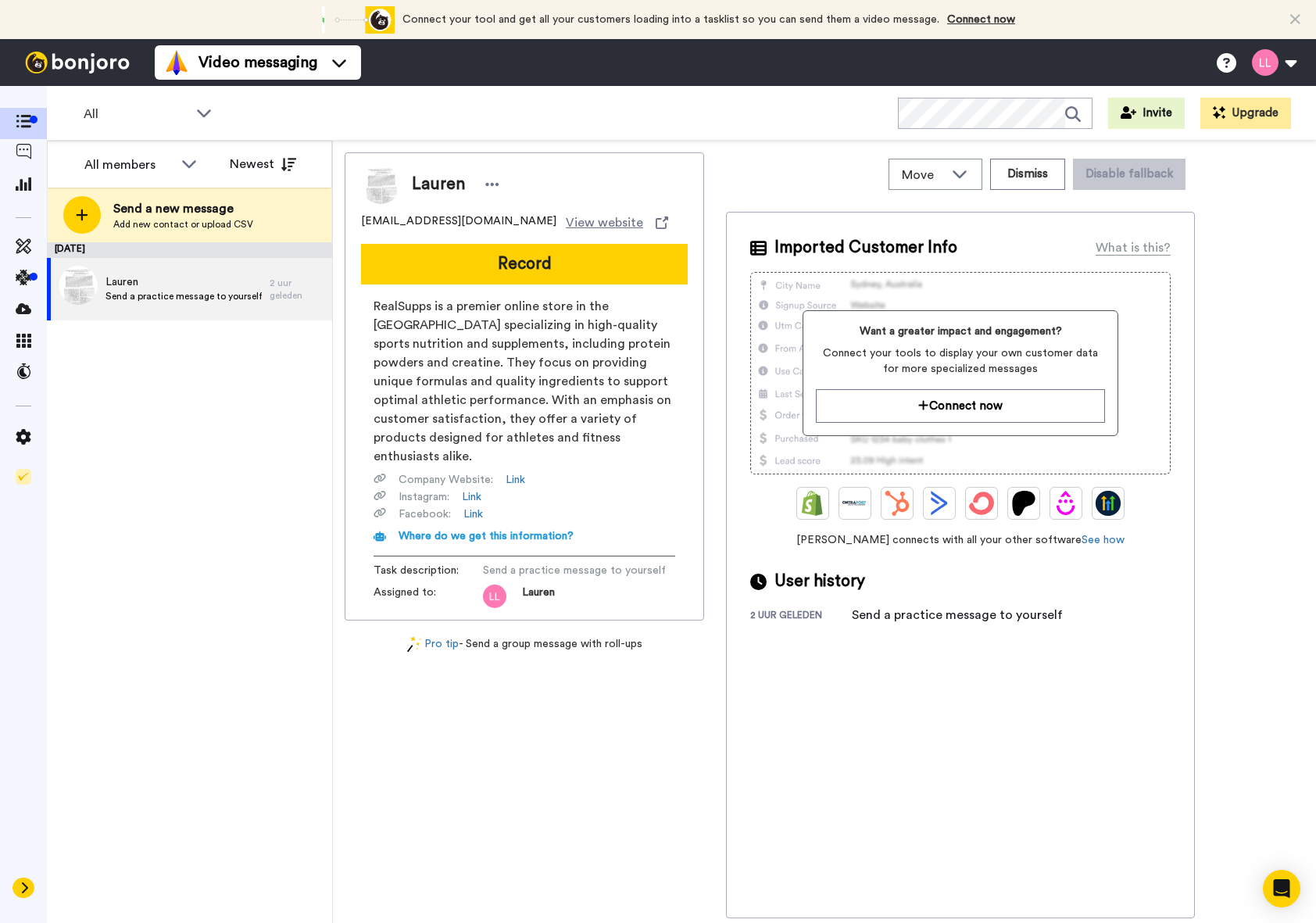
click at [23, 891] on icon at bounding box center [24, 887] width 9 height 13
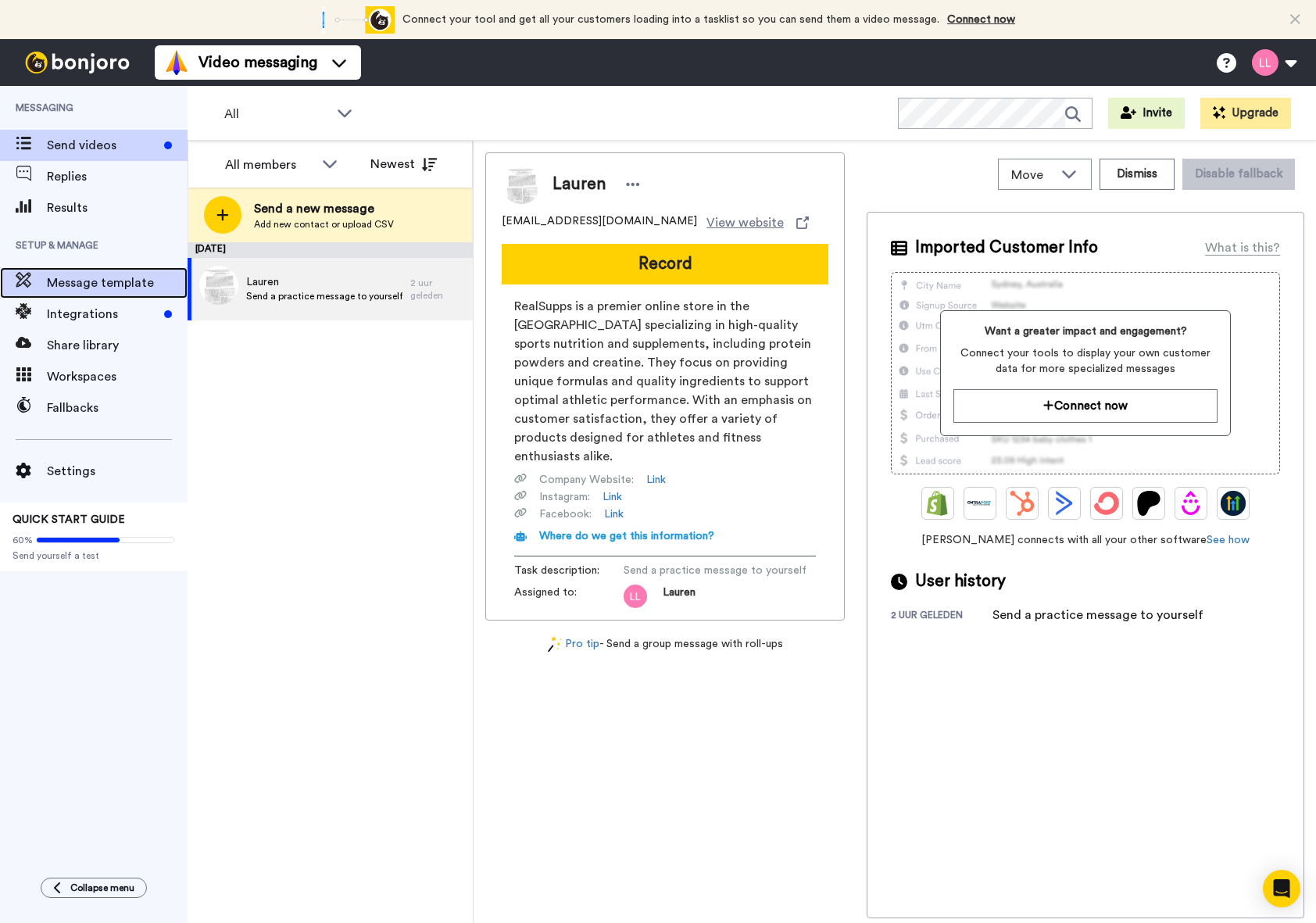
click at [112, 284] on span "Message template" at bounding box center [117, 283] width 141 height 19
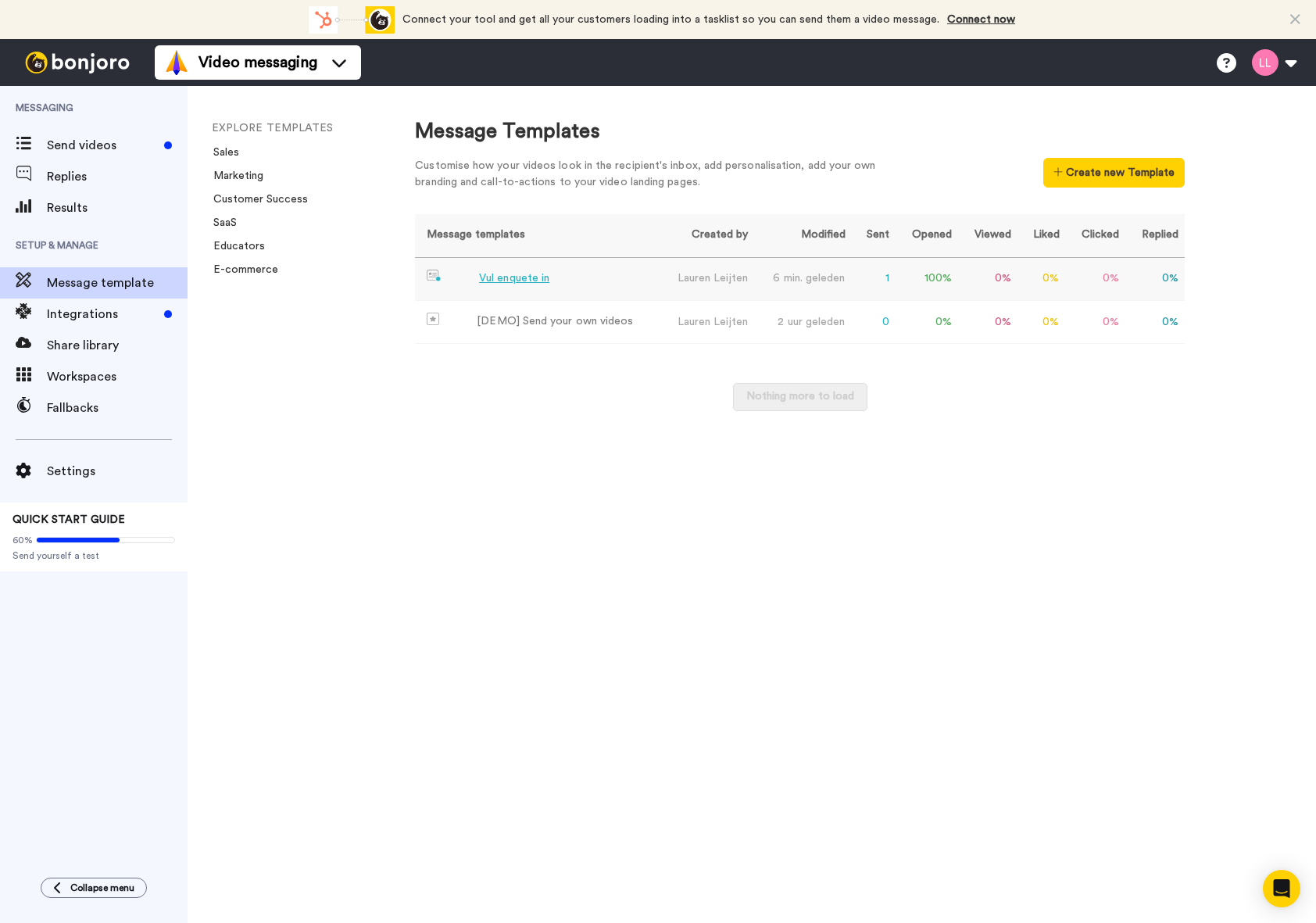
click at [561, 282] on td "Vul enquete in" at bounding box center [536, 279] width 243 height 43
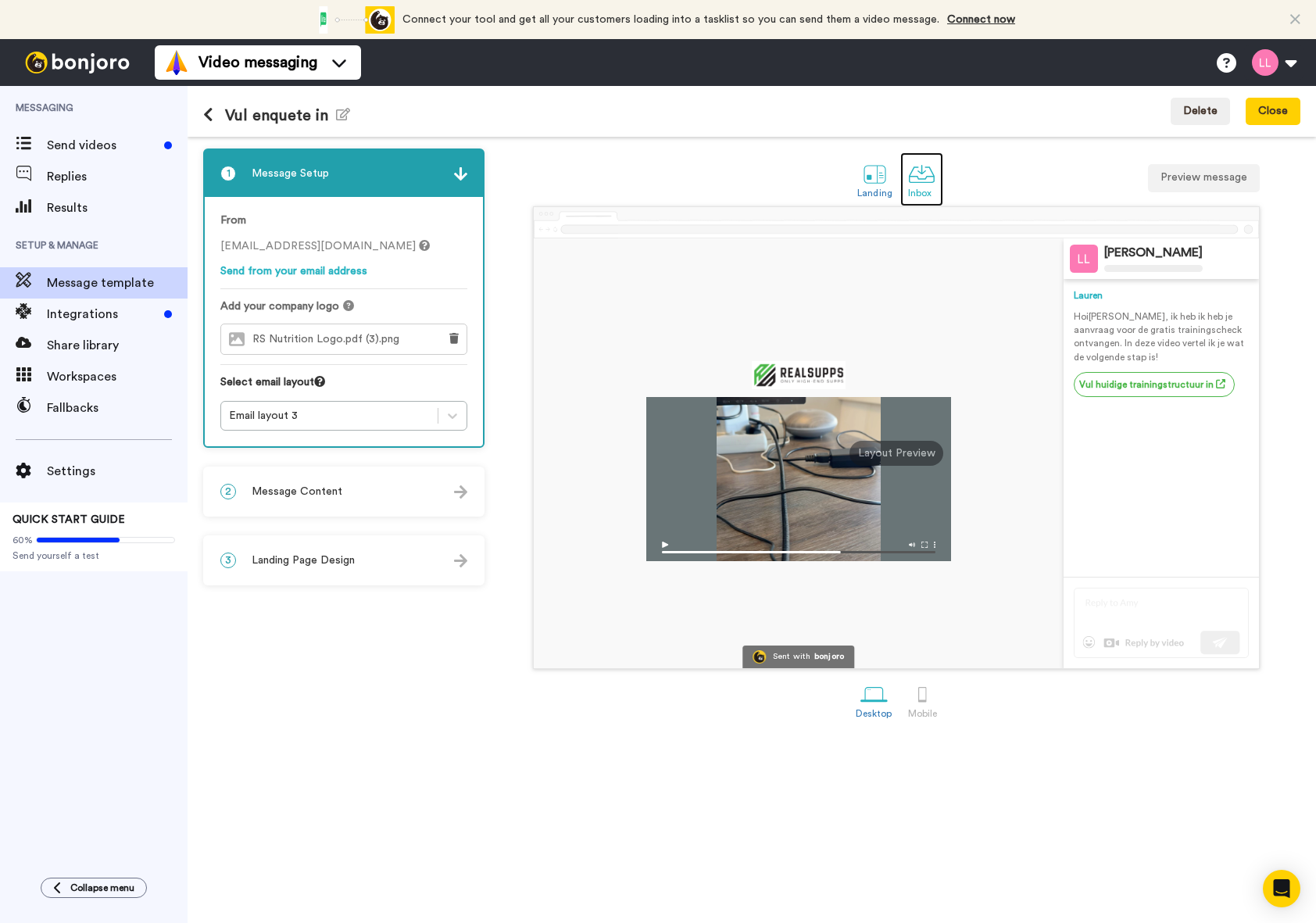
click at [904, 181] on link "Inbox" at bounding box center [922, 179] width 43 height 54
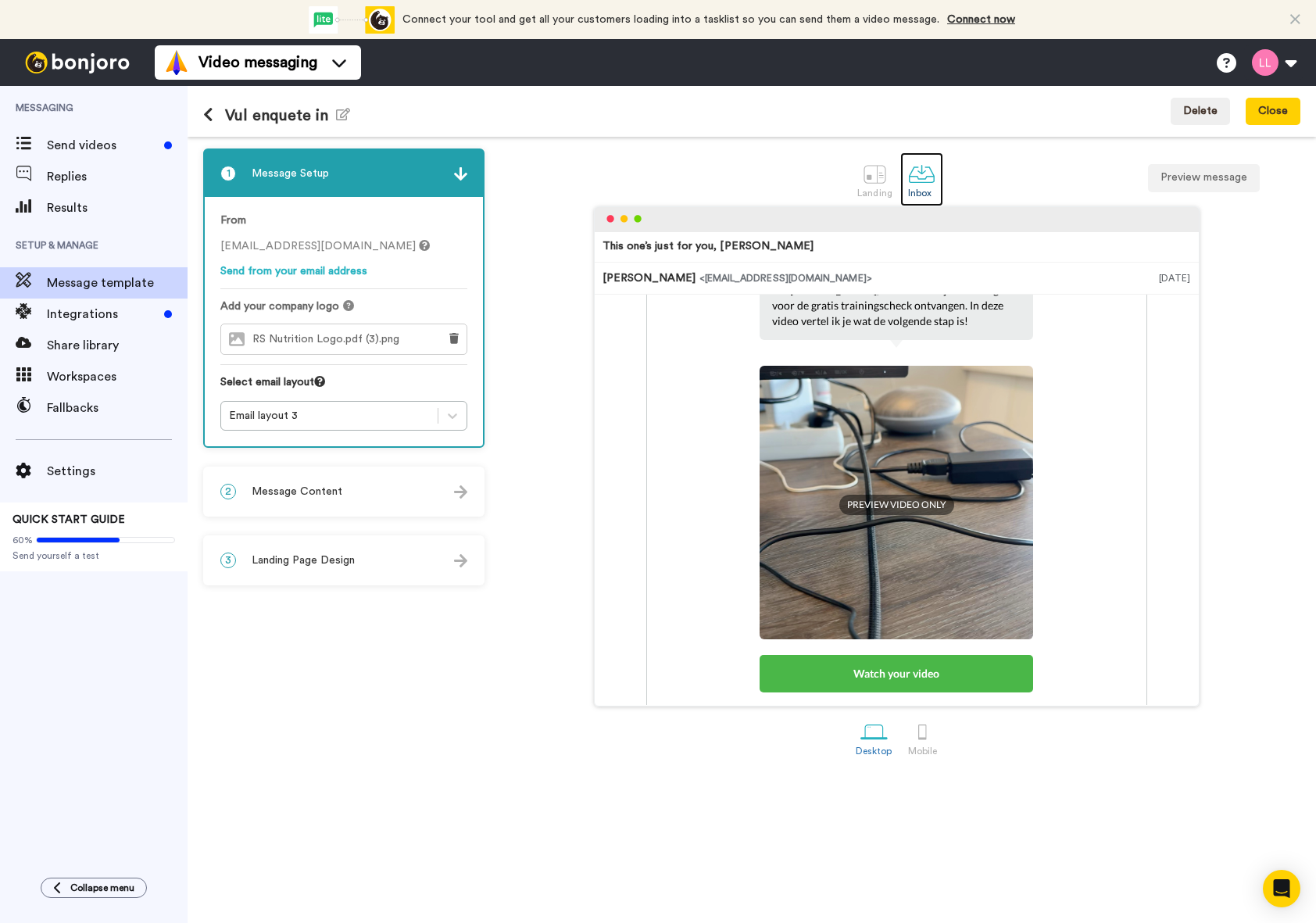
scroll to position [201, 0]
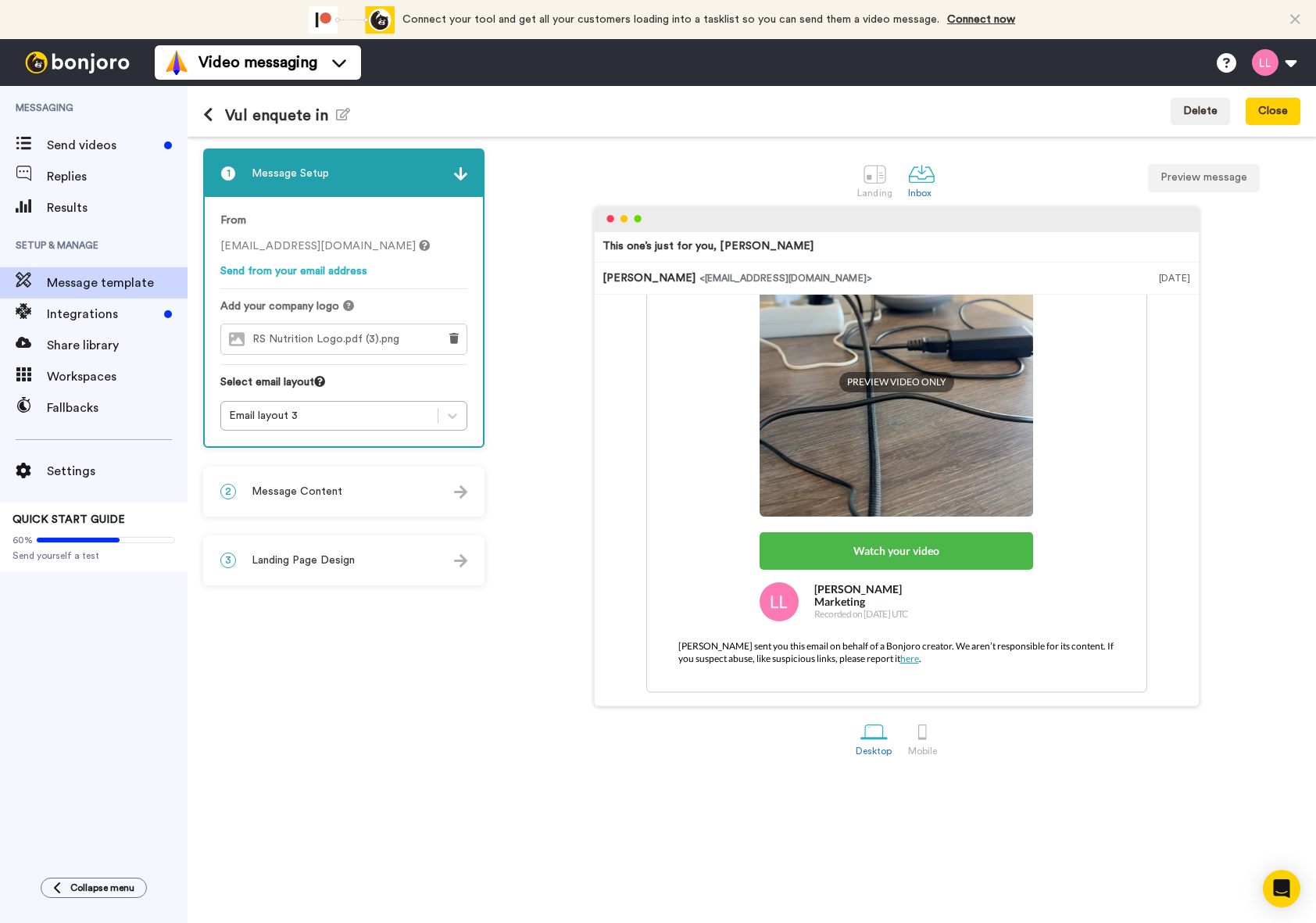
click at [441, 488] on div "2 Message Content" at bounding box center [344, 491] width 278 height 47
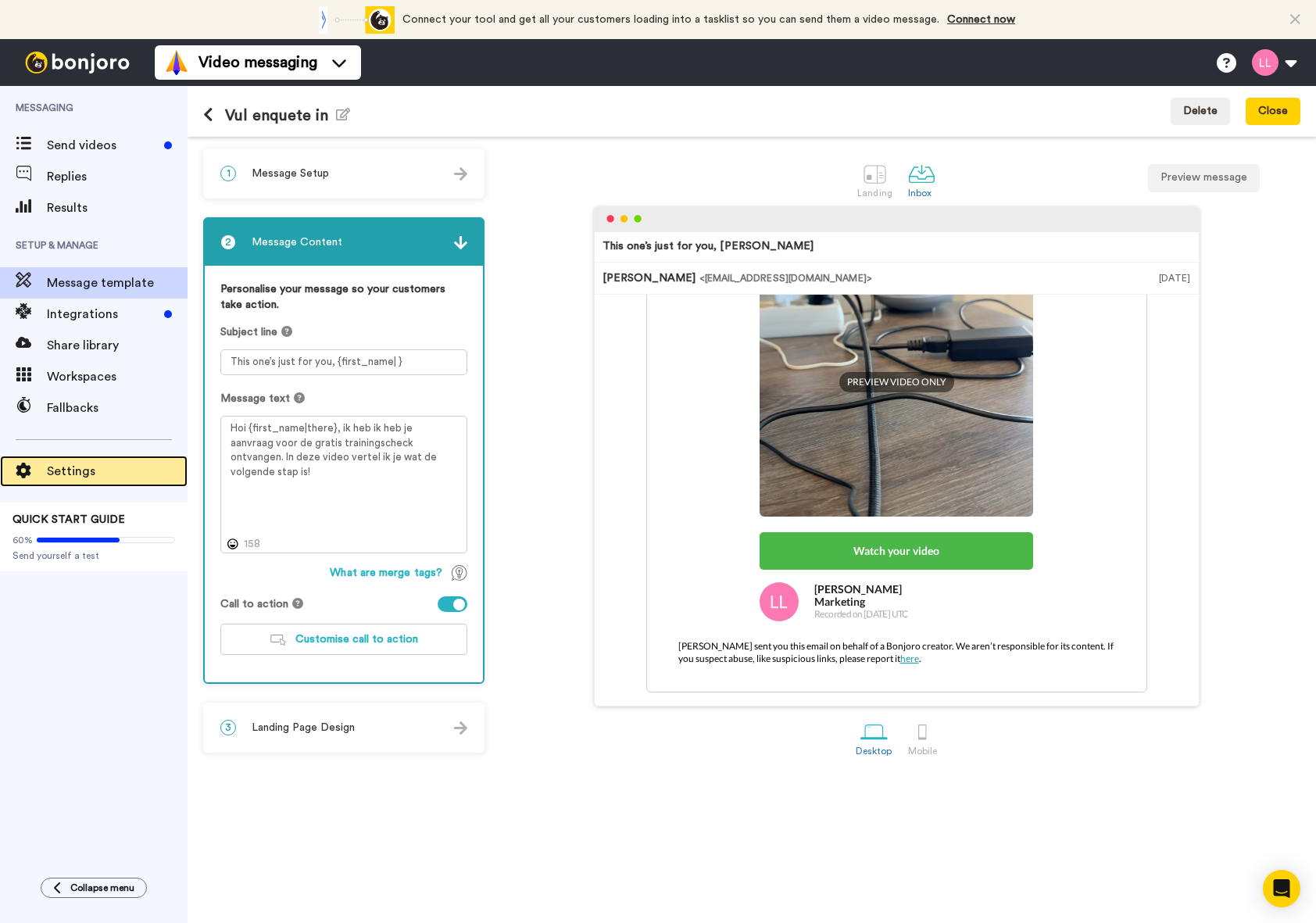
click at [81, 462] on span "Settings" at bounding box center [117, 471] width 141 height 19
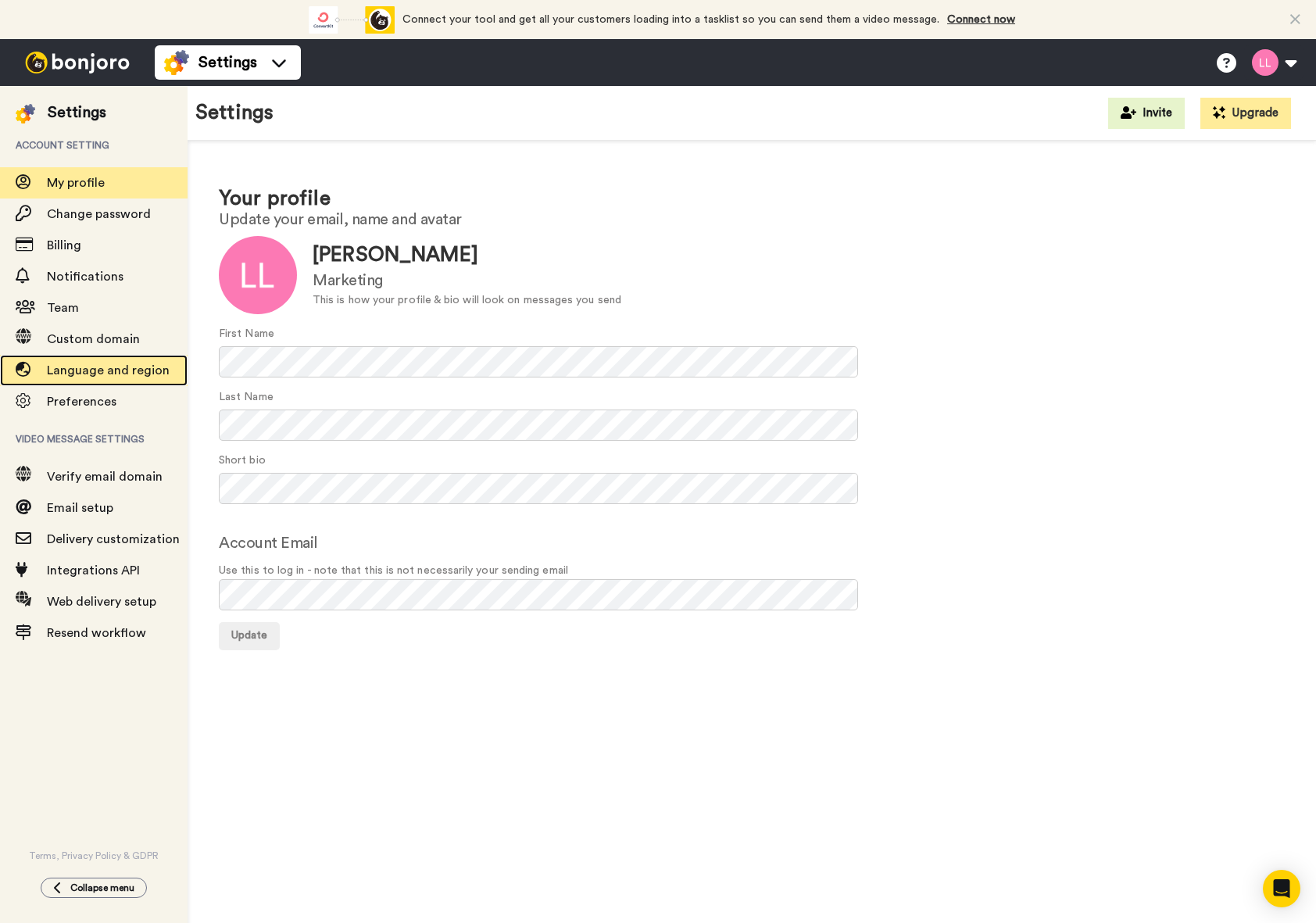
click at [105, 375] on span "Language and region" at bounding box center [108, 370] width 123 height 13
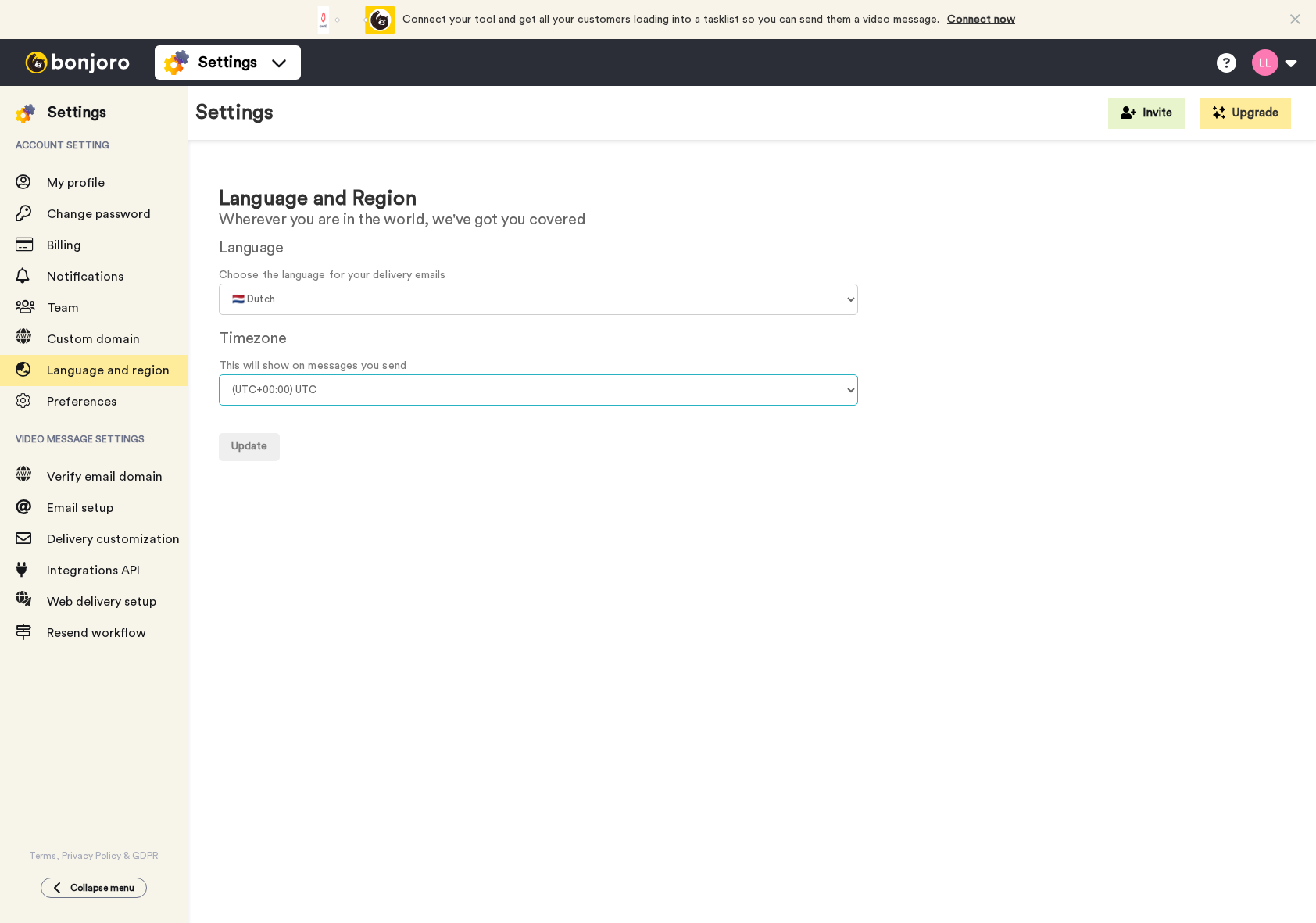
click at [360, 383] on select "(UTC-11:00) Midway Island (UTC-11:00) Samoa (UTC-10:00) Hawaii (UTC-09:00) Alas…" at bounding box center [538, 390] width 639 height 32
click at [218, 374] on select "(UTC-11:00) Midway Island (UTC-11:00) Samoa (UTC-10:00) Hawaii (UTC-09:00) Alas…" at bounding box center [538, 390] width 639 height 32
click at [326, 385] on select "(UTC-11:00) Midway Island (UTC-11:00) Samoa (UTC-10:00) Hawaii (UTC-09:00) Alas…" at bounding box center [538, 390] width 639 height 32
click at [366, 399] on select "(UTC-11:00) Midway Island (UTC-11:00) Samoa (UTC-10:00) Hawaii (UTC-09:00) Alas…" at bounding box center [538, 390] width 639 height 32
select select "Europe/Amsterdam"
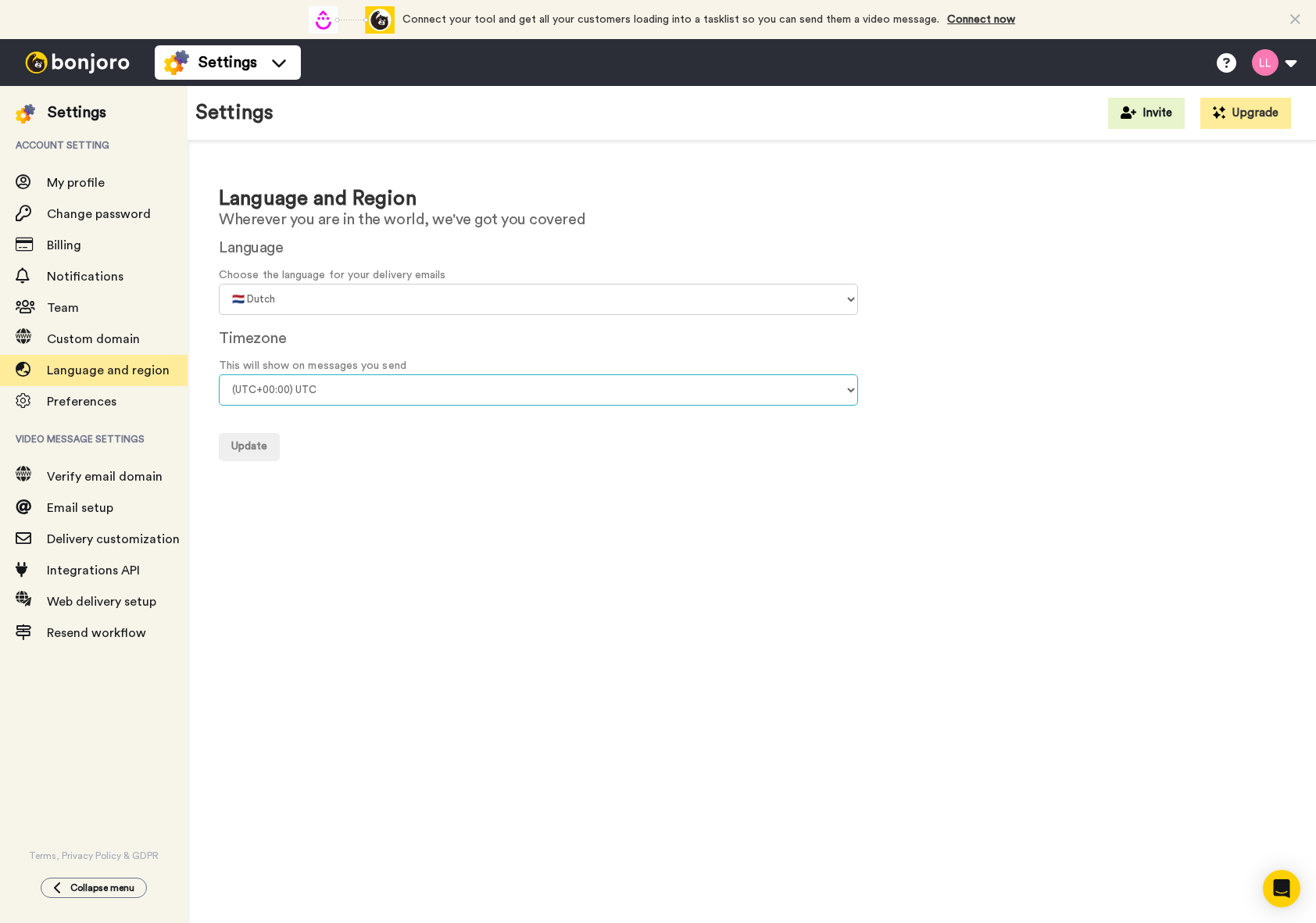
click at [218, 374] on select "(UTC-11:00) Midway Island (UTC-11:00) Samoa (UTC-10:00) Hawaii (UTC-09:00) Alas…" at bounding box center [538, 390] width 639 height 32
click at [265, 444] on span "Update" at bounding box center [249, 445] width 36 height 11
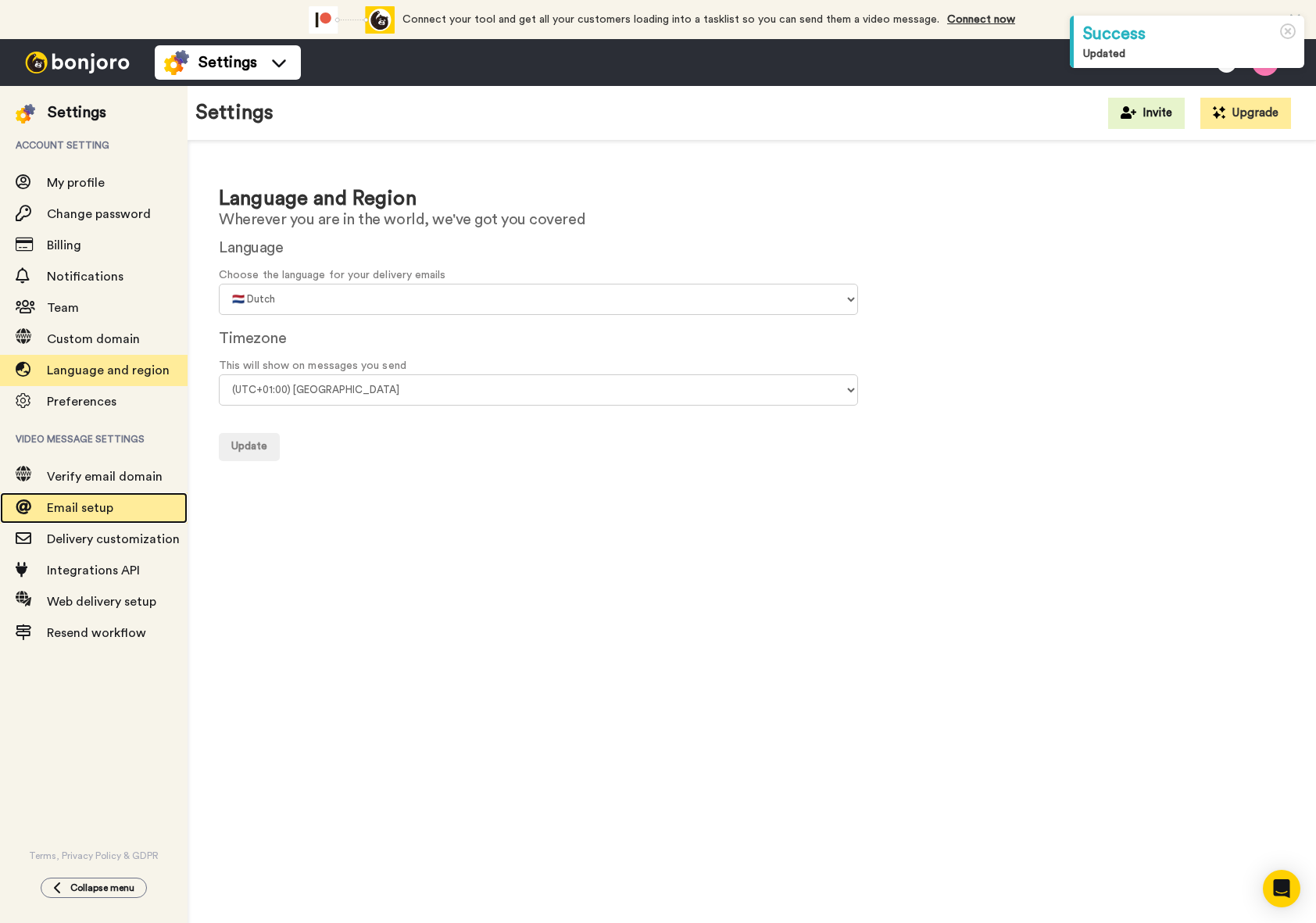
click at [107, 516] on span "Email setup" at bounding box center [117, 508] width 141 height 19
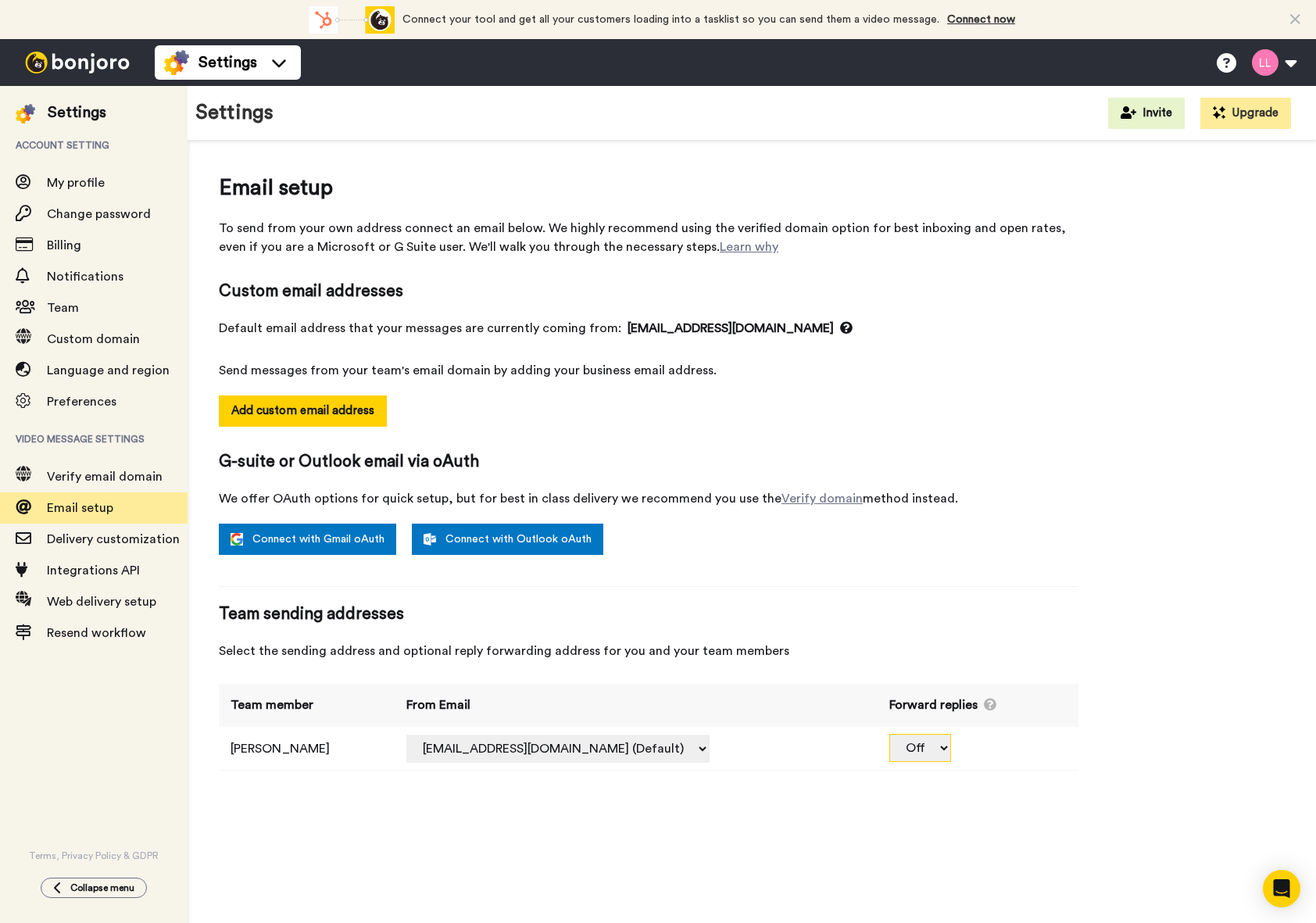
click at [921, 752] on select "Off" at bounding box center [920, 747] width 61 height 28
click at [919, 748] on select "Off" at bounding box center [920, 747] width 61 height 28
click at [216, 81] on ul "Settings" at bounding box center [227, 62] width 146 height 47
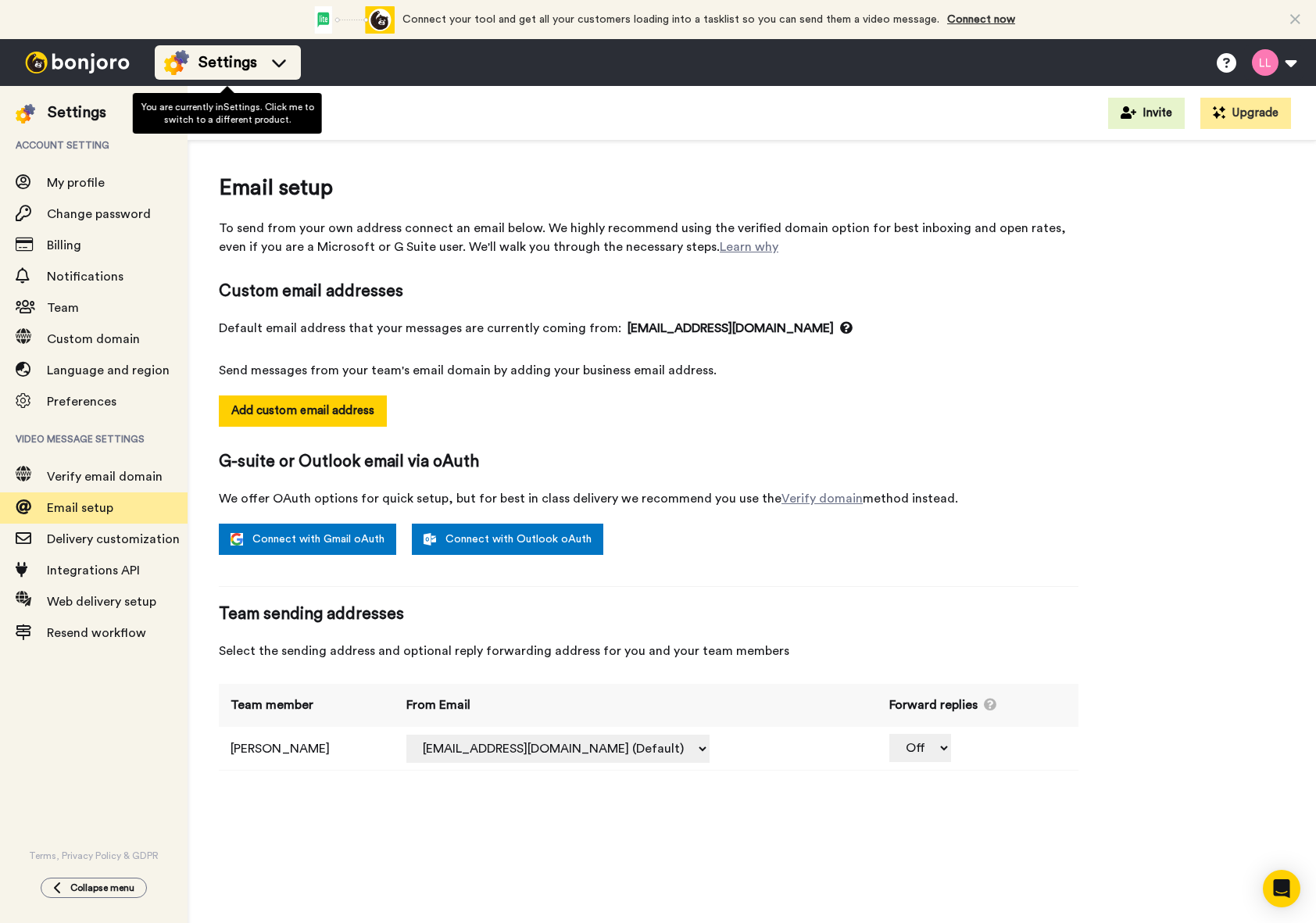
click at [218, 74] on div "Settings" at bounding box center [227, 62] width 127 height 25
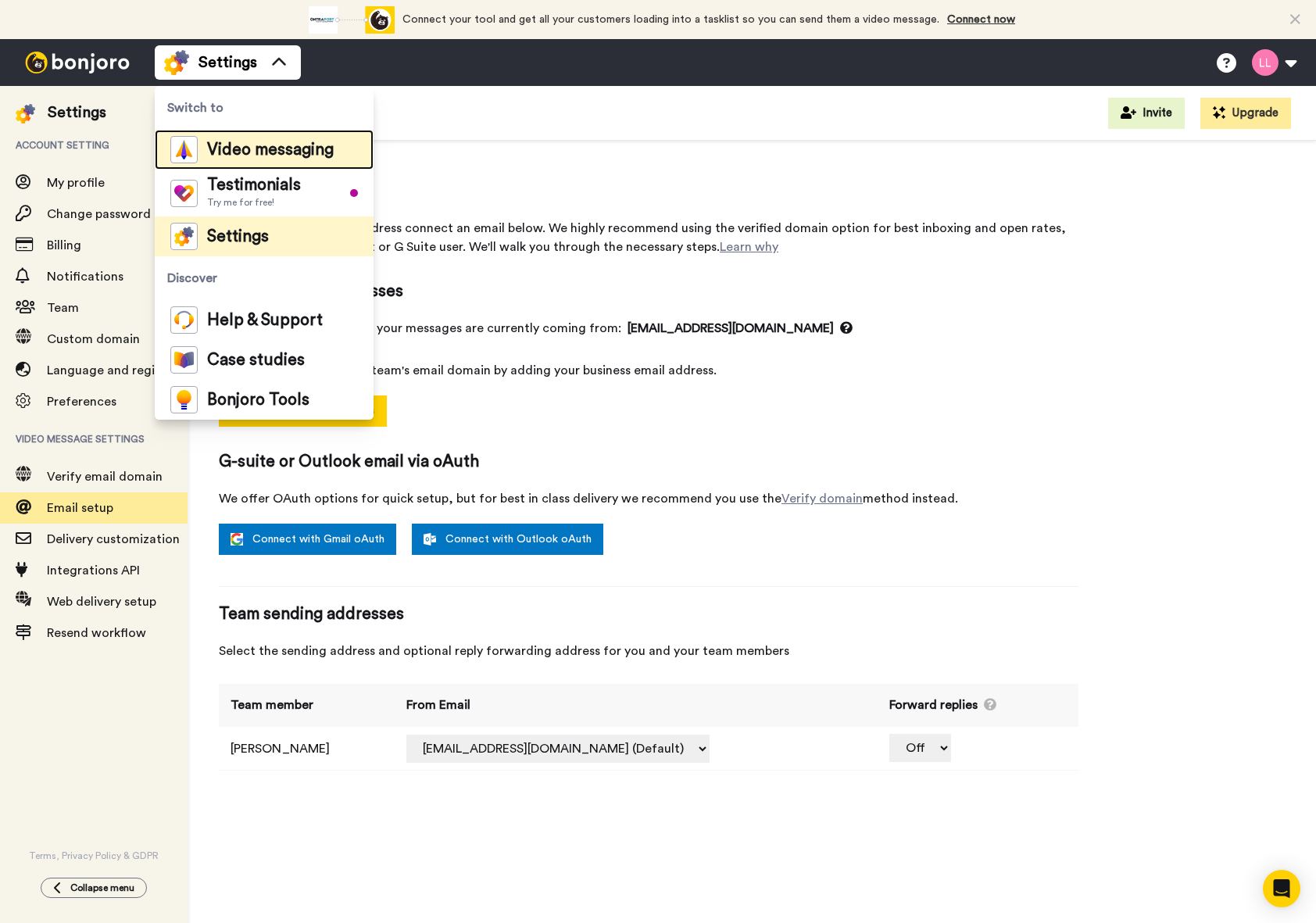
click at [256, 160] on div "Video messaging" at bounding box center [252, 149] width 163 height 27
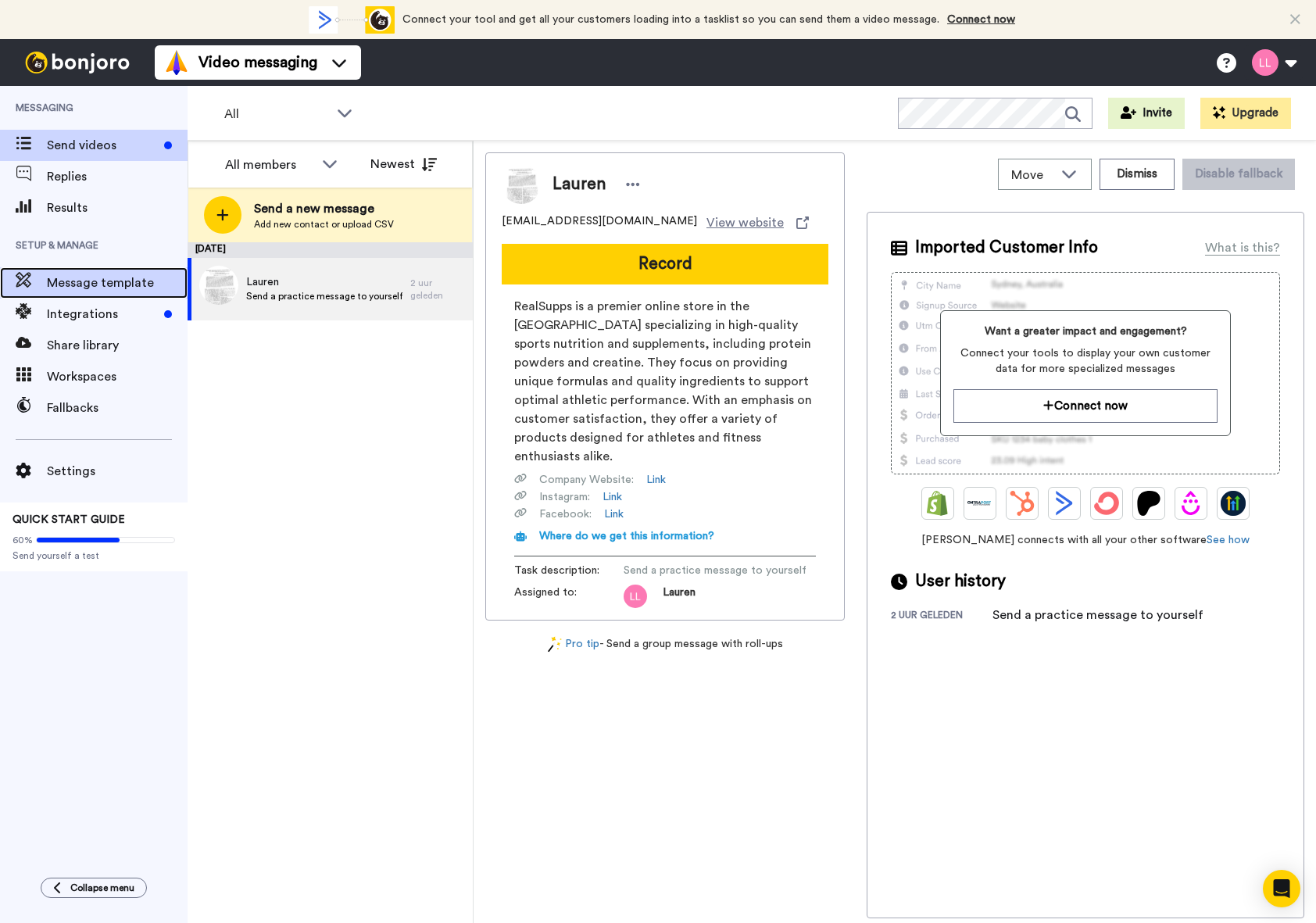
click at [101, 292] on span "Message template" at bounding box center [117, 283] width 141 height 19
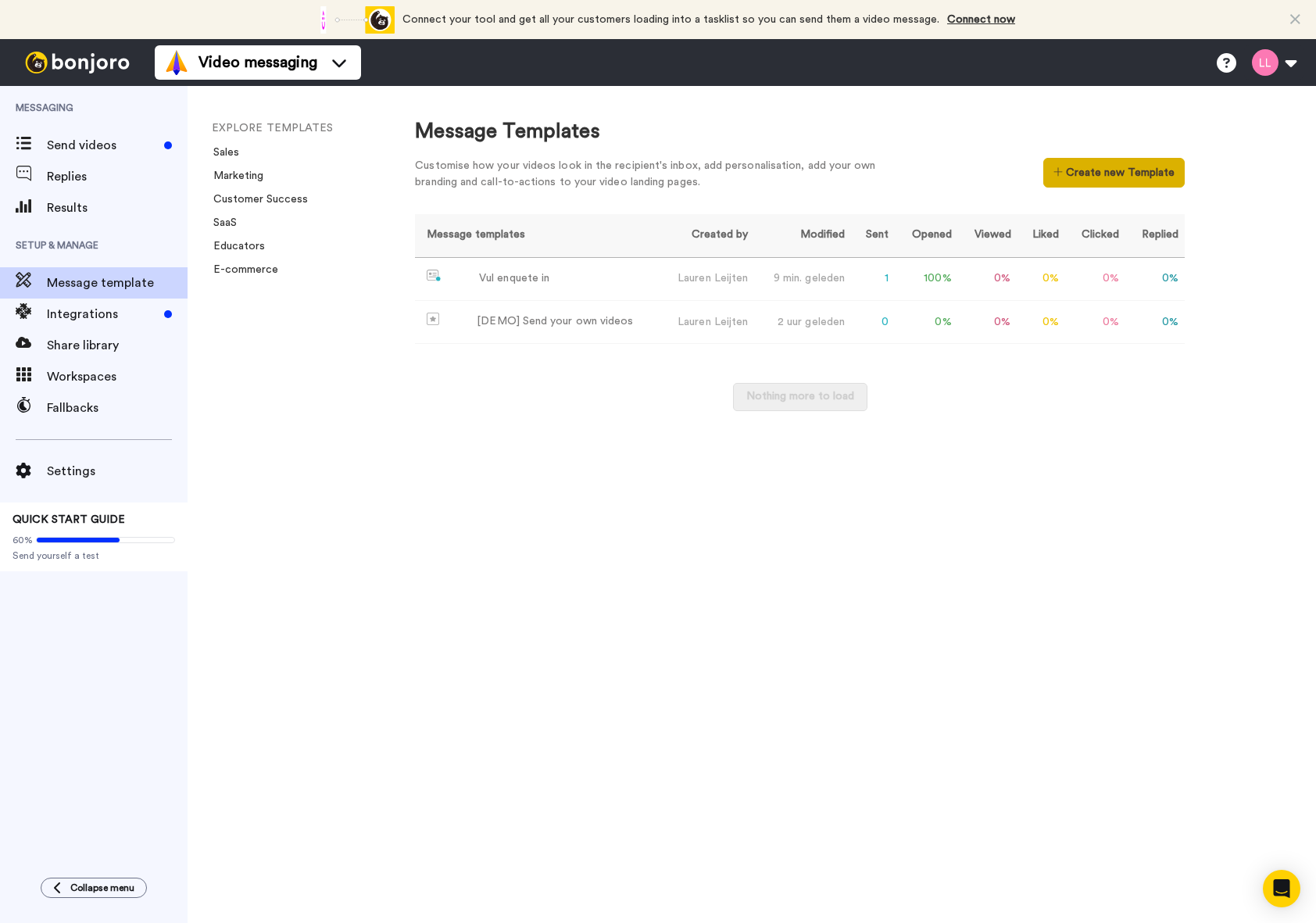
click at [1092, 171] on button "Create new Template" at bounding box center [1115, 172] width 142 height 30
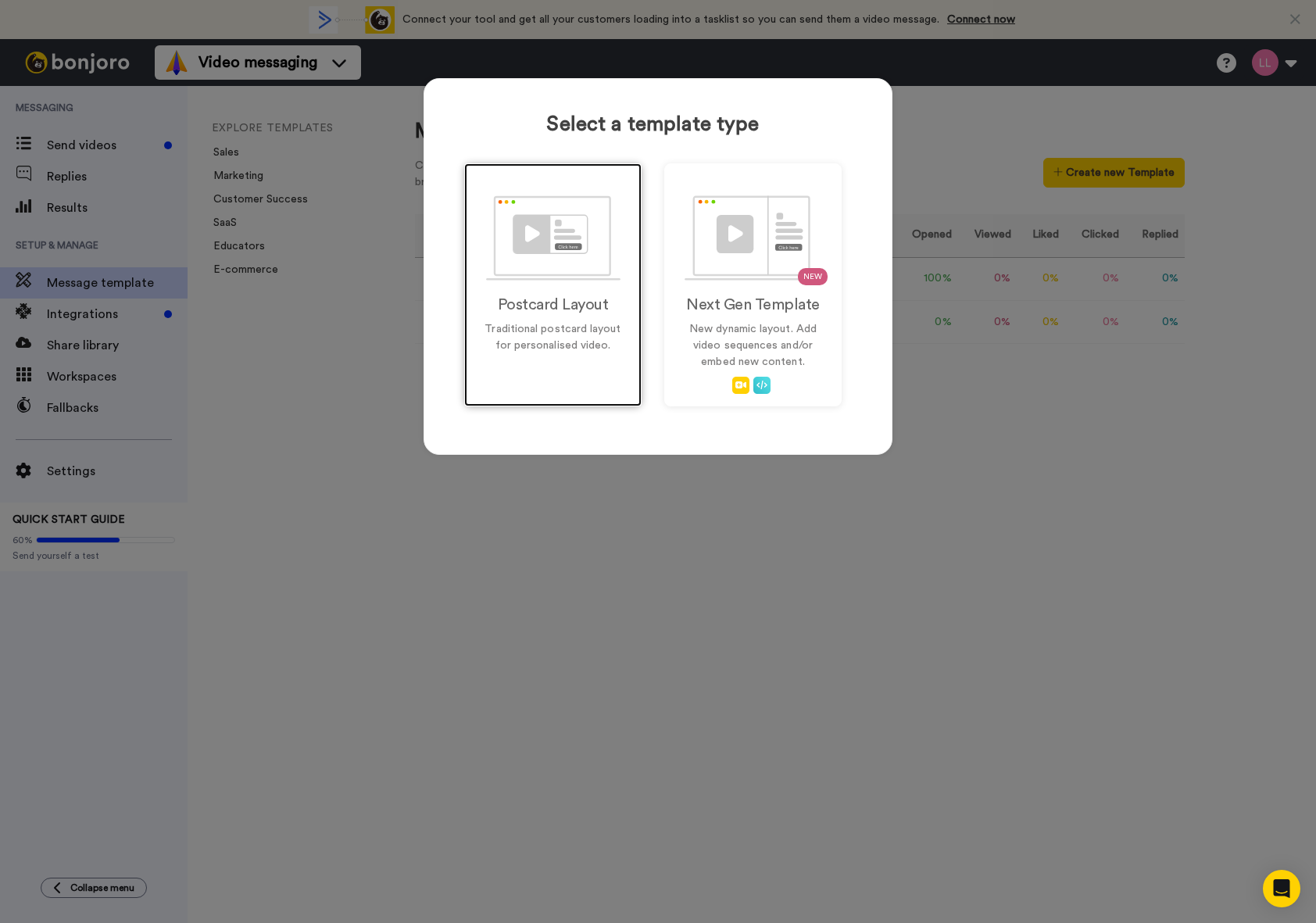
click at [590, 378] on div "Postcard Layout Traditional postcard layout for personalised video." at bounding box center [553, 284] width 178 height 243
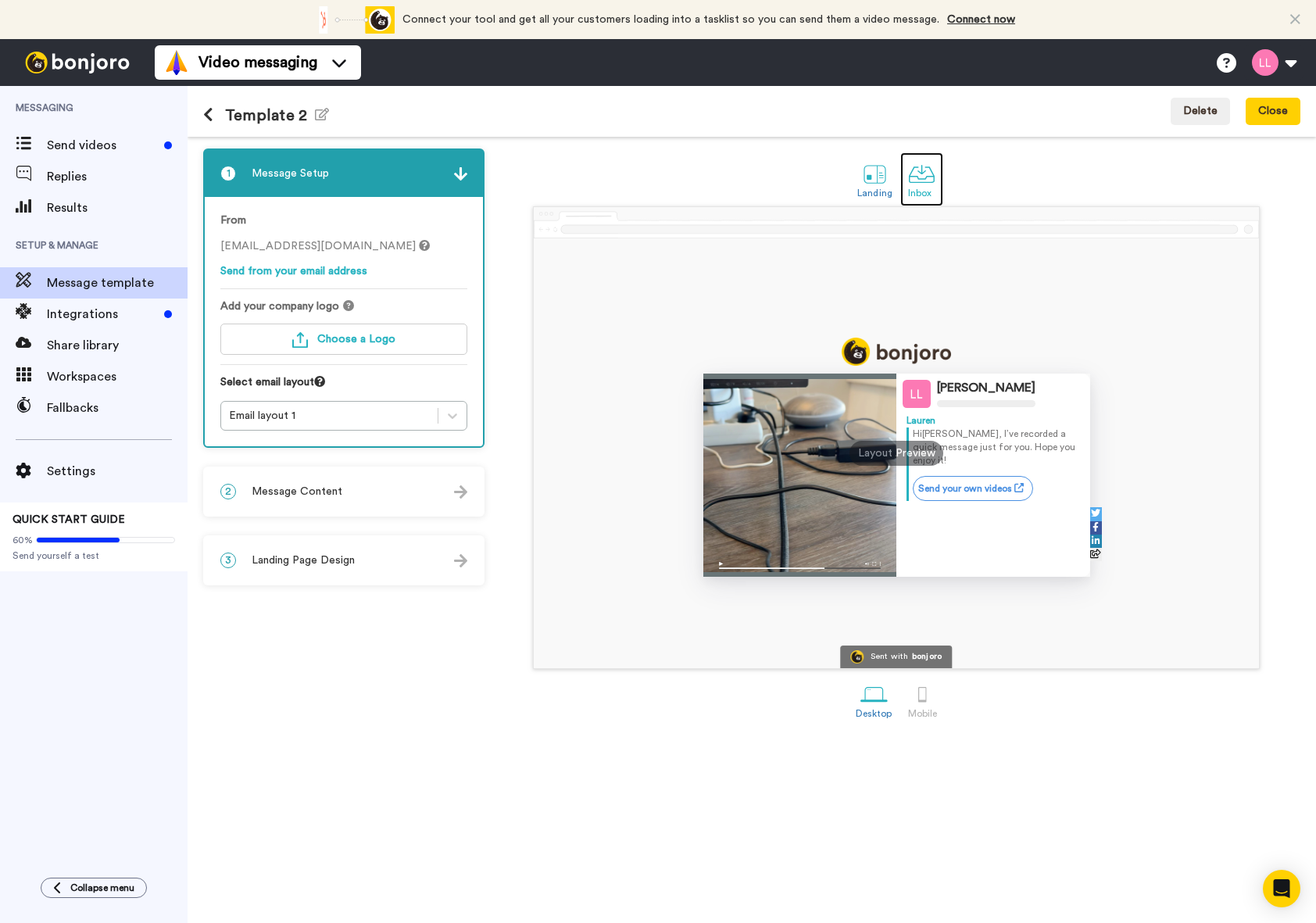
click at [923, 180] on div at bounding box center [922, 174] width 27 height 27
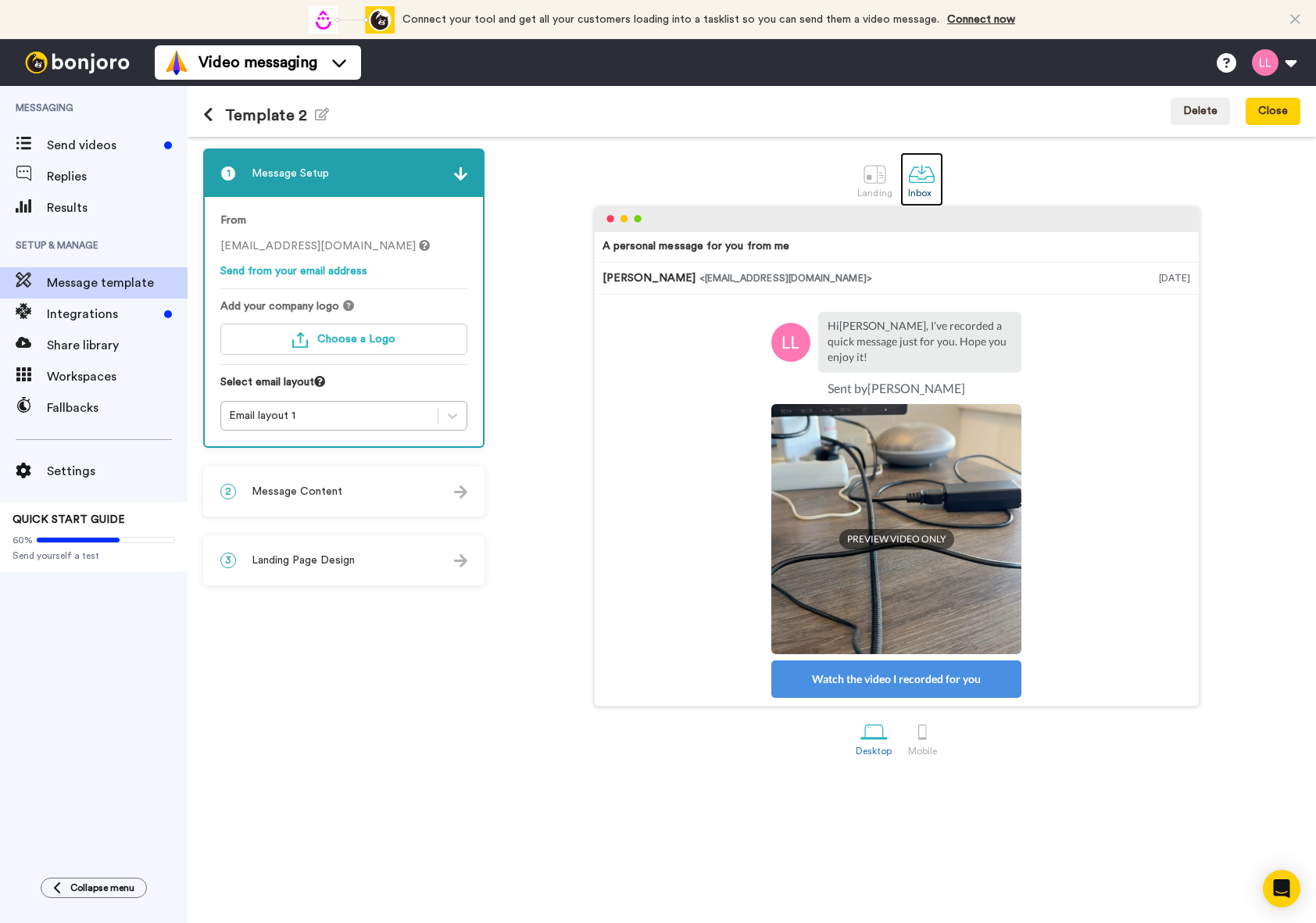
scroll to position [125, 0]
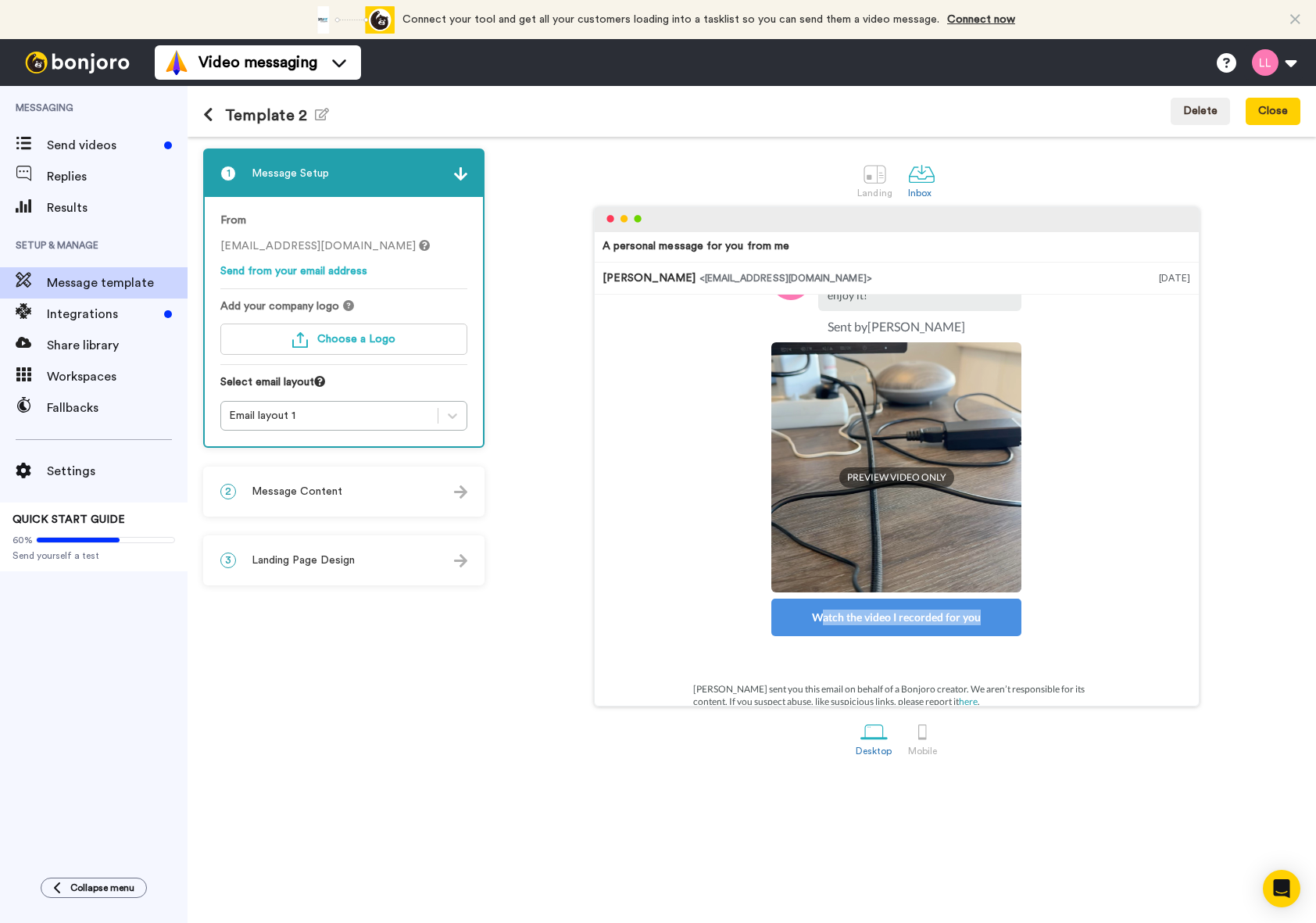
drag, startPoint x: 819, startPoint y: 597, endPoint x: 1005, endPoint y: 595, distance: 186.0
click at [1005, 598] on div "Watch the video I recorded for you" at bounding box center [896, 617] width 250 height 38
drag, startPoint x: 975, startPoint y: 589, endPoint x: 940, endPoint y: 600, distance: 36.7
click at [940, 600] on div "Watch the video I recorded for you" at bounding box center [896, 617] width 250 height 38
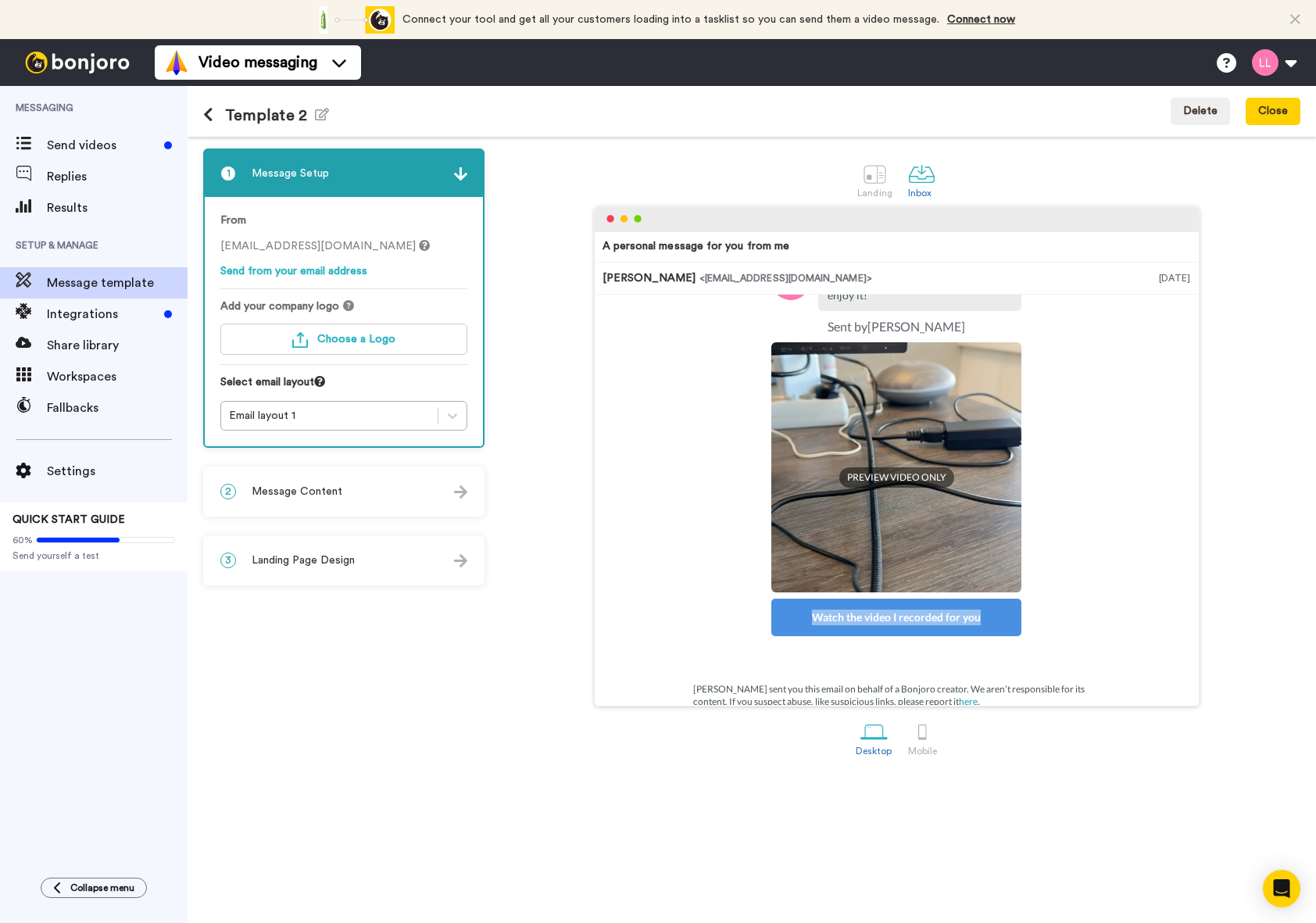
click at [940, 600] on div "Watch the video I recorded for you" at bounding box center [896, 617] width 250 height 38
click at [394, 494] on div "2 Message Content" at bounding box center [344, 491] width 278 height 47
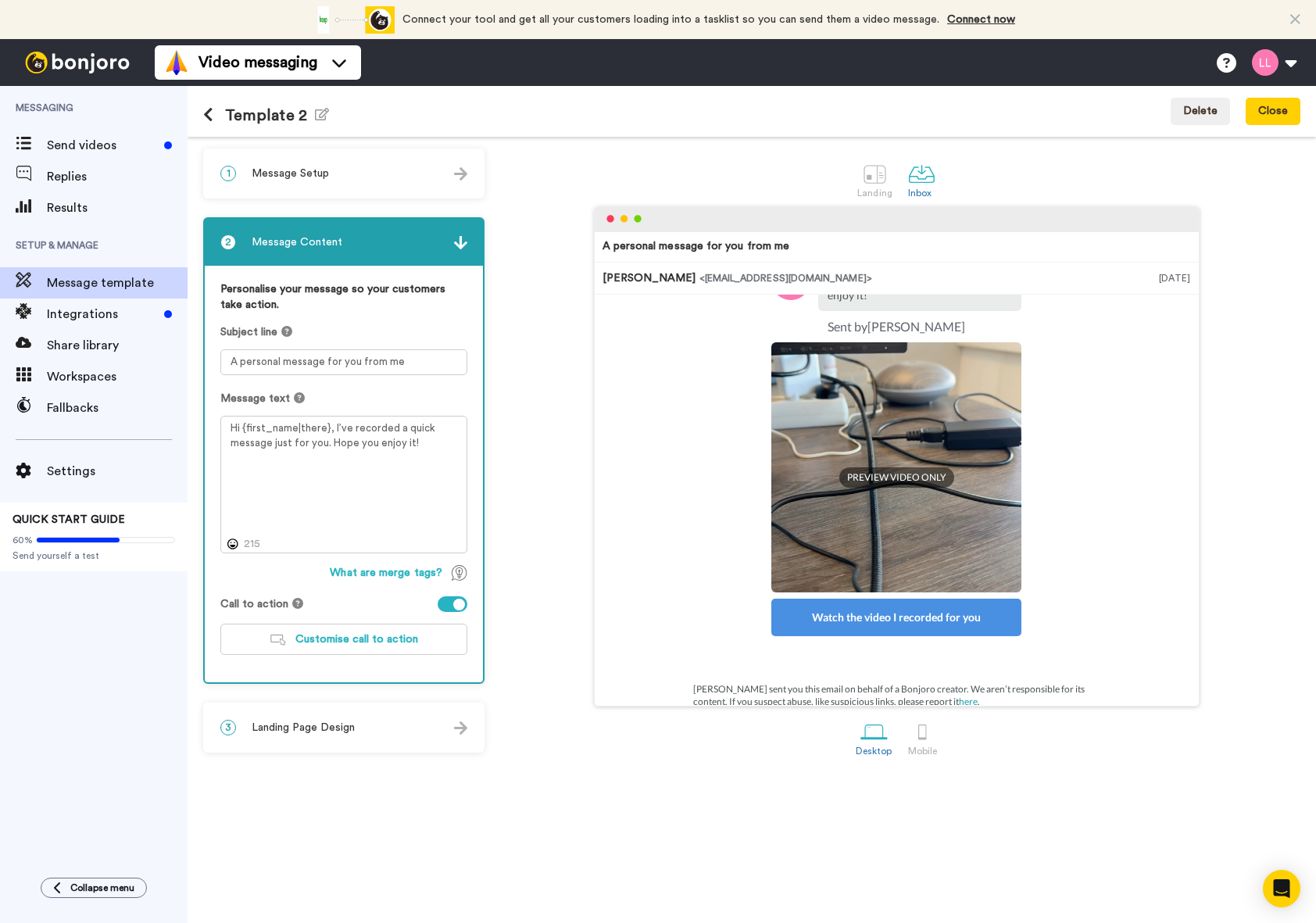
click at [391, 727] on div "3 Landing Page Design" at bounding box center [344, 727] width 278 height 47
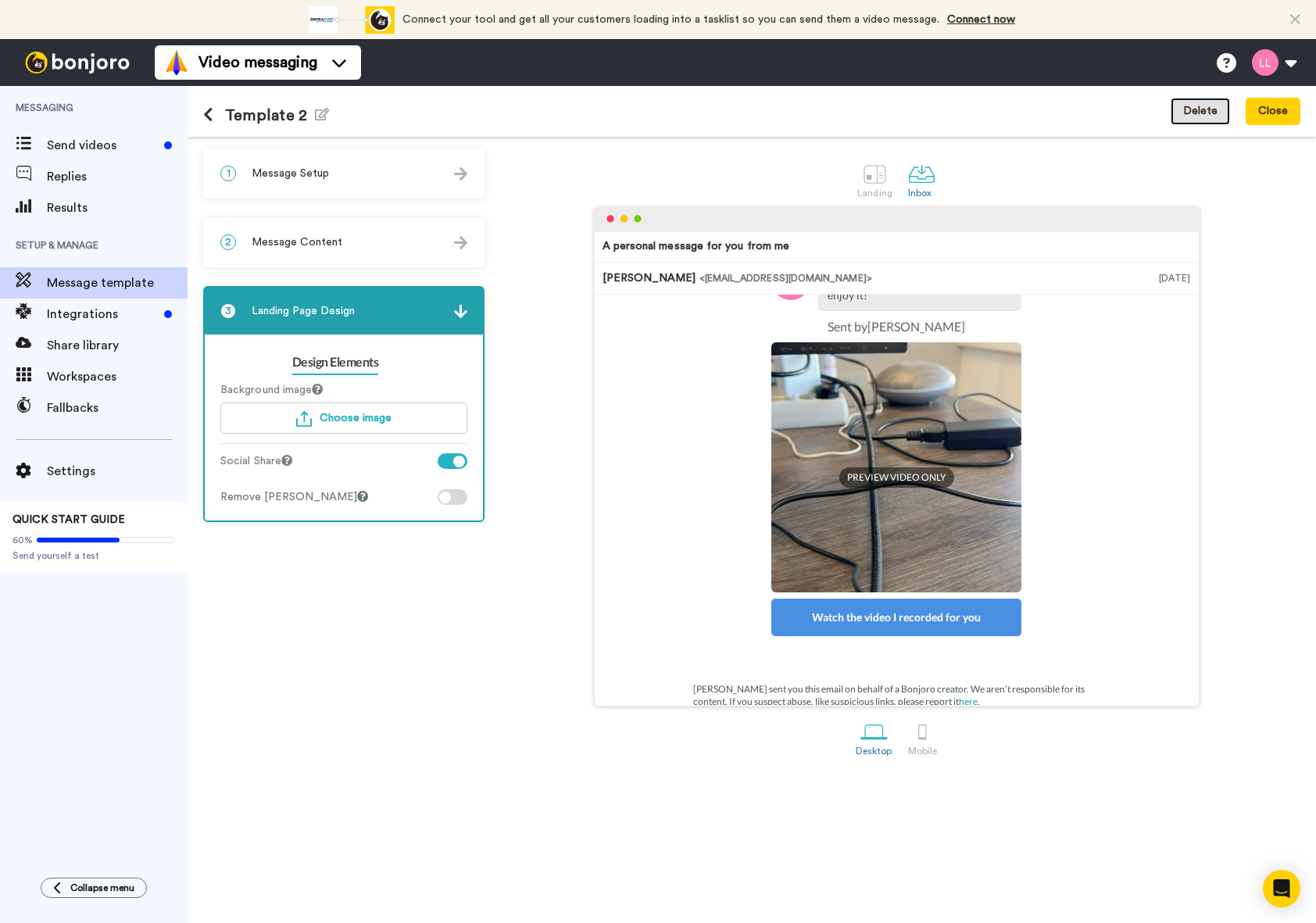
click at [1201, 117] on button "Delete" at bounding box center [1201, 111] width 60 height 28
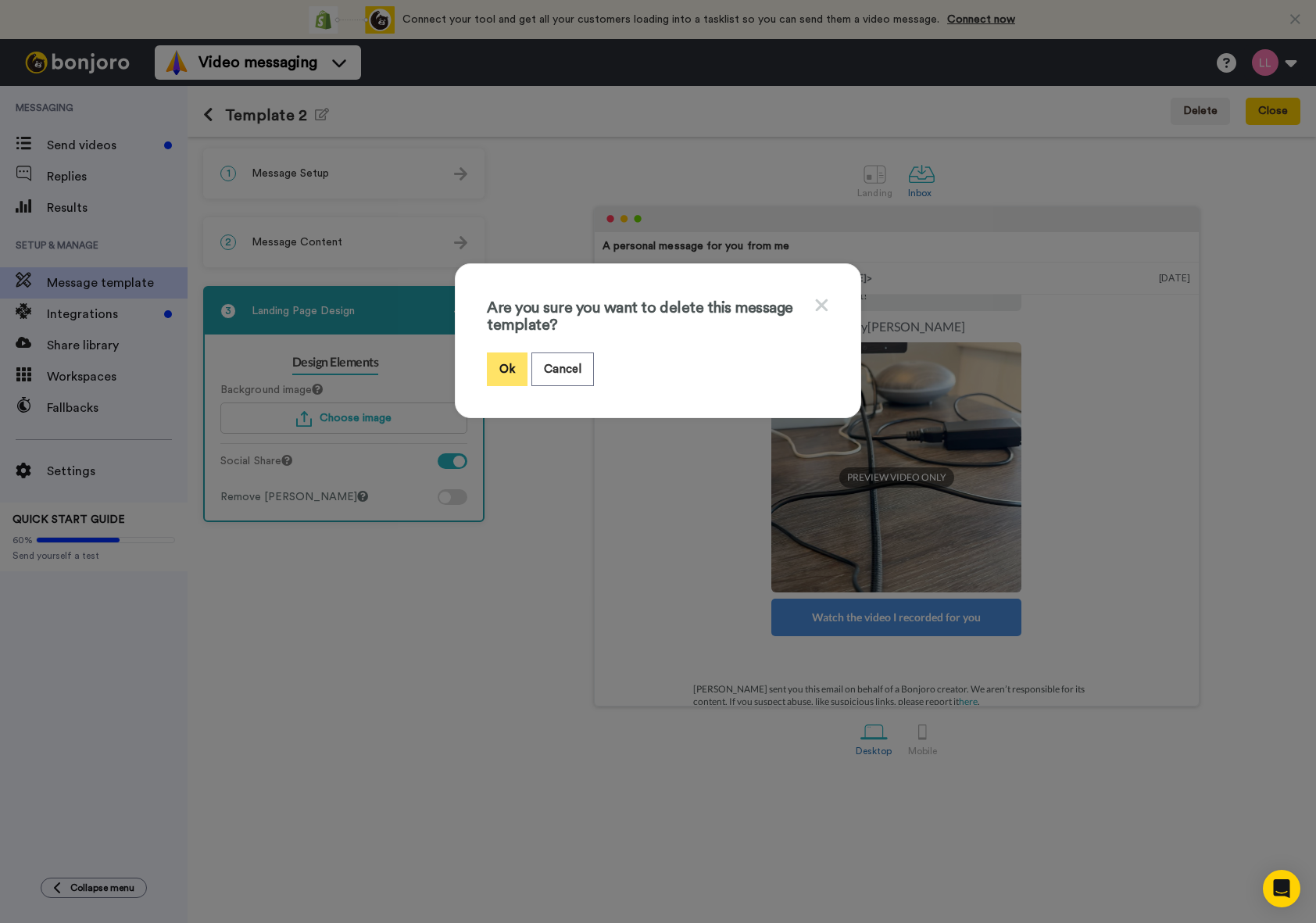
click at [492, 369] on button "Ok" at bounding box center [508, 369] width 41 height 33
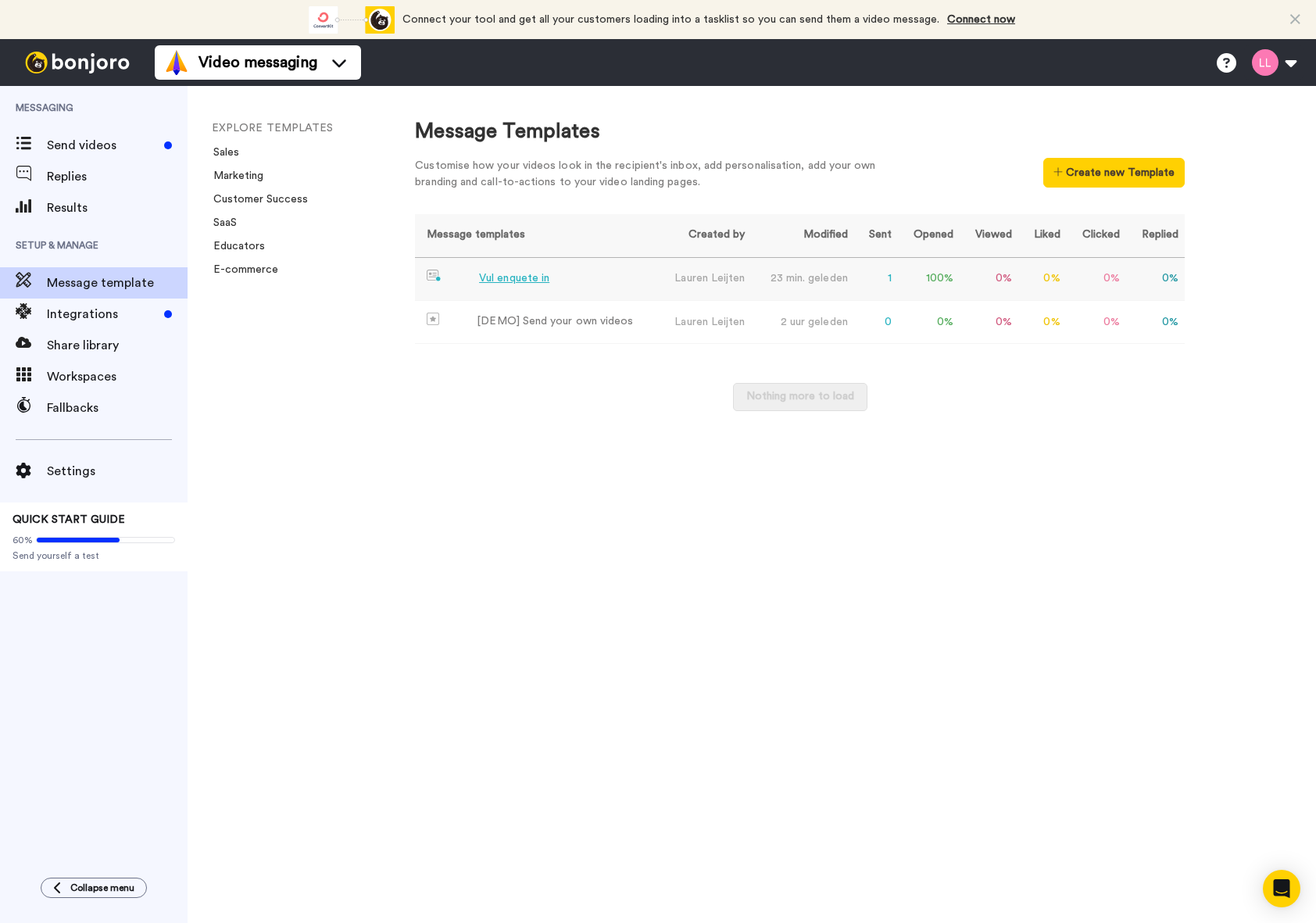
click at [481, 267] on td "Vul enquete in" at bounding box center [535, 279] width 242 height 43
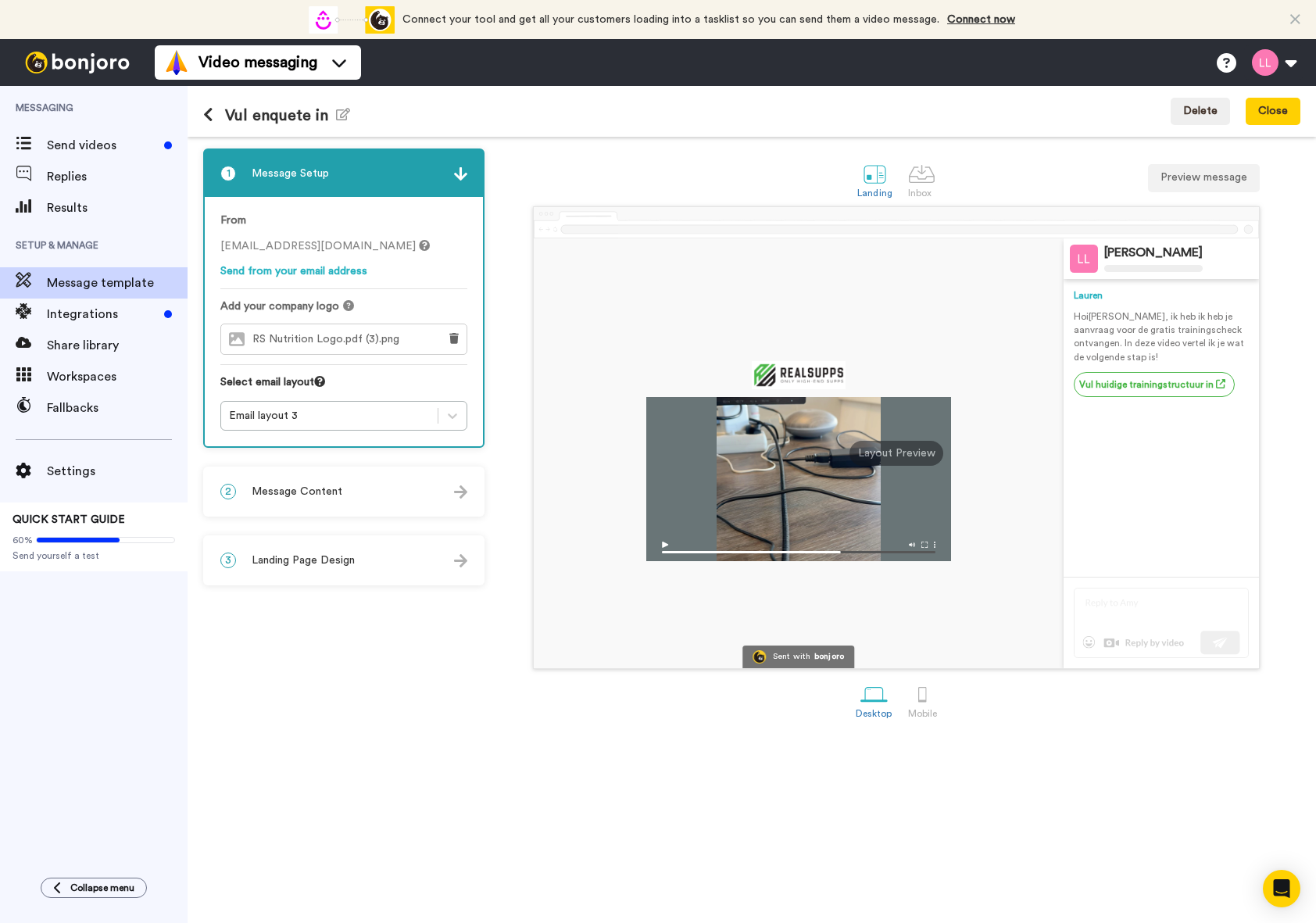
click at [445, 502] on div "2 Message Content" at bounding box center [344, 491] width 278 height 47
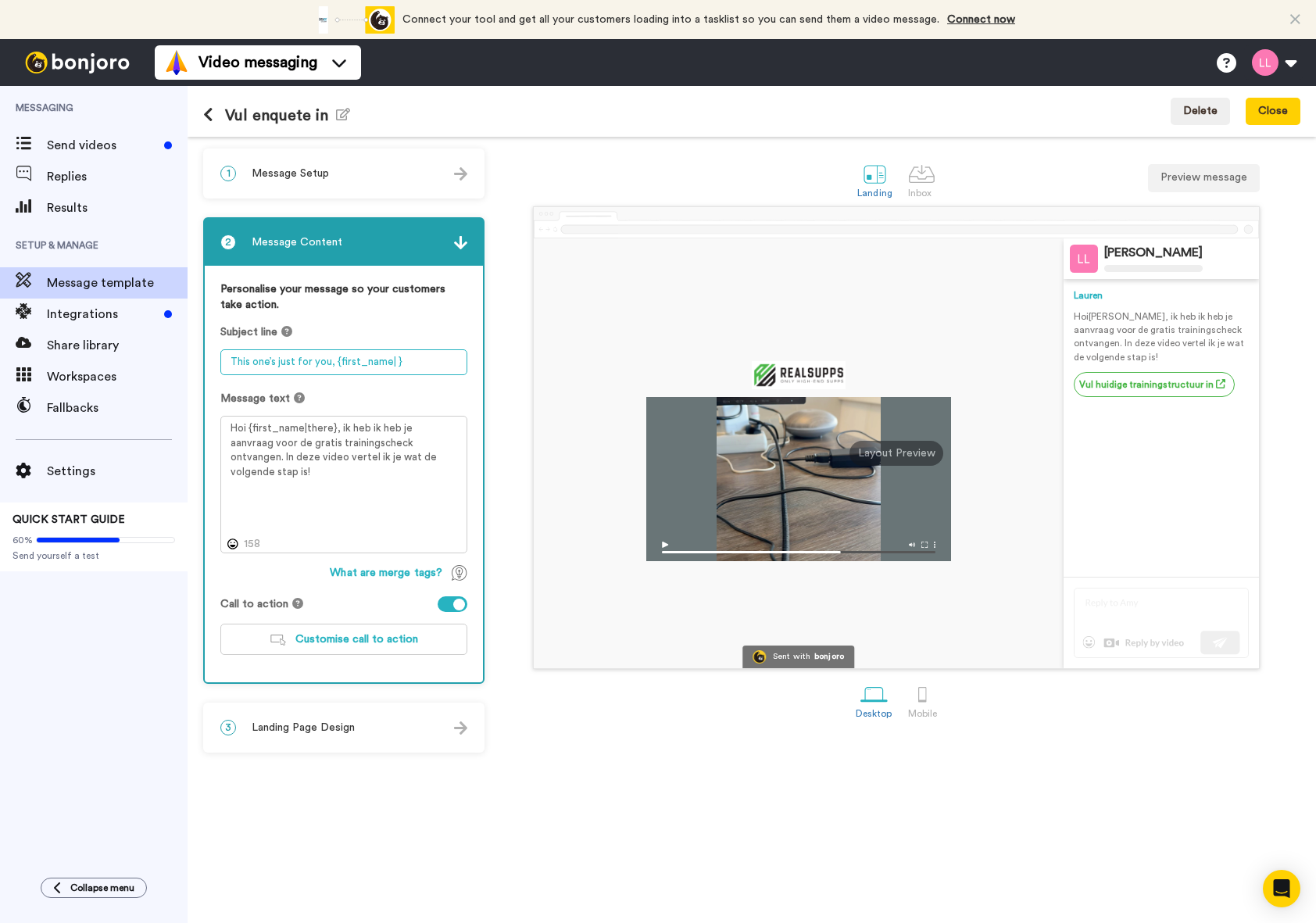
drag, startPoint x: 329, startPoint y: 363, endPoint x: 331, endPoint y: 378, distance: 15.1
click at [325, 363] on textarea "This one’s just for you, {first_name| }" at bounding box center [343, 362] width 247 height 26
click at [317, 361] on textarea "This one’s just for you, {first_name| }" at bounding box center [343, 362] width 247 height 26
drag, startPoint x: 396, startPoint y: 363, endPoint x: 223, endPoint y: 363, distance: 173.0
click at [223, 363] on textarea "This one’s just for you, {first_name| }" at bounding box center [343, 362] width 247 height 26
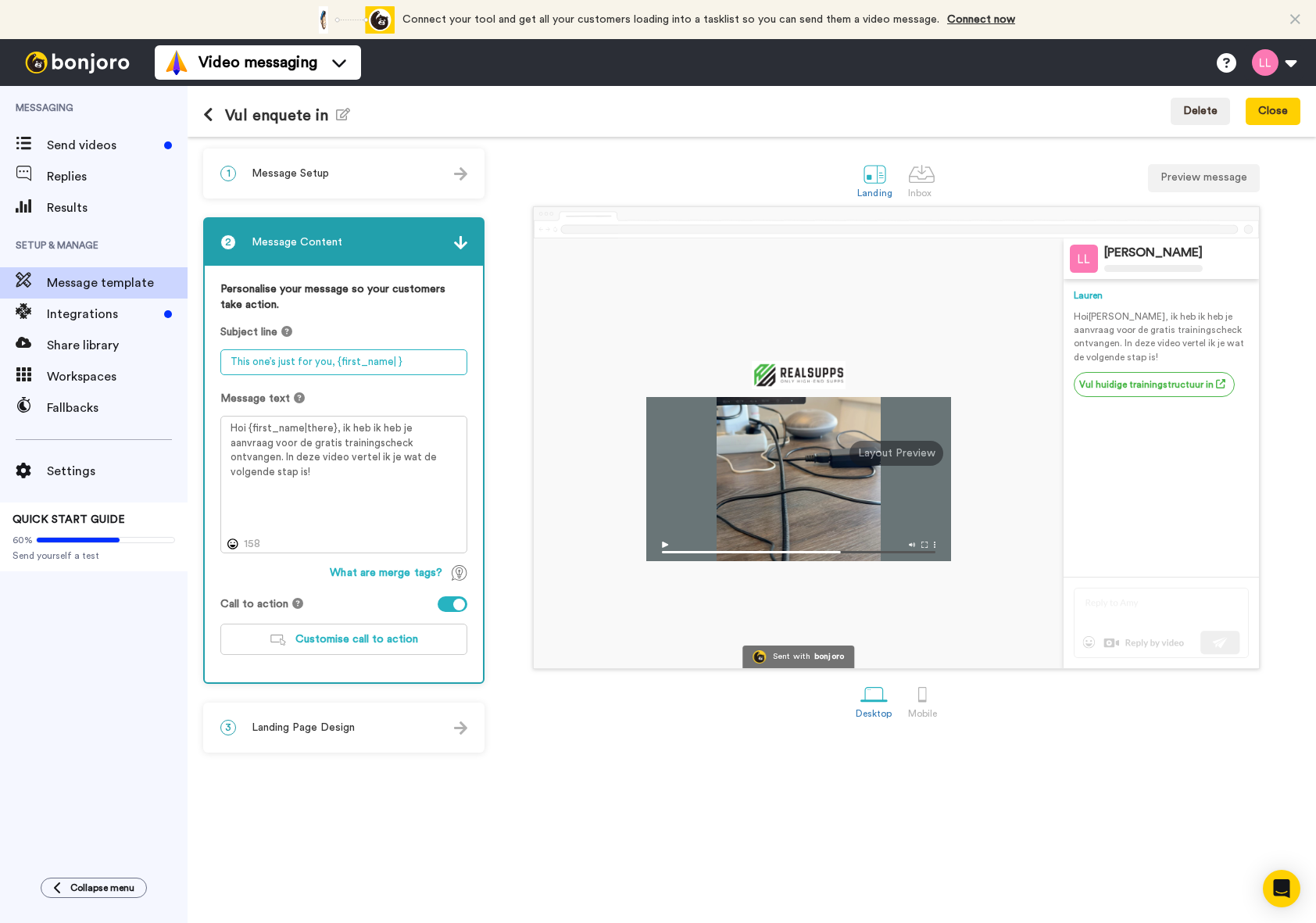
paste textarea "🎯 Bericht van coach Bram"
type textarea "🎯 Bericht van coach Bram"
click at [1250, 122] on button "Save & close" at bounding box center [1255, 111] width 88 height 28
